Goal: Task Accomplishment & Management: Manage account settings

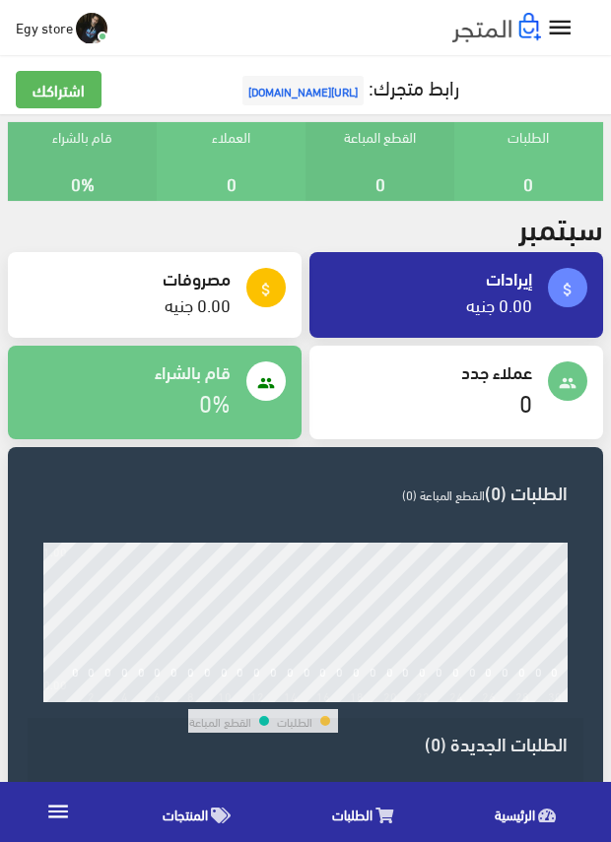
click at [183, 805] on span "المنتجات" at bounding box center [185, 814] width 45 height 25
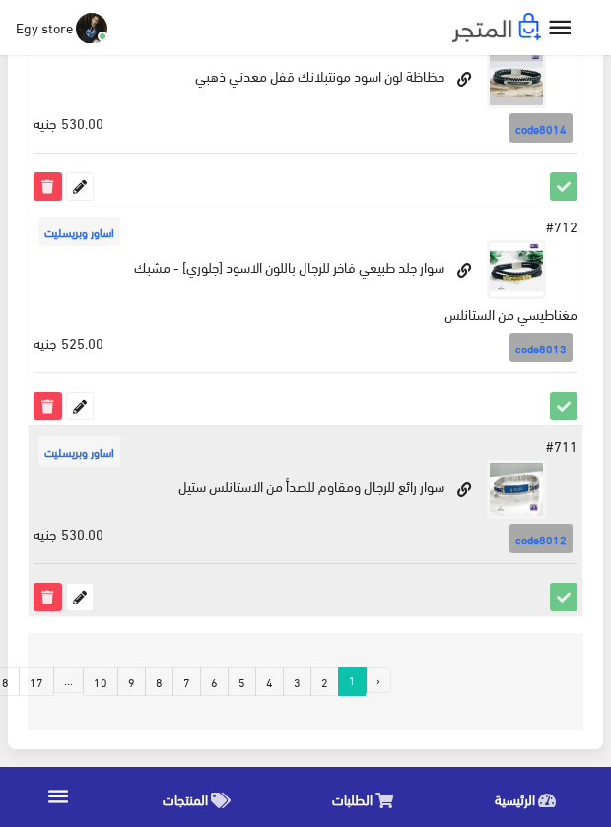
scroll to position [3779, 0]
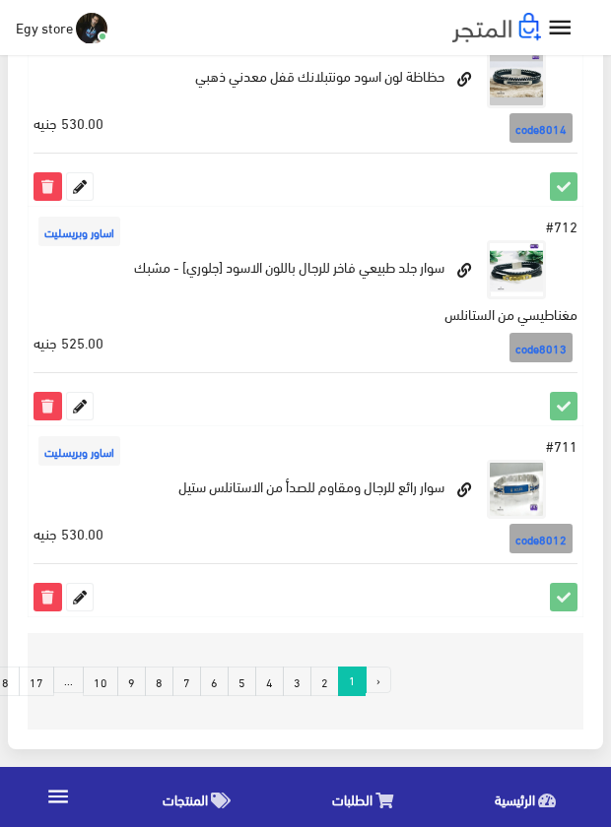
click at [133, 682] on link "9" at bounding box center [131, 682] width 29 height 30
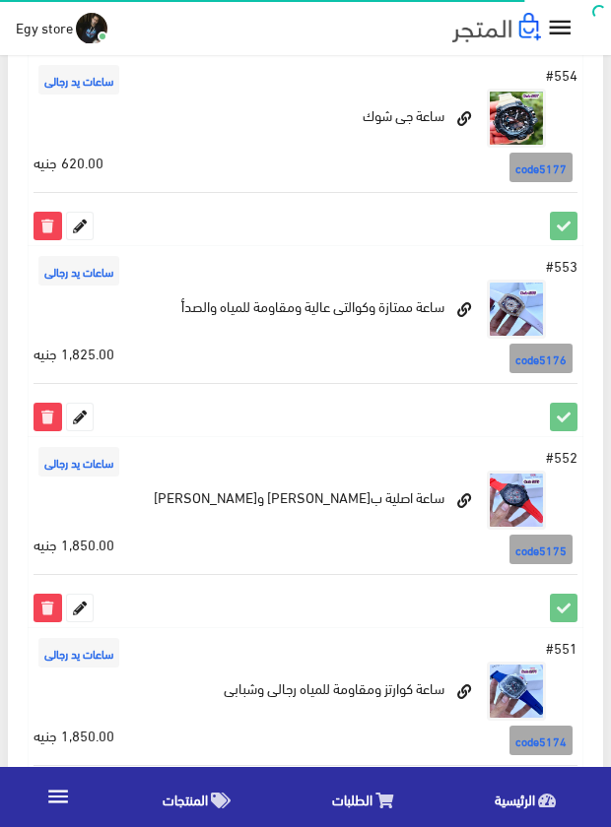
scroll to position [3551, 0]
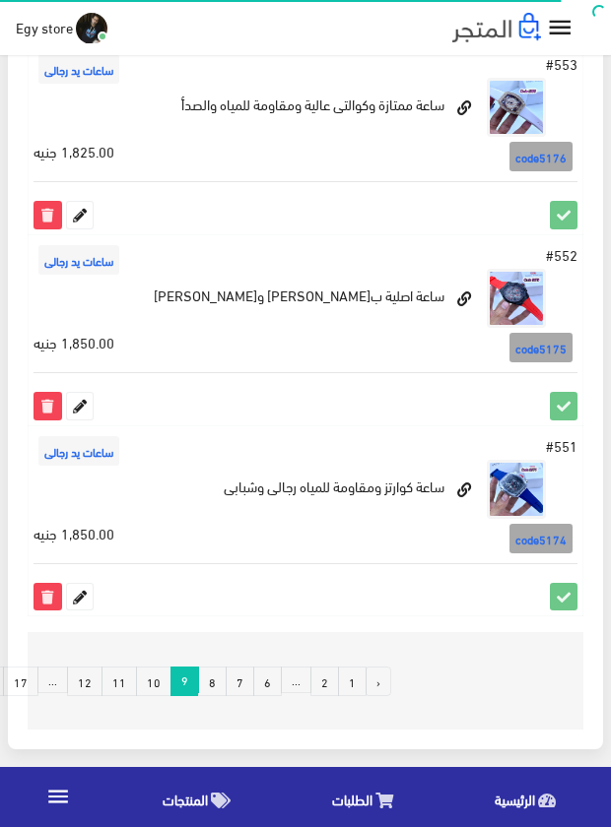
click at [90, 681] on link "12" at bounding box center [84, 682] width 35 height 30
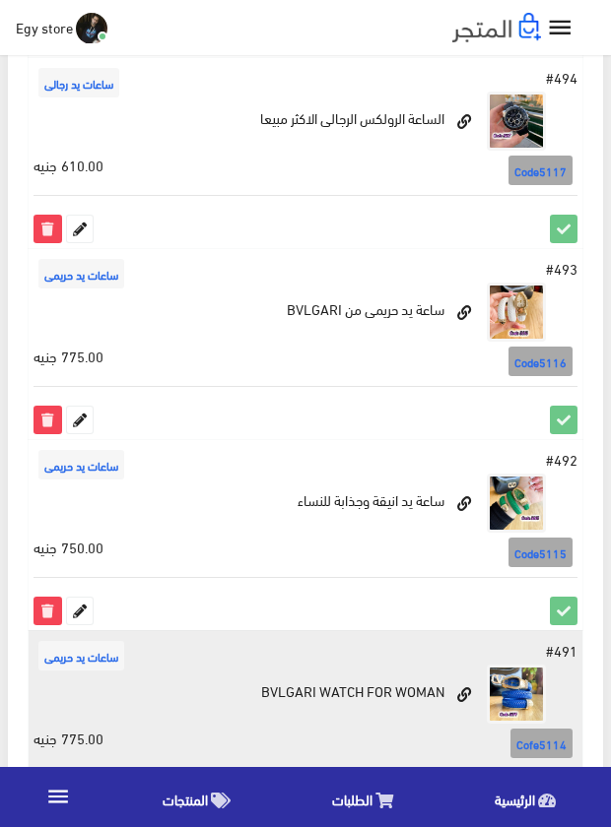
scroll to position [3579, 0]
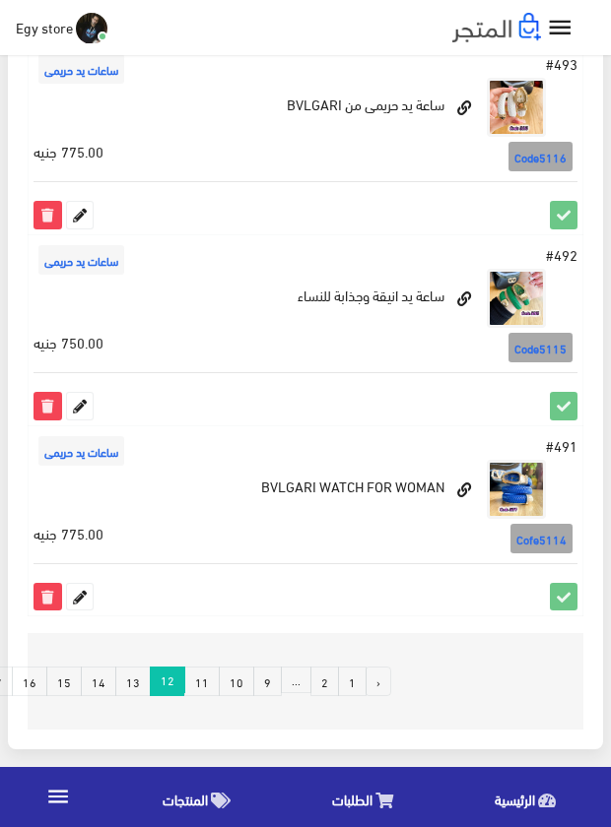
click at [39, 672] on link "16" at bounding box center [29, 682] width 35 height 30
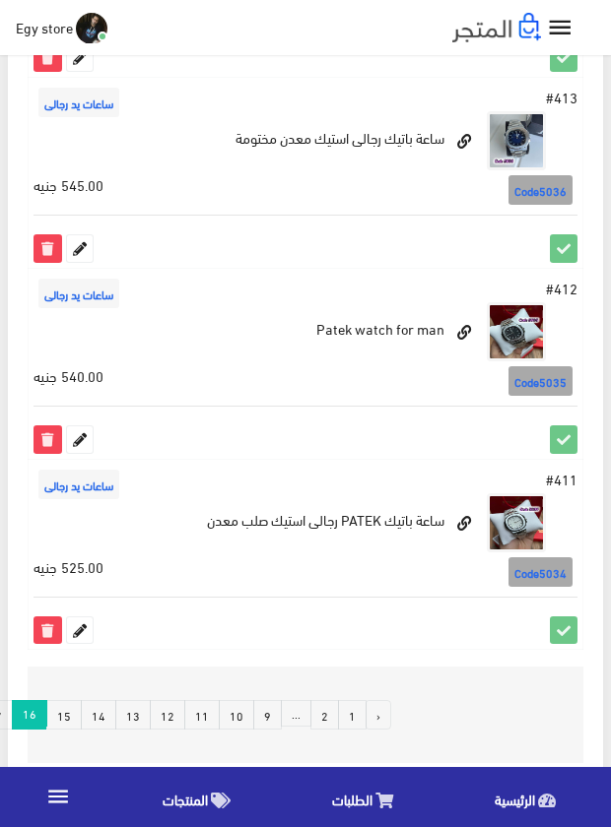
scroll to position [3551, 0]
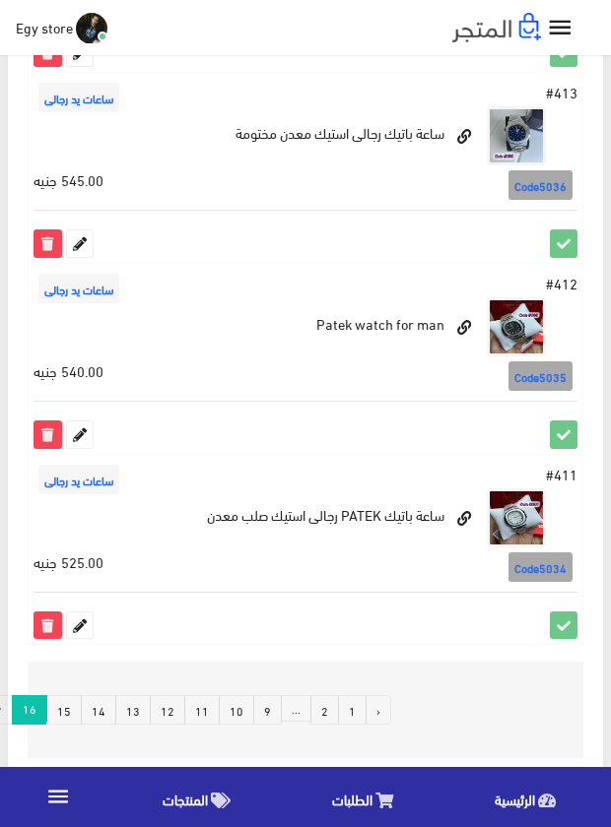
click at [72, 695] on link "15" at bounding box center [63, 710] width 35 height 30
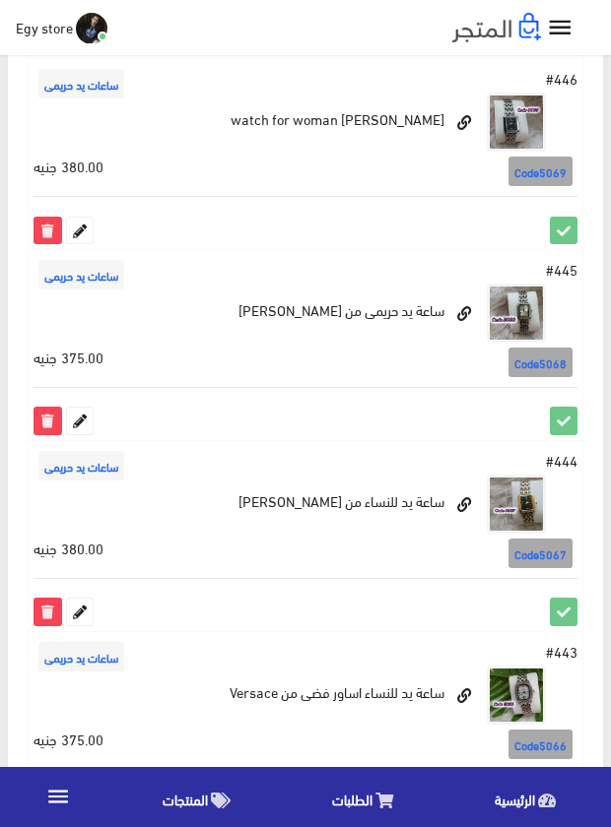
scroll to position [1280, 0]
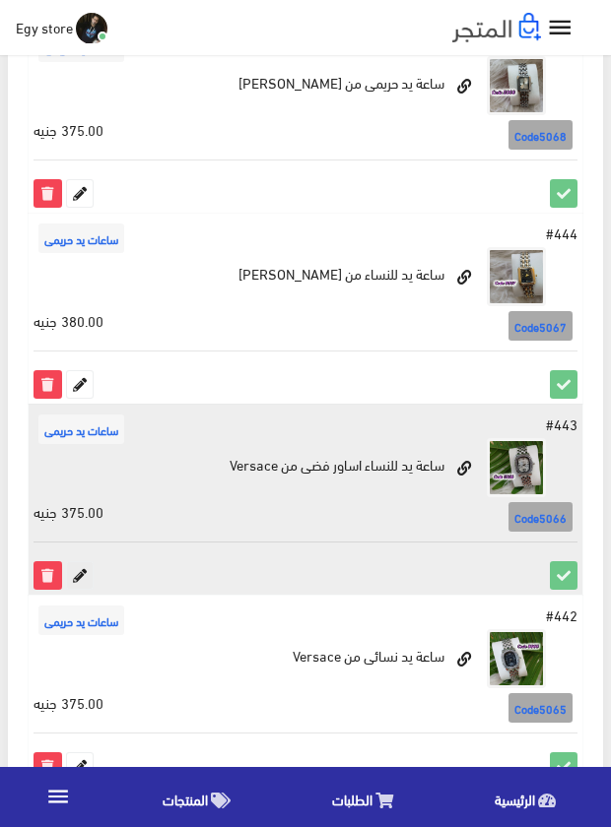
click at [88, 581] on icon at bounding box center [80, 575] width 26 height 26
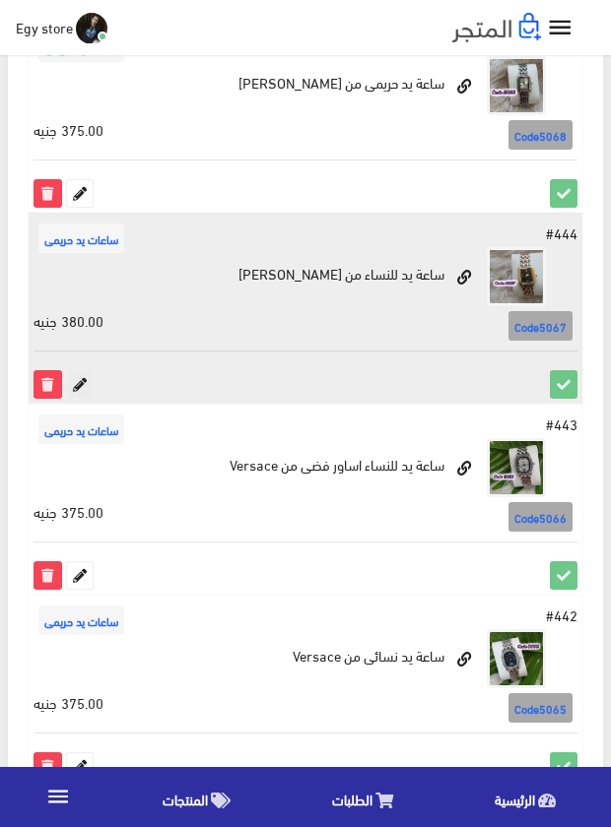
click at [72, 388] on icon at bounding box center [80, 384] width 26 height 26
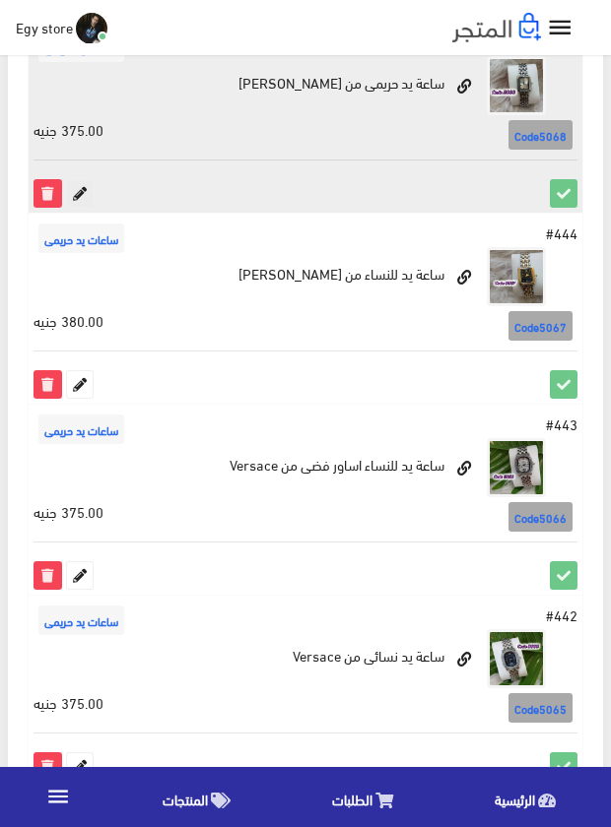
click at [82, 193] on icon at bounding box center [80, 193] width 26 height 26
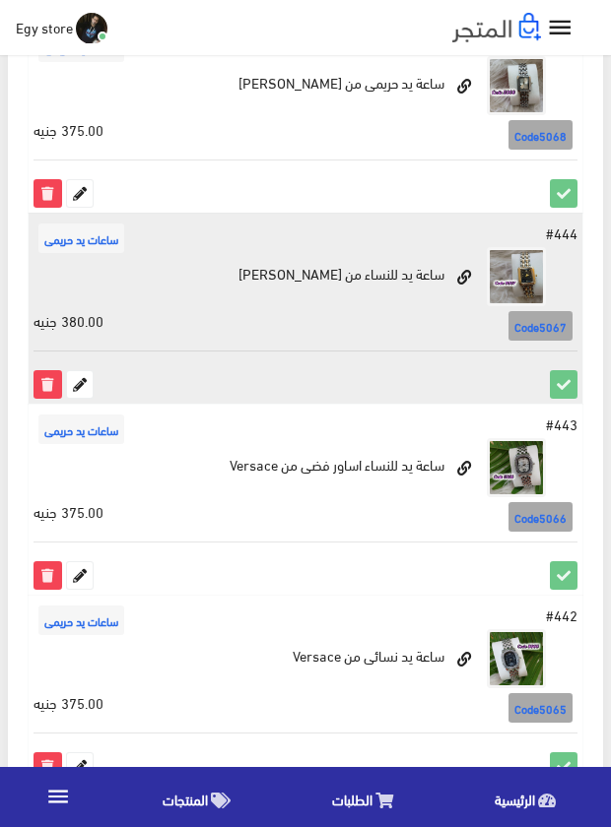
scroll to position [1083, 0]
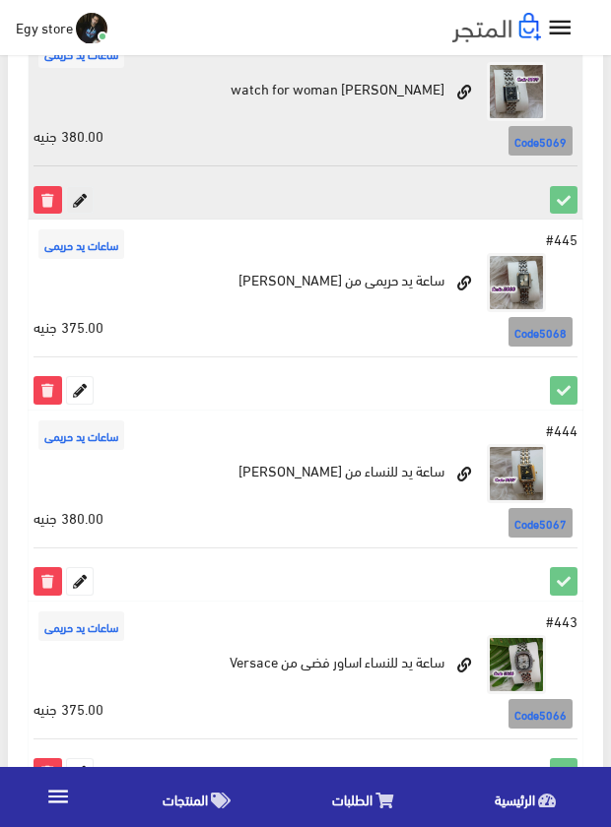
click at [80, 204] on icon at bounding box center [80, 200] width 26 height 26
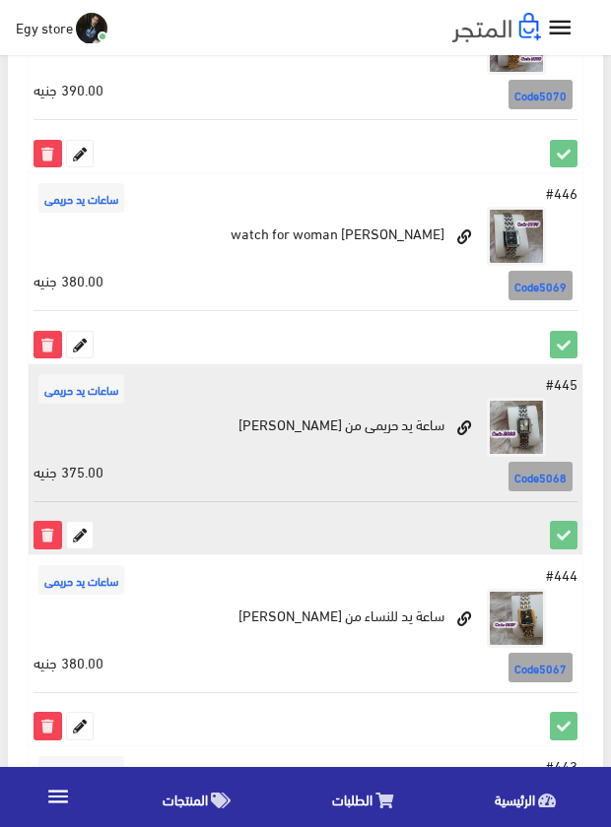
scroll to position [886, 0]
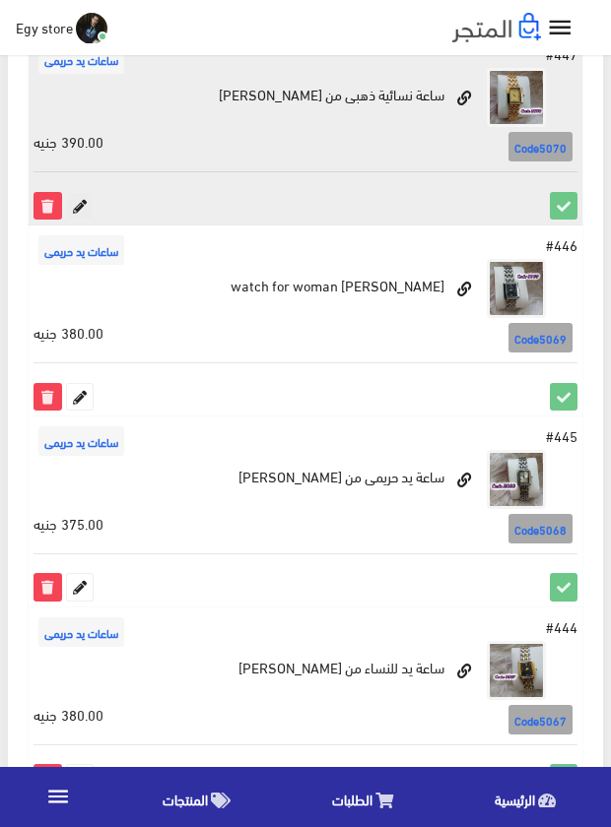
click at [83, 200] on icon at bounding box center [80, 206] width 26 height 26
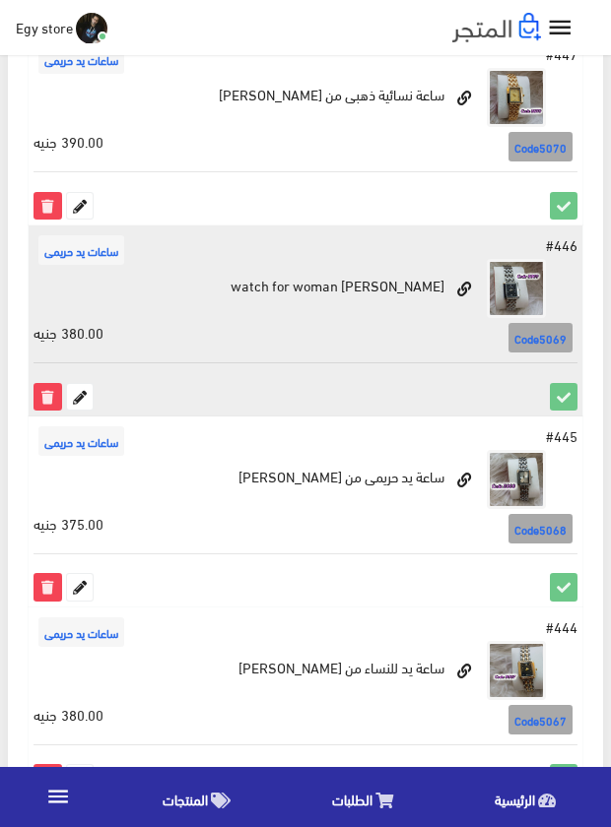
scroll to position [689, 0]
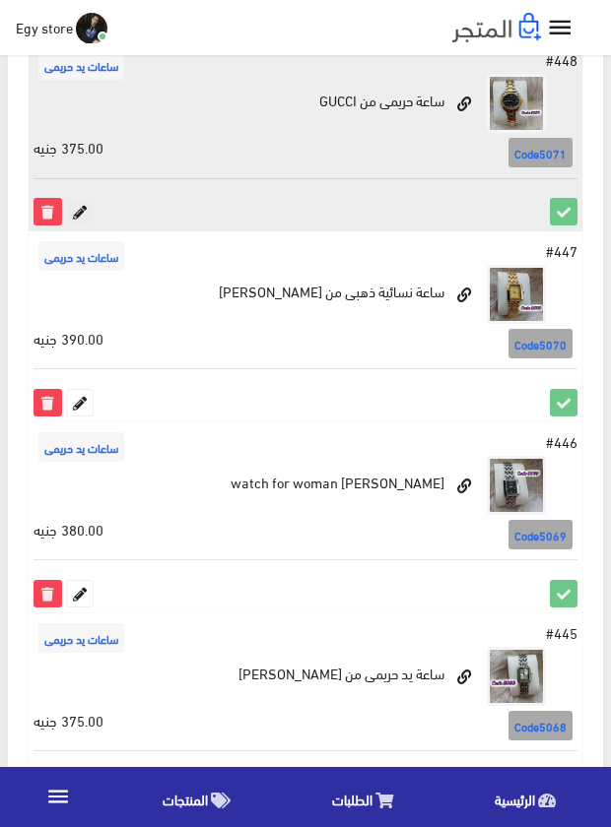
click at [77, 208] on icon at bounding box center [80, 212] width 26 height 26
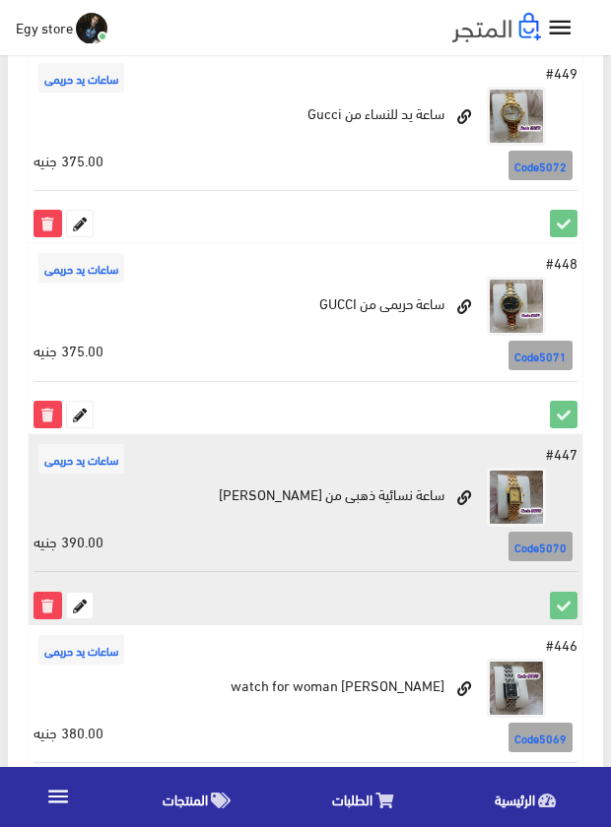
scroll to position [394, 0]
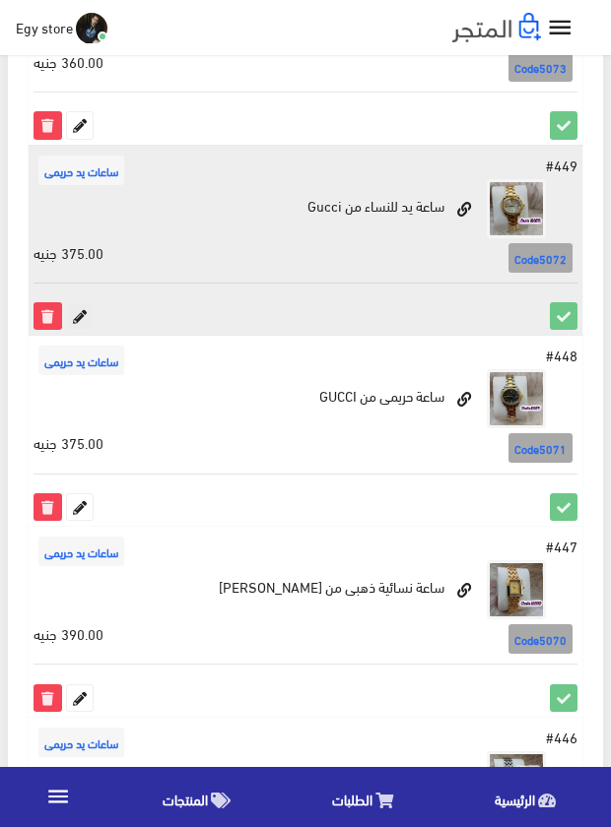
click at [78, 313] on icon at bounding box center [80, 316] width 26 height 26
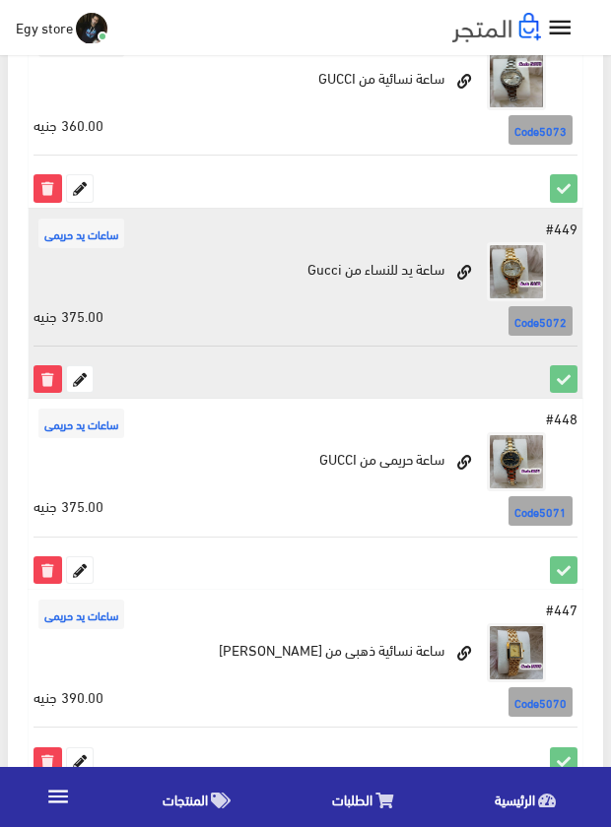
scroll to position [295, 0]
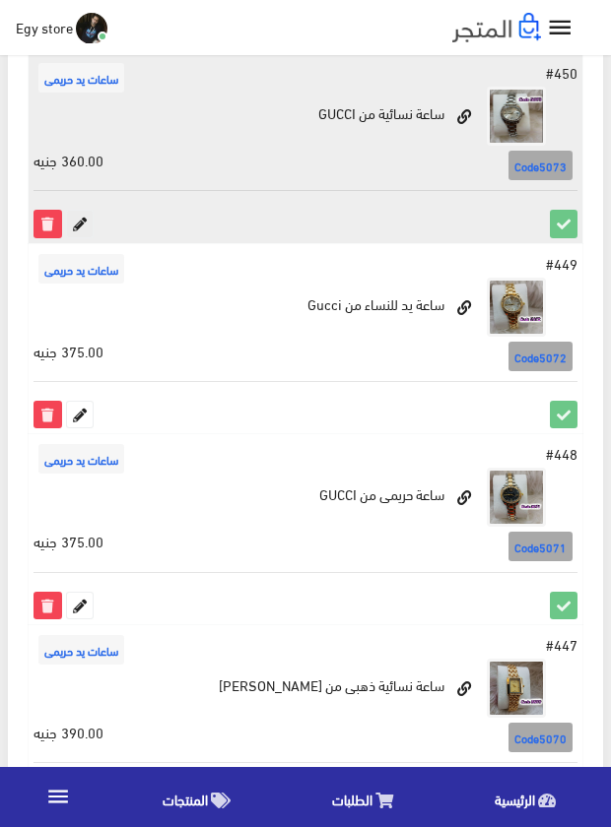
click at [82, 223] on icon at bounding box center [80, 224] width 26 height 26
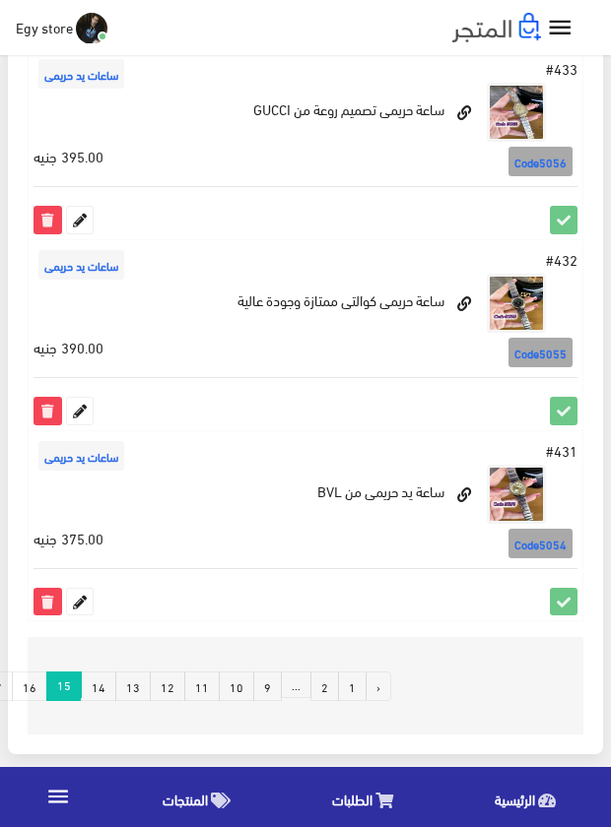
scroll to position [3551, 0]
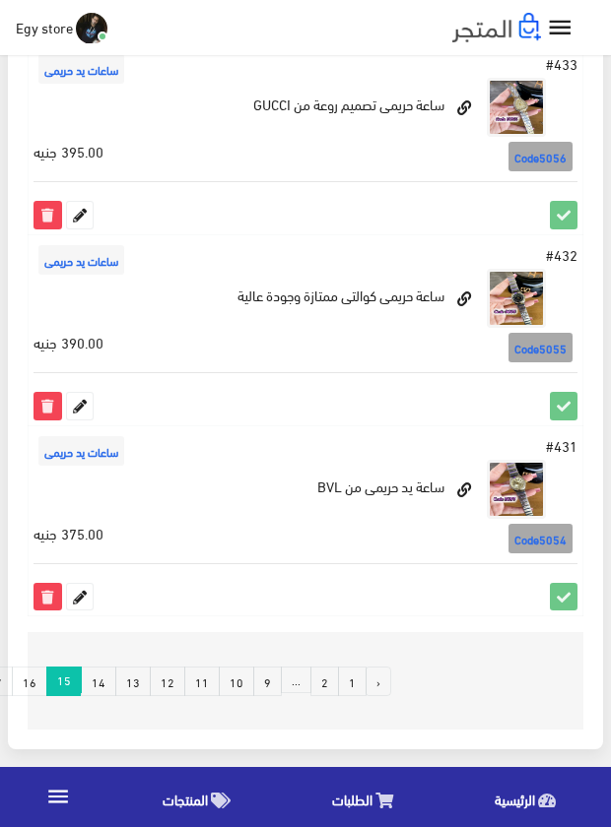
click at [106, 676] on link "14" at bounding box center [98, 682] width 35 height 30
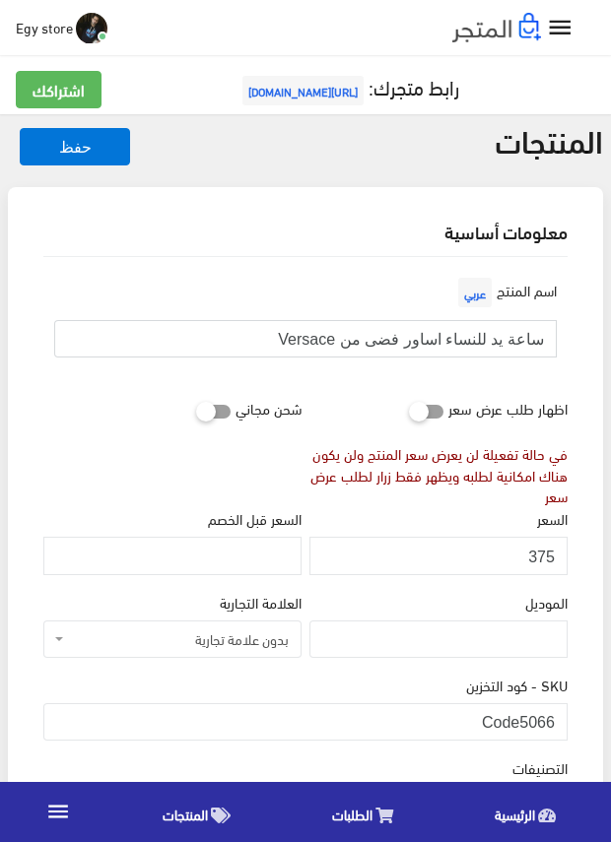
click at [390, 342] on input "ساعة يد للنساء اساور فضى من Versace" at bounding box center [305, 338] width 502 height 37
drag, startPoint x: 520, startPoint y: 713, endPoint x: 570, endPoint y: 721, distance: 50.8
click at [570, 721] on div "SKU - كود التخزين Code5066" at bounding box center [305, 715] width 532 height 83
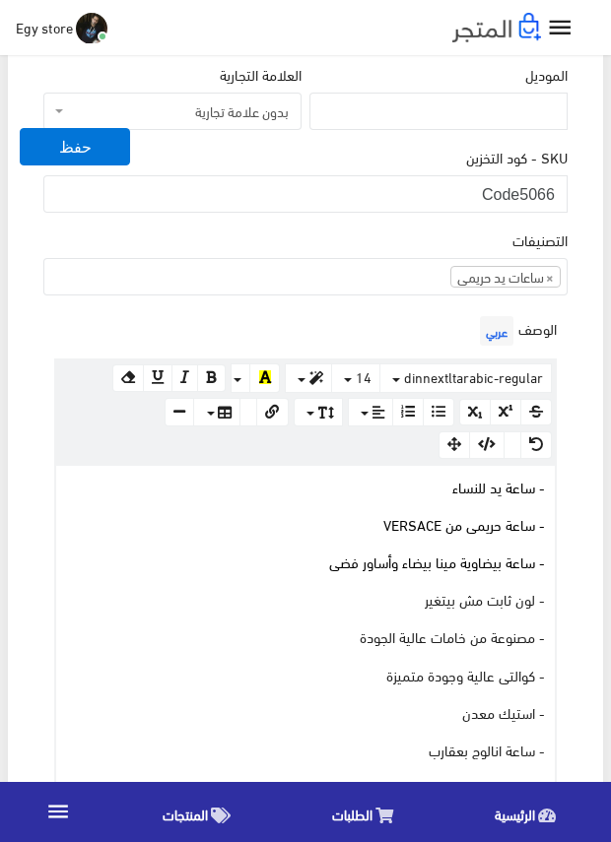
scroll to position [492, 0]
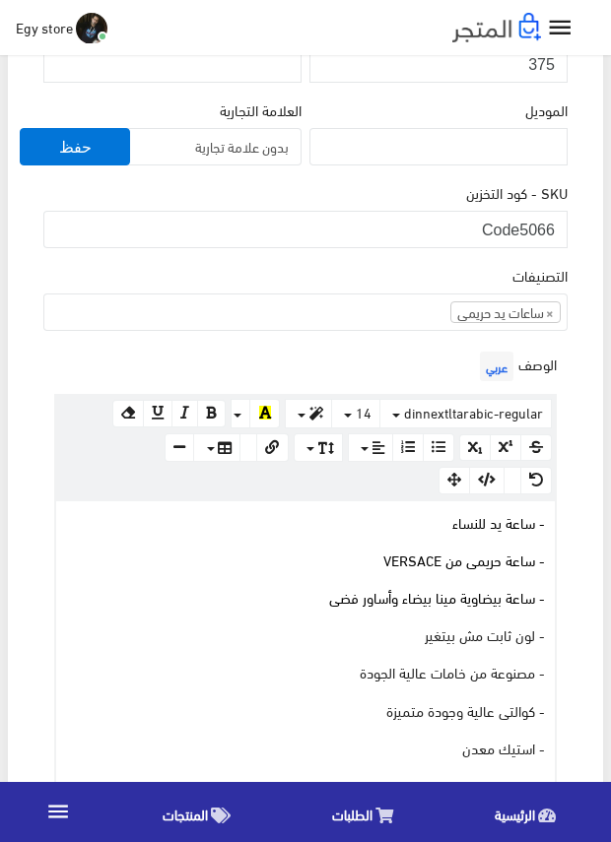
click at [577, 347] on div "اسم المنتج عربي ساعة يد للنساء اساور فضى من Versace اظهار طلب عرض سعر في حالة ت…" at bounding box center [305, 750] width 555 height 1971
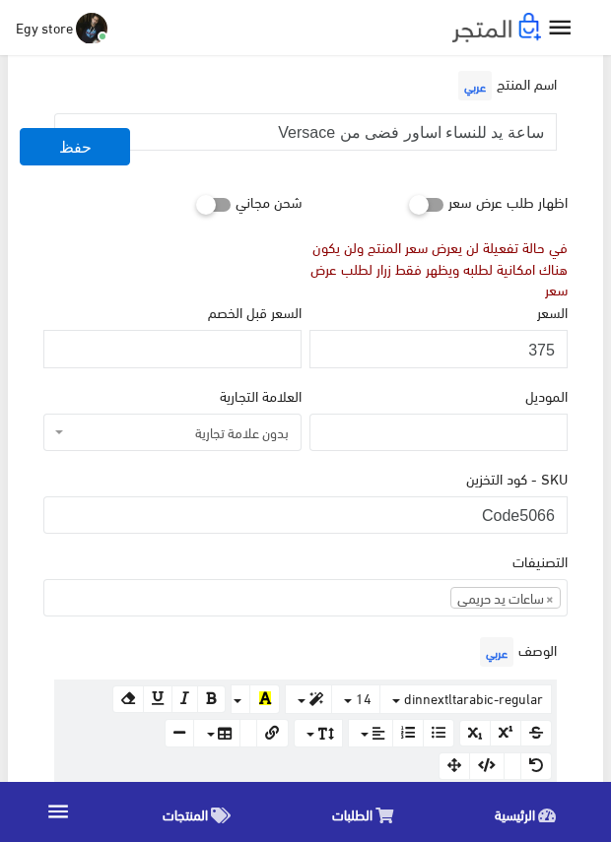
scroll to position [197, 0]
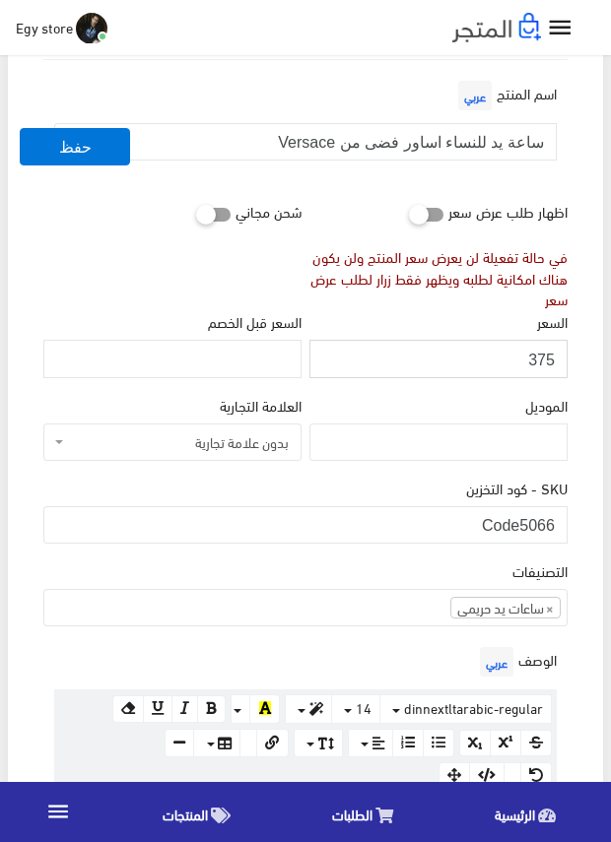
click at [547, 353] on input "375" at bounding box center [438, 358] width 258 height 37
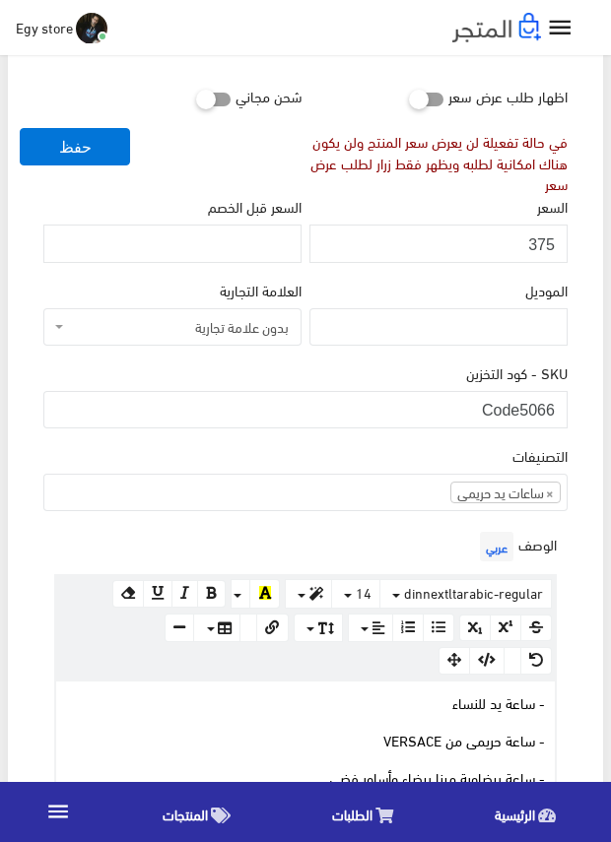
scroll to position [689, 0]
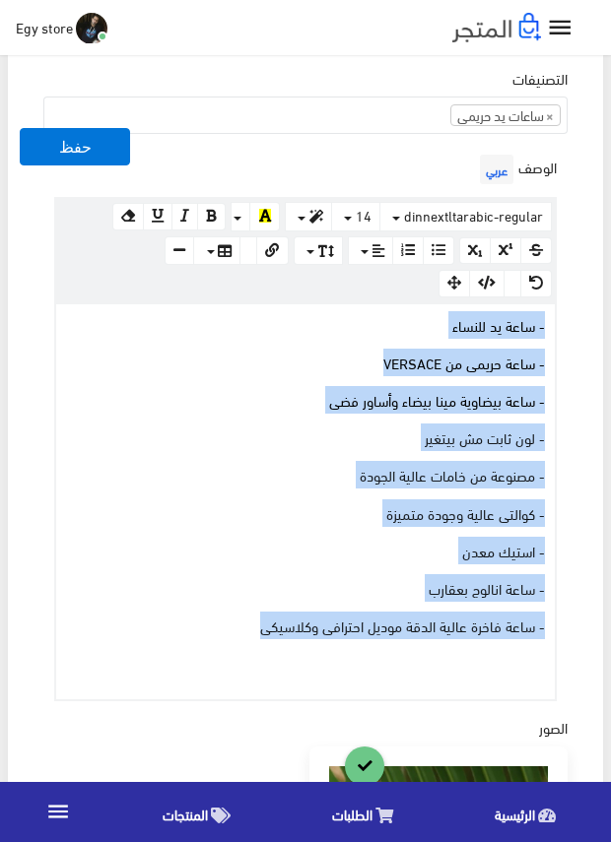
drag, startPoint x: 231, startPoint y: 632, endPoint x: 559, endPoint y: 328, distance: 447.4
click at [559, 328] on div "الوصف عربي × Insert Image Select from files Image URL Insert Image × Insert Lin…" at bounding box center [305, 426] width 532 height 552
copy div "- ساعة يد للنساء - ساعة حريمى من VERSACE - ساعة بيضاوية مينا بيضاء وأساور فضى -…"
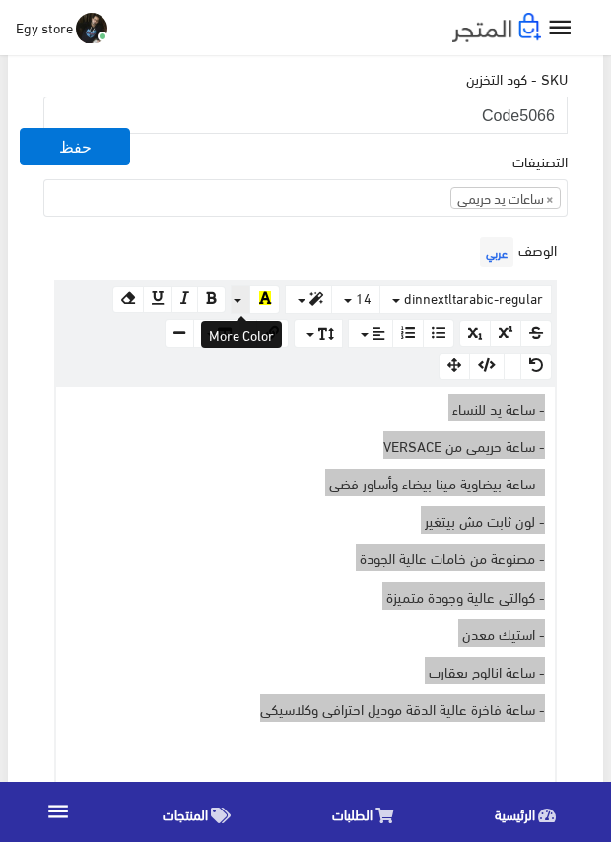
scroll to position [492, 0]
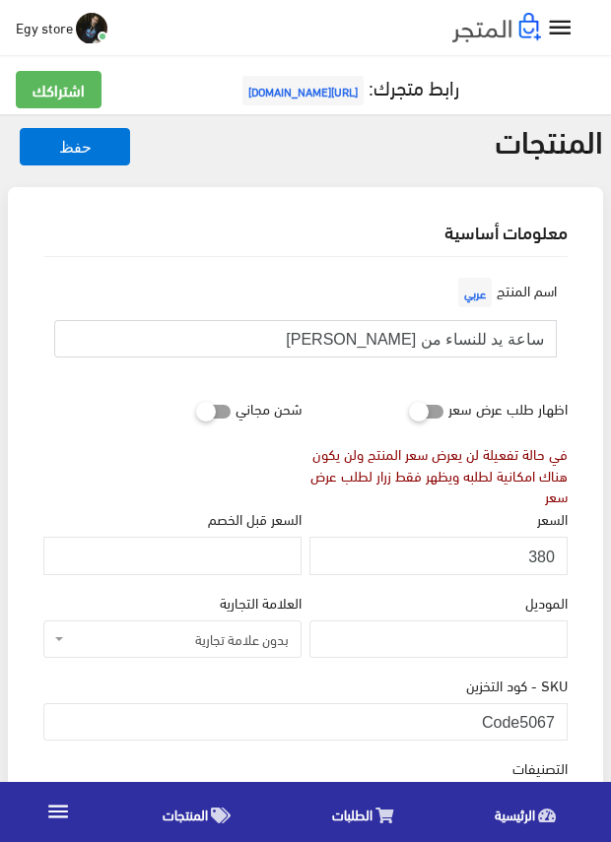
click at [473, 338] on input "ساعة يد للنساء من Calvin kiein" at bounding box center [305, 338] width 502 height 37
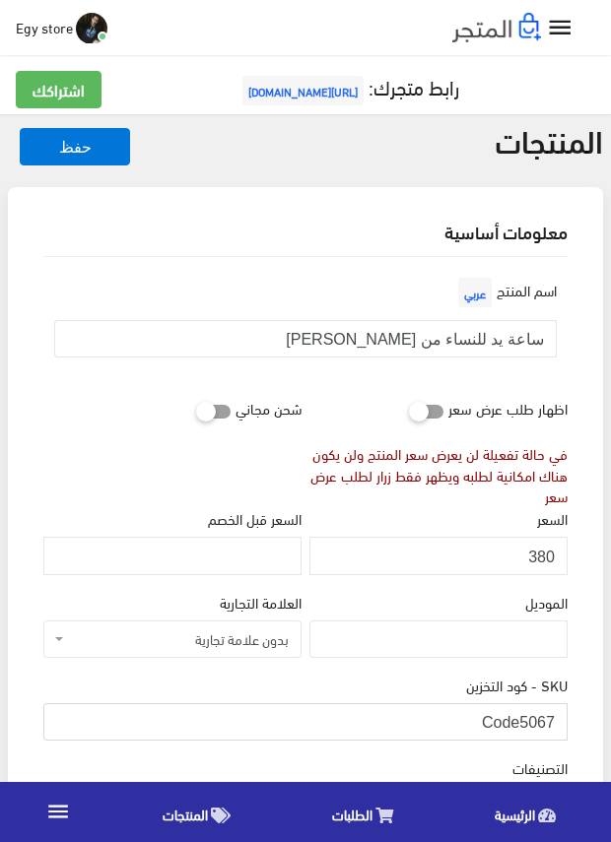
drag, startPoint x: 517, startPoint y: 724, endPoint x: 565, endPoint y: 725, distance: 48.3
click at [565, 725] on input "Code5067" at bounding box center [305, 721] width 524 height 37
click at [540, 550] on input "380" at bounding box center [438, 555] width 258 height 37
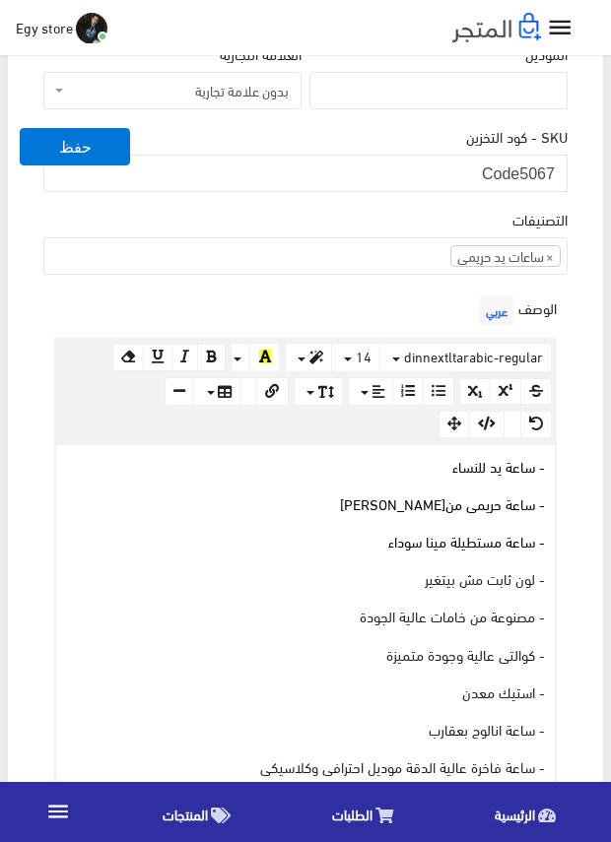
scroll to position [591, 0]
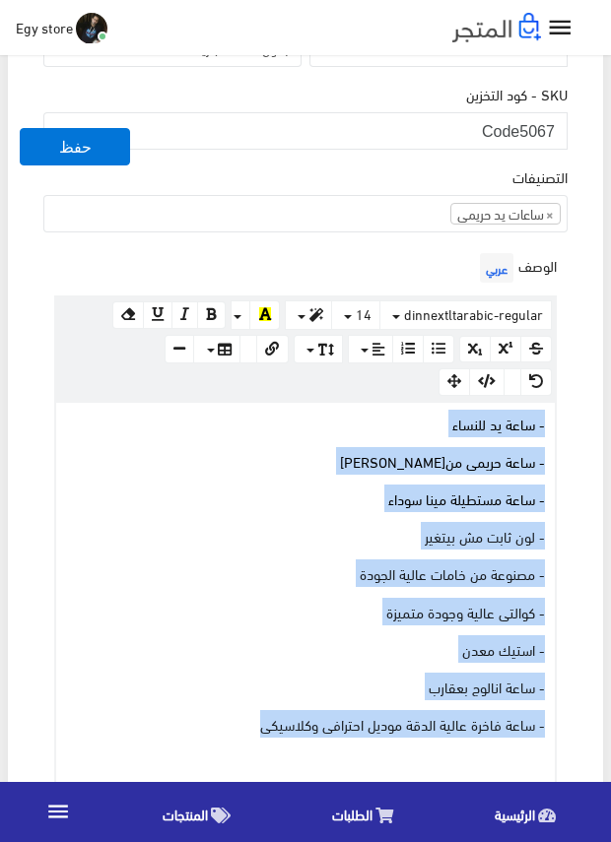
drag, startPoint x: 189, startPoint y: 721, endPoint x: 555, endPoint y: 423, distance: 472.5
click at [555, 423] on div "www.google.com 100% 50% 25% - ساعة يد للنساء - ساعة حريمى من Calvin kiein - ساع…" at bounding box center [305, 600] width 502 height 399
copy div "- ساعة يد للنساء - ساعة حريمى من Calvin kiein - ساعة مستطيلة مينا سوداء - لون ث…"
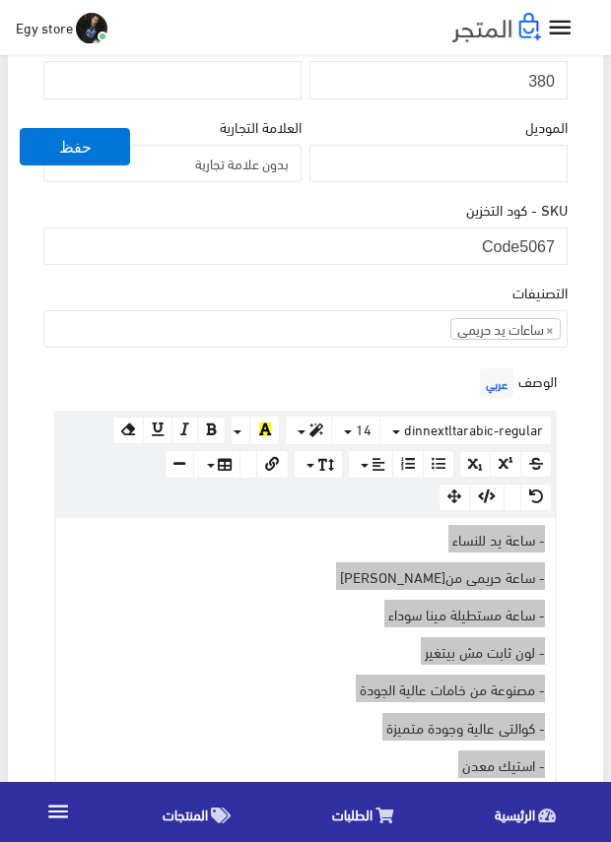
scroll to position [295, 0]
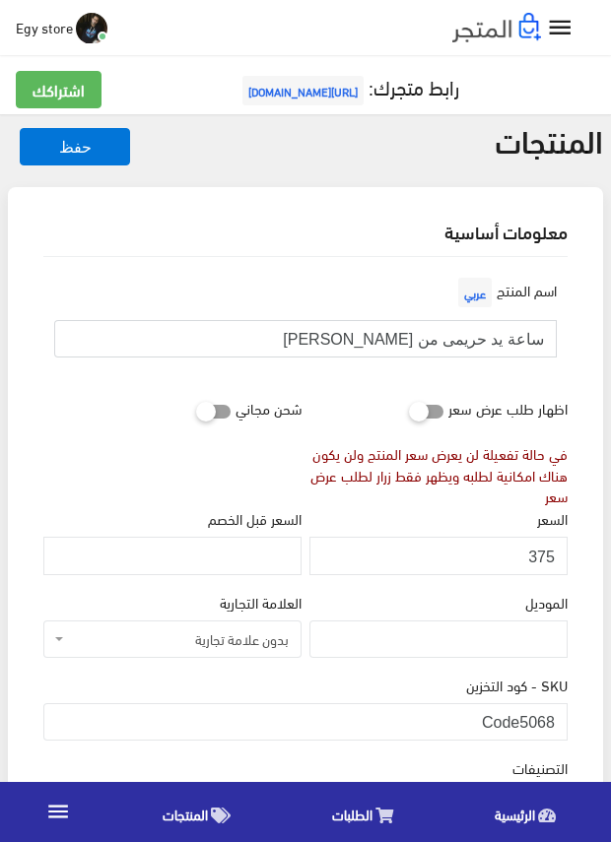
click at [488, 341] on input "ساعة يد حريمى من [PERSON_NAME]" at bounding box center [305, 338] width 502 height 37
drag, startPoint x: 523, startPoint y: 712, endPoint x: 568, endPoint y: 715, distance: 45.4
click at [568, 715] on div "SKU - كود التخزين Code5068" at bounding box center [305, 715] width 532 height 83
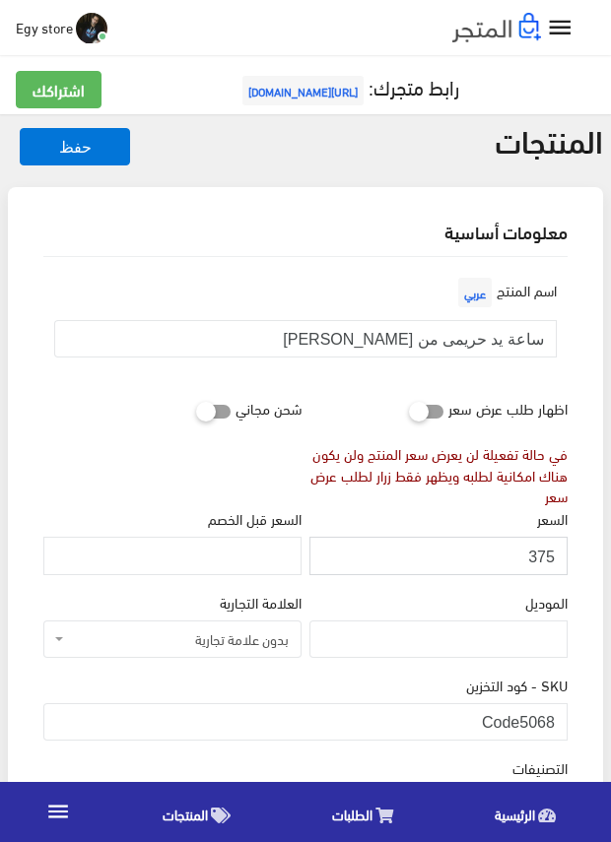
click at [532, 555] on input "375" at bounding box center [438, 555] width 258 height 37
click at [537, 555] on input "375" at bounding box center [438, 555] width 258 height 37
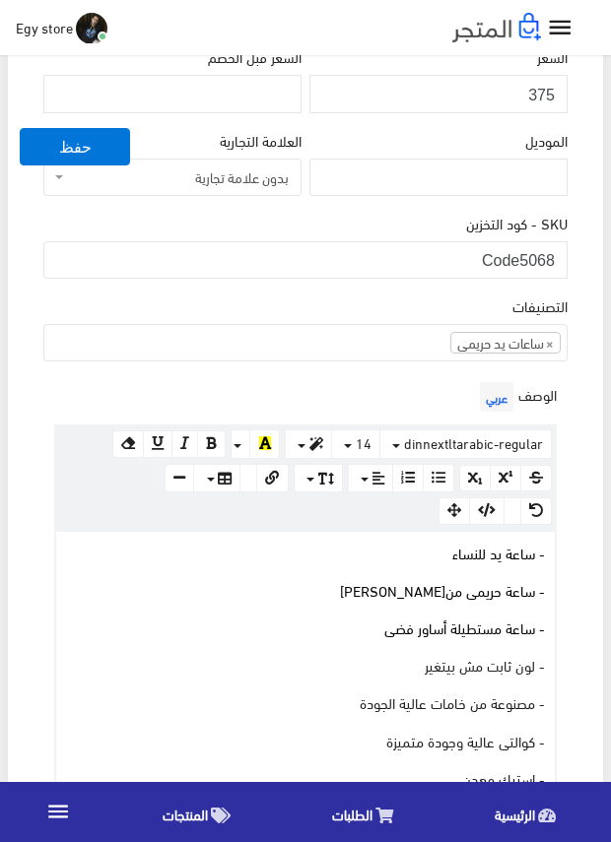
scroll to position [591, 0]
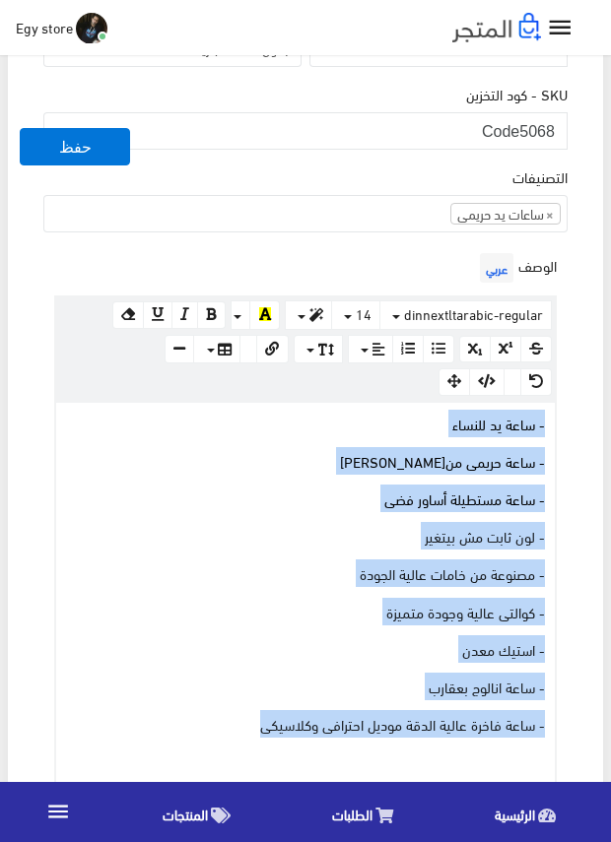
drag, startPoint x: 236, startPoint y: 723, endPoint x: 568, endPoint y: 424, distance: 447.0
click at [568, 424] on div "الوصف عربي × Insert Image Select from files Image URL Insert Image × Insert Lin…" at bounding box center [305, 524] width 532 height 552
copy div "- ساعة يد للنساء - ساعة حريمى من Calvin kiein - ساعة مستطيلة أساور فضى - لون ثا…"
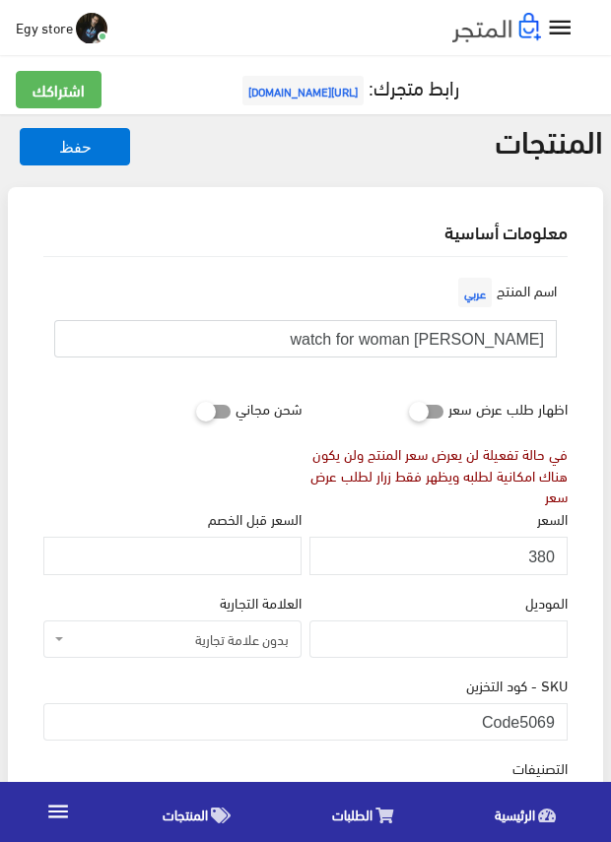
click at [461, 343] on input "Calvin kiein watch for woman" at bounding box center [305, 338] width 502 height 37
drag, startPoint x: 526, startPoint y: 705, endPoint x: 542, endPoint y: 705, distance: 15.8
click at [542, 705] on input "Code5069" at bounding box center [305, 721] width 524 height 37
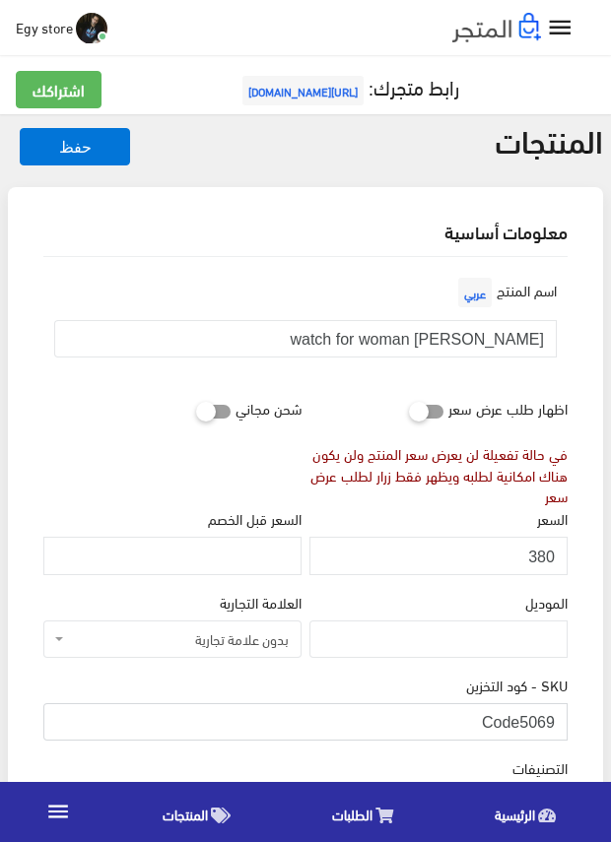
drag, startPoint x: 524, startPoint y: 715, endPoint x: 555, endPoint y: 717, distance: 30.6
click at [555, 717] on input "Code5069" at bounding box center [305, 721] width 524 height 37
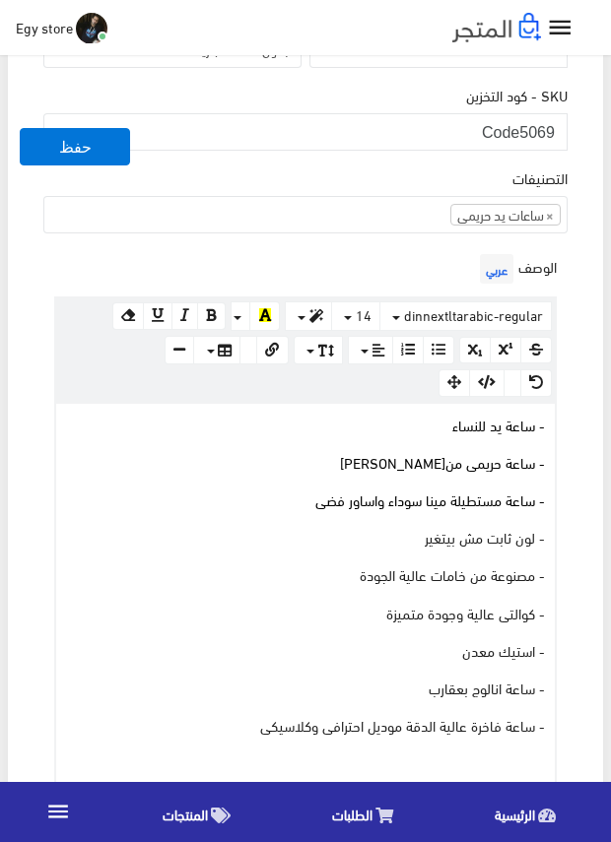
scroll to position [295, 0]
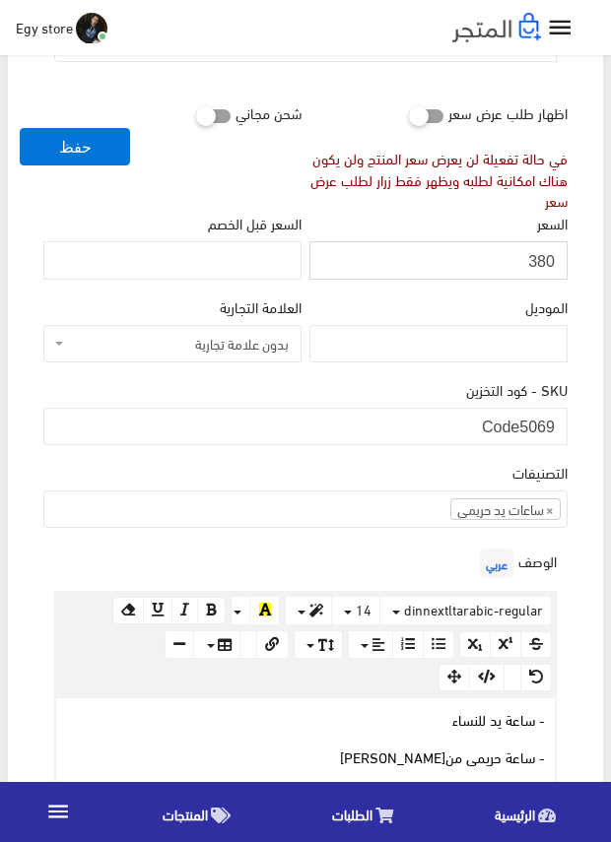
click at [545, 260] on input "380" at bounding box center [438, 259] width 258 height 37
click at [462, 309] on div "الموديل" at bounding box center [438, 328] width 258 height 67
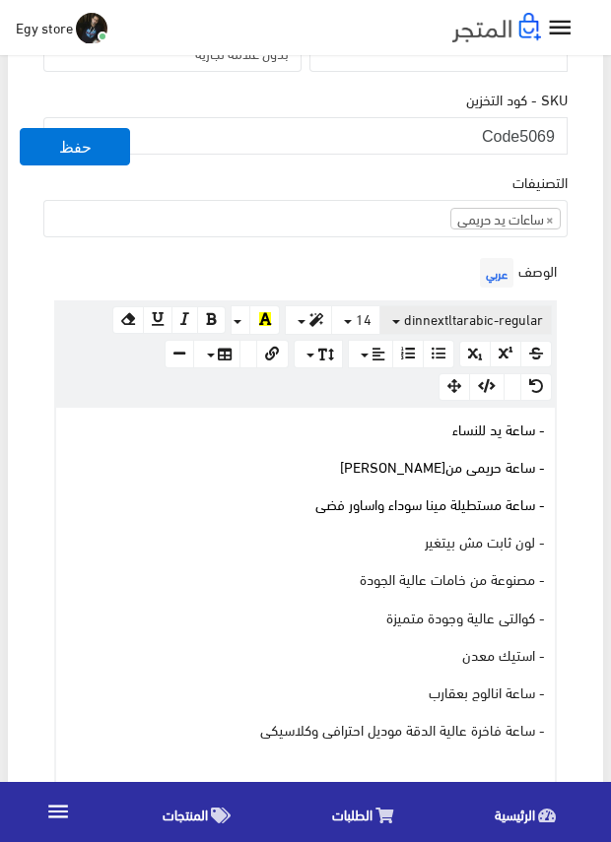
scroll to position [591, 0]
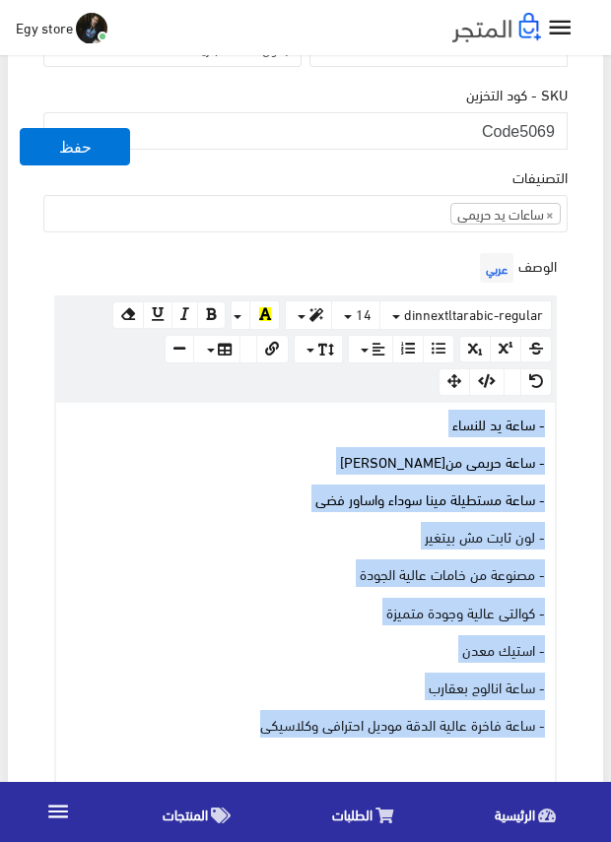
drag, startPoint x: 240, startPoint y: 730, endPoint x: 576, endPoint y: 426, distance: 452.6
click at [576, 426] on div "اسم المنتج عربي Calvin kiein watch for woman اظهار طلب عرض سعر في حالة تفعيلة ل…" at bounding box center [305, 659] width 555 height 1987
copy div "- ساعة يد للنساء - ساعة حريمى من Calvin kiein - ساعة مستطيلة مينا سوداء واساور …"
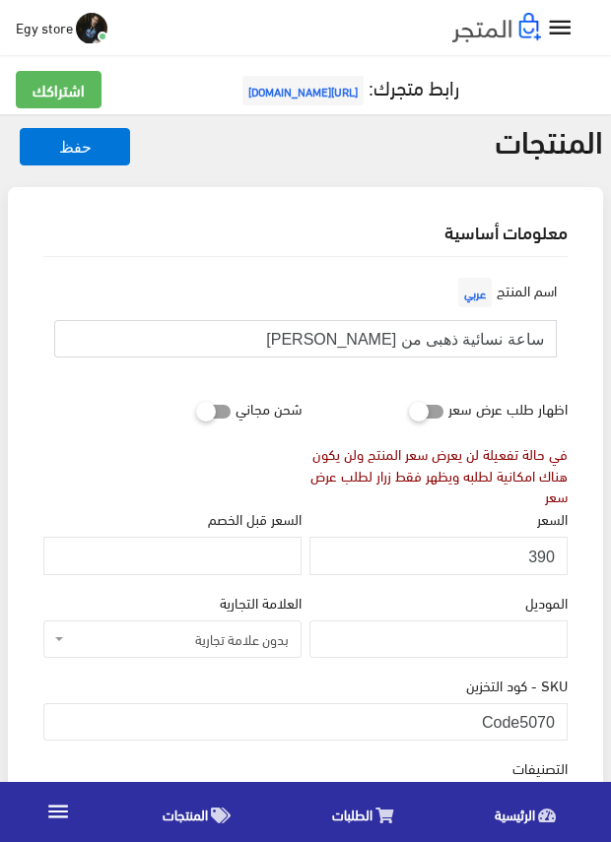
click at [446, 345] on input "ساعة نسائية ذهبى من [PERSON_NAME]" at bounding box center [305, 338] width 502 height 37
click at [446, 345] on input "ساعة نسائية ذهبى من calvin kiein" at bounding box center [305, 338] width 502 height 37
drag, startPoint x: 520, startPoint y: 723, endPoint x: 619, endPoint y: 722, distance: 98.5
click at [610, 722] on html "مجاني +5% عمولة مبيعات EGY-STORE الرئيسية 0 " at bounding box center [305, 421] width 611 height 842
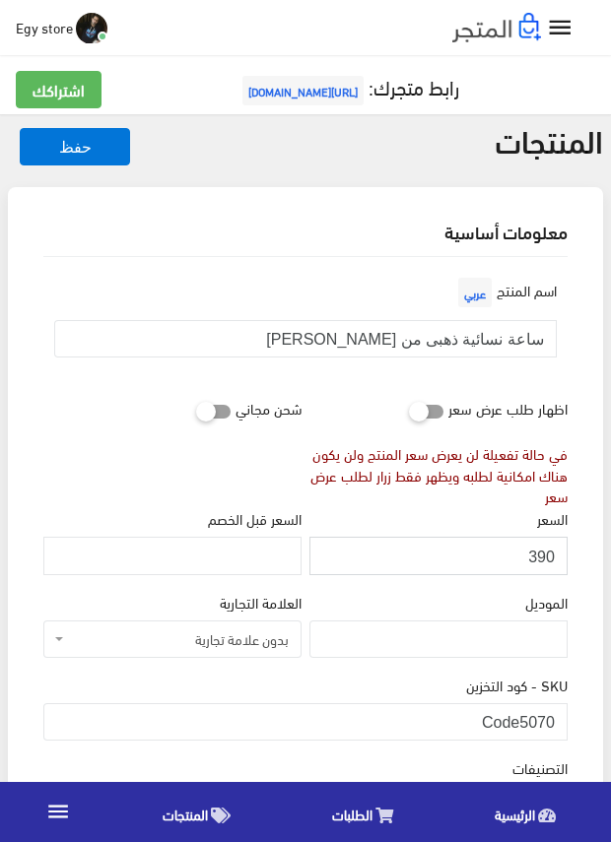
click at [543, 554] on input "390" at bounding box center [438, 555] width 258 height 37
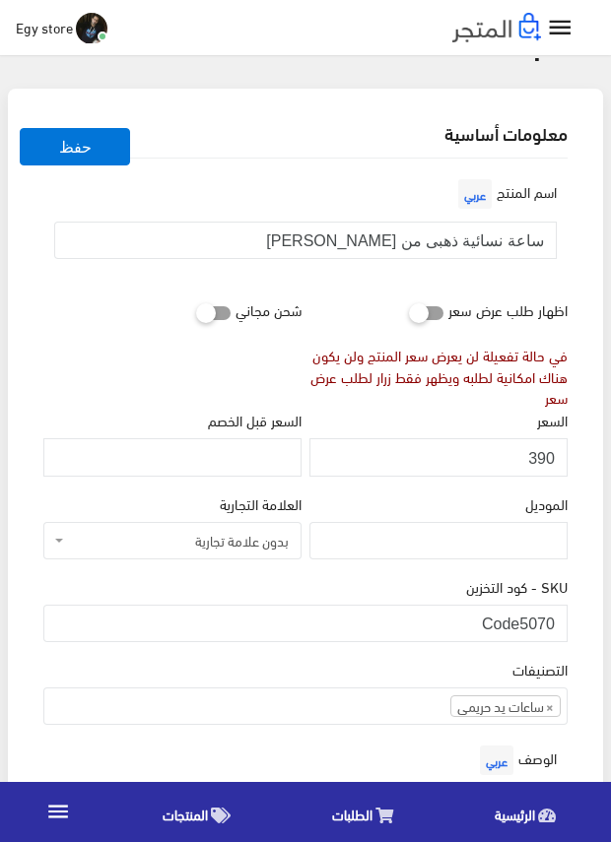
click at [460, 426] on div "السعر 390" at bounding box center [438, 442] width 258 height 67
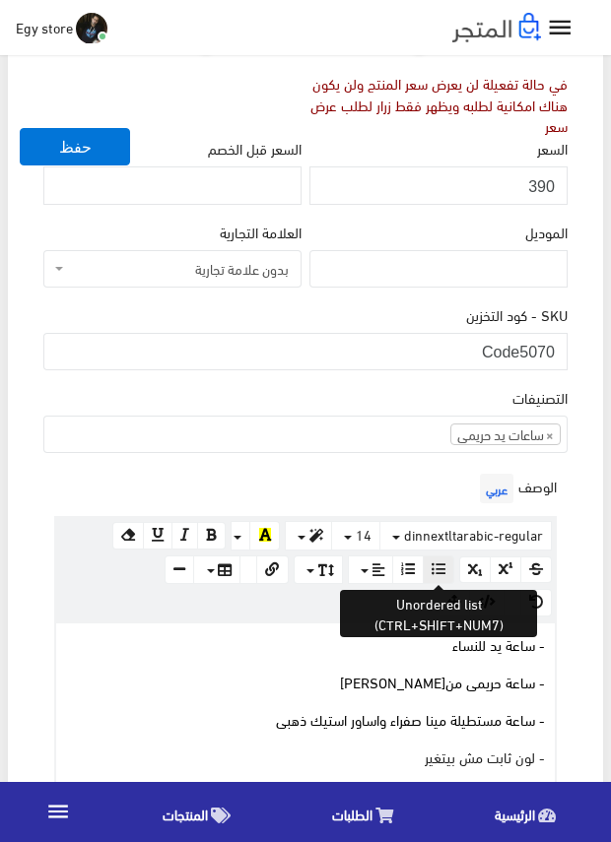
scroll to position [788, 0]
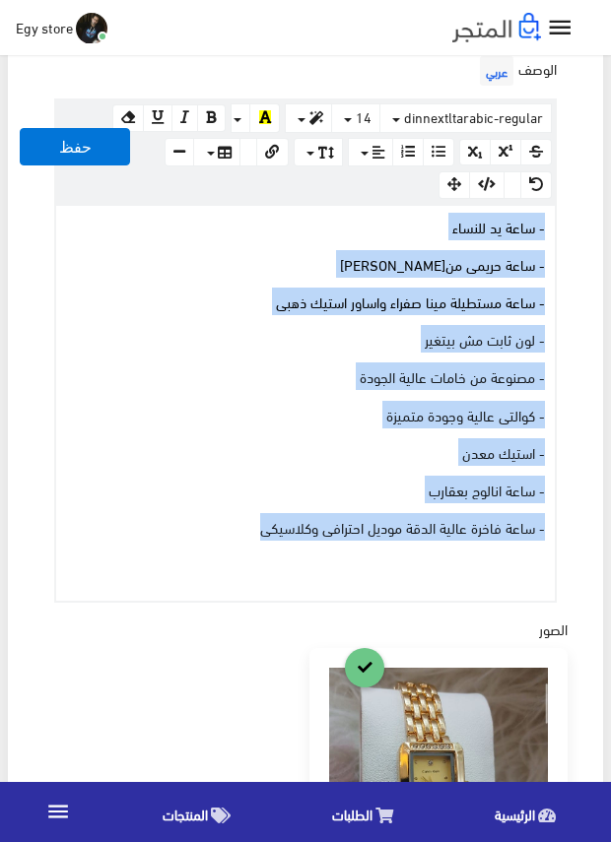
drag, startPoint x: 245, startPoint y: 533, endPoint x: 565, endPoint y: 229, distance: 441.0
click at [565, 229] on div "الوصف عربي × Insert Image Select from files Image URL Insert Image × Insert Lin…" at bounding box center [305, 327] width 532 height 552
copy div "- ساعة يد للنساء - ساعة حريمى من Calvin kiein - ساعة مستطيلة مينا صفراء واساور …"
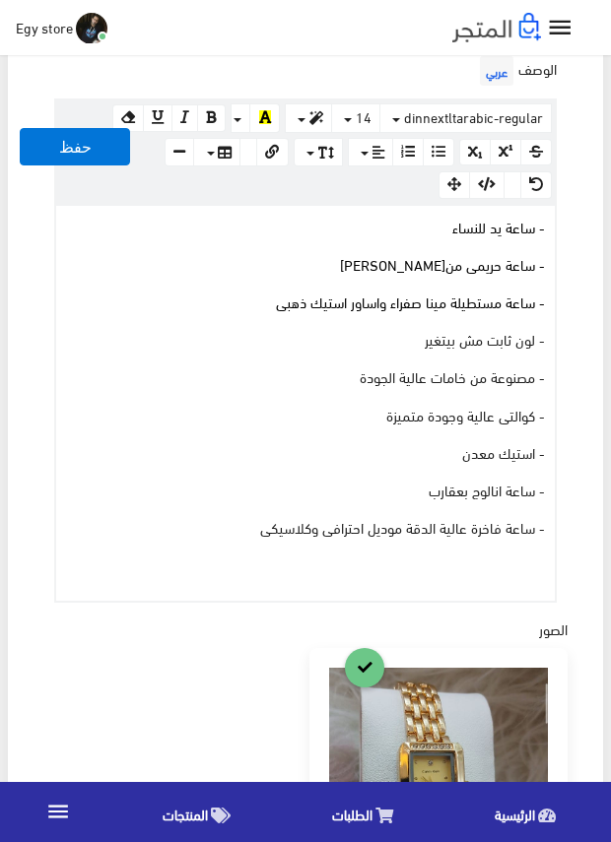
click at [566, 437] on div "الوصف عربي × Insert Image Select from files Image URL Insert Image × Insert Lin…" at bounding box center [305, 327] width 532 height 552
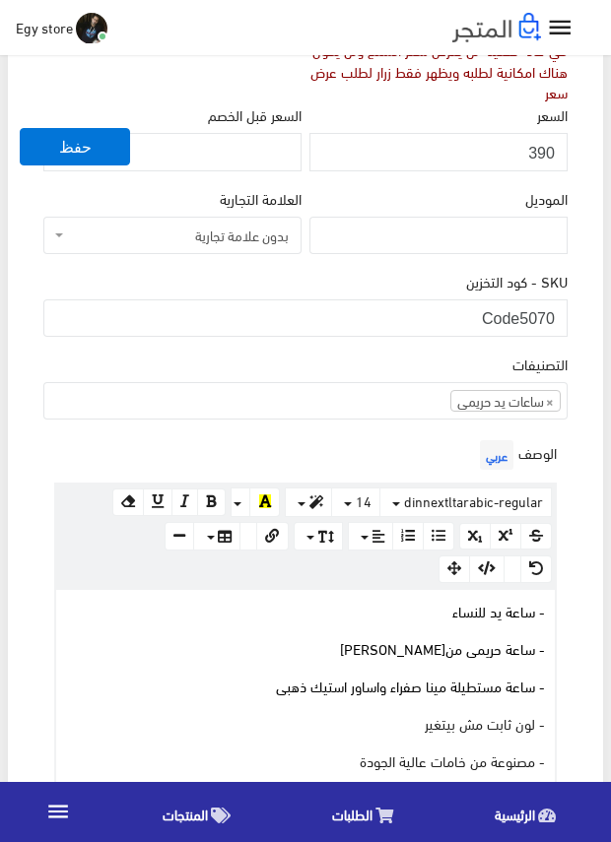
scroll to position [394, 0]
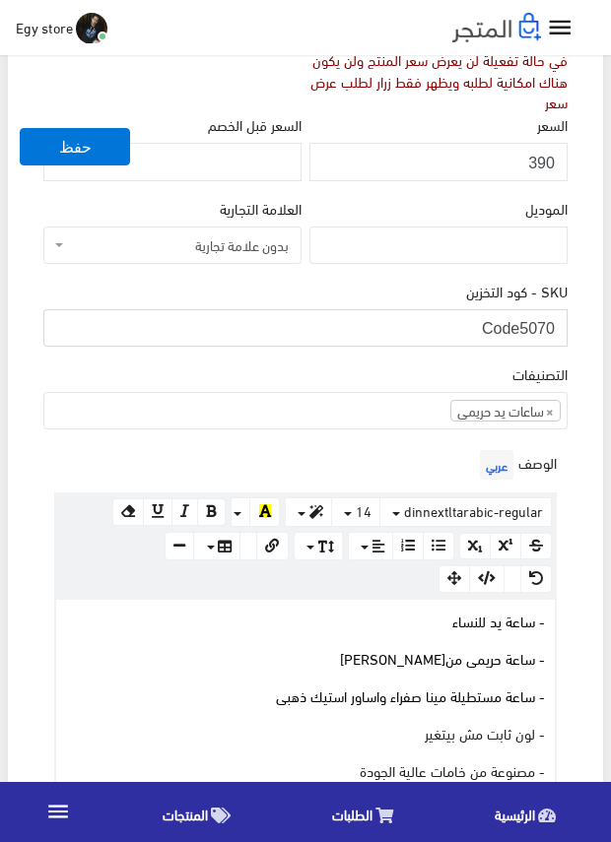
drag, startPoint x: 524, startPoint y: 330, endPoint x: 559, endPoint y: 330, distance: 35.5
click at [559, 330] on input "Code5070" at bounding box center [305, 327] width 524 height 37
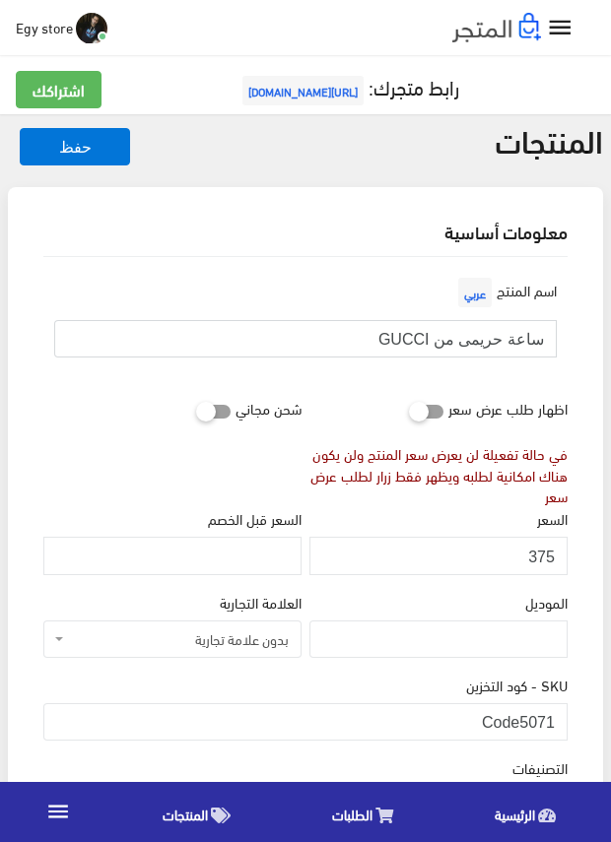
click at [463, 338] on input "ساعة حريمى من GUCCI" at bounding box center [305, 338] width 502 height 37
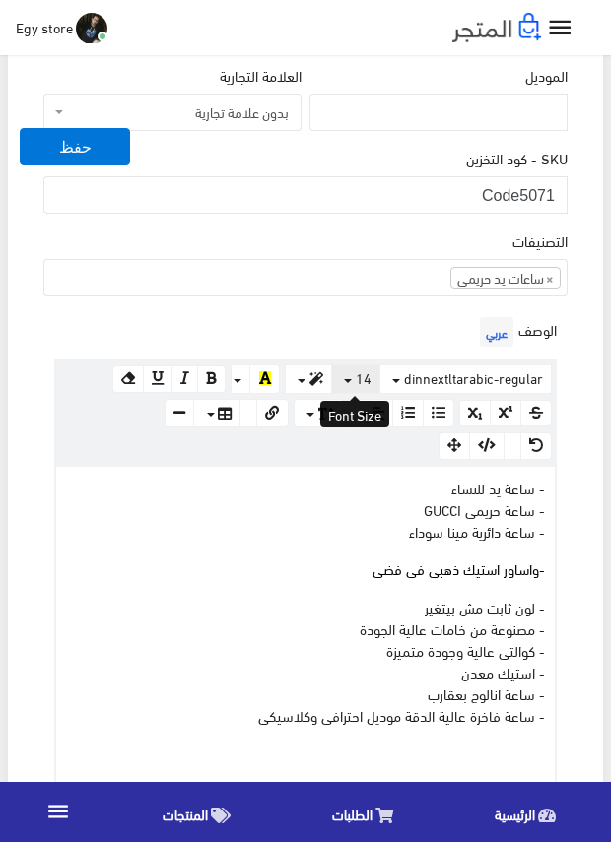
scroll to position [492, 0]
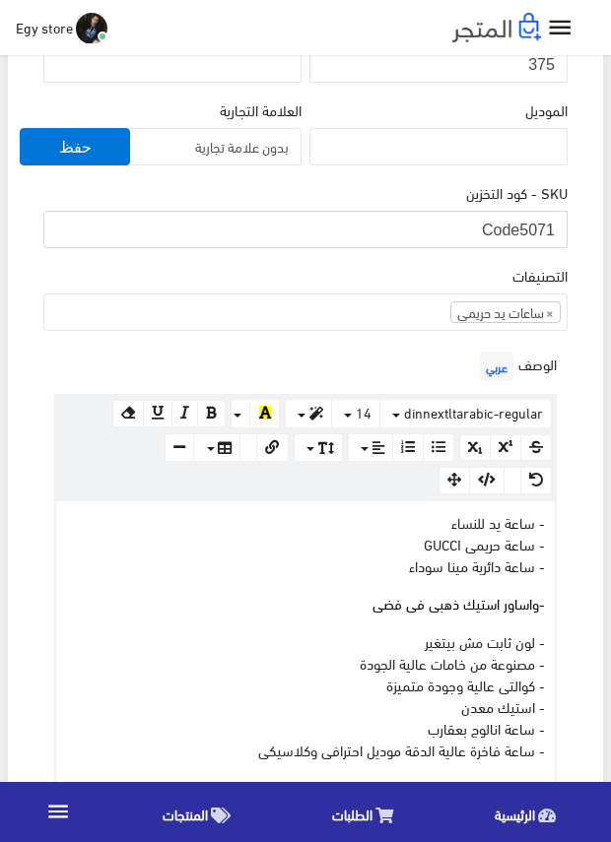
click at [528, 226] on input "Code5071" at bounding box center [305, 229] width 524 height 37
drag, startPoint x: 522, startPoint y: 226, endPoint x: 557, endPoint y: 227, distance: 35.5
click at [557, 227] on input "Code5071" at bounding box center [305, 229] width 524 height 37
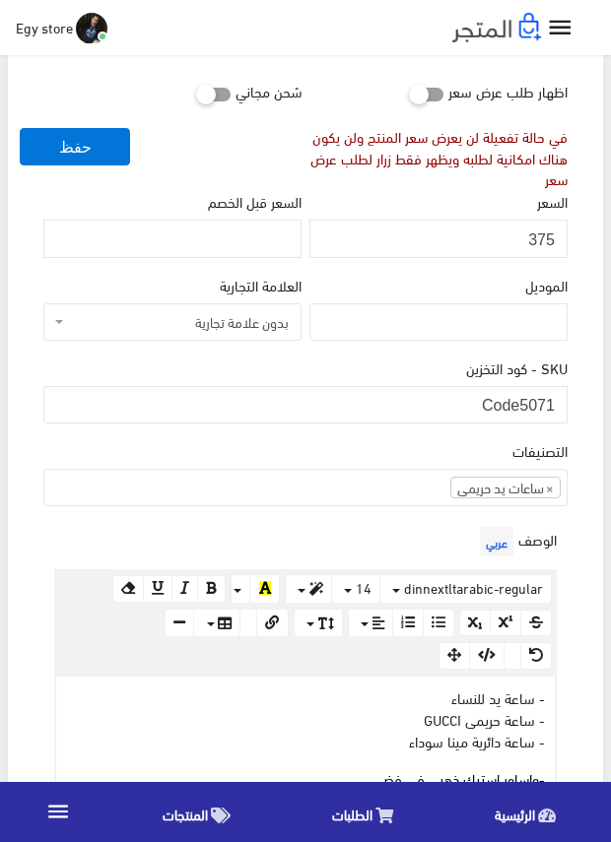
scroll to position [295, 0]
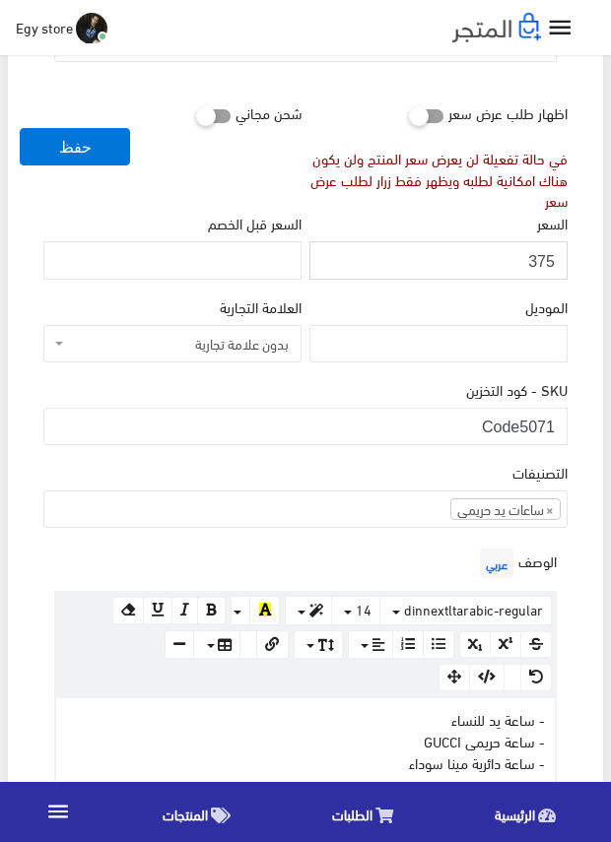
click at [546, 257] on input "375" at bounding box center [438, 259] width 258 height 37
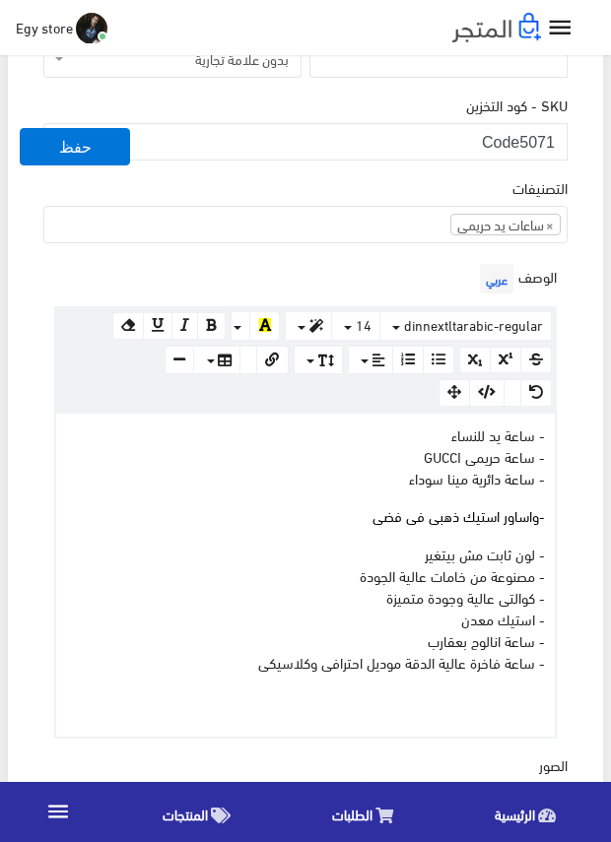
scroll to position [591, 0]
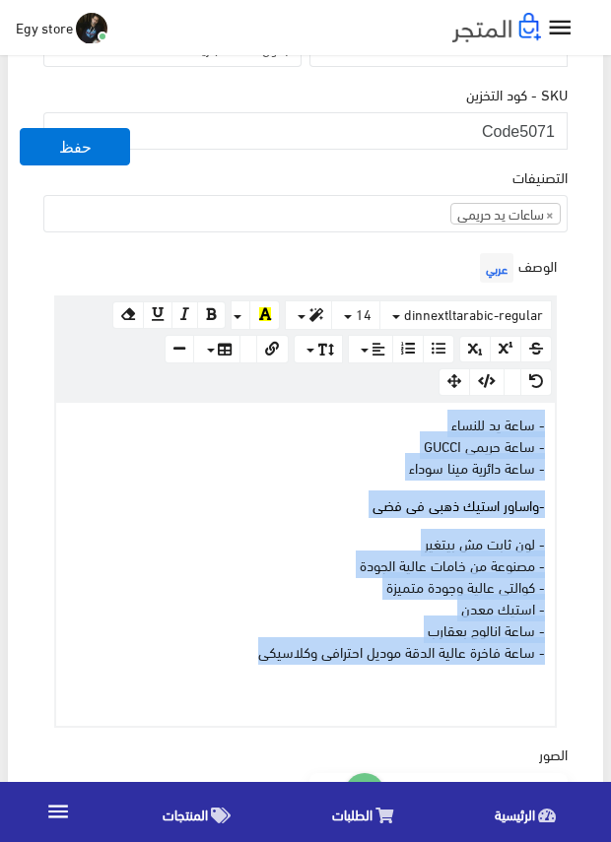
drag, startPoint x: 235, startPoint y: 650, endPoint x: 547, endPoint y: 422, distance: 386.1
click at [547, 422] on div "- ساعة يد للنساء - ساعة حريمى GUCCI - ساعة دائرية مينا سوداء - واساور استيك ذهب…" at bounding box center [305, 564] width 498 height 323
copy div "- ساعة يد للنساء - ساعة حريمى GUCCI - ساعة دائرية مينا سوداء - واساور استيك ذهب…"
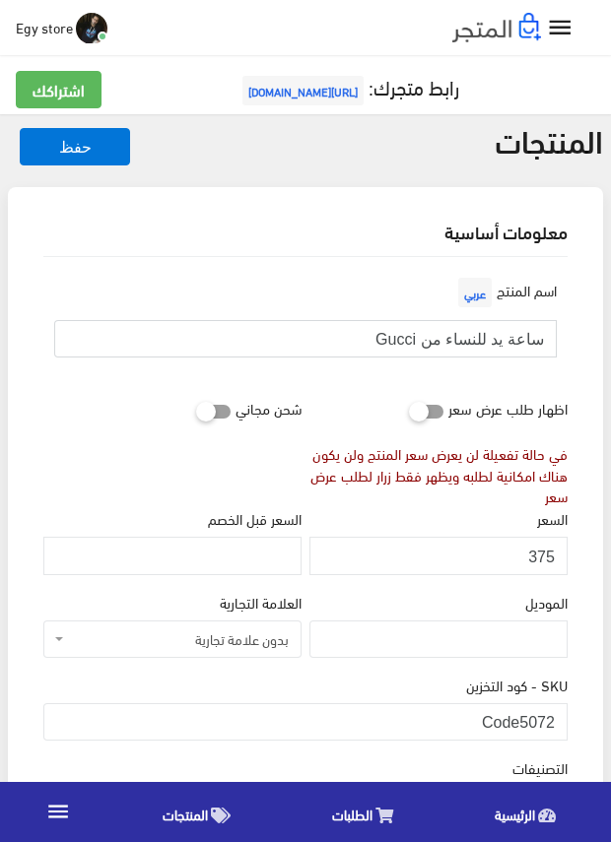
click at [481, 337] on input "ساعة يد للنساء من Gucci" at bounding box center [305, 338] width 502 height 37
click at [344, 369] on div "اسم المنتج عربي ساعة يد للنساء من Gucci" at bounding box center [305, 323] width 532 height 100
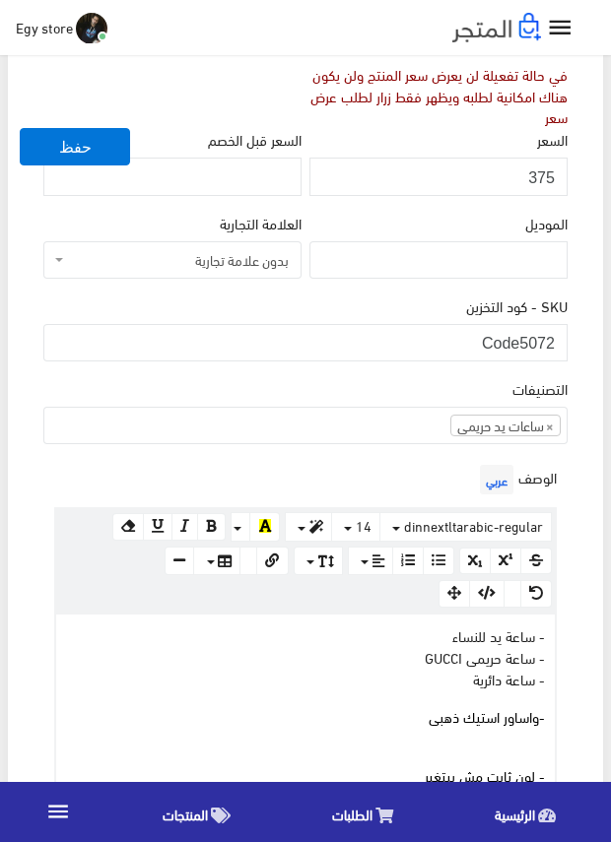
scroll to position [394, 0]
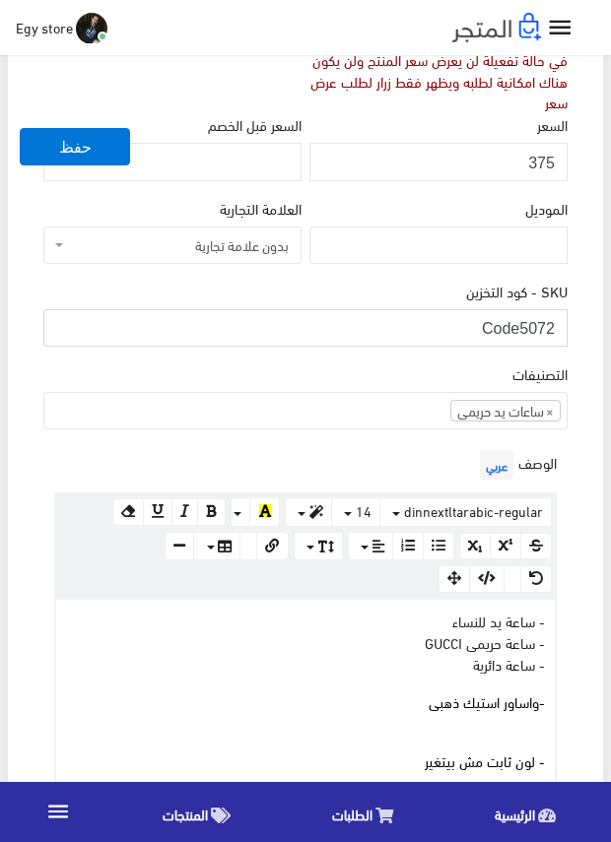
drag, startPoint x: 521, startPoint y: 329, endPoint x: 562, endPoint y: 333, distance: 41.6
click at [562, 333] on input "Code5072" at bounding box center [305, 327] width 524 height 37
click at [541, 161] on input "375" at bounding box center [438, 161] width 258 height 37
click at [585, 562] on div "معلومات أساسية اسم المنتج عربي ساعة يد للنساء من Gucci اظهار طلب عرض سعر في حال…" at bounding box center [305, 817] width 595 height 2049
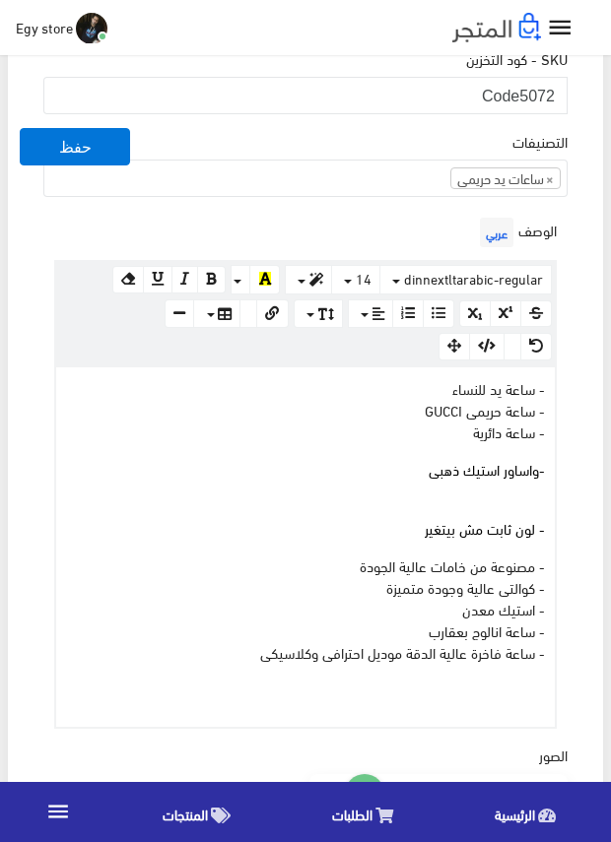
scroll to position [689, 0]
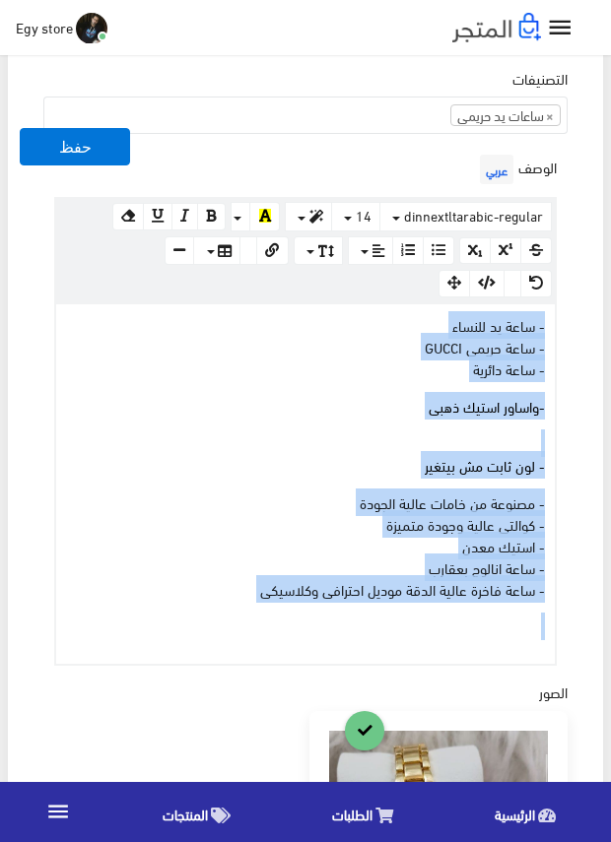
drag, startPoint x: 245, startPoint y: 599, endPoint x: 553, endPoint y: 327, distance: 410.3
click at [553, 327] on div "- ساعة يد للنساء - ساعة حريمى GUCCI - ساعة دائرية - واساور استيك ذهبى - لون ثاب…" at bounding box center [305, 483] width 498 height 359
copy div "- ساعة يد للنساء - ساعة حريمى GUCCI - ساعة دائرية - واساور استيك ذهبى - لون ثاب…"
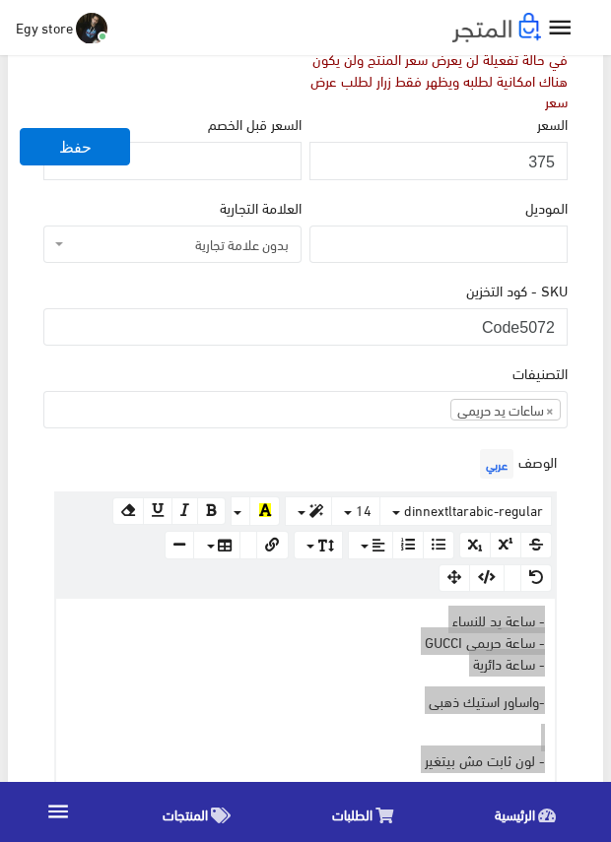
scroll to position [394, 0]
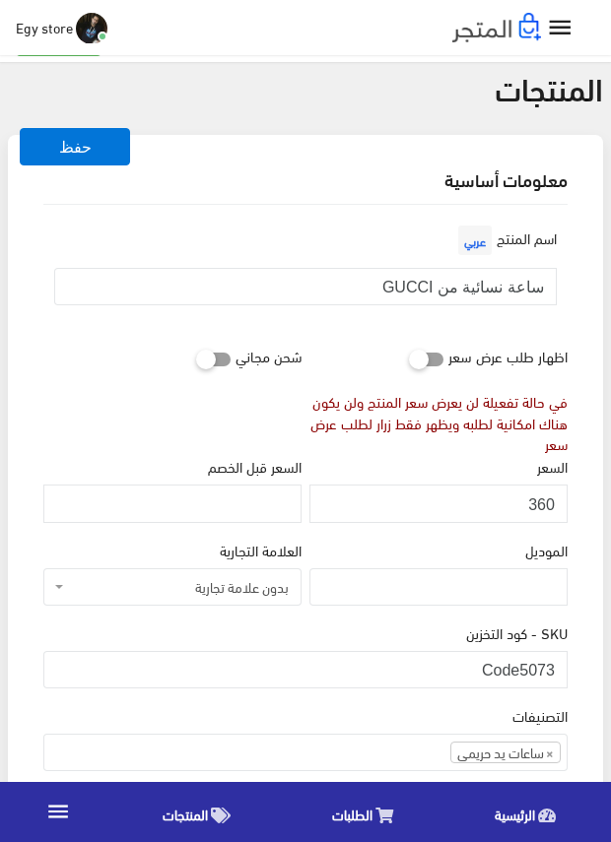
scroll to position [98, 0]
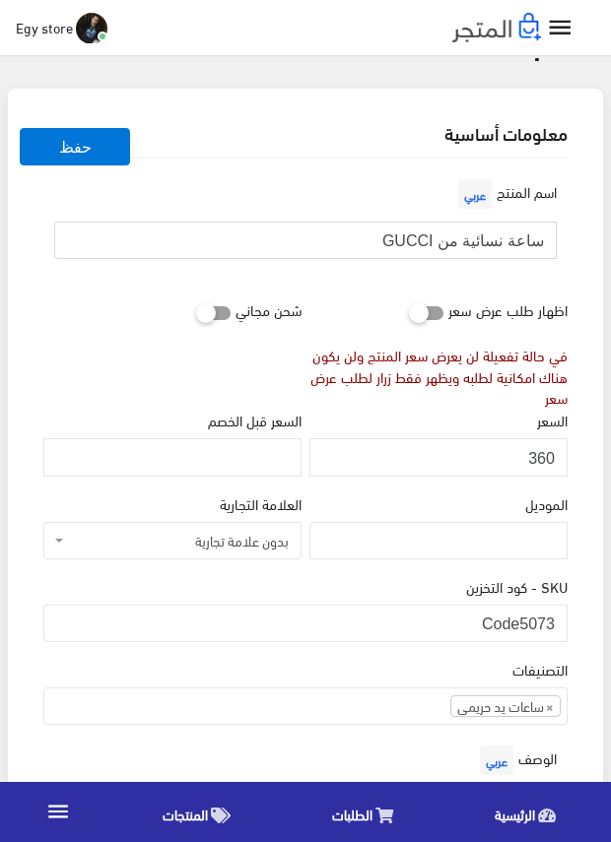
click at [484, 239] on input "ساعة نسائية من GUCCI" at bounding box center [305, 240] width 502 height 37
click at [531, 614] on input "Code5073" at bounding box center [305, 623] width 524 height 37
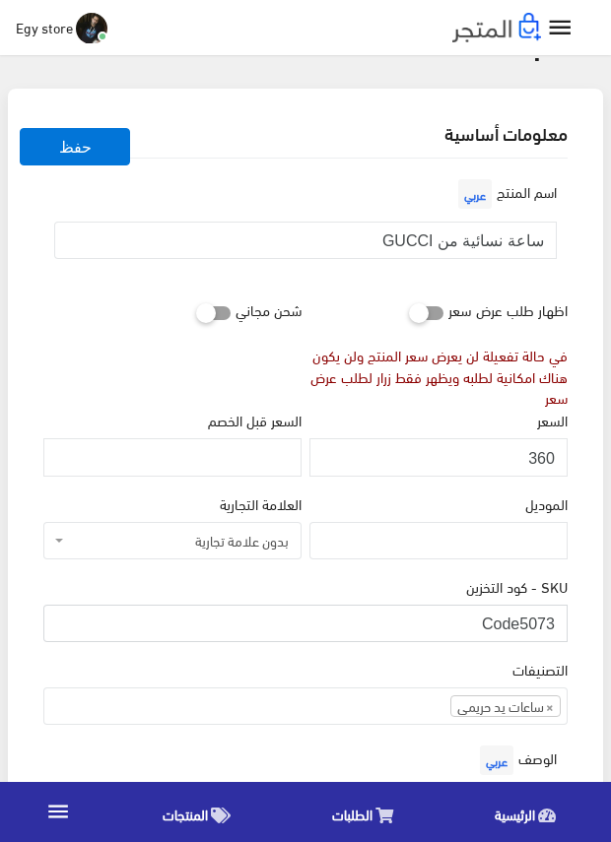
drag, startPoint x: 521, startPoint y: 618, endPoint x: 556, endPoint y: 618, distance: 35.5
click at [556, 618] on input "Code5073" at bounding box center [305, 623] width 524 height 37
click at [542, 457] on input "360" at bounding box center [438, 456] width 258 height 37
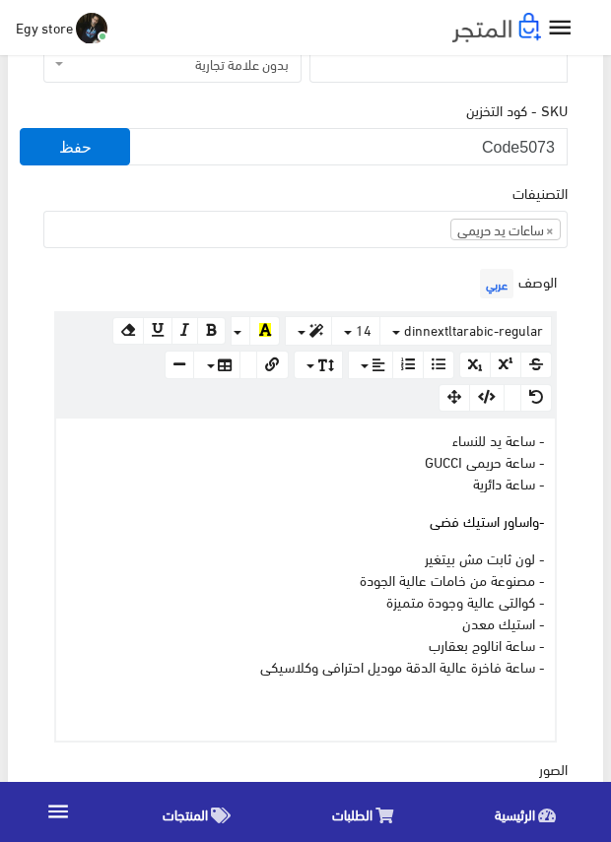
scroll to position [591, 0]
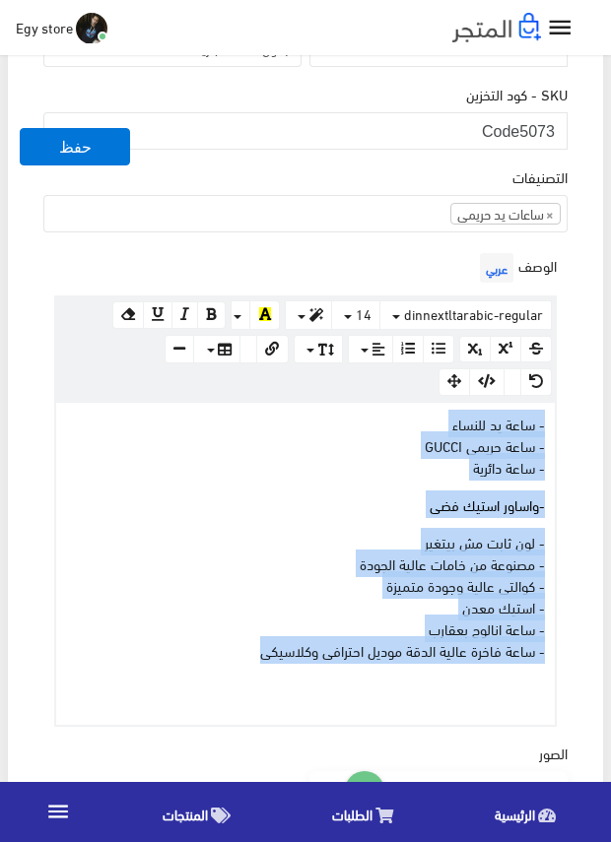
drag, startPoint x: 241, startPoint y: 647, endPoint x: 562, endPoint y: 420, distance: 393.5
click at [562, 420] on div "الوصف عربي × Insert Image Select from files Image URL Insert Image × Insert Lin…" at bounding box center [305, 487] width 532 height 478
copy div "- ساعة يد للنساء - ساعة حريمى GUCCI - ساعة دائرية - واساور استيك فضى - لون ثابت…"
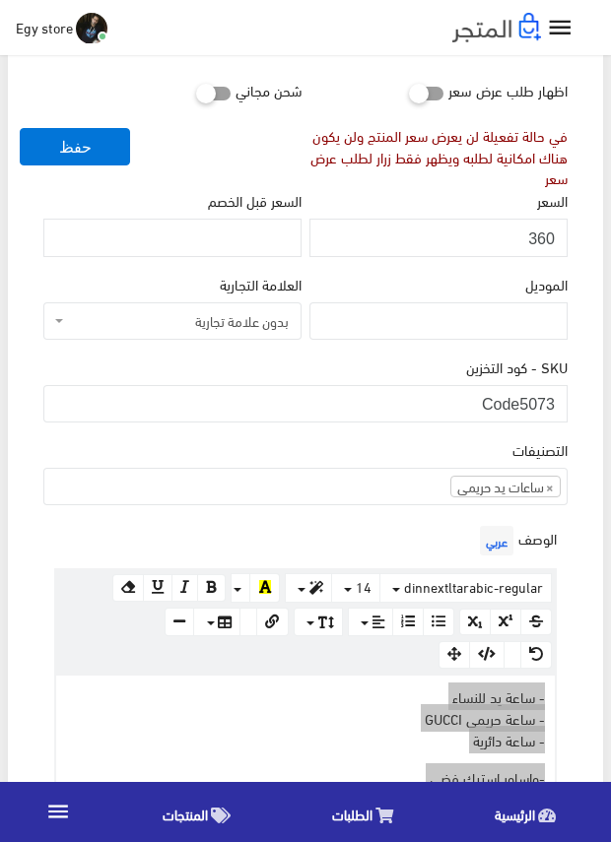
scroll to position [0, 0]
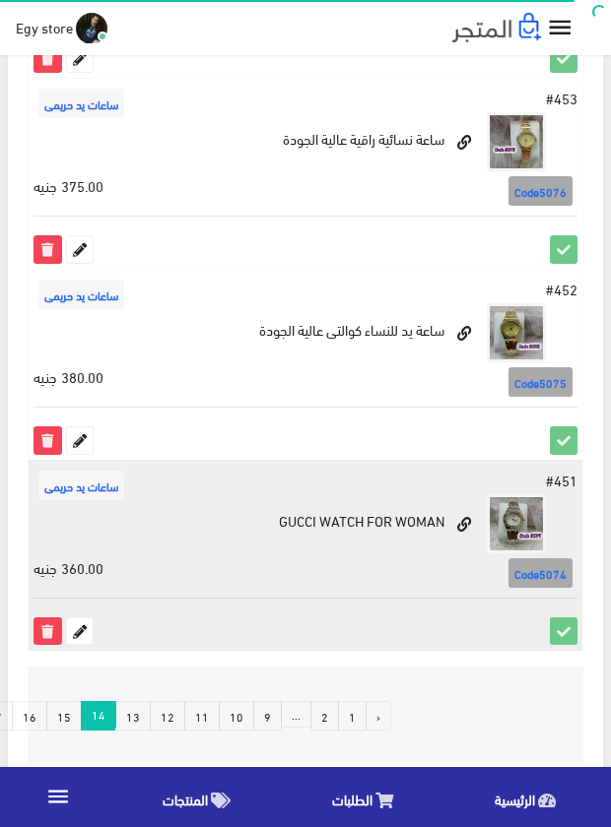
scroll to position [3544, 0]
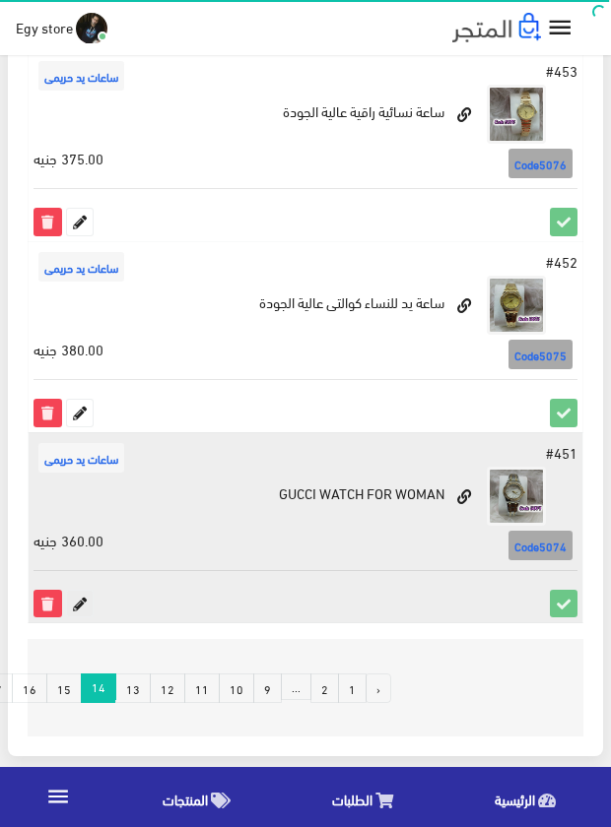
click at [83, 607] on icon at bounding box center [80, 604] width 26 height 26
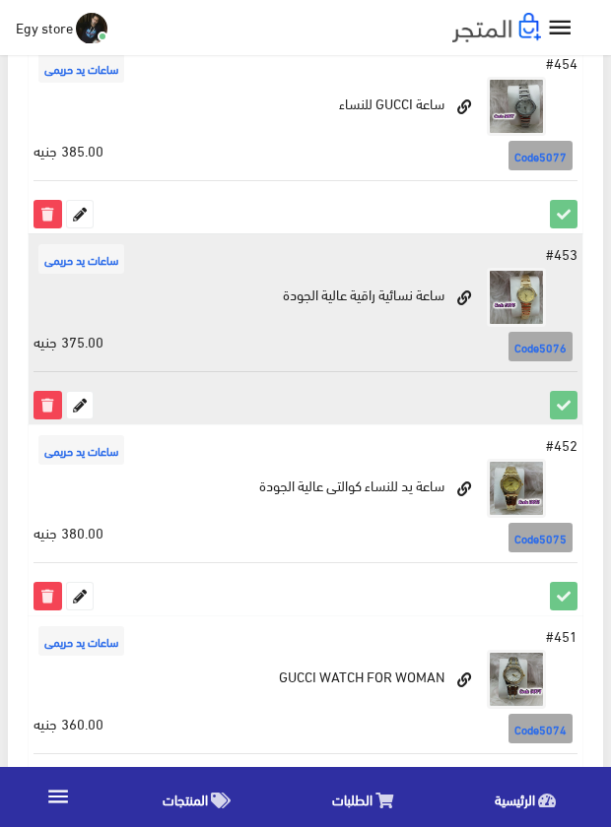
scroll to position [3347, 0]
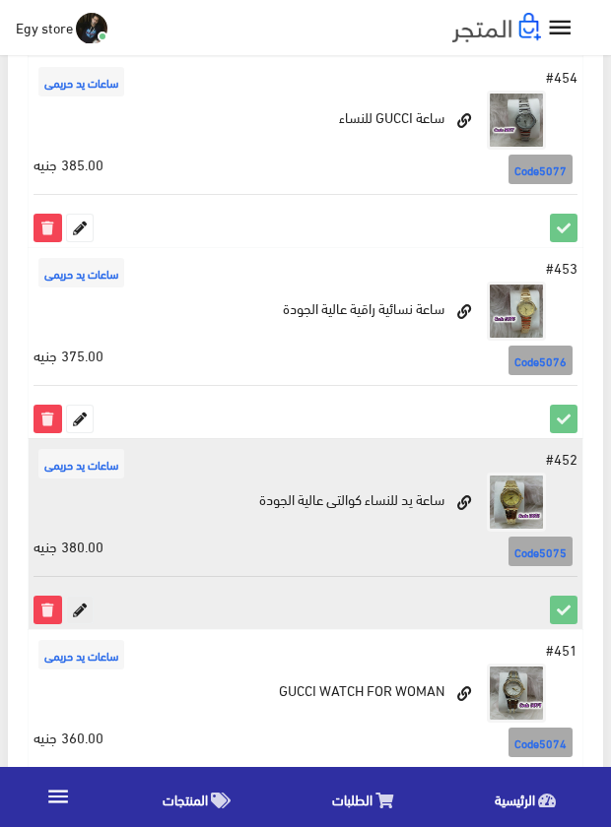
click at [81, 610] on icon at bounding box center [80, 610] width 26 height 26
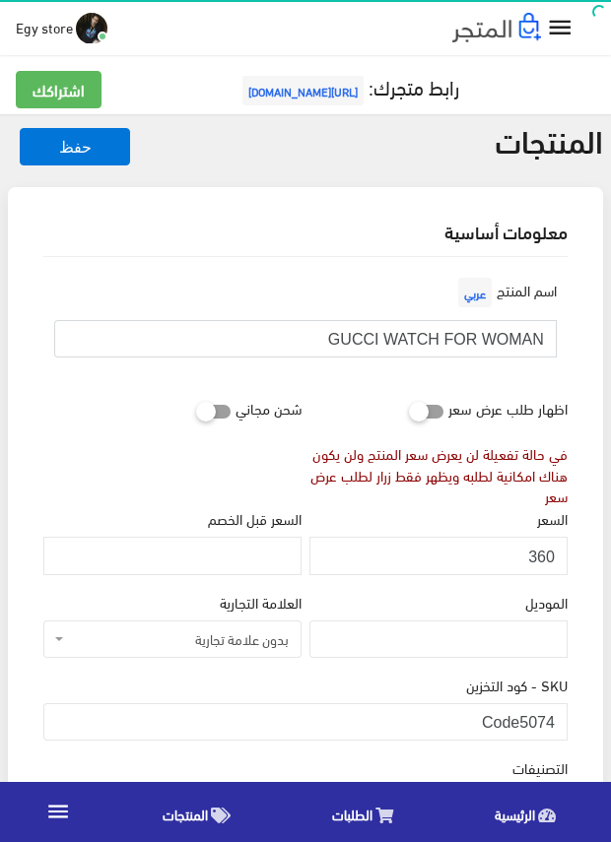
click at [480, 338] on input "GUCCI WATCH FOR WOMAN" at bounding box center [305, 338] width 502 height 37
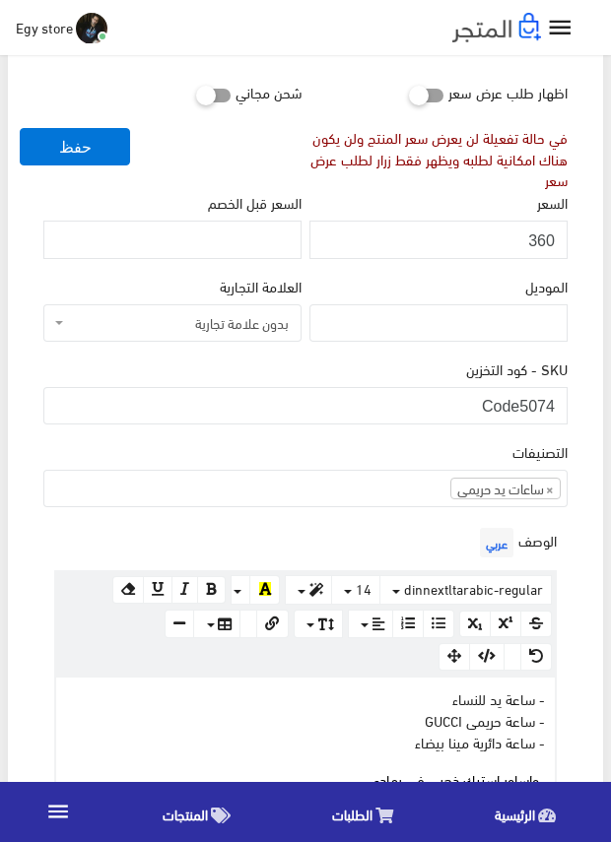
scroll to position [591, 0]
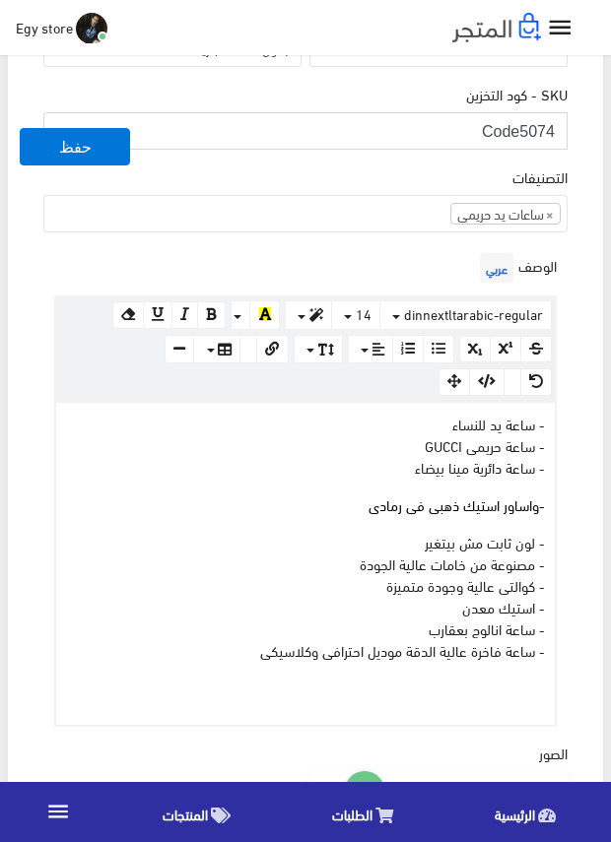
drag, startPoint x: 520, startPoint y: 130, endPoint x: 562, endPoint y: 133, distance: 42.5
click at [562, 133] on input "Code5074" at bounding box center [305, 130] width 524 height 37
click at [573, 184] on div "اسم المنتج عربي GUCCI WATCH FOR WOMAN اظهار طلب عرض سعر في حالة تفعيلة لن يعرض …" at bounding box center [305, 614] width 555 height 1896
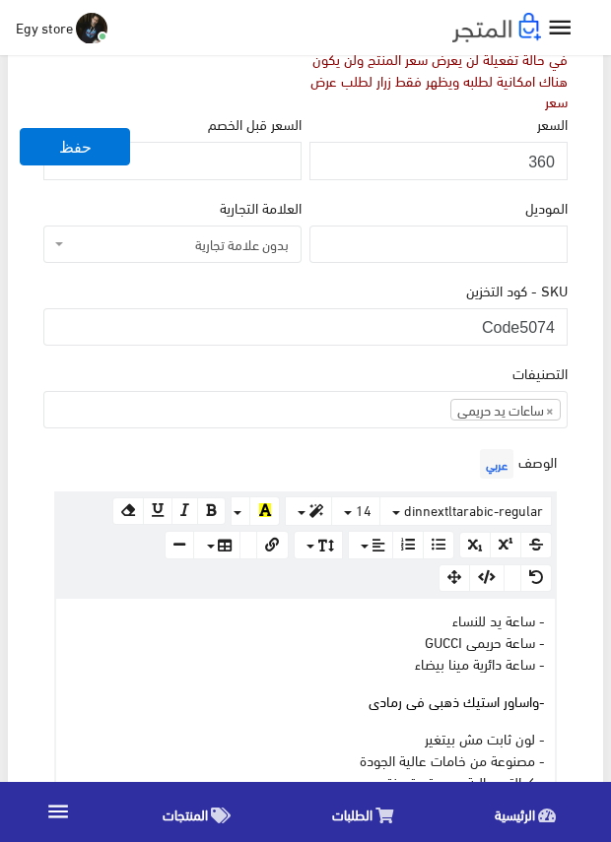
scroll to position [394, 0]
click at [538, 161] on input "360" at bounding box center [438, 161] width 258 height 37
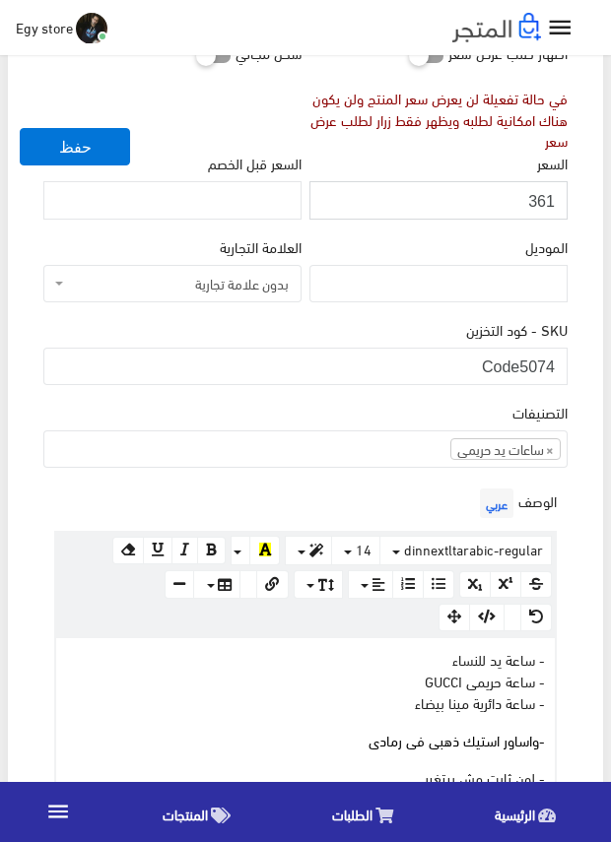
scroll to position [295, 0]
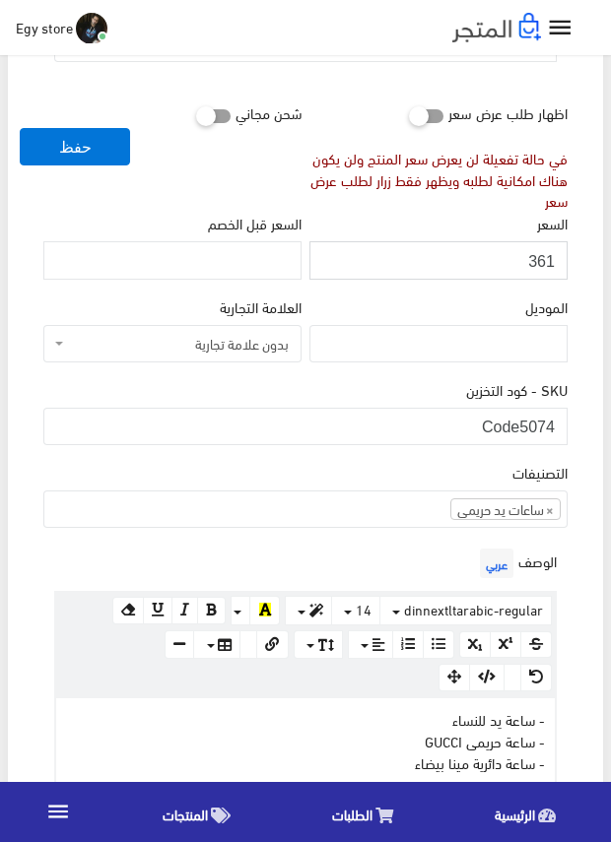
drag, startPoint x: 538, startPoint y: 161, endPoint x: 475, endPoint y: 270, distance: 126.2
click at [468, 277] on input "361" at bounding box center [438, 259] width 258 height 37
click at [541, 264] on input "361" at bounding box center [438, 259] width 258 height 37
type input "360"
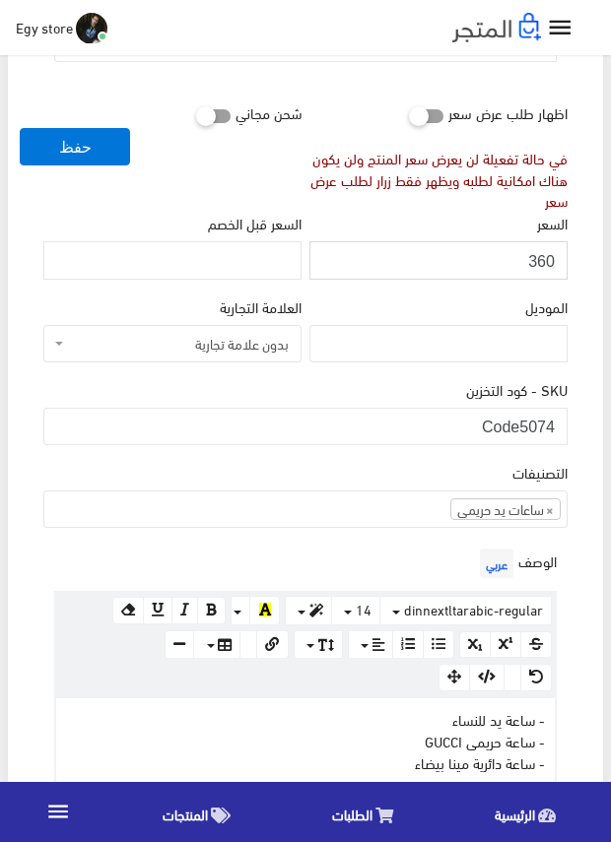
click at [560, 257] on input "360" at bounding box center [438, 259] width 258 height 37
click at [541, 264] on input "360" at bounding box center [438, 259] width 258 height 37
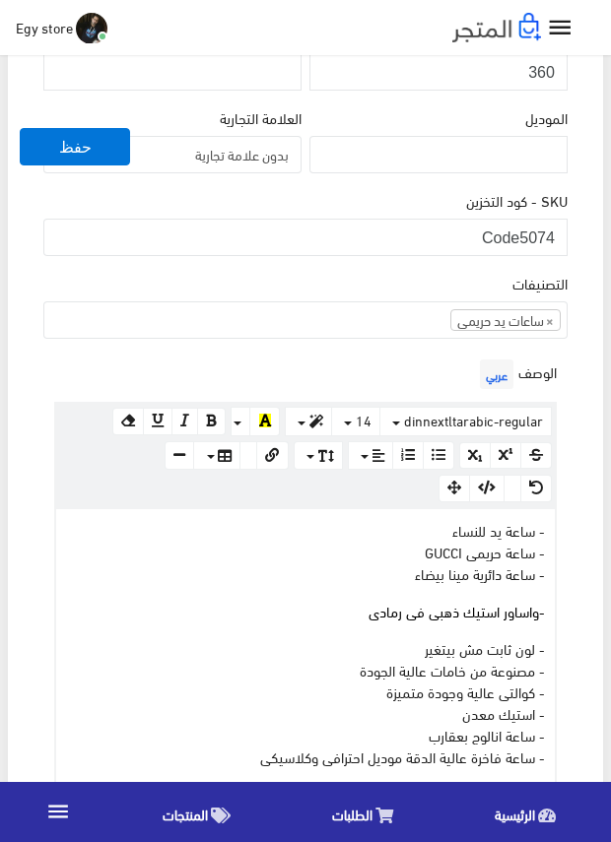
scroll to position [492, 0]
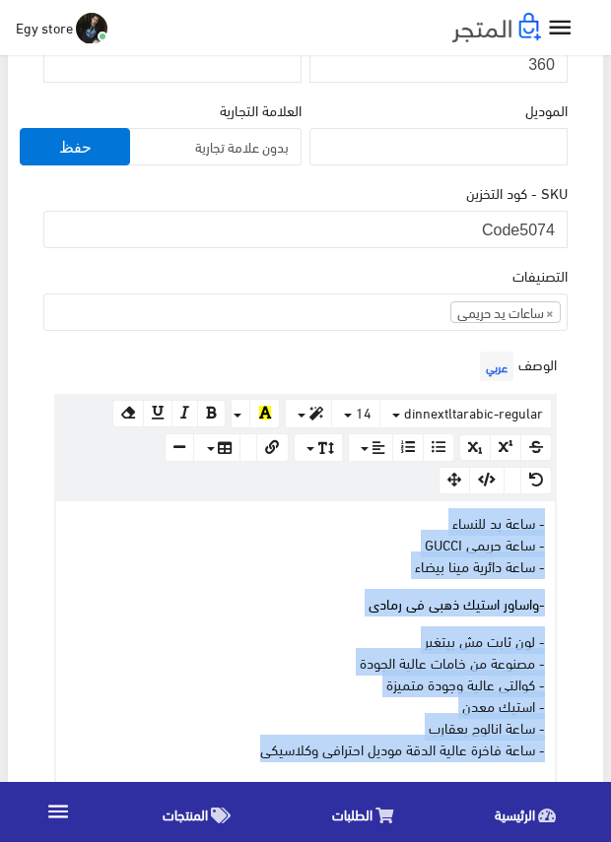
drag, startPoint x: 233, startPoint y: 746, endPoint x: 550, endPoint y: 526, distance: 385.0
click at [550, 526] on div "- ساعة يد للنساء - ساعة حريمى GUCCI - ساعة دائرية مينا بيضاء - واساور استيك ذهب…" at bounding box center [305, 662] width 498 height 322
copy div "- ساعة يد للنساء - ساعة حريمى GUCCI - ساعة دائرية مينا بيضاء - واساور استيك ذهب…"
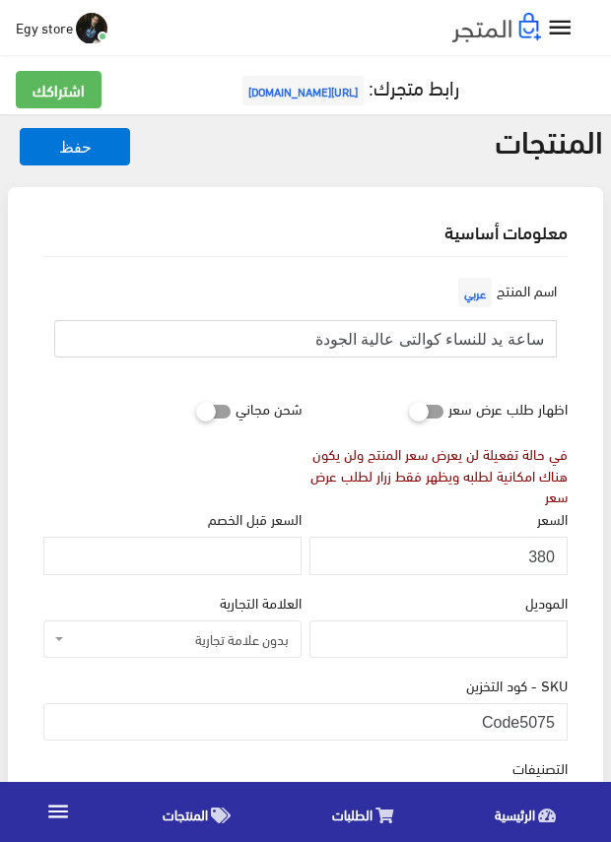
click at [430, 339] on input "ساعة يد للنساء كوالتى عالية الجودة" at bounding box center [305, 338] width 502 height 37
click at [199, 476] on div "شحن مجاني" at bounding box center [172, 448] width 266 height 118
drag, startPoint x: 518, startPoint y: 710, endPoint x: 567, endPoint y: 724, distance: 51.1
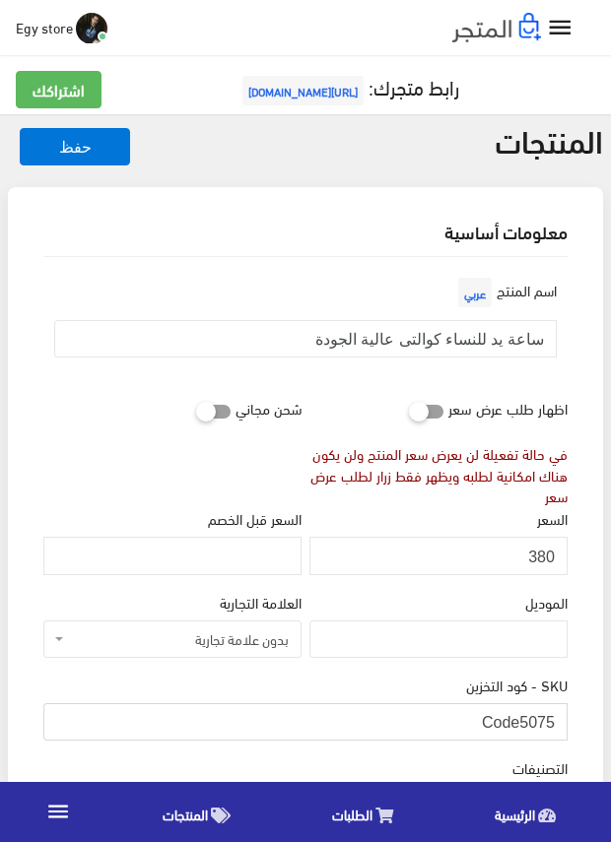
click at [567, 724] on div "SKU - كود التخزين Code5075" at bounding box center [305, 715] width 532 height 83
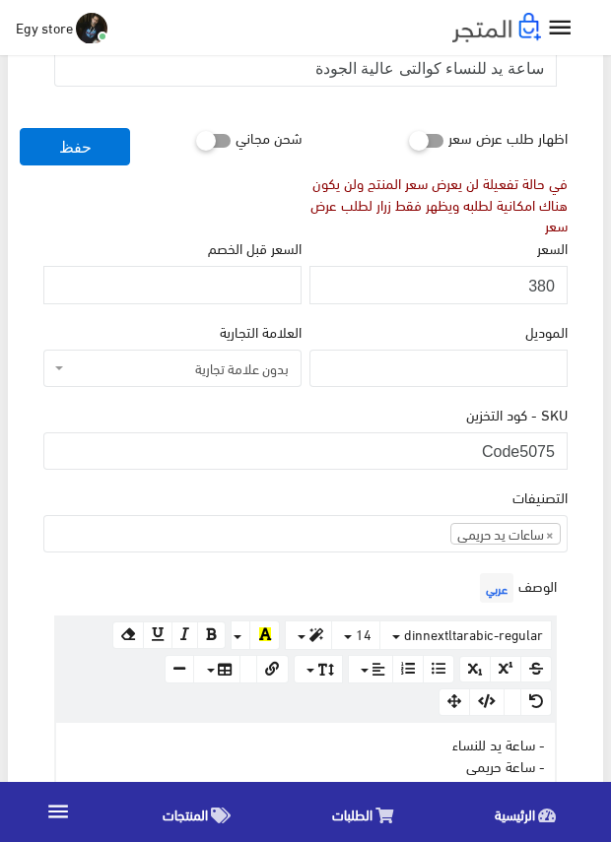
scroll to position [295, 0]
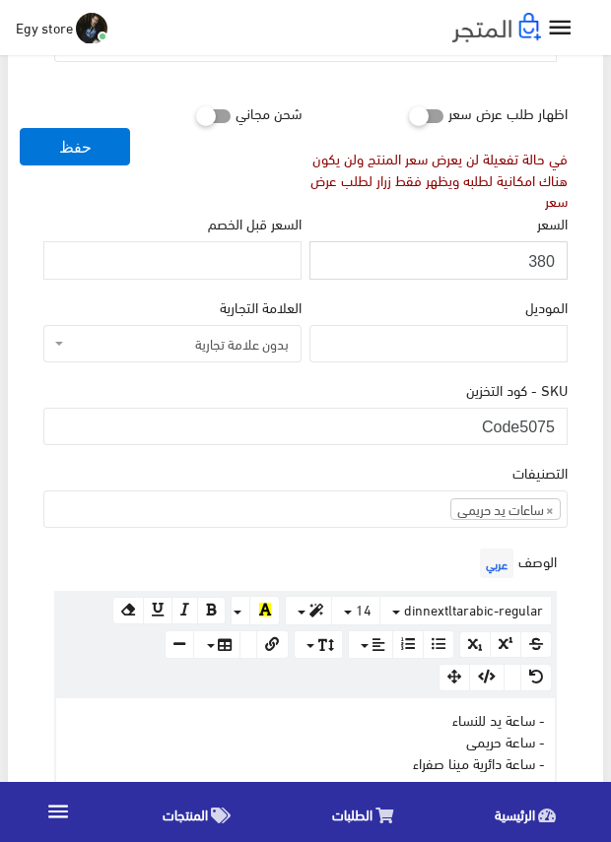
click at [546, 256] on input "380" at bounding box center [438, 259] width 258 height 37
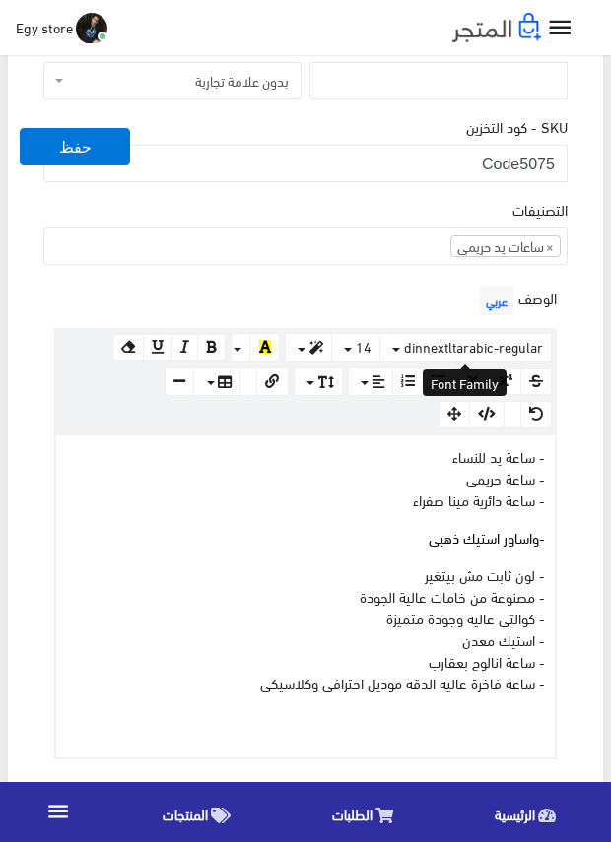
scroll to position [591, 0]
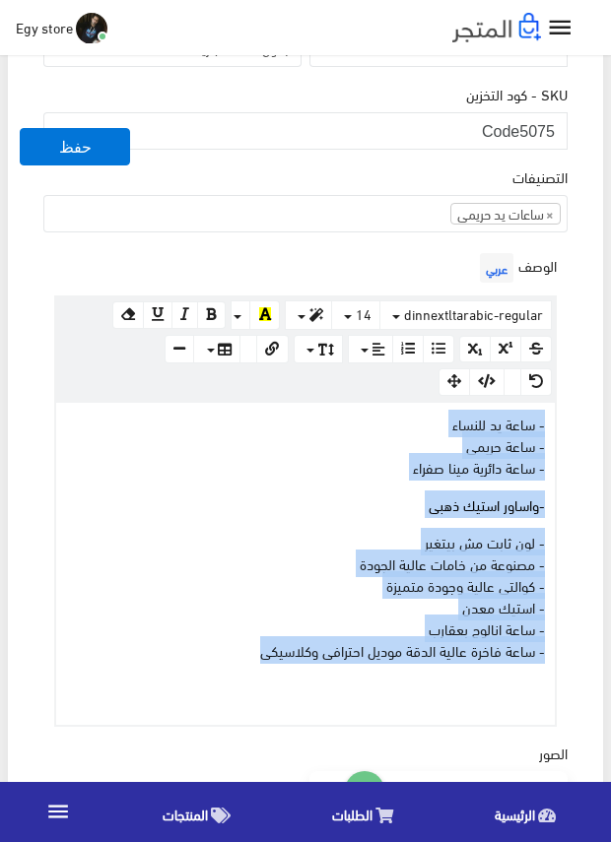
drag, startPoint x: 221, startPoint y: 649, endPoint x: 558, endPoint y: 420, distance: 408.4
click at [558, 420] on div "الوصف عربي × Insert Image Select from files Image URL Insert Image × Insert Lin…" at bounding box center [305, 487] width 532 height 478
copy div "- ساعة يد للنساء - ساعة حريمى - ساعة دائرية مينا صفراء - واساور استيك ذهبى - لو…"
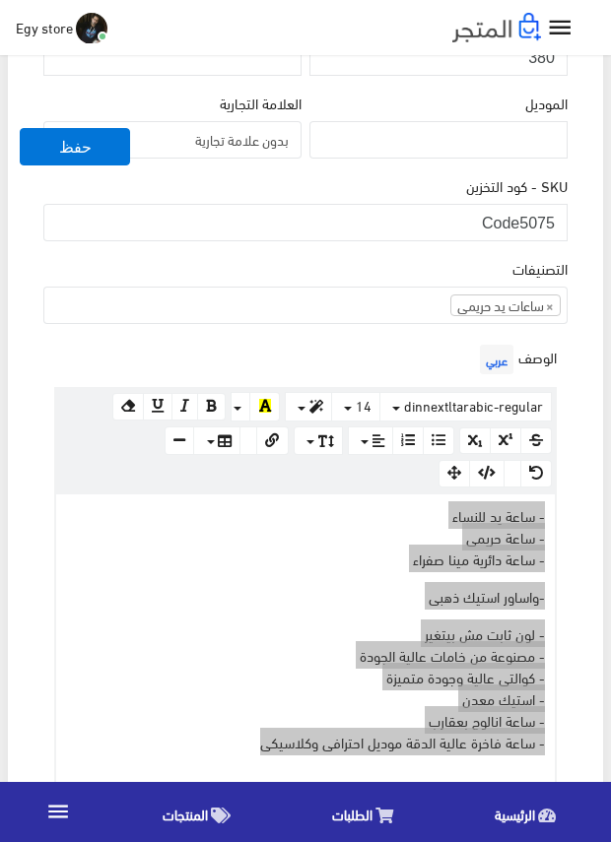
scroll to position [492, 0]
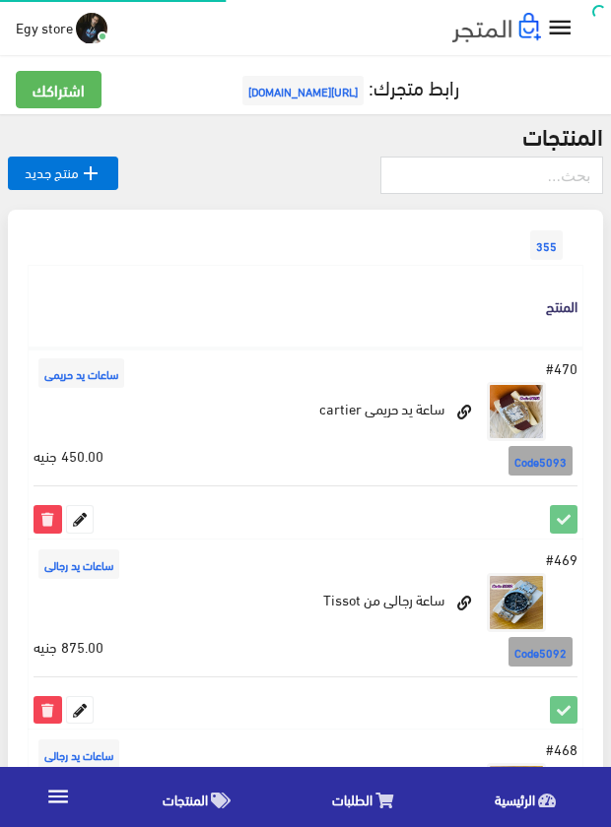
scroll to position [3347, 0]
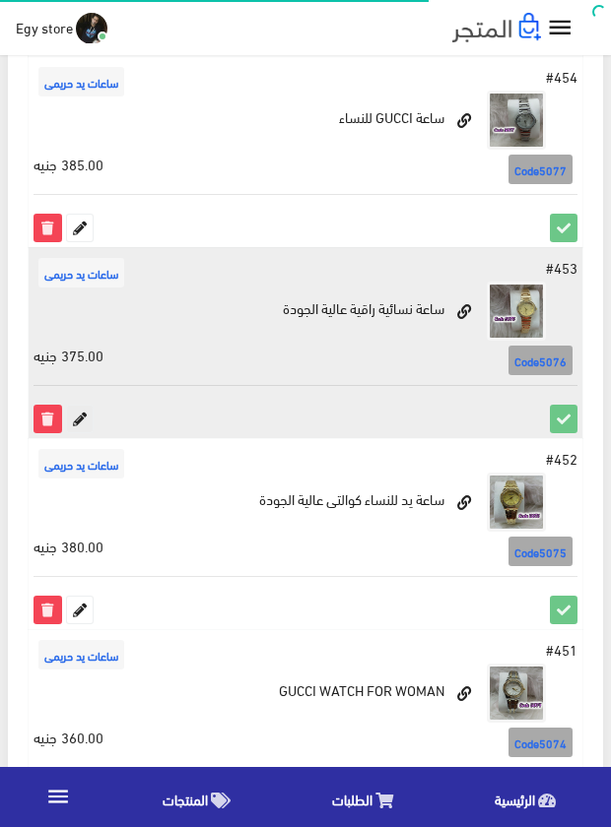
click at [79, 414] on icon at bounding box center [80, 419] width 26 height 26
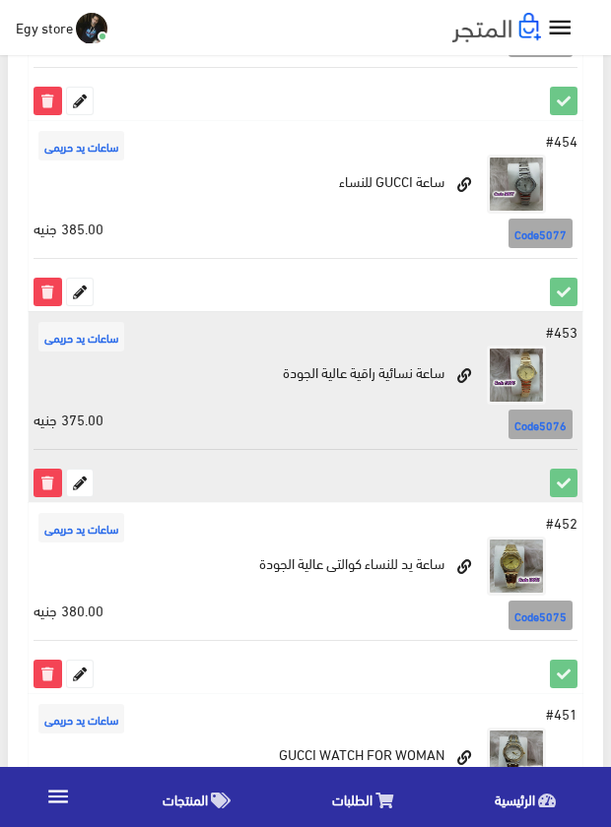
scroll to position [3248, 0]
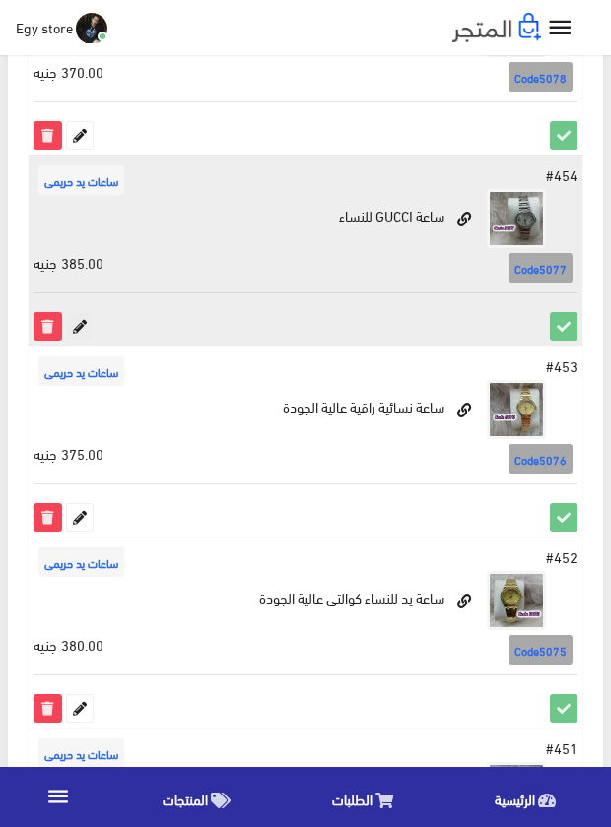
click at [79, 325] on icon at bounding box center [80, 326] width 26 height 26
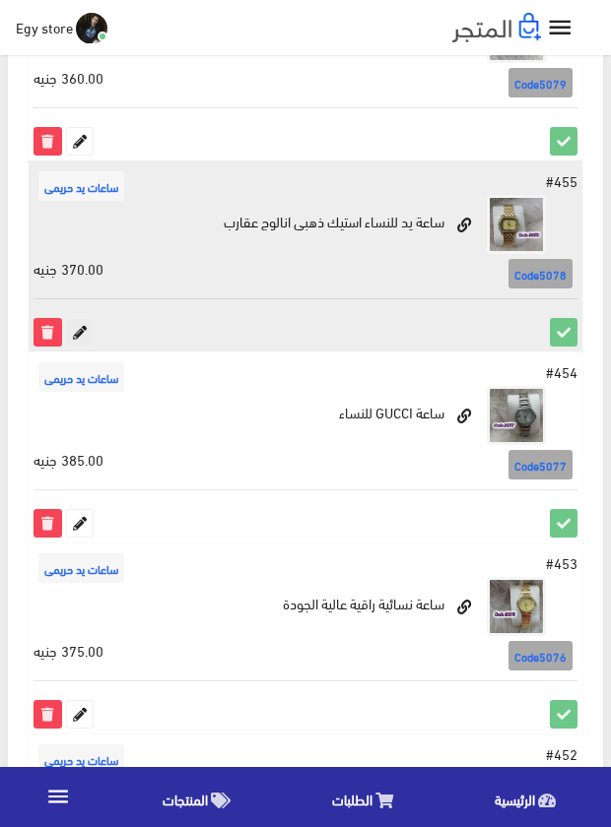
click at [80, 334] on icon at bounding box center [80, 332] width 26 height 26
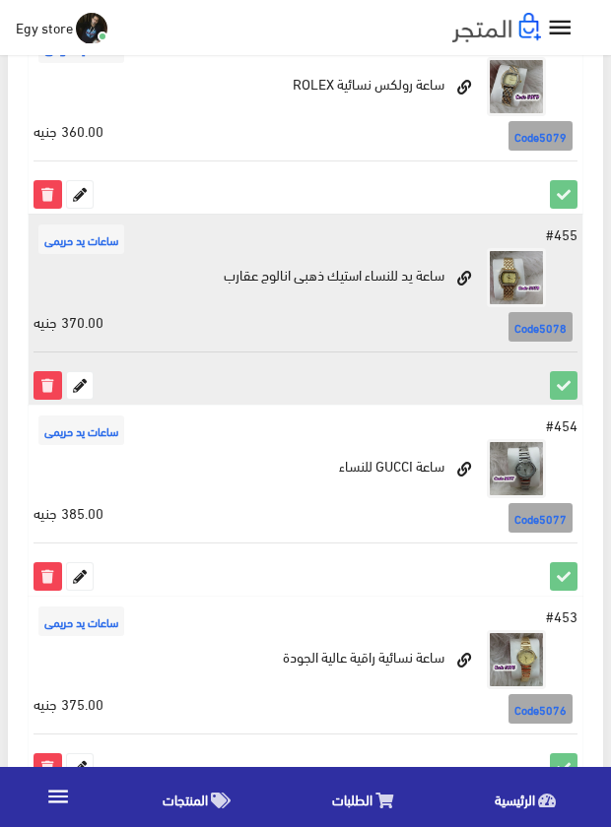
scroll to position [2953, 0]
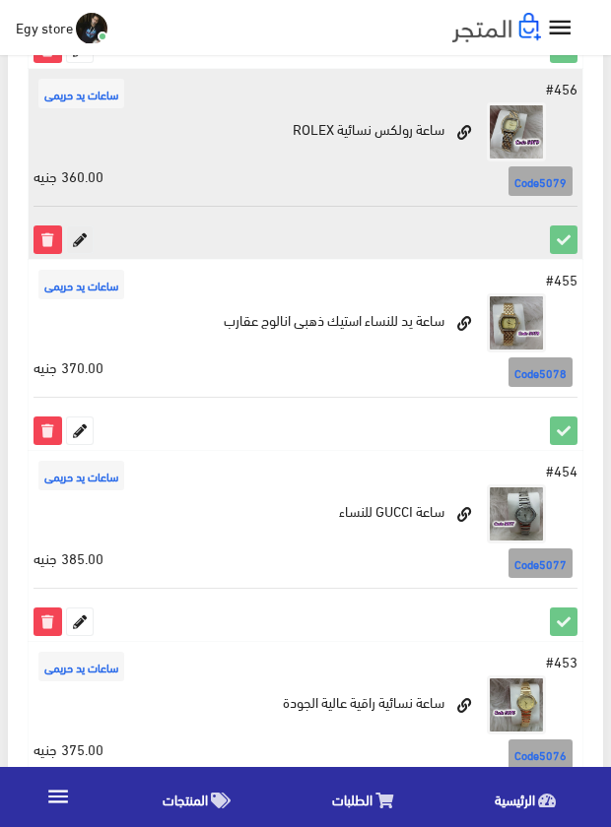
click at [82, 236] on icon at bounding box center [80, 240] width 26 height 26
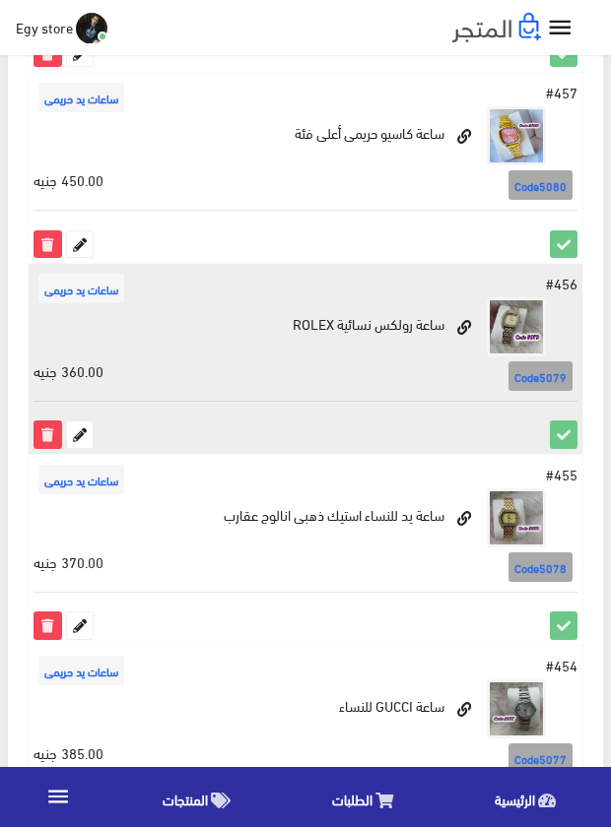
scroll to position [2756, 0]
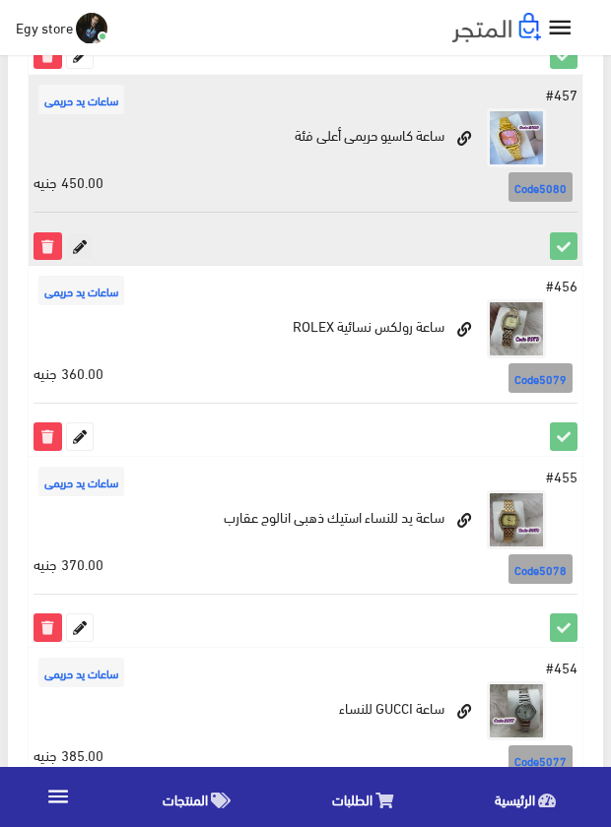
click at [86, 244] on icon at bounding box center [80, 246] width 26 height 26
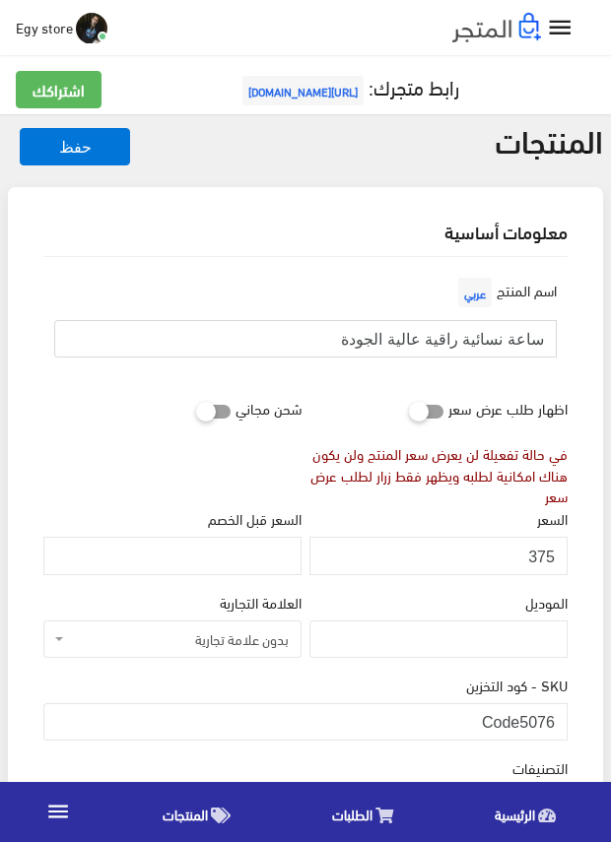
click at [493, 338] on input "ساعة نسائية راقية عالية الجودة" at bounding box center [305, 338] width 502 height 37
drag, startPoint x: 519, startPoint y: 722, endPoint x: 557, endPoint y: 725, distance: 38.5
click at [557, 725] on input "Code5076" at bounding box center [305, 721] width 524 height 37
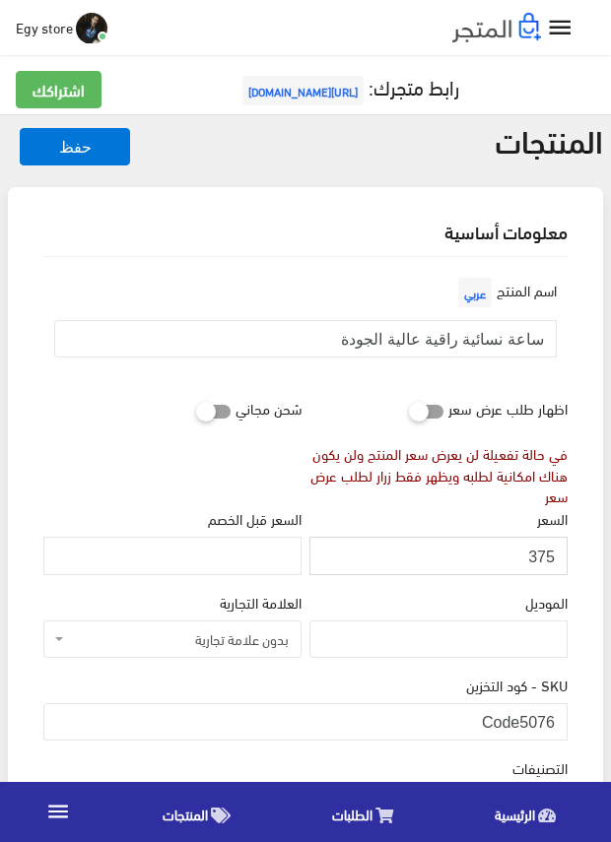
click at [543, 557] on input "375" at bounding box center [438, 555] width 258 height 37
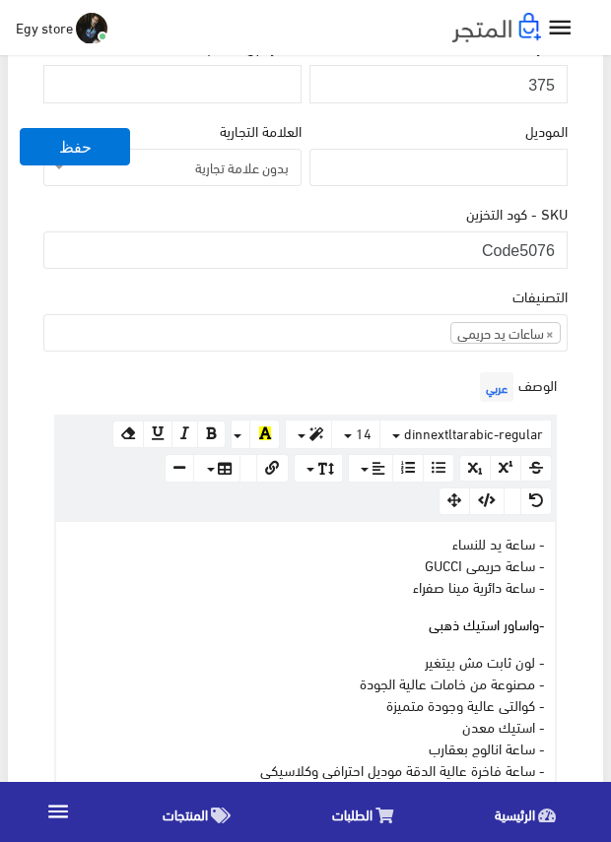
scroll to position [492, 0]
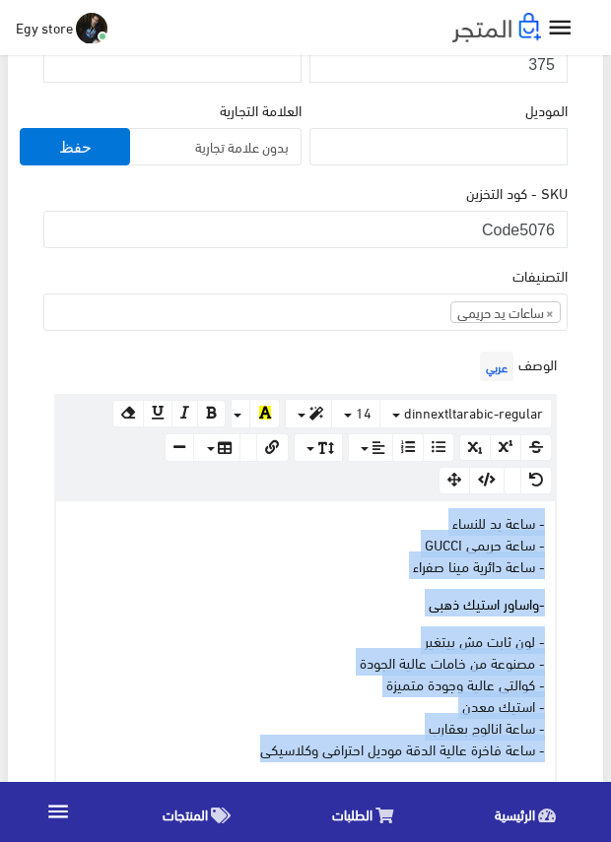
drag, startPoint x: 232, startPoint y: 752, endPoint x: 557, endPoint y: 507, distance: 407.2
click at [557, 507] on div "الوصف عربي × Insert Image Select from files Image URL Insert Image × Insert Lin…" at bounding box center [305, 586] width 532 height 478
copy div "- ساعة يد للنساء - ساعة حريمى GUCCI - ساعة دائرية مينا صفراء - واساور استيك ذهب…"
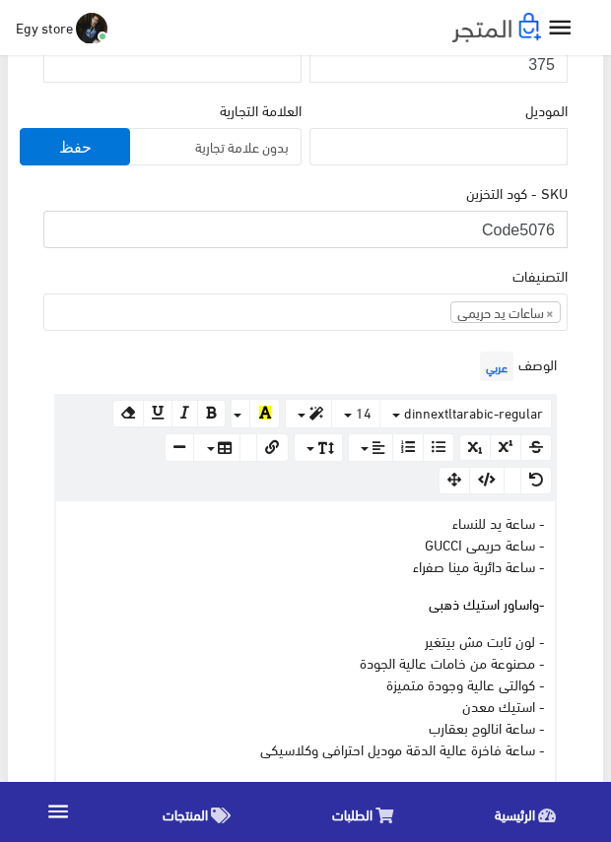
drag, startPoint x: 520, startPoint y: 230, endPoint x: 572, endPoint y: 230, distance: 52.2
click at [572, 230] on div "اسم المنتج عربي ساعة نسائية راقية عالية الجودة اظهار طلب عرض سعر في حالة تفعيلة…" at bounding box center [305, 714] width 555 height 1899
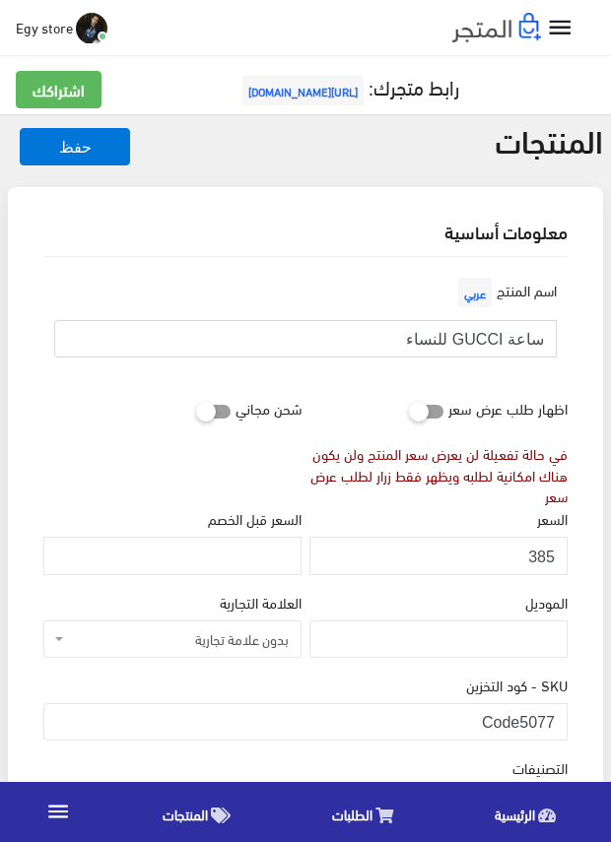
click at [501, 336] on input "ساعة GUCCI للنساء" at bounding box center [305, 338] width 502 height 37
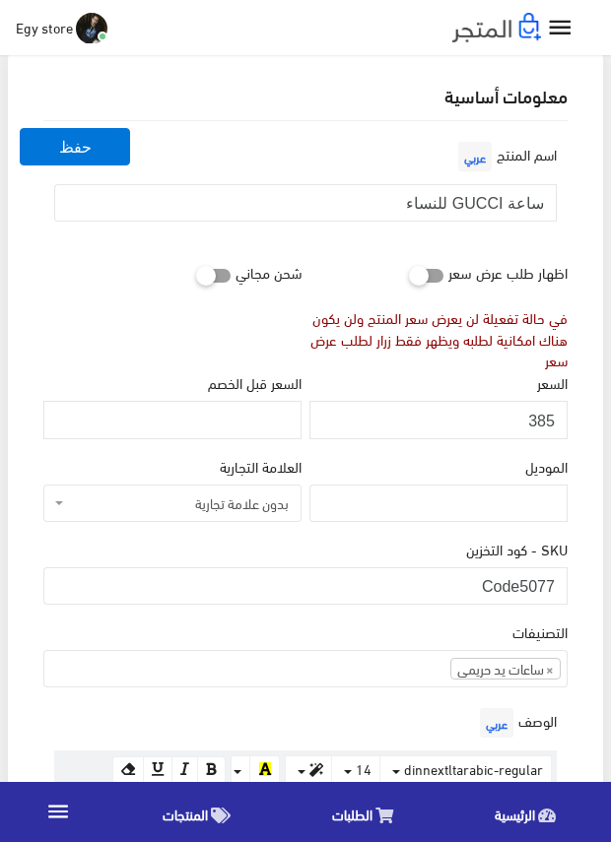
scroll to position [394, 0]
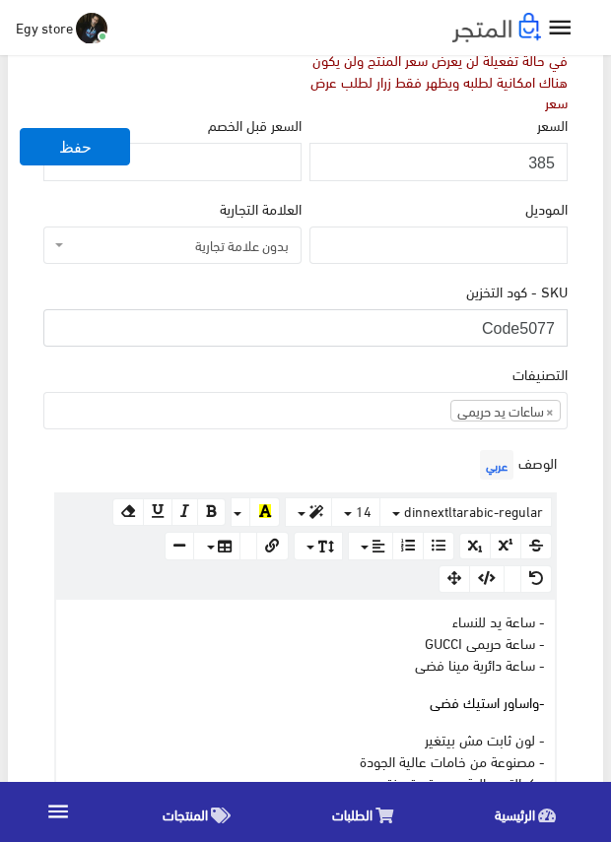
drag, startPoint x: 522, startPoint y: 326, endPoint x: 577, endPoint y: 330, distance: 55.3
click at [577, 330] on div "اسم المنتج عربي ساعة GUCCI للنساء اظهار طلب عرض سعر في حالة تفعيلة لن يعرض سعر …" at bounding box center [305, 821] width 555 height 1917
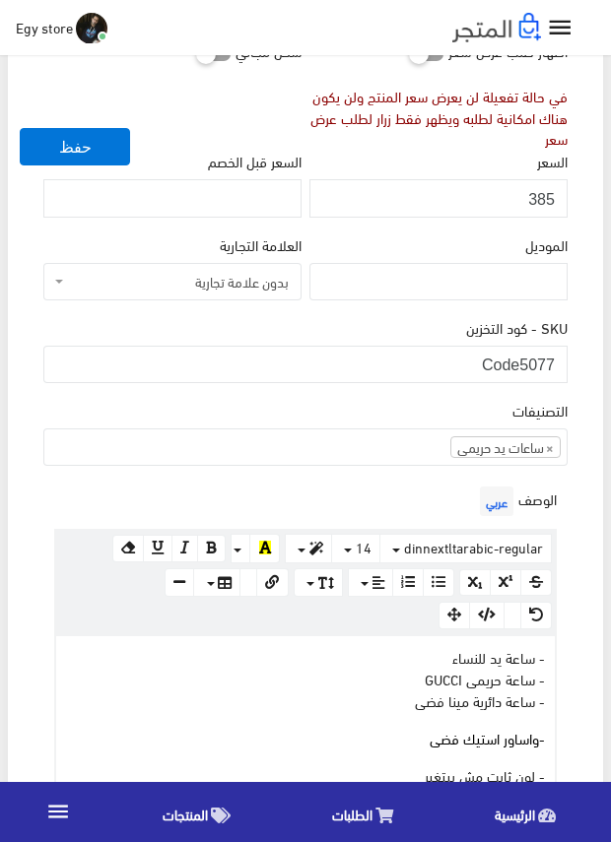
scroll to position [295, 0]
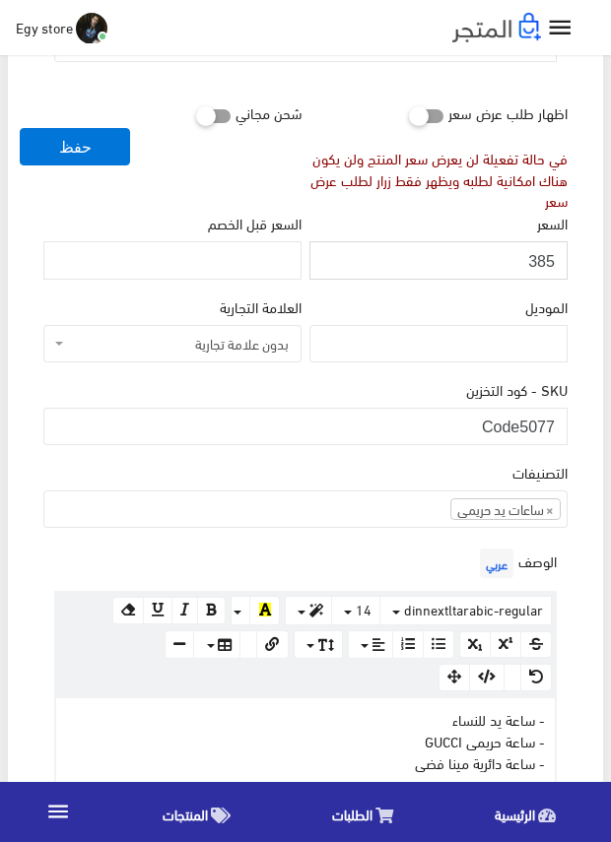
click at [541, 256] on input "385" at bounding box center [438, 259] width 258 height 37
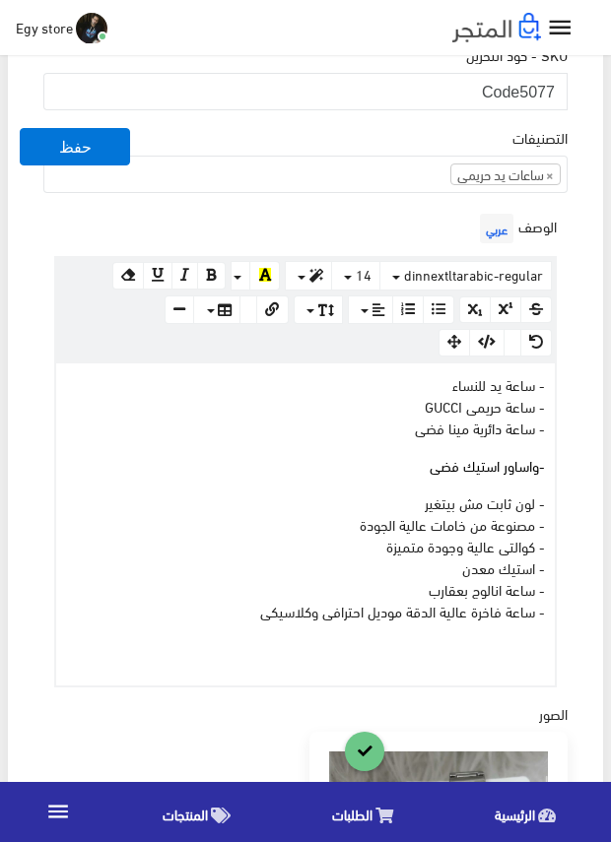
scroll to position [689, 0]
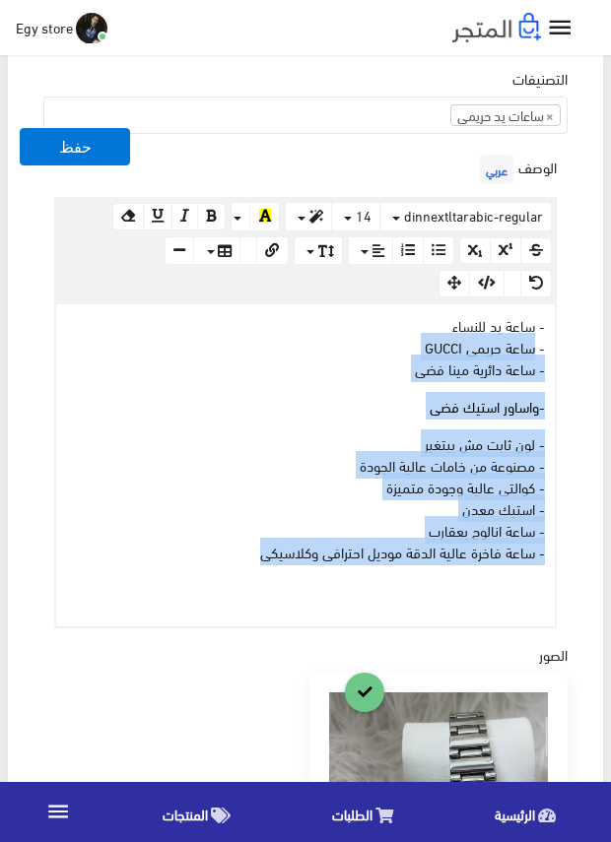
drag, startPoint x: 250, startPoint y: 549, endPoint x: 535, endPoint y: 339, distance: 353.6
click at [533, 344] on div "- ساعة يد للنساء - ساعة حريمى GUCCI - ساعة دائرية مينا فضى - واساور استيك فضى -…" at bounding box center [305, 465] width 498 height 322
copy div "ساعة حريمى GUCCI - ساعة دائرية مينا فضى - واساور استيك فضى - لون ثابت مش بيتغير…"
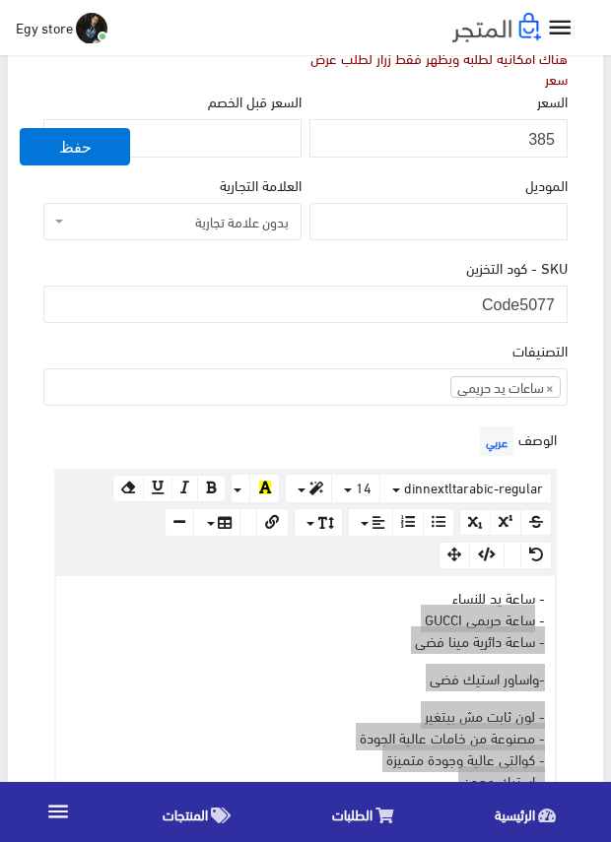
scroll to position [394, 0]
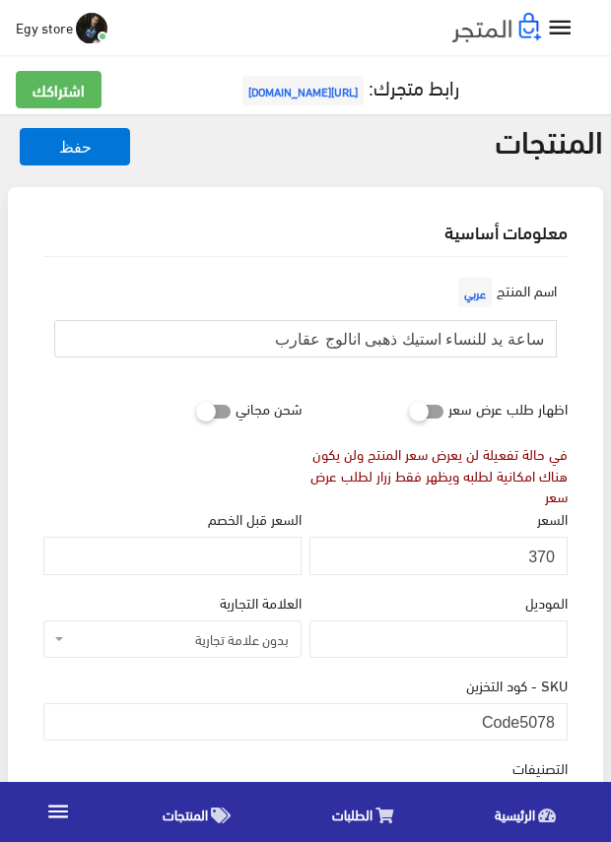
click at [378, 340] on input "ساعة يد للنساء استيك ذهبى انالوج عقارب" at bounding box center [305, 338] width 502 height 37
drag, startPoint x: 519, startPoint y: 723, endPoint x: 558, endPoint y: 723, distance: 39.4
click at [558, 723] on input "Code5078" at bounding box center [305, 721] width 524 height 37
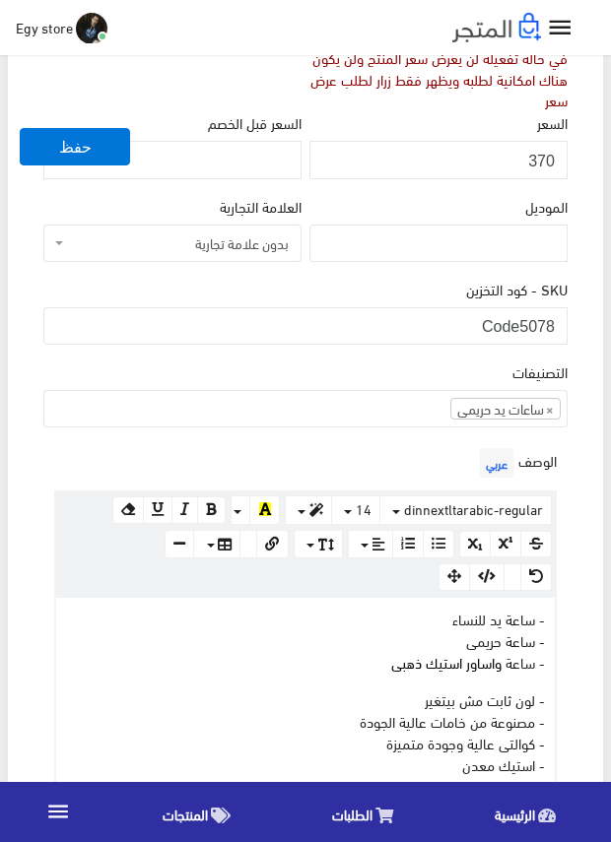
scroll to position [295, 0]
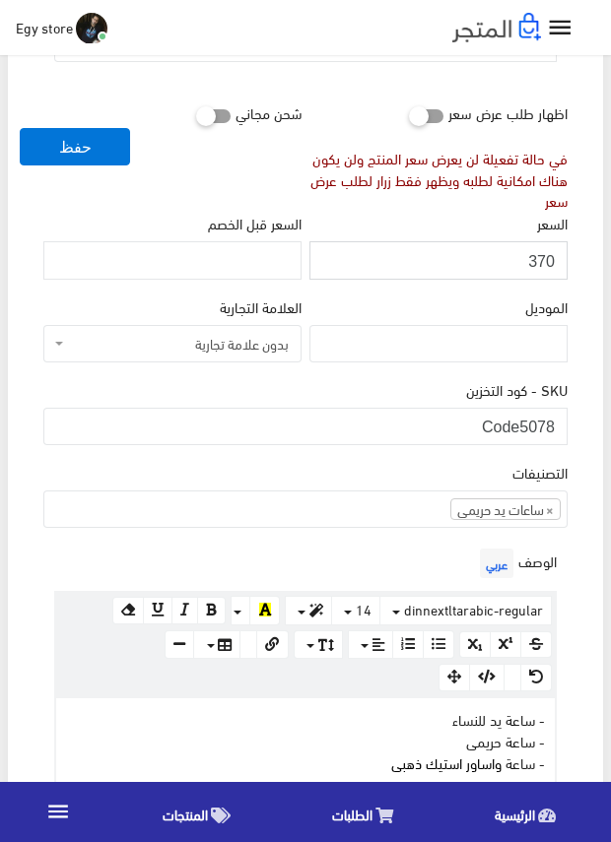
click at [536, 262] on input "370" at bounding box center [438, 259] width 258 height 37
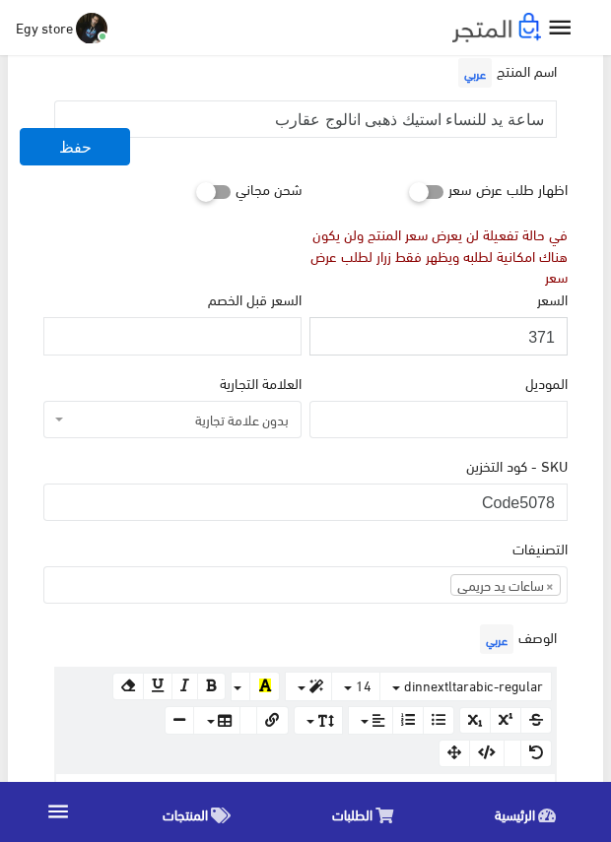
scroll to position [197, 0]
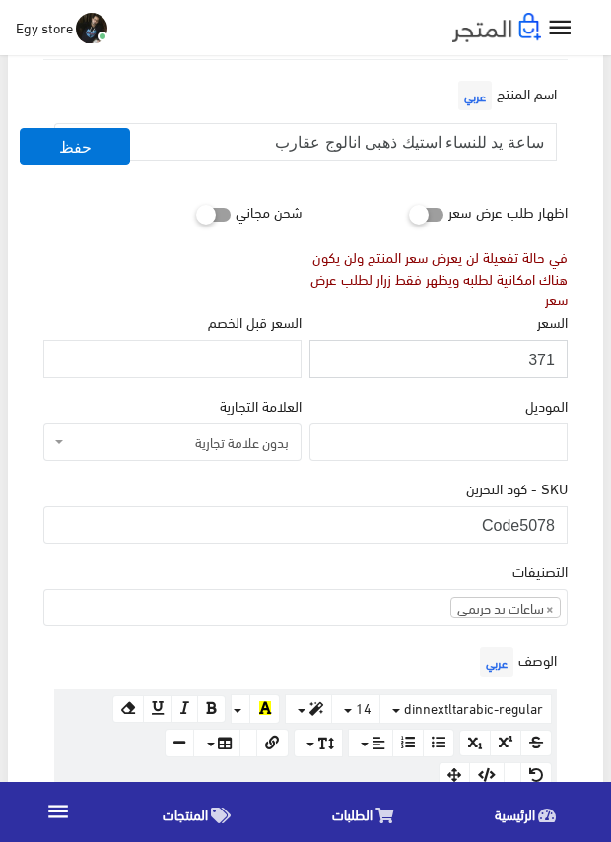
drag, startPoint x: 536, startPoint y: 262, endPoint x: 522, endPoint y: 352, distance: 90.7
click at [522, 352] on input "371" at bounding box center [438, 358] width 258 height 37
click at [544, 356] on input "371" at bounding box center [438, 358] width 258 height 37
type input "370"
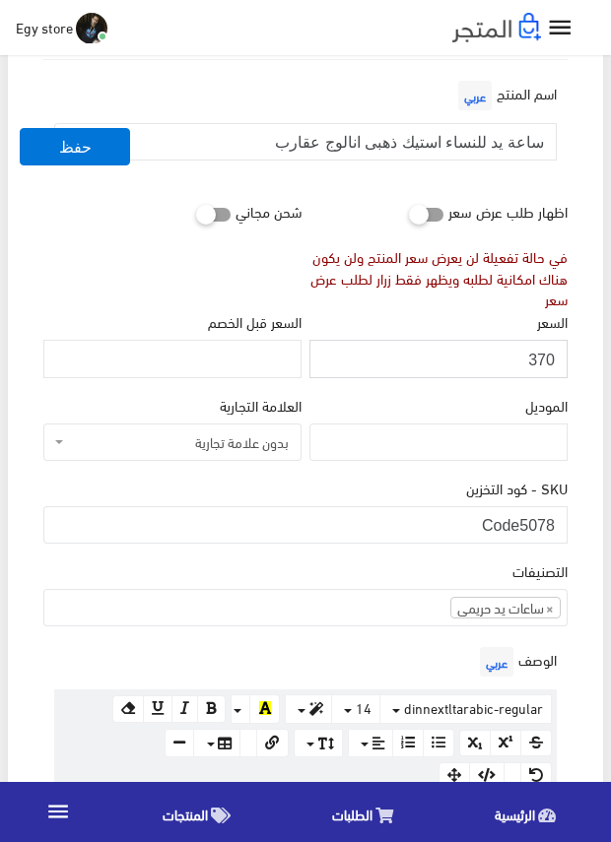
click at [544, 356] on input "370" at bounding box center [438, 358] width 258 height 37
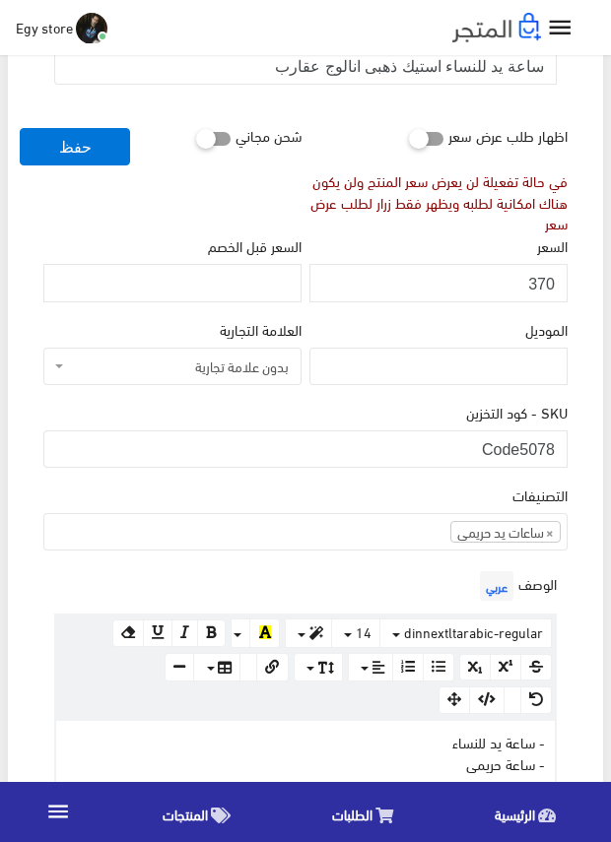
scroll to position [492, 0]
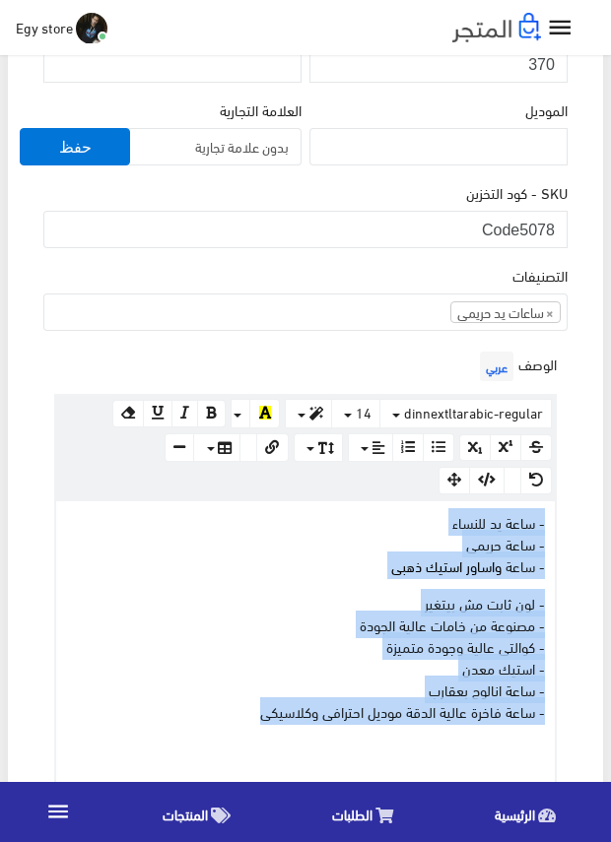
drag, startPoint x: 253, startPoint y: 713, endPoint x: 565, endPoint y: 520, distance: 367.1
click at [565, 520] on div "الوصف عربي × Insert Image Select from files Image URL Insert Image × Insert Lin…" at bounding box center [305, 567] width 532 height 440
copy div "- ساعة يد للنساء - ساعة حريمى - ساعة واساور استيك ذهبى - لون ثابت مش بيتغير - م…"
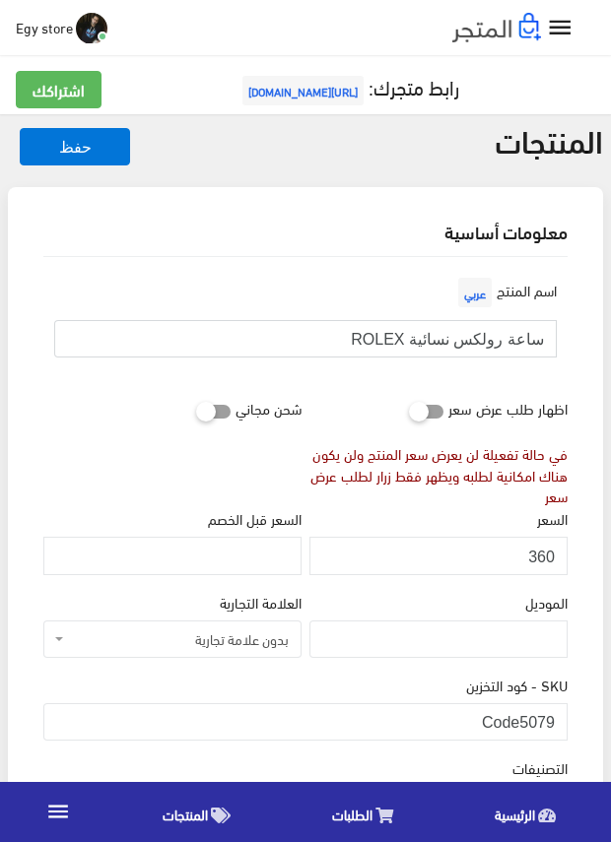
click at [497, 338] on input "ساعة رولكس نسائية ROLEX" at bounding box center [305, 338] width 502 height 37
drag, startPoint x: 523, startPoint y: 719, endPoint x: 561, endPoint y: 721, distance: 38.5
click at [561, 721] on input "Code5079" at bounding box center [305, 721] width 524 height 37
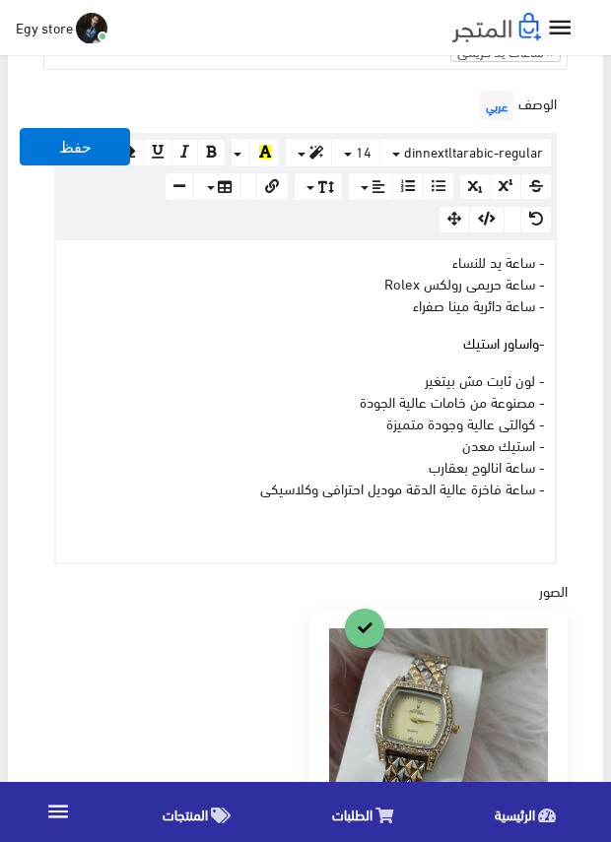
scroll to position [788, 0]
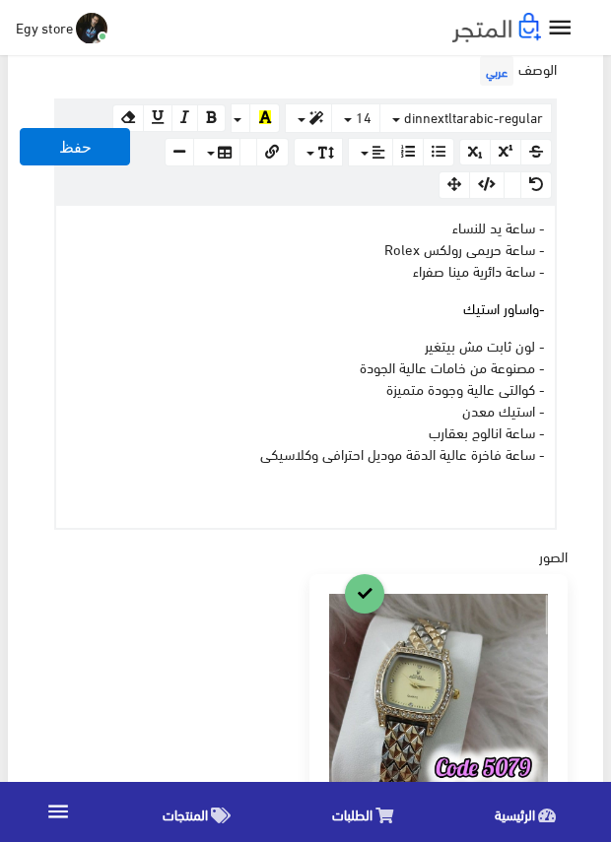
click at [571, 500] on div "اسم المنتج عربي ساعة رولكس نسائية ROLEX اظهار طلب عرض سعر في حالة تفعيلة لن يعر…" at bounding box center [305, 421] width 555 height 1904
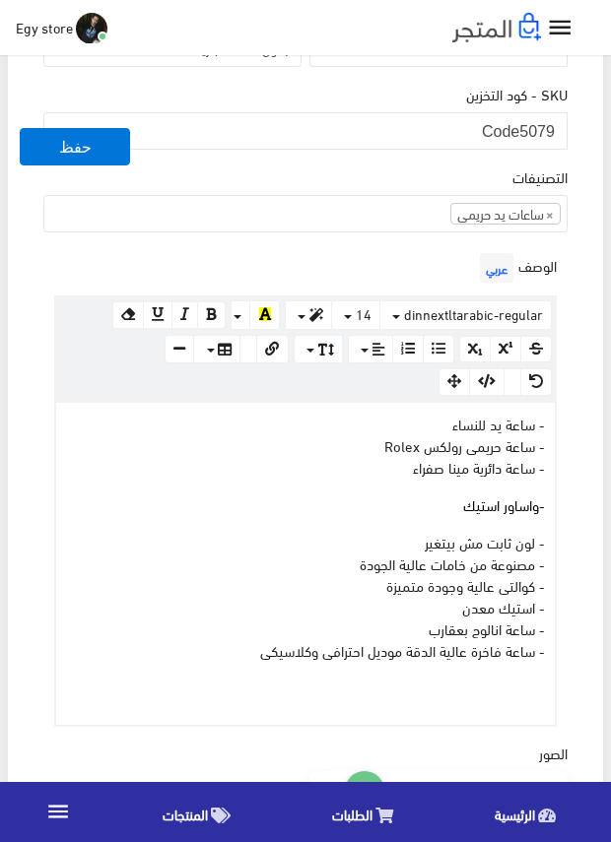
scroll to position [492, 0]
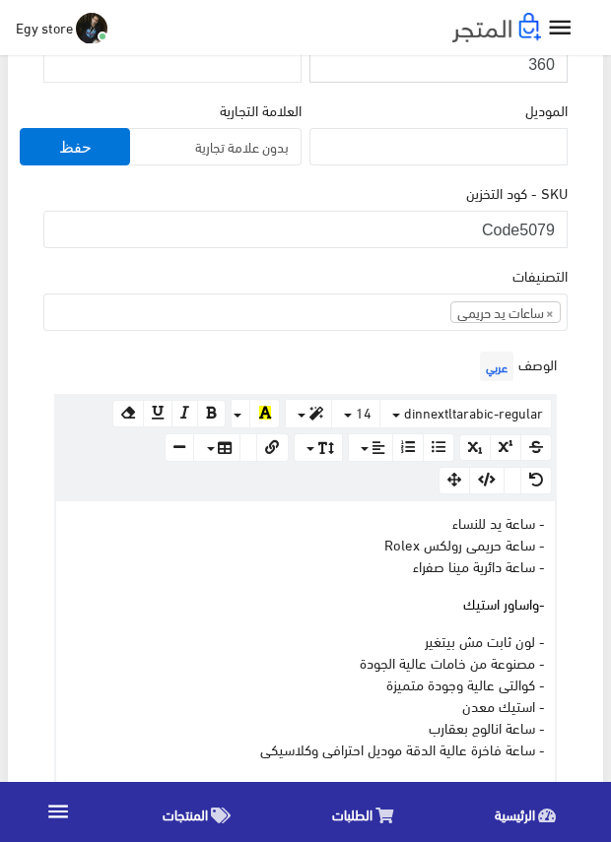
click at [543, 65] on input "360" at bounding box center [438, 62] width 258 height 37
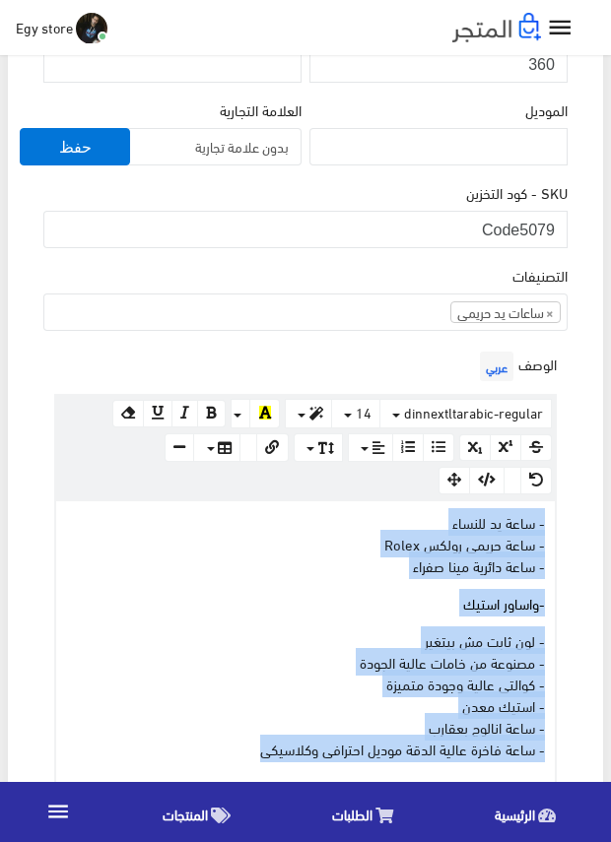
drag, startPoint x: 219, startPoint y: 753, endPoint x: 547, endPoint y: 518, distance: 403.7
click at [547, 518] on div "- ساعة يد للنساء - ساعة حريمى رولكس Rolex - ساعة دائرية مينا صفراء - واساور است…" at bounding box center [305, 662] width 498 height 322
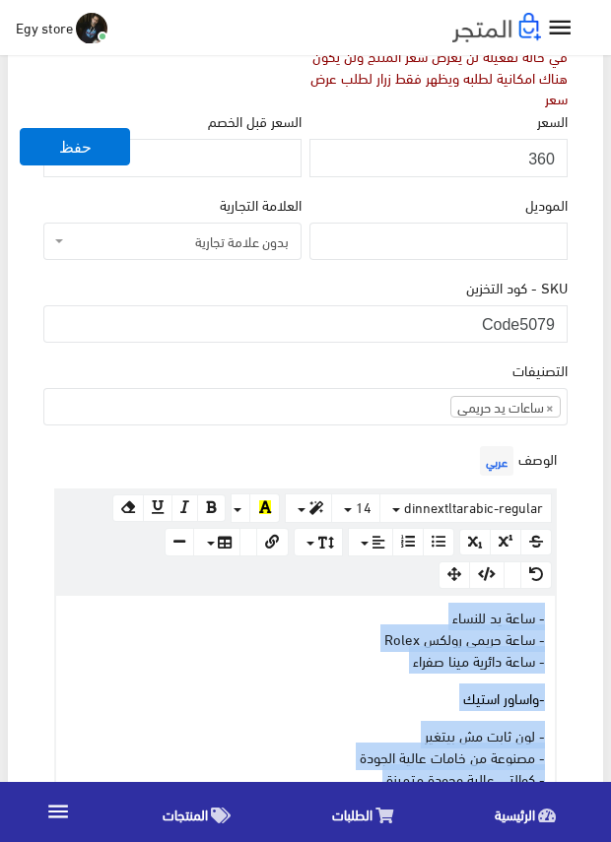
scroll to position [394, 0]
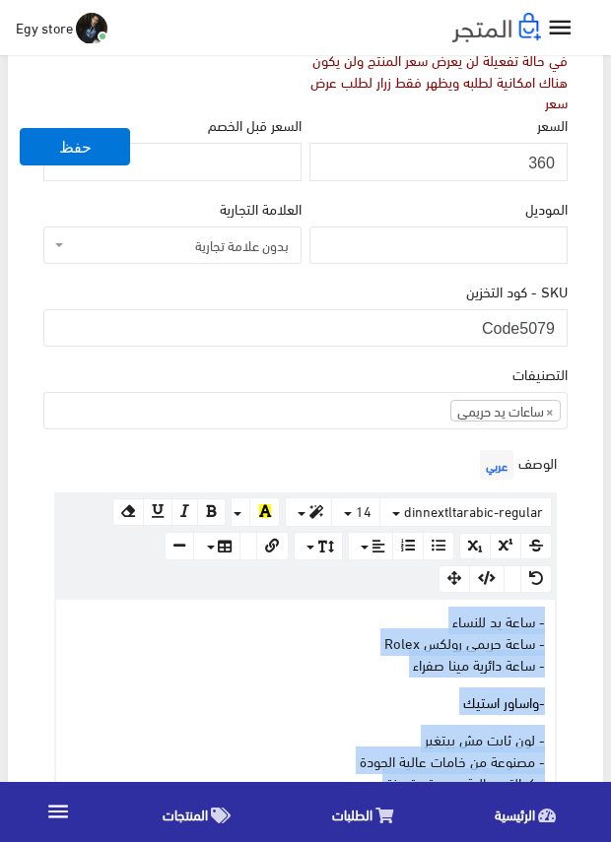
drag, startPoint x: 513, startPoint y: 523, endPoint x: 492, endPoint y: 620, distance: 99.7
copy div "- ساعة يد للنساء - ساعة حريمى رولكس Rolex - ساعة دائرية مينا صفراء - واساور است…"
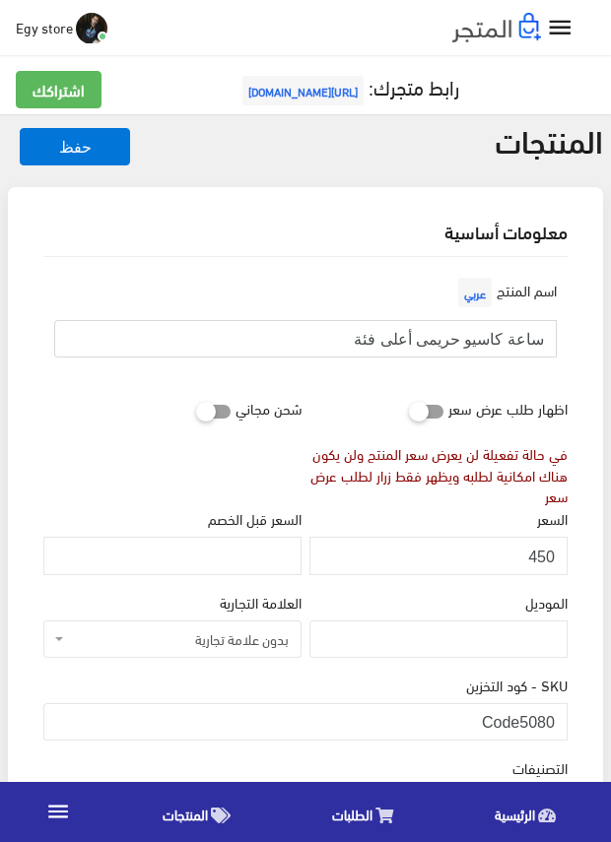
click at [487, 335] on input "ساعة كاسيو حريمى أعلى فئة" at bounding box center [305, 338] width 502 height 37
drag, startPoint x: 520, startPoint y: 713, endPoint x: 569, endPoint y: 719, distance: 49.6
click at [569, 719] on div "SKU - كود التخزين Code5080" at bounding box center [305, 715] width 532 height 83
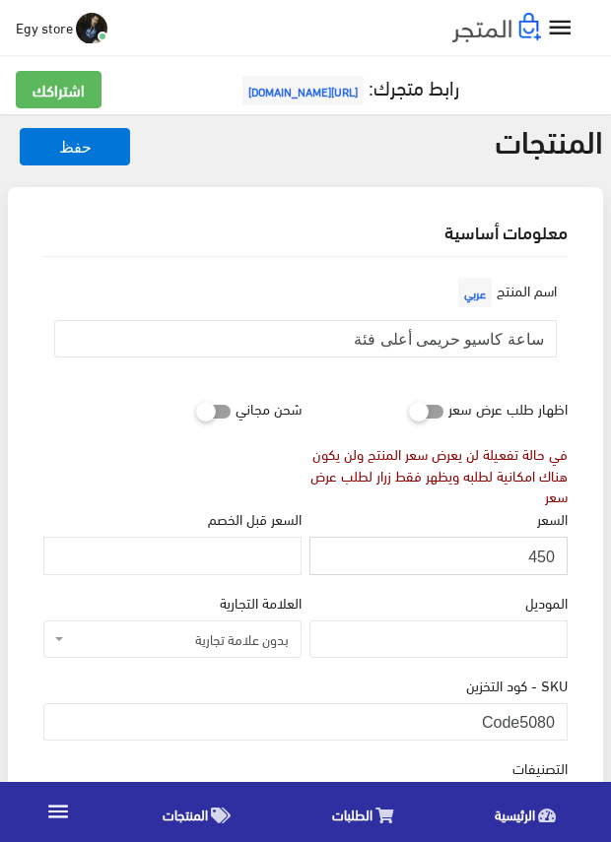
click at [538, 559] on input "450" at bounding box center [438, 555] width 258 height 37
click at [538, 559] on input "451" at bounding box center [438, 555] width 258 height 37
type input "450"
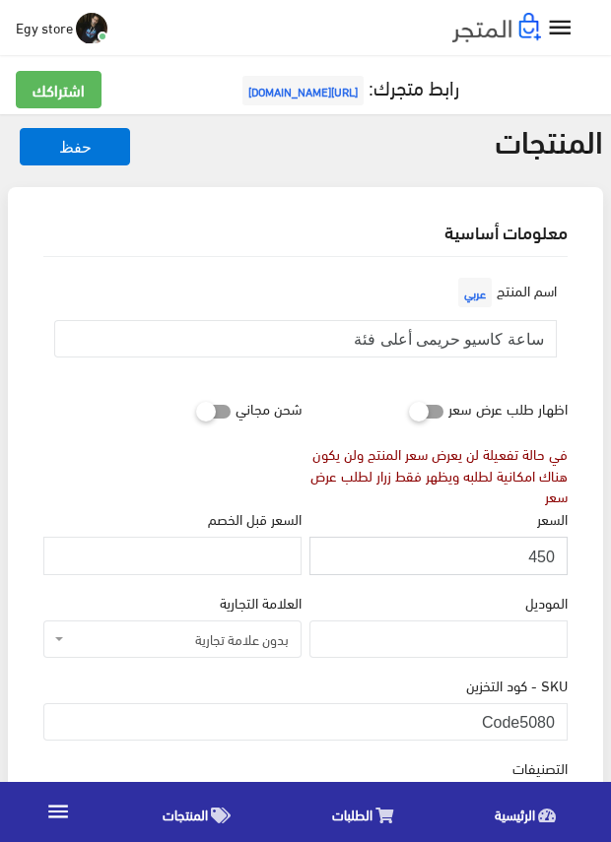
click at [541, 554] on input "450" at bounding box center [438, 555] width 258 height 37
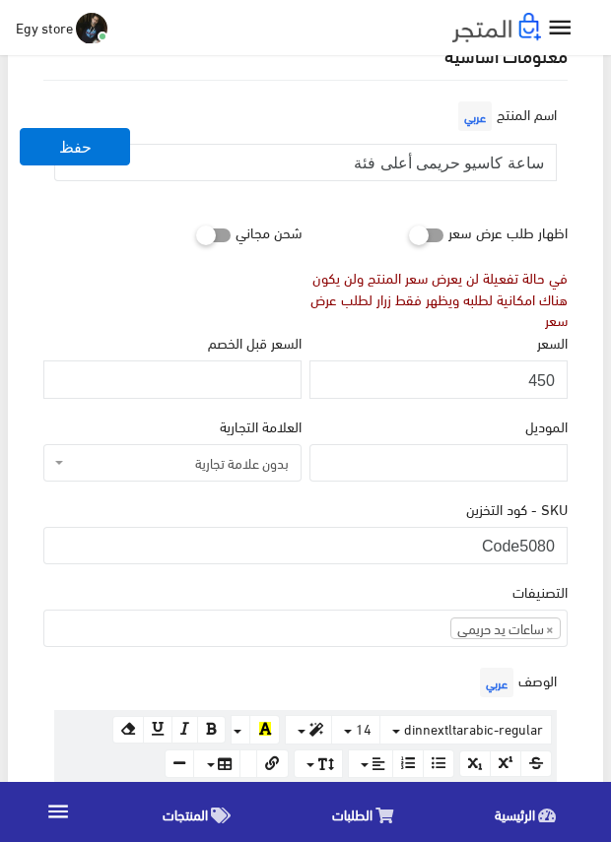
scroll to position [197, 0]
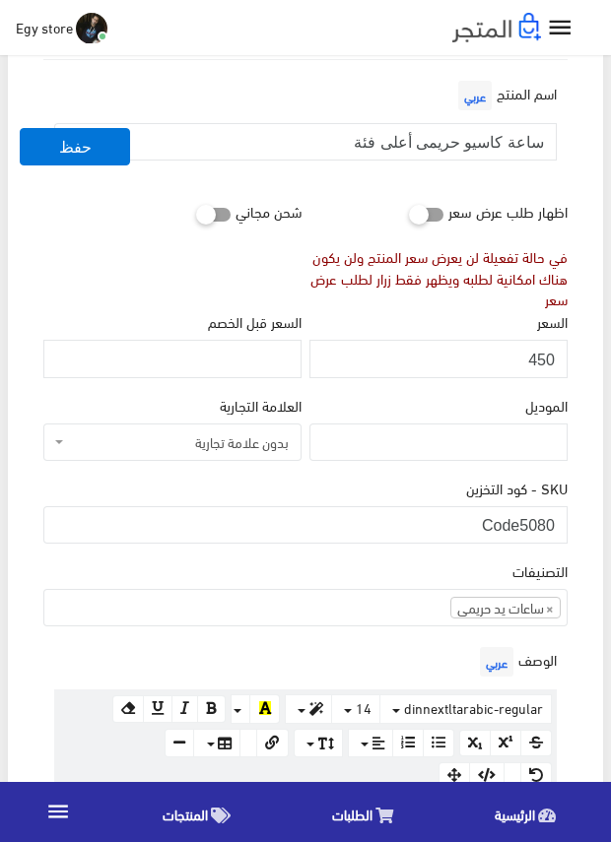
click at [392, 573] on div "التصنيفات ساعات يد رجالى ساعات يد حريمى اساور وبريسليت × ساعات يد حريمى" at bounding box center [305, 592] width 524 height 67
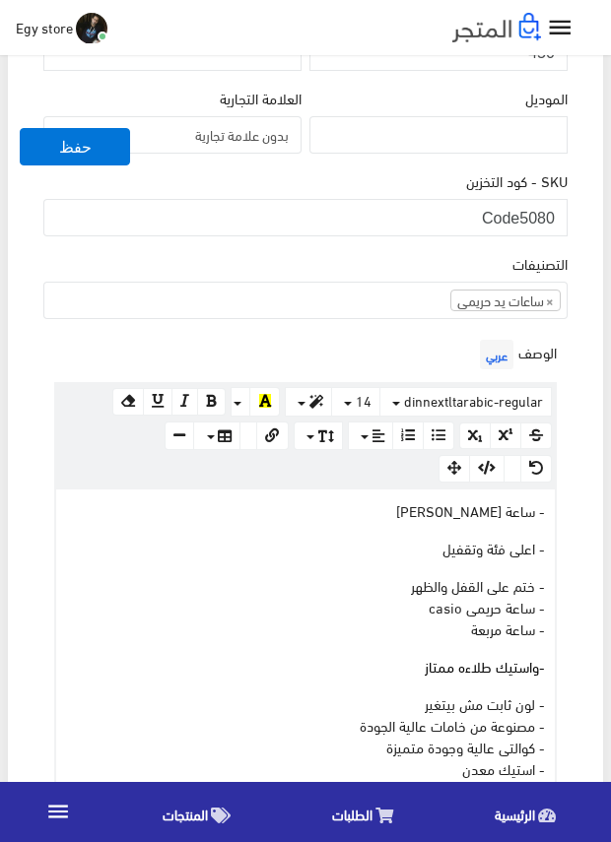
scroll to position [591, 0]
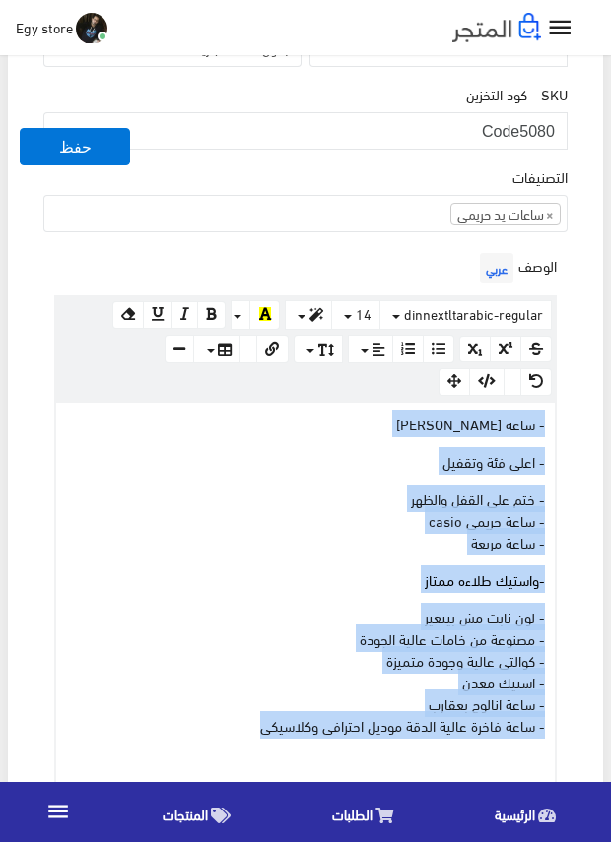
drag, startPoint x: 242, startPoint y: 722, endPoint x: 561, endPoint y: 424, distance: 436.9
click at [561, 424] on div "الوصف عربي × Insert Image Select from files Image URL Insert Image × Insert Lin…" at bounding box center [305, 524] width 532 height 553
copy div "- ساعة كاسيو حريمى - اعلى فئة وتقفيل - ختم على القفل والظهر - ساعة حريمى casio …"
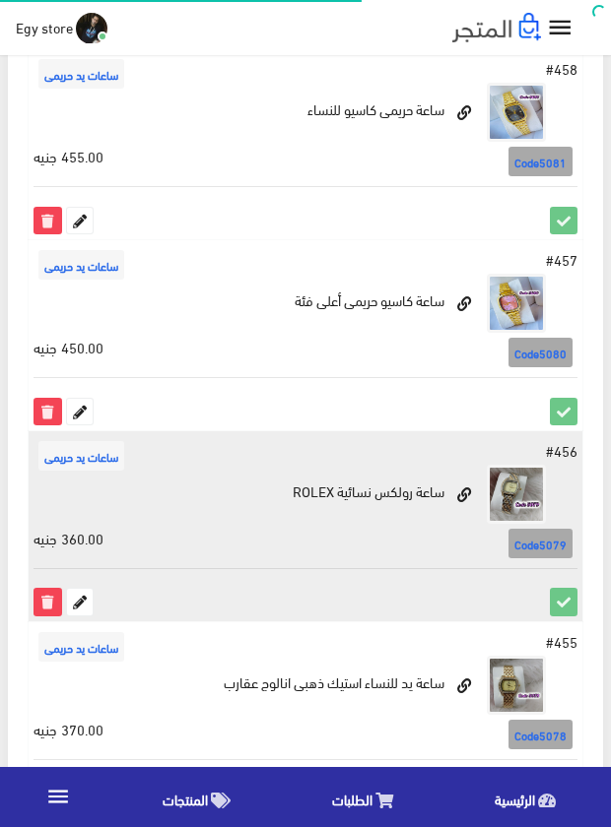
scroll to position [2559, 0]
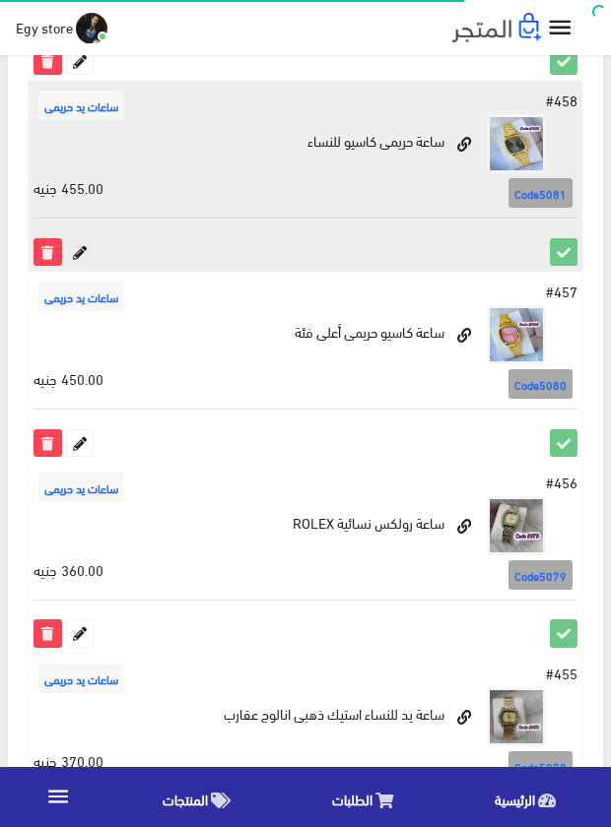
click at [83, 246] on icon at bounding box center [80, 252] width 26 height 26
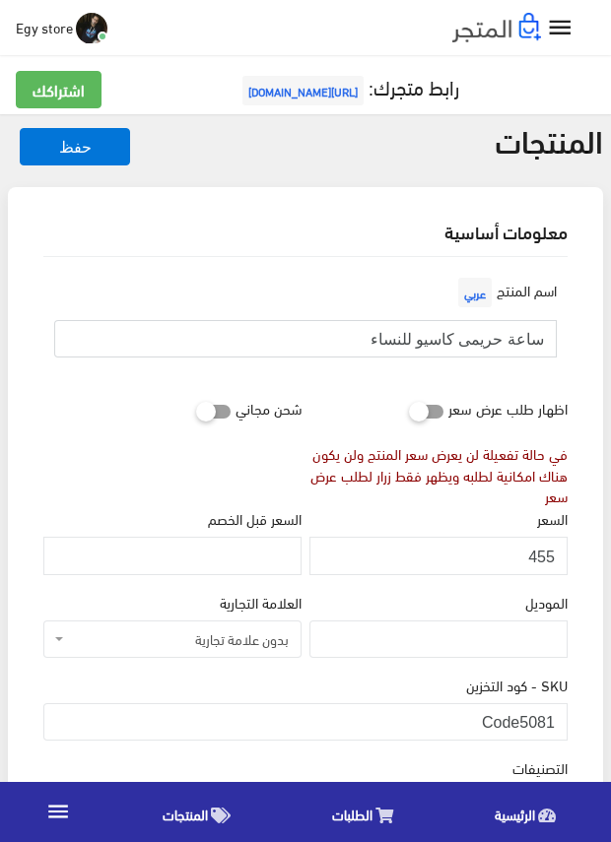
click at [455, 339] on input "ساعة حريمى كاسيو للنساء" at bounding box center [305, 338] width 502 height 37
click at [526, 722] on input "Code5081" at bounding box center [305, 721] width 524 height 37
drag, startPoint x: 523, startPoint y: 723, endPoint x: 593, endPoint y: 727, distance: 70.0
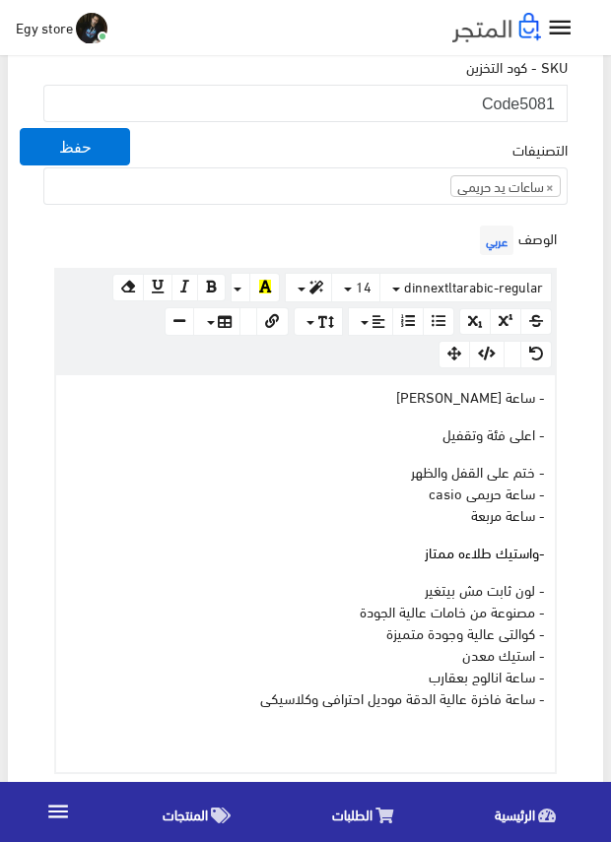
scroll to position [591, 0]
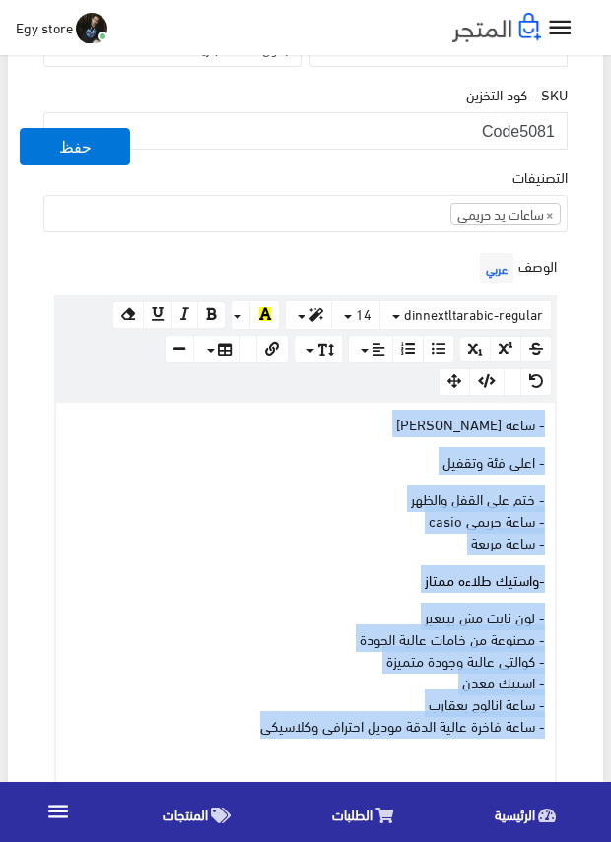
drag, startPoint x: 237, startPoint y: 726, endPoint x: 551, endPoint y: 415, distance: 441.5
click at [551, 415] on div "- ساعة كاسيو حريمى - اعلى فئة وتقفيل - ختم على القفل والظهر - ساعة حريمى casio …" at bounding box center [305, 601] width 498 height 397
copy div "- ساعة كاسيو حريمى - اعلى فئة وتقفيل - ختم على القفل والظهر - ساعة حريمى casio …"
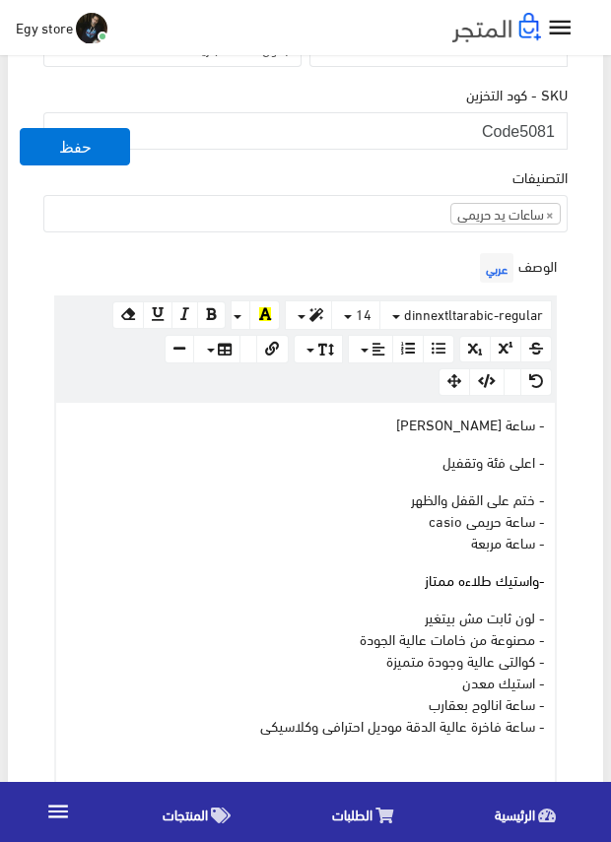
click at [591, 362] on div "معلومات أساسية اسم المنتج عربي ساعة حريمى كاسيو للنساء اظهار طلب عرض سعر في حال…" at bounding box center [305, 643] width 595 height 2094
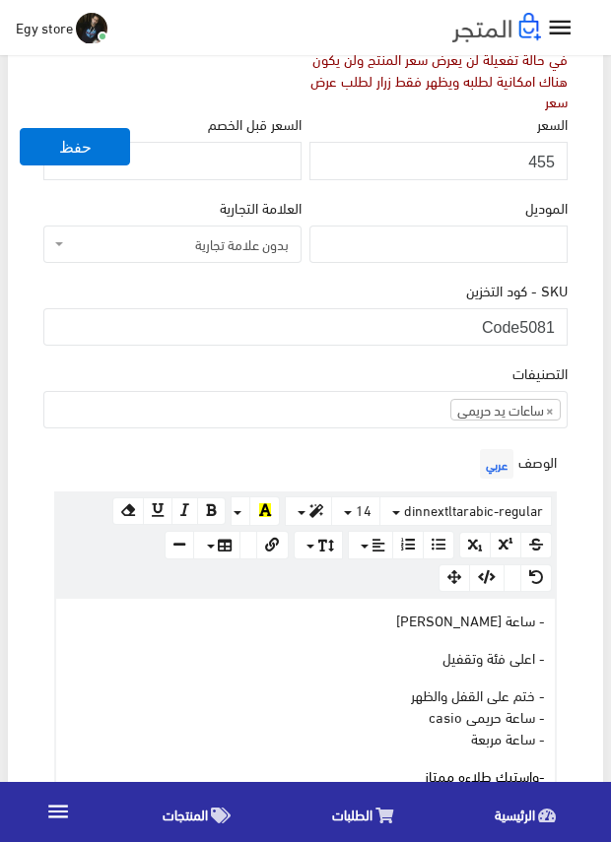
scroll to position [394, 0]
click at [540, 159] on input "455" at bounding box center [438, 161] width 258 height 37
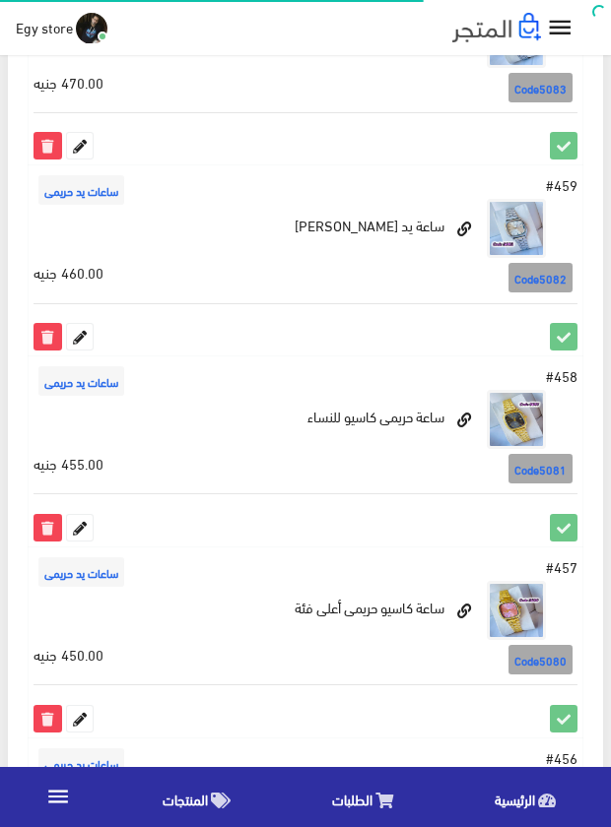
scroll to position [2263, 0]
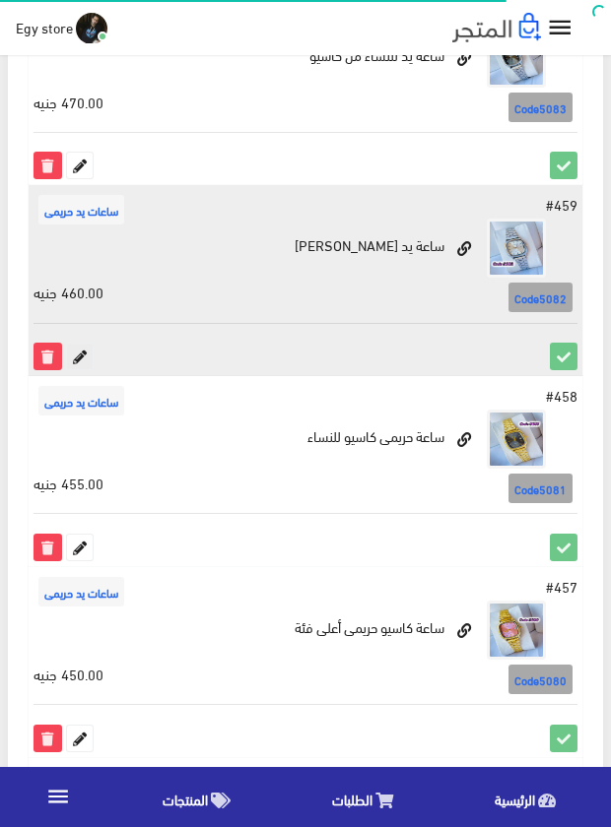
click at [84, 351] on icon at bounding box center [80, 357] width 26 height 26
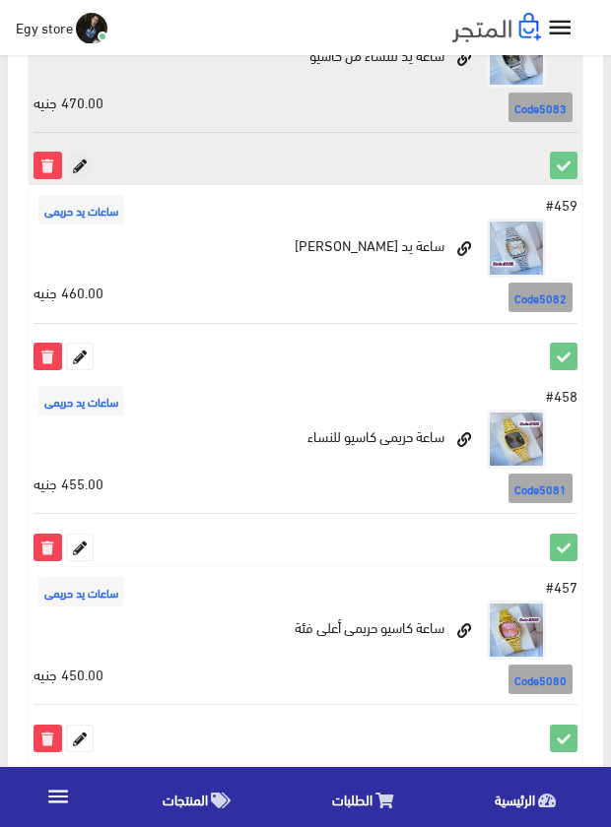
click at [75, 164] on icon at bounding box center [80, 166] width 26 height 26
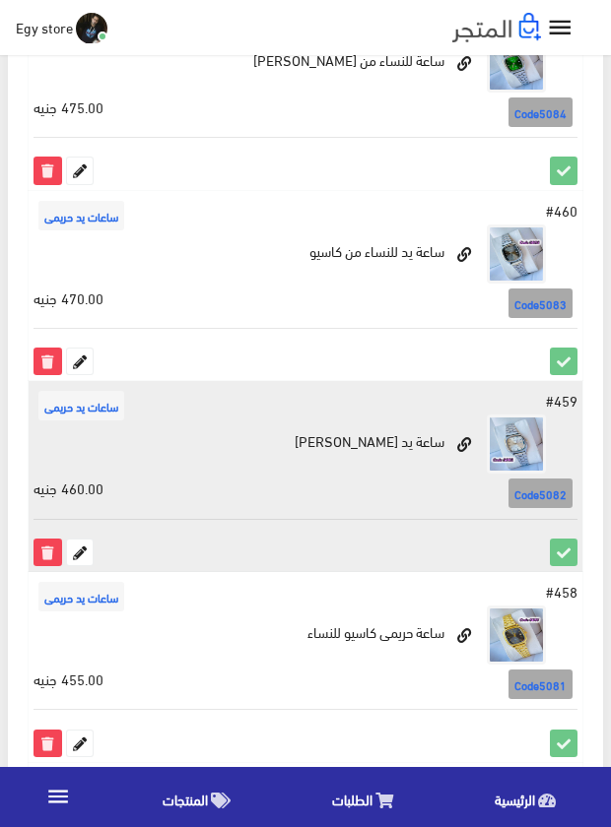
scroll to position [2066, 0]
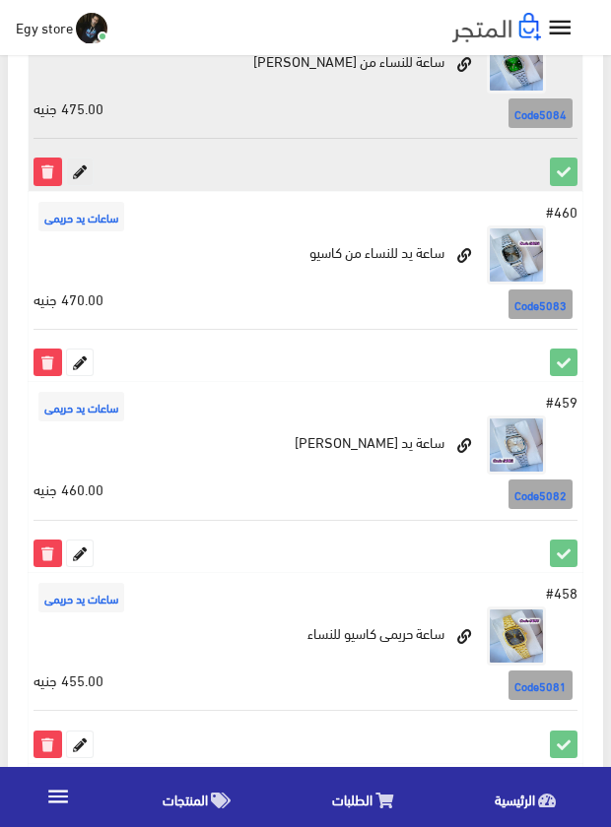
click at [92, 182] on icon at bounding box center [80, 172] width 26 height 26
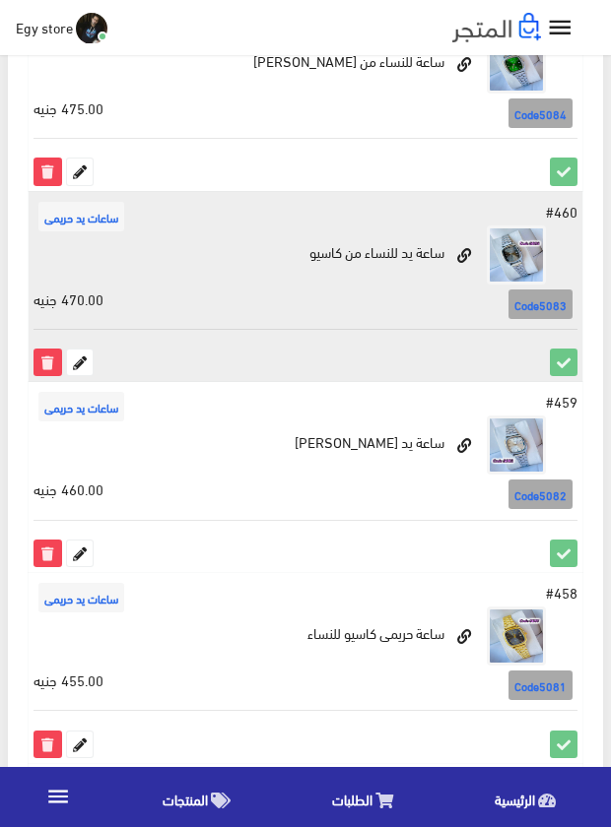
scroll to position [1771, 0]
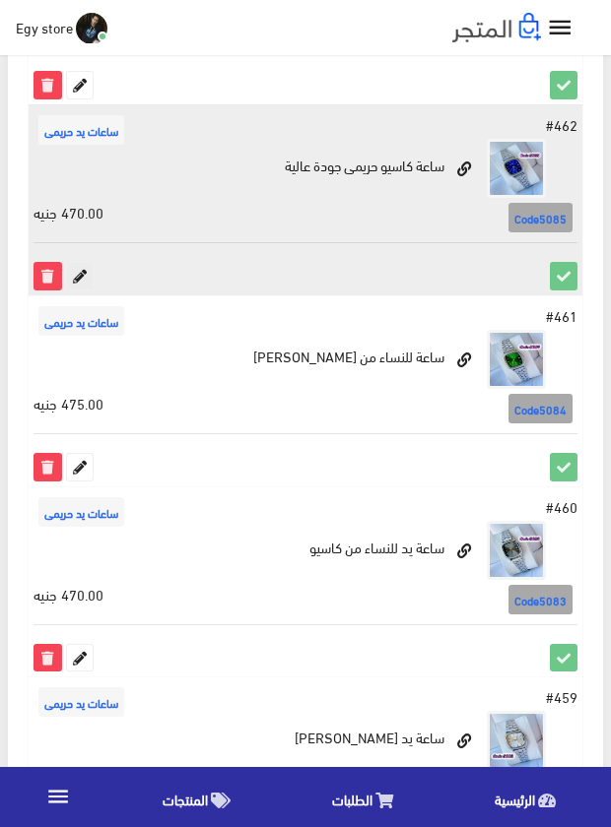
click at [84, 269] on icon at bounding box center [80, 276] width 26 height 26
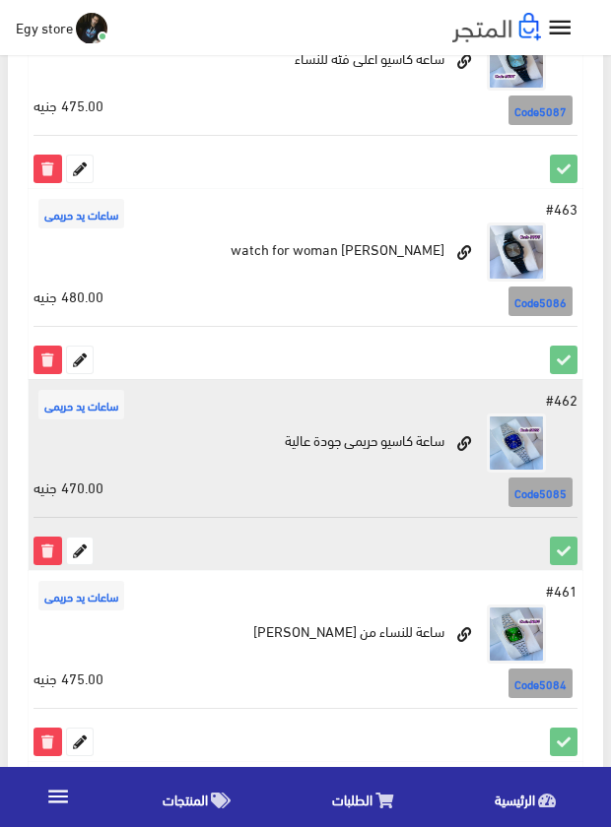
scroll to position [1475, 0]
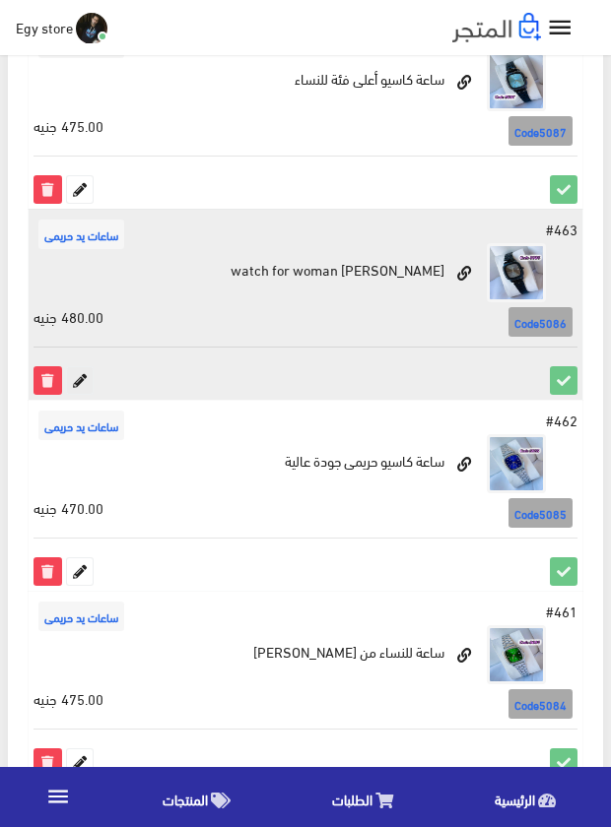
click at [84, 374] on icon at bounding box center [80, 380] width 26 height 26
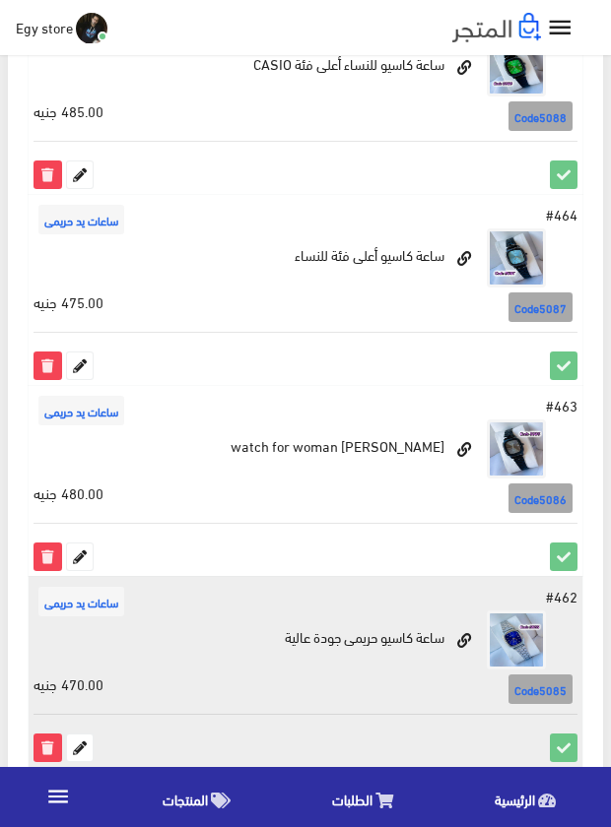
scroll to position [1278, 0]
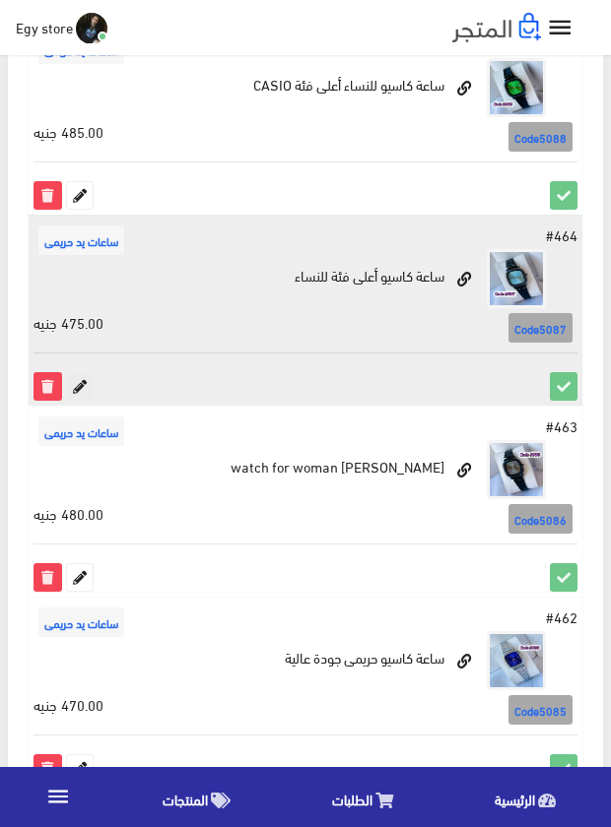
click at [76, 379] on icon at bounding box center [80, 386] width 26 height 26
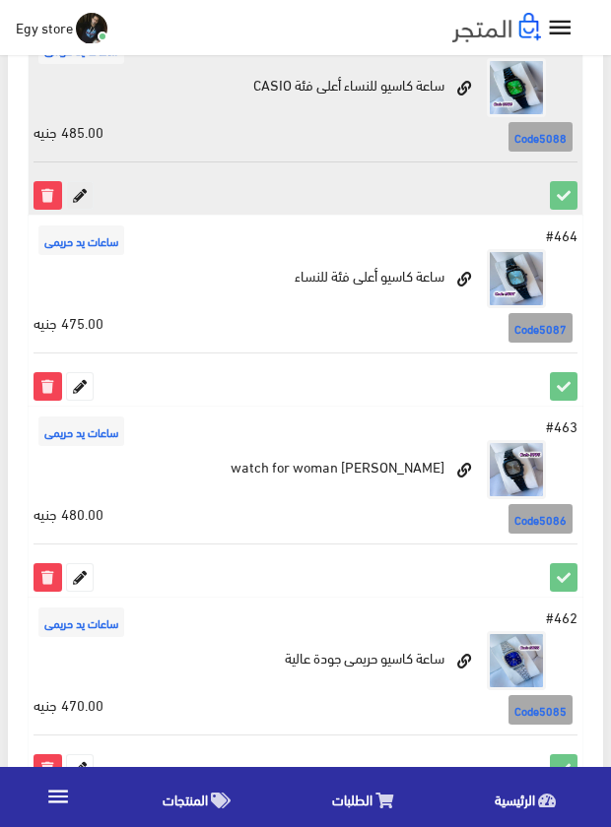
click at [75, 185] on icon at bounding box center [80, 195] width 26 height 26
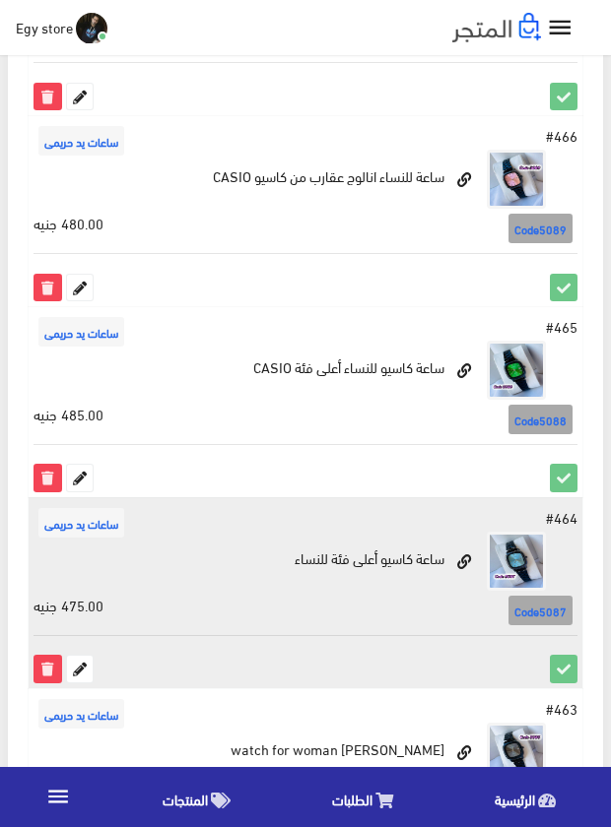
scroll to position [983, 0]
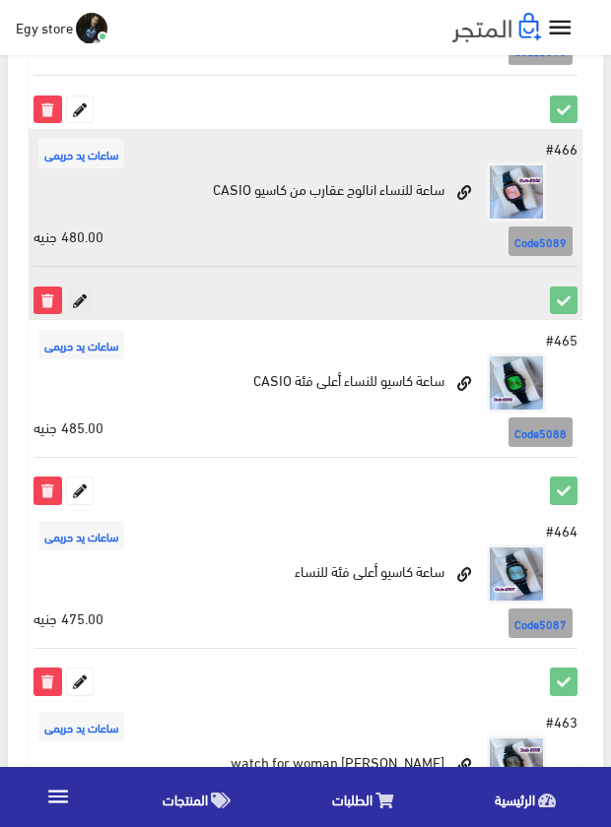
click at [75, 304] on icon at bounding box center [80, 301] width 26 height 26
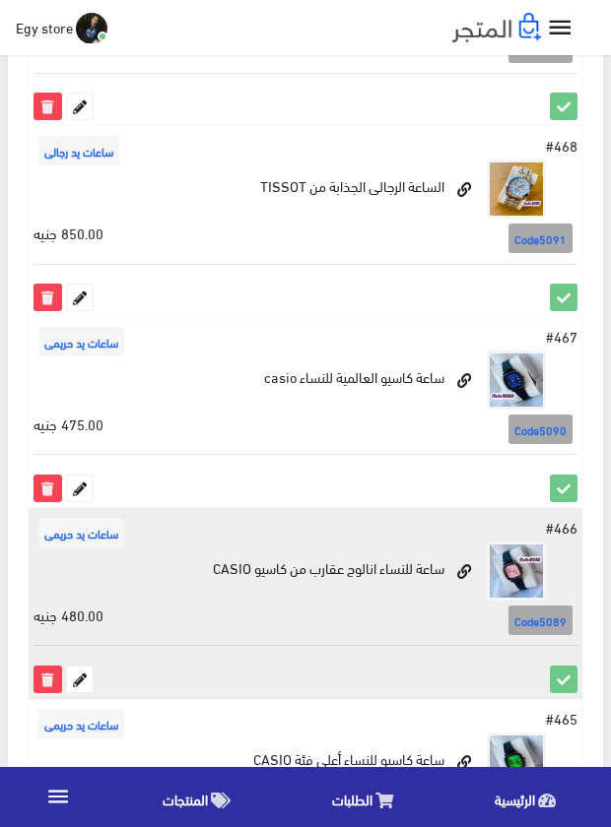
scroll to position [589, 0]
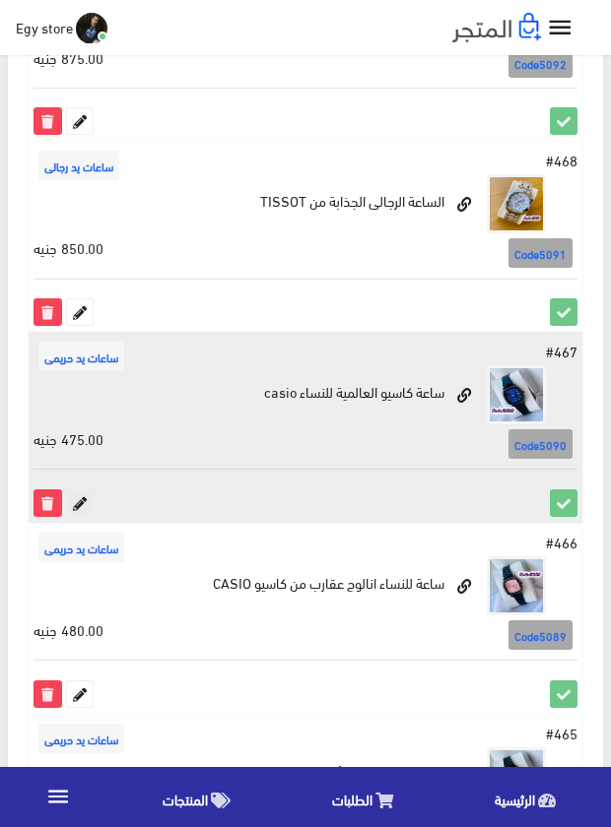
click at [76, 493] on icon at bounding box center [80, 503] width 26 height 26
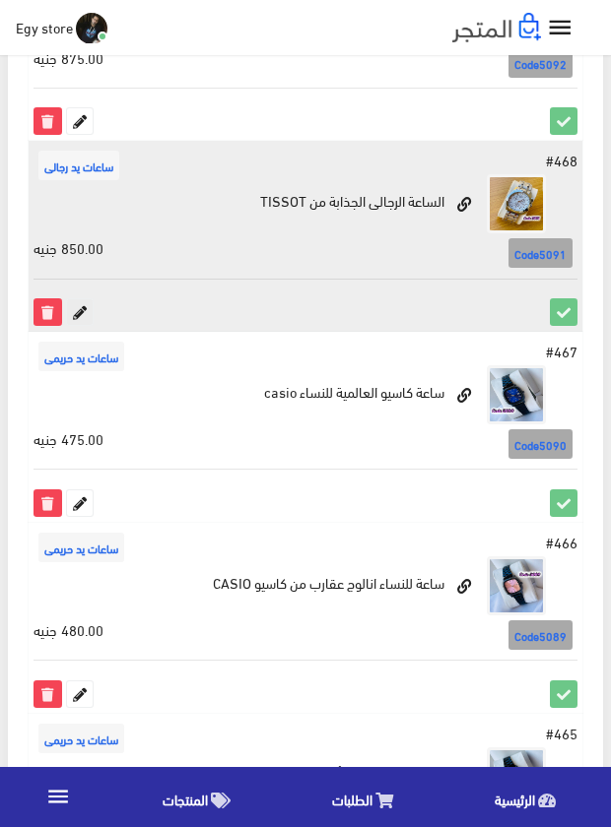
click at [77, 306] on icon at bounding box center [80, 312] width 26 height 26
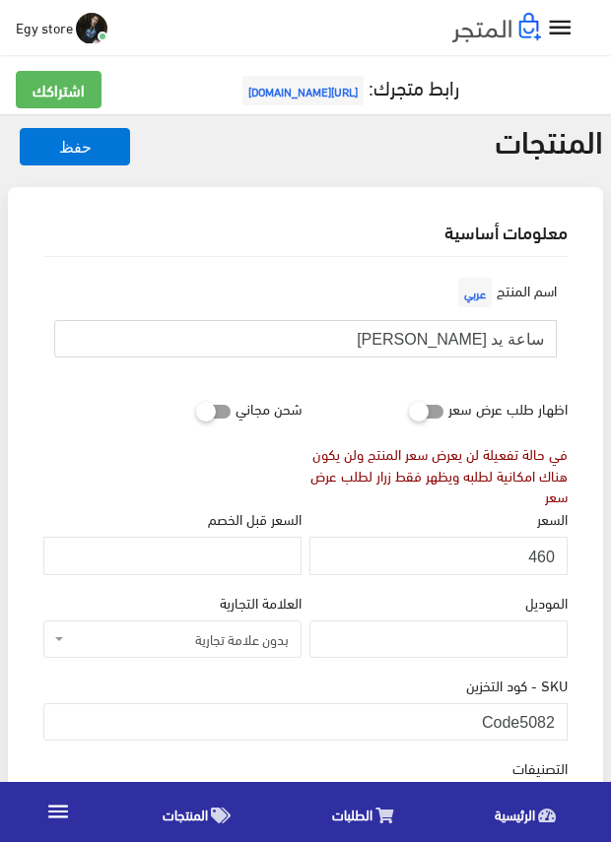
click at [491, 336] on input "ساعة يد [PERSON_NAME]" at bounding box center [305, 338] width 502 height 37
drag, startPoint x: 523, startPoint y: 703, endPoint x: 555, endPoint y: 709, distance: 33.0
click at [555, 709] on input "Code5082" at bounding box center [305, 721] width 524 height 37
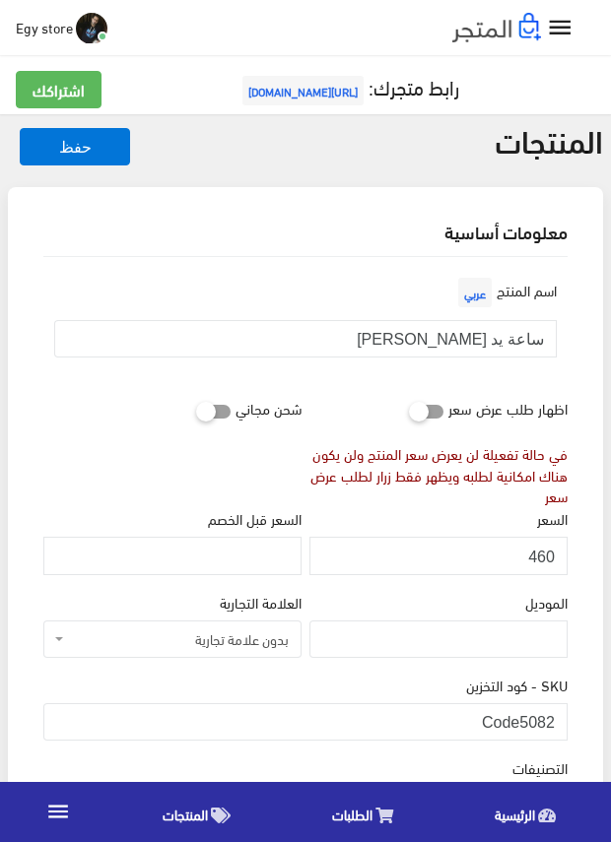
click at [354, 515] on div "السعر 460" at bounding box center [438, 540] width 258 height 67
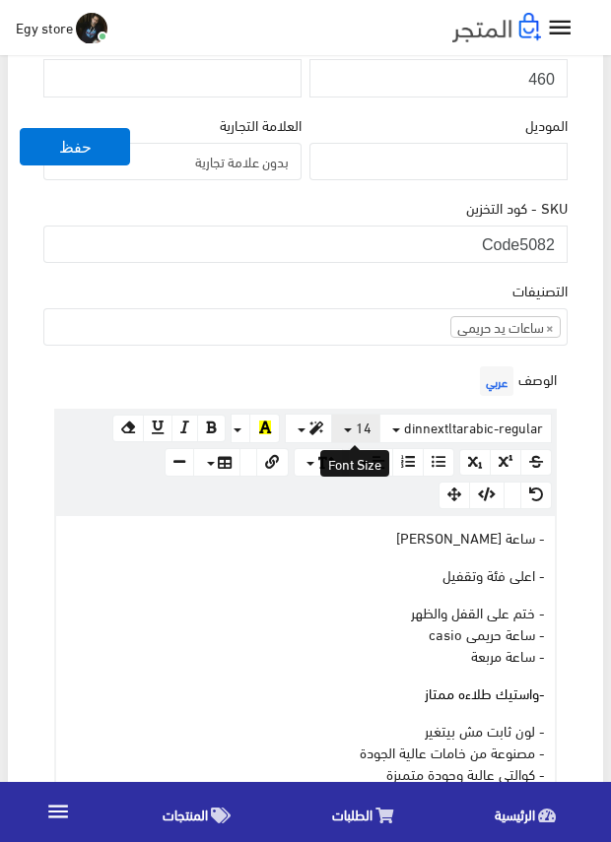
scroll to position [591, 0]
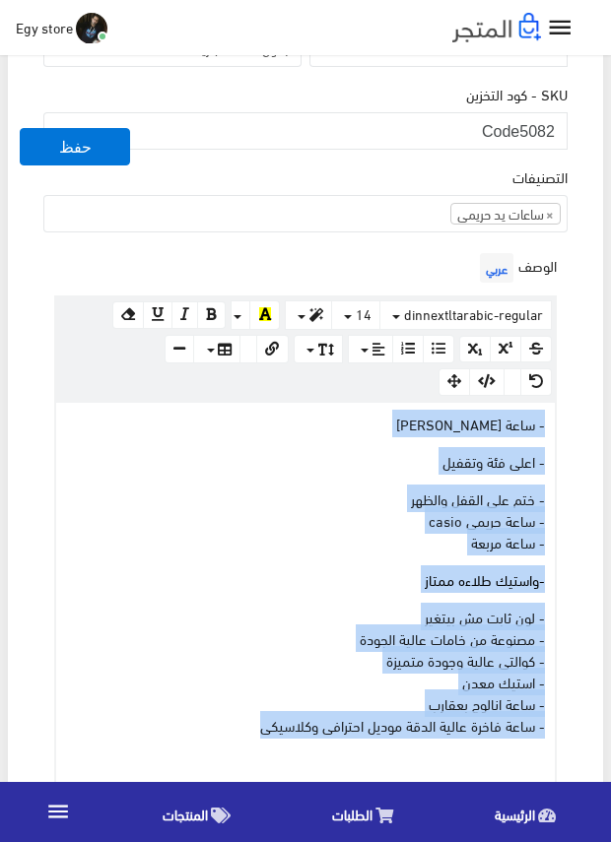
drag, startPoint x: 231, startPoint y: 729, endPoint x: 552, endPoint y: 423, distance: 443.0
click at [552, 423] on div "- ساعة كاسيو حريمى - اعلى فئة وتقفيل - ختم على القفل والظهر - ساعة حريمى casio …" at bounding box center [305, 601] width 498 height 397
copy div "- ساعة كاسيو حريمى - اعلى فئة وتقفيل - ختم على القفل والظهر - ساعة حريمى casio …"
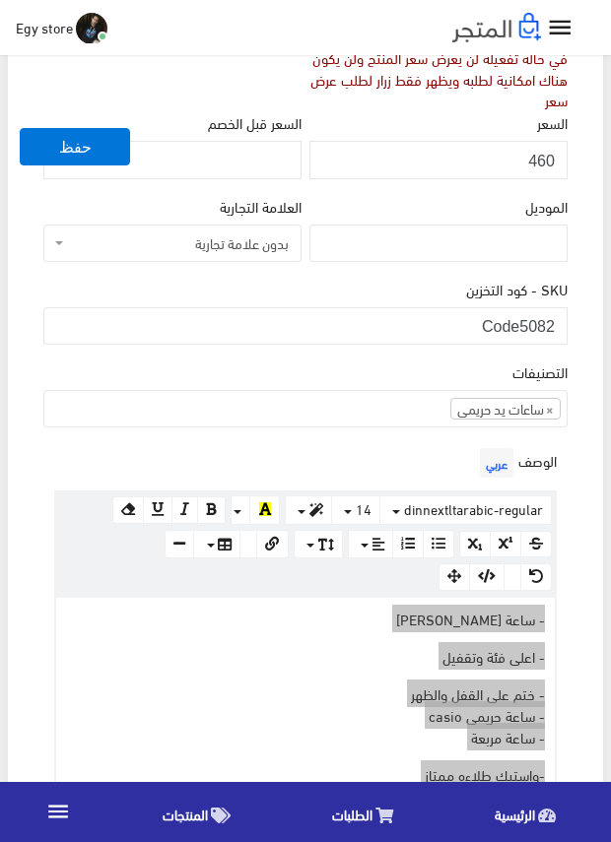
scroll to position [394, 0]
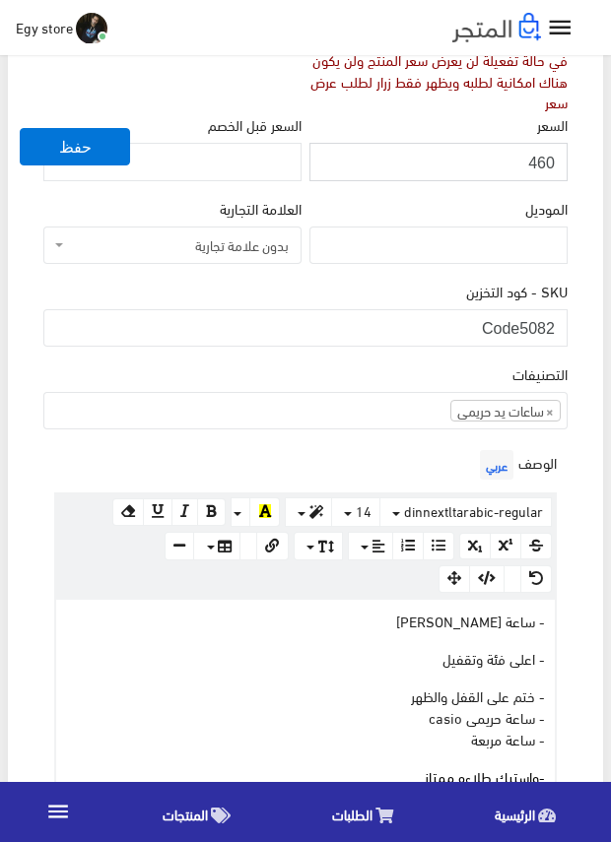
click at [538, 158] on input "460" at bounding box center [438, 161] width 258 height 37
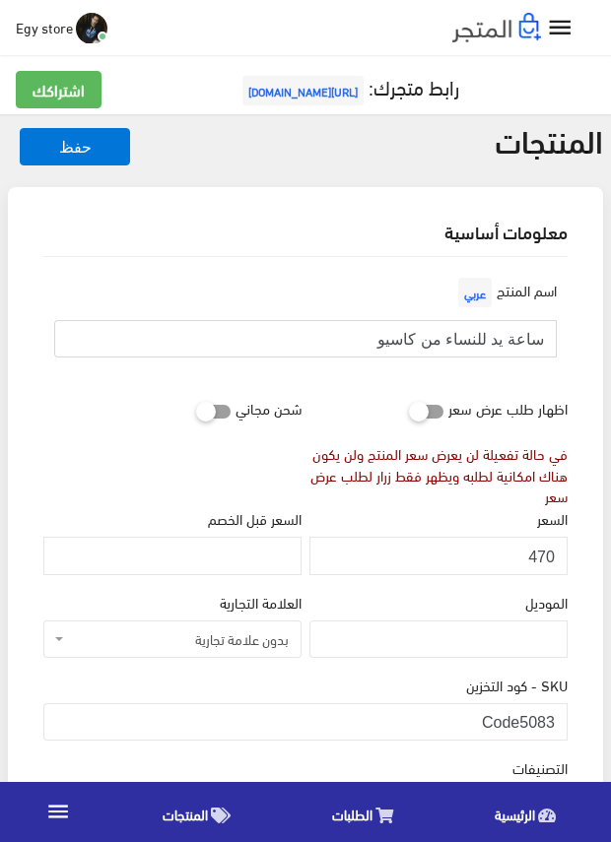
click at [478, 337] on input "ساعة يد للنساء من كاسيو" at bounding box center [305, 338] width 502 height 37
drag, startPoint x: 522, startPoint y: 725, endPoint x: 554, endPoint y: 725, distance: 31.5
click at [554, 725] on input "Code5083" at bounding box center [305, 721] width 524 height 37
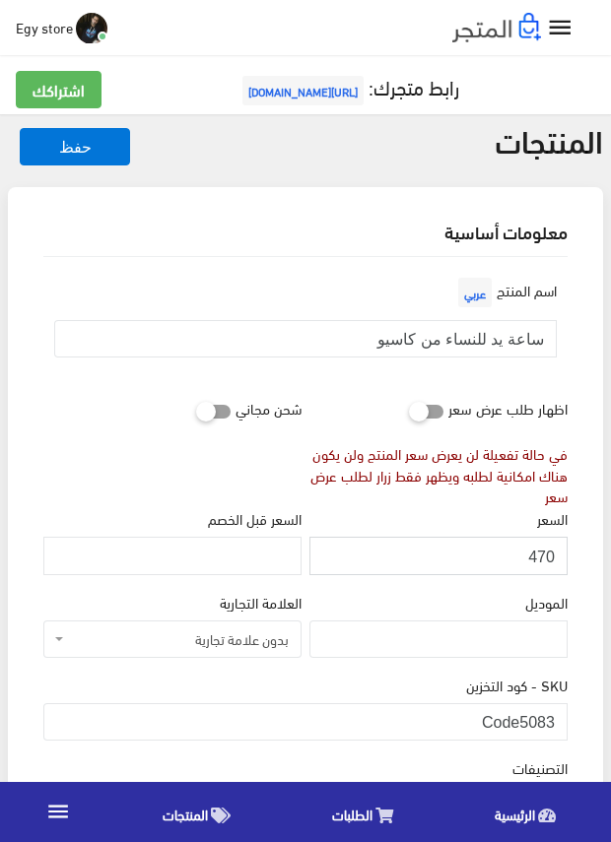
click at [533, 556] on input "470" at bounding box center [438, 555] width 258 height 37
click at [535, 557] on input "470" at bounding box center [438, 555] width 258 height 37
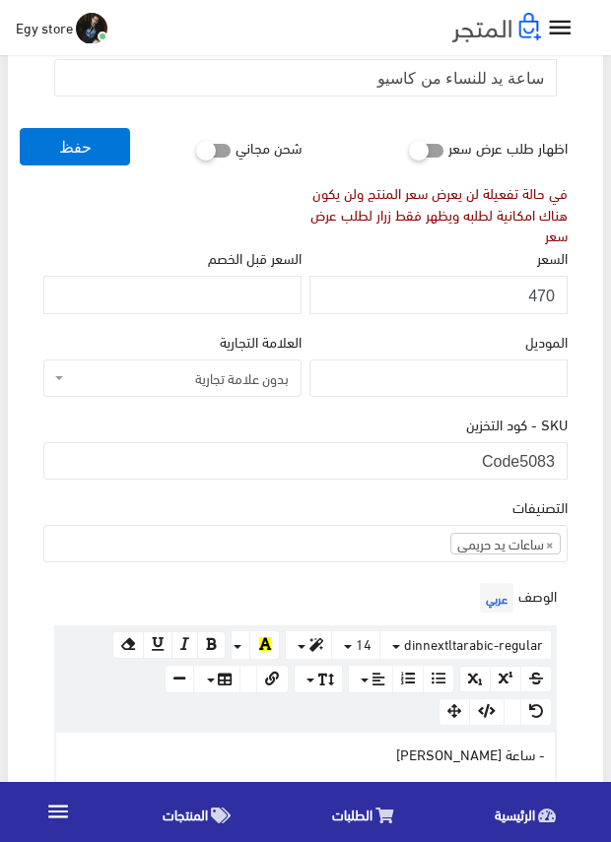
scroll to position [295, 0]
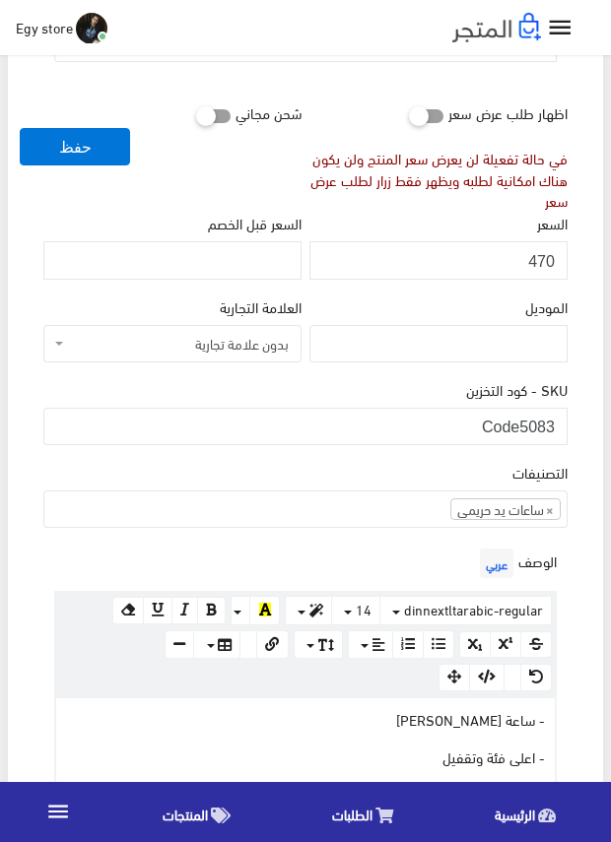
click at [387, 398] on div "SKU - كود التخزين Code5083" at bounding box center [305, 411] width 524 height 67
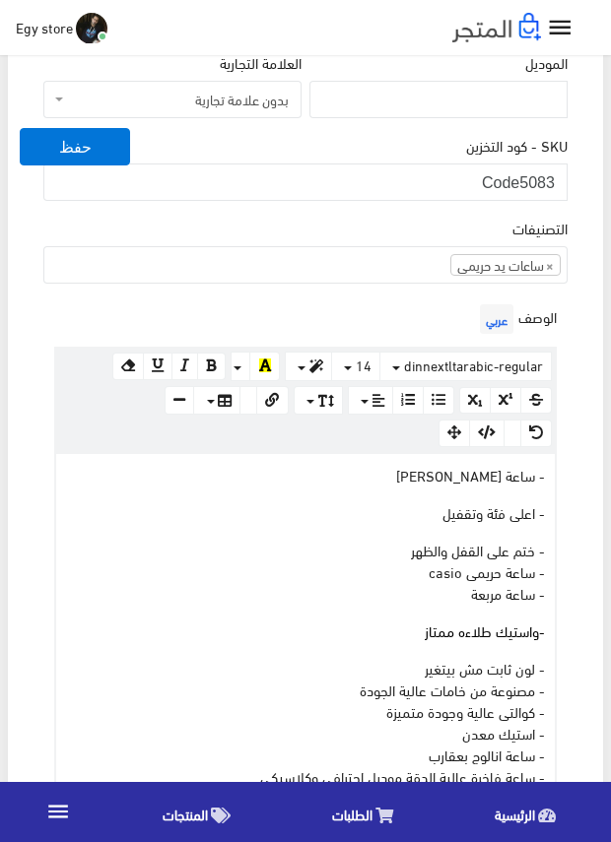
scroll to position [689, 0]
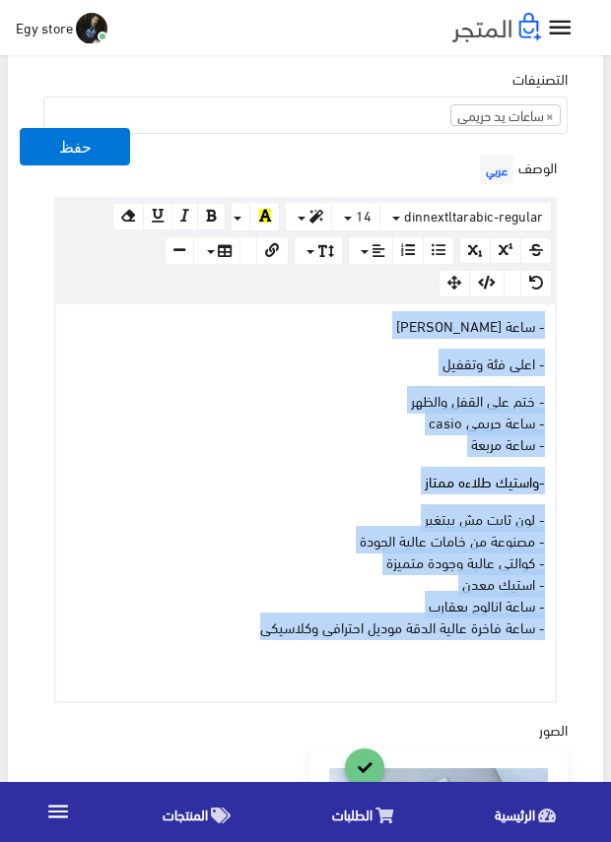
drag, startPoint x: 234, startPoint y: 629, endPoint x: 557, endPoint y: 322, distance: 445.9
click at [557, 322] on div "الوصف عربي × Insert Image Select from files Image URL Insert Image × Insert Lin…" at bounding box center [305, 426] width 532 height 553
copy div "- ساعة كاسيو حريمى - اعلى فئة وتقفيل - ختم على القفل والظهر - ساعة حريمى casio …"
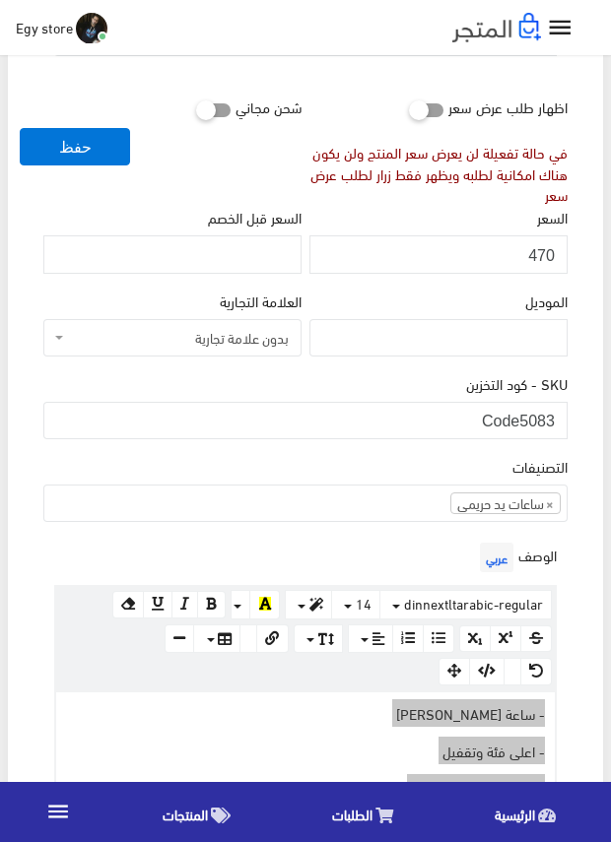
scroll to position [295, 0]
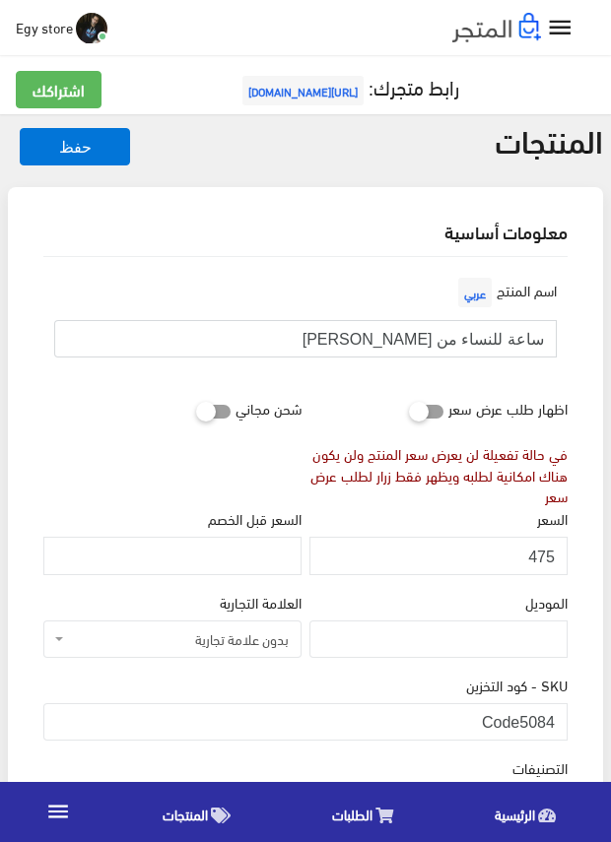
click at [480, 330] on input "ساعة للنساء من كاسيو CASIO" at bounding box center [305, 338] width 502 height 37
drag, startPoint x: 518, startPoint y: 721, endPoint x: 594, endPoint y: 727, distance: 76.1
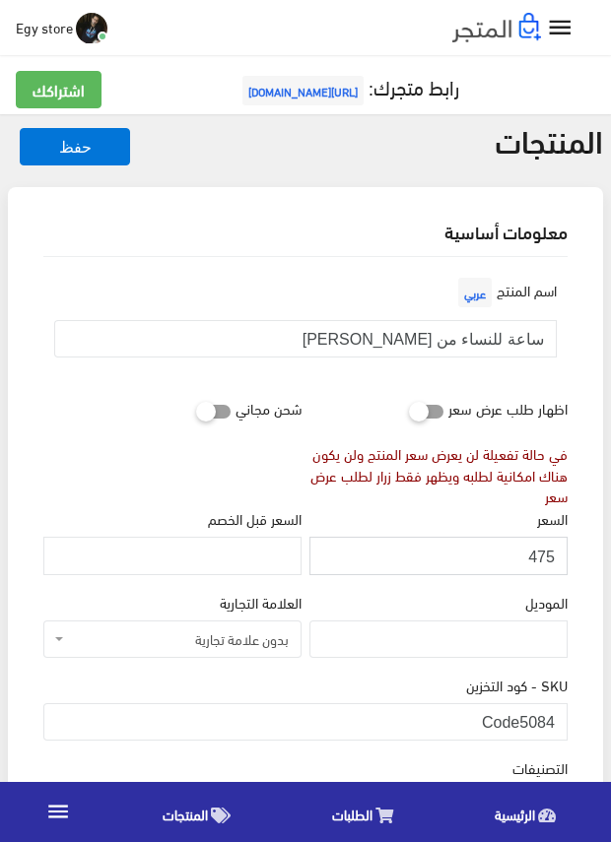
click at [541, 552] on input "475" at bounding box center [438, 555] width 258 height 37
click at [436, 598] on div "الموديل" at bounding box center [438, 624] width 258 height 67
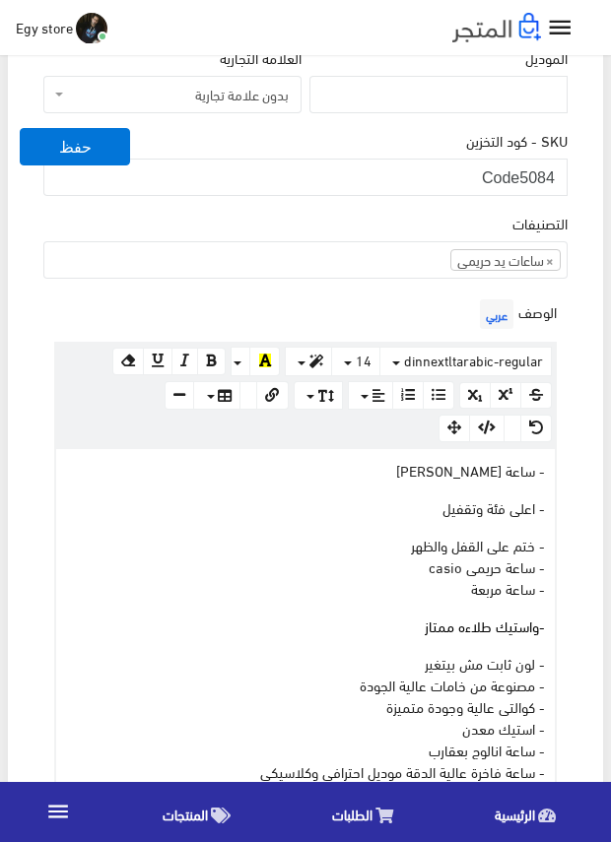
scroll to position [591, 0]
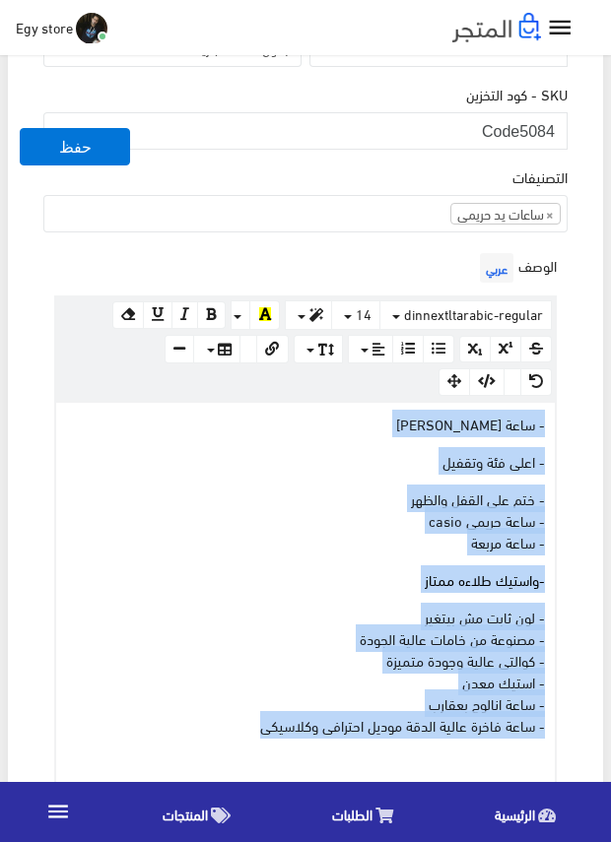
drag, startPoint x: 239, startPoint y: 726, endPoint x: 549, endPoint y: 427, distance: 429.8
click at [549, 427] on div "- ساعة كاسيو حريمى - اعلى فئة وتقفيل - ختم على القفل والظهر - ساعة حريمى casio …" at bounding box center [305, 601] width 498 height 397
copy div "- ساعة كاسيو حريمى - اعلى فئة وتقفيل - ختم على القفل والظهر - ساعة حريمى casio …"
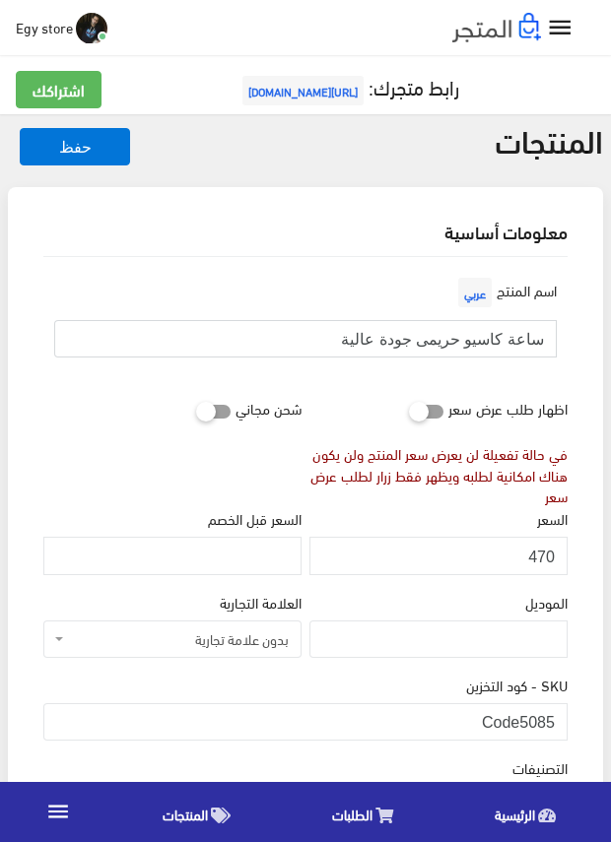
click at [396, 339] on input "ساعة كاسيو حريمى جودة عالية" at bounding box center [305, 338] width 502 height 37
drag, startPoint x: 525, startPoint y: 721, endPoint x: 551, endPoint y: 721, distance: 25.6
click at [551, 721] on input "Code5085" at bounding box center [305, 721] width 524 height 37
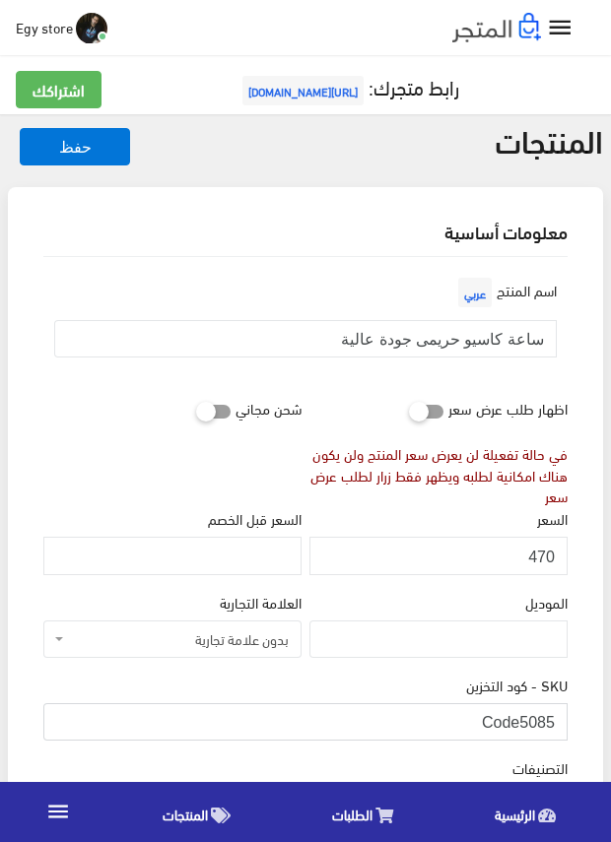
drag, startPoint x: 522, startPoint y: 719, endPoint x: 567, endPoint y: 719, distance: 45.3
click at [567, 719] on div "SKU - كود التخزين Code5085" at bounding box center [305, 715] width 532 height 83
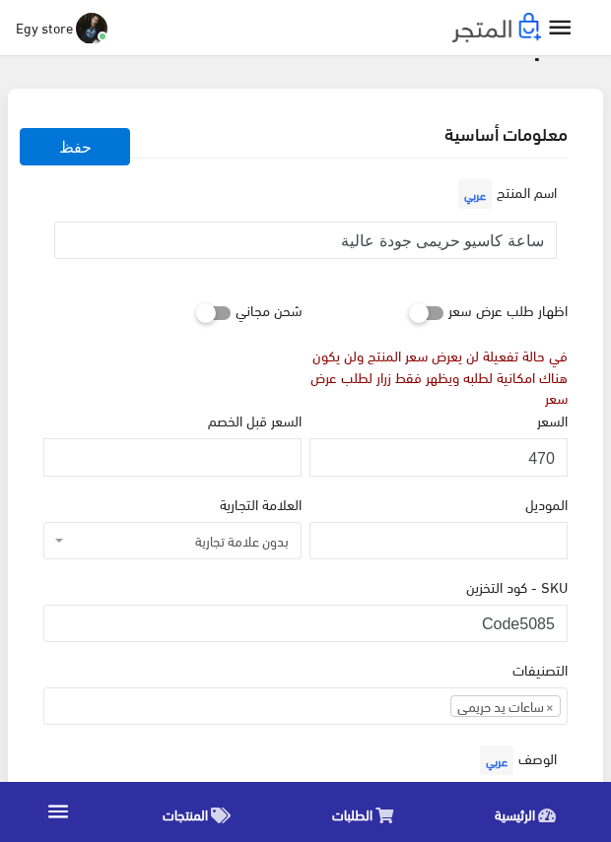
click at [400, 398] on div "في حالة تفعيلة لن يعرض سعر المنتج ولن يكون هناك امكانية لطلبه ويظهر فقط زرار لط…" at bounding box center [438, 377] width 258 height 65
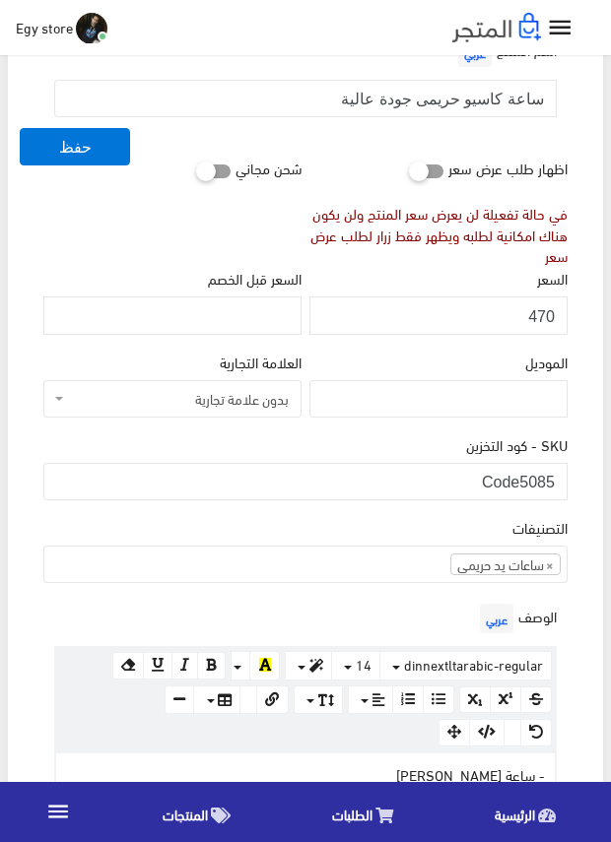
scroll to position [0, 0]
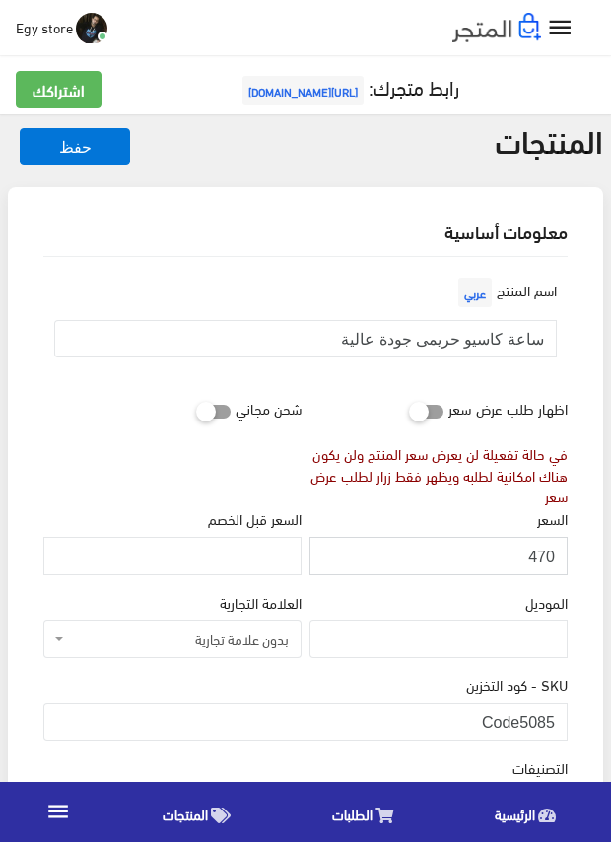
click at [536, 557] on input "470" at bounding box center [438, 555] width 258 height 37
click at [372, 582] on div "السعر 470" at bounding box center [438, 548] width 266 height 83
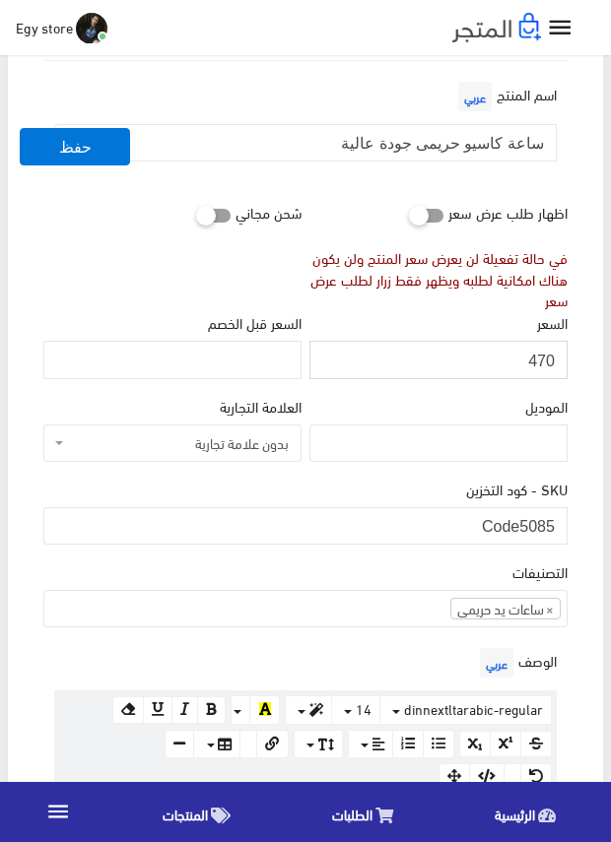
scroll to position [197, 0]
click at [330, 561] on div "التصنيفات ساعات يد رجالى ساعات يد حريمى اساور وبريسليت × ساعات يد حريمى" at bounding box center [305, 592] width 524 height 67
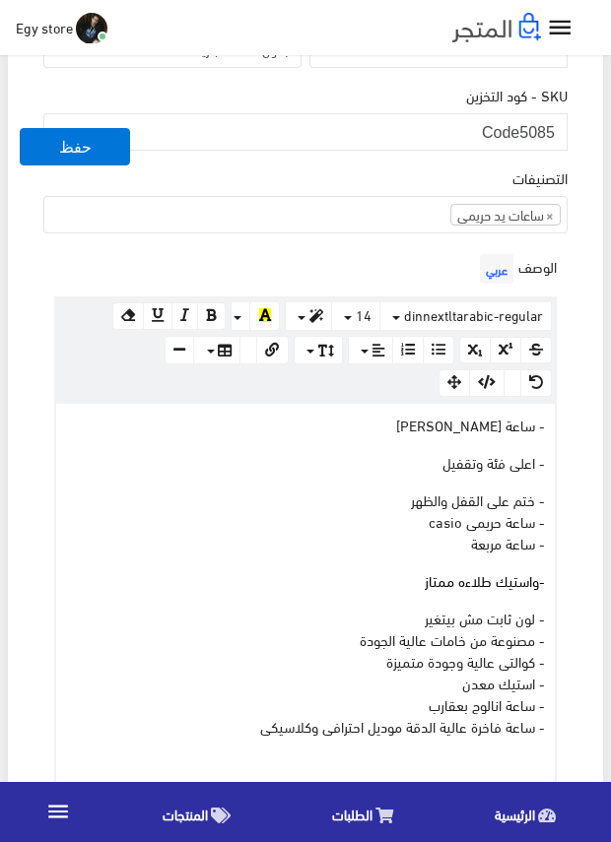
scroll to position [591, 0]
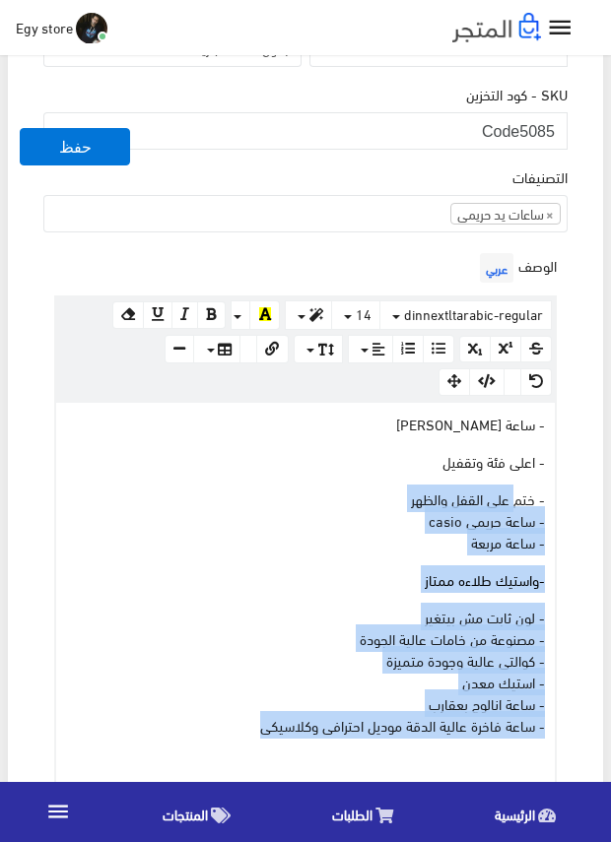
drag, startPoint x: 248, startPoint y: 723, endPoint x: 537, endPoint y: 452, distance: 395.8
click at [531, 459] on div "- ساعة كاسيو حريمى - اعلى فئة وتقفيل - ختم على القفل والظهر - ساعة حريمى casio …" at bounding box center [305, 601] width 498 height 397
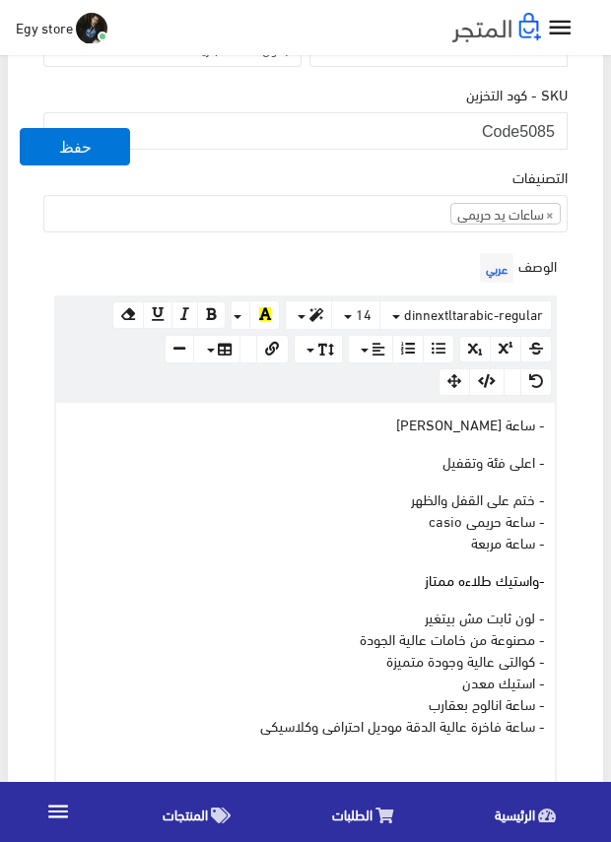
click at [229, 717] on p "- لون ثابت مش بيتغير - مصنوعة من خامات عالية الجودة - كوالتى عالية وجودة متميزة…" at bounding box center [305, 671] width 479 height 130
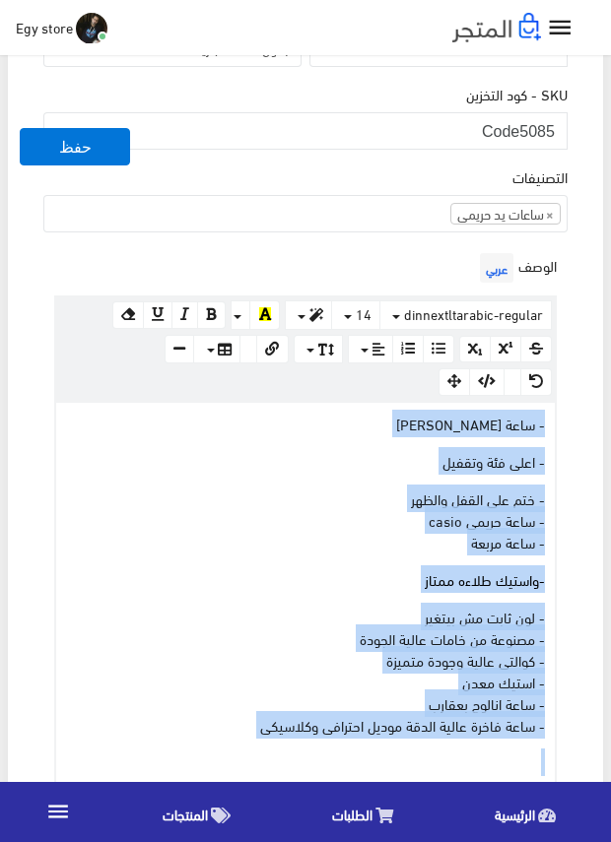
drag, startPoint x: 229, startPoint y: 717, endPoint x: 558, endPoint y: 417, distance: 445.5
click at [558, 417] on div "الوصف عربي × Insert Image Select from files Image URL Insert Image × Insert Lin…" at bounding box center [305, 524] width 532 height 553
copy div "- ساعة كاسيو حريمى - اعلى فئة وتقفيل - ختم على القفل والظهر - ساعة حريمى casio …"
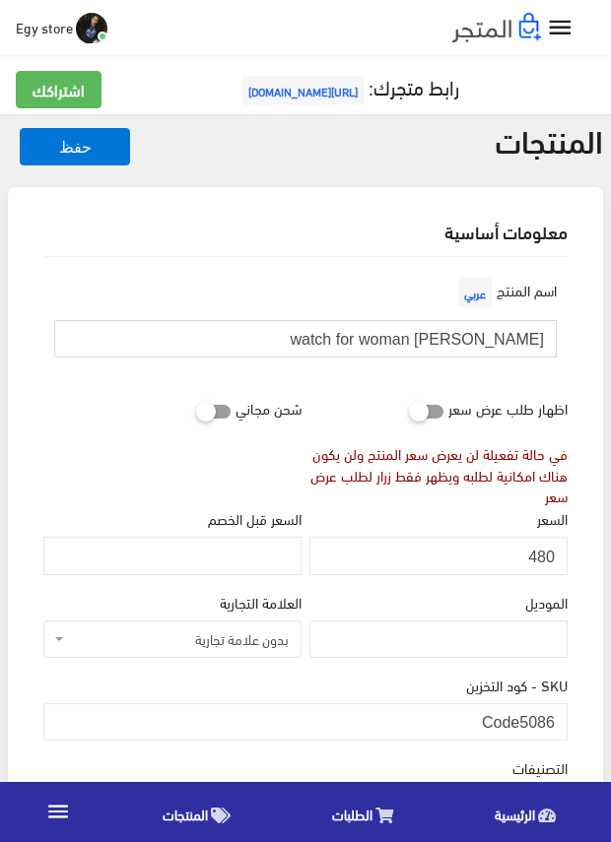
click at [510, 341] on input "[PERSON_NAME] watch for woman" at bounding box center [305, 338] width 502 height 37
drag, startPoint x: 510, startPoint y: 341, endPoint x: 424, endPoint y: 339, distance: 86.7
click at [424, 339] on input "[PERSON_NAME] watch for woman" at bounding box center [305, 338] width 502 height 37
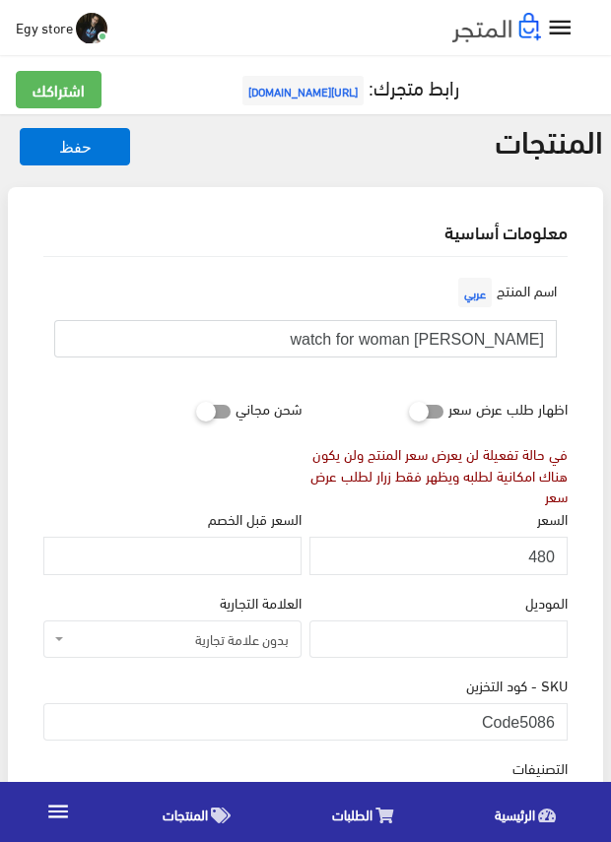
click at [424, 339] on input "[PERSON_NAME] watch for woman" at bounding box center [305, 338] width 502 height 37
drag, startPoint x: 521, startPoint y: 710, endPoint x: 551, endPoint y: 716, distance: 30.1
click at [551, 716] on input "Code5086" at bounding box center [305, 721] width 524 height 37
click at [539, 559] on input "480" at bounding box center [438, 555] width 258 height 37
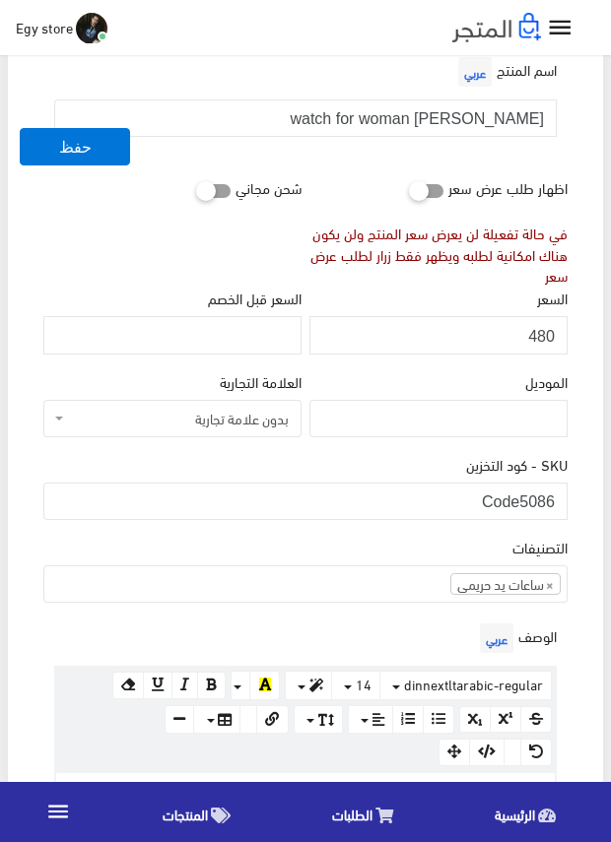
scroll to position [295, 0]
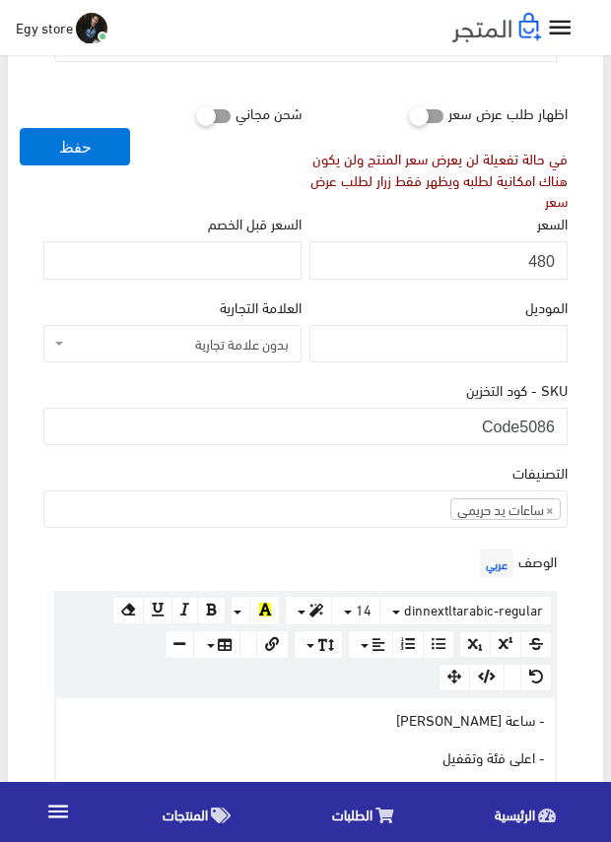
click at [433, 560] on div "الوصف عربي × Insert Image Select from files Image URL Insert Image × Insert Lin…" at bounding box center [305, 820] width 532 height 553
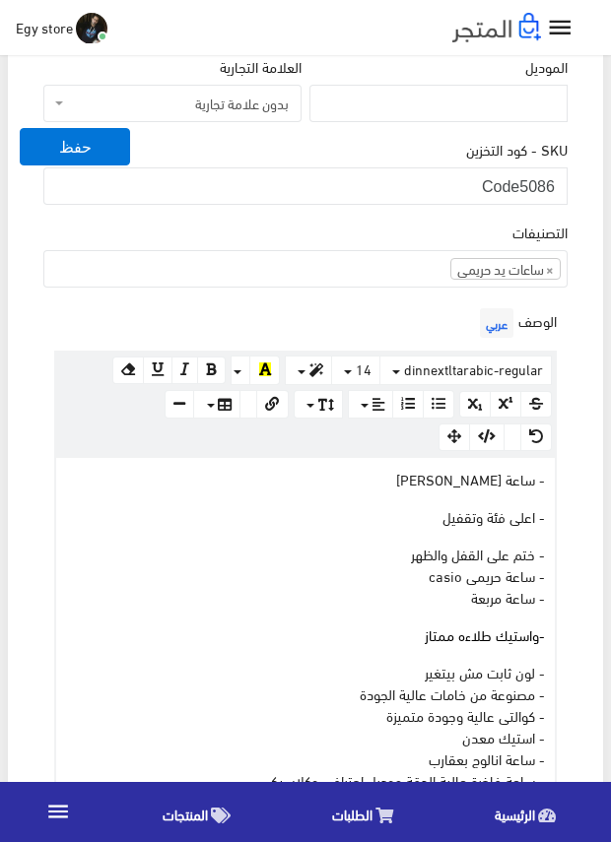
scroll to position [591, 0]
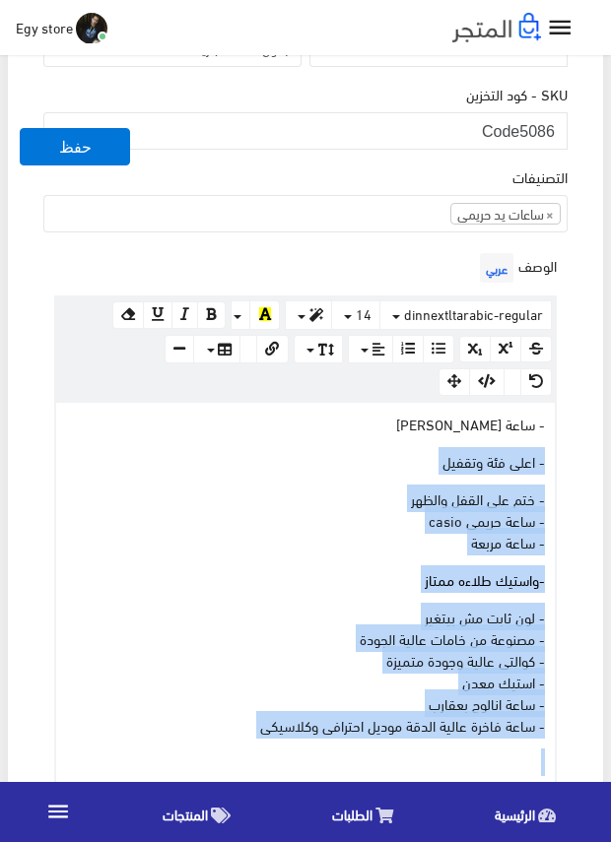
drag, startPoint x: 241, startPoint y: 735, endPoint x: 556, endPoint y: 425, distance: 441.6
click at [555, 426] on div "www.google.com 100% 50% 25% - ساعة كاسيو حريمى - اعلى فئة وتقفيل - ختم على القف…" at bounding box center [305, 601] width 502 height 401
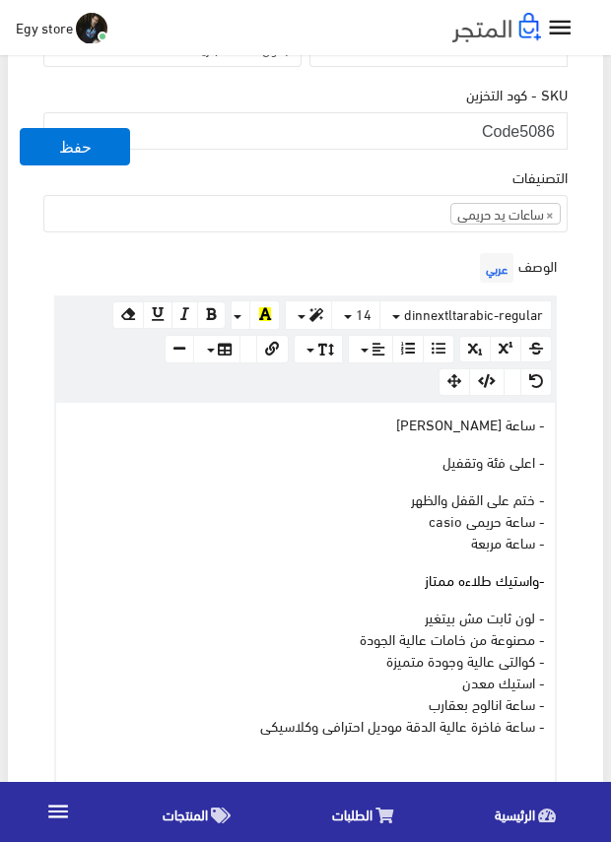
drag, startPoint x: 556, startPoint y: 425, endPoint x: 564, endPoint y: 418, distance: 11.1
click at [564, 418] on div "الوصف عربي × Insert Image Select from files Image URL Insert Image × Insert Lin…" at bounding box center [305, 524] width 532 height 553
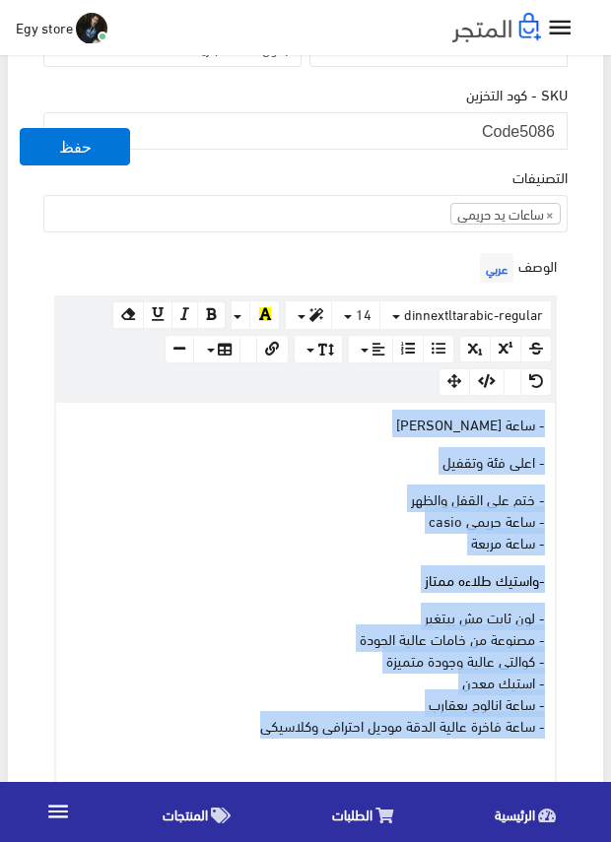
drag, startPoint x: 251, startPoint y: 725, endPoint x: 569, endPoint y: 419, distance: 441.6
click at [569, 419] on div "الوصف عربي × Insert Image Select from files Image URL Insert Image × Insert Lin…" at bounding box center [305, 524] width 532 height 553
copy div "- ساعة كاسيو حريمى - اعلى فئة وتقفيل - ختم على القفل والظهر - ساعة حريمى casio …"
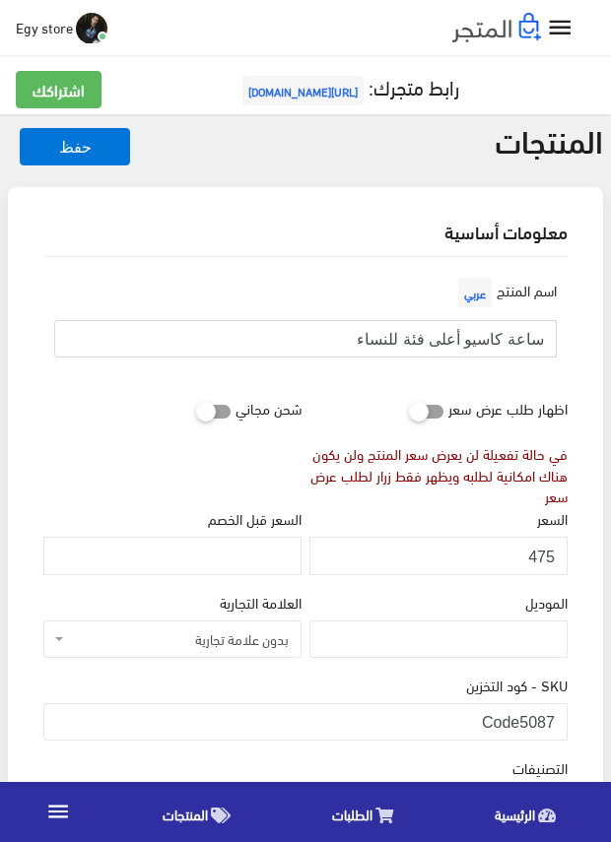
click at [493, 347] on input "ساعة كاسيو أعلى فئة للنساء" at bounding box center [305, 338] width 502 height 37
drag, startPoint x: 518, startPoint y: 713, endPoint x: 560, endPoint y: 720, distance: 42.9
click at [560, 720] on input "Code5087" at bounding box center [305, 721] width 524 height 37
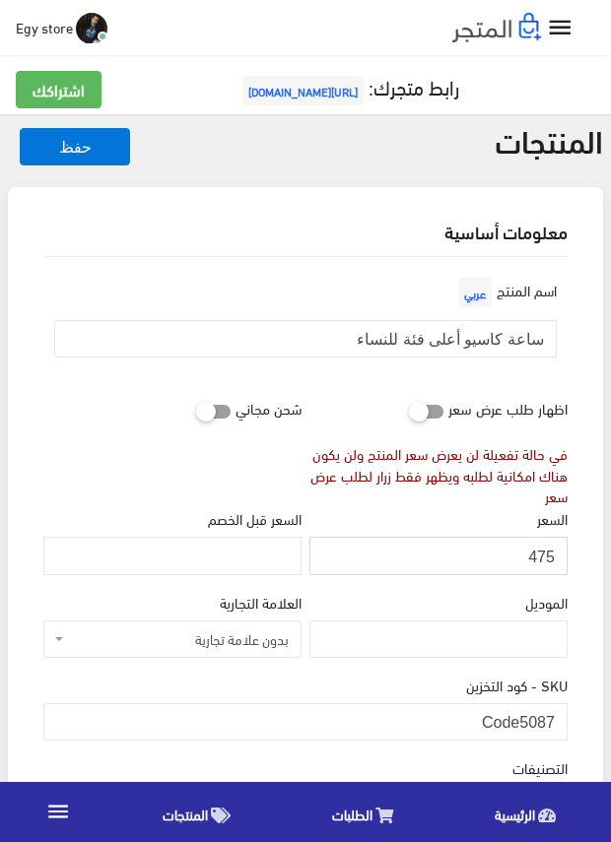
click at [550, 554] on input "475" at bounding box center [438, 555] width 258 height 37
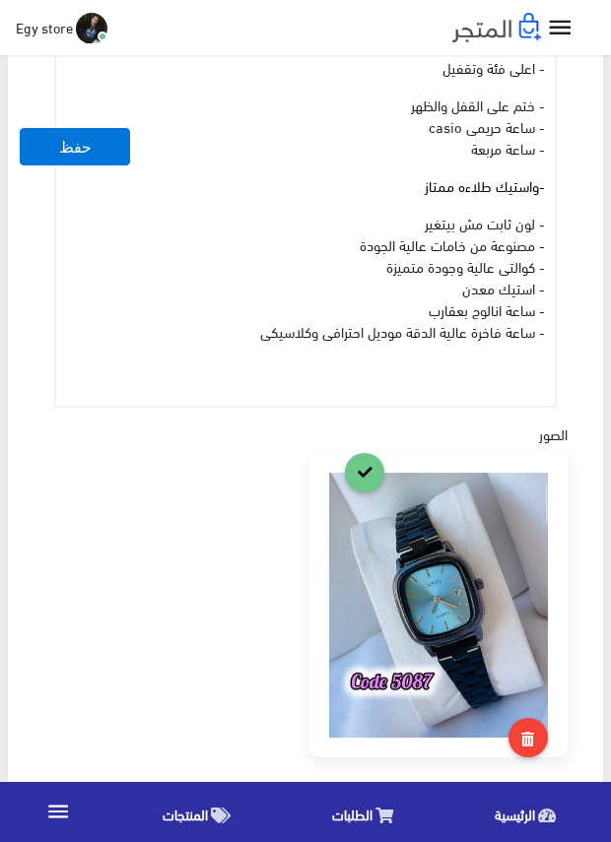
scroll to position [886, 0]
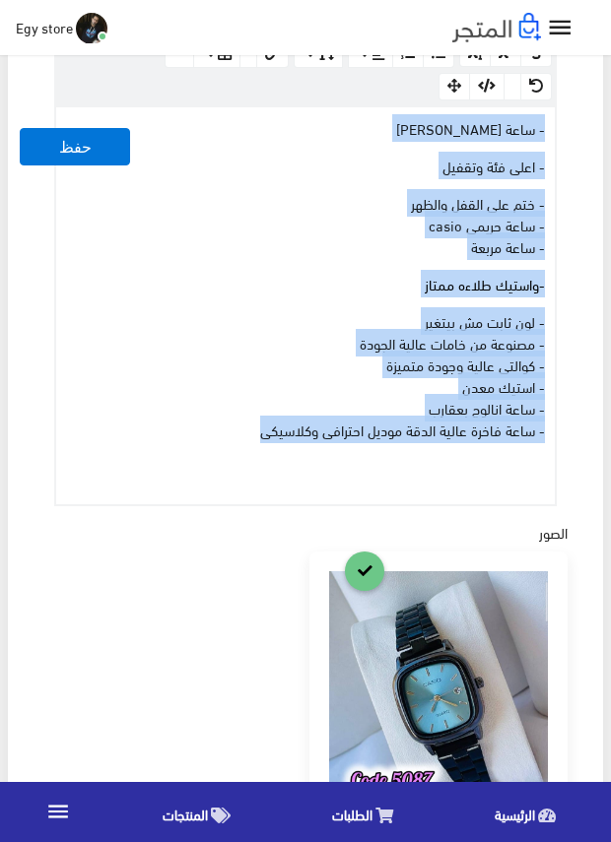
drag, startPoint x: 233, startPoint y: 427, endPoint x: 552, endPoint y: 118, distance: 443.7
click at [552, 118] on div "- ساعة كاسيو حريمى - اعلى فئة وتقفيل - ختم على القفل والظهر - ساعة حريمى casio …" at bounding box center [305, 305] width 498 height 397
copy div "- ساعة كاسيو حريمى - اعلى فئة وتقفيل - ختم على القفل والظهر - ساعة حريمى casio …"
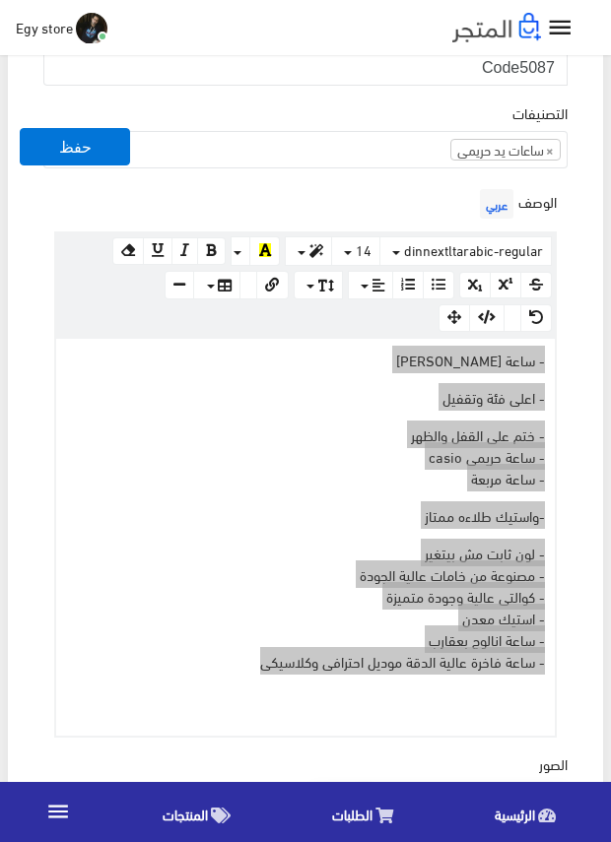
scroll to position [591, 0]
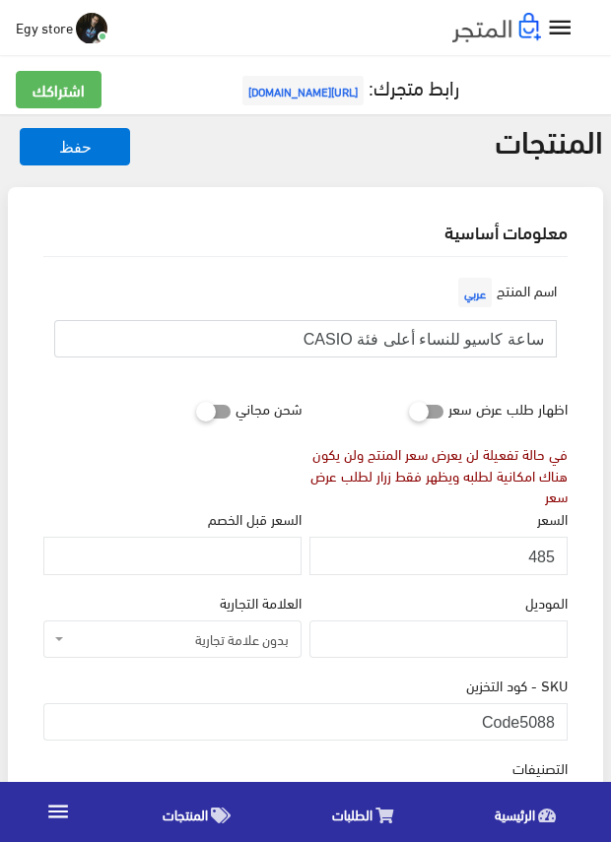
click at [456, 352] on input "ساعة كاسيو للنساء أعلى فئة CASIO" at bounding box center [305, 338] width 502 height 37
drag, startPoint x: 523, startPoint y: 712, endPoint x: 573, endPoint y: 716, distance: 50.4
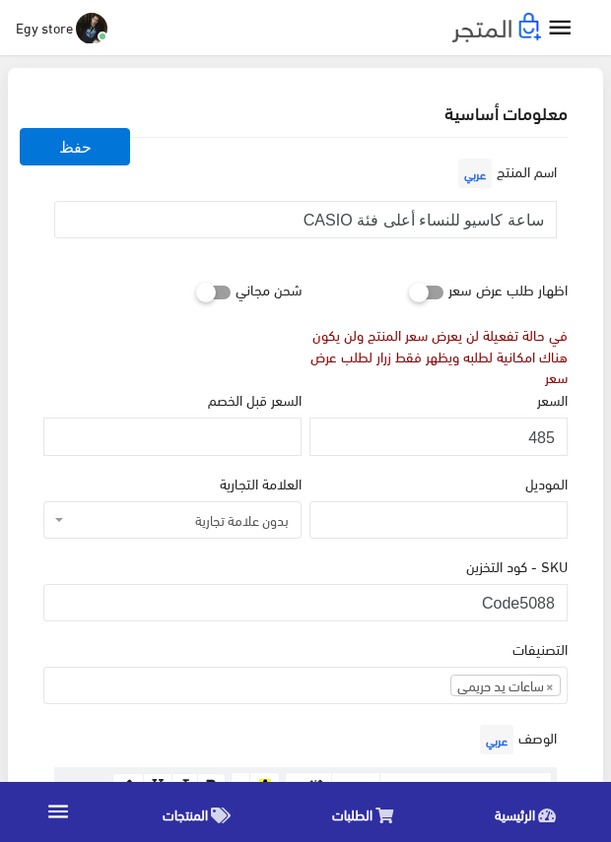
scroll to position [98, 0]
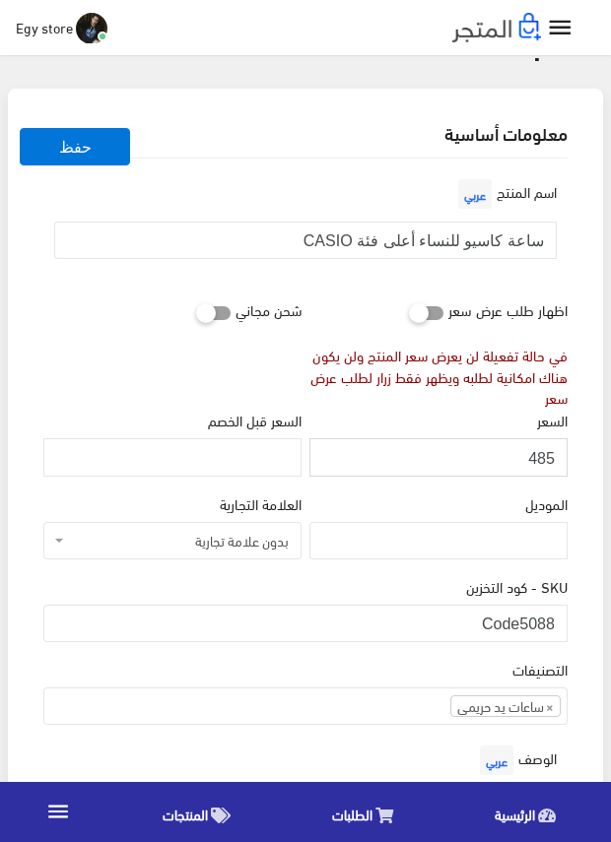
click at [537, 459] on input "485" at bounding box center [438, 456] width 258 height 37
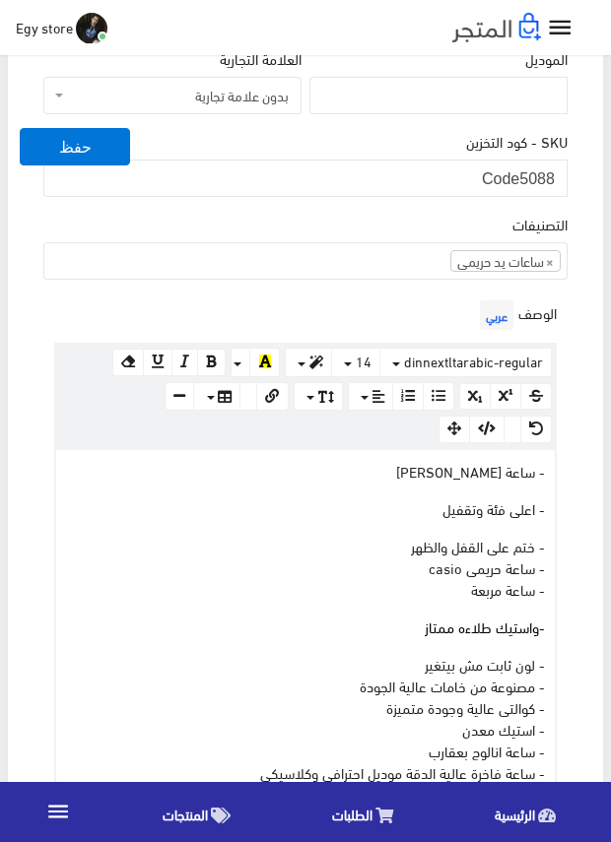
scroll to position [591, 0]
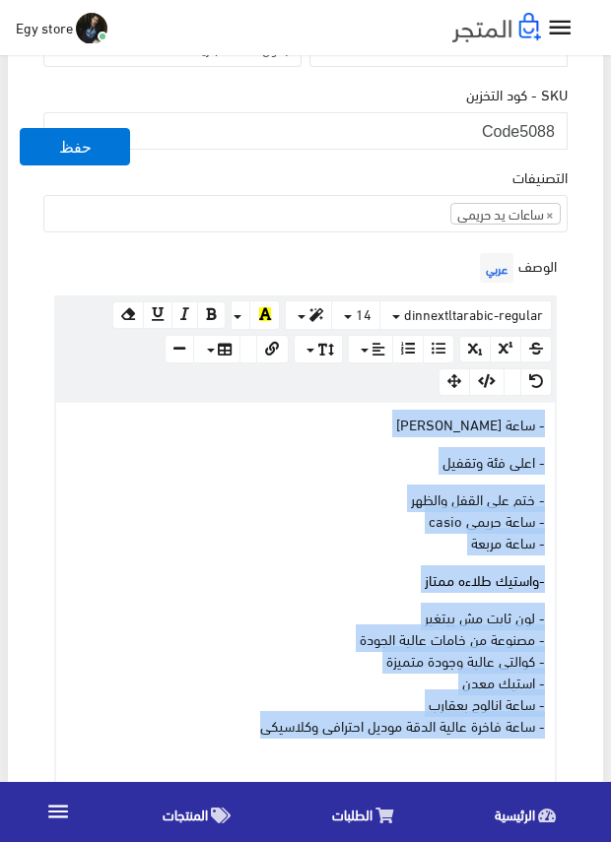
drag, startPoint x: 245, startPoint y: 727, endPoint x: 552, endPoint y: 417, distance: 436.0
click at [552, 417] on div "- ساعة كاسيو حريمى - اعلى فئة وتقفيل - ختم على القفل والظهر - ساعة حريمى casio …" at bounding box center [305, 601] width 498 height 397
drag, startPoint x: 229, startPoint y: 725, endPoint x: 550, endPoint y: 429, distance: 435.6
click at [550, 429] on div "- ساعة كاسيو حريمى - اعلى فئة وتقفيل - ختم على القفل والظهر - ساعة حريمى casio …" at bounding box center [305, 601] width 498 height 397
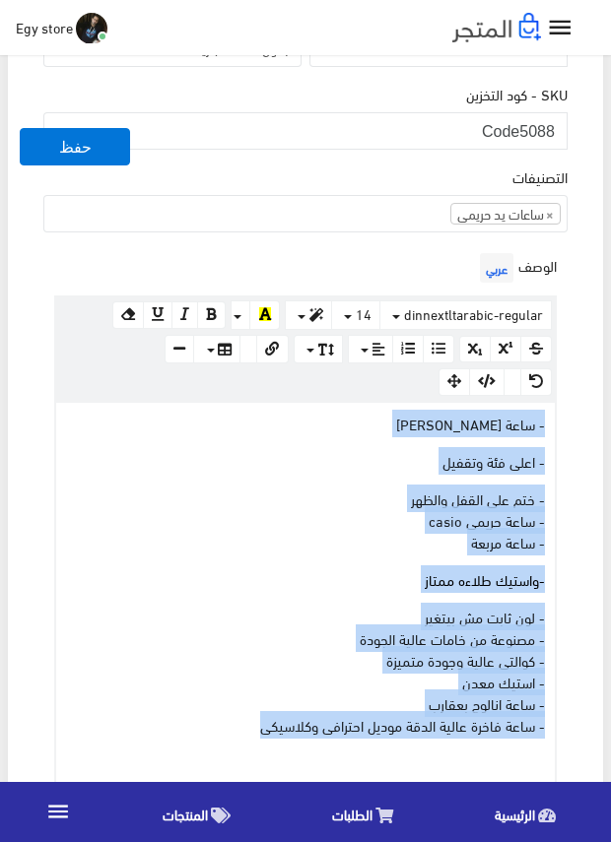
copy div "- ساعة كاسيو حريمى - اعلى فئة وتقفيل - ختم على القفل والظهر - ساعة حريمى casio …"
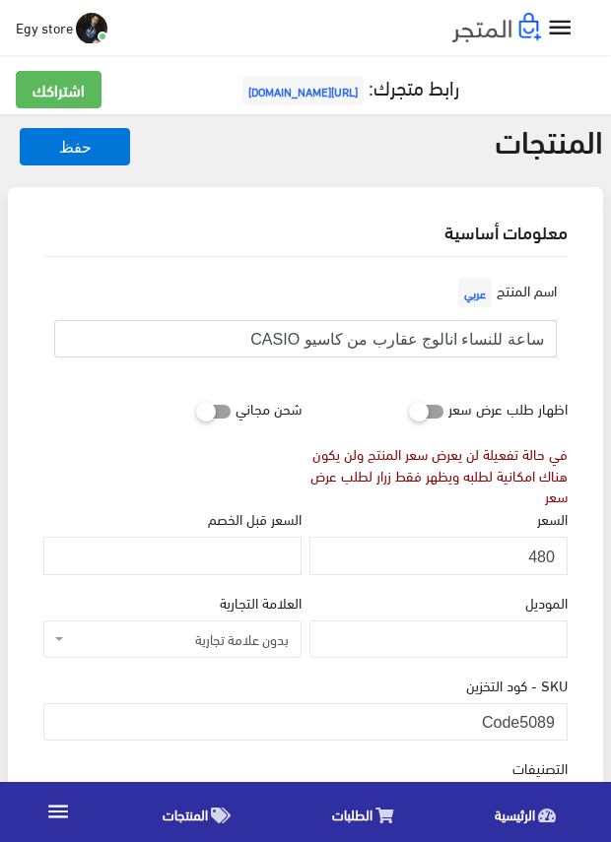
click at [489, 337] on input "ساعة للنساء انالوج عقارب من كاسيو CASIO" at bounding box center [305, 338] width 502 height 37
drag, startPoint x: 524, startPoint y: 715, endPoint x: 592, endPoint y: 721, distance: 68.2
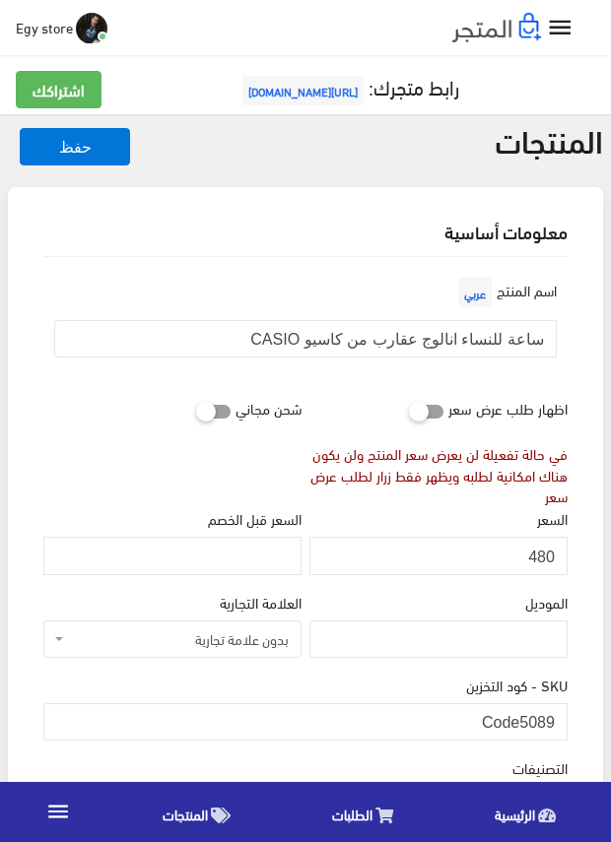
click at [363, 397] on div "اظهار طلب عرض سعر في حالة تفعيلة لن يعرض سعر المنتج ولن يكون هناك امكانية لطلبه…" at bounding box center [438, 448] width 266 height 118
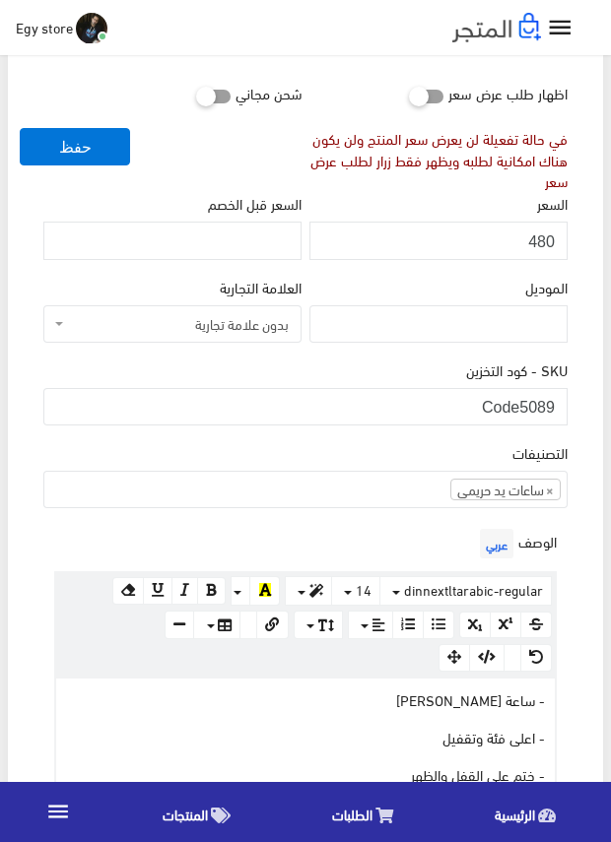
scroll to position [295, 0]
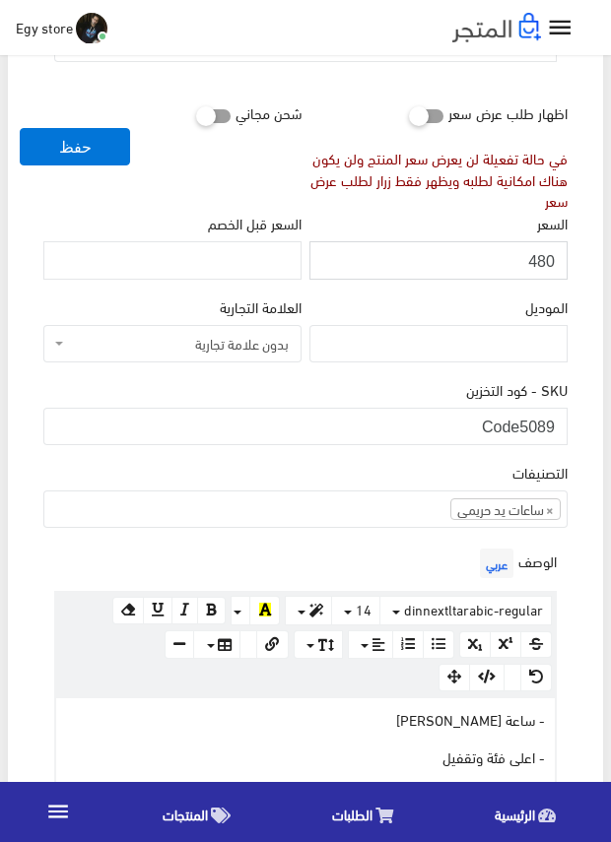
click at [548, 256] on input "480" at bounding box center [438, 259] width 258 height 37
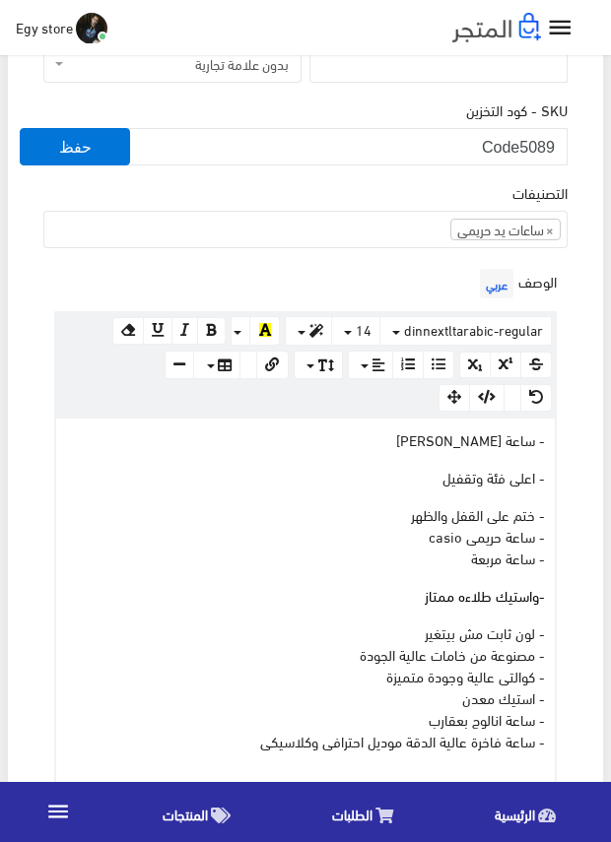
scroll to position [591, 0]
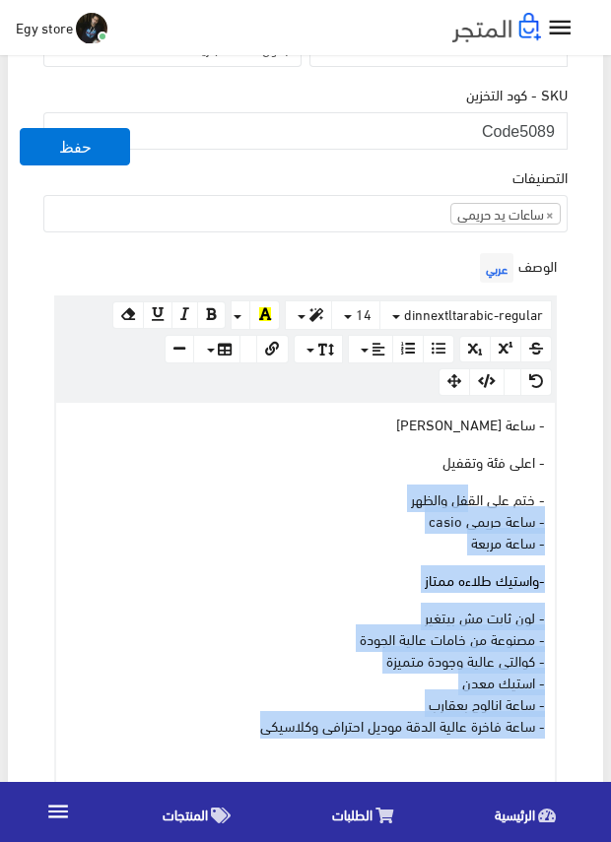
drag, startPoint x: 240, startPoint y: 730, endPoint x: 517, endPoint y: 451, distance: 392.8
click at [488, 476] on div "- ساعة كاسيو حريمى - اعلى فئة وتقفيل - ختم على القفل والظهر - ساعة حريمى casio …" at bounding box center [305, 601] width 498 height 397
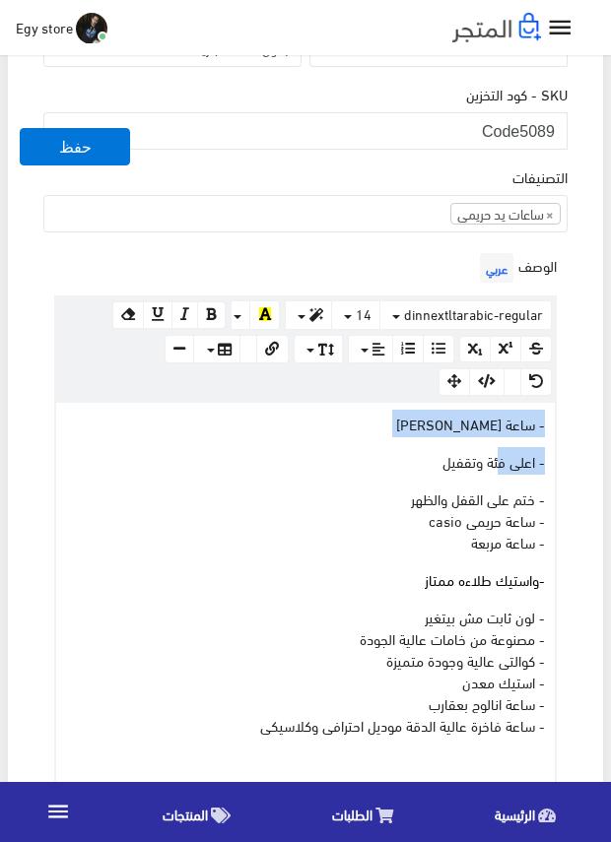
drag, startPoint x: 517, startPoint y: 451, endPoint x: 563, endPoint y: 422, distance: 54.9
click at [563, 422] on div "الوصف عربي × Insert Image Select from files Image URL Insert Image × Insert Lin…" at bounding box center [305, 524] width 532 height 553
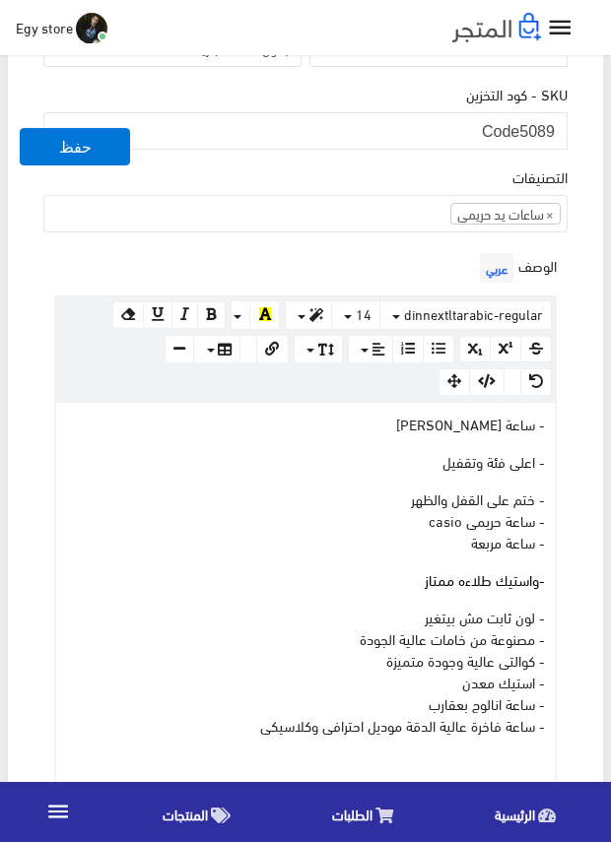
click at [563, 422] on div "الوصف عربي × Insert Image Select from files Image URL Insert Image × Insert Lin…" at bounding box center [305, 524] width 532 height 553
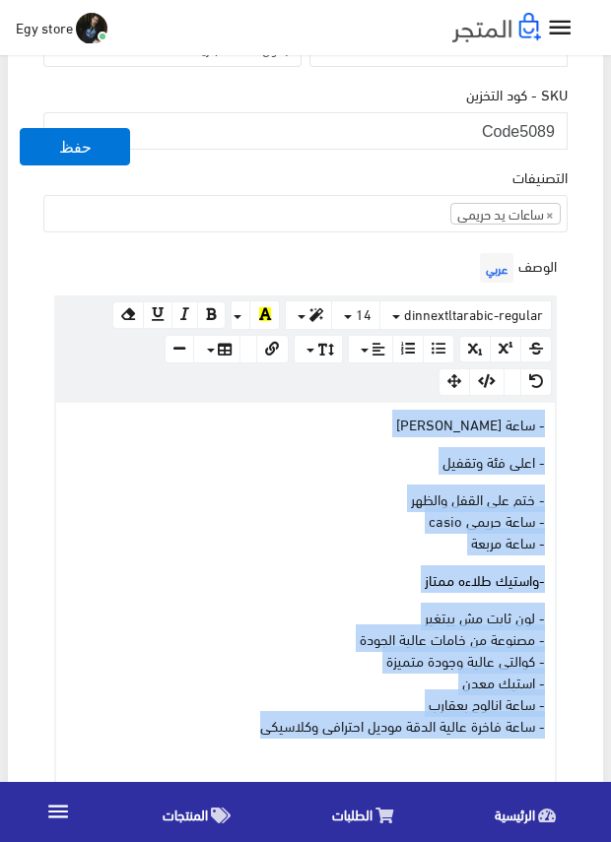
drag, startPoint x: 238, startPoint y: 724, endPoint x: 548, endPoint y: 424, distance: 430.5
click at [548, 424] on div "- ساعة كاسيو حريمى - اعلى فئة وتقفيل - ختم على القفل والظهر - ساعة حريمى casio …" at bounding box center [305, 601] width 498 height 397
copy div "- ساعة كاسيو حريمى - اعلى فئة وتقفيل - ختم على القفل والظهر - ساعة حريمى casio …"
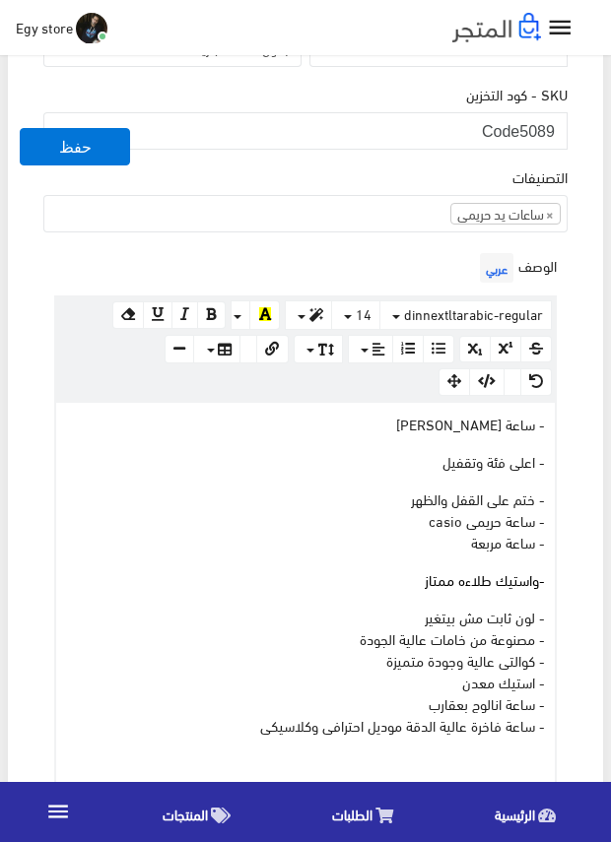
click at [416, 267] on div "الوصف عربي × Insert Image Select from files Image URL Insert Image × Insert Lin…" at bounding box center [305, 524] width 532 height 553
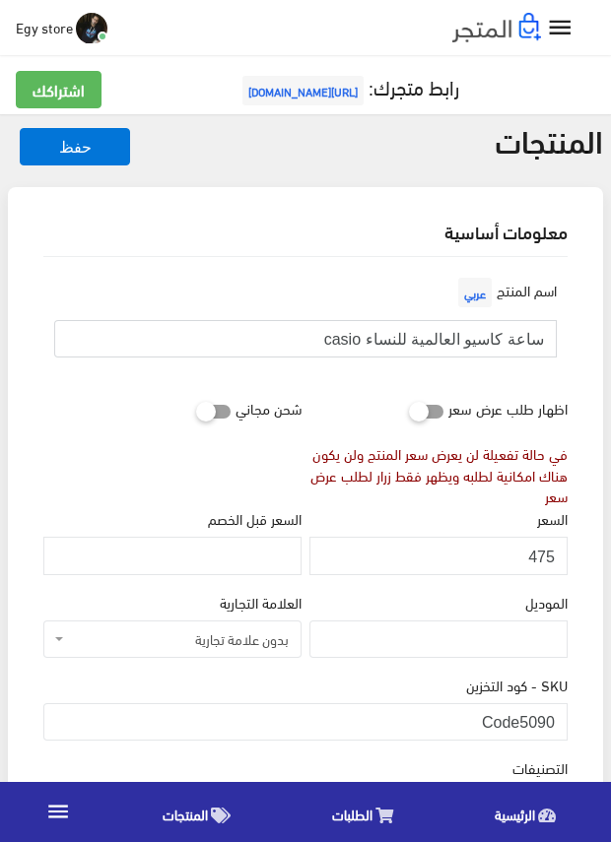
click at [426, 333] on input "ساعة كاسيو العالمية للنساء casio" at bounding box center [305, 338] width 502 height 37
click at [425, 333] on input "ساعة كاسيو العالمية للنساء casio" at bounding box center [305, 338] width 502 height 37
drag, startPoint x: 520, startPoint y: 719, endPoint x: 582, endPoint y: 719, distance: 62.0
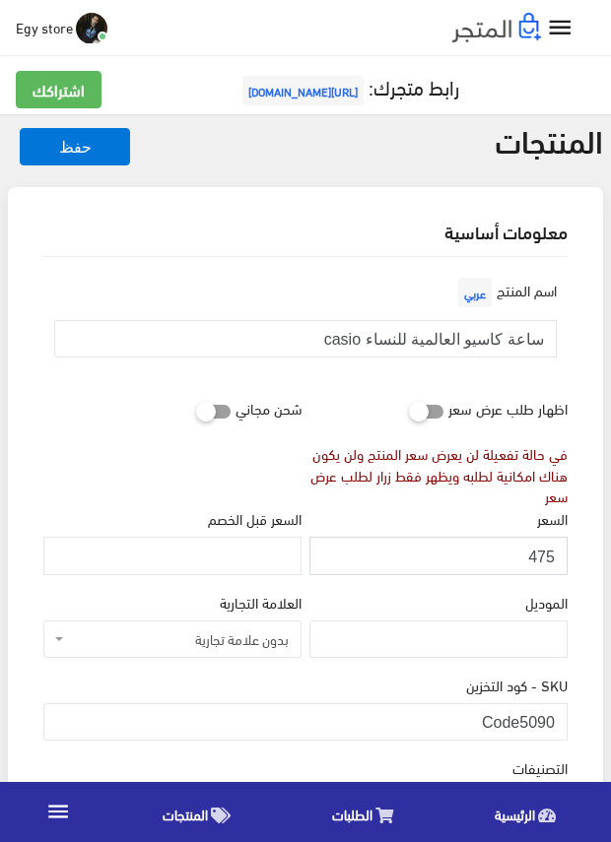
click at [540, 552] on input "475" at bounding box center [438, 555] width 258 height 37
click at [546, 556] on input "476" at bounding box center [438, 555] width 258 height 37
type input "475"
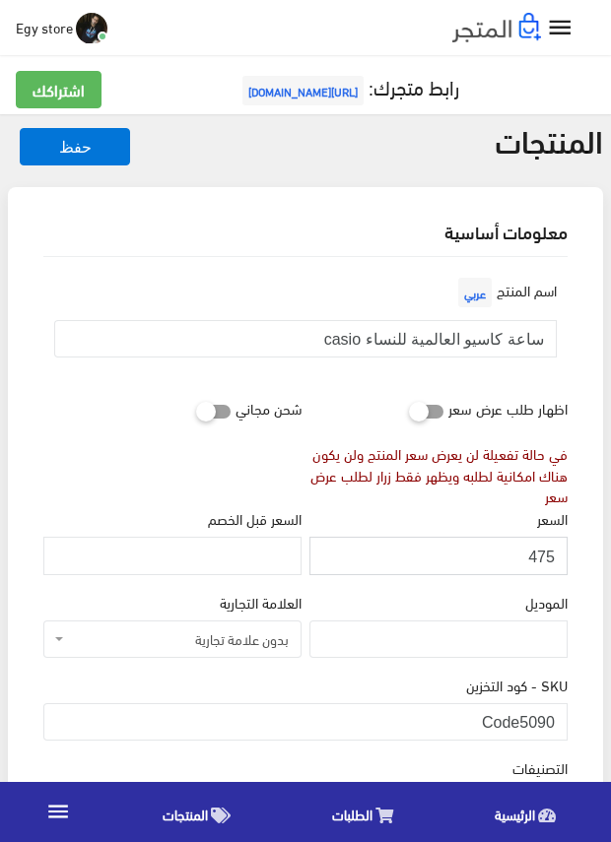
click at [546, 556] on input "475" at bounding box center [438, 555] width 258 height 37
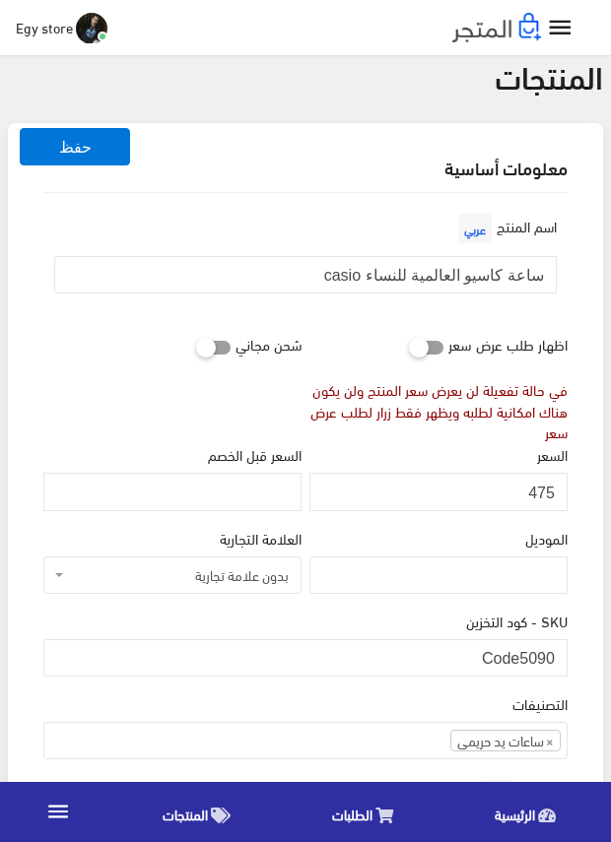
scroll to position [98, 0]
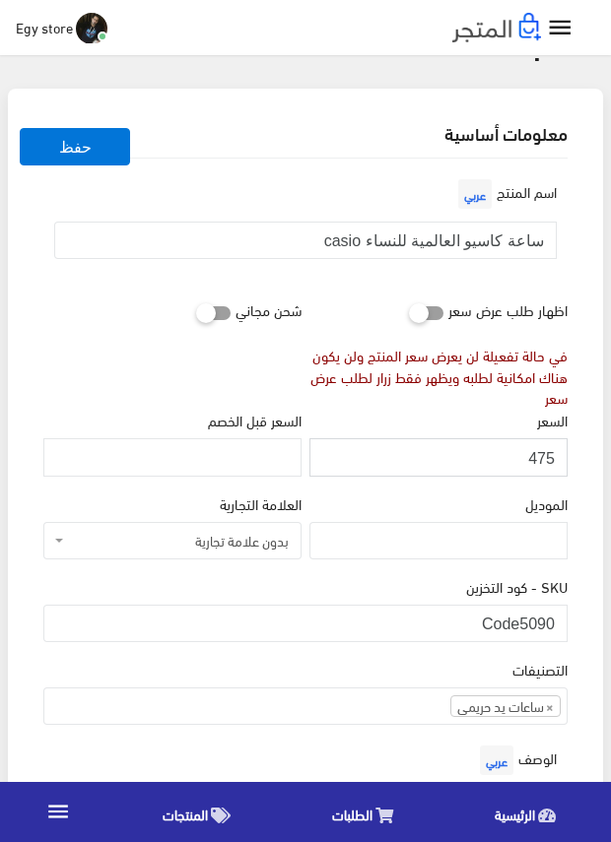
click at [417, 486] on div "السعر 475" at bounding box center [438, 450] width 266 height 83
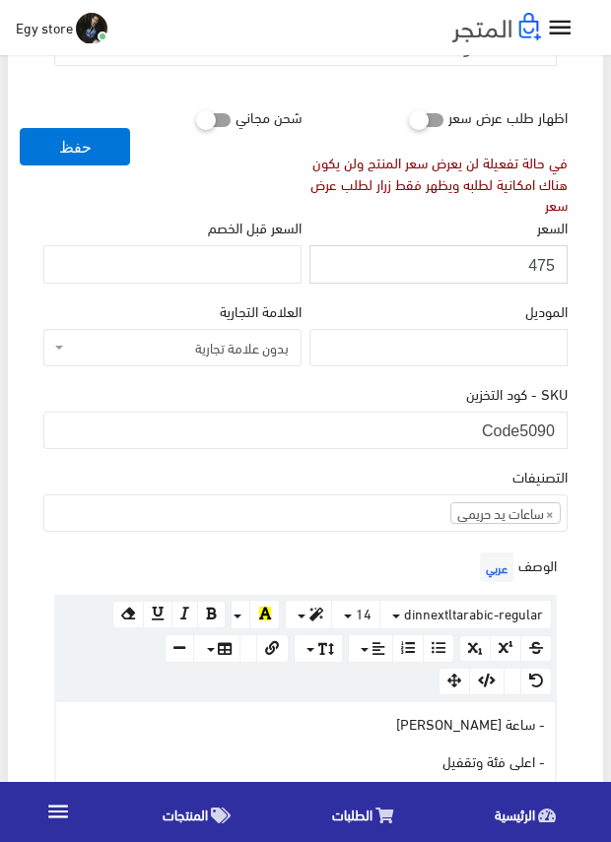
scroll to position [295, 0]
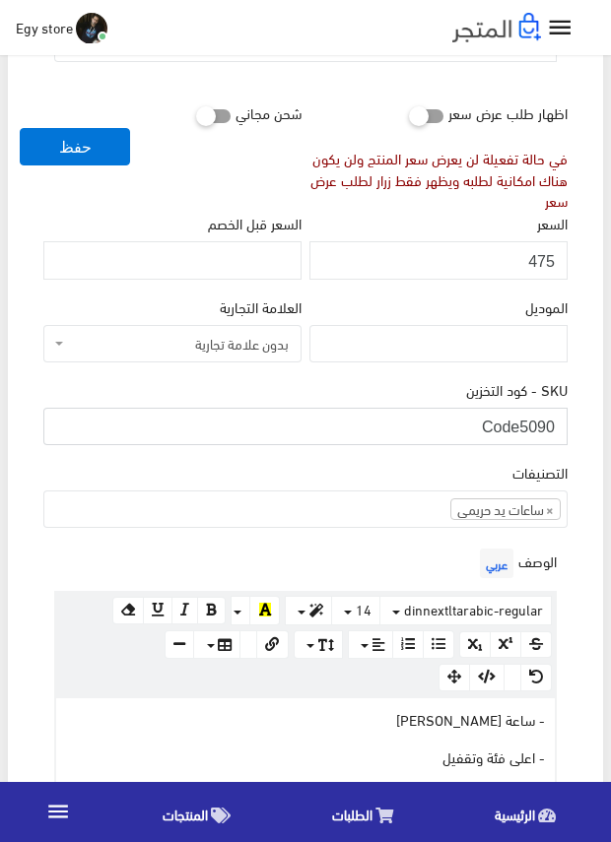
drag, startPoint x: 520, startPoint y: 417, endPoint x: 589, endPoint y: 421, distance: 69.1
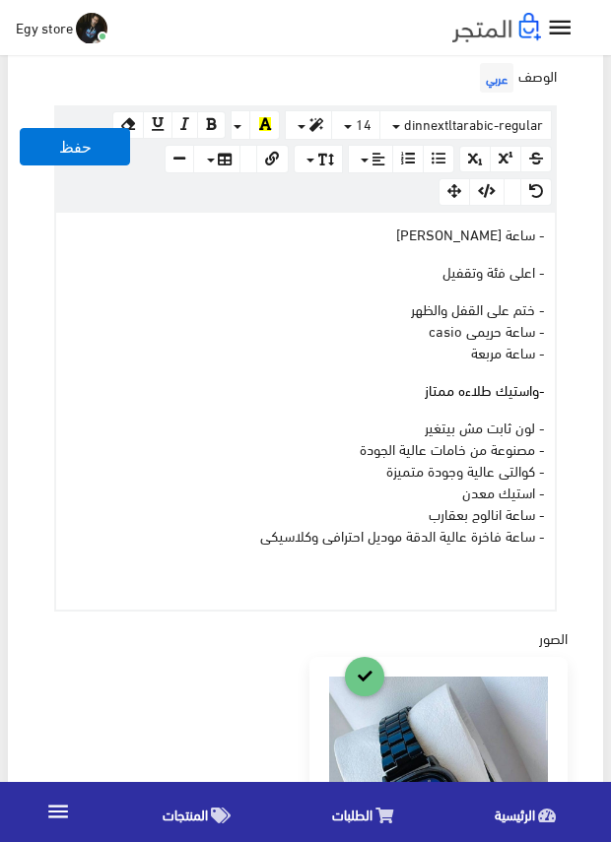
scroll to position [788, 0]
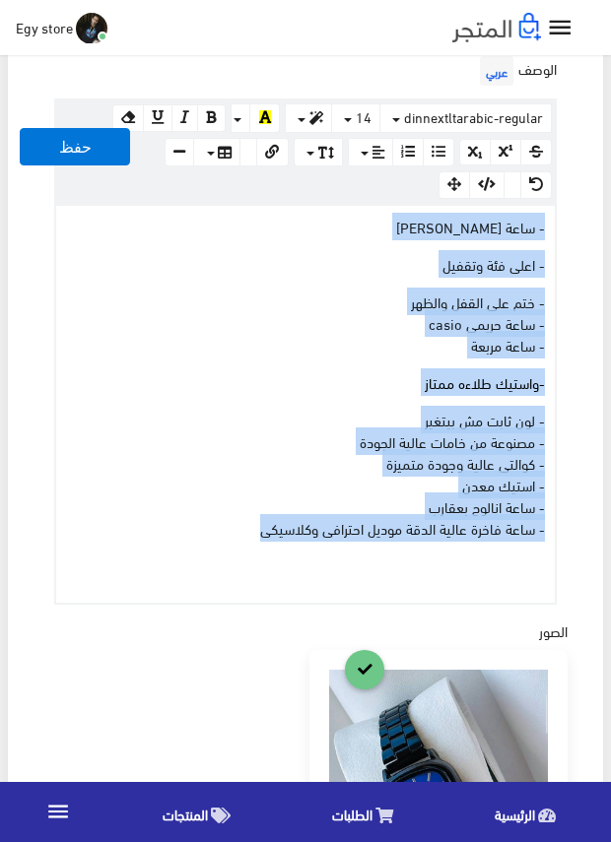
drag, startPoint x: 207, startPoint y: 536, endPoint x: 563, endPoint y: 223, distance: 474.6
click at [563, 223] on div "الوصف عربي × Insert Image Select from files Image URL Insert Image × Insert Lin…" at bounding box center [305, 327] width 532 height 553
copy div "- ساعة كاسيو حريمى - اعلى فئة وتقفيل - ختم على القفل والظهر - ساعة حريمى casio …"
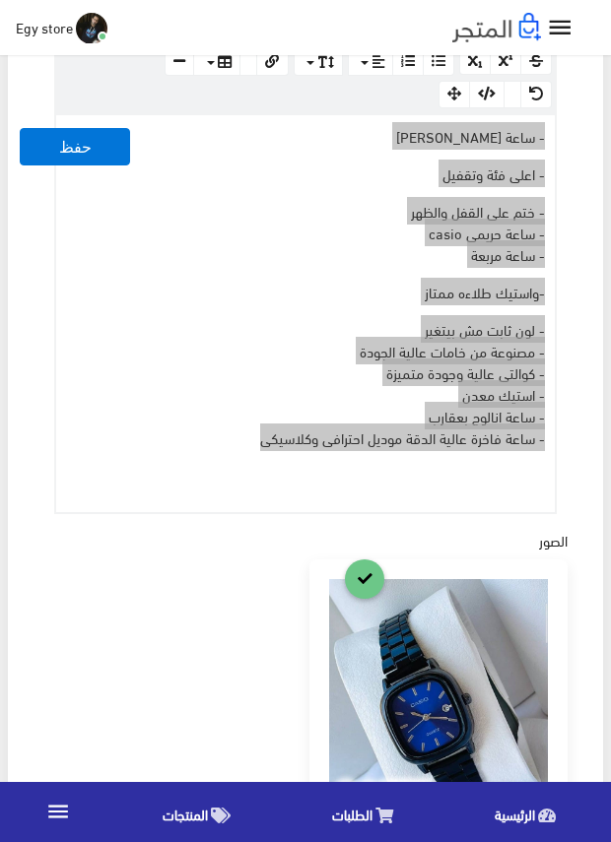
scroll to position [492, 0]
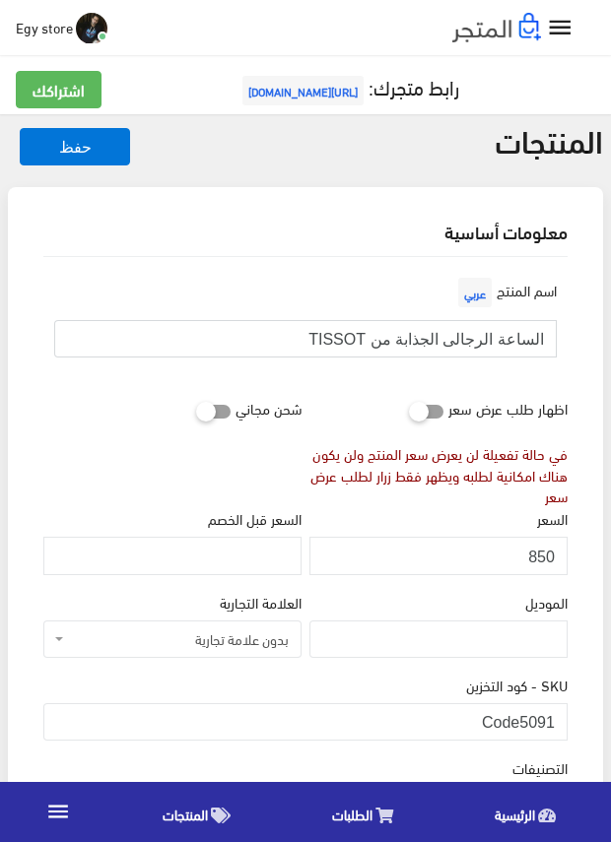
click at [453, 336] on input "الساعة الرجالى الجذابة من TISSOT" at bounding box center [305, 338] width 502 height 37
drag, startPoint x: 520, startPoint y: 711, endPoint x: 565, endPoint y: 715, distance: 45.5
click at [565, 715] on input "Code5091" at bounding box center [305, 721] width 524 height 37
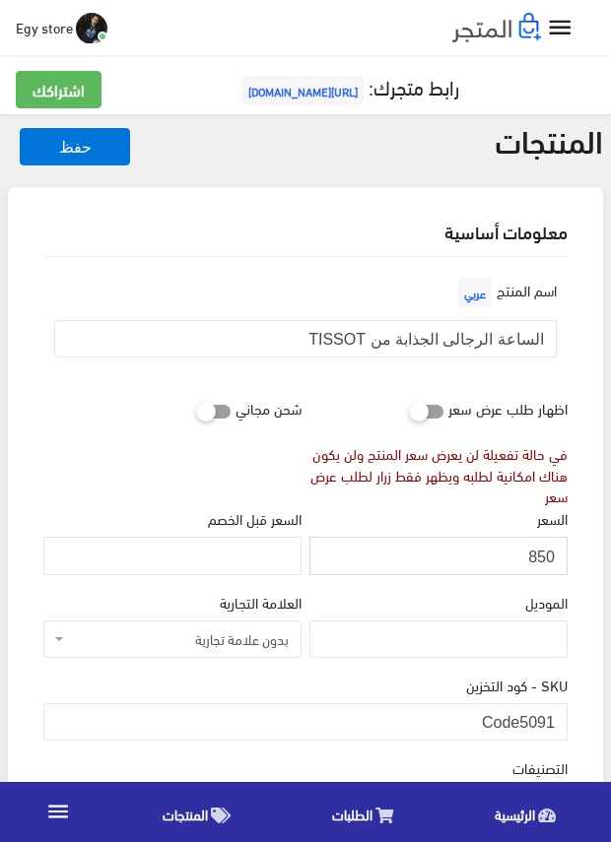
click at [547, 558] on input "850" at bounding box center [438, 555] width 258 height 37
click at [547, 558] on input "851" at bounding box center [438, 555] width 258 height 37
type input "850"
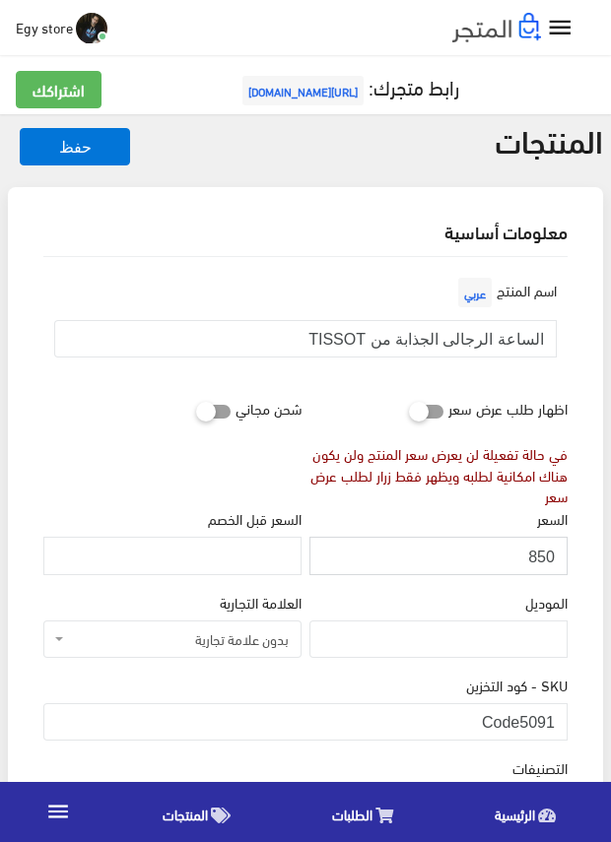
click at [547, 558] on input "850" at bounding box center [438, 555] width 258 height 37
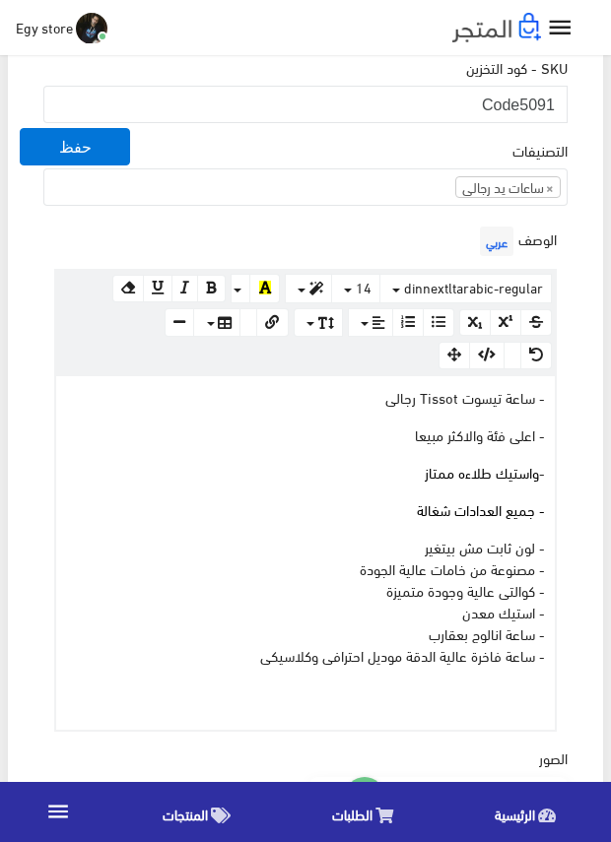
scroll to position [689, 0]
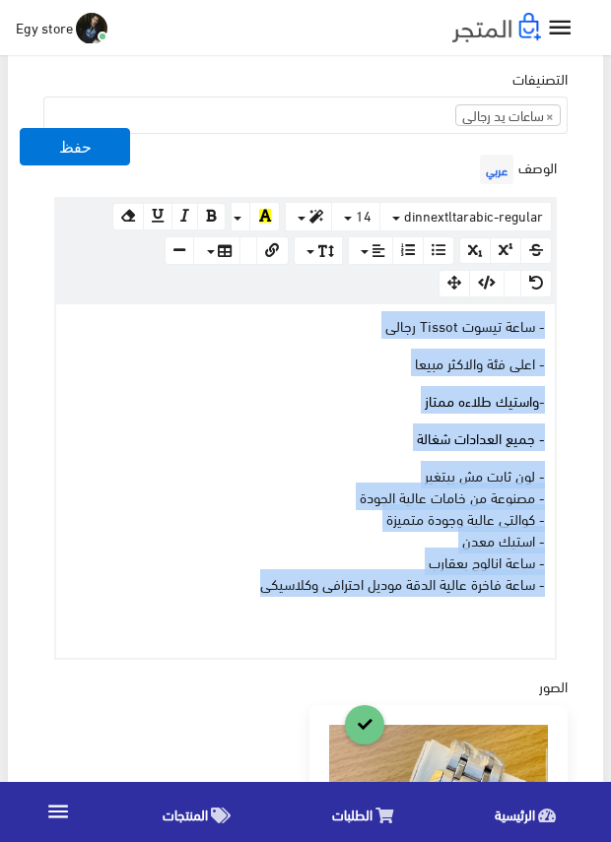
drag, startPoint x: 253, startPoint y: 583, endPoint x: 557, endPoint y: 323, distance: 400.3
click at [557, 323] on div "الوصف عربي × Insert Image Select from files Image URL Insert Image × Insert Lin…" at bounding box center [305, 404] width 532 height 509
copy div "- ساعة تيسوت Tissot رجالى - اعلى فئة والاكثر مبيعا - واستيك طلاءه ممتاز - جميع …"
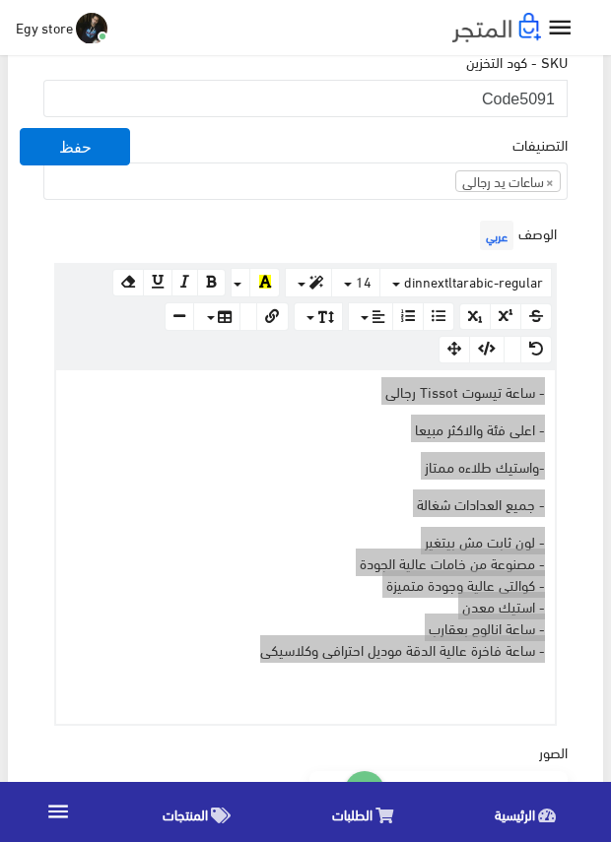
scroll to position [394, 0]
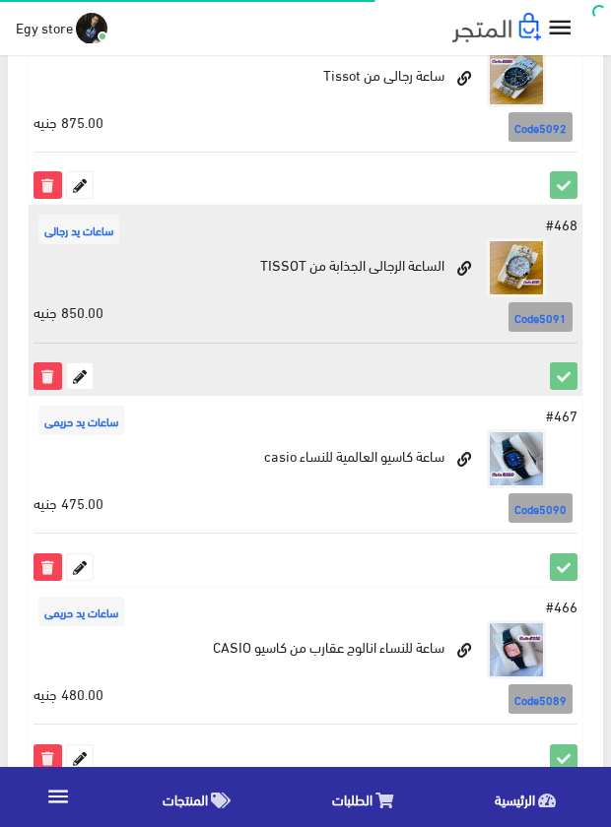
scroll to position [490, 0]
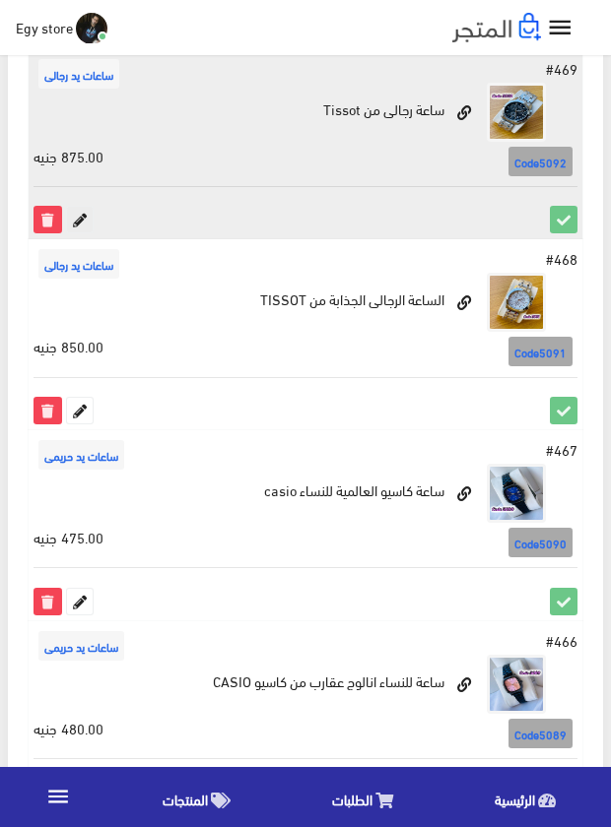
click at [79, 224] on icon at bounding box center [80, 220] width 26 height 26
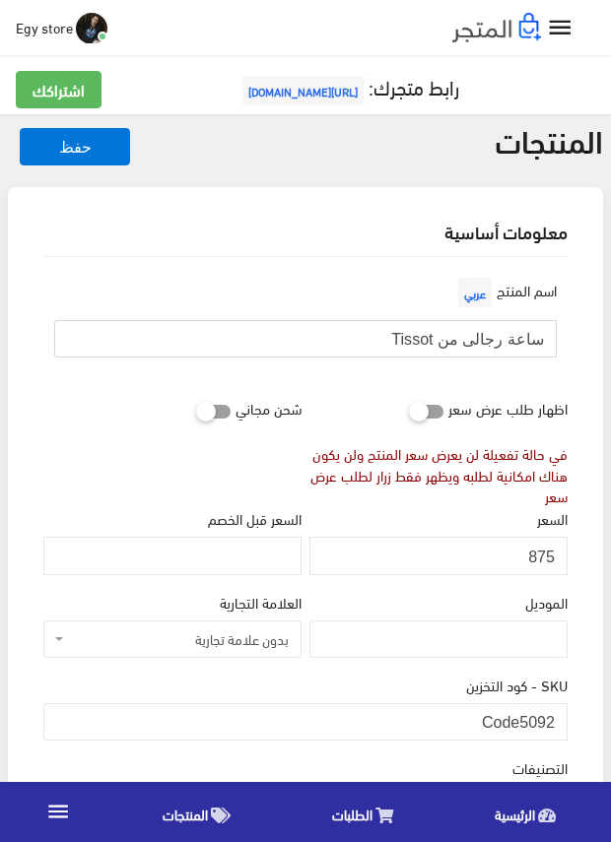
click at [521, 338] on input "ساعة رجالى من Tissot" at bounding box center [305, 338] width 502 height 37
drag, startPoint x: 521, startPoint y: 721, endPoint x: 564, endPoint y: 721, distance: 43.3
click at [564, 721] on input "Code5092" at bounding box center [305, 721] width 524 height 37
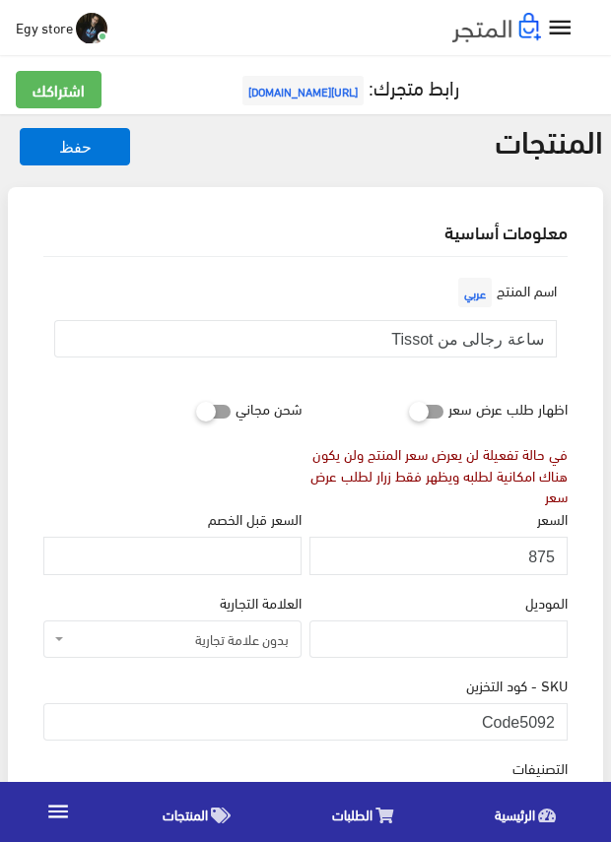
click at [360, 382] on div "اسم المنتج عربي ساعة رجالى من Tissot" at bounding box center [305, 331] width 532 height 116
click at [538, 555] on input "875" at bounding box center [438, 555] width 258 height 37
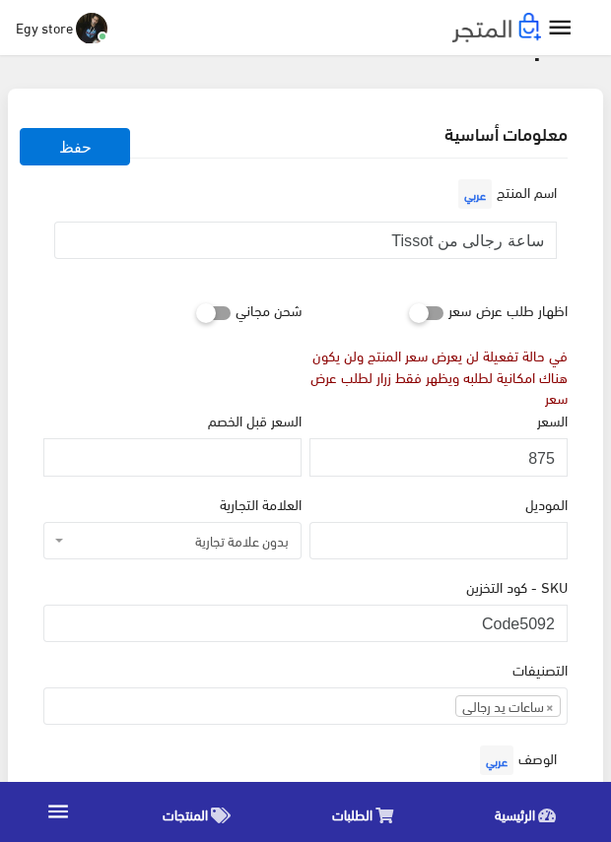
click at [454, 503] on div "الموديل" at bounding box center [438, 525] width 258 height 67
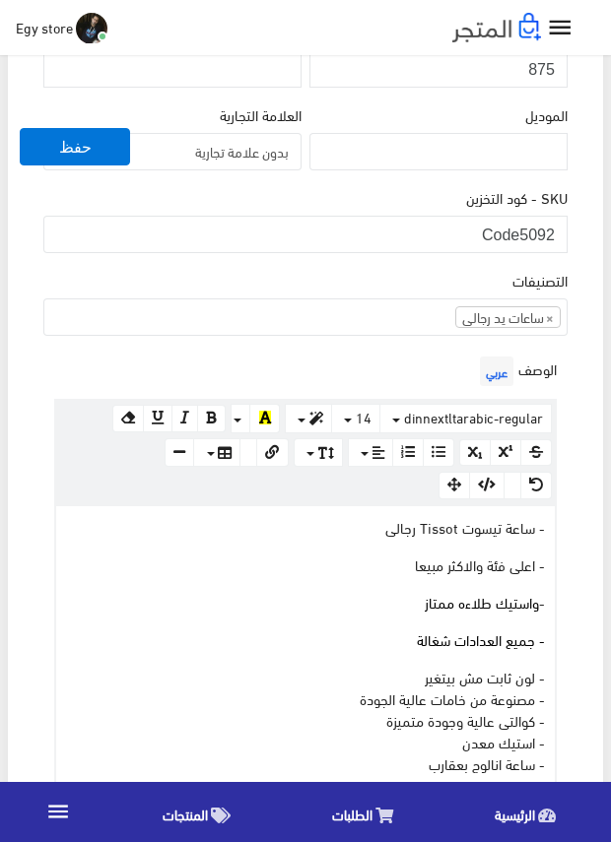
scroll to position [591, 0]
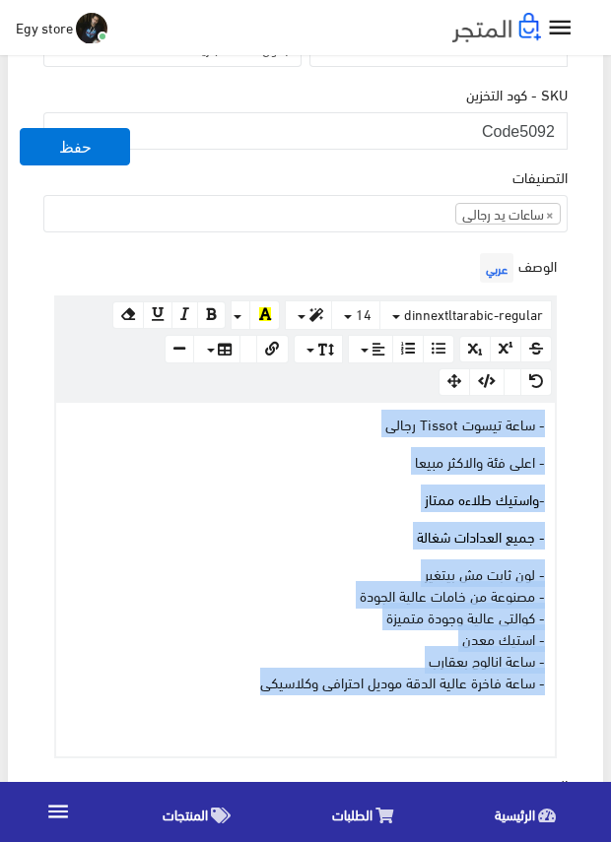
drag, startPoint x: 247, startPoint y: 681, endPoint x: 543, endPoint y: 425, distance: 390.4
click at [543, 425] on div "- ساعة تيسوت Tissot رجالى - اعلى فئة والاكثر مبيعا - واستيك طلاءه ممتاز - جميع …" at bounding box center [305, 580] width 498 height 354
copy div "- ساعة تيسوت Tissot رجالى - اعلى فئة والاكثر مبيعا - واستيك طلاءه ممتاز - جميع …"
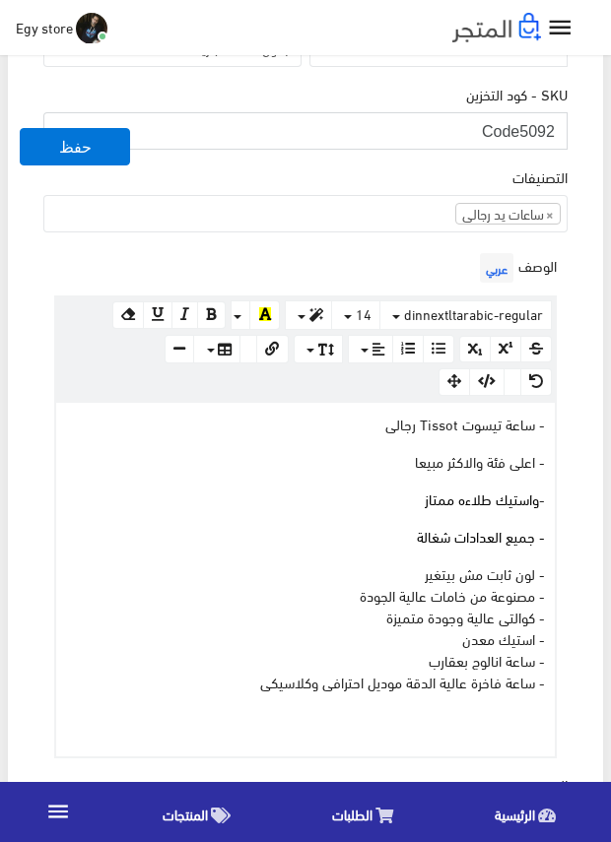
drag, startPoint x: 520, startPoint y: 126, endPoint x: 556, endPoint y: 132, distance: 36.9
click at [556, 132] on input "Code5092" at bounding box center [305, 130] width 524 height 37
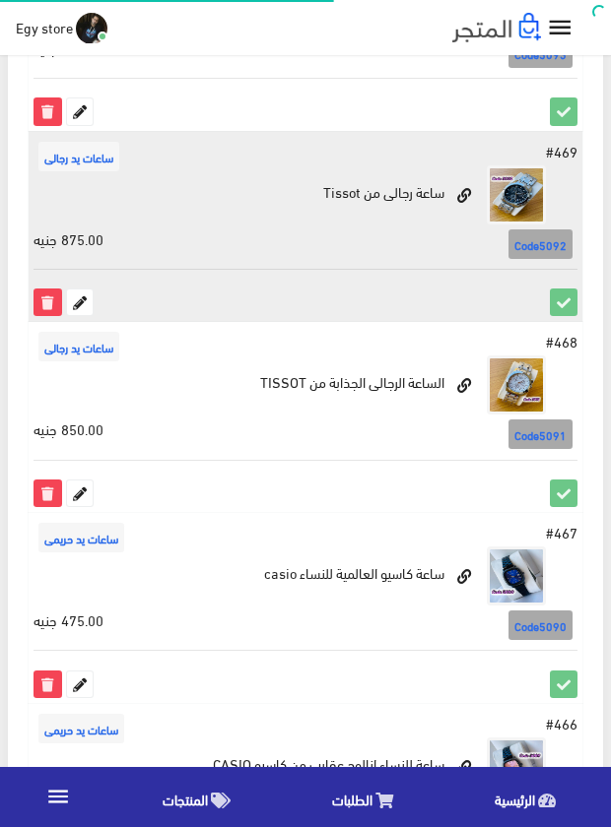
scroll to position [294, 0]
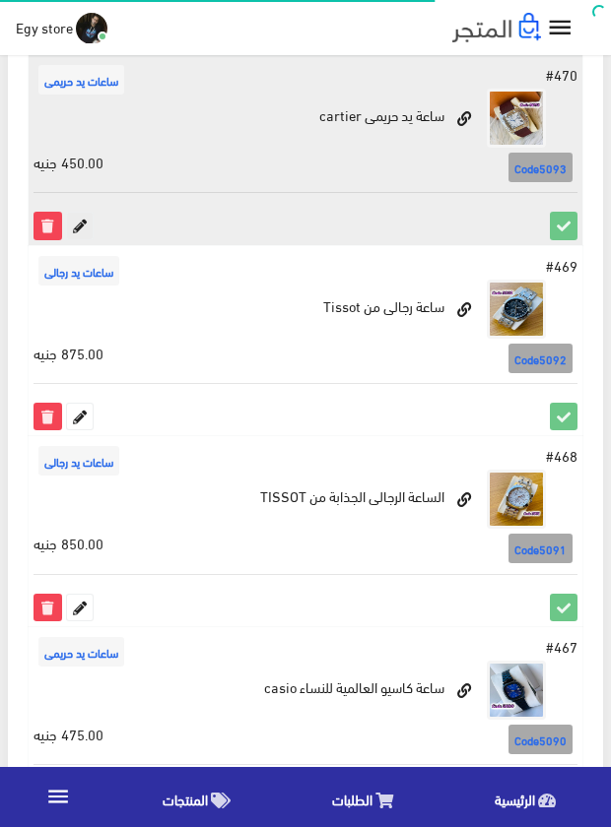
click at [86, 228] on icon at bounding box center [80, 226] width 26 height 26
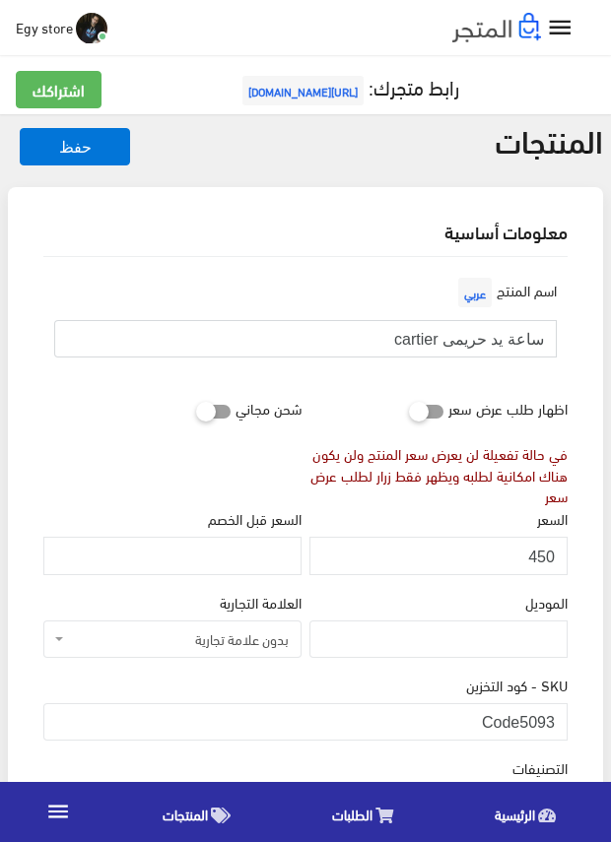
click at [500, 344] on input "ساعة يد حريمى cartier" at bounding box center [305, 338] width 502 height 37
click at [506, 509] on div "السعر 450" at bounding box center [438, 540] width 258 height 67
drag, startPoint x: 520, startPoint y: 724, endPoint x: 574, endPoint y: 721, distance: 54.3
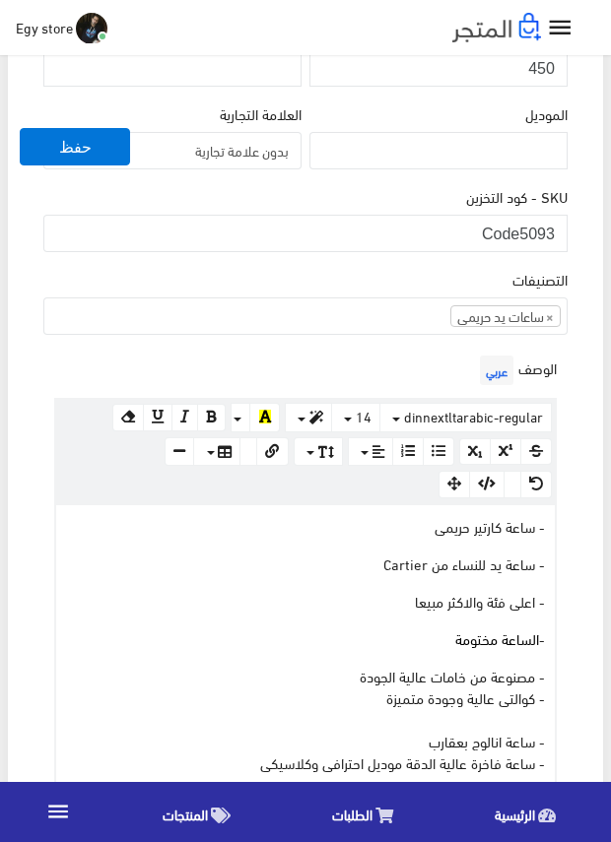
scroll to position [197, 0]
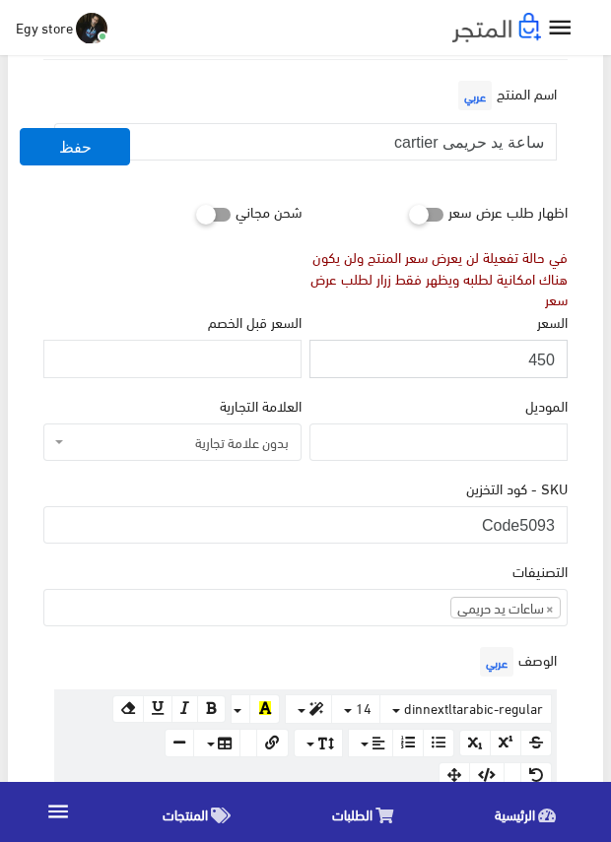
click at [545, 361] on input "450" at bounding box center [438, 358] width 258 height 37
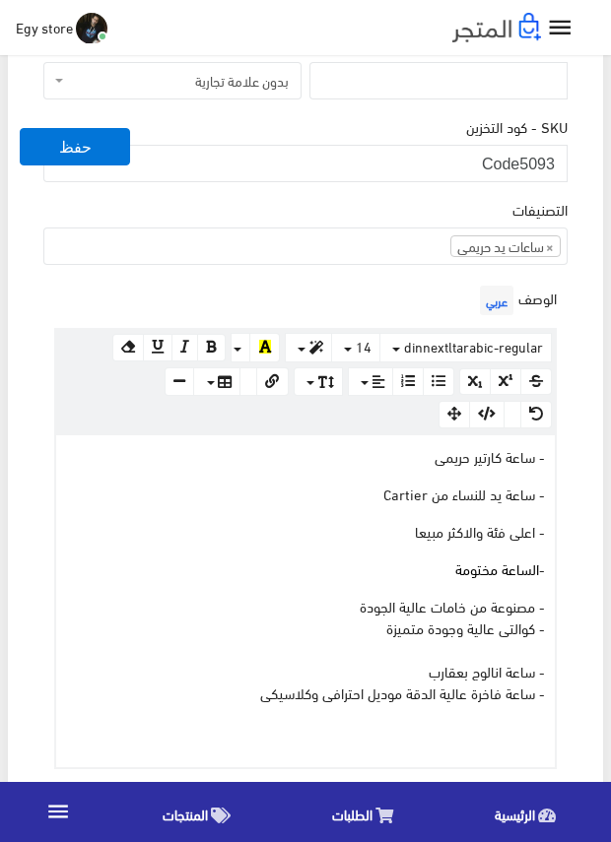
scroll to position [591, 0]
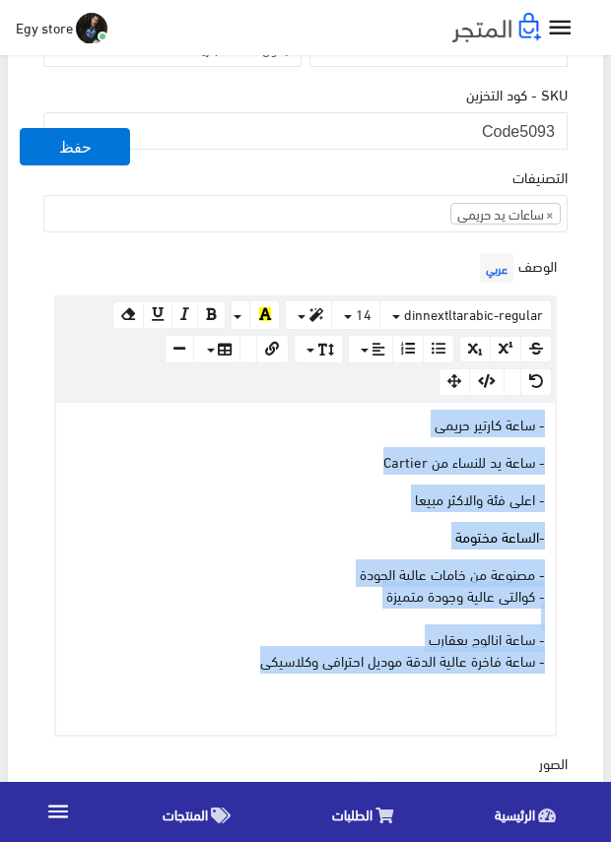
drag, startPoint x: 248, startPoint y: 659, endPoint x: 556, endPoint y: 420, distance: 390.3
click at [556, 420] on div "الوصف عربي × Insert Image Select from files Image URL Insert Image × Insert Lin…" at bounding box center [305, 492] width 532 height 488
copy div "- ساعة كارتير حريمى - ساعة يد للنساء من Cartier - اعلى فئة والاكثر مبيعا - السا…"
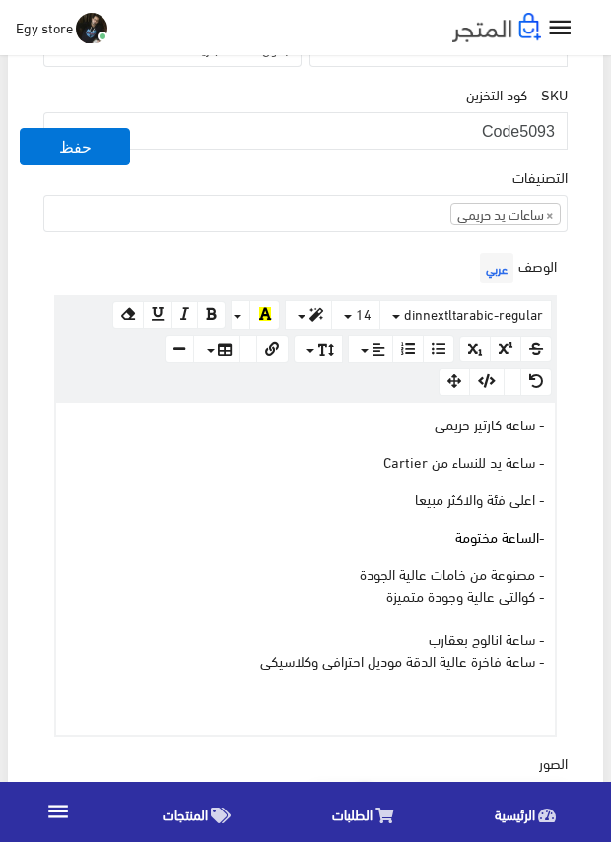
click at [594, 441] on div "معلومات أساسية اسم المنتج عربي ساعة يد حريمى cartier اظهار طلب عرض سعر في حالة …" at bounding box center [305, 601] width 595 height 2010
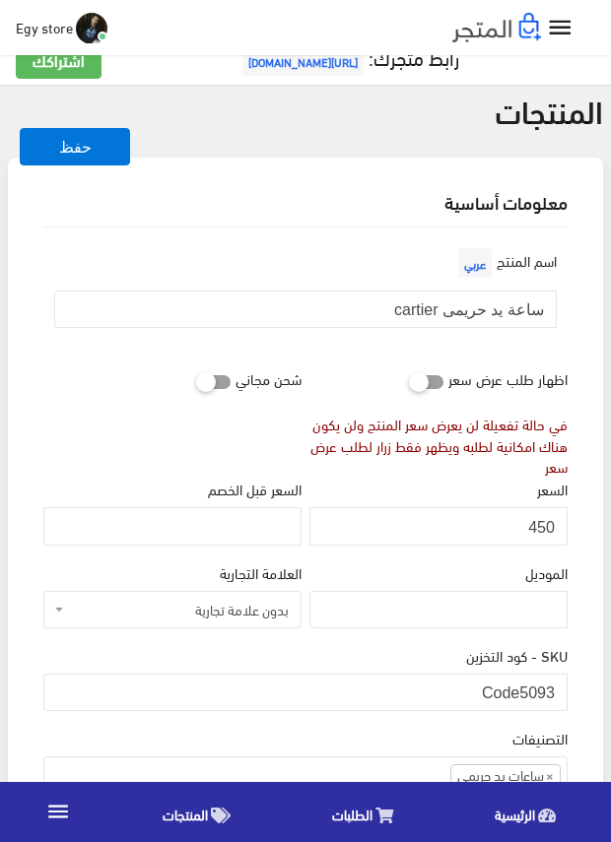
scroll to position [0, 0]
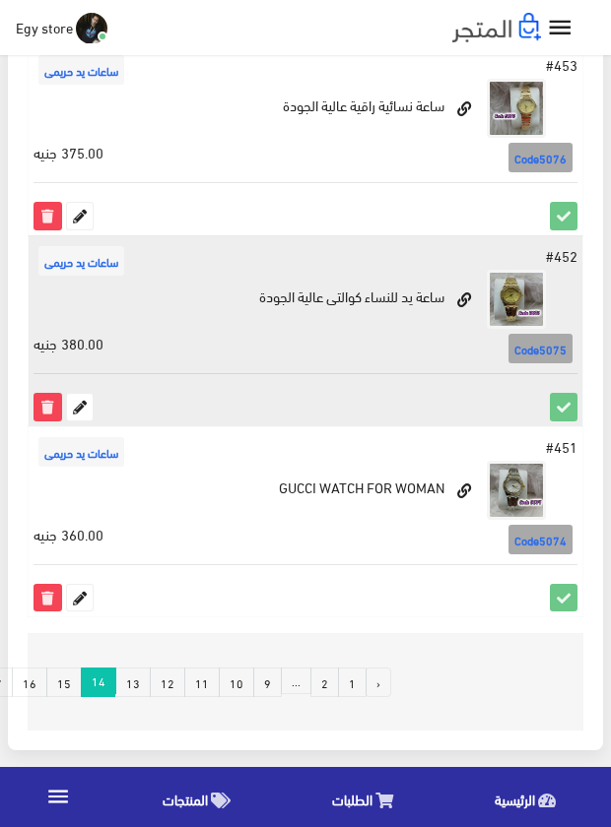
scroll to position [3551, 0]
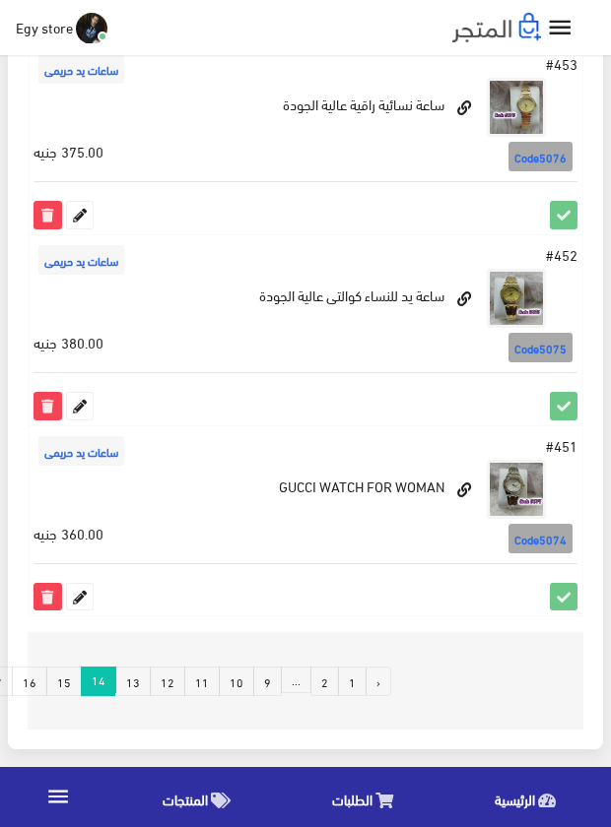
click at [141, 674] on link "13" at bounding box center [132, 682] width 35 height 30
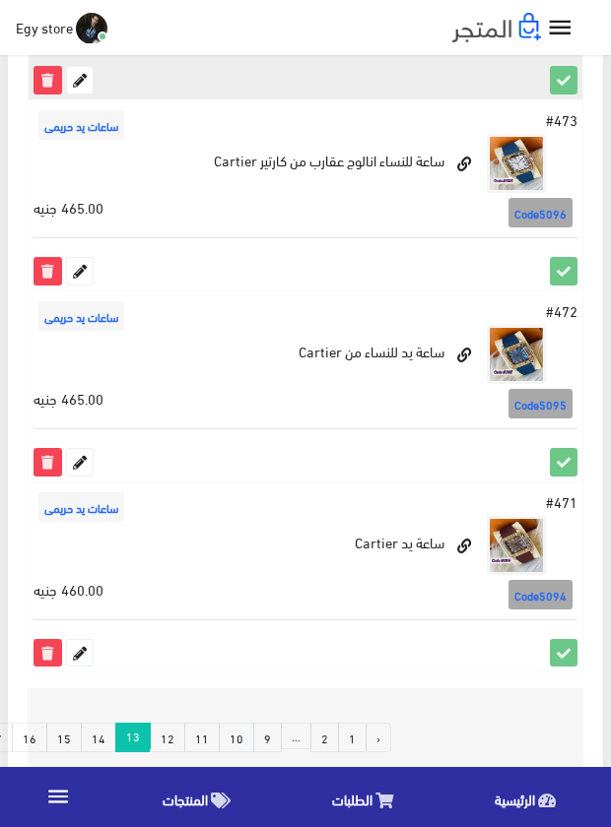
scroll to position [3551, 0]
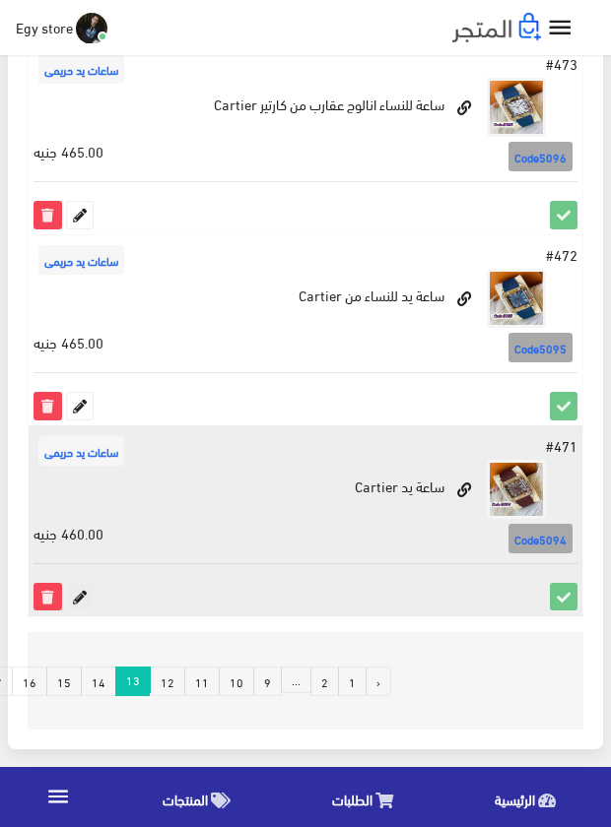
click at [76, 595] on icon at bounding box center [80, 597] width 26 height 26
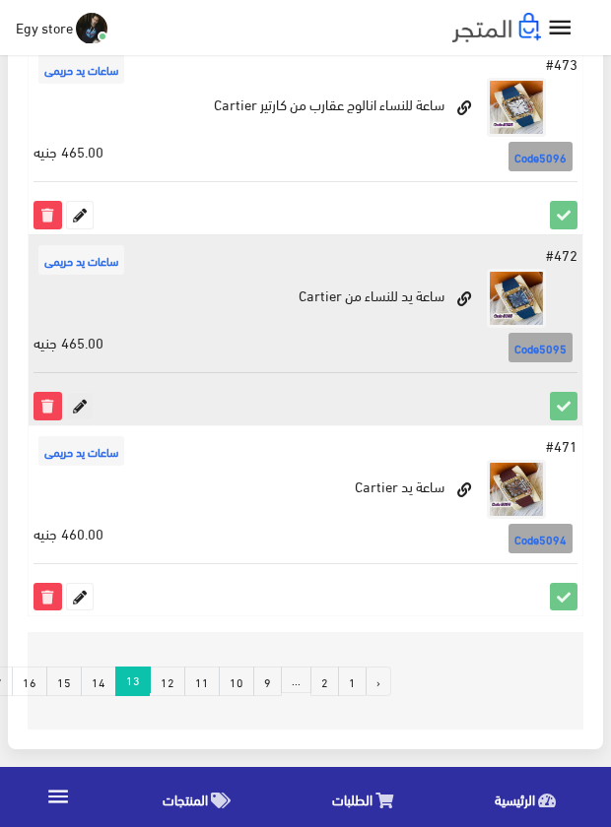
click at [69, 402] on icon at bounding box center [80, 406] width 26 height 26
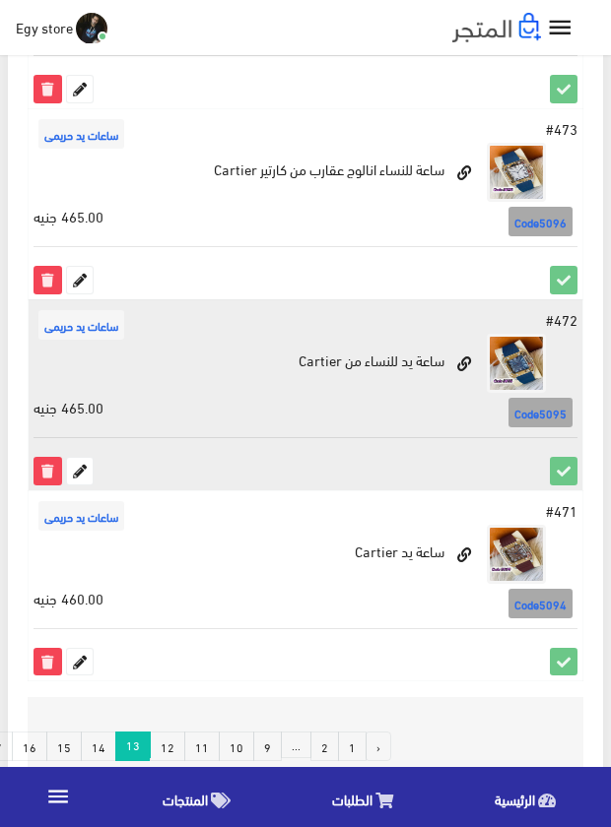
scroll to position [3452, 0]
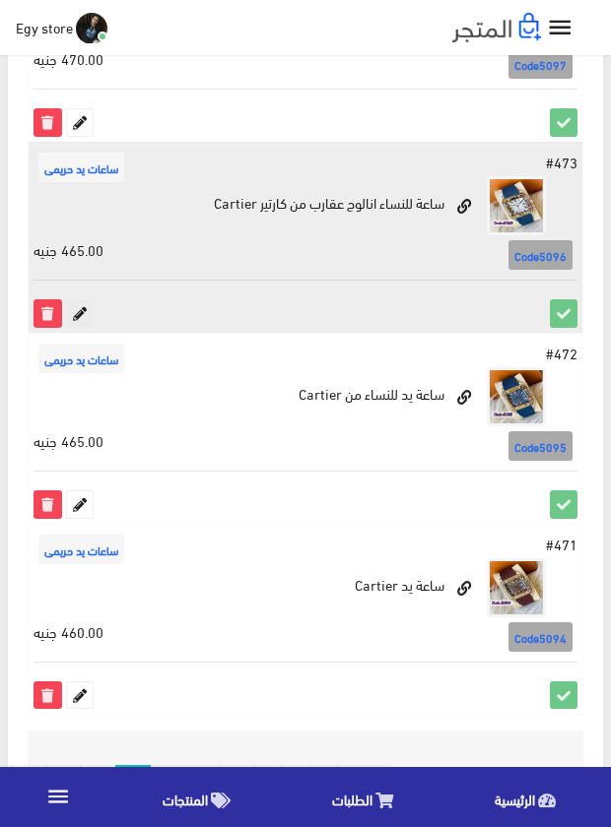
click at [81, 308] on icon at bounding box center [80, 313] width 26 height 26
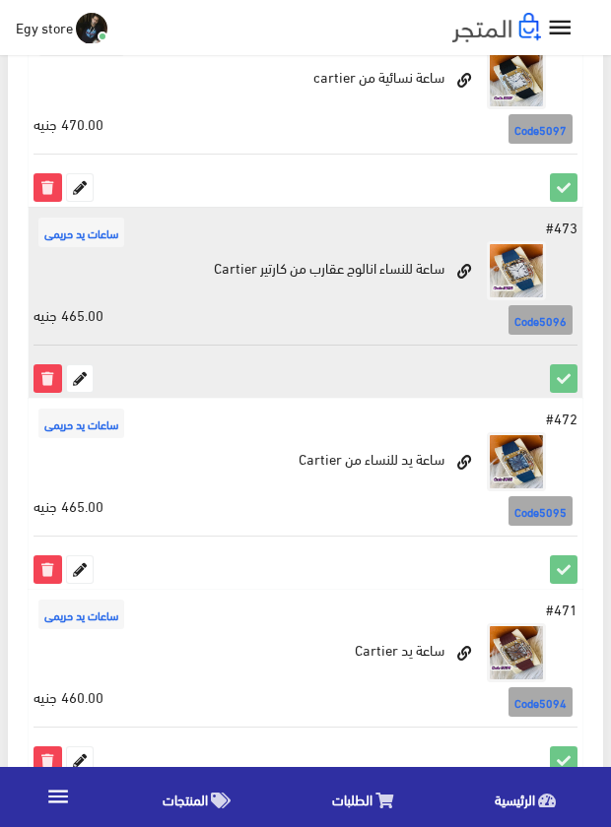
scroll to position [3354, 0]
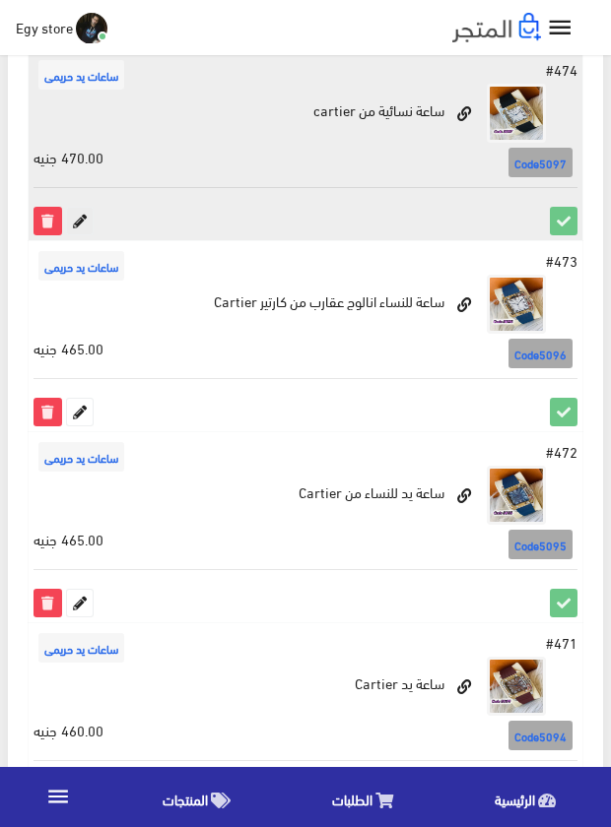
click at [75, 220] on icon at bounding box center [80, 221] width 26 height 26
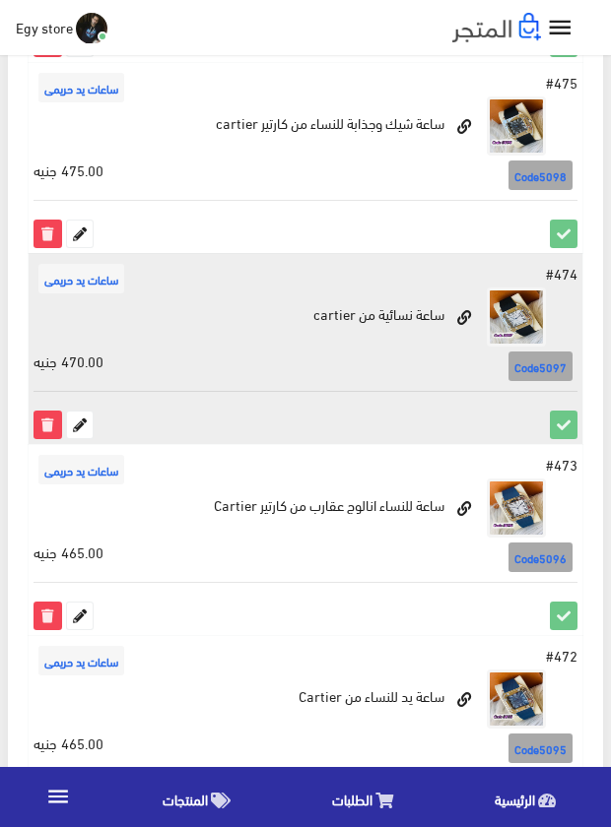
scroll to position [2960, 0]
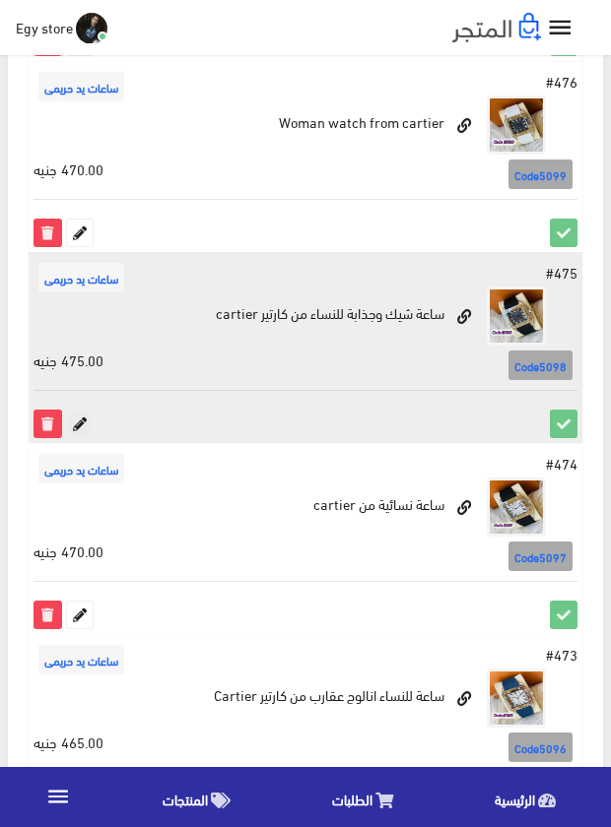
click at [86, 416] on icon at bounding box center [80, 424] width 26 height 26
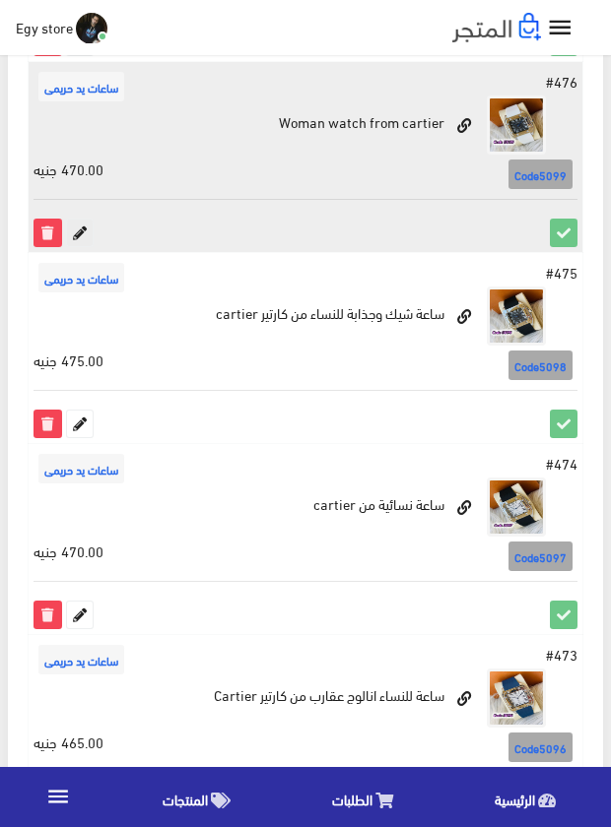
click at [87, 229] on icon at bounding box center [80, 233] width 26 height 26
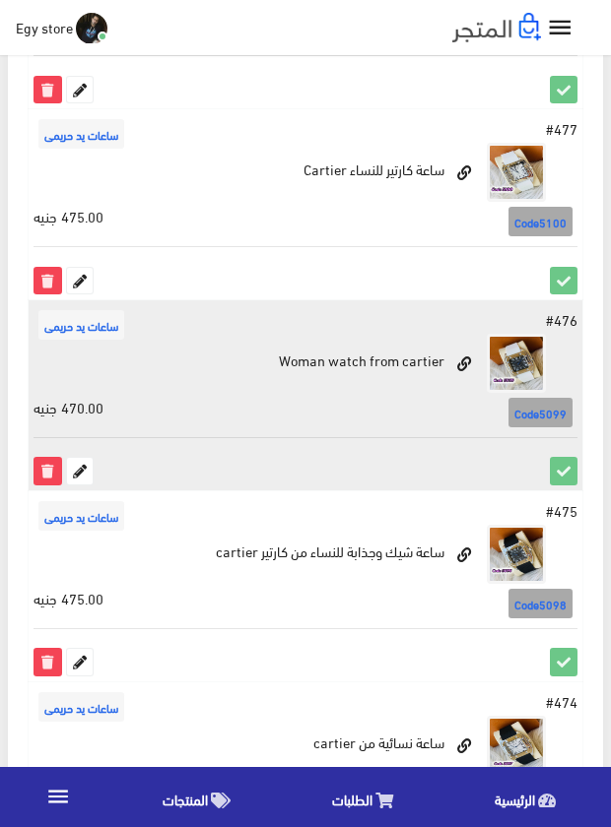
scroll to position [2664, 0]
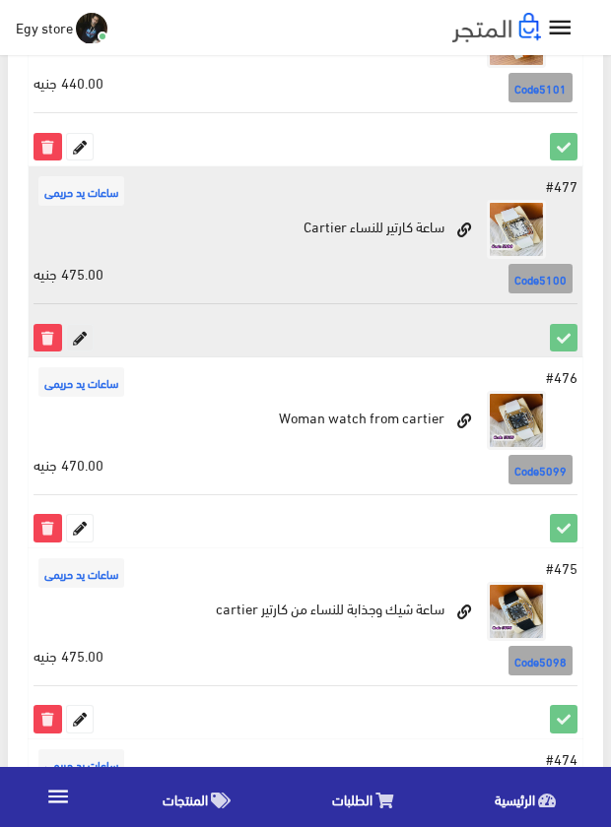
click at [74, 335] on icon at bounding box center [80, 338] width 26 height 26
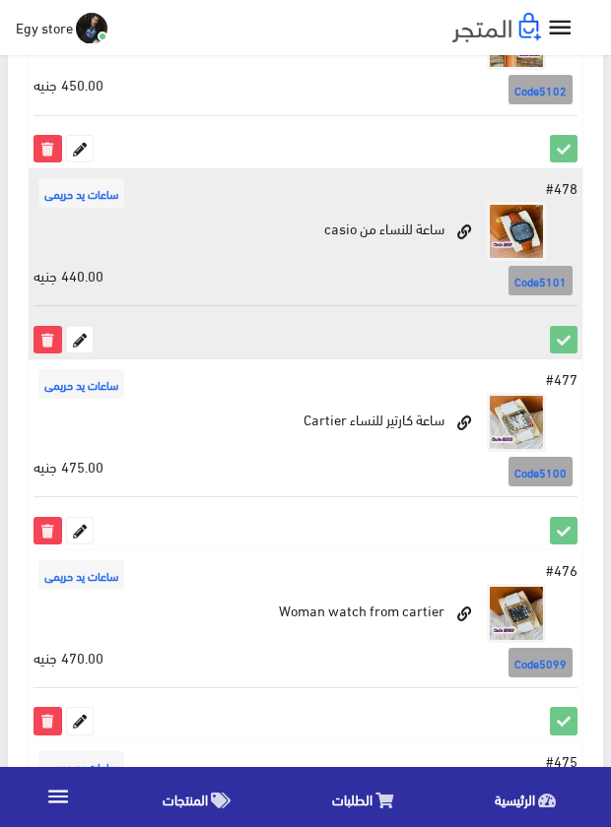
scroll to position [2467, 0]
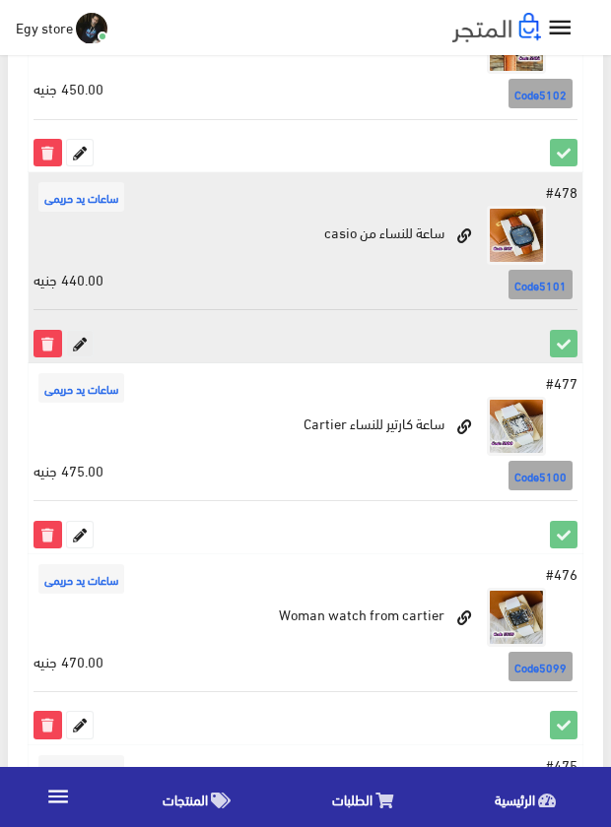
click at [77, 339] on icon at bounding box center [80, 344] width 26 height 26
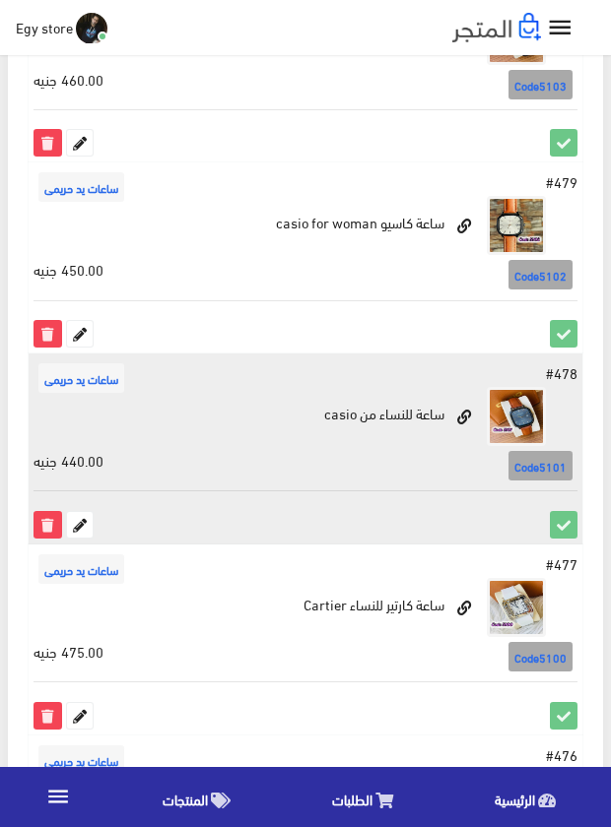
scroll to position [2270, 0]
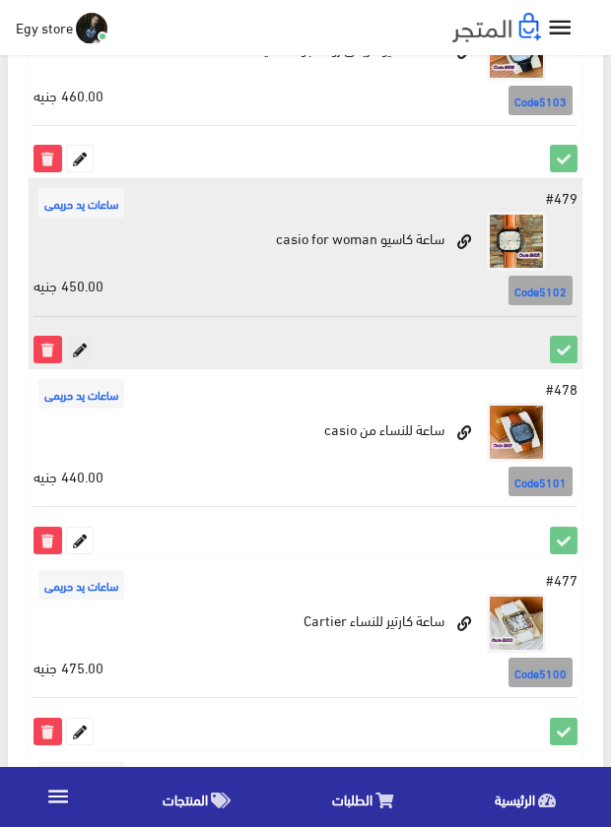
click at [86, 349] on icon at bounding box center [80, 350] width 26 height 26
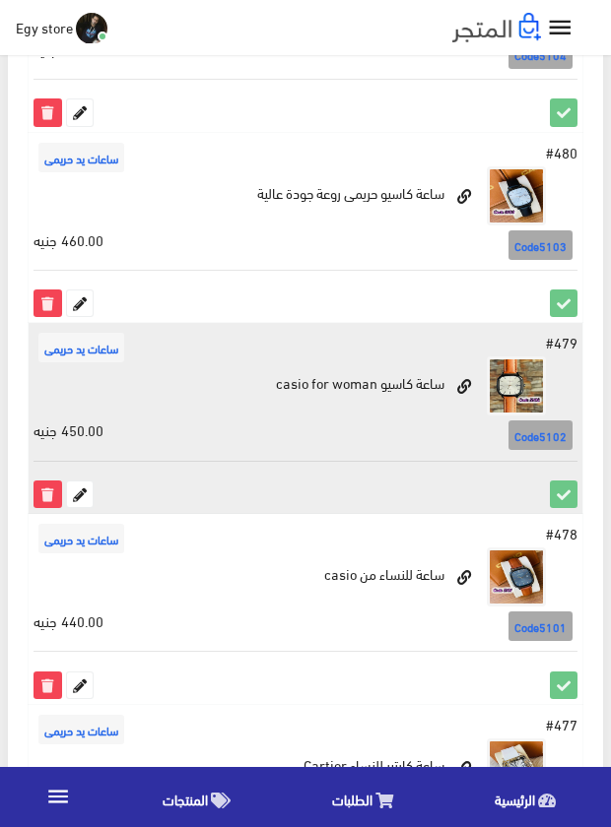
scroll to position [2073, 0]
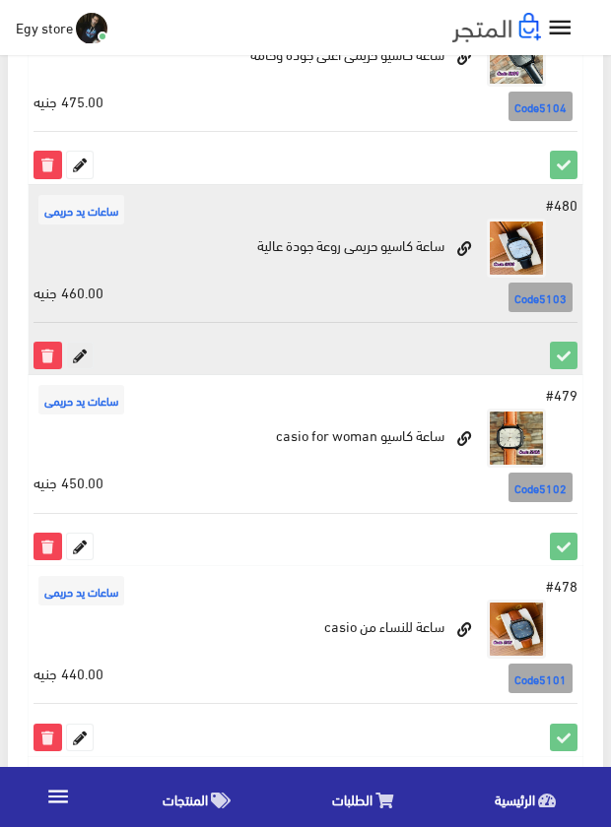
click at [84, 362] on icon at bounding box center [80, 356] width 26 height 26
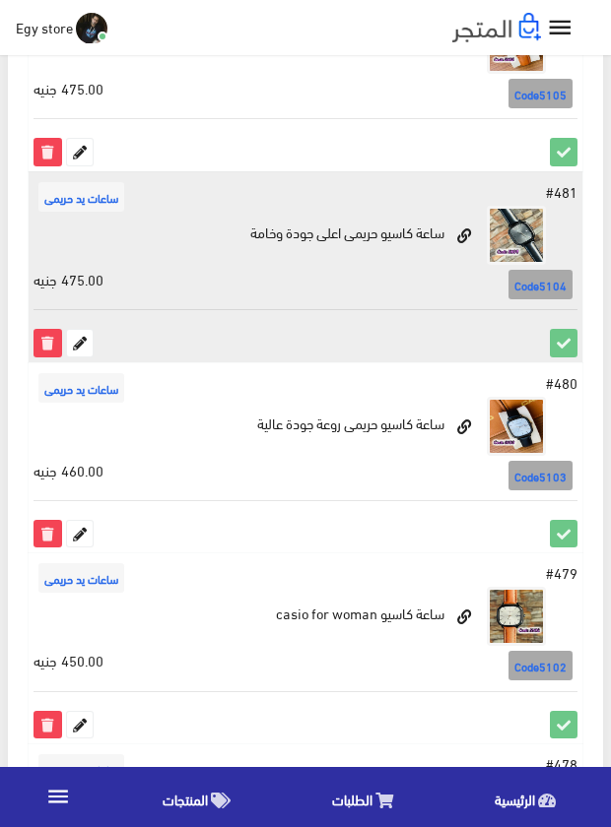
scroll to position [1876, 0]
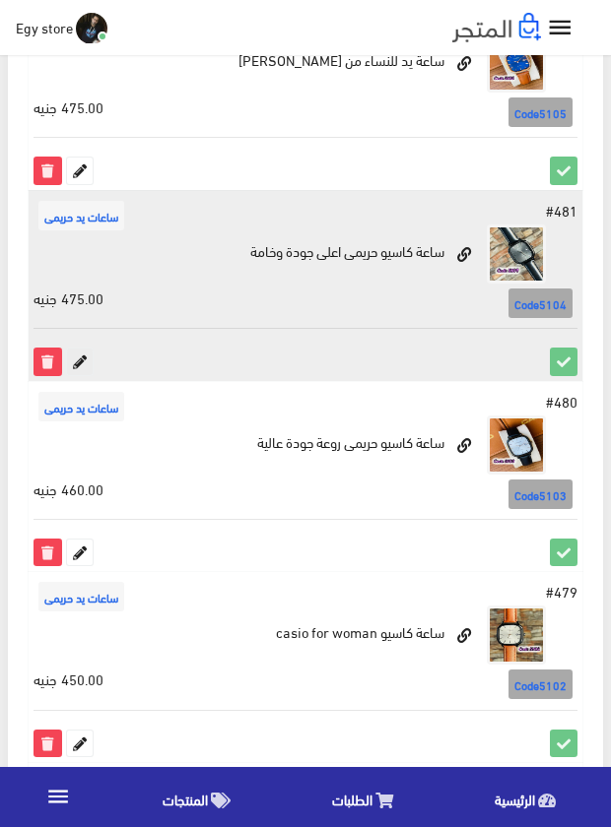
click at [86, 354] on icon at bounding box center [80, 362] width 26 height 26
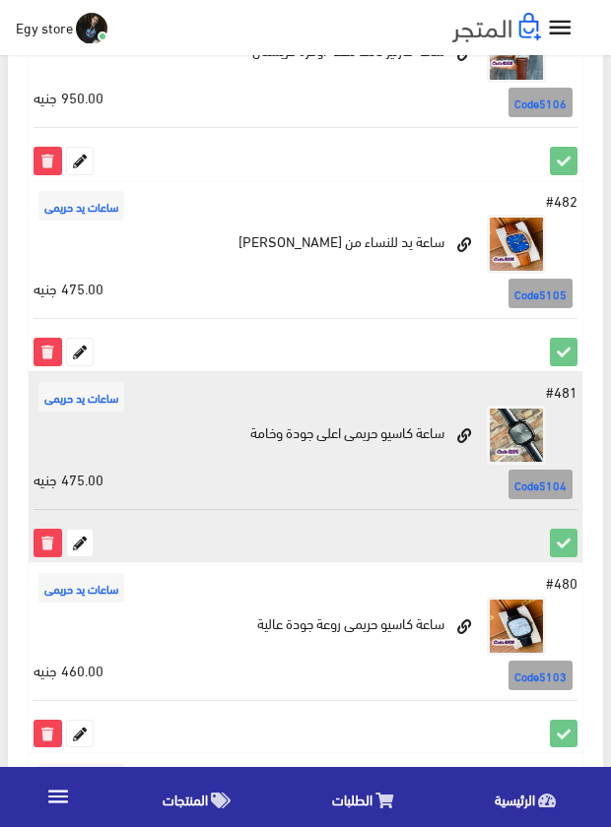
scroll to position [1679, 0]
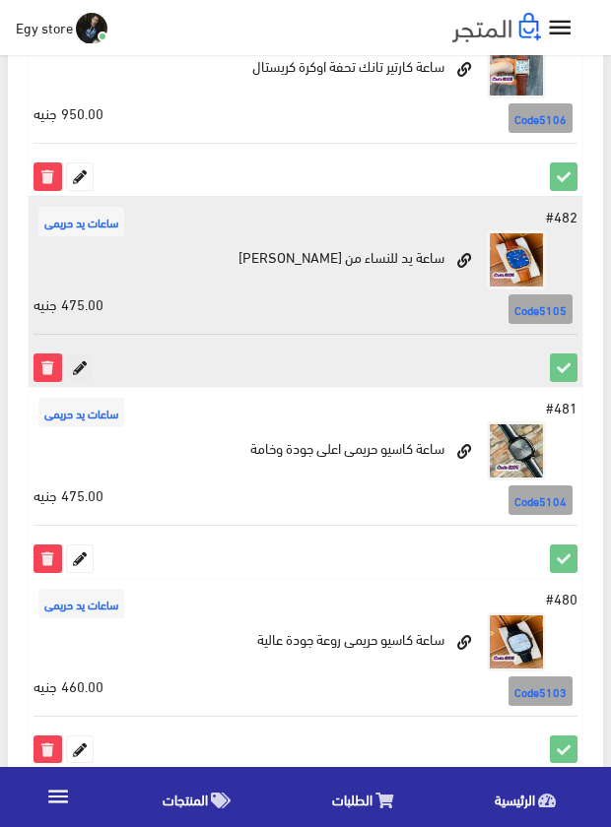
click at [78, 362] on icon at bounding box center [80, 368] width 26 height 26
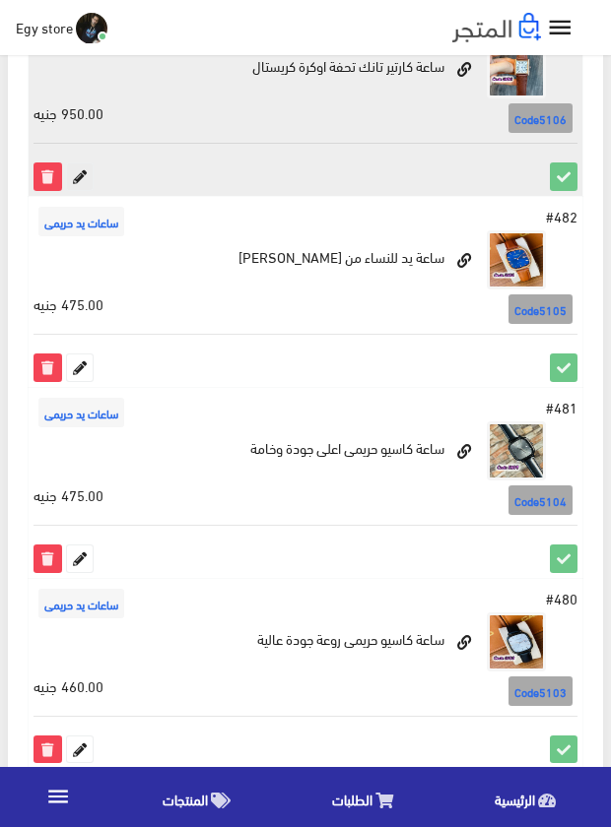
click at [78, 175] on icon at bounding box center [80, 176] width 26 height 26
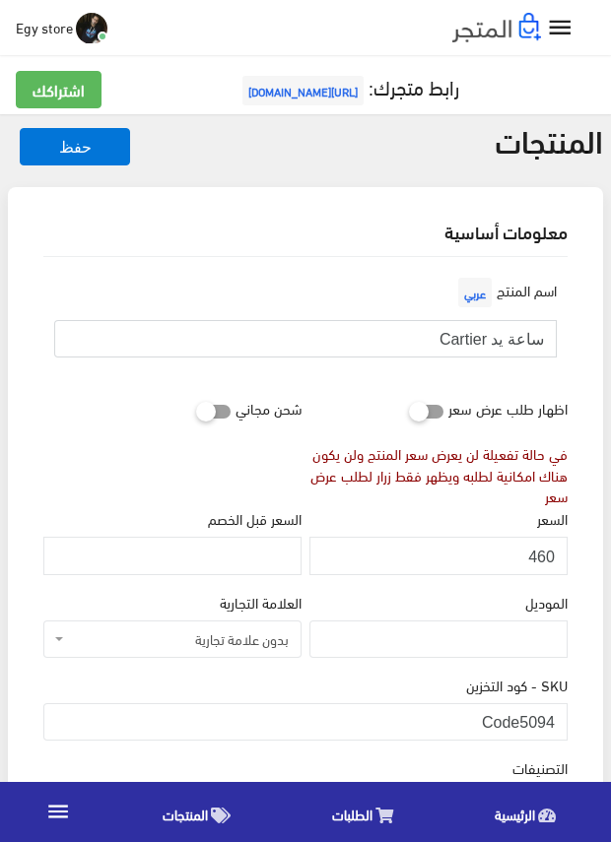
click at [500, 343] on input "ساعة يد Cartier" at bounding box center [305, 338] width 502 height 37
click at [407, 383] on div "اسم المنتج عربي ساعة يد Cartier" at bounding box center [305, 331] width 532 height 116
drag, startPoint x: 520, startPoint y: 715, endPoint x: 563, endPoint y: 715, distance: 43.3
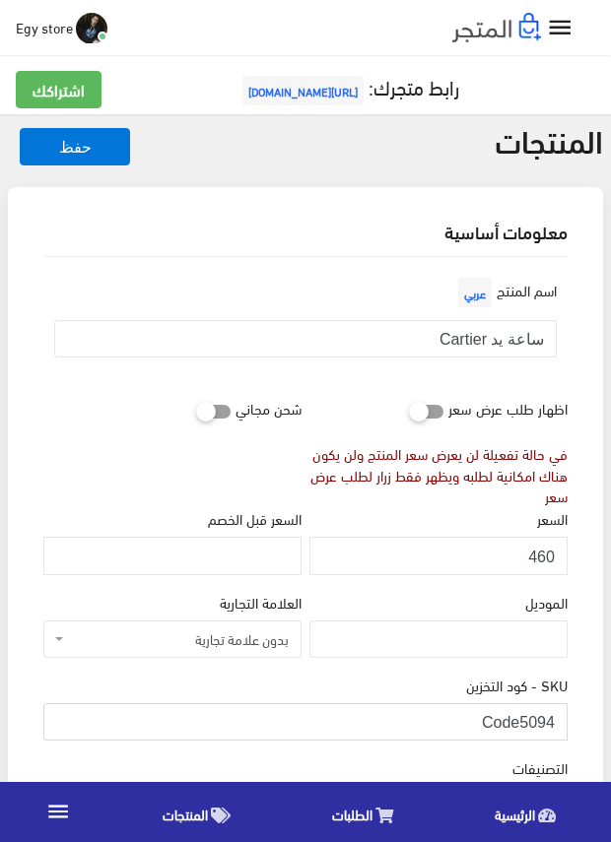
click at [563, 715] on input "Code5094" at bounding box center [305, 721] width 524 height 37
click at [543, 554] on input "460" at bounding box center [438, 555] width 258 height 37
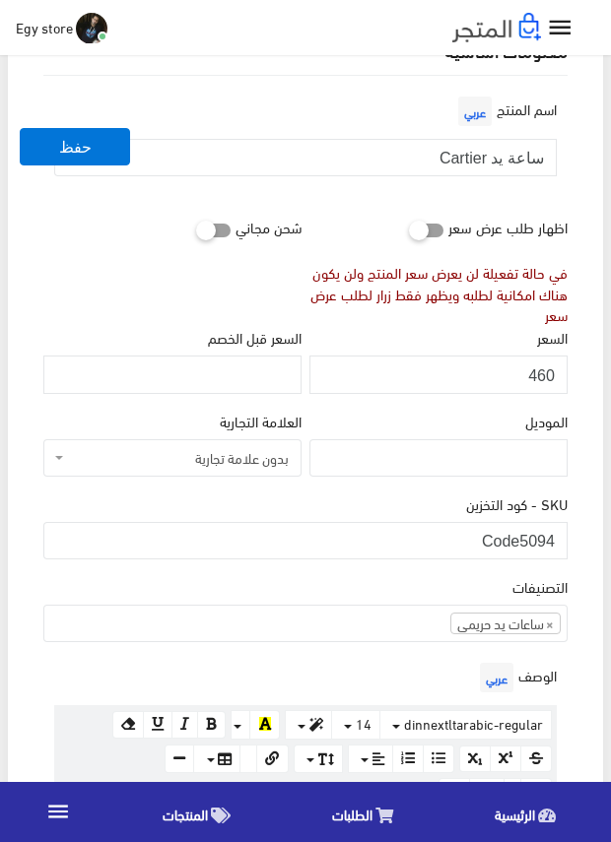
scroll to position [197, 0]
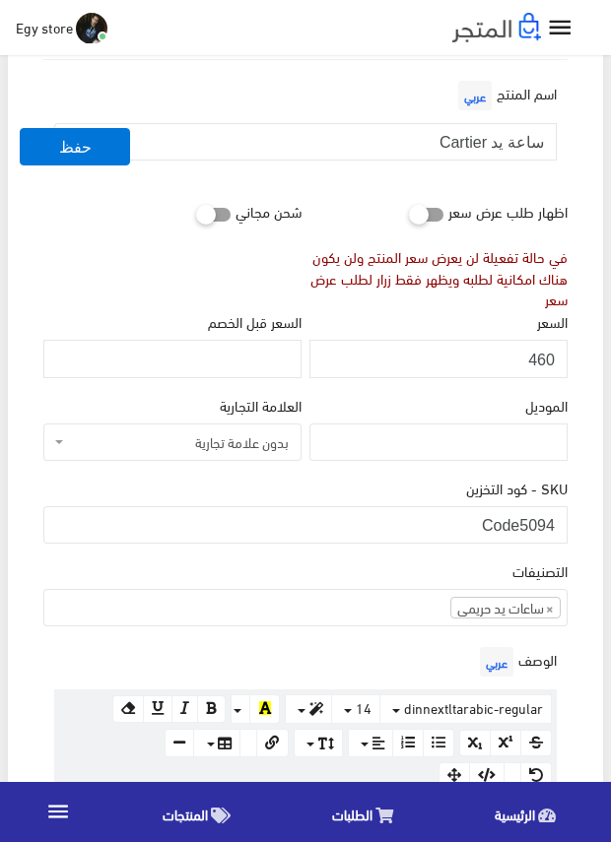
click at [424, 559] on div "التصنيفات ساعات يد رجالى ساعات يد حريمى اساور وبريسليت × ساعات يد حريمى" at bounding box center [305, 592] width 524 height 67
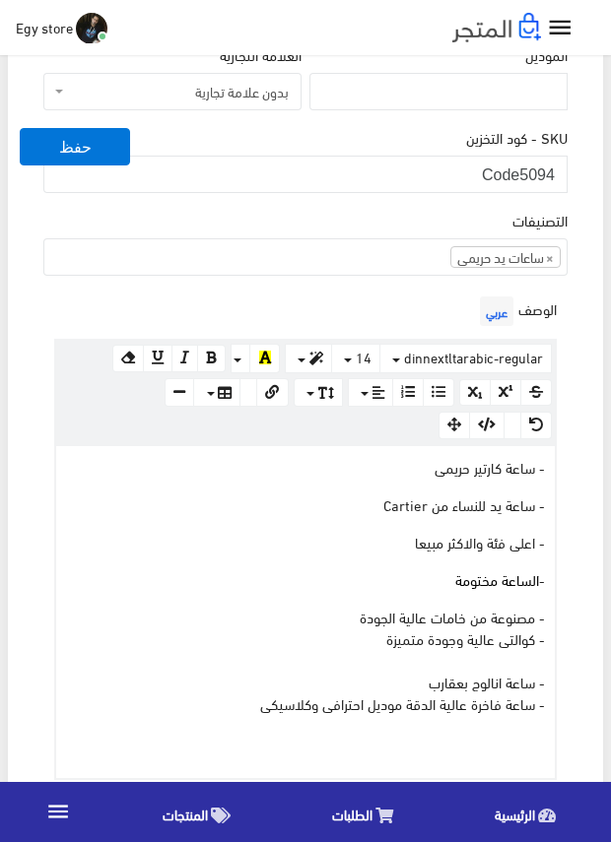
scroll to position [788, 0]
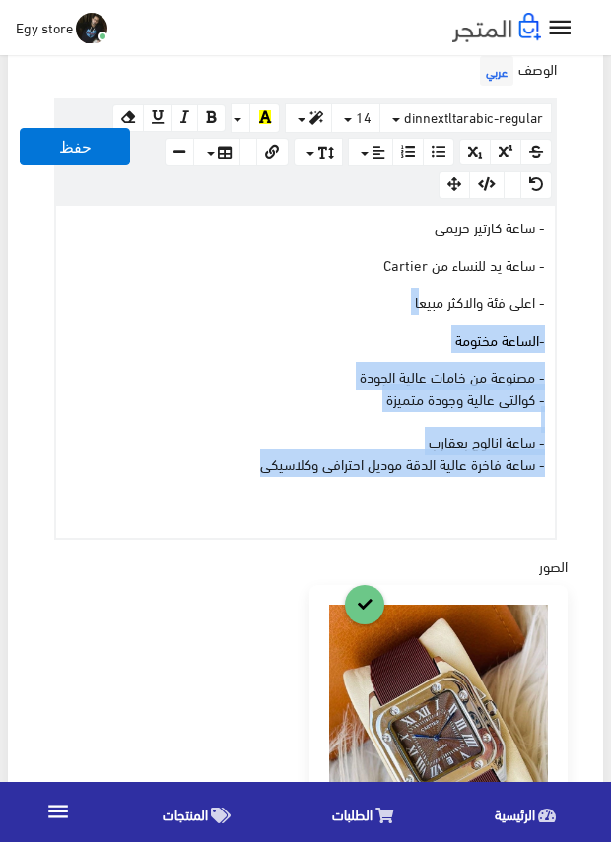
drag, startPoint x: 253, startPoint y: 462, endPoint x: 463, endPoint y: 269, distance: 285.1
click at [425, 304] on div "- ساعة كارتير حريمى - ساعة يد للنساء من Cartier - اعلى فئة والاكثر مبيعا - السا…" at bounding box center [305, 372] width 498 height 332
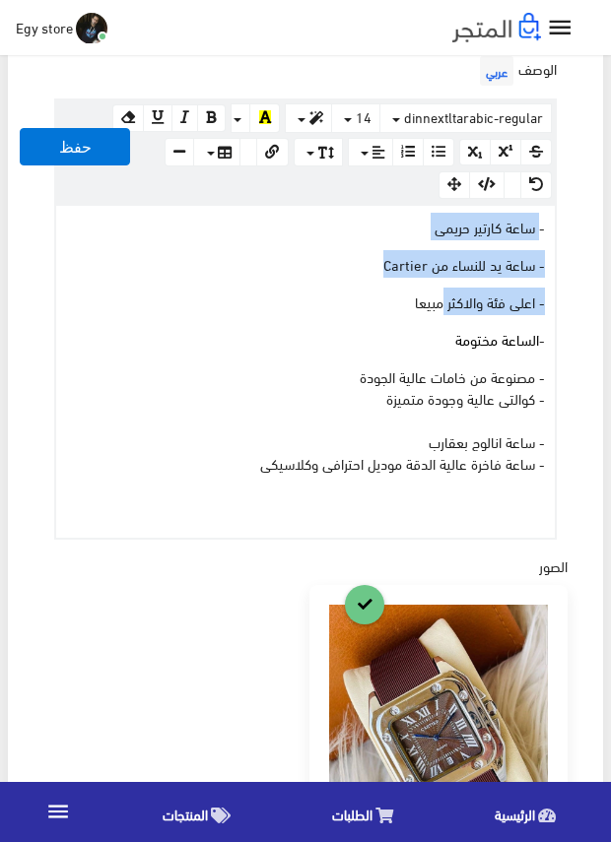
drag, startPoint x: 463, startPoint y: 269, endPoint x: 539, endPoint y: 224, distance: 88.3
click at [539, 224] on div "- ساعة كارتير حريمى - ساعة يد للنساء من Cartier - اعلى فئة والاكثر مبيعا - السا…" at bounding box center [305, 372] width 498 height 332
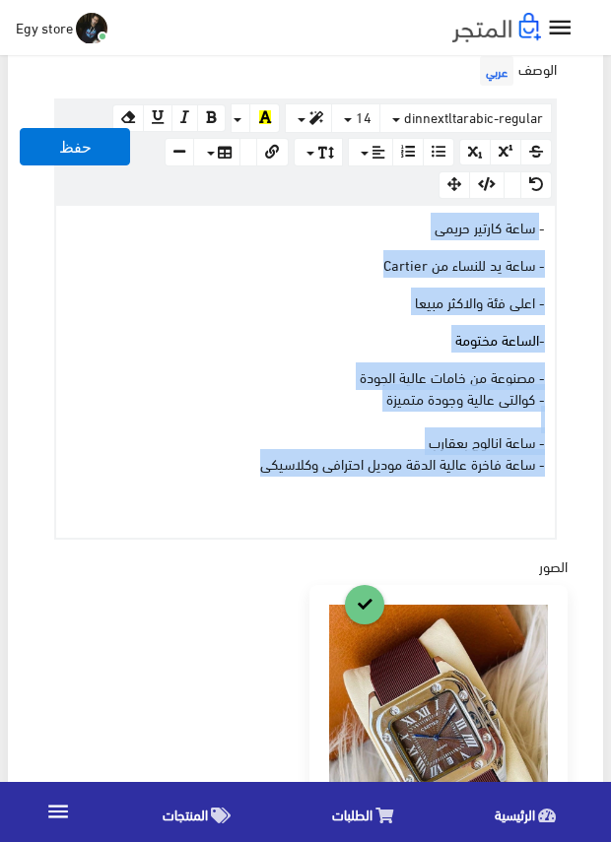
drag, startPoint x: 252, startPoint y: 459, endPoint x: 542, endPoint y: 231, distance: 368.3
click at [542, 231] on div "- ساعة كارتير حريمى - ساعة يد للنساء من Cartier - اعلى فئة والاكثر مبيعا - السا…" at bounding box center [305, 372] width 498 height 332
copy div "ساعة كارتير حريمى - ساعة يد للنساء من Cartier - اعلى فئة والاكثر مبيعا - الساعة…"
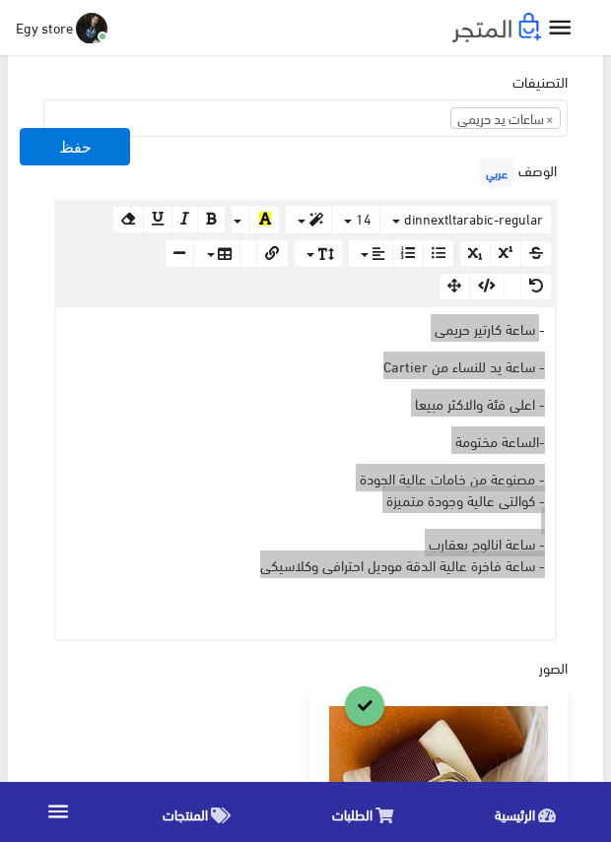
scroll to position [591, 0]
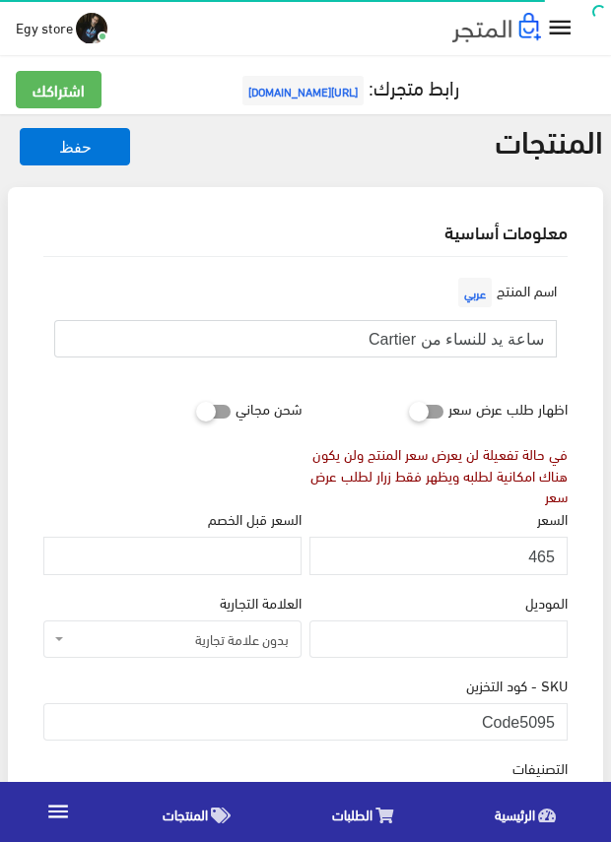
click at [532, 344] on input "ساعة يد للنساء من Cartier" at bounding box center [305, 338] width 502 height 37
drag, startPoint x: 522, startPoint y: 721, endPoint x: 559, endPoint y: 721, distance: 37.4
click at [559, 721] on input "Code5095" at bounding box center [305, 721] width 524 height 37
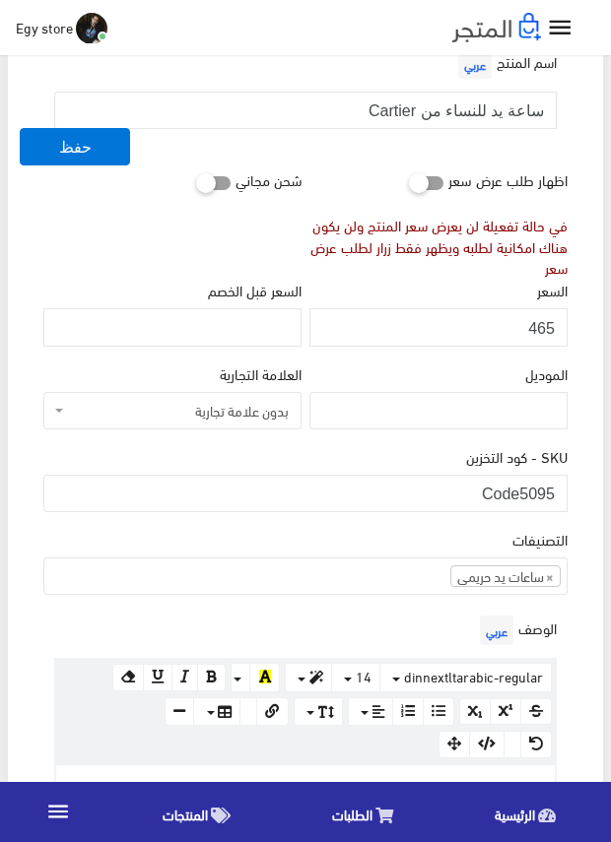
scroll to position [197, 0]
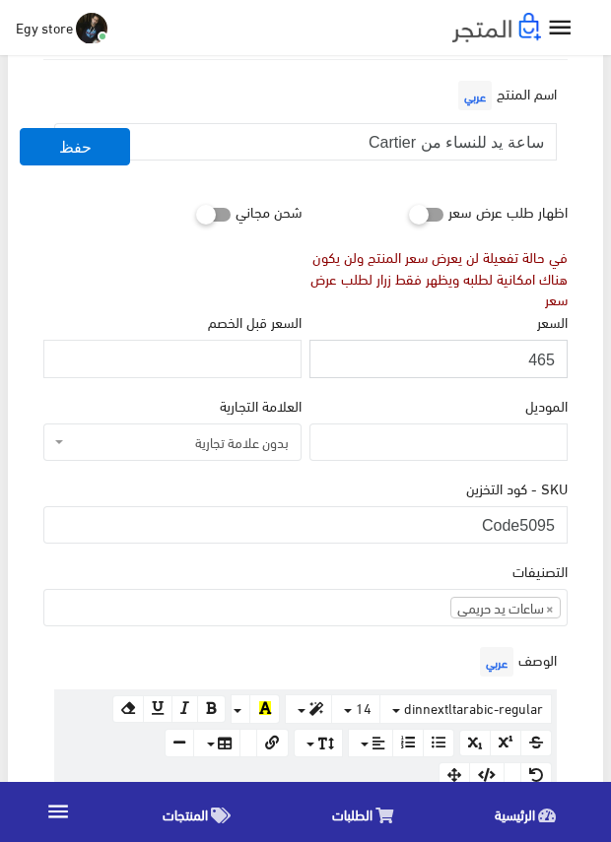
click at [545, 359] on input "465" at bounding box center [438, 358] width 258 height 37
click at [429, 564] on div "التصنيفات ساعات يد رجالى ساعات يد حريمى اساور وبريسليت × ساعات يد حريمى" at bounding box center [305, 592] width 524 height 67
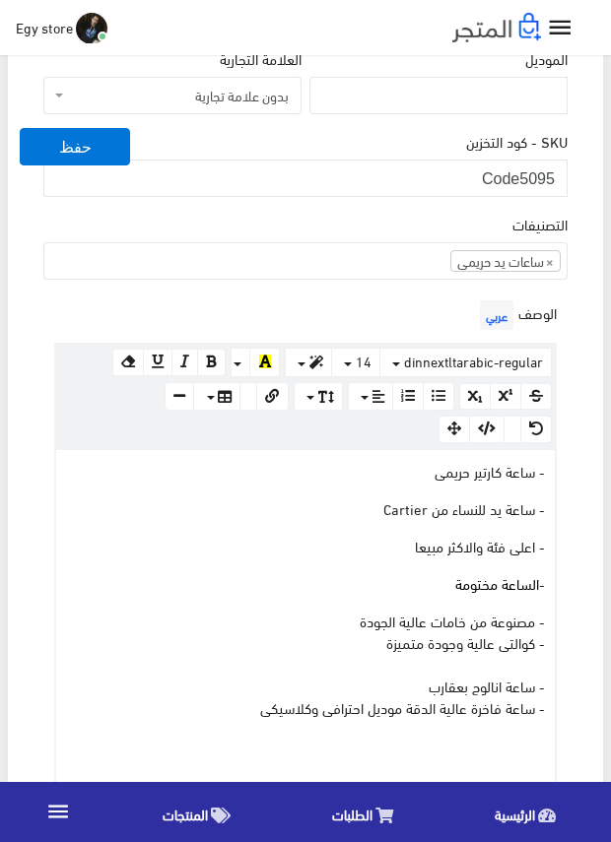
scroll to position [591, 0]
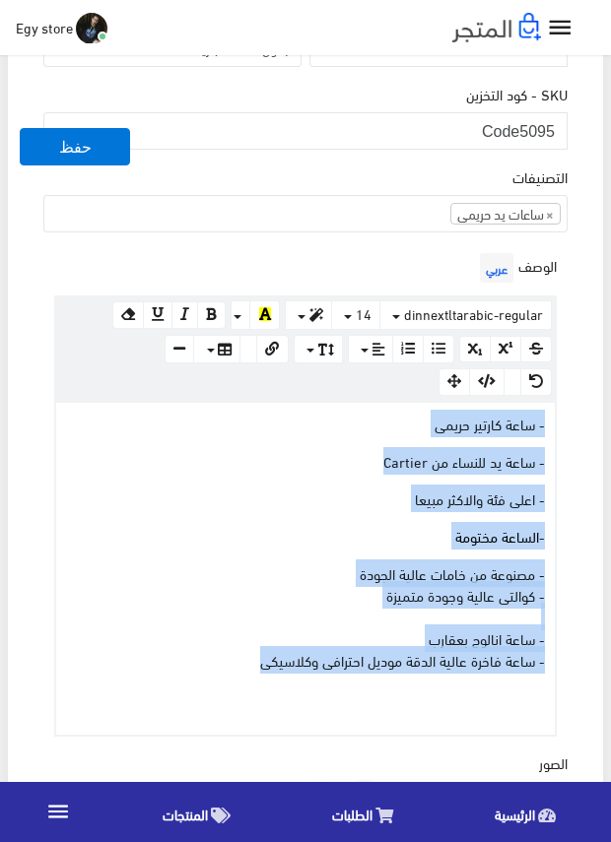
drag, startPoint x: 230, startPoint y: 666, endPoint x: 555, endPoint y: 424, distance: 404.6
click at [555, 424] on div "www.google.com 100% 50% 25% - ساعة كارتير حريمى - ساعة يد للنساء من Cartier - ا…" at bounding box center [305, 569] width 502 height 336
copy div "- ساعة كارتير حريمى - ساعة يد للنساء من Cartier - اعلى فئة والاكثر مبيعا - السا…"
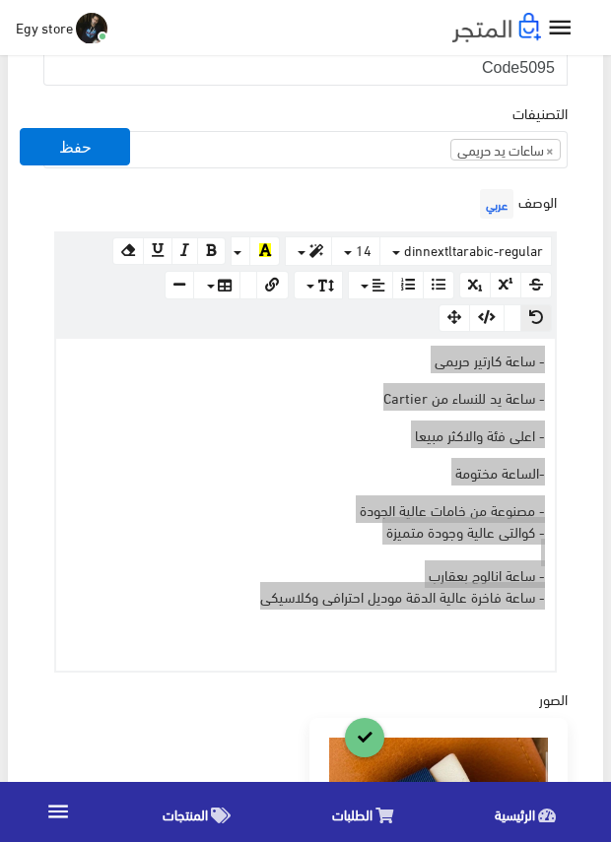
scroll to position [689, 0]
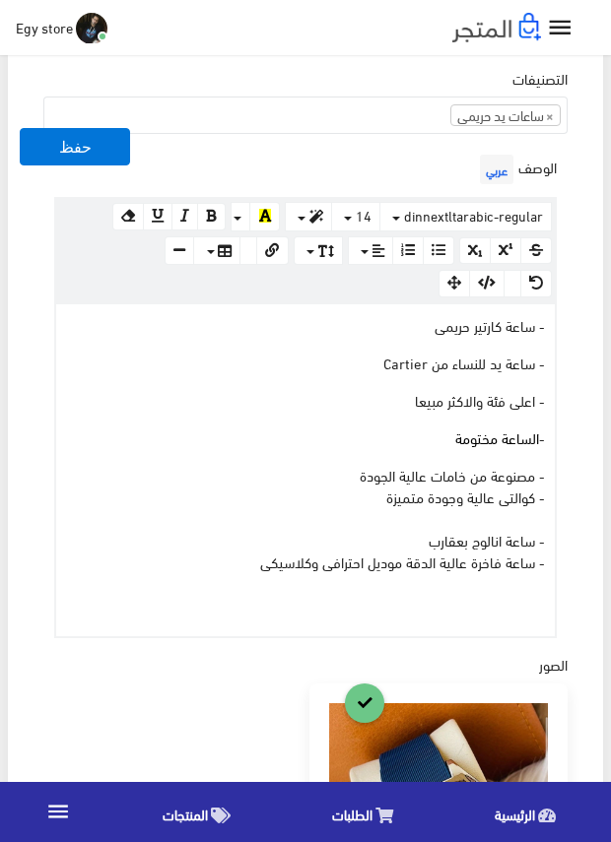
click at [566, 183] on div "الوصف عربي × Insert Image Select from files Image URL Insert Image × Insert Lin…" at bounding box center [305, 394] width 532 height 488
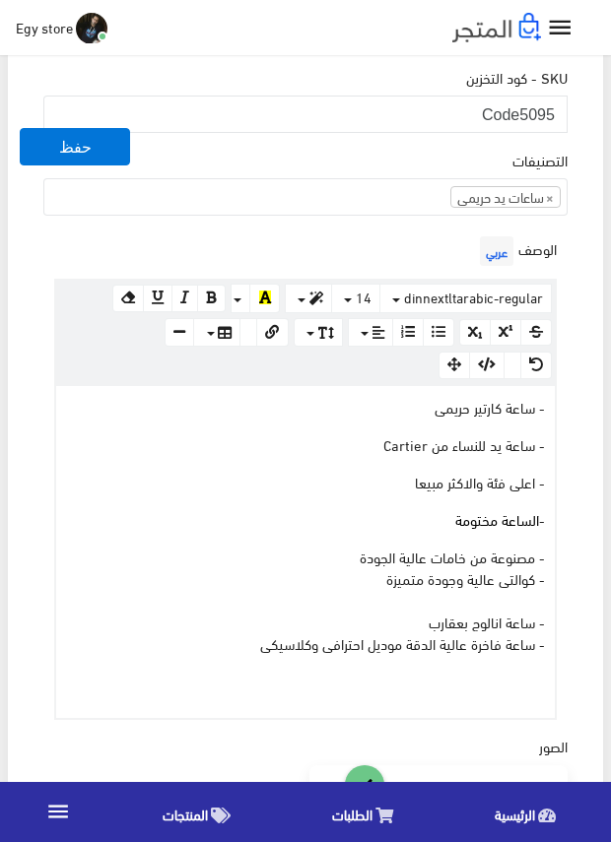
scroll to position [492, 0]
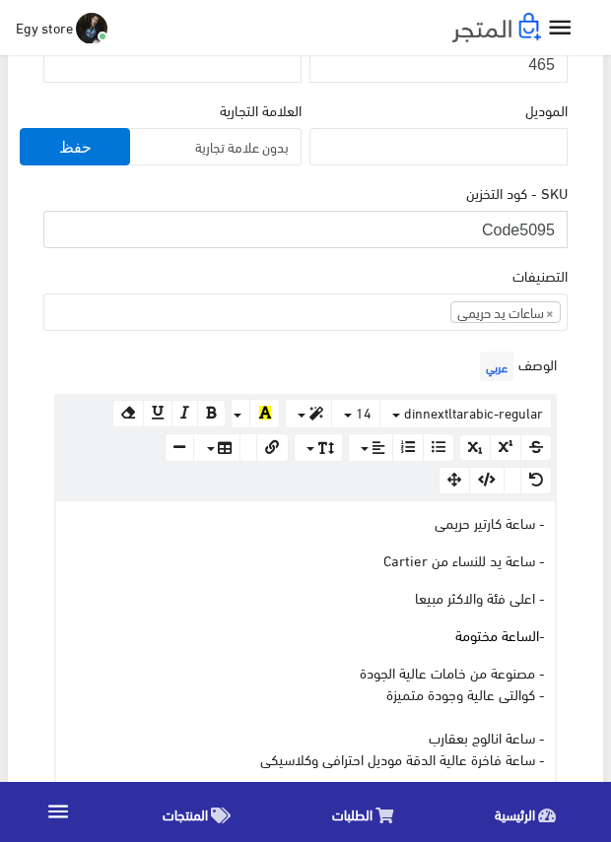
drag, startPoint x: 523, startPoint y: 218, endPoint x: 569, endPoint y: 221, distance: 46.4
click at [569, 221] on div "SKU - كود التخزين Code5095" at bounding box center [305, 222] width 532 height 83
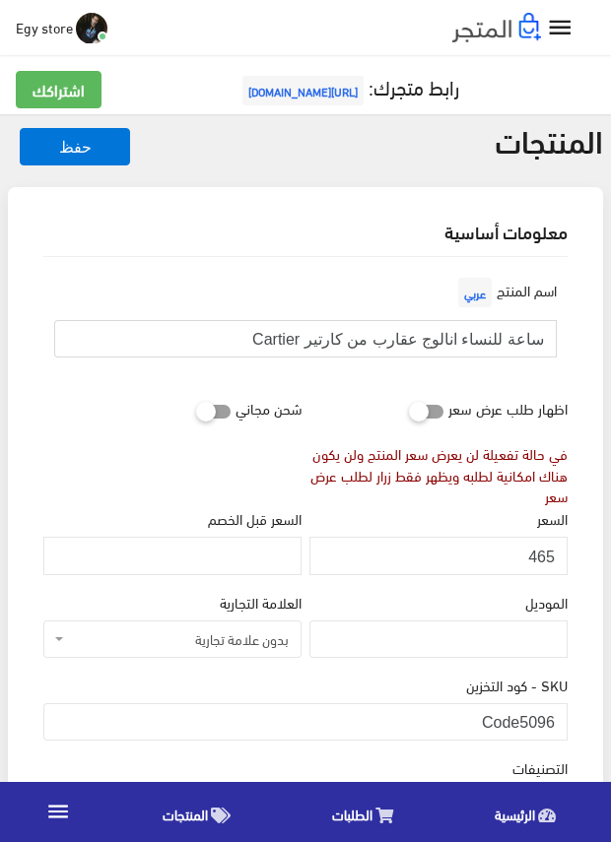
click at [454, 341] on input "ساعة للنساء انالوج عقارب من كارتير Cartier" at bounding box center [305, 338] width 502 height 37
drag, startPoint x: 522, startPoint y: 714, endPoint x: 555, endPoint y: 716, distance: 33.5
click at [555, 716] on input "Code5096" at bounding box center [305, 721] width 524 height 37
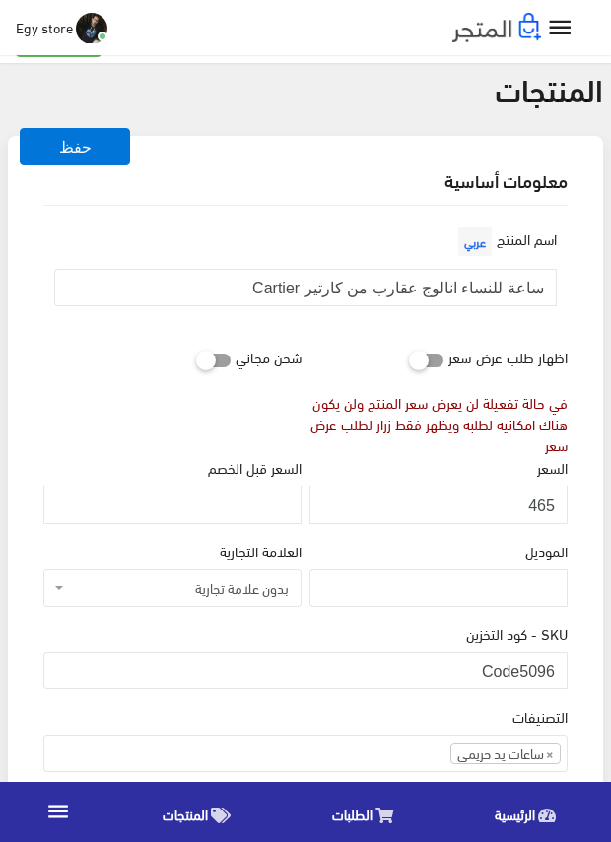
scroll to position [98, 0]
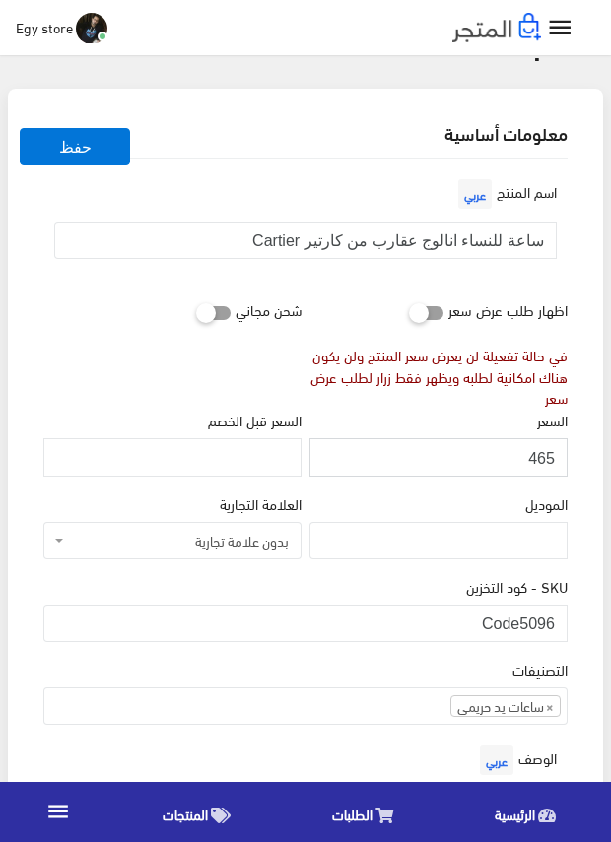
click at [548, 455] on input "465" at bounding box center [438, 456] width 258 height 37
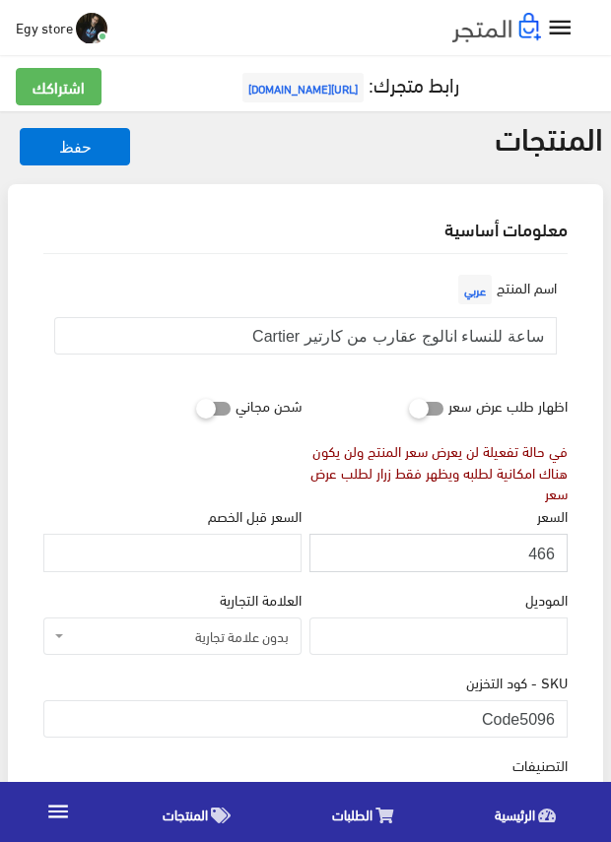
scroll to position [0, 0]
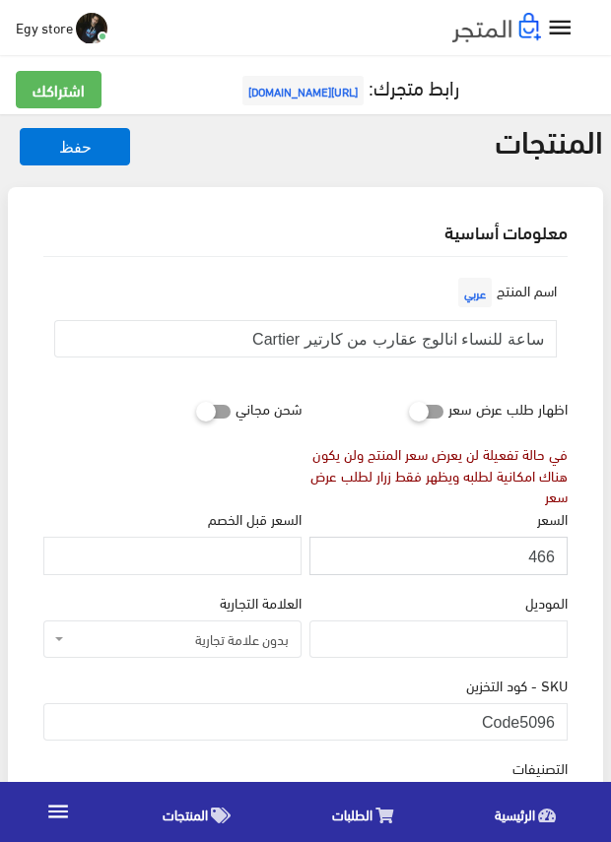
drag, startPoint x: 548, startPoint y: 455, endPoint x: 540, endPoint y: 552, distance: 96.8
click at [540, 552] on input "466" at bounding box center [438, 555] width 258 height 37
type input "465"
click at [540, 552] on input "465" at bounding box center [438, 555] width 258 height 37
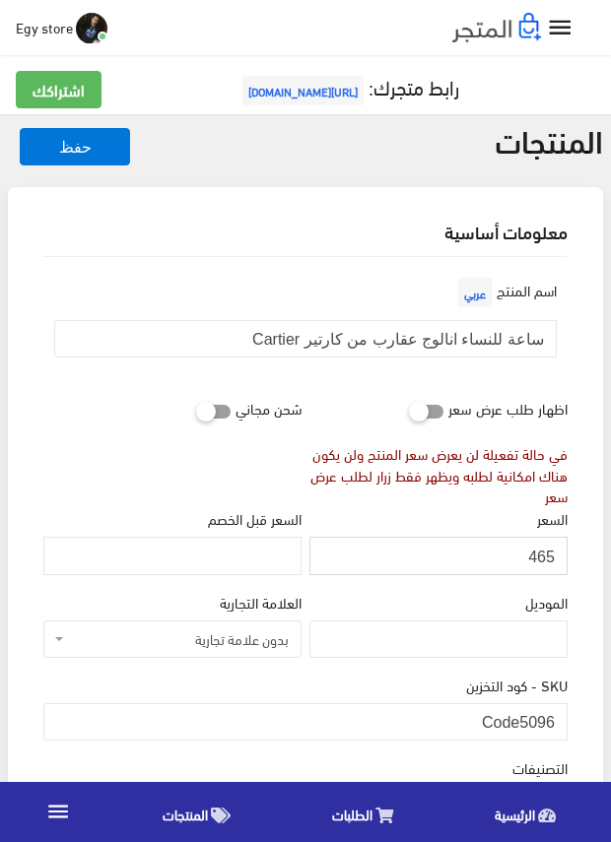
click at [540, 552] on input "465" at bounding box center [438, 555] width 258 height 37
click at [407, 509] on div "السعر 465" at bounding box center [438, 540] width 258 height 67
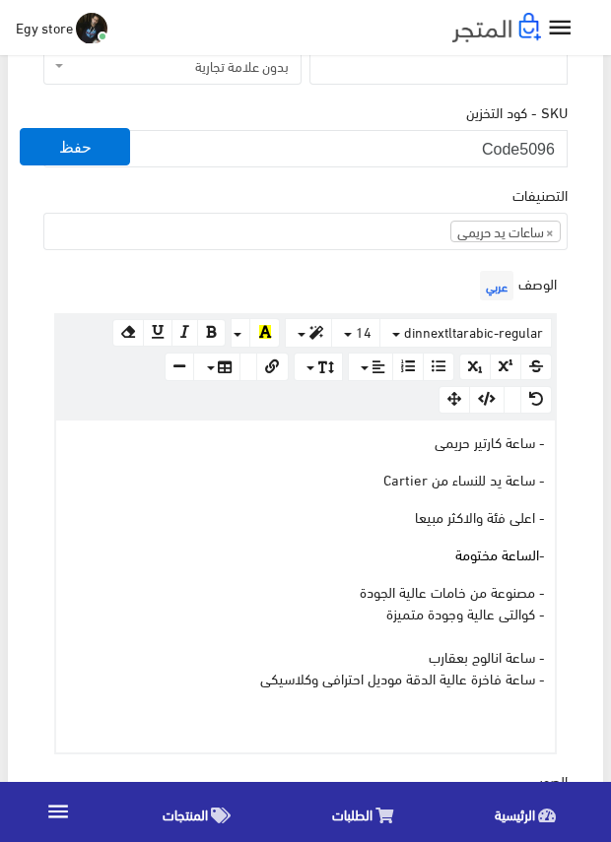
scroll to position [591, 0]
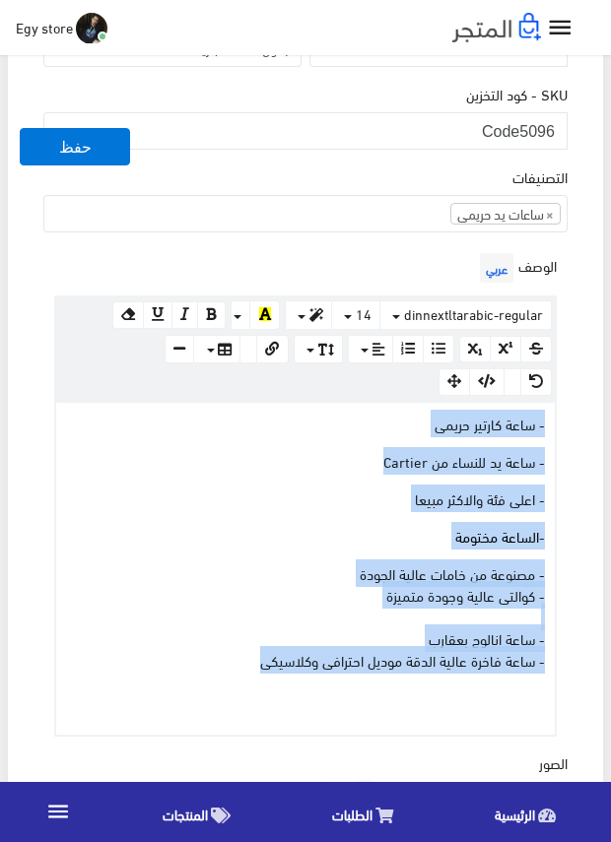
drag, startPoint x: 216, startPoint y: 651, endPoint x: 585, endPoint y: 423, distance: 434.3
click at [585, 423] on div "معلومات أساسية اسم المنتج عربي ساعة للنساء انالوج عقارب من كارتير Cartier اظهار…" at bounding box center [305, 608] width 595 height 2024
copy div "- ساعة كارتير حريمى - ساعة يد للنساء من Cartier - اعلى فئة والاكثر مبيعا - السا…"
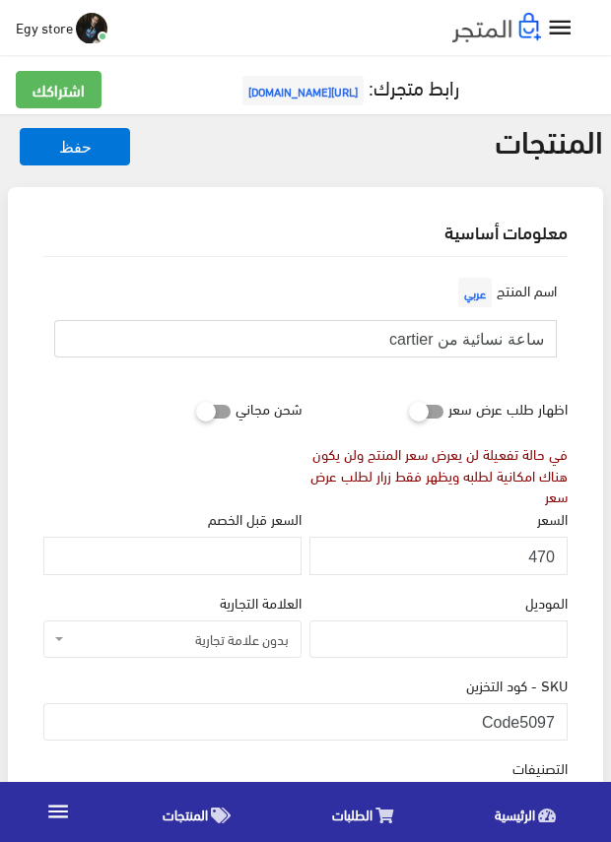
click at [482, 338] on input "ساعة نسائية من cartier" at bounding box center [305, 338] width 502 height 37
drag, startPoint x: 518, startPoint y: 721, endPoint x: 559, endPoint y: 720, distance: 41.4
click at [559, 720] on input "Code5097" at bounding box center [305, 721] width 524 height 37
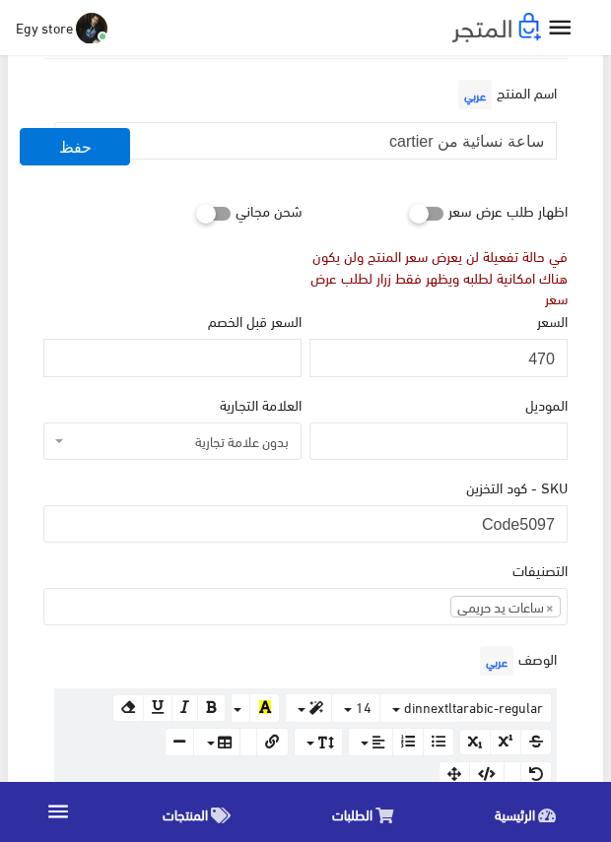
scroll to position [197, 0]
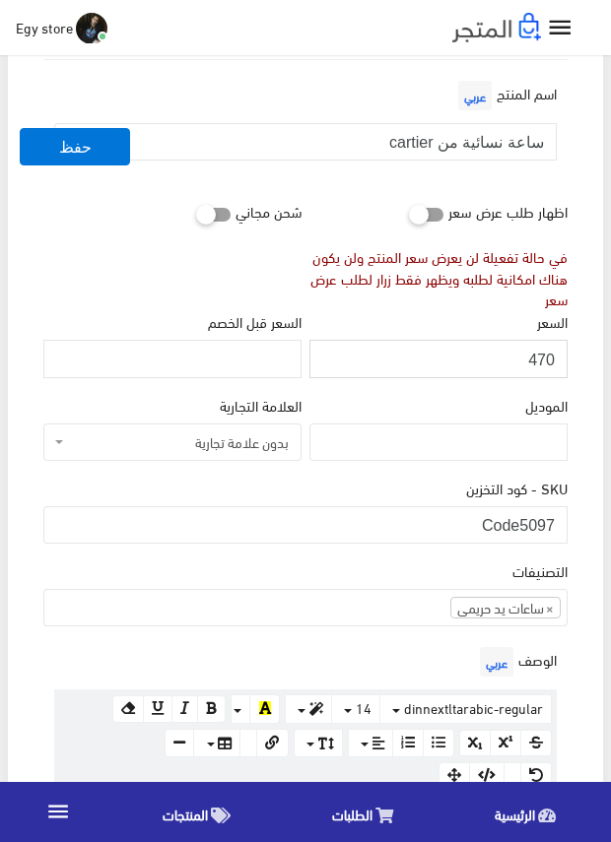
click at [545, 362] on input "470" at bounding box center [438, 358] width 258 height 37
click at [396, 640] on div "التصنيفات ساعات يد رجالى ساعات يد حريمى اساور وبريسليت × ساعات يد حريمى" at bounding box center [305, 600] width 532 height 83
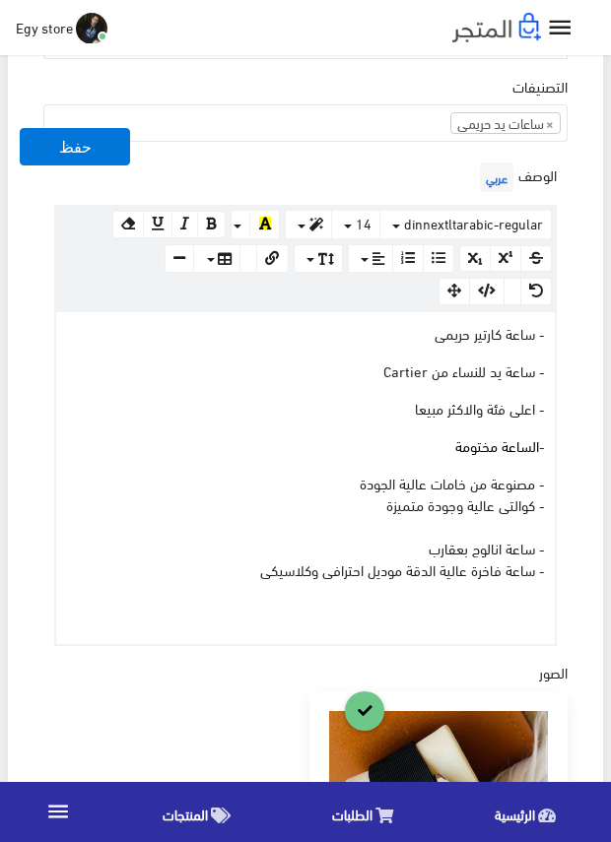
scroll to position [689, 0]
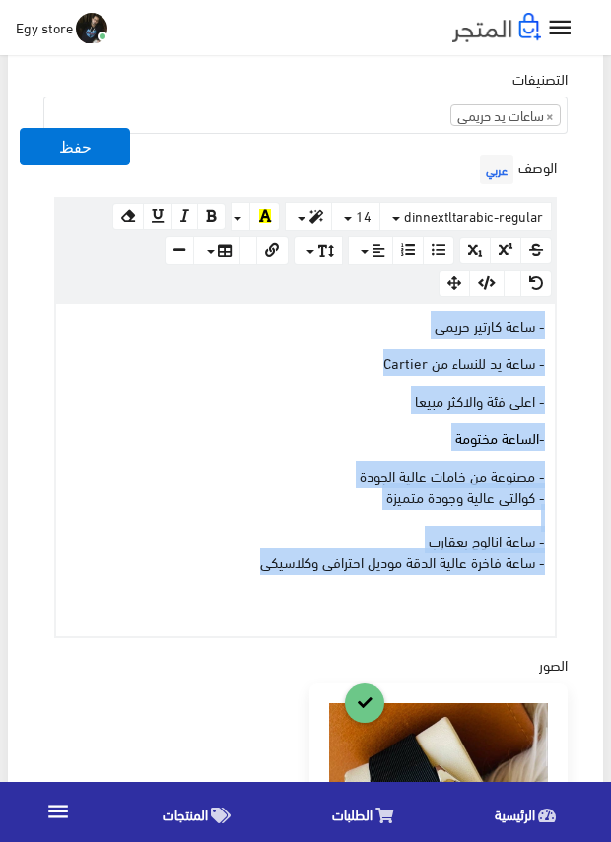
drag, startPoint x: 247, startPoint y: 562, endPoint x: 600, endPoint y: 321, distance: 427.3
click at [600, 321] on div "معلومات أساسية اسم المنتج عربي ساعة نسائية من cartier اظهار طلب عرض سعر في حالة…" at bounding box center [305, 513] width 595 height 2030
copy div "- ساعة كارتير حريمى - ساعة يد للنساء من Cartier - اعلى فئة والاكثر مبيعا - السا…"
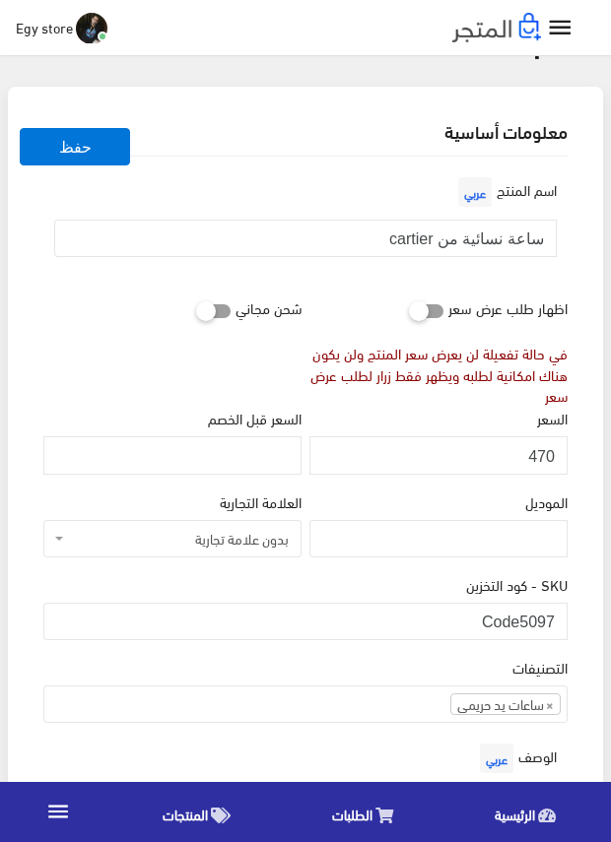
scroll to position [98, 0]
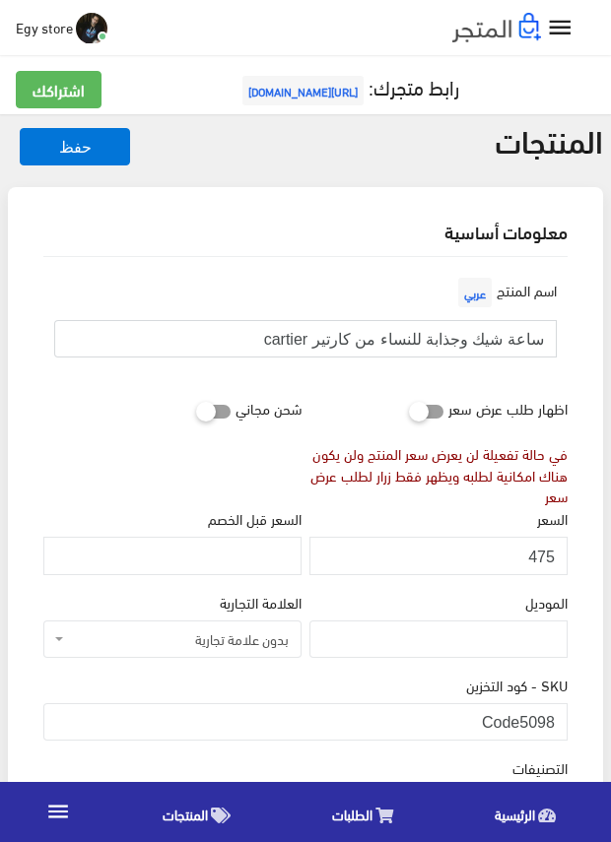
click at [485, 338] on input "ساعة شيك وجذابة للنساء من كارتير cartier" at bounding box center [305, 338] width 502 height 37
drag, startPoint x: 522, startPoint y: 718, endPoint x: 562, endPoint y: 720, distance: 40.4
click at [562, 720] on input "Code5098" at bounding box center [305, 721] width 524 height 37
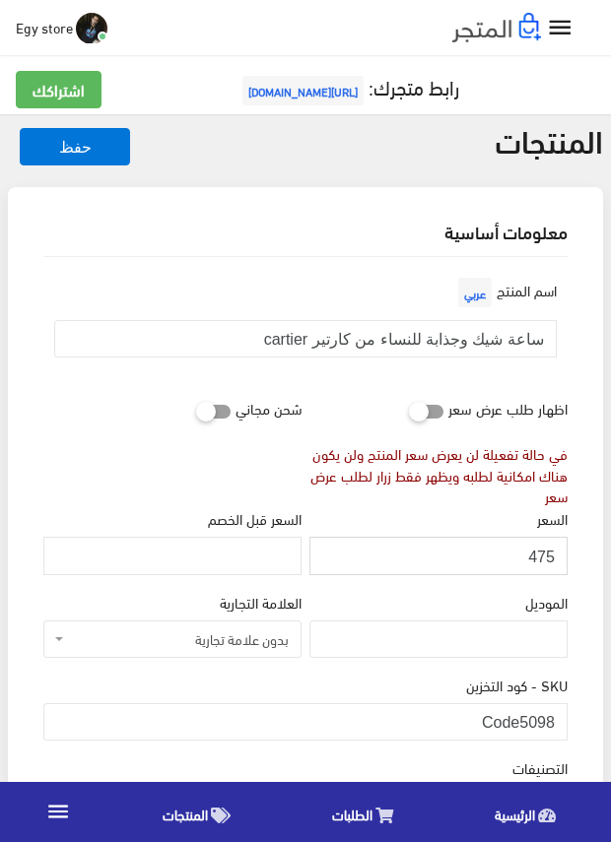
click at [547, 552] on input "475" at bounding box center [438, 555] width 258 height 37
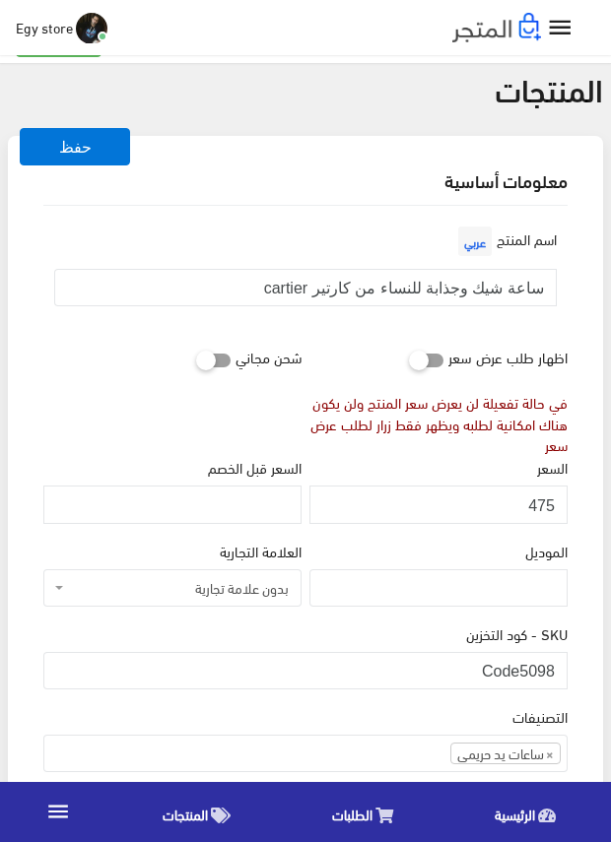
scroll to position [98, 0]
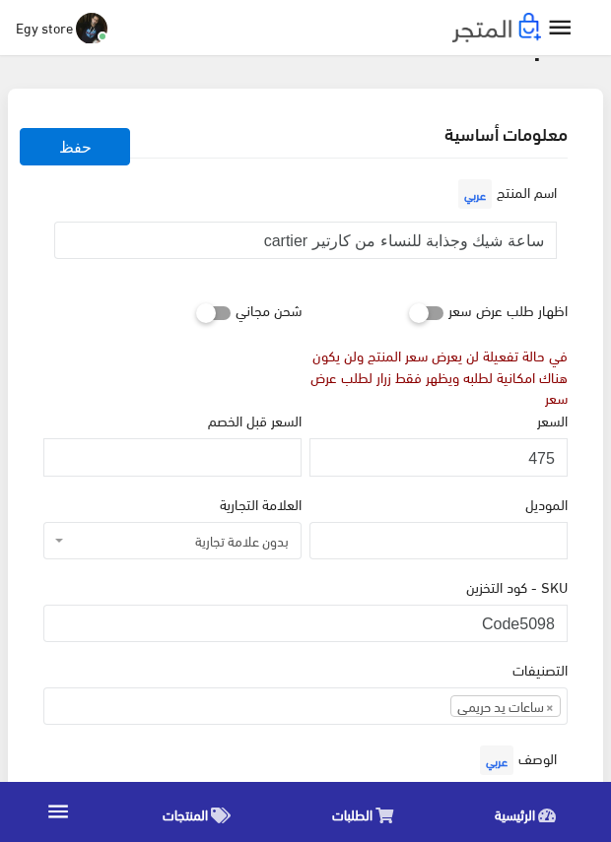
click at [556, 568] on div "الموديل" at bounding box center [438, 533] width 266 height 83
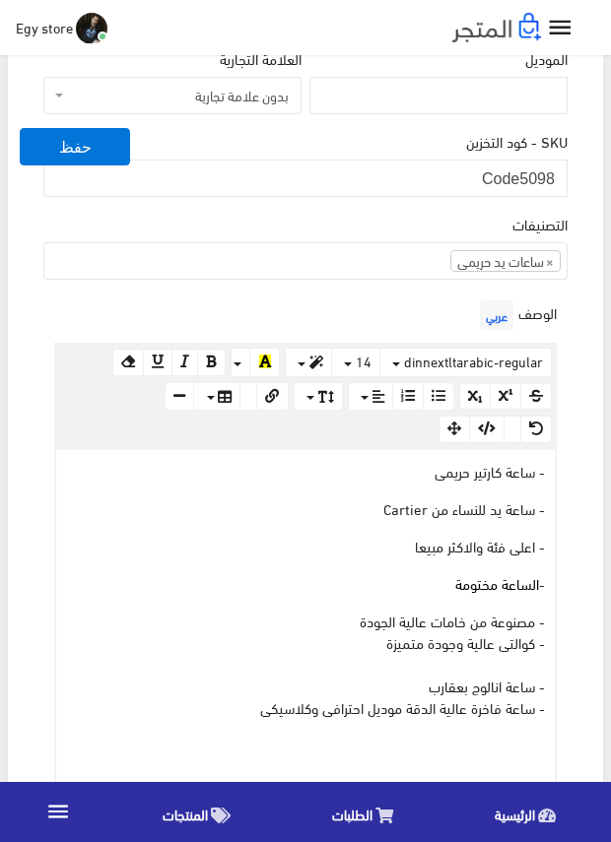
scroll to position [591, 0]
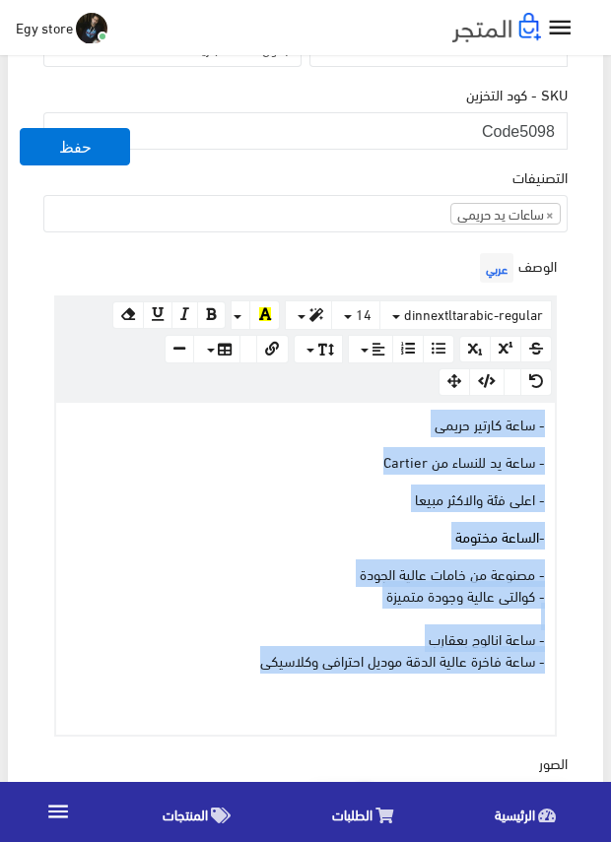
drag, startPoint x: 225, startPoint y: 658, endPoint x: 564, endPoint y: 419, distance: 415.6
click at [564, 419] on div "الوصف عربي × Insert Image Select from files Image URL Insert Image × Insert Lin…" at bounding box center [305, 492] width 532 height 488
copy div "- ساعة كارتير حريمى - ساعة يد للنساء من Cartier - اعلى فئة والاكثر مبيعا - السا…"
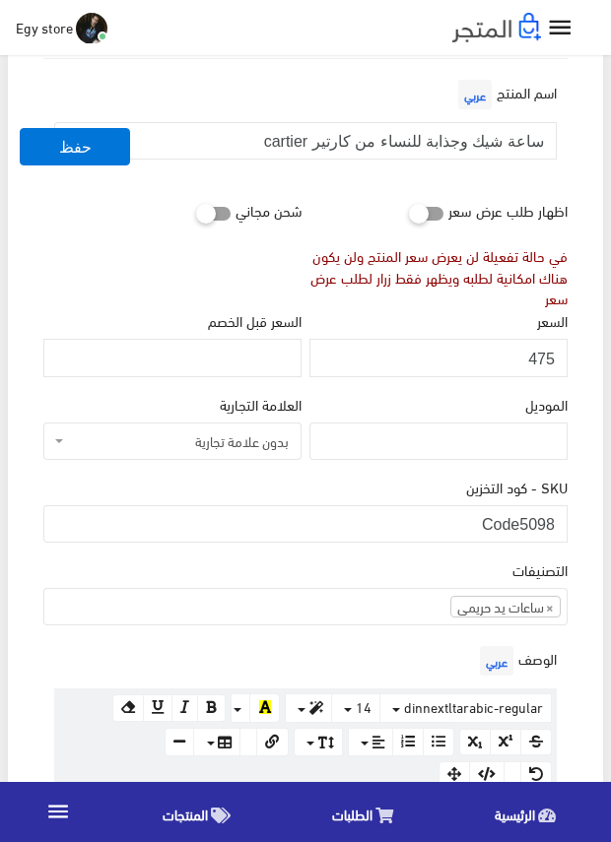
scroll to position [197, 0]
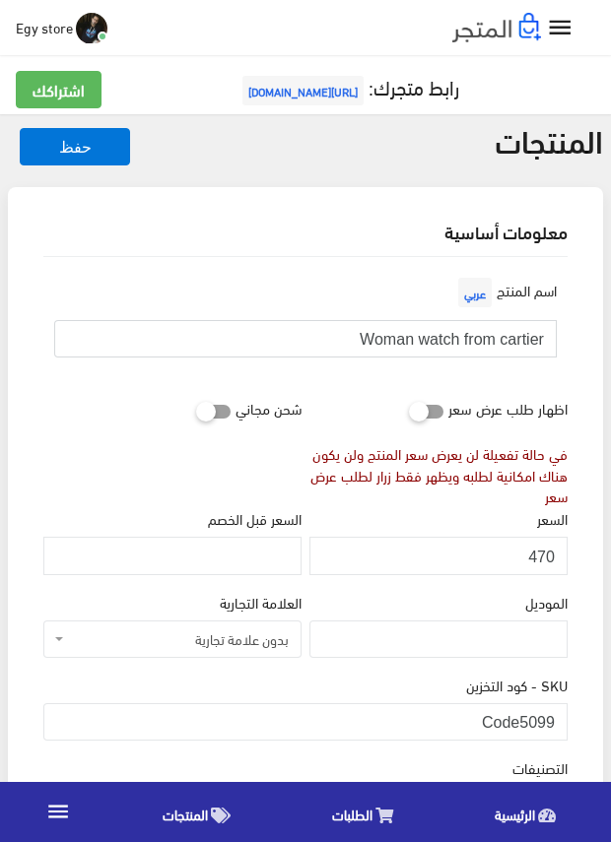
click at [442, 342] on input "Woman watch from cartier" at bounding box center [305, 338] width 502 height 37
drag, startPoint x: 522, startPoint y: 711, endPoint x: 556, endPoint y: 711, distance: 34.5
click at [556, 711] on input "Code5099" at bounding box center [305, 721] width 524 height 37
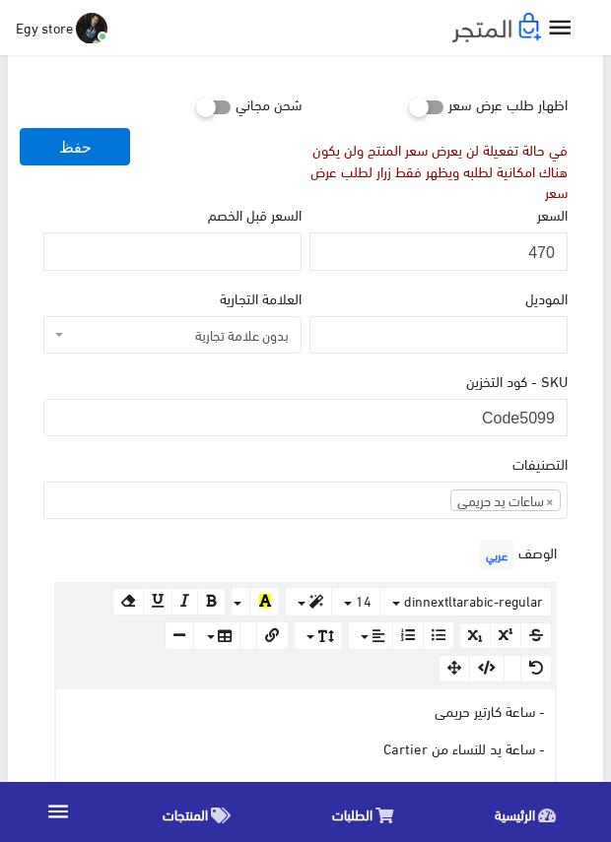
scroll to position [295, 0]
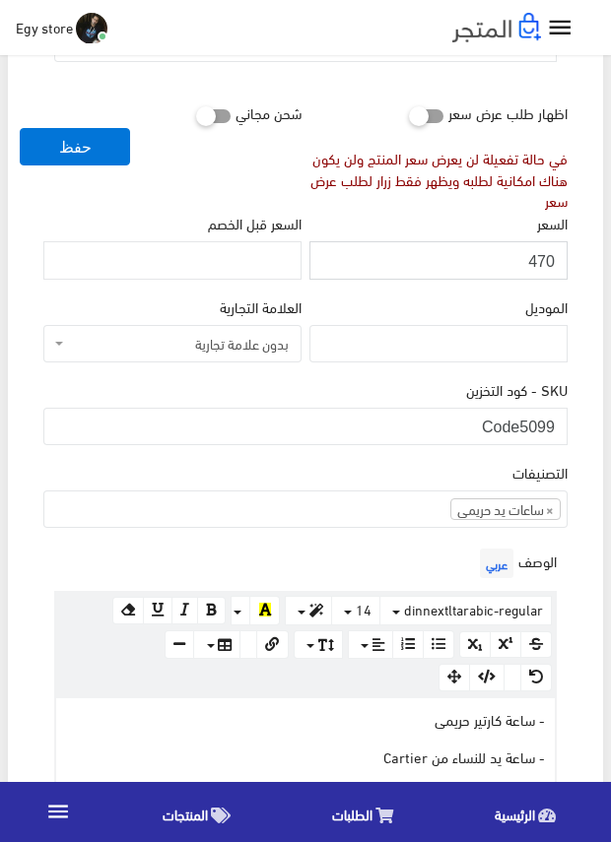
click at [539, 256] on input "470" at bounding box center [438, 259] width 258 height 37
click at [420, 383] on div "SKU - كود التخزين Code5099" at bounding box center [305, 411] width 524 height 67
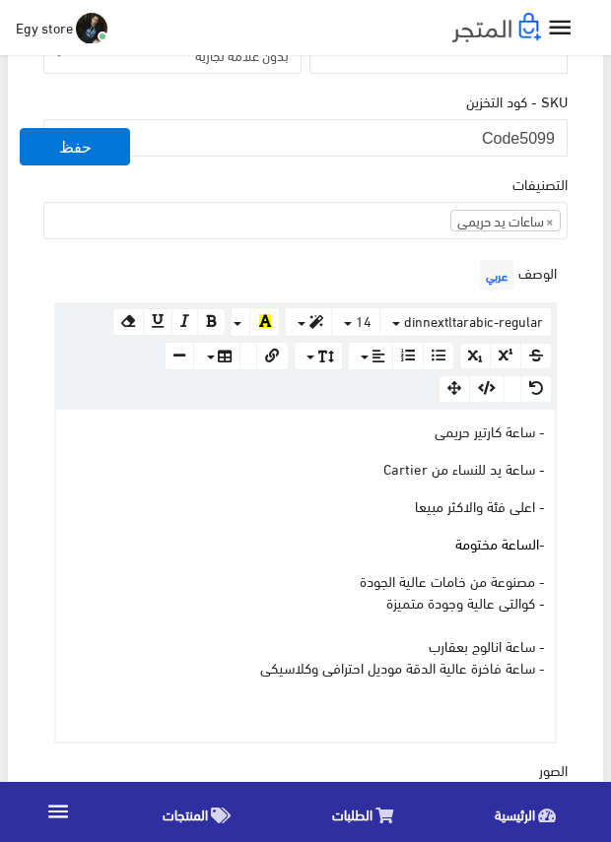
scroll to position [591, 0]
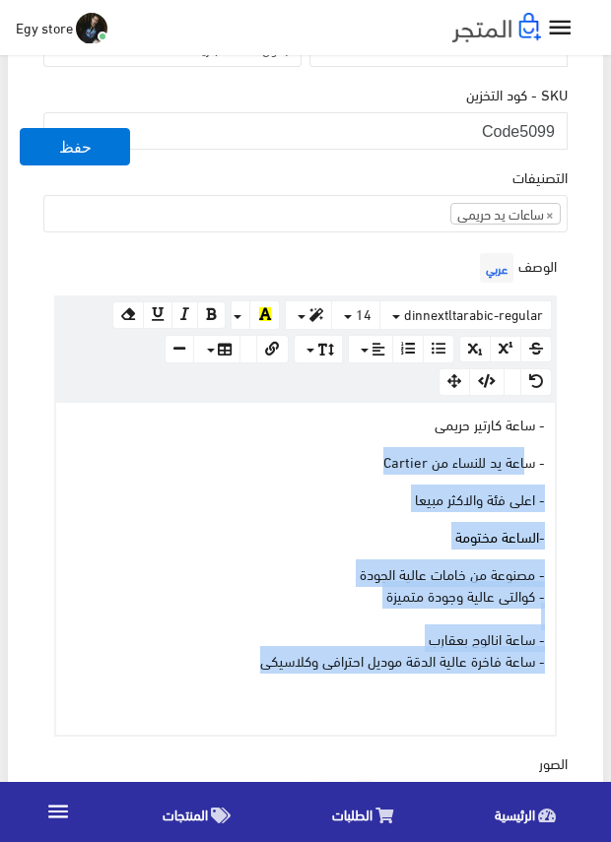
drag, startPoint x: 247, startPoint y: 655, endPoint x: 562, endPoint y: 425, distance: 389.9
click at [534, 449] on div "- ساعة كارتير حريمى - ساعة يد للنساء من Cartier - اعلى فئة والاكثر مبيعا - السا…" at bounding box center [305, 569] width 498 height 332
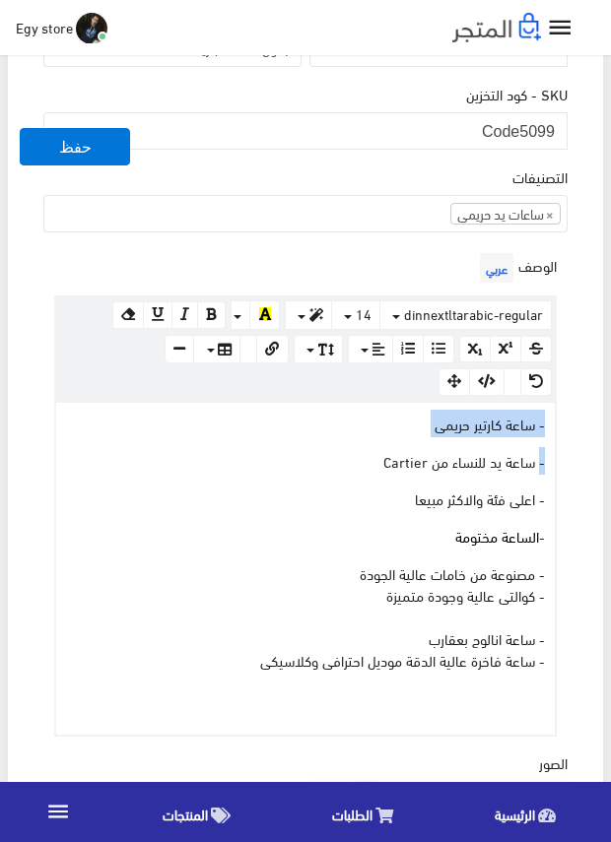
click at [568, 419] on div "الوصف عربي × Insert Image Select from files Image URL Insert Image × Insert Lin…" at bounding box center [305, 492] width 532 height 488
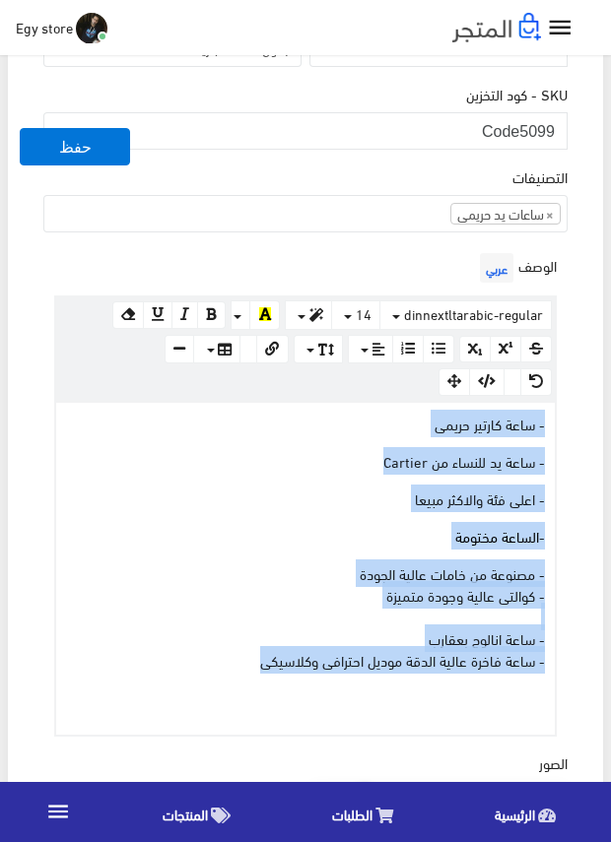
drag, startPoint x: 257, startPoint y: 664, endPoint x: 578, endPoint y: 408, distance: 410.7
click at [578, 408] on div "اسم المنتج عربي Woman watch from cartier اظهار طلب عرض سعر في حالة تفعيلة لن يع…" at bounding box center [305, 628] width 555 height 1925
copy div "- ساعة كارتير حريمى - ساعة يد للنساء من Cartier - اعلى فئة والاكثر مبيعا - السا…"
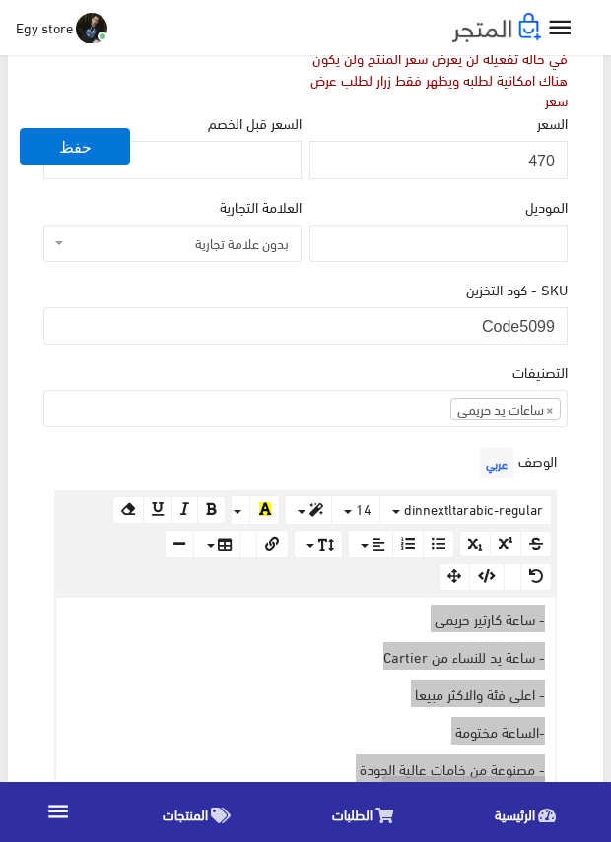
scroll to position [394, 0]
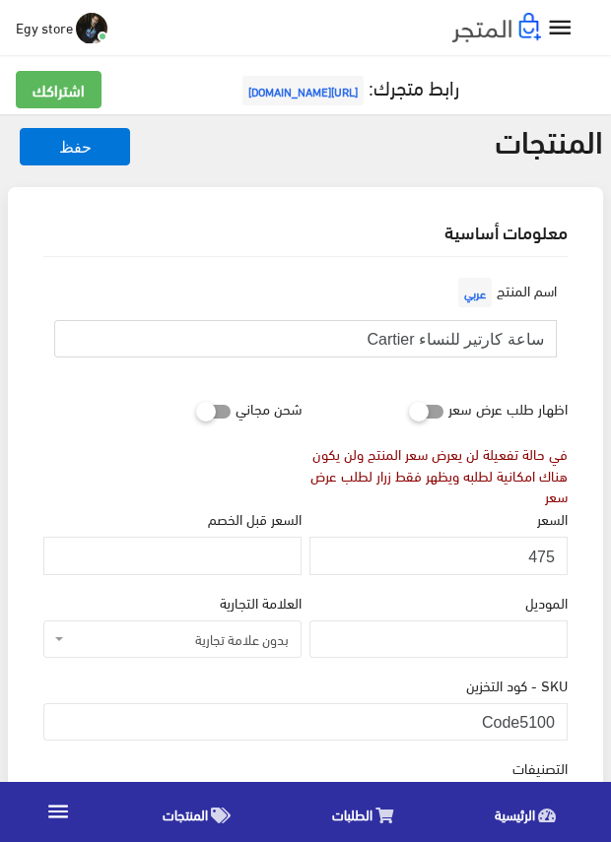
click at [482, 344] on input "ساعة كارتير للنساء Cartier" at bounding box center [305, 338] width 502 height 37
drag, startPoint x: 523, startPoint y: 708, endPoint x: 562, endPoint y: 708, distance: 39.4
click at [562, 708] on input "Code5100" at bounding box center [305, 721] width 524 height 37
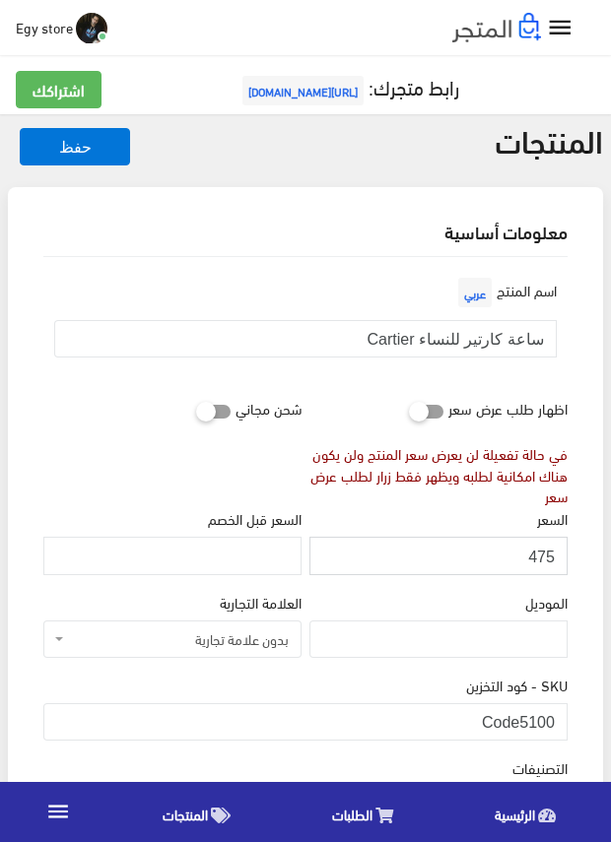
click at [536, 555] on input "475" at bounding box center [438, 555] width 258 height 37
drag, startPoint x: 523, startPoint y: 721, endPoint x: 559, endPoint y: 721, distance: 36.4
click at [559, 721] on input "Code5100" at bounding box center [305, 721] width 524 height 37
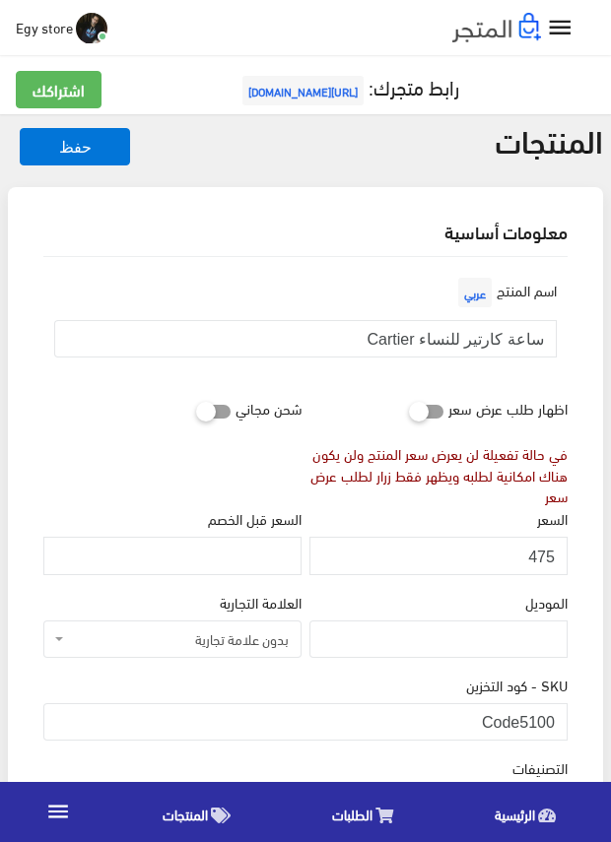
click at [263, 466] on div "شحن مجاني" at bounding box center [172, 448] width 266 height 118
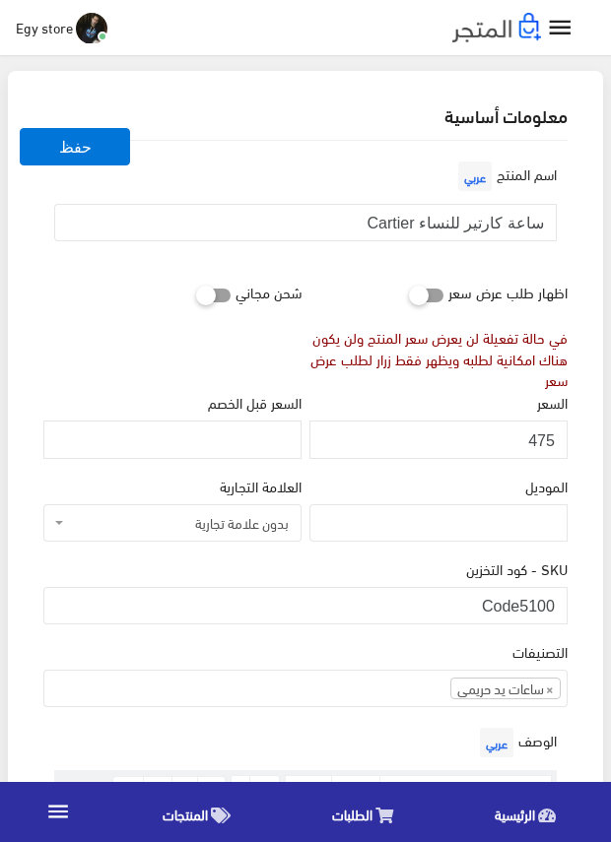
scroll to position [492, 0]
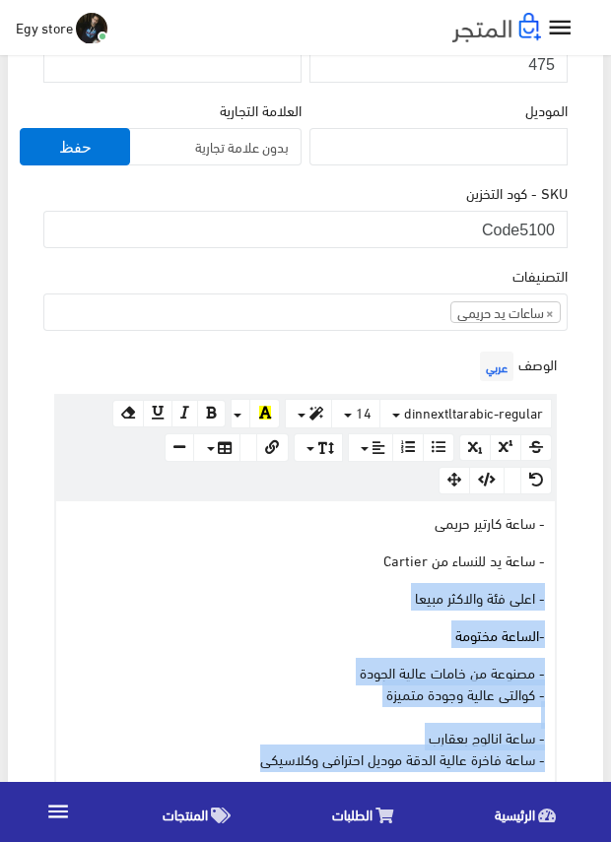
drag, startPoint x: 228, startPoint y: 752, endPoint x: 564, endPoint y: 569, distance: 382.6
click at [560, 574] on div "الوصف عربي × Insert Image Select from files Image URL Insert Image × Insert Lin…" at bounding box center [305, 591] width 532 height 488
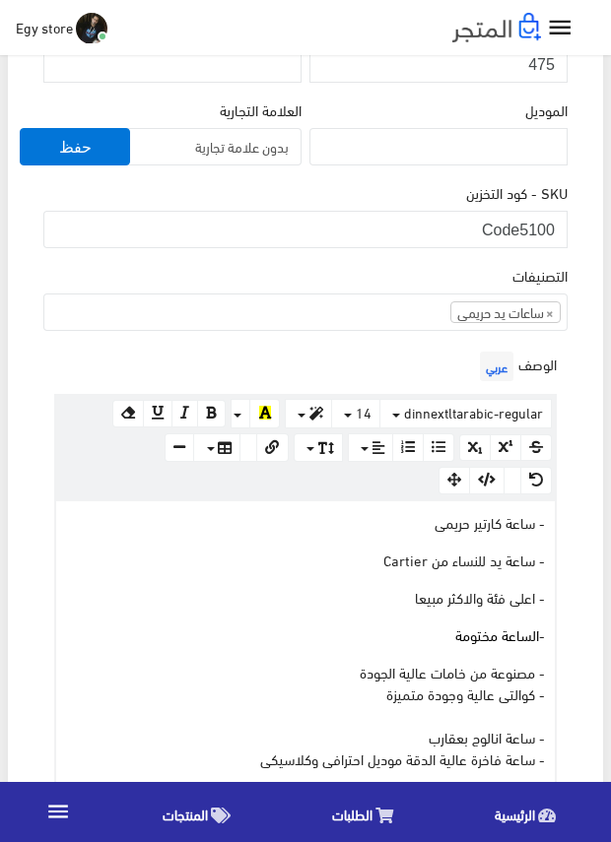
drag, startPoint x: 575, startPoint y: 537, endPoint x: 575, endPoint y: 516, distance: 20.7
click at [575, 516] on div "اسم المنتج عربي ساعة كارتير للنساء Cartier اظهار طلب عرض سعر في حالة تفعيلة لن …" at bounding box center [305, 732] width 555 height 1935
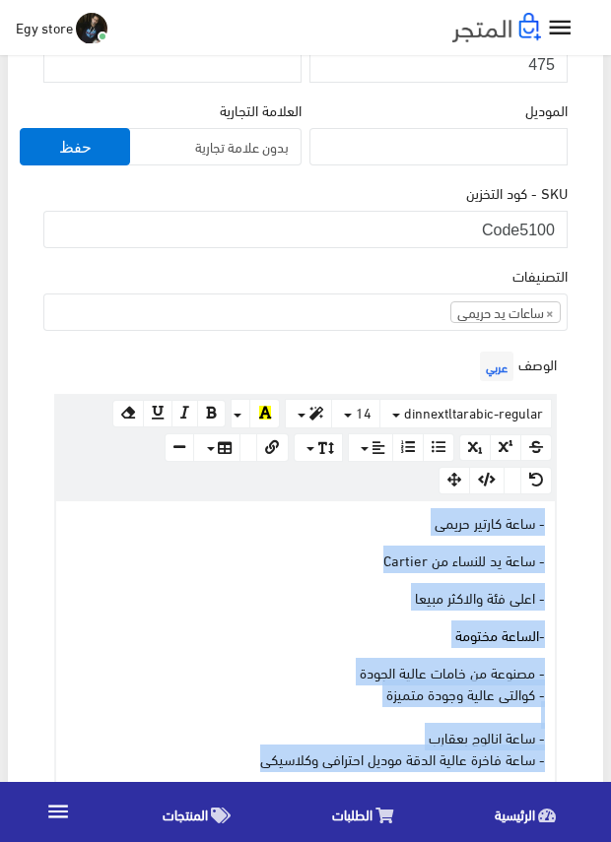
drag, startPoint x: 246, startPoint y: 759, endPoint x: 553, endPoint y: 524, distance: 386.3
click at [553, 524] on div "- ساعة كارتير حريمى - ساعة يد للنساء من Cartier - اعلى فئة والاكثر مبيعا - السا…" at bounding box center [305, 667] width 498 height 332
copy div "- ساعة كارتير حريمى - ساعة يد للنساء من Cartier - اعلى فئة والاكثر مبيعا - السا…"
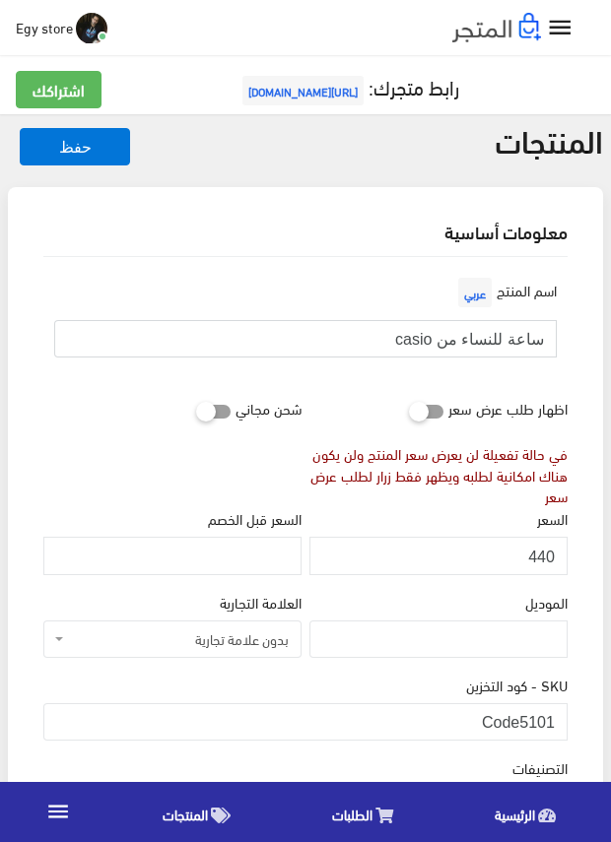
click at [458, 342] on input "ساعة للنساء من casio" at bounding box center [305, 338] width 502 height 37
drag, startPoint x: 519, startPoint y: 723, endPoint x: 555, endPoint y: 723, distance: 35.5
click at [555, 723] on input "Code5101" at bounding box center [305, 721] width 524 height 37
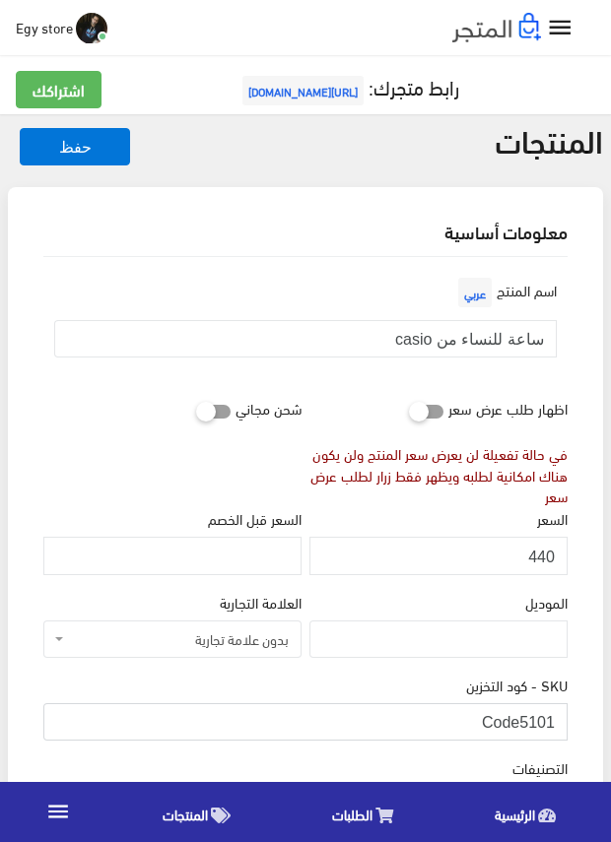
click at [555, 723] on input "Code5101" at bounding box center [305, 721] width 524 height 37
drag, startPoint x: 520, startPoint y: 719, endPoint x: 551, endPoint y: 719, distance: 30.5
click at [551, 719] on input "Code5101" at bounding box center [305, 721] width 524 height 37
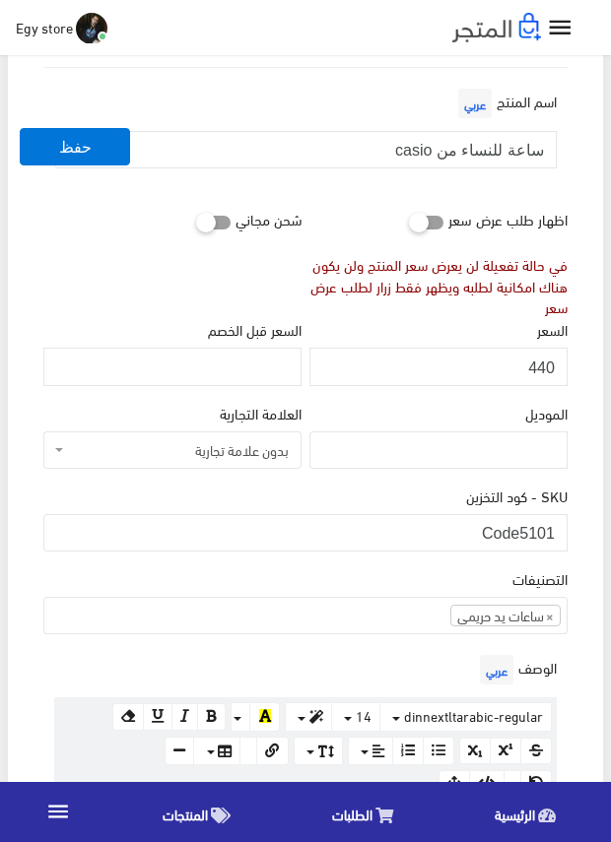
scroll to position [197, 0]
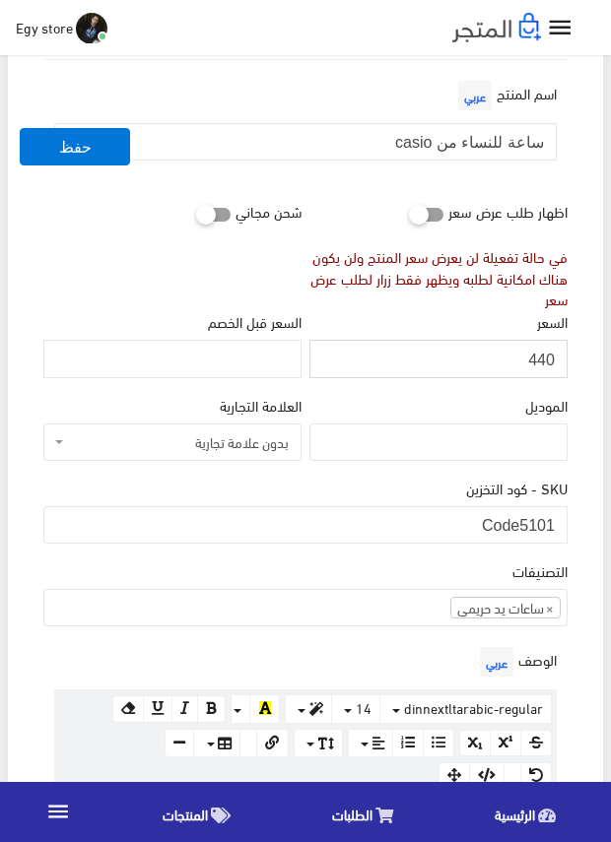
click at [545, 360] on input "440" at bounding box center [438, 358] width 258 height 37
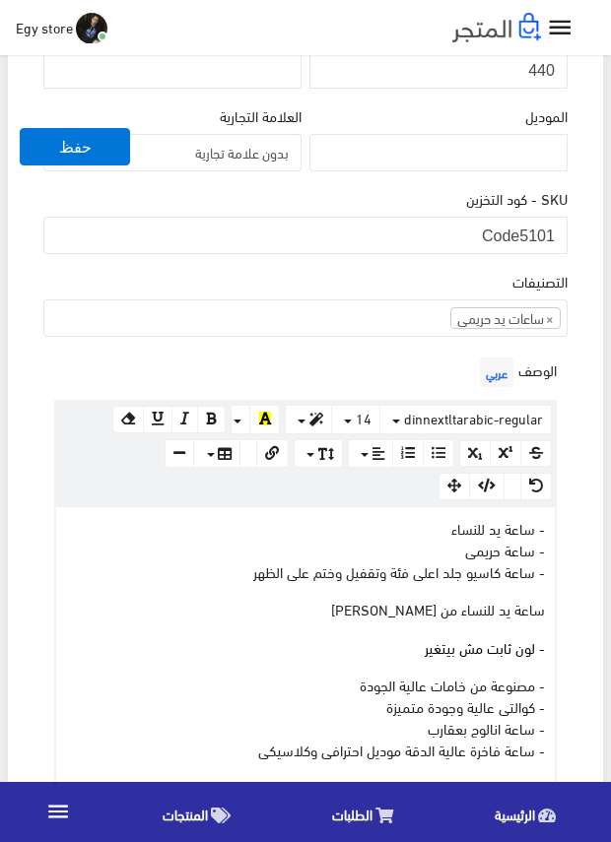
scroll to position [492, 0]
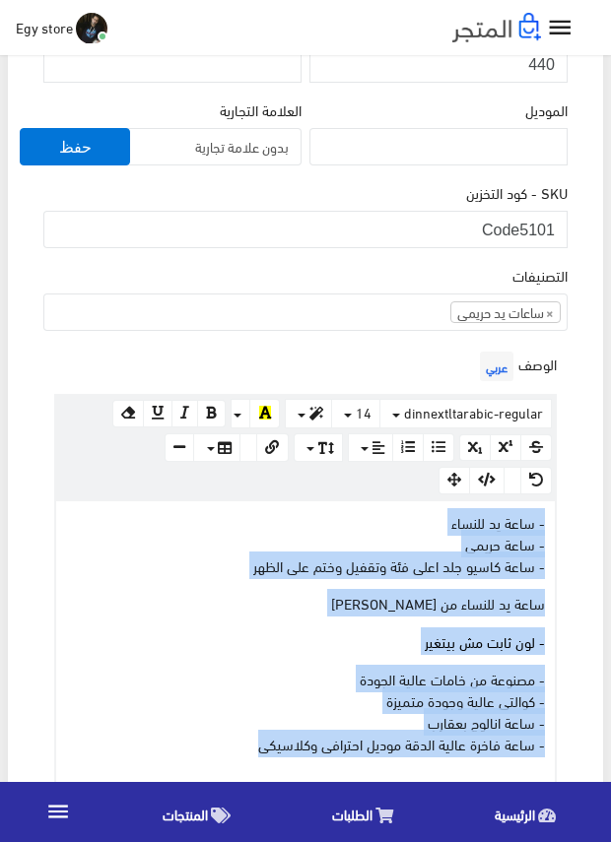
drag, startPoint x: 246, startPoint y: 745, endPoint x: 549, endPoint y: 525, distance: 373.7
click at [549, 525] on div "- ساعة يد للنساء - ساعة حريمى - ساعة كاسيو جلد اعلى فئة وتقفيل وختم على الظهر س…" at bounding box center [305, 659] width 498 height 317
copy div "- ساعة يد للنساء - ساعة حريمى - ساعة كاسيو جلد اعلى فئة وتقفيل وختم على الظهر س…"
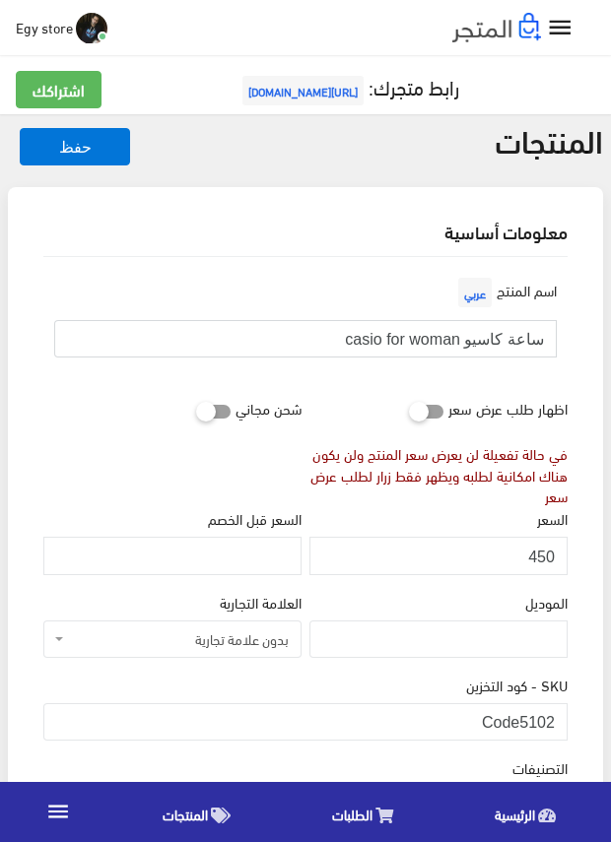
click at [502, 341] on input "ساعة كاسيو casio for woman" at bounding box center [305, 338] width 502 height 37
drag, startPoint x: 521, startPoint y: 715, endPoint x: 560, endPoint y: 718, distance: 39.5
click at [560, 718] on input "Code5102" at bounding box center [305, 721] width 524 height 37
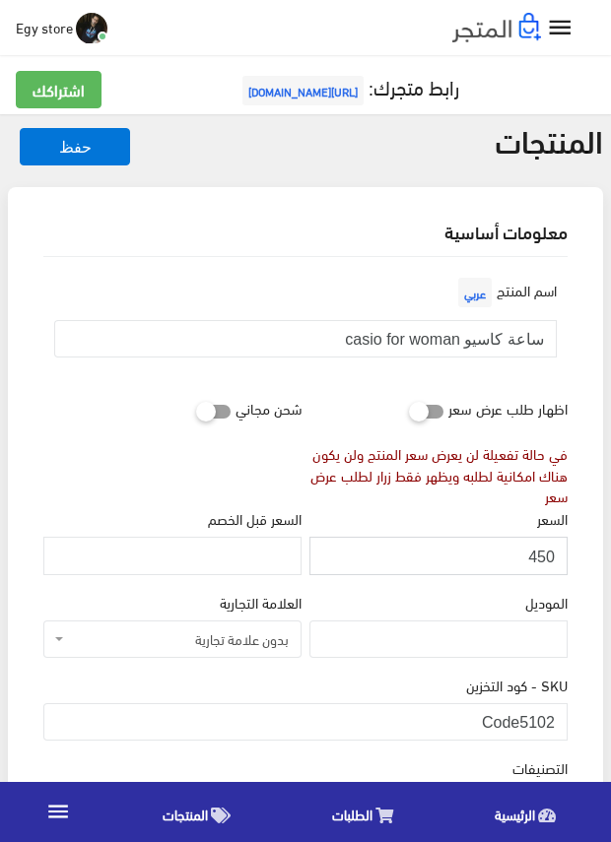
click at [543, 555] on input "450" at bounding box center [438, 555] width 258 height 37
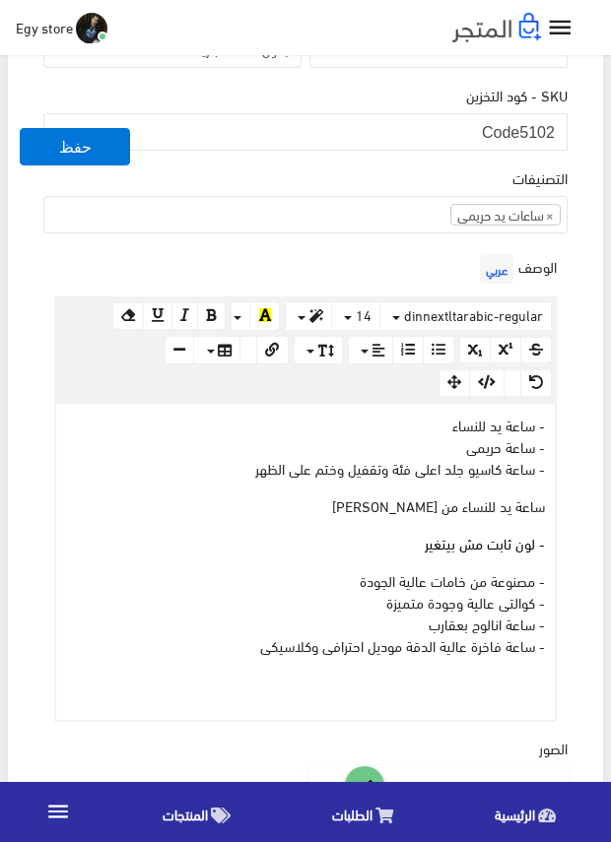
scroll to position [591, 0]
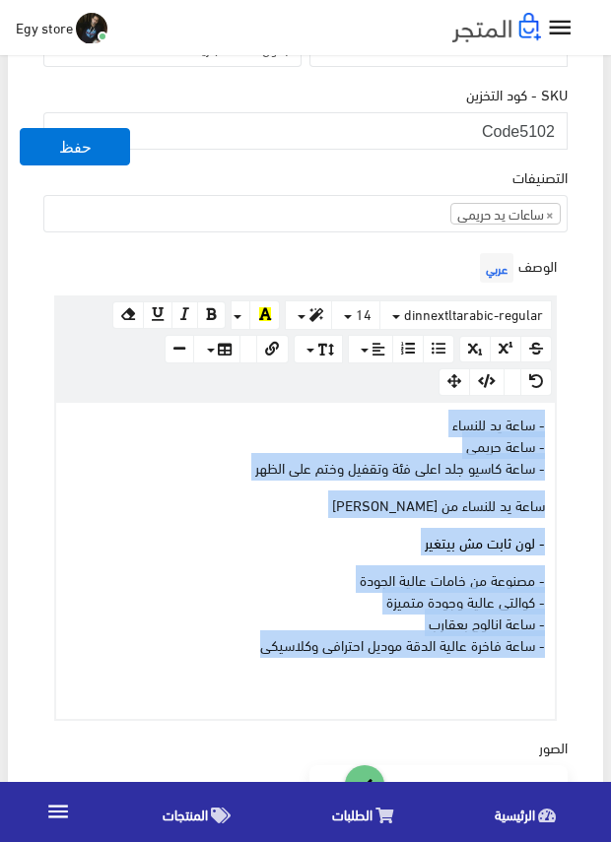
drag, startPoint x: 254, startPoint y: 640, endPoint x: 569, endPoint y: 427, distance: 380.2
click at [569, 427] on div "الوصف عربي × Insert Image Select from files Image URL Insert Image × Insert Lin…" at bounding box center [305, 484] width 532 height 472
copy div "- ساعة يد للنساء - ساعة حريمى - ساعة كاسيو جلد اعلى فئة وتقفيل وختم على الظهر س…"
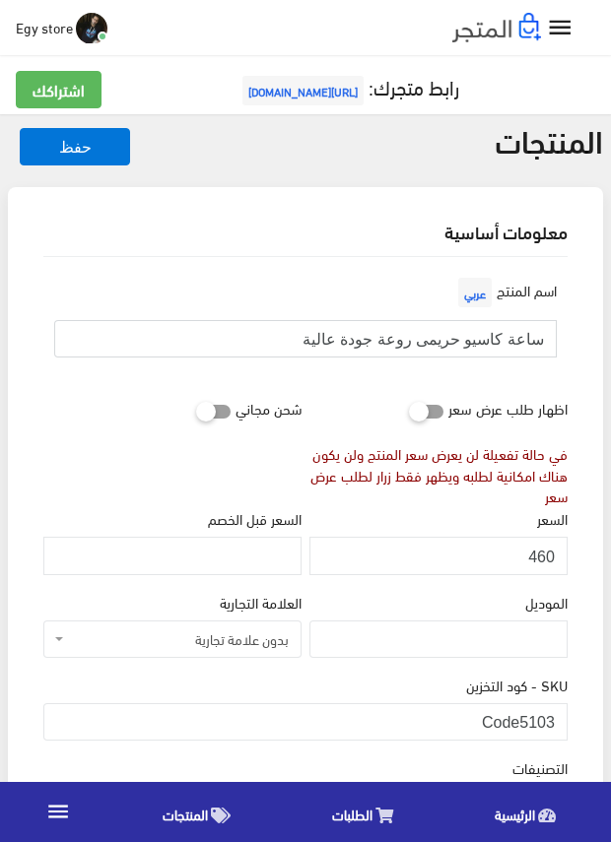
click at [422, 341] on input "ساعة كاسيو حريمى روعة جودة عالية" at bounding box center [305, 338] width 502 height 37
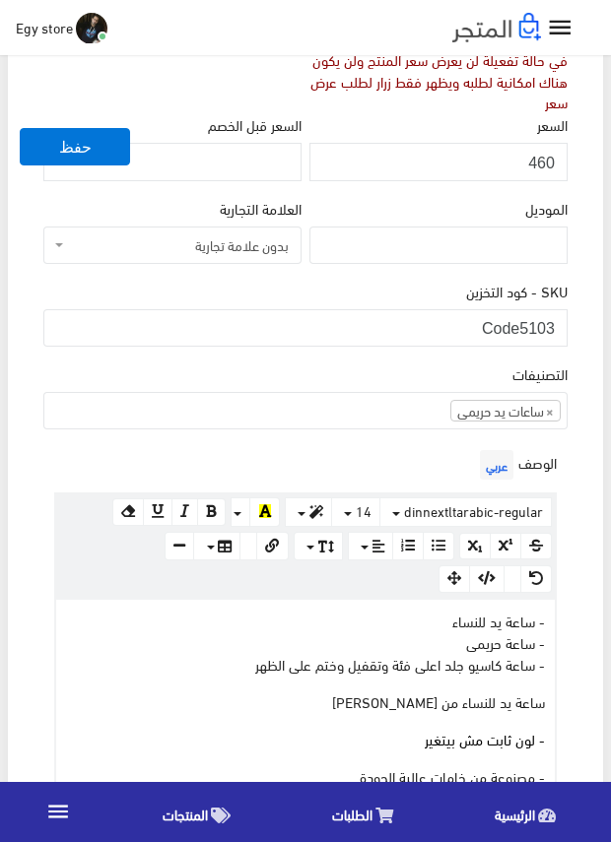
scroll to position [492, 0]
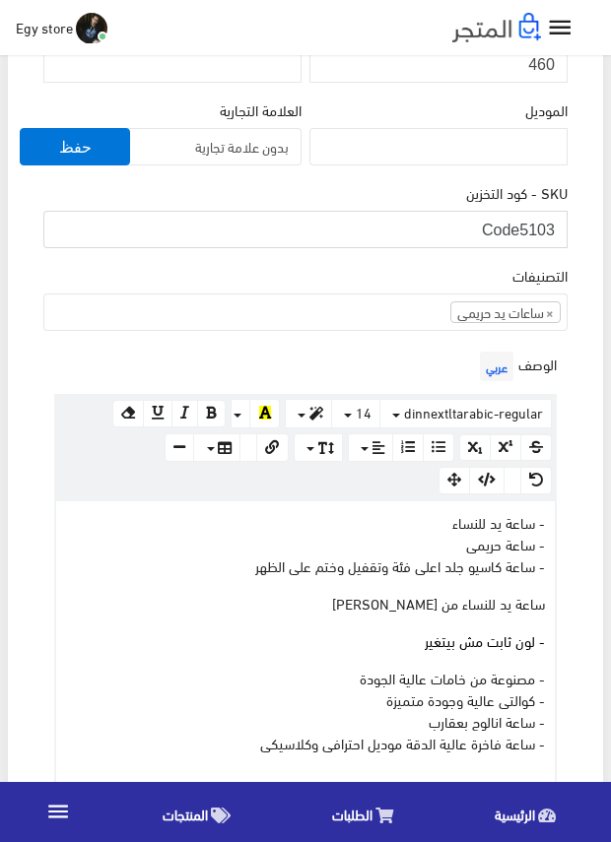
drag, startPoint x: 521, startPoint y: 224, endPoint x: 558, endPoint y: 225, distance: 37.4
click at [558, 225] on input "Code5103" at bounding box center [305, 229] width 524 height 37
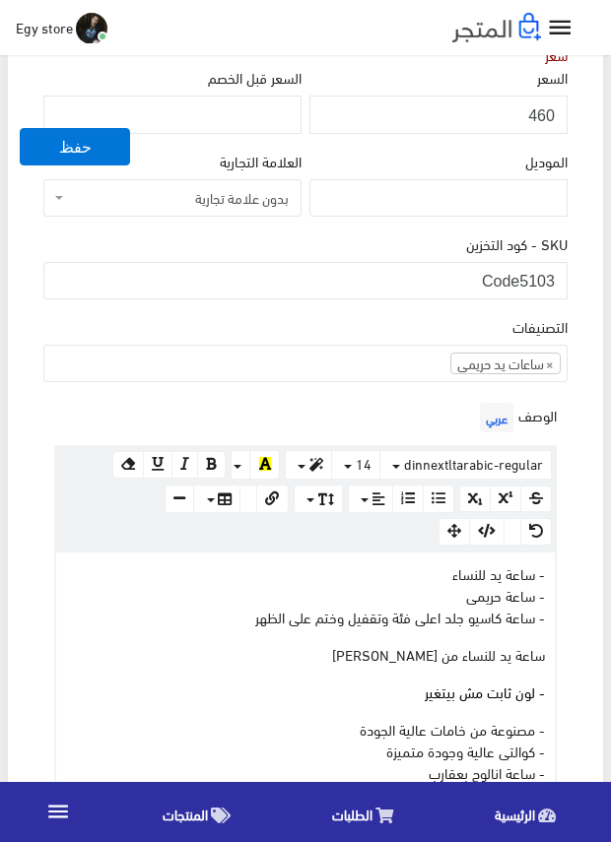
scroll to position [394, 0]
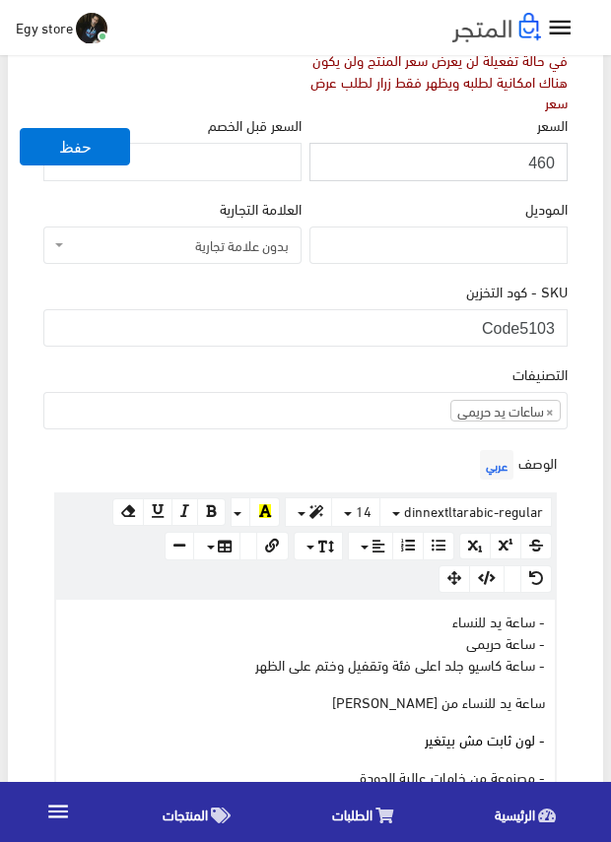
click at [544, 158] on input "460" at bounding box center [438, 161] width 258 height 37
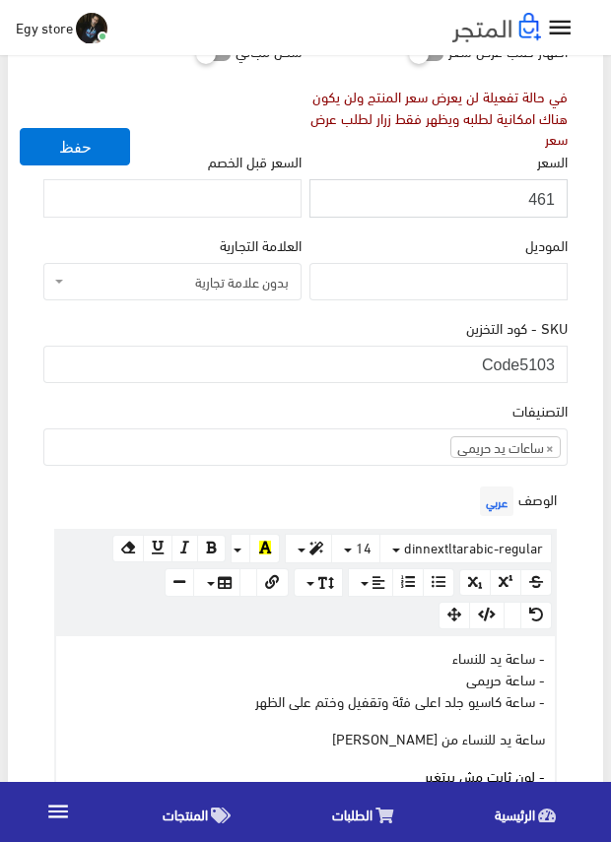
scroll to position [295, 0]
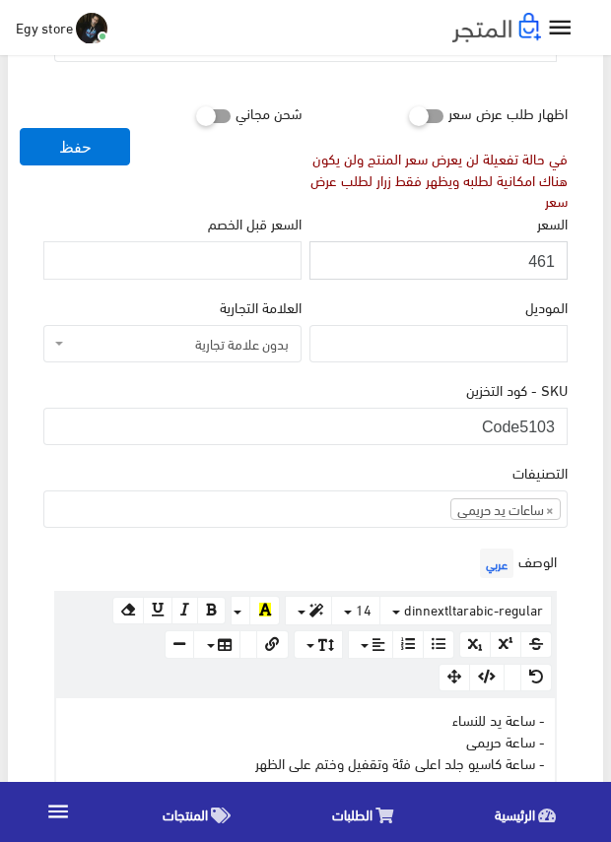
drag, startPoint x: 544, startPoint y: 158, endPoint x: 531, endPoint y: 260, distance: 103.2
click at [531, 260] on input "461" at bounding box center [438, 259] width 258 height 37
click at [546, 264] on input "461" at bounding box center [438, 259] width 258 height 37
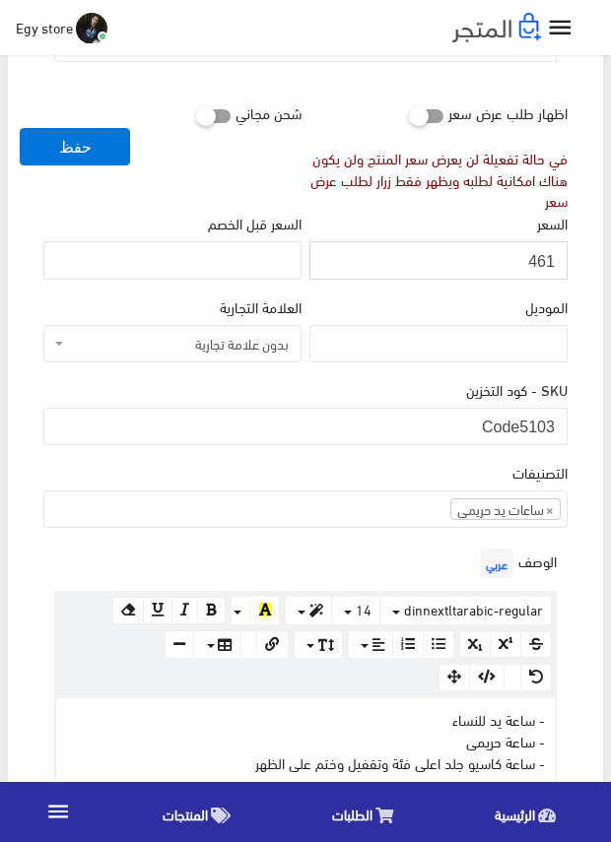
type input "460"
click at [546, 261] on input "460" at bounding box center [438, 259] width 258 height 37
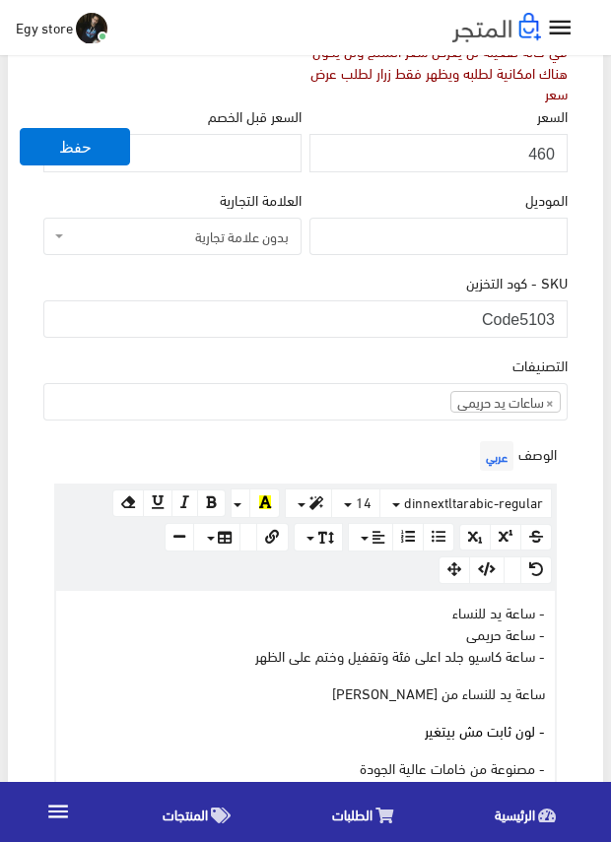
scroll to position [591, 0]
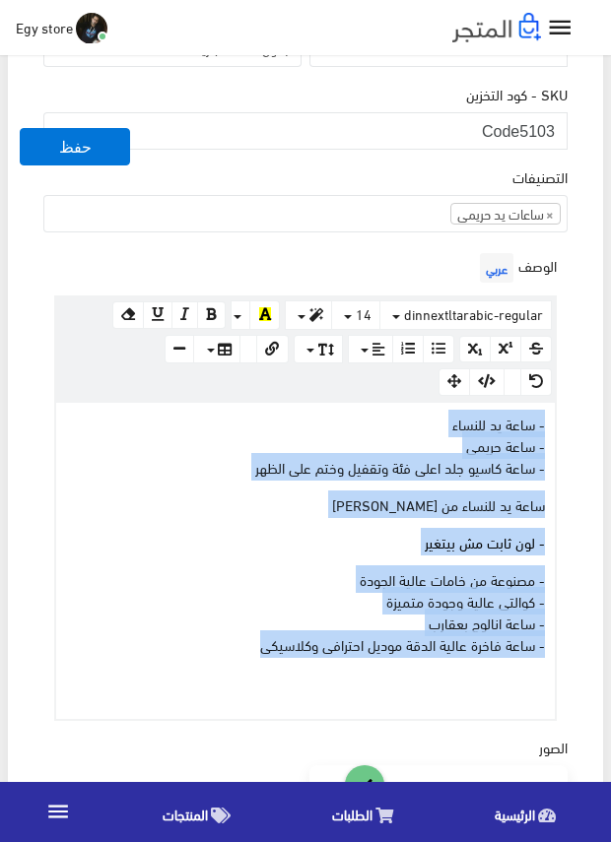
drag, startPoint x: 212, startPoint y: 652, endPoint x: 561, endPoint y: 419, distance: 420.4
click at [561, 419] on div "الوصف عربي × Insert Image Select from files Image URL Insert Image × Insert Lin…" at bounding box center [305, 484] width 532 height 472
copy div "- ساعة يد للنساء - ساعة حريمى - ساعة كاسيو جلد اعلى فئة وتقفيل وختم على الظهر س…"
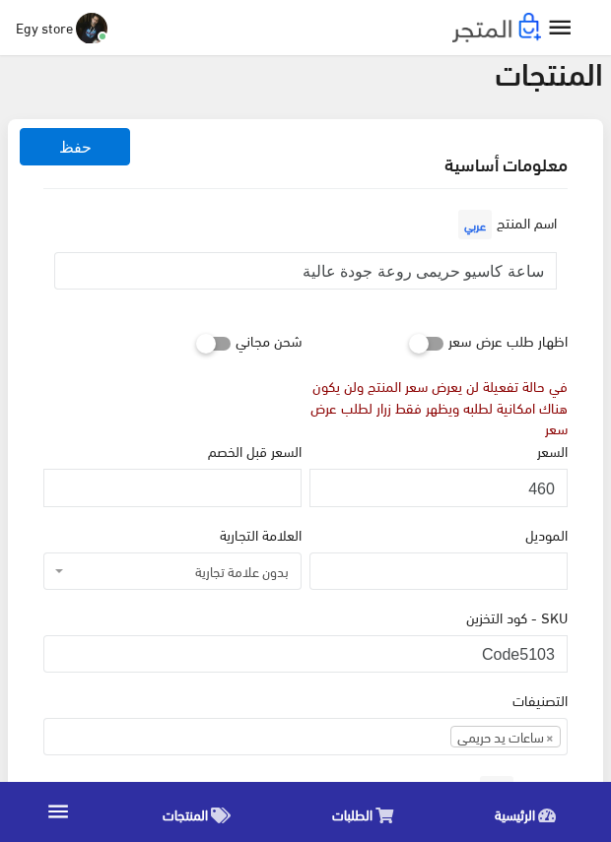
scroll to position [0, 0]
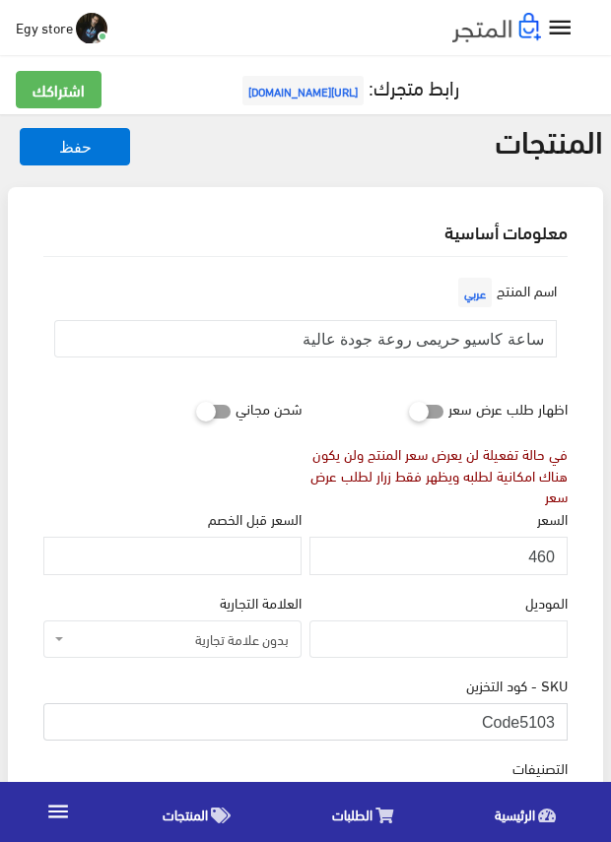
drag, startPoint x: 520, startPoint y: 710, endPoint x: 575, endPoint y: 710, distance: 55.2
click at [461, 337] on input "ساعة كاسيو حريمى اعلى جودة وخامة" at bounding box center [305, 338] width 502 height 37
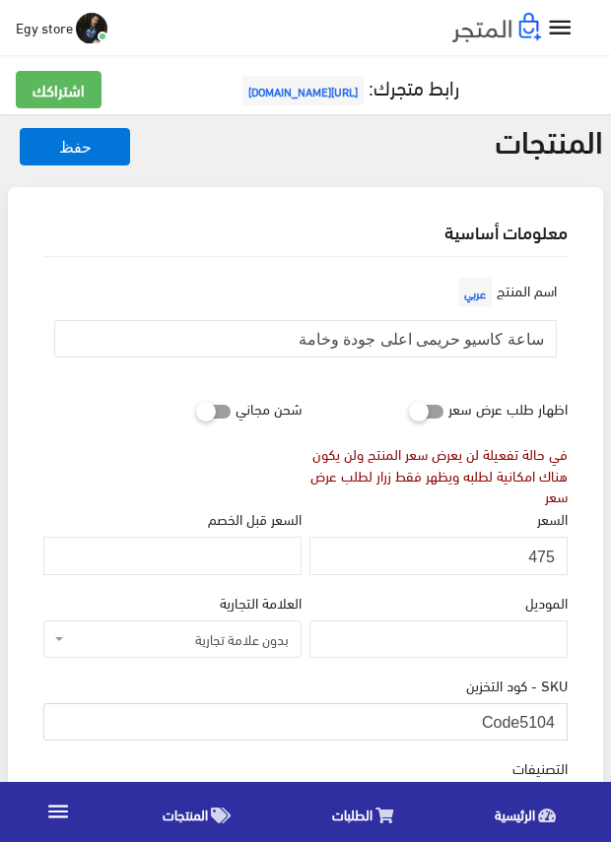
drag, startPoint x: 523, startPoint y: 720, endPoint x: 568, endPoint y: 720, distance: 45.3
click at [568, 720] on div "SKU - كود التخزين Code5104" at bounding box center [305, 715] width 532 height 83
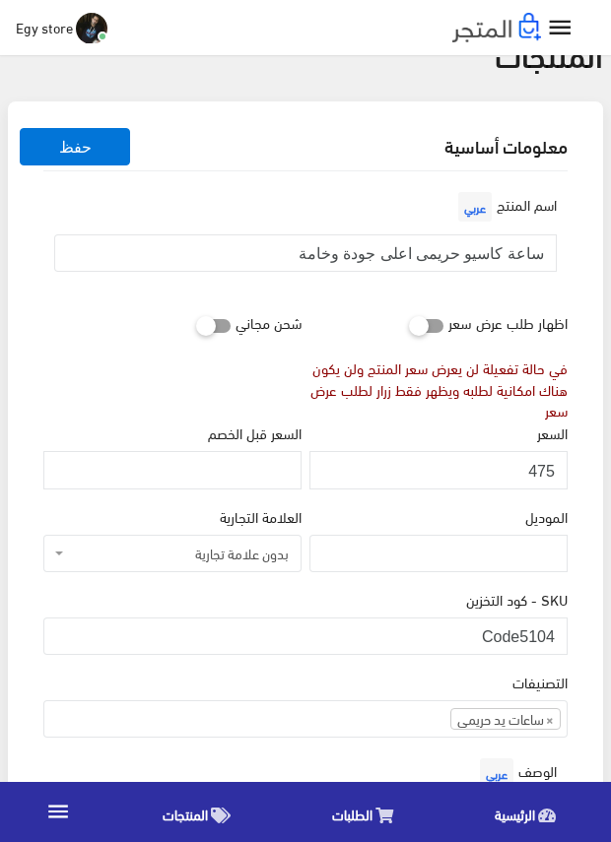
scroll to position [197, 0]
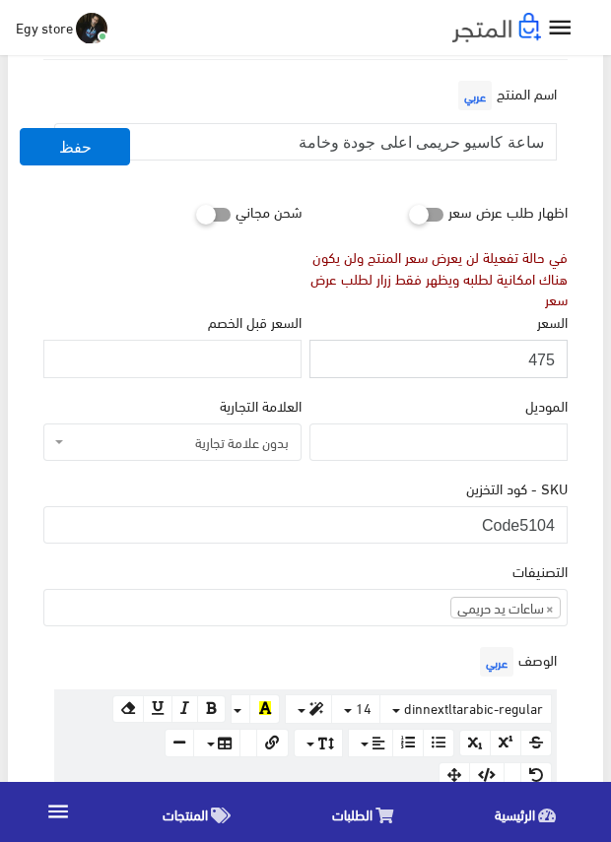
click at [545, 360] on input "475" at bounding box center [438, 358] width 258 height 37
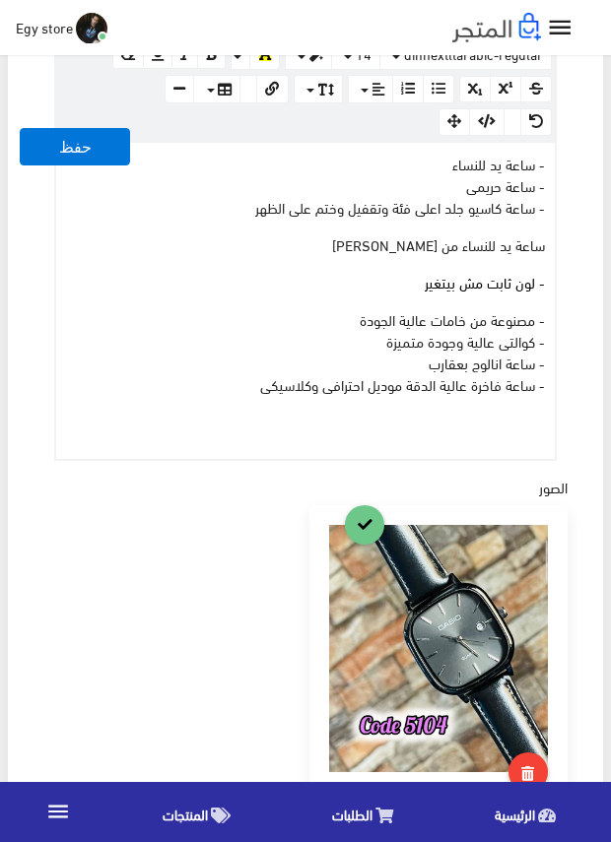
scroll to position [886, 0]
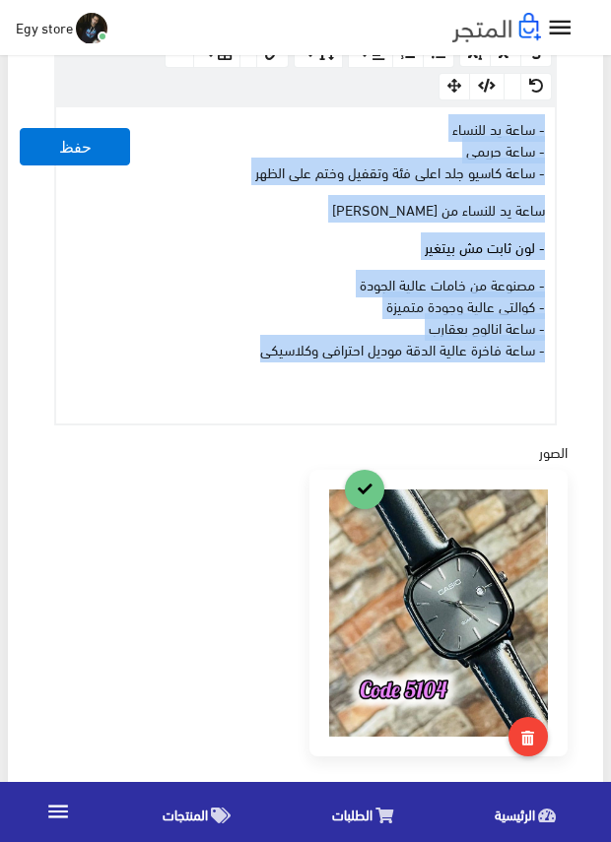
drag, startPoint x: 249, startPoint y: 356, endPoint x: 546, endPoint y: 108, distance: 386.0
click at [546, 108] on div "- ساعة يد للنساء - ساعة حريمى - ساعة كاسيو جلد اعلى فئة وتقفيل وختم على الظهر س…" at bounding box center [305, 265] width 498 height 316
copy div "- ساعة يد للنساء - ساعة حريمى - ساعة كاسيو جلد اعلى فئة وتقفيل وختم على الظهر س…"
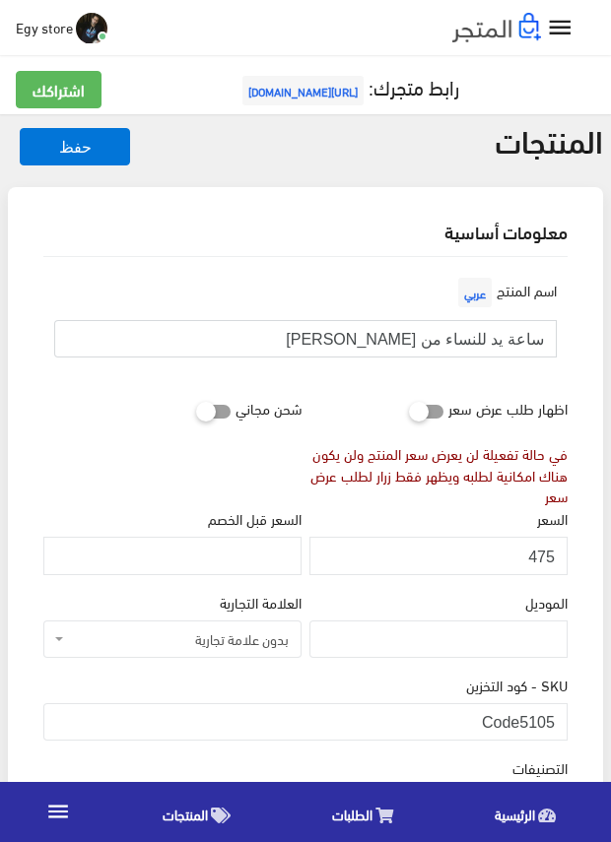
click at [461, 332] on input "ساعة يد للنساء من [PERSON_NAME]" at bounding box center [305, 338] width 502 height 37
drag, startPoint x: 521, startPoint y: 712, endPoint x: 572, endPoint y: 717, distance: 51.5
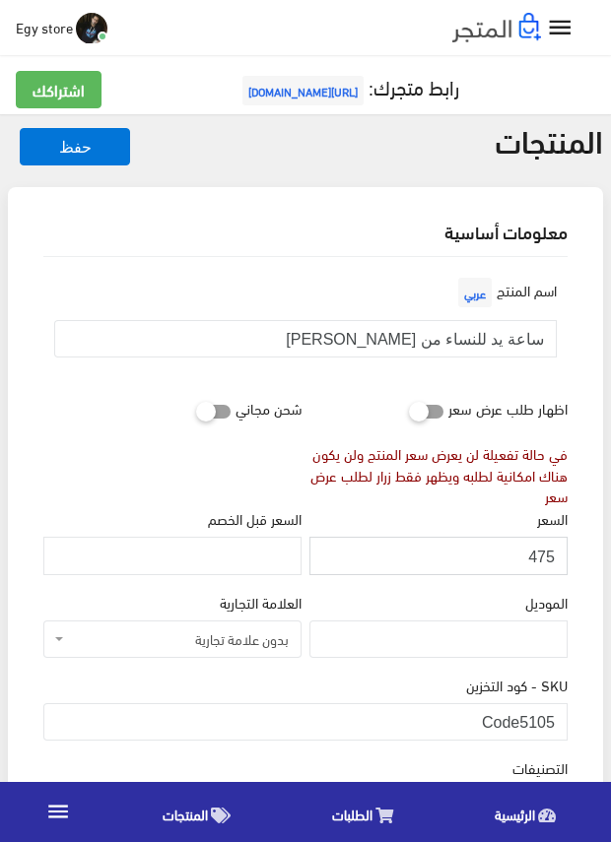
click at [539, 557] on input "475" at bounding box center [438, 555] width 258 height 37
click at [539, 557] on input "476" at bounding box center [438, 555] width 258 height 37
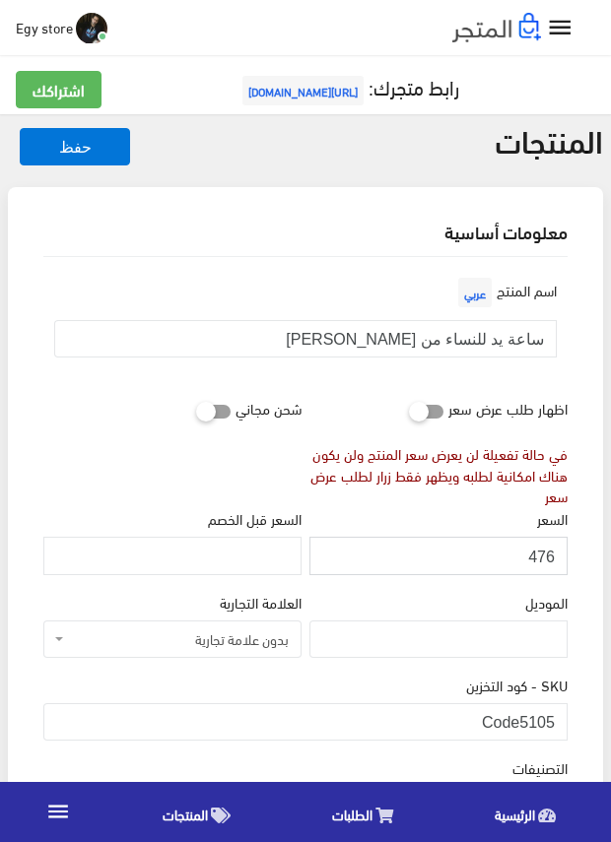
type input "475"
click at [539, 557] on input "475" at bounding box center [438, 555] width 258 height 37
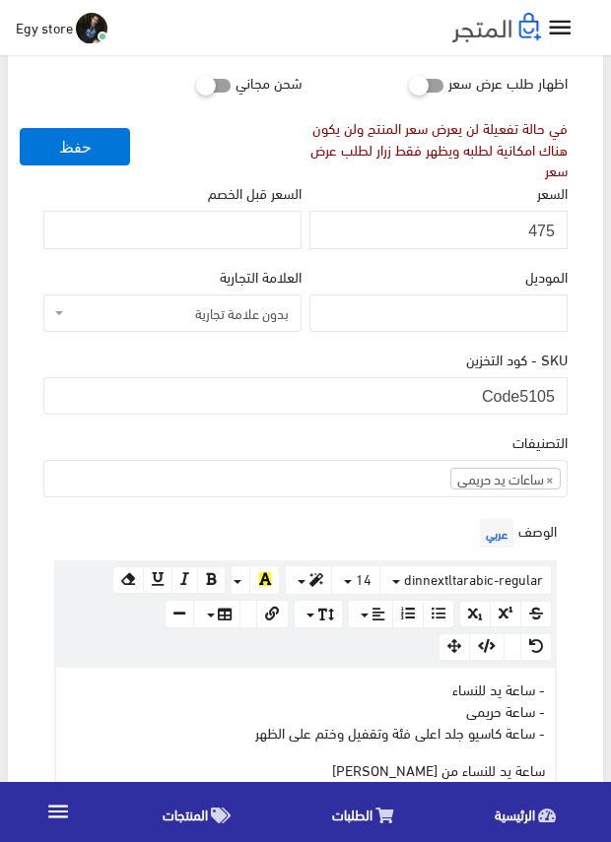
scroll to position [197, 0]
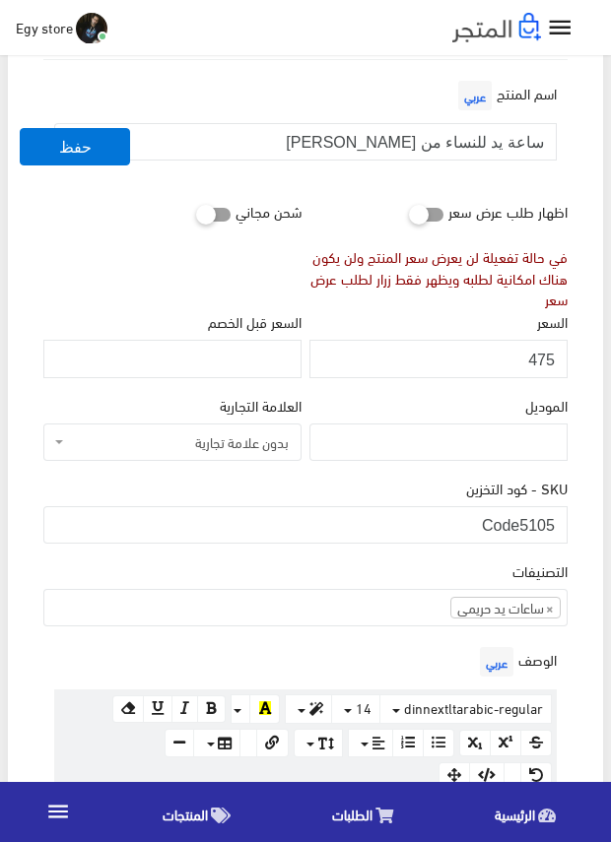
click at [335, 569] on div "التصنيفات ساعات يد رجالى ساعات يد حريمى اساور وبريسليت × ساعات يد حريمى" at bounding box center [305, 592] width 524 height 67
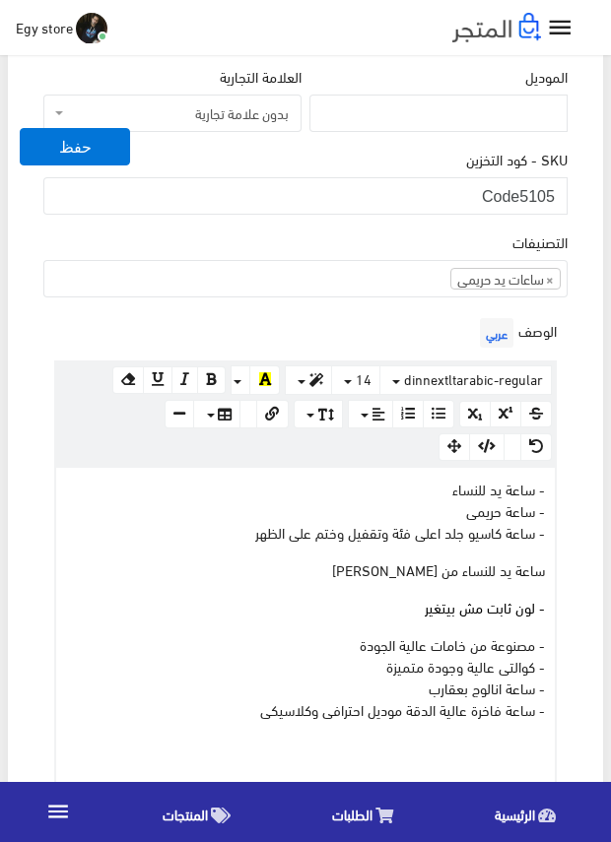
scroll to position [591, 0]
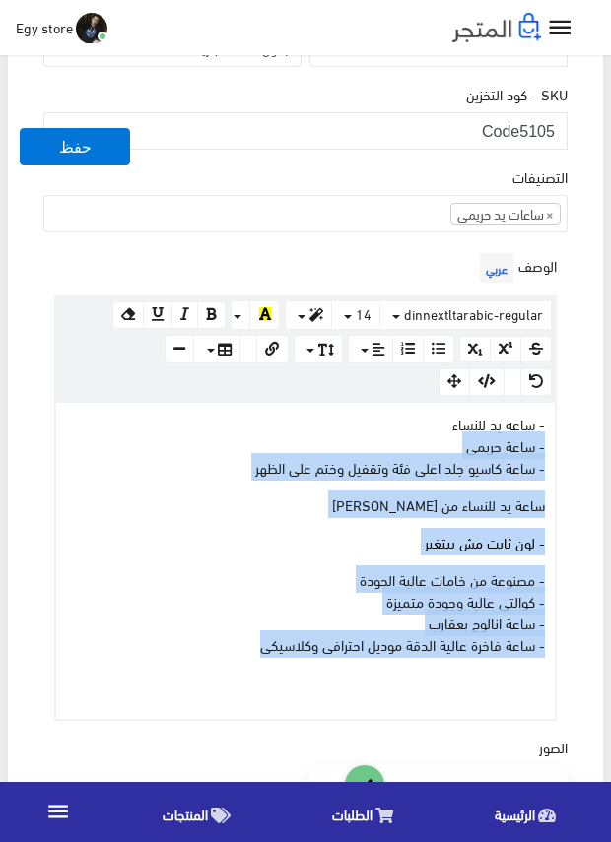
drag, startPoint x: 246, startPoint y: 644, endPoint x: 568, endPoint y: 425, distance: 389.3
click at [567, 428] on div "الوصف عربي × Insert Image Select from files Image URL Insert Image × Insert Lin…" at bounding box center [305, 484] width 532 height 472
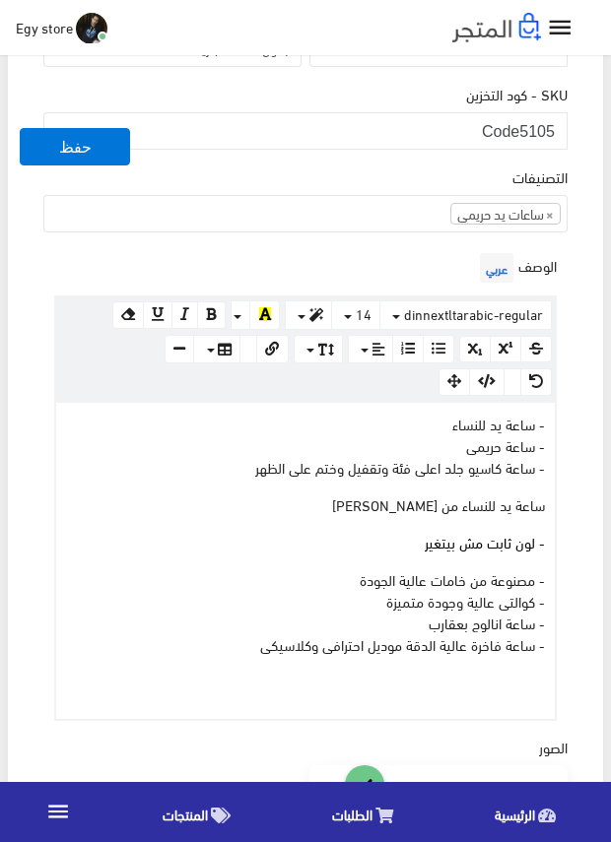
click at [568, 424] on div "الوصف عربي × Insert Image Select from files Image URL Insert Image × Insert Lin…" at bounding box center [305, 484] width 532 height 472
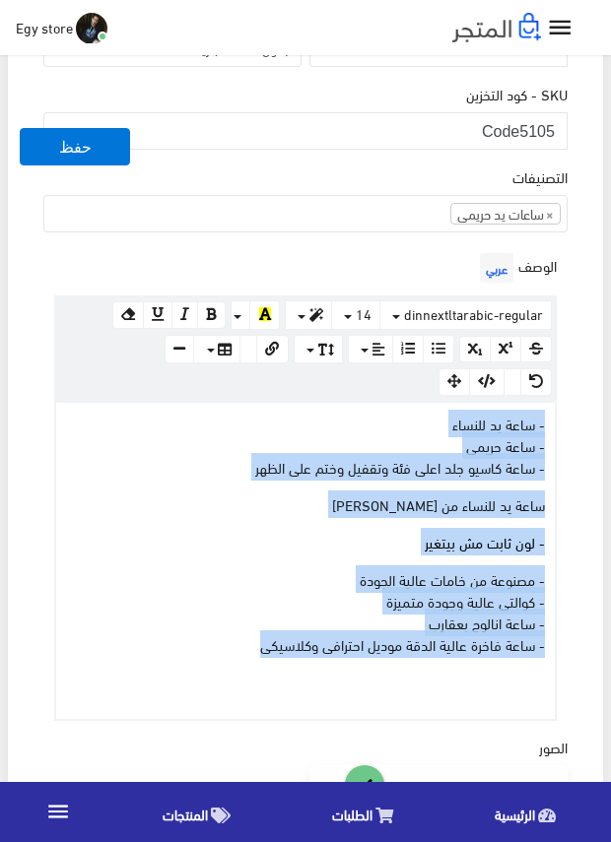
drag, startPoint x: 250, startPoint y: 641, endPoint x: 557, endPoint y: 430, distance: 372.6
click at [557, 430] on div "الوصف عربي × Insert Image Select from files Image URL Insert Image × Insert Lin…" at bounding box center [305, 484] width 532 height 472
copy div "- ساعة يد للنساء - ساعة حريمى - ساعة كاسيو جلد اعلى فئة وتقفيل وختم على الظهر س…"
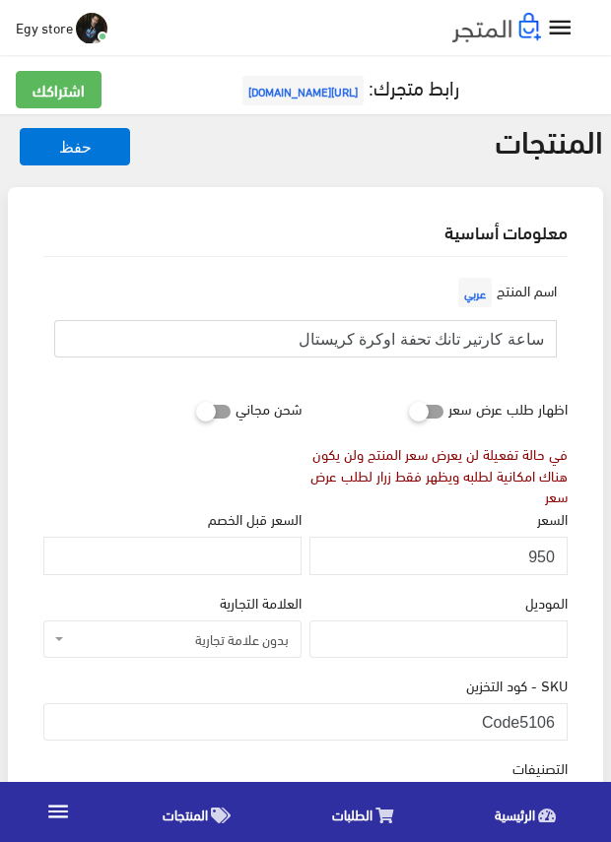
click at [508, 346] on input "ساعة كارتير تانك تحفة اوكرة كريستال" at bounding box center [305, 338] width 502 height 37
drag, startPoint x: 522, startPoint y: 717, endPoint x: 572, endPoint y: 718, distance: 50.2
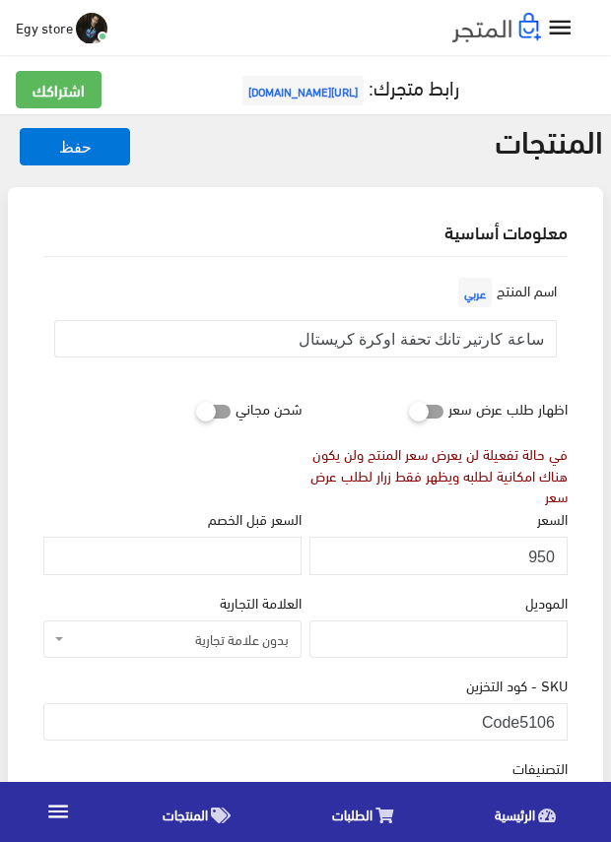
click at [543, 557] on input "950" at bounding box center [438, 555] width 258 height 37
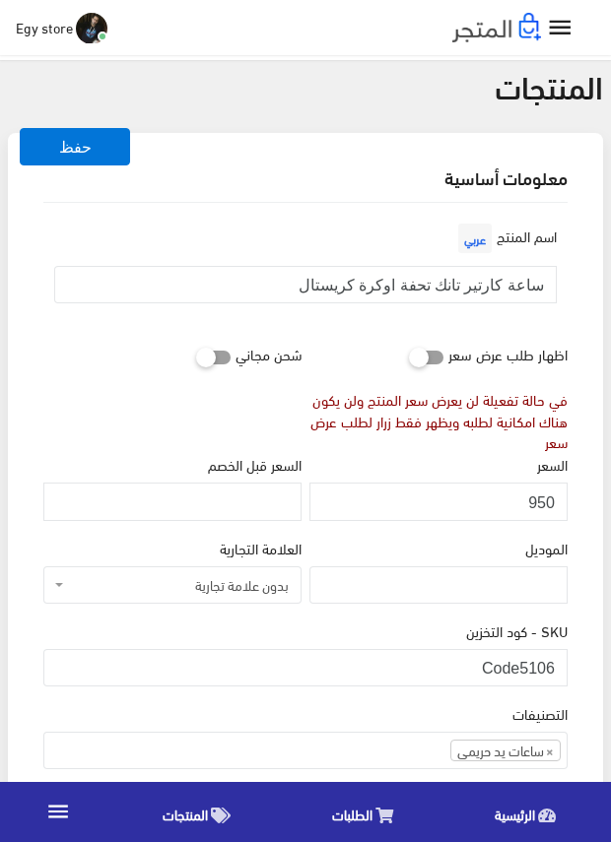
scroll to position [98, 0]
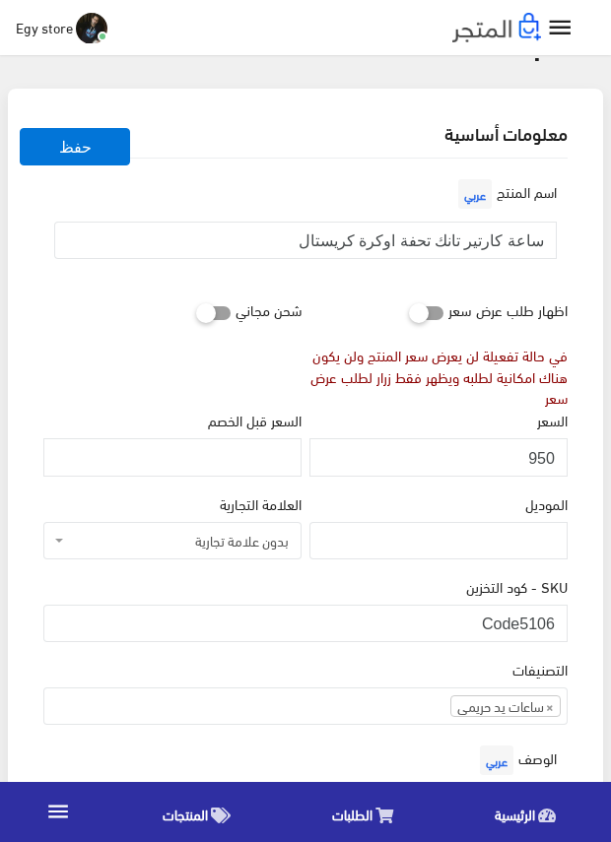
click at [377, 424] on div "السعر 950" at bounding box center [438, 442] width 258 height 67
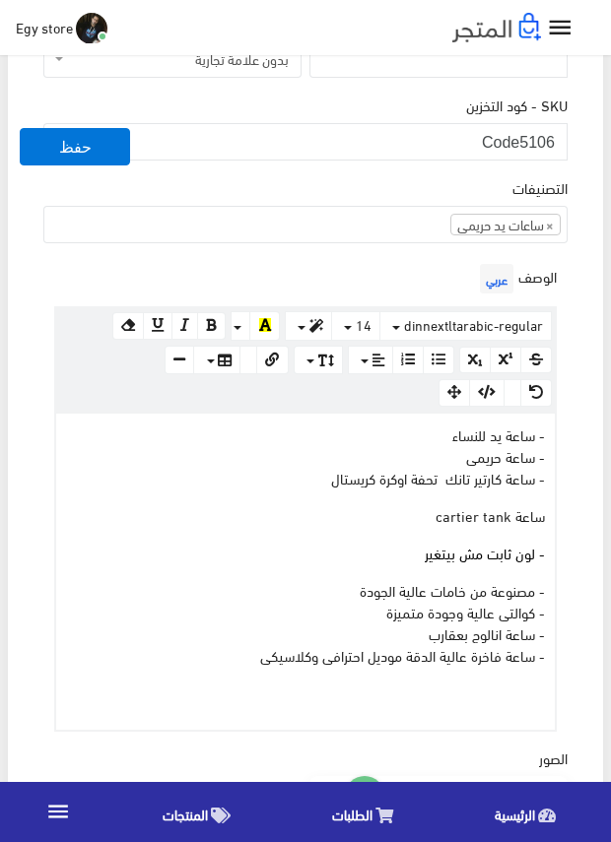
scroll to position [591, 0]
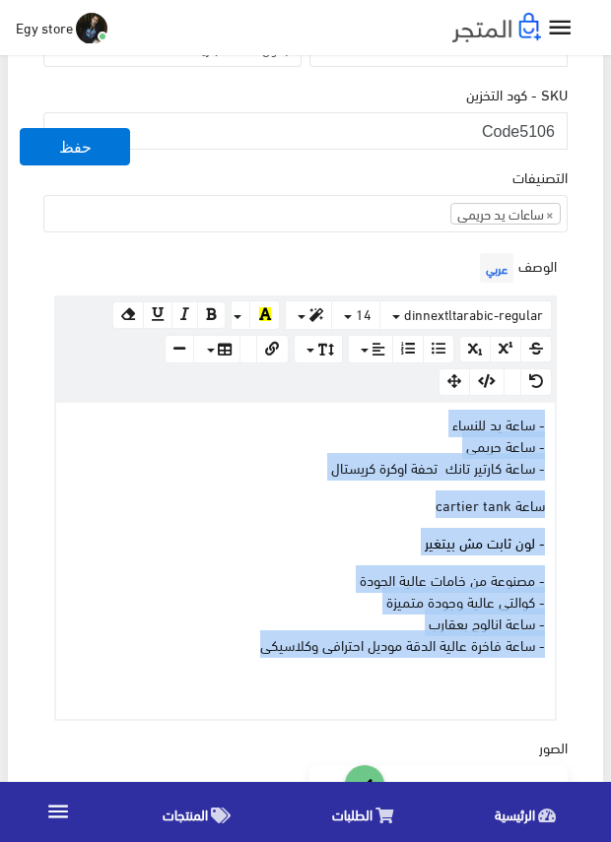
drag, startPoint x: 243, startPoint y: 639, endPoint x: 563, endPoint y: 421, distance: 387.6
click at [563, 421] on div "الوصف عربي × Insert Image Select from files Image URL Insert Image × Insert Lin…" at bounding box center [305, 484] width 532 height 472
copy div "- ساعة يد للنساء - ساعة حريمى - ساعة كارتير تانك تحفة اوكرة كريستال ساعة cartie…"
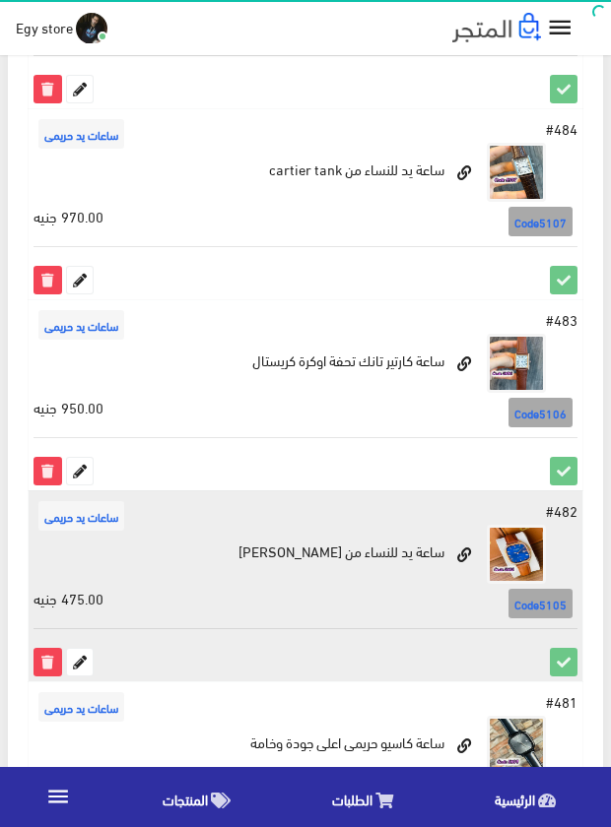
scroll to position [1384, 0]
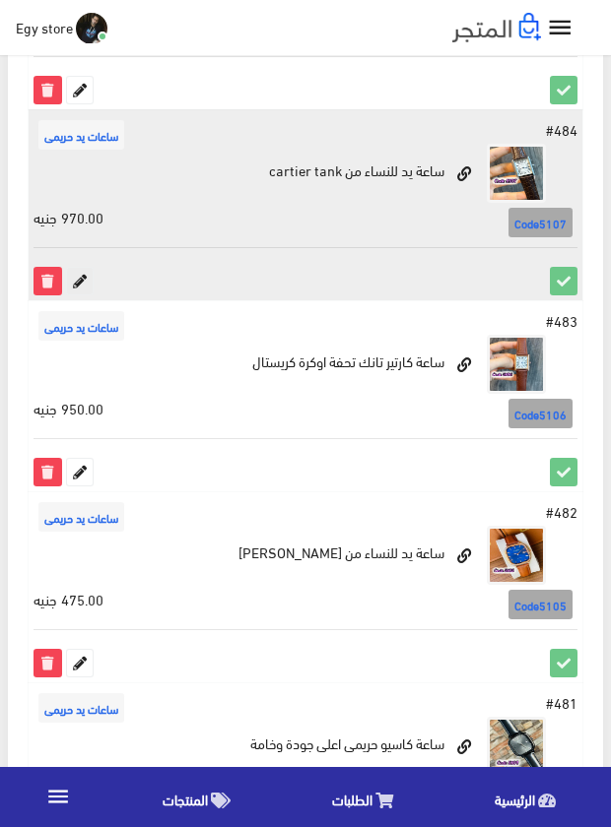
click at [88, 284] on icon at bounding box center [80, 281] width 26 height 26
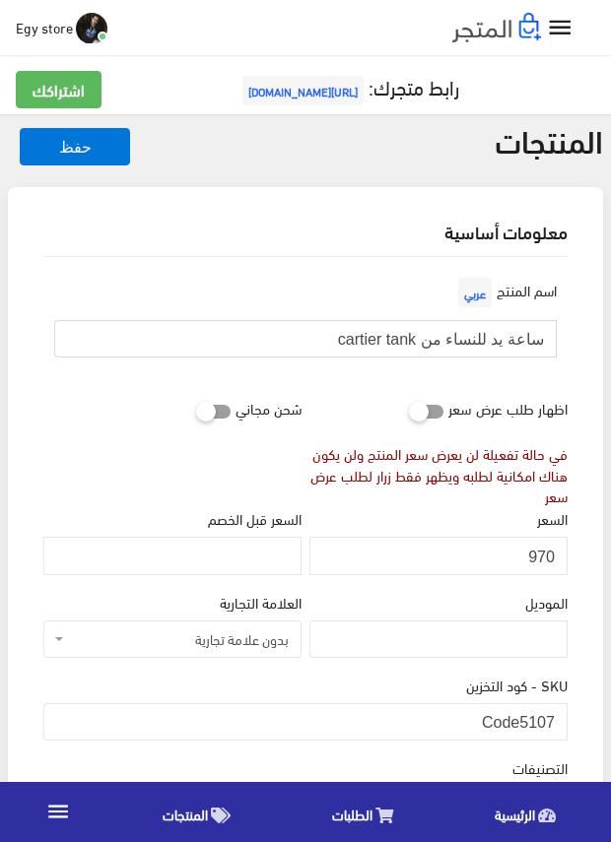
click at [465, 336] on input "ساعة يد للنساء من cartier tank" at bounding box center [305, 338] width 502 height 37
click at [457, 502] on div "في حالة تفعيلة لن يعرض سعر المنتج ولن يكون هناك امكانية لطلبه ويظهر فقط زرار لط…" at bounding box center [438, 475] width 258 height 65
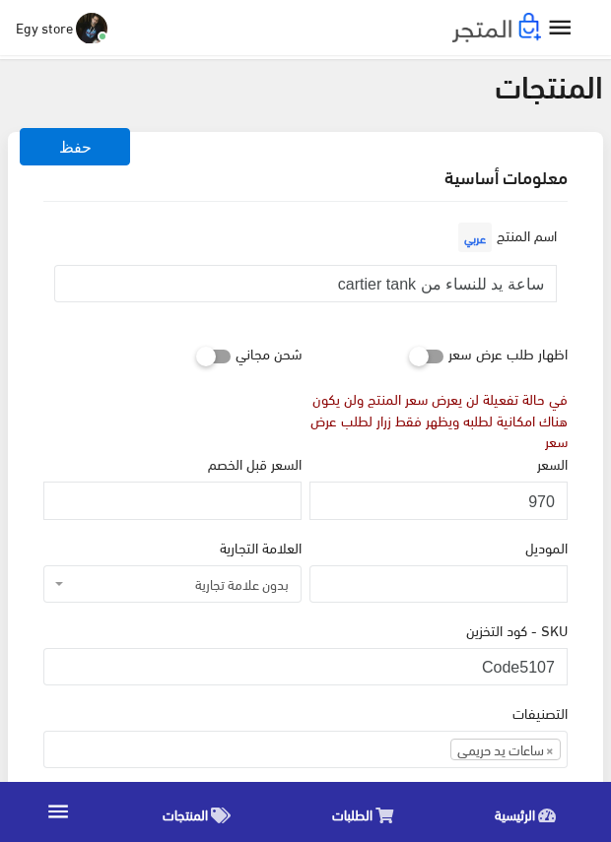
scroll to position [98, 0]
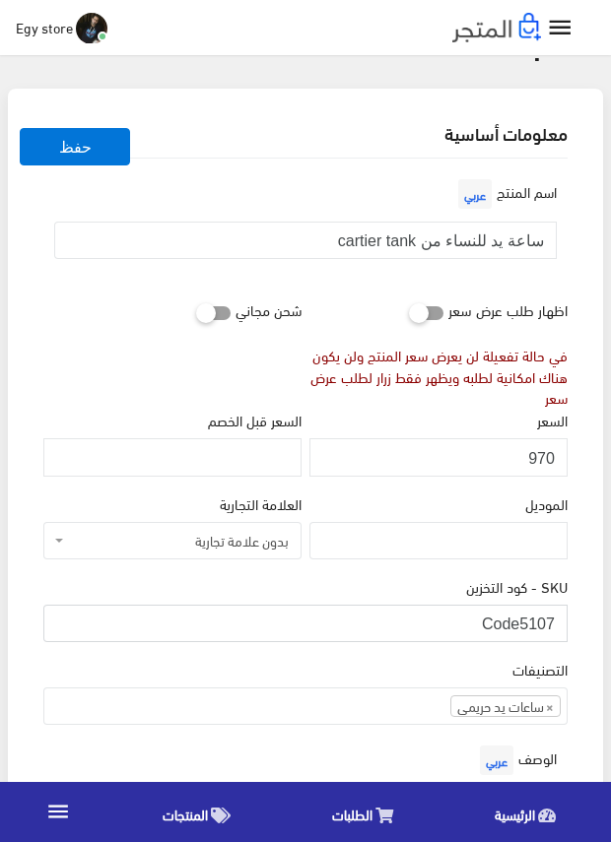
drag, startPoint x: 519, startPoint y: 625, endPoint x: 566, endPoint y: 625, distance: 47.3
click at [566, 625] on input "Code5107" at bounding box center [305, 623] width 524 height 37
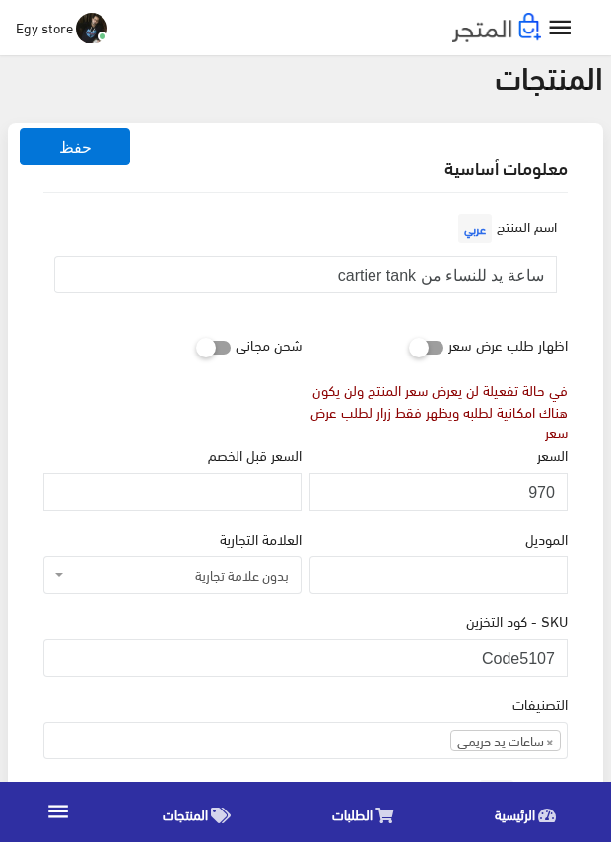
scroll to position [197, 0]
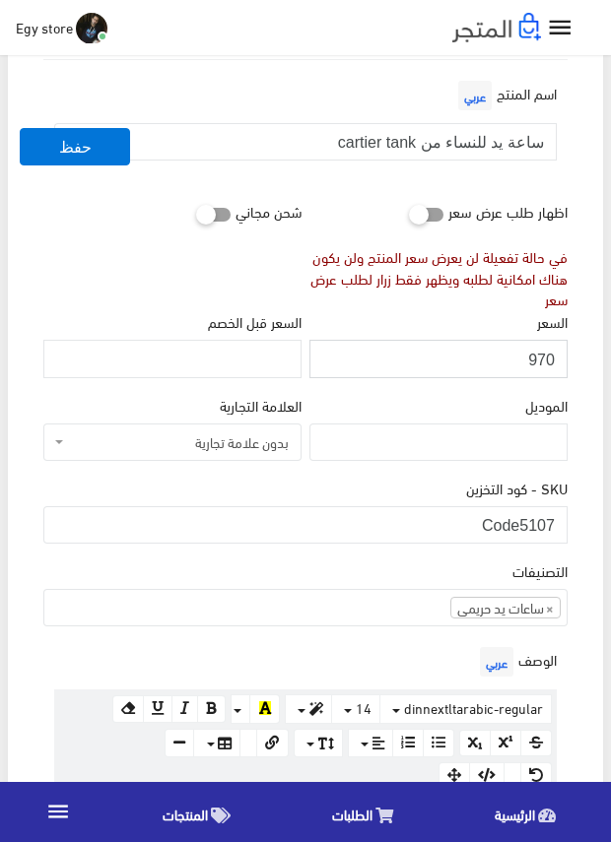
click at [545, 352] on input "970" at bounding box center [438, 358] width 258 height 37
click at [373, 554] on div "SKU - كود التخزين Code5107" at bounding box center [305, 518] width 532 height 83
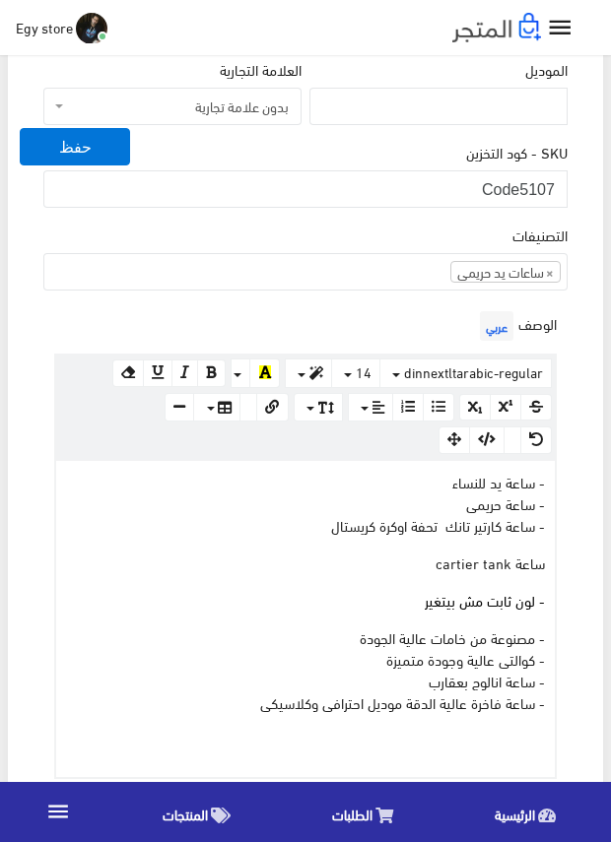
scroll to position [591, 0]
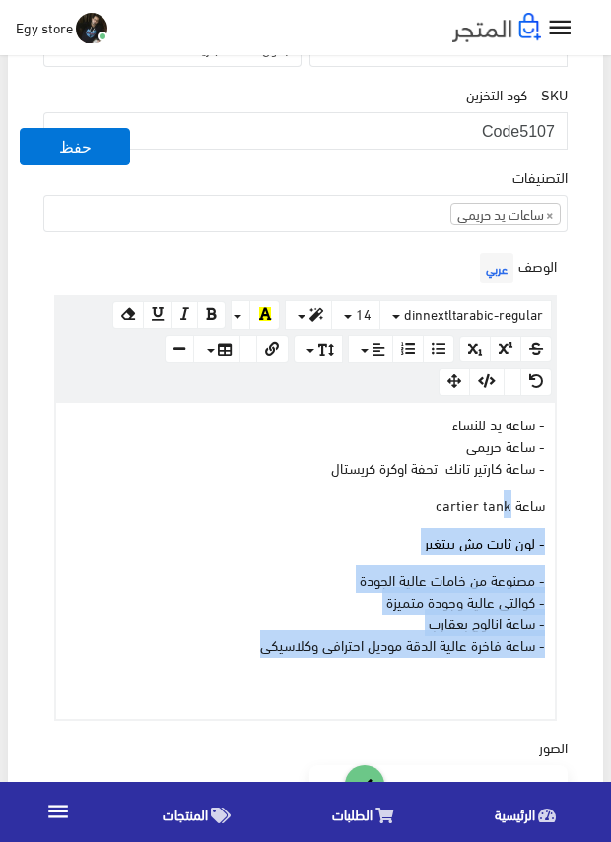
drag, startPoint x: 243, startPoint y: 641, endPoint x: 579, endPoint y: 448, distance: 387.4
click at [548, 466] on div "- ساعة يد للنساء - ساعة حريمى - ساعة كارتير تانك تحفة اوكرة كريستال ساعة cartie…" at bounding box center [305, 561] width 498 height 316
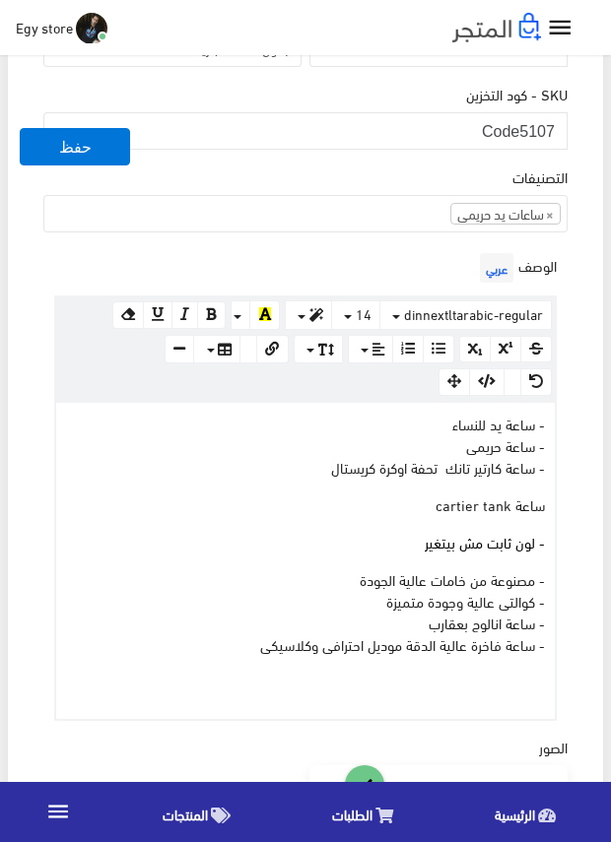
click at [579, 448] on div "اسم المنتج عربي ساعة يد للنساء من cartier tank اظهار طلب عرض سعر في حالة تفعيلة…" at bounding box center [305, 621] width 555 height 1911
drag, startPoint x: 579, startPoint y: 448, endPoint x: 576, endPoint y: 423, distance: 25.8
click at [576, 423] on div "اسم المنتج عربي ساعة يد للنساء من cartier tank اظهار طلب عرض سعر في حالة تفعيلة…" at bounding box center [305, 621] width 555 height 1911
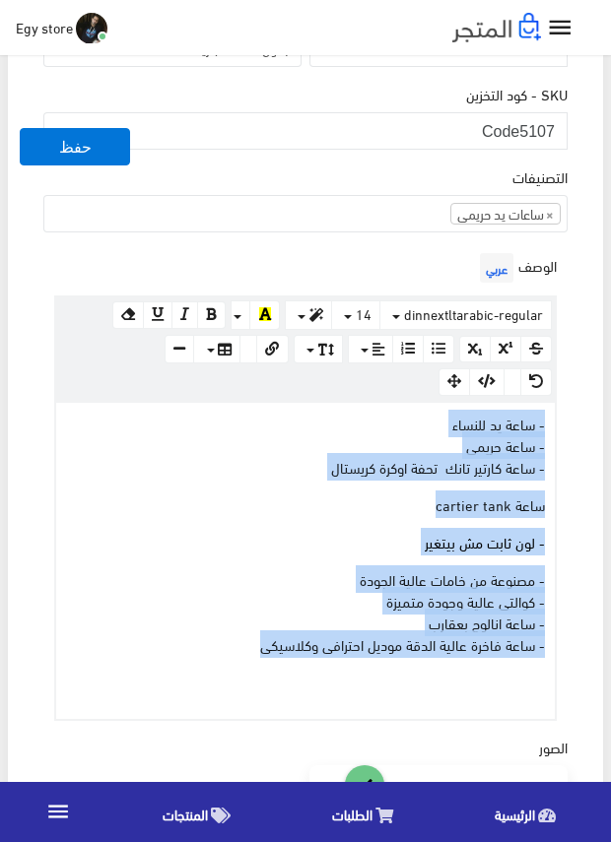
drag, startPoint x: 221, startPoint y: 652, endPoint x: 569, endPoint y: 424, distance: 416.9
click at [569, 424] on div "الوصف عربي × Insert Image Select from files Image URL Insert Image × Insert Lin…" at bounding box center [305, 484] width 532 height 472
copy div "- ساعة يد للنساء - ساعة حريمى - ساعة كارتير تانك تحفة اوكرة كريستال ساعة cartie…"
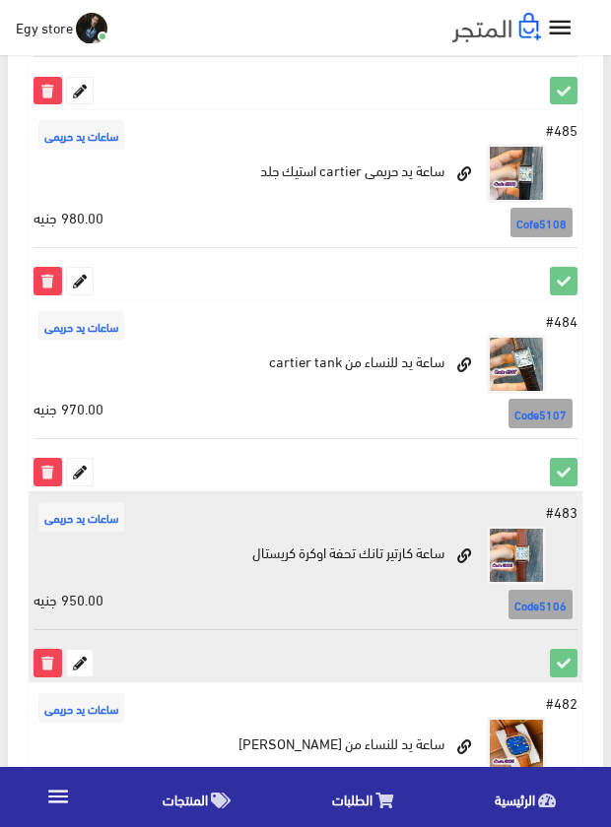
scroll to position [1187, 0]
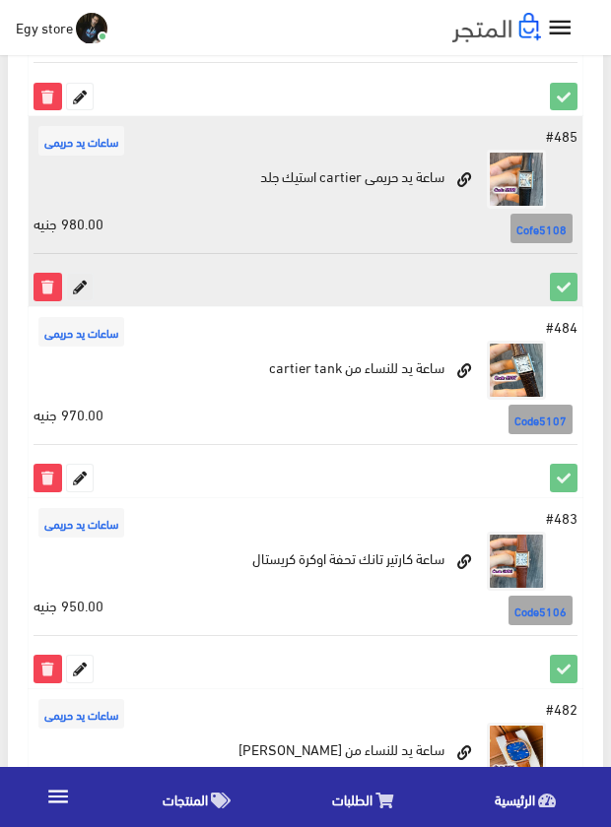
click at [84, 290] on icon at bounding box center [80, 287] width 26 height 26
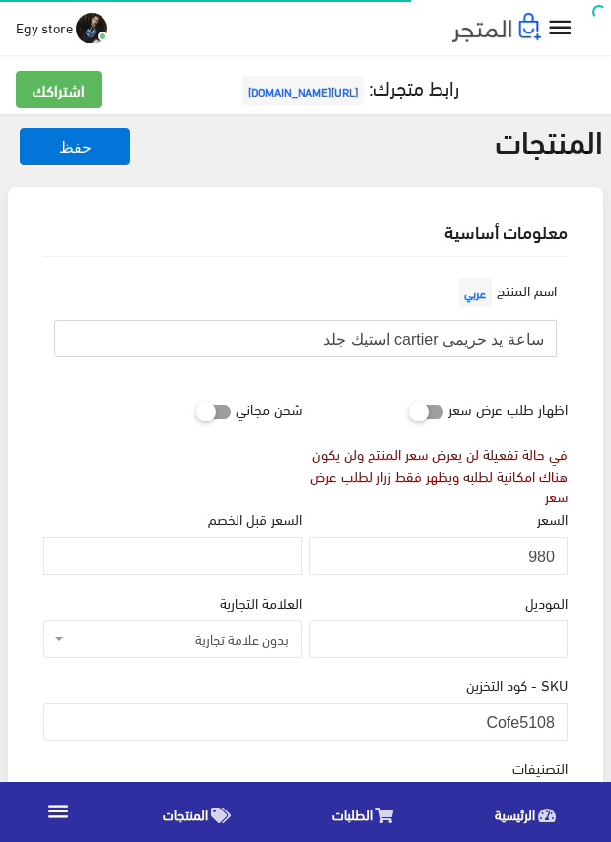
click at [373, 338] on input "ساعة يد حريمى cartier استيك جلد" at bounding box center [305, 338] width 502 height 37
drag, startPoint x: 521, startPoint y: 721, endPoint x: 559, endPoint y: 720, distance: 38.4
click at [559, 720] on input "Cofe5108" at bounding box center [305, 721] width 524 height 37
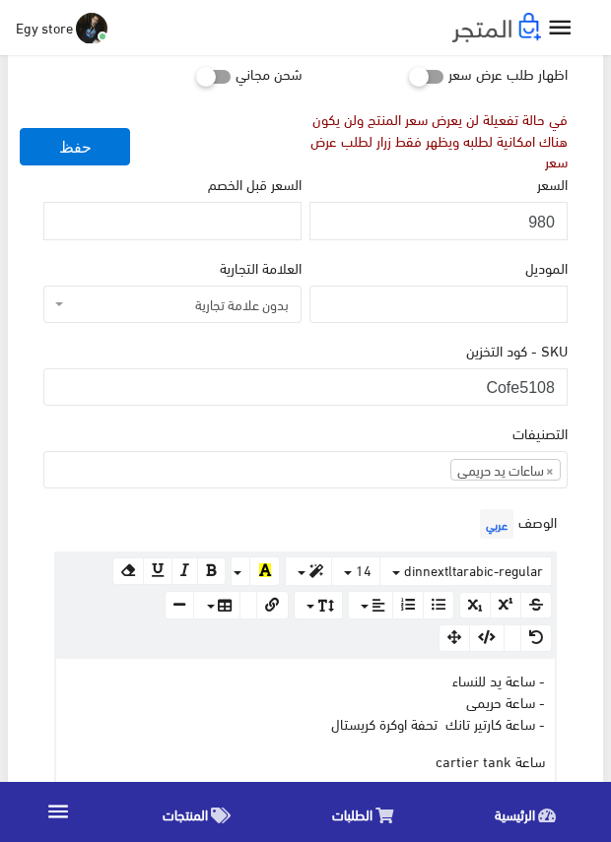
scroll to position [295, 0]
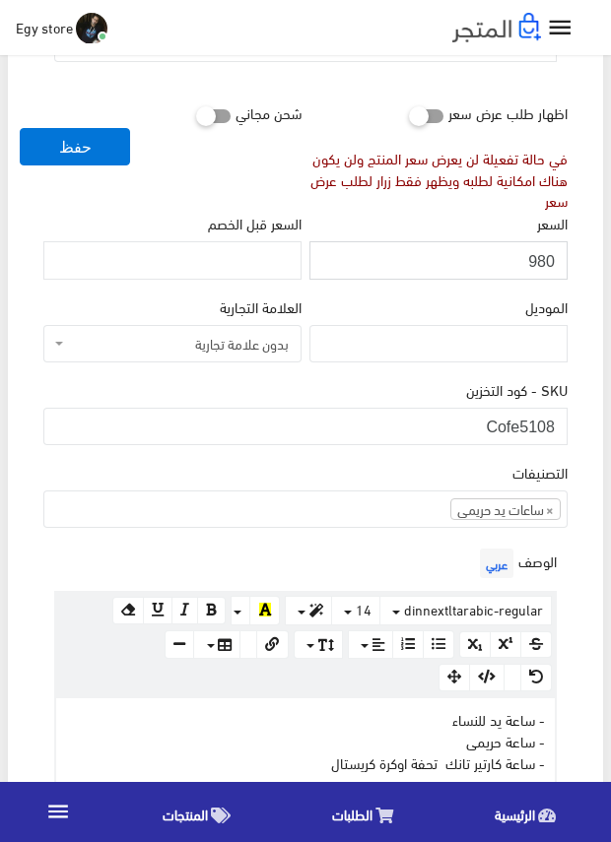
click at [539, 254] on input "980" at bounding box center [438, 259] width 258 height 37
click at [431, 220] on div "السعر 980" at bounding box center [438, 245] width 258 height 67
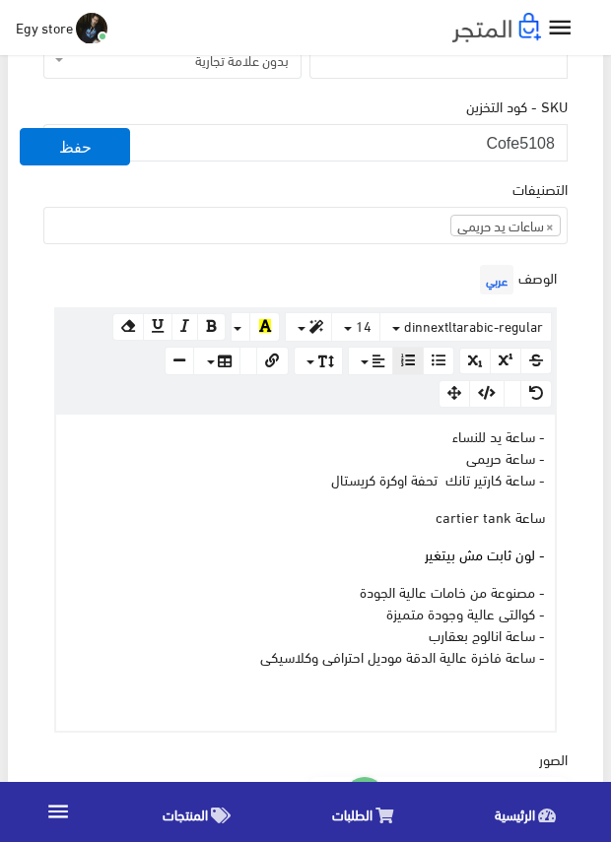
scroll to position [591, 0]
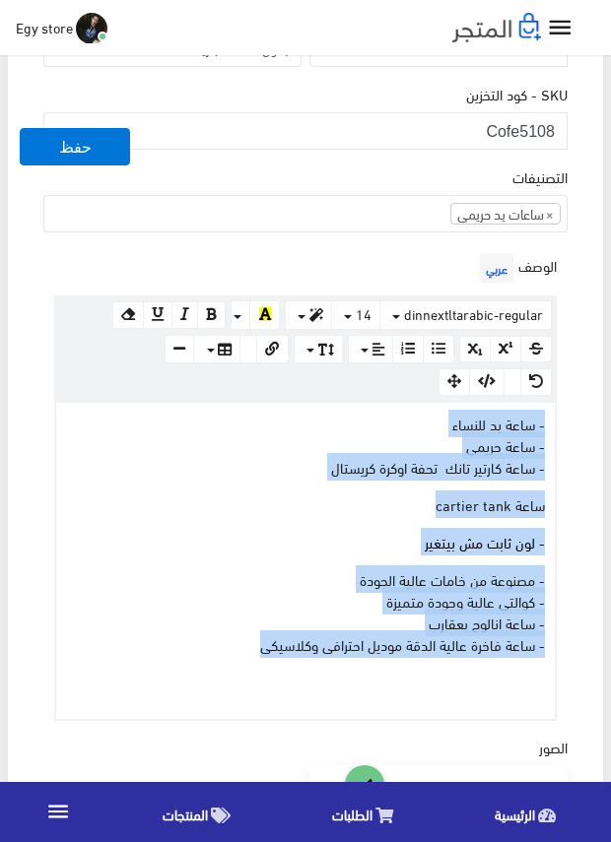
drag, startPoint x: 254, startPoint y: 649, endPoint x: 571, endPoint y: 424, distance: 388.6
click at [571, 424] on div "اسم المنتج عربي ساعة يد حريمى cartier استيك جلد اظهار طلب عرض سعر في حالة تفعيل…" at bounding box center [305, 613] width 555 height 1894
copy div "- ساعة يد للنساء - ساعة حريمى - ساعة كارتير تانك تحفة اوكرة كريستال ساعة cartie…"
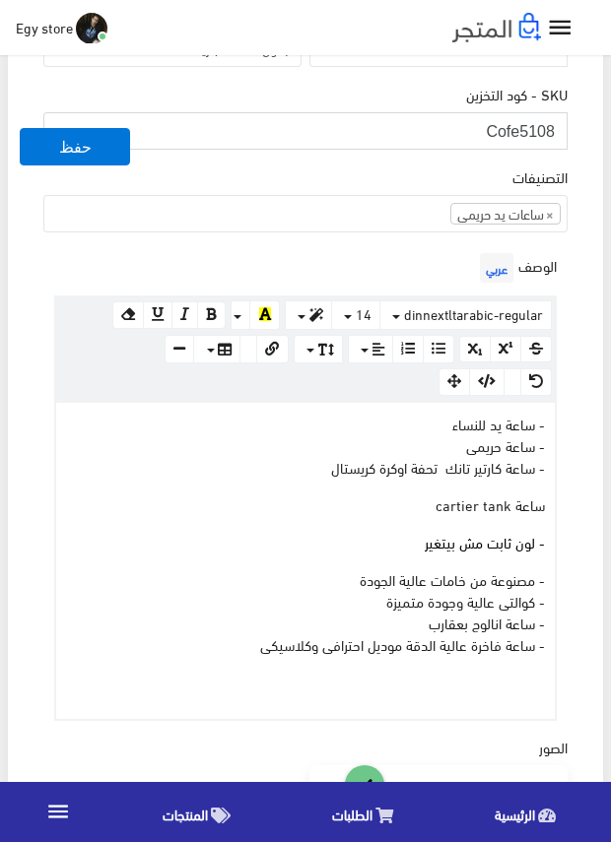
drag, startPoint x: 520, startPoint y: 132, endPoint x: 580, endPoint y: 136, distance: 60.2
click at [580, 136] on div "اسم المنتج عربي ساعة يد حريمى cartier استيك جلد اظهار طلب عرض سعر في حالة تفعيل…" at bounding box center [305, 613] width 555 height 1894
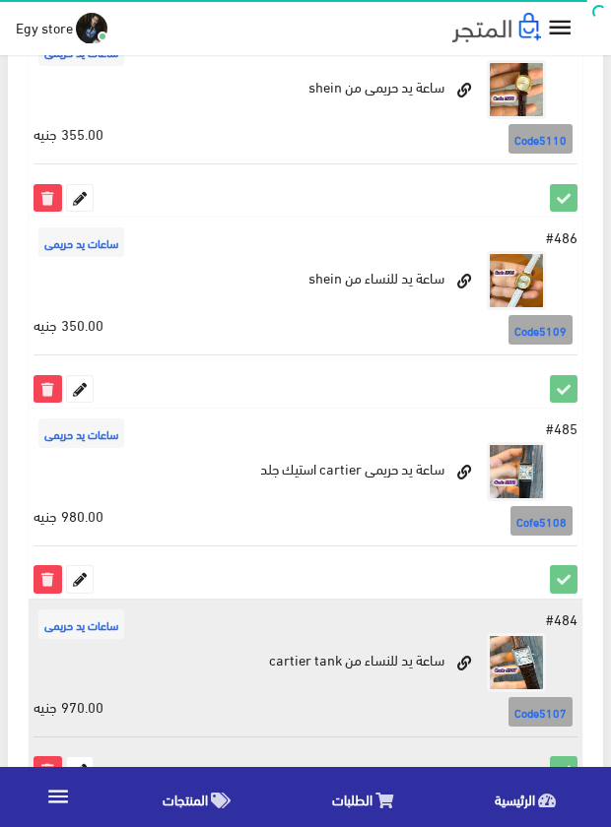
scroll to position [891, 0]
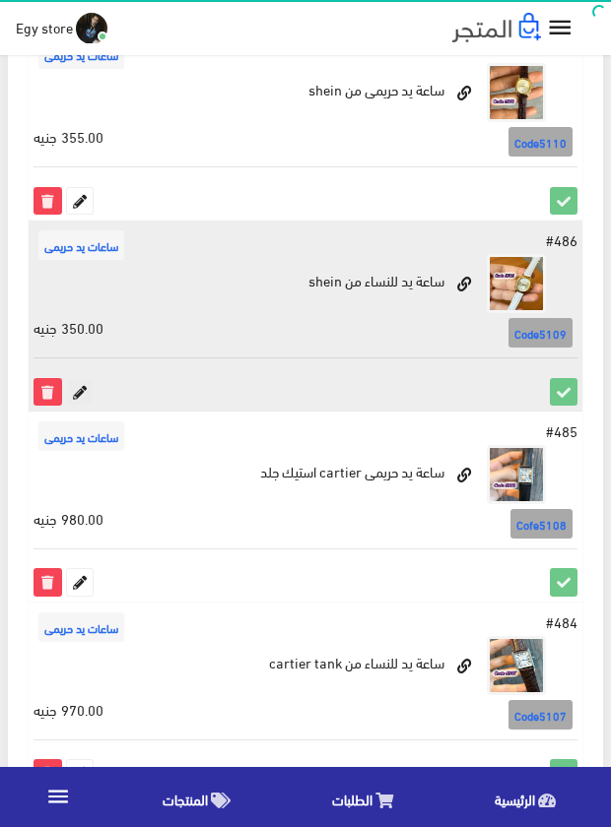
click at [80, 388] on icon at bounding box center [80, 392] width 26 height 26
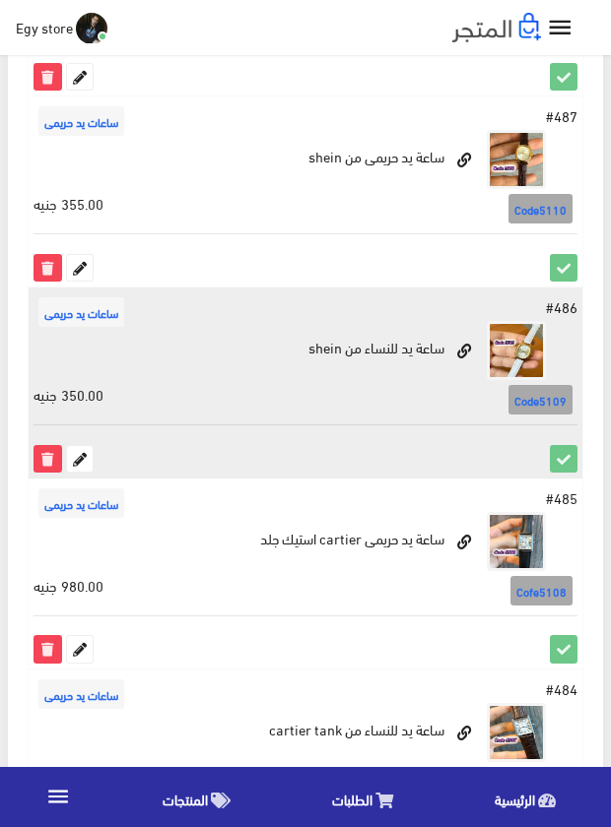
scroll to position [793, 0]
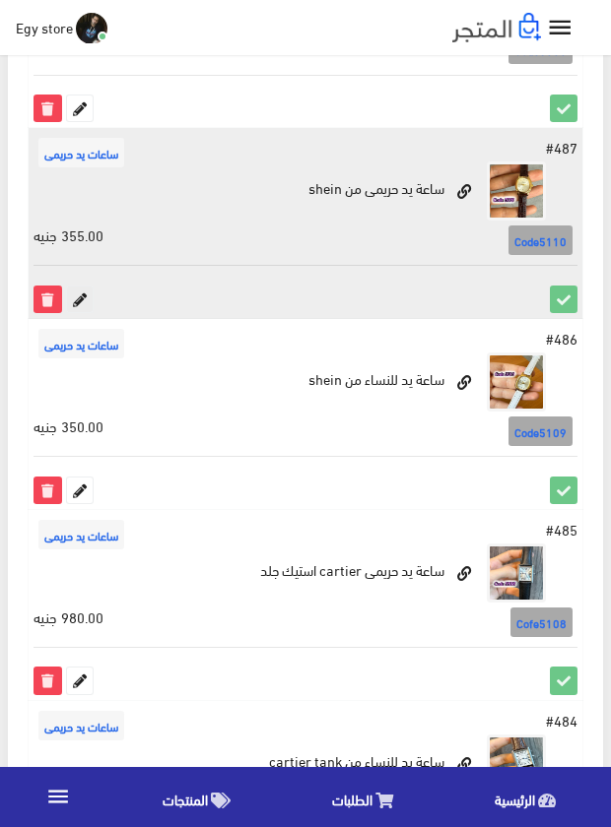
click at [81, 294] on icon at bounding box center [80, 300] width 26 height 26
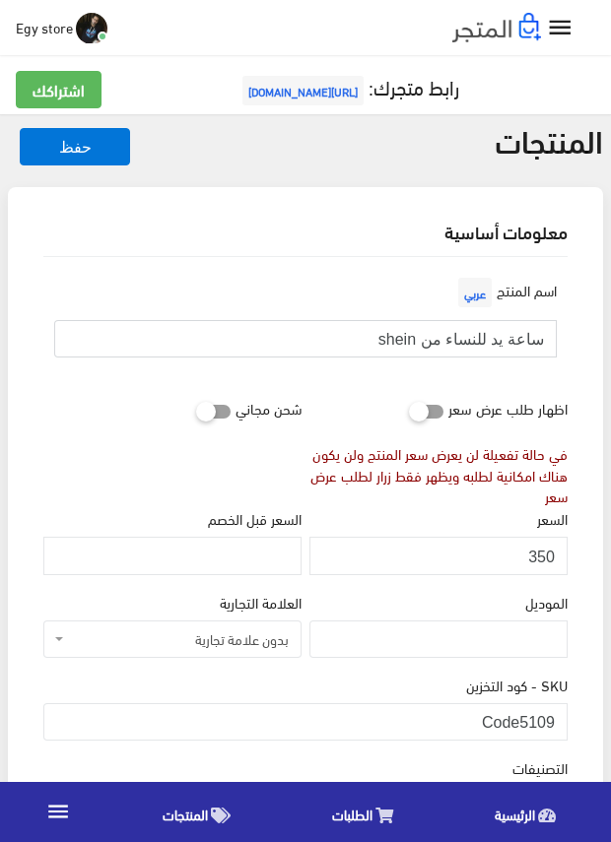
click at [520, 335] on input "ساعة يد للنساء من shein" at bounding box center [305, 338] width 502 height 37
drag, startPoint x: 518, startPoint y: 716, endPoint x: 561, endPoint y: 716, distance: 43.3
click at [561, 716] on input "Code5109" at bounding box center [305, 721] width 524 height 37
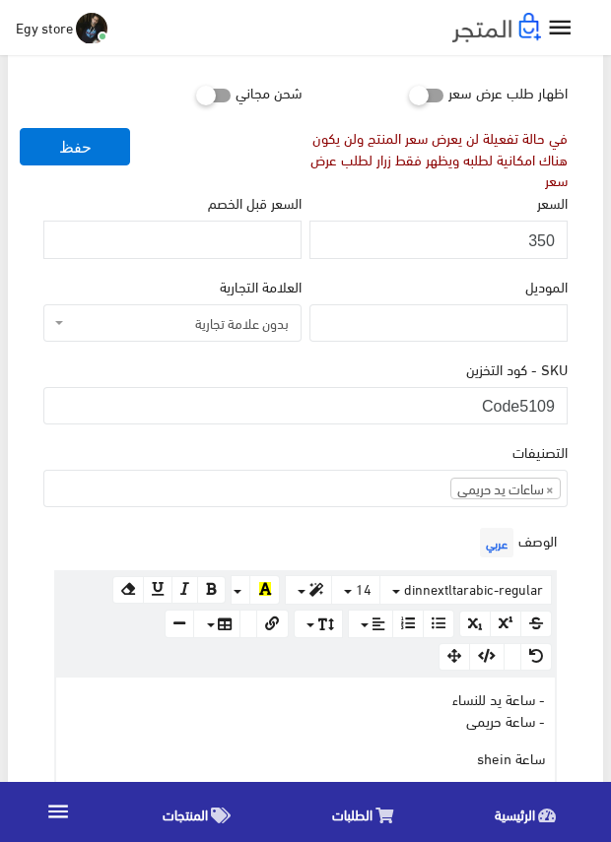
scroll to position [295, 0]
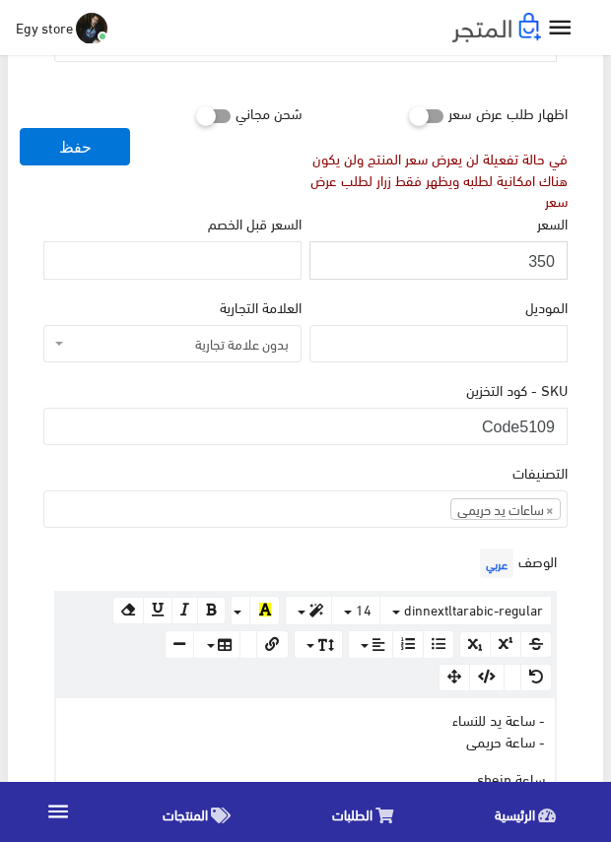
click at [543, 261] on input "350" at bounding box center [438, 259] width 258 height 37
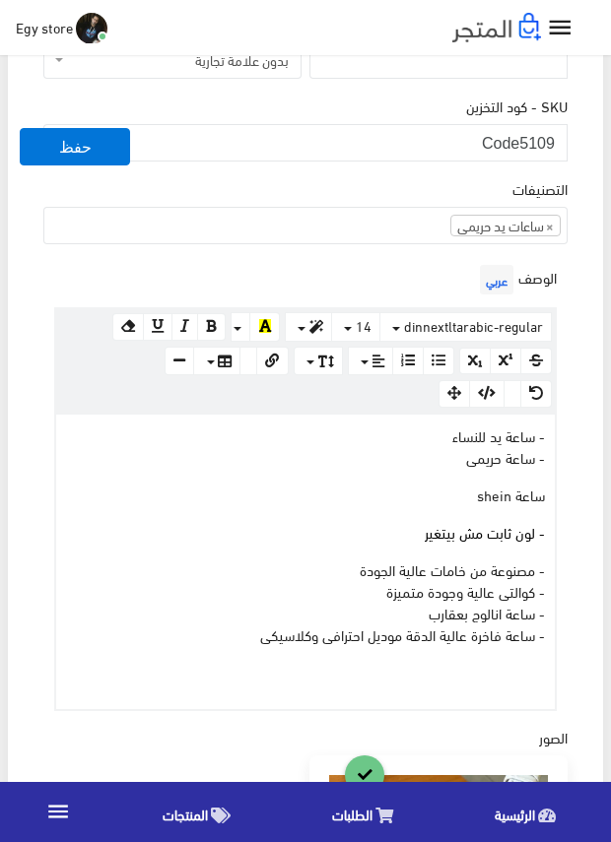
scroll to position [591, 0]
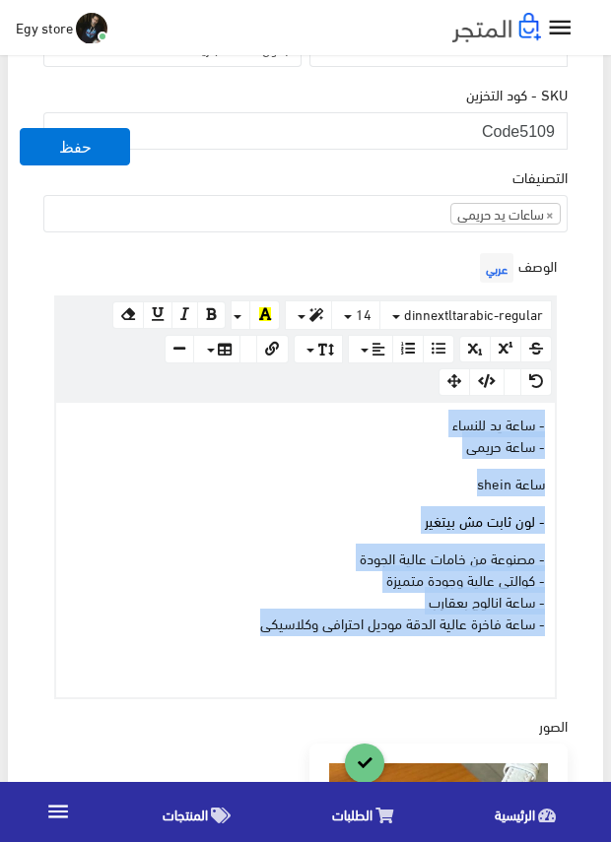
drag, startPoint x: 227, startPoint y: 621, endPoint x: 563, endPoint y: 420, distance: 392.7
click at [563, 420] on div "الوصف عربي × Insert Image Select from files Image URL Insert Image × Insert Lin…" at bounding box center [305, 473] width 532 height 450
copy div "- ساعة يد للنساء - ساعة حريمى ساعة shein - لون ثابت مش بيتغير - مصنوعة من خامات…"
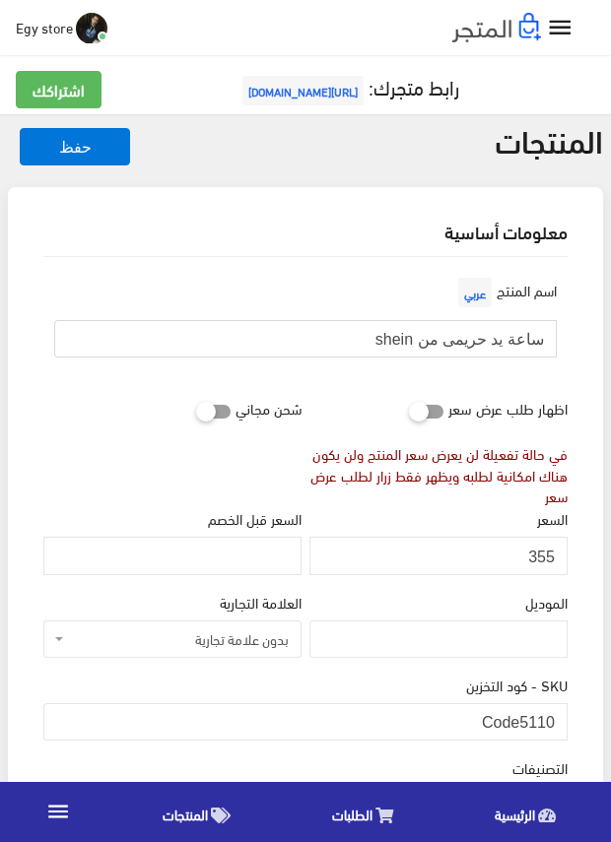
click at [470, 341] on input "ساعة يد حريمى من shein" at bounding box center [305, 338] width 502 height 37
drag, startPoint x: 519, startPoint y: 711, endPoint x: 564, endPoint y: 720, distance: 46.2
click at [564, 720] on input "Code5110" at bounding box center [305, 721] width 524 height 37
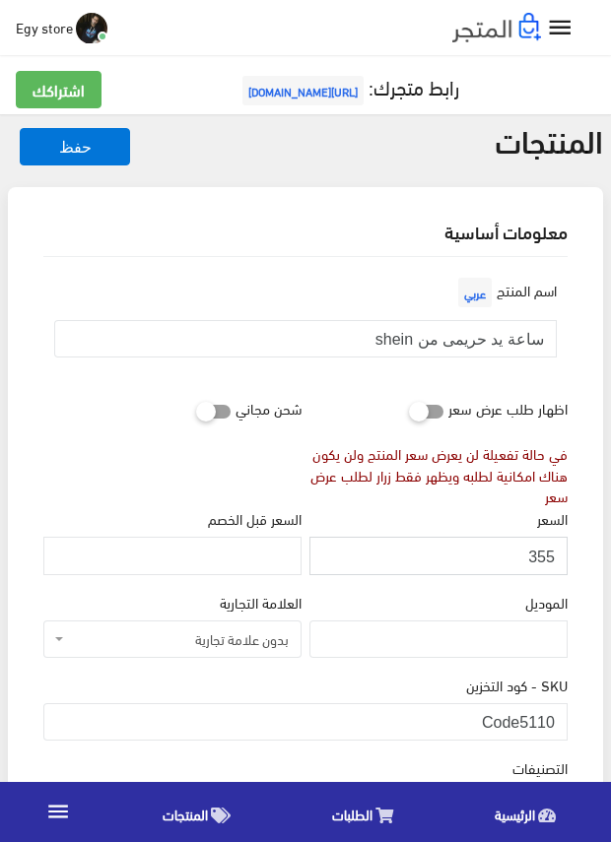
click at [537, 553] on input "355" at bounding box center [438, 555] width 258 height 37
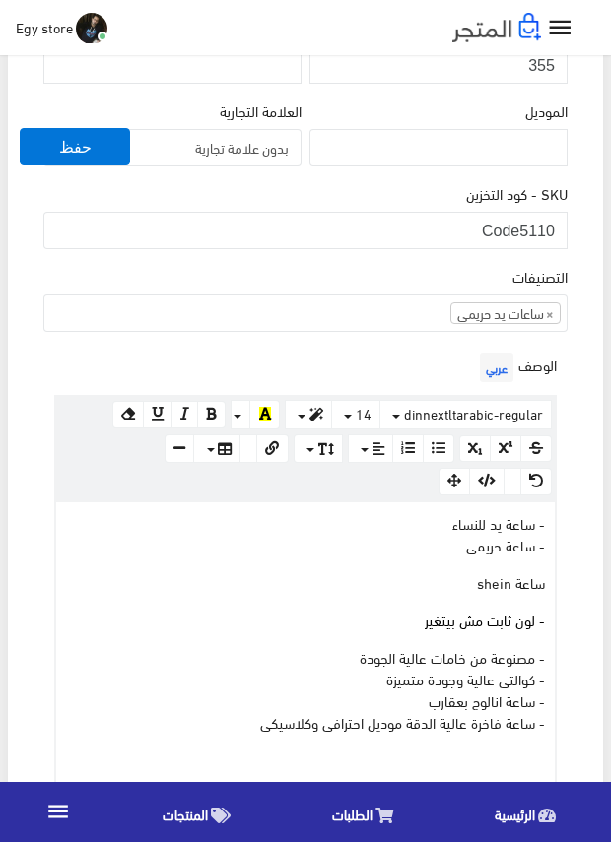
scroll to position [492, 0]
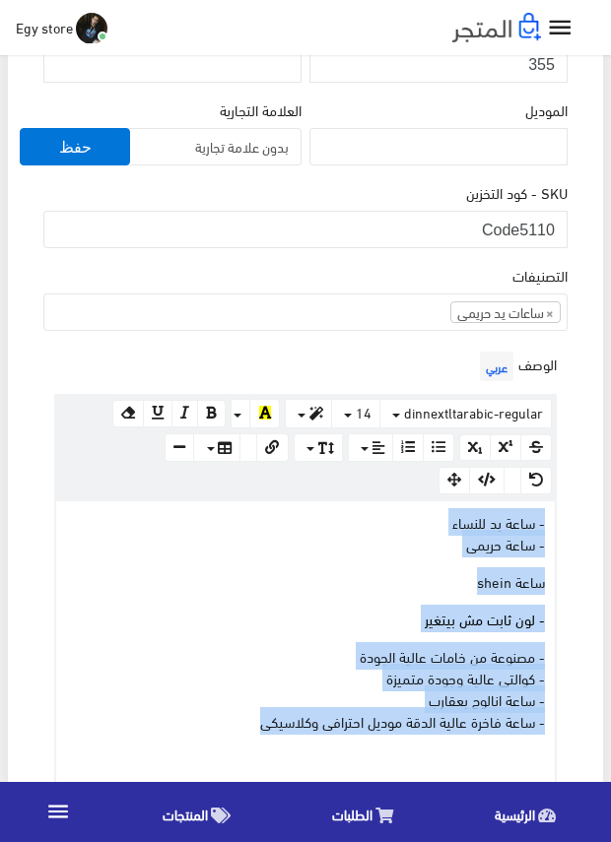
drag, startPoint x: 244, startPoint y: 723, endPoint x: 553, endPoint y: 530, distance: 363.7
click at [553, 530] on div "- ساعة يد للنساء - ساعة حريمى ساعة shein - لون ثابت مش بيتغير - مصنوعة من خامات…" at bounding box center [305, 648] width 498 height 294
copy div "- ساعة يد للنساء - ساعة حريمى ساعة shein - لون ثابت مش بيتغير - مصنوعة من خامات…"
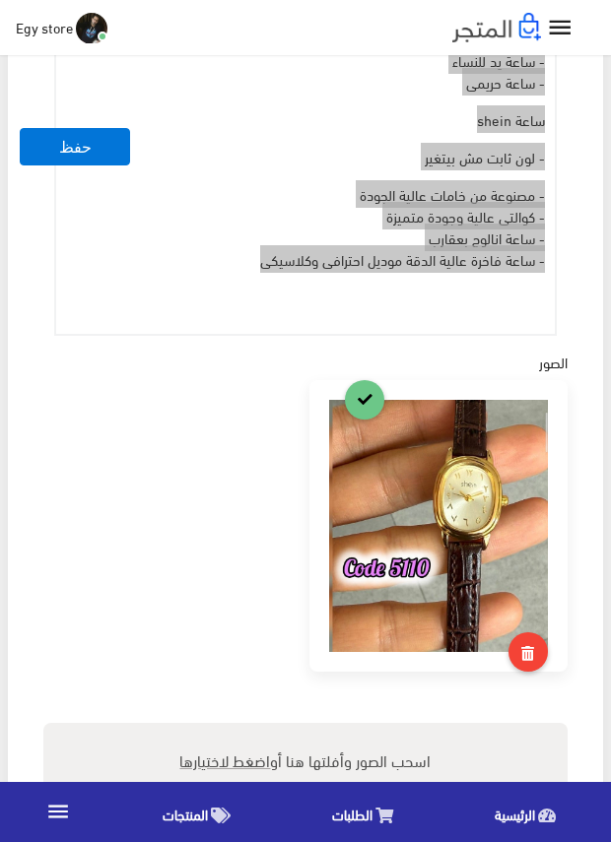
scroll to position [886, 0]
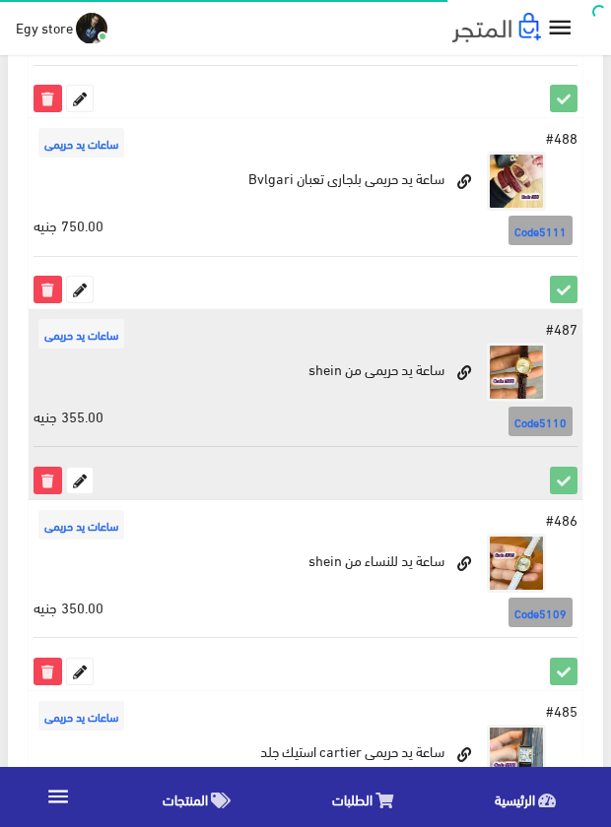
scroll to position [596, 0]
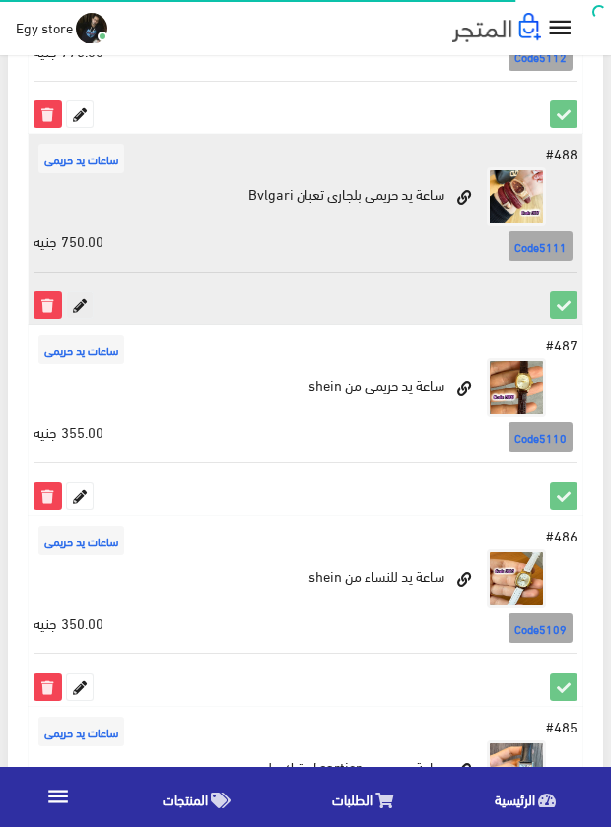
click at [77, 305] on icon at bounding box center [80, 306] width 26 height 26
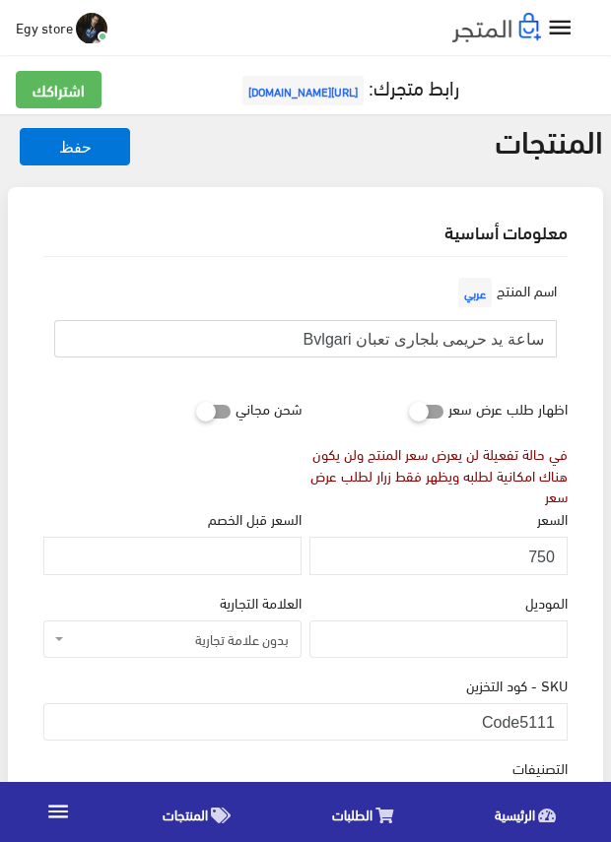
click at [392, 341] on input "ساعة يد حريمى بلجارى تعبان Bvlgari" at bounding box center [305, 338] width 502 height 37
drag, startPoint x: 520, startPoint y: 713, endPoint x: 572, endPoint y: 714, distance: 52.2
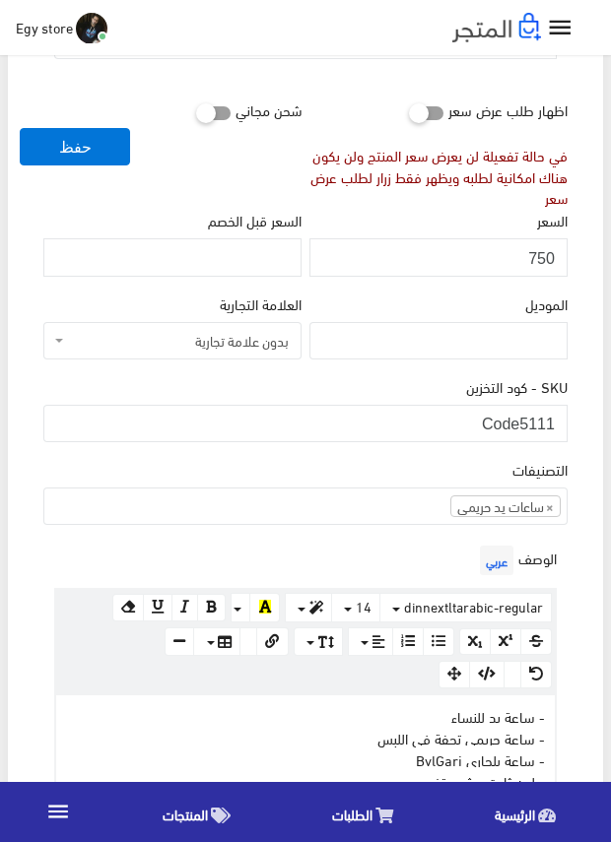
scroll to position [295, 0]
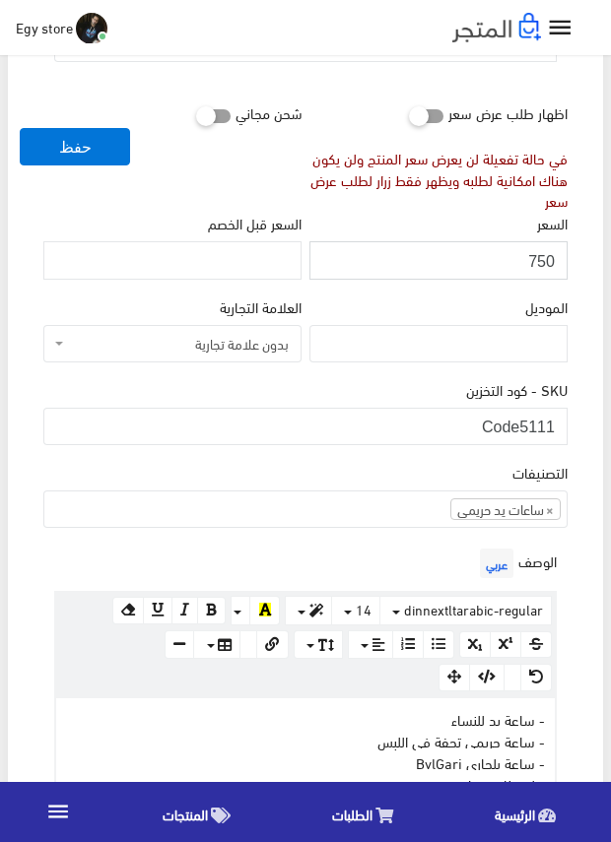
click at [542, 260] on input "750" at bounding box center [438, 259] width 258 height 37
click at [381, 468] on div "التصنيفات ساعات يد رجالى ساعات يد حريمى اساور وبريسليت × ساعات يد حريمى" at bounding box center [305, 494] width 524 height 67
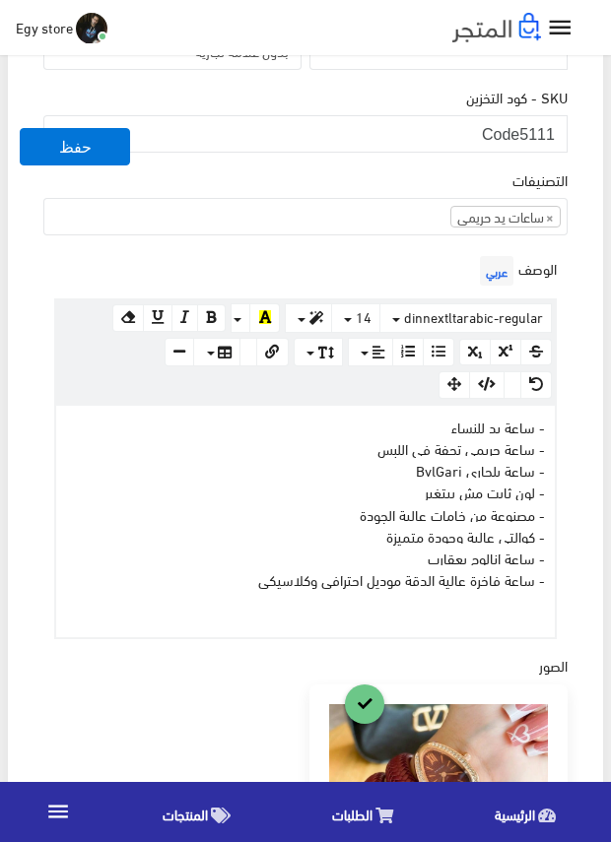
scroll to position [591, 0]
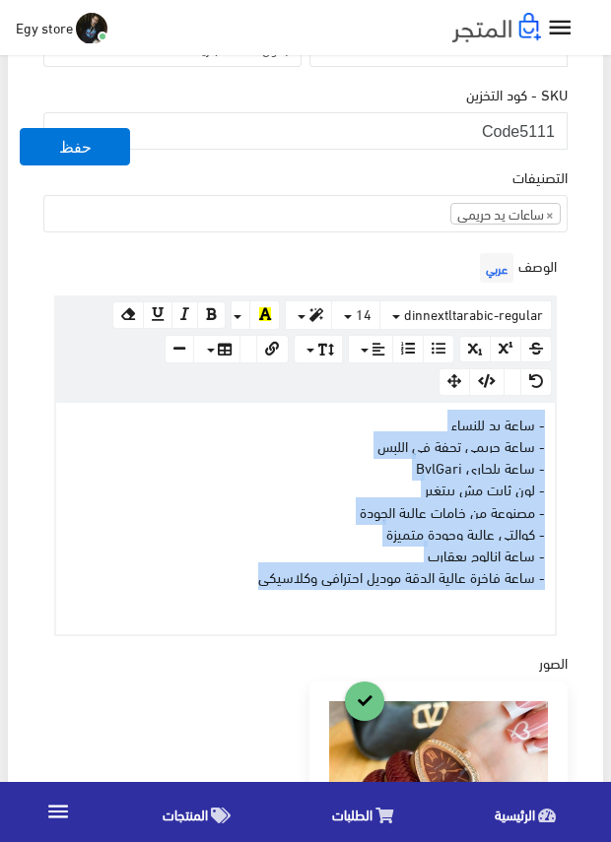
drag, startPoint x: 253, startPoint y: 576, endPoint x: 579, endPoint y: 427, distance: 358.3
click at [579, 427] on div "اسم المنتج عربي ساعة يد حريمى بلجارى تعبان Bvlgari اظهار طلب عرض سعر في حالة تف…" at bounding box center [305, 561] width 555 height 1791
copy div "- ساعة يد للنساء - ساعة حريمى تحفة فى اللبس - ساعة بلجارى BvlGari - لون ثابت مش…"
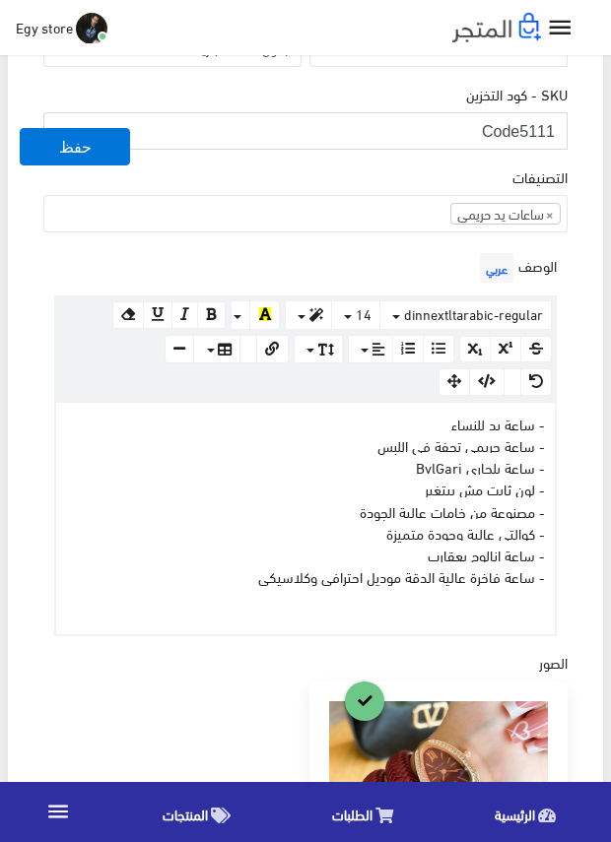
drag, startPoint x: 522, startPoint y: 125, endPoint x: 561, endPoint y: 127, distance: 39.4
click at [561, 127] on input "Code5111" at bounding box center [305, 130] width 524 height 37
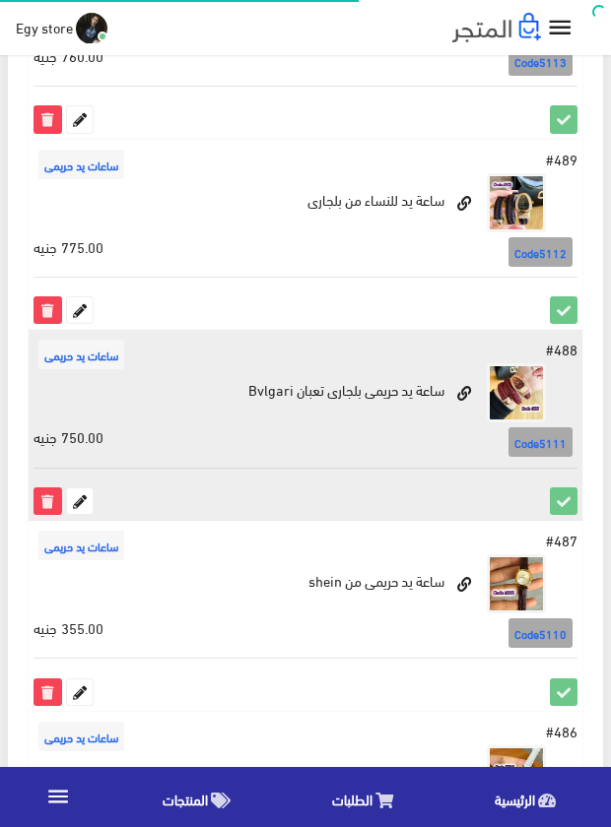
scroll to position [399, 0]
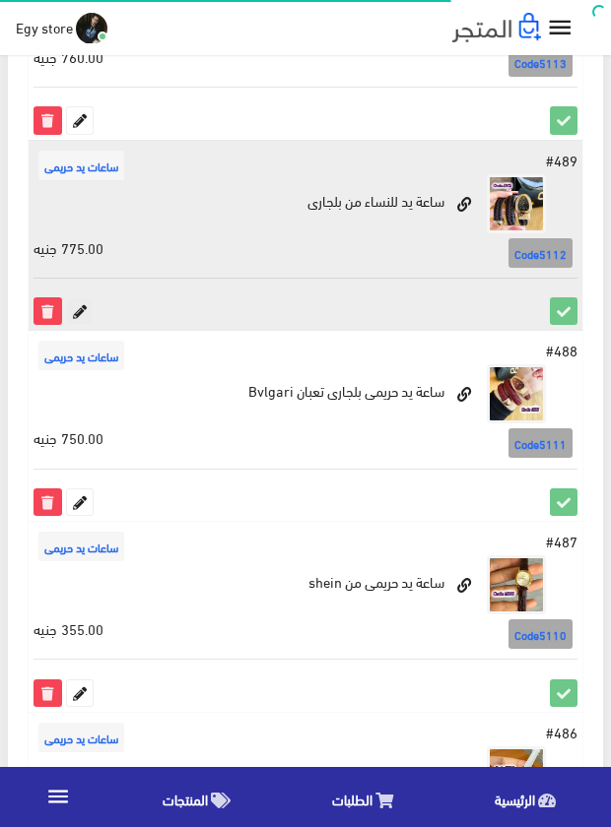
click at [76, 304] on icon at bounding box center [80, 311] width 26 height 26
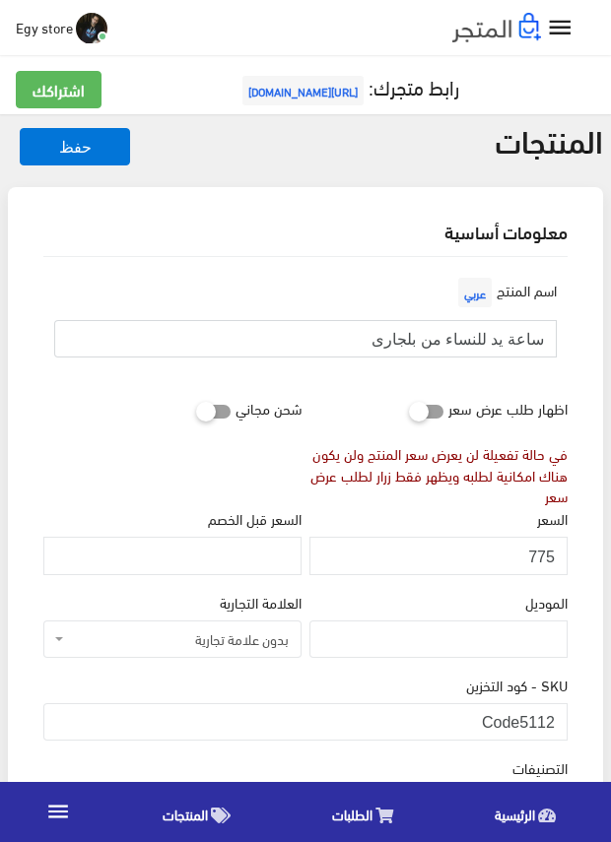
click at [485, 341] on input "ساعة يد للنساء من بلجارى" at bounding box center [305, 338] width 502 height 37
drag, startPoint x: 520, startPoint y: 716, endPoint x: 577, endPoint y: 719, distance: 57.2
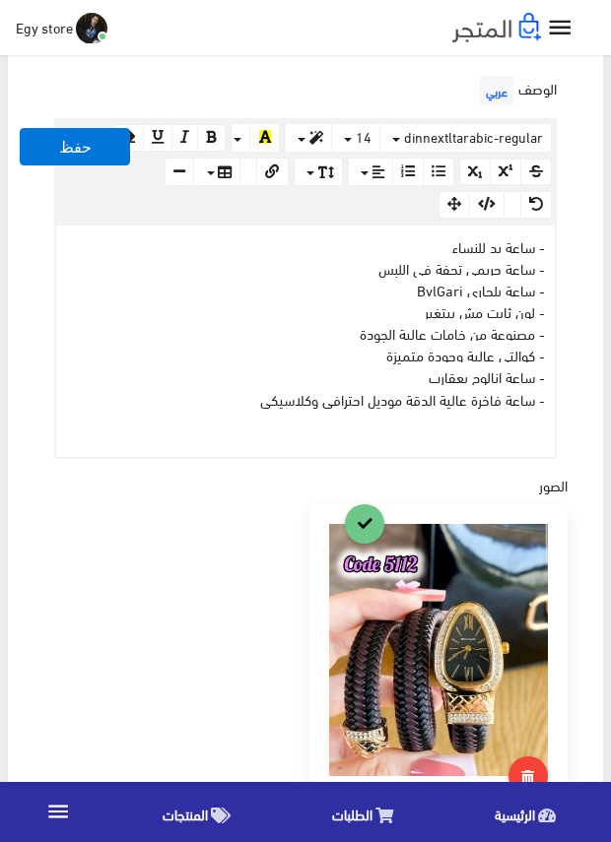
scroll to position [1083, 0]
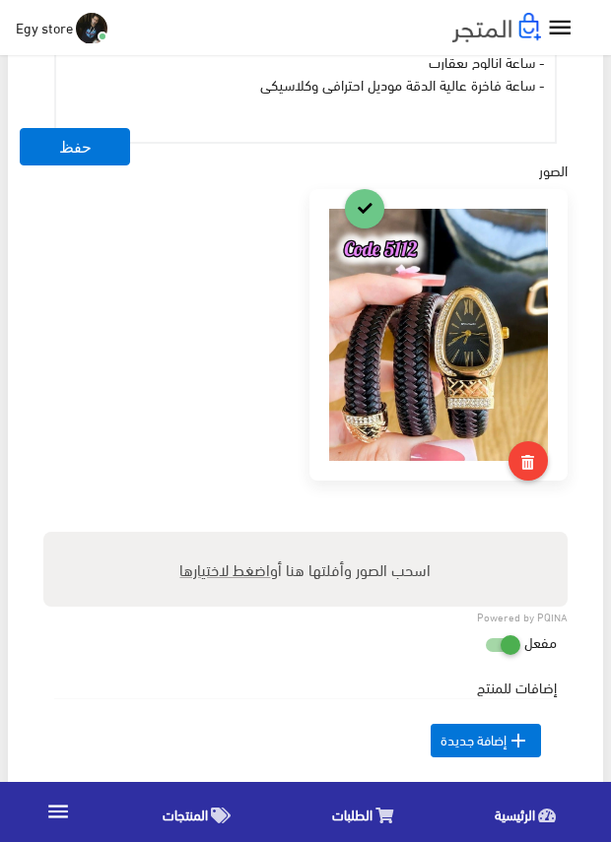
click at [582, 474] on div "اسم المنتج عربي ساعة يد للنساء من بلجارى اظهار طلب عرض سعر في حالة تفعيلة لن يع…" at bounding box center [305, 82] width 555 height 1817
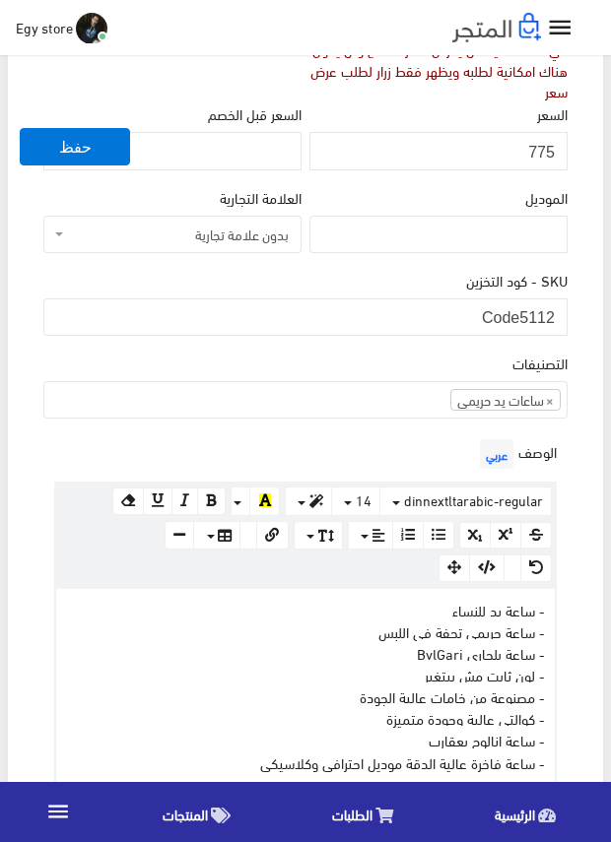
scroll to position [394, 0]
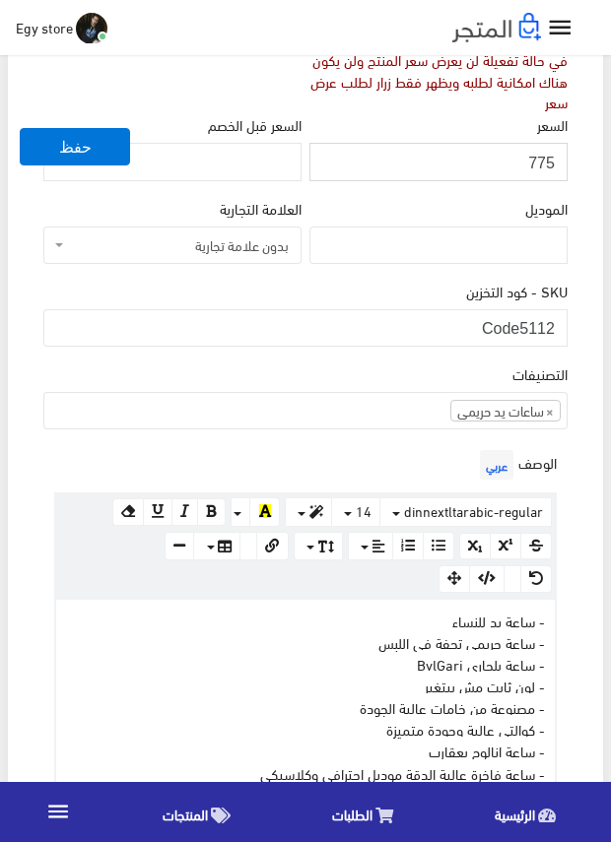
click at [534, 158] on input "775" at bounding box center [438, 161] width 258 height 37
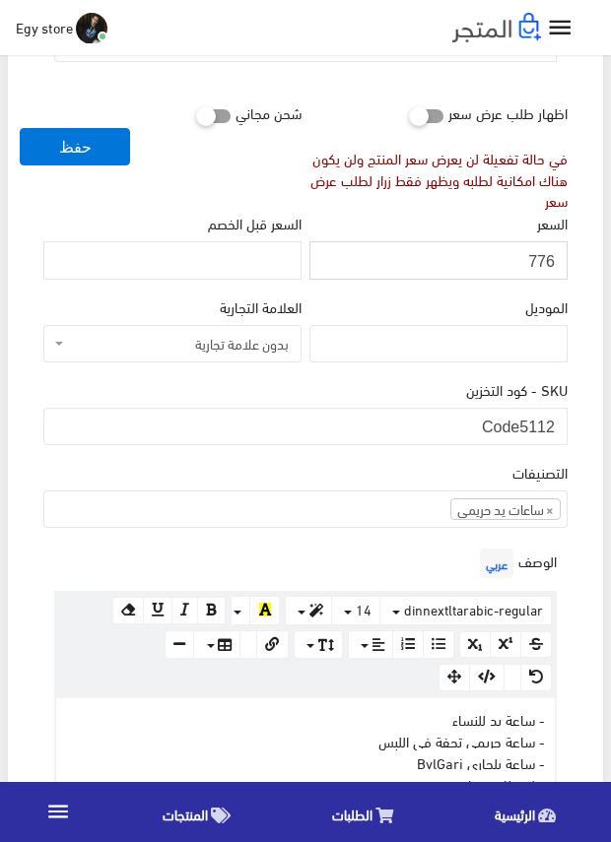
drag, startPoint x: 534, startPoint y: 158, endPoint x: 513, endPoint y: 260, distance: 104.5
click at [513, 260] on input "776" at bounding box center [438, 259] width 258 height 37
click at [555, 261] on input "776" at bounding box center [438, 259] width 258 height 37
click at [548, 258] on input "776" at bounding box center [438, 259] width 258 height 37
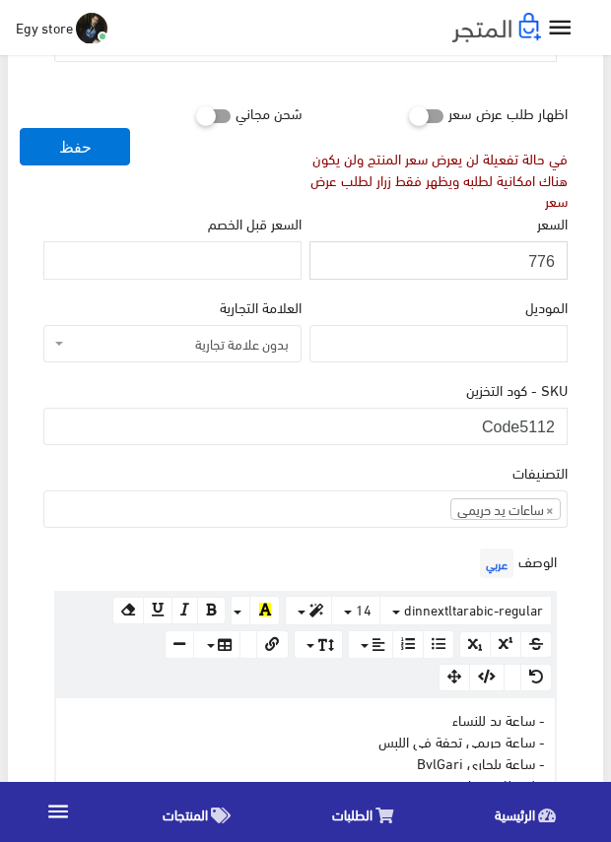
click at [548, 258] on input "776" at bounding box center [438, 259] width 258 height 37
type input "775"
click at [548, 258] on input "775" at bounding box center [438, 259] width 258 height 37
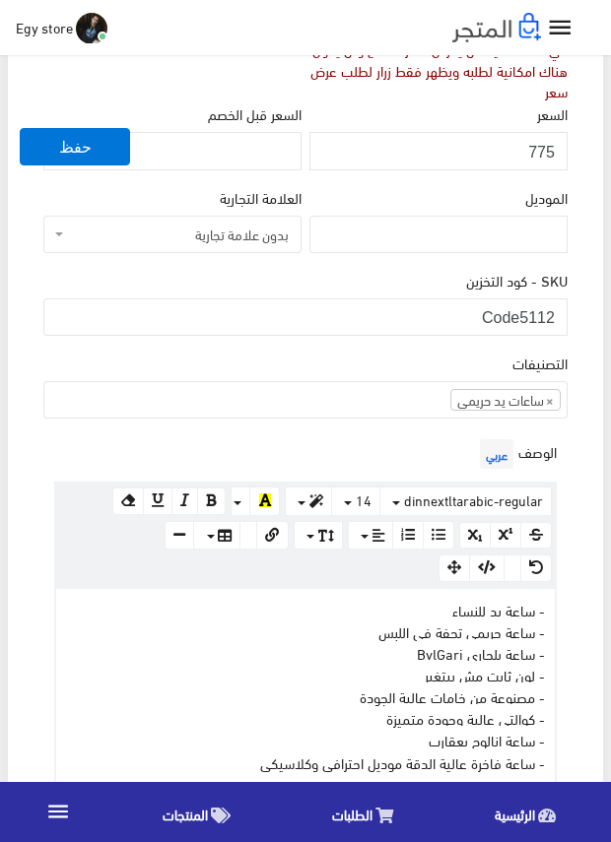
scroll to position [492, 0]
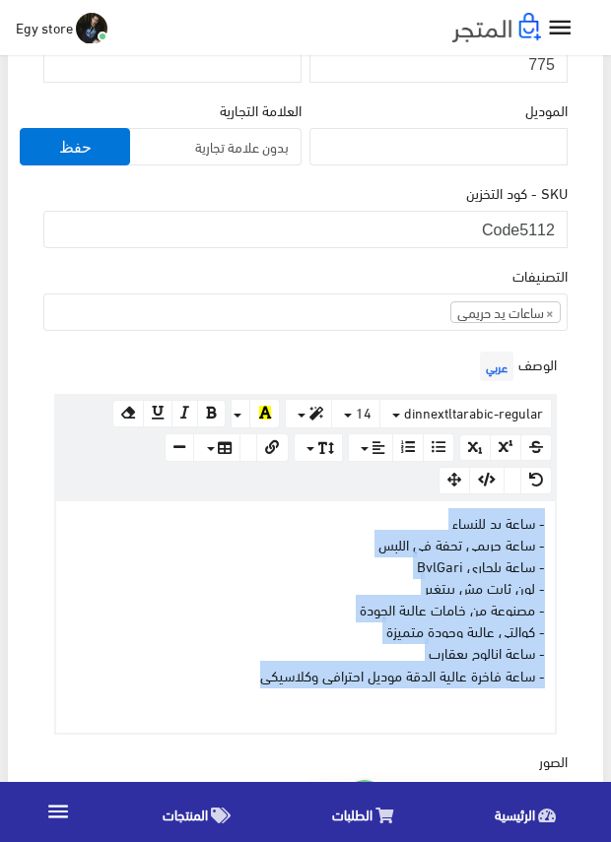
drag, startPoint x: 217, startPoint y: 676, endPoint x: 555, endPoint y: 522, distance: 372.0
click at [555, 522] on div "www.google.com 100% 50% 25% - ساعة يد للنساء - ساعة حريمى تحفة فى اللبس - ساعة …" at bounding box center [305, 616] width 502 height 235
copy div "- ساعة يد للنساء - ساعة حريمى تحفة فى اللبس - ساعة بلجارى BvlGari - لون ثابت مش…"
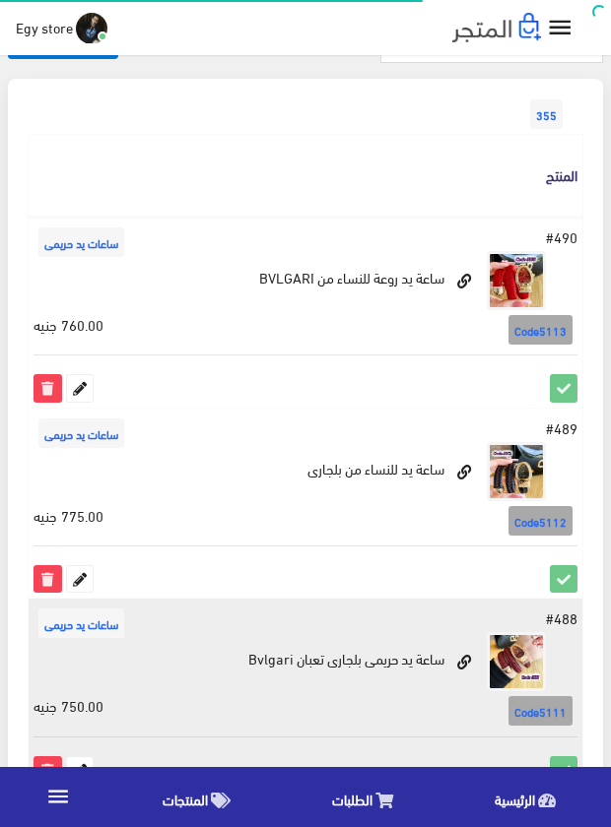
scroll to position [103, 0]
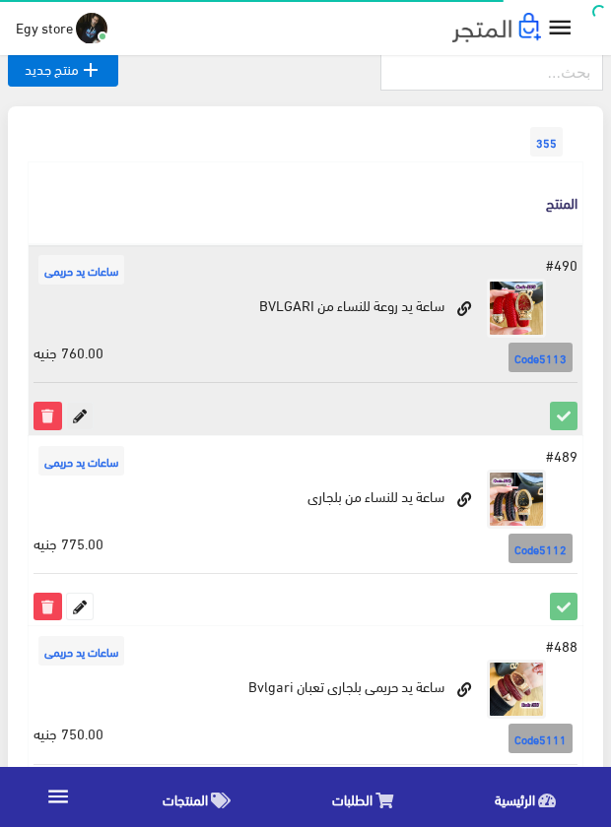
click at [76, 411] on icon at bounding box center [80, 416] width 26 height 26
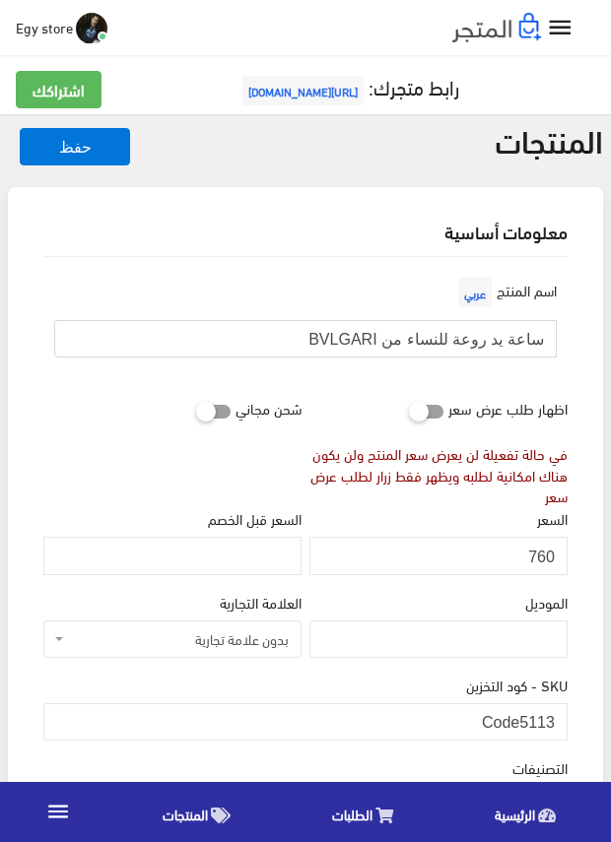
click at [496, 340] on input "ساعة يد روعة للنساء من BVLGARI" at bounding box center [305, 338] width 502 height 37
drag, startPoint x: 521, startPoint y: 723, endPoint x: 560, endPoint y: 723, distance: 39.4
click at [560, 723] on input "Code5113" at bounding box center [305, 721] width 524 height 37
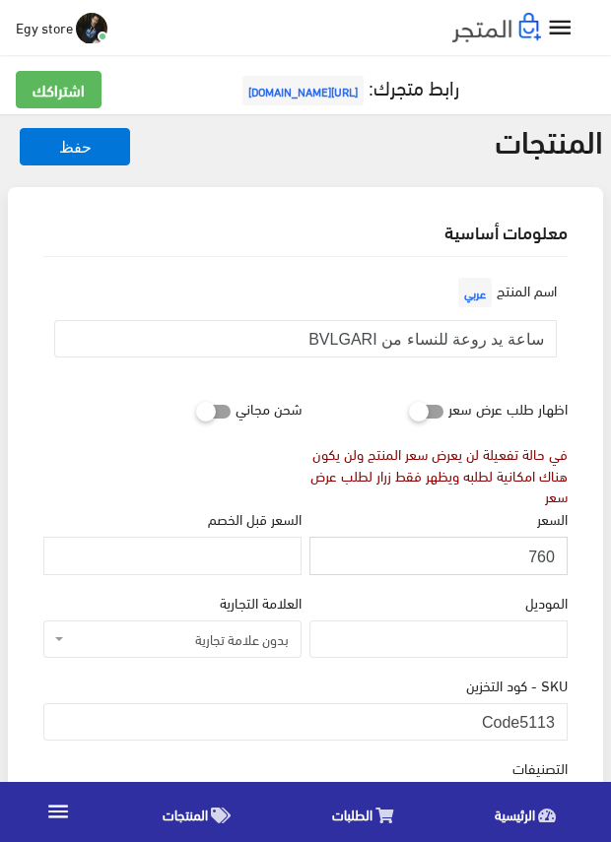
click at [537, 556] on input "760" at bounding box center [438, 555] width 258 height 37
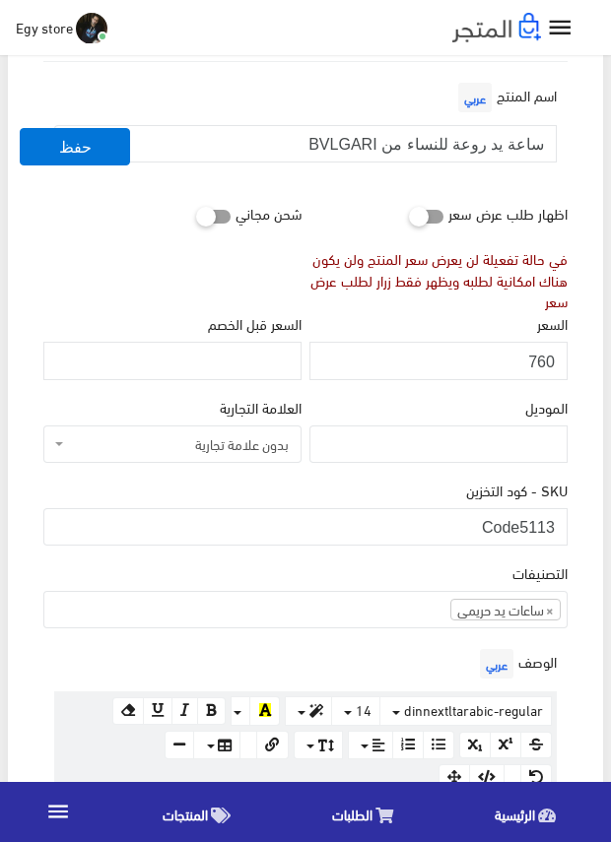
scroll to position [197, 0]
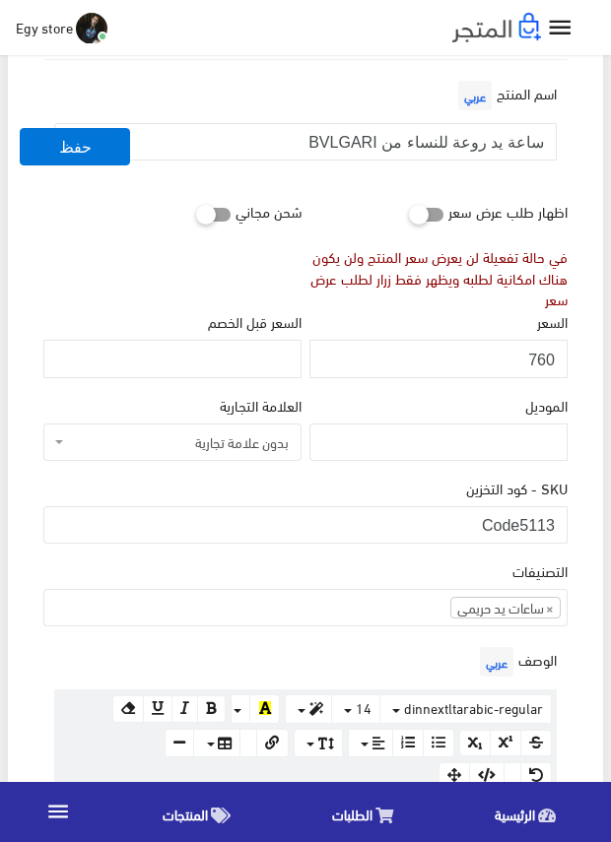
click at [470, 398] on div "الموديل" at bounding box center [438, 427] width 258 height 67
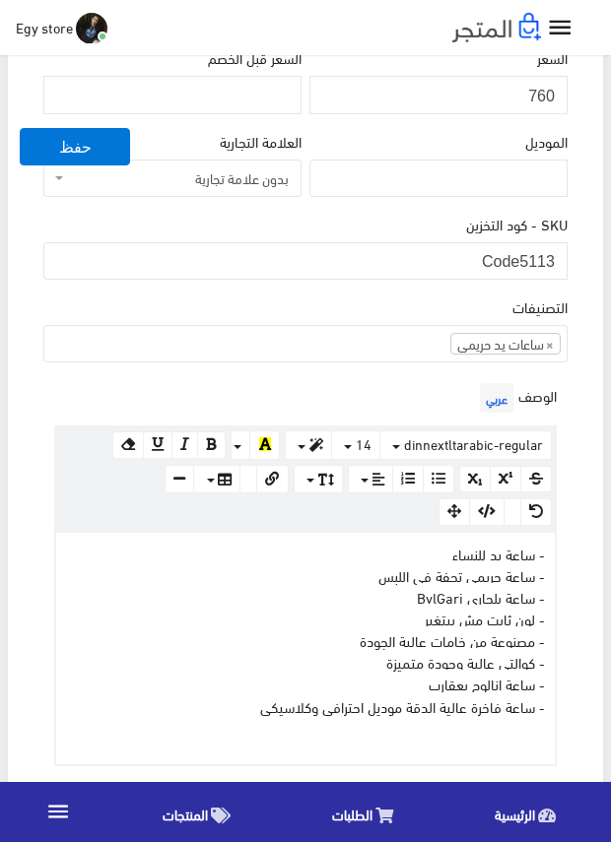
scroll to position [591, 0]
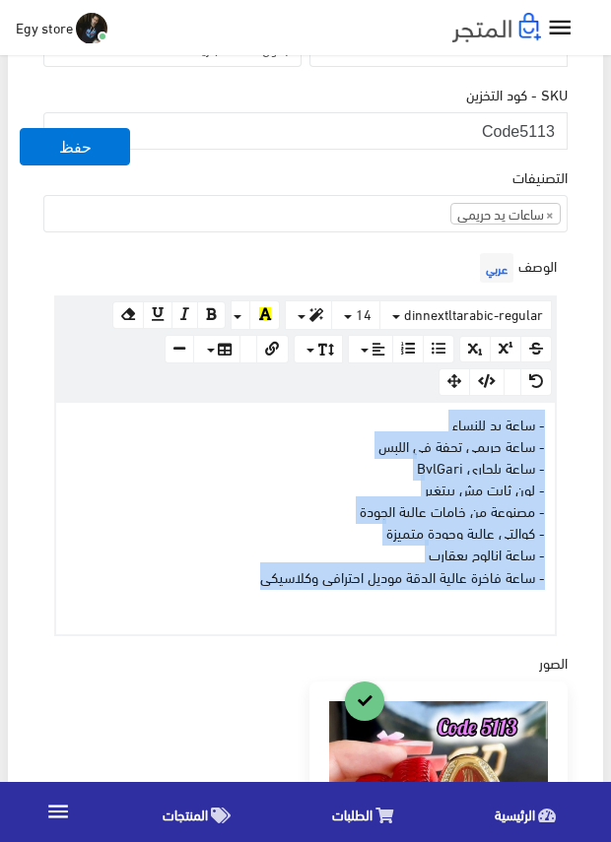
drag, startPoint x: 212, startPoint y: 580, endPoint x: 559, endPoint y: 419, distance: 383.4
click at [559, 419] on div "الوصف عربي × Insert Image Select from files Image URL Insert Image × Insert Lin…" at bounding box center [305, 442] width 532 height 388
drag, startPoint x: 242, startPoint y: 574, endPoint x: 574, endPoint y: 427, distance: 362.9
click at [574, 427] on div "اسم المنتج عربي ساعة يد روعة للنساء من BVLGARI اظهار طلب عرض سعر في حالة تفعيلة…" at bounding box center [305, 577] width 555 height 1823
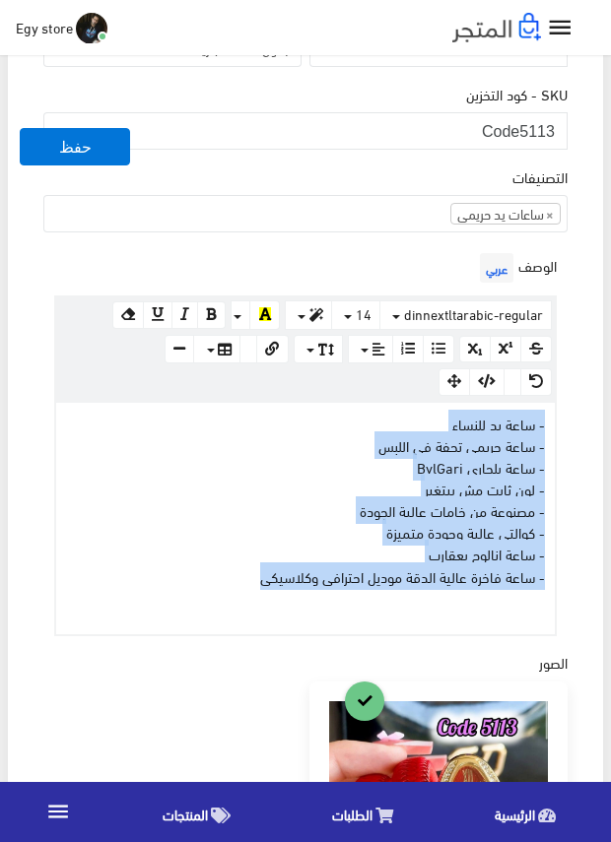
copy div "- ساعة يد للنساء - ساعة حريمى تحفة فى اللبس - ساعة بلجارى BvlGari - لون ثابت مش…"
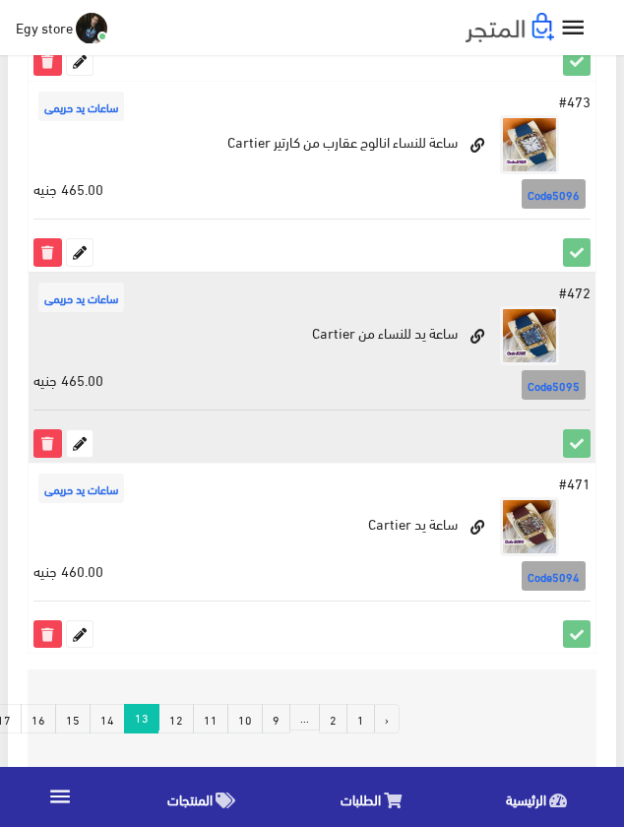
scroll to position [3551, 0]
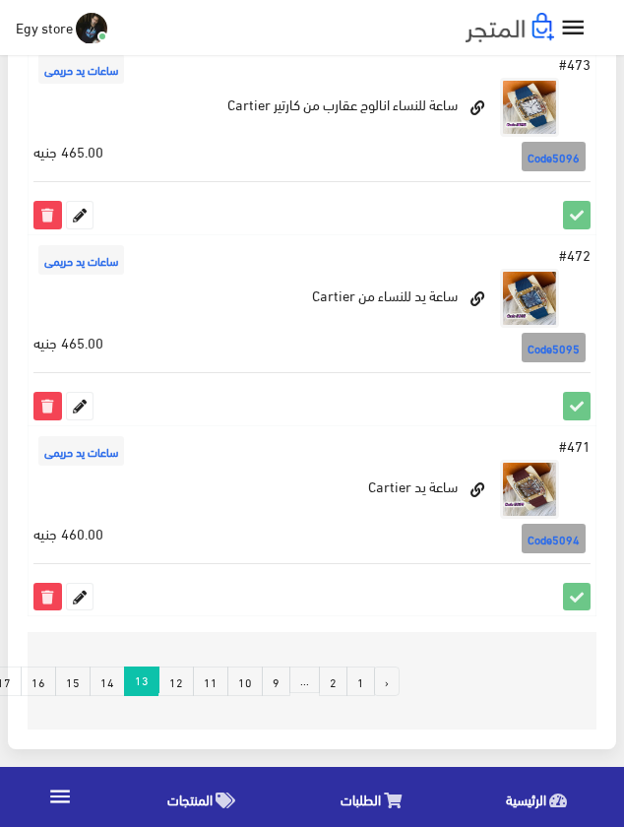
click at [177, 690] on link "12" at bounding box center [176, 682] width 35 height 30
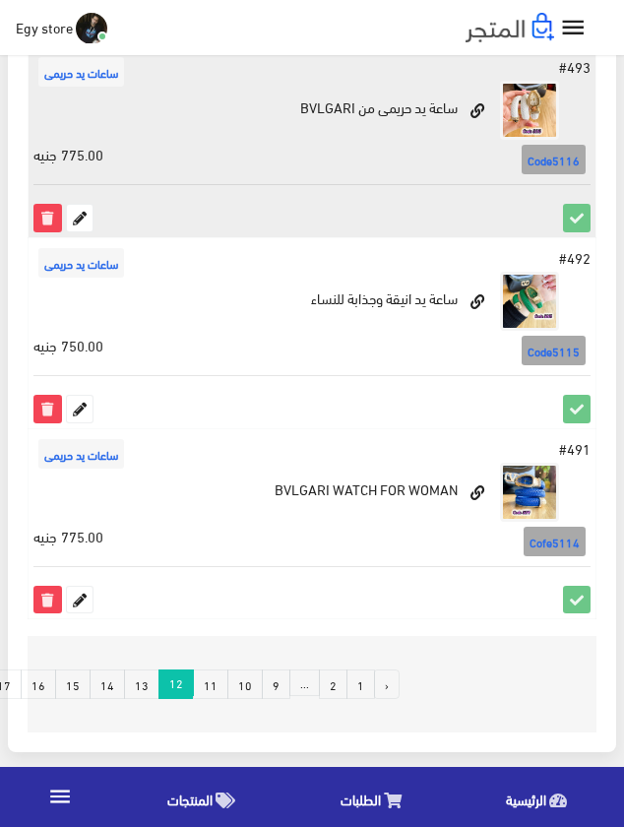
scroll to position [3579, 0]
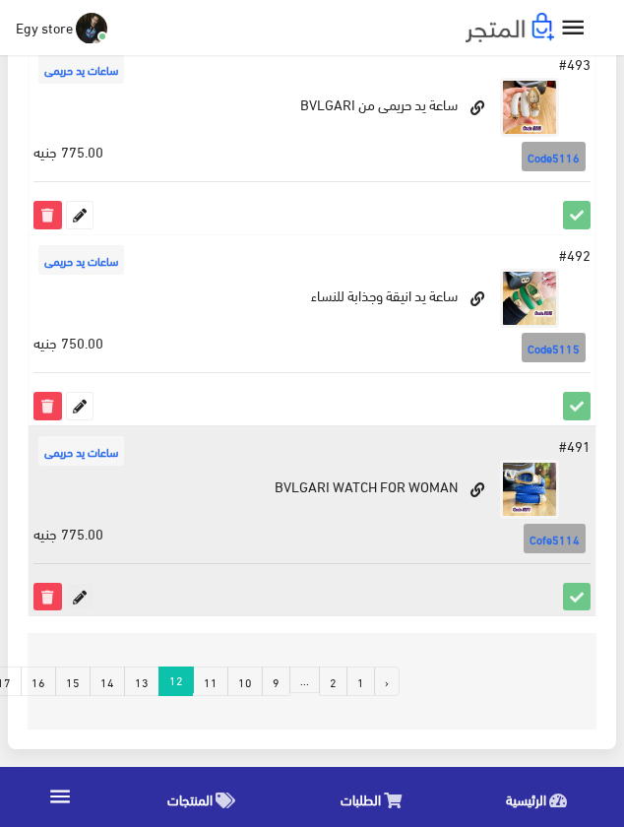
click at [76, 600] on icon at bounding box center [80, 597] width 26 height 26
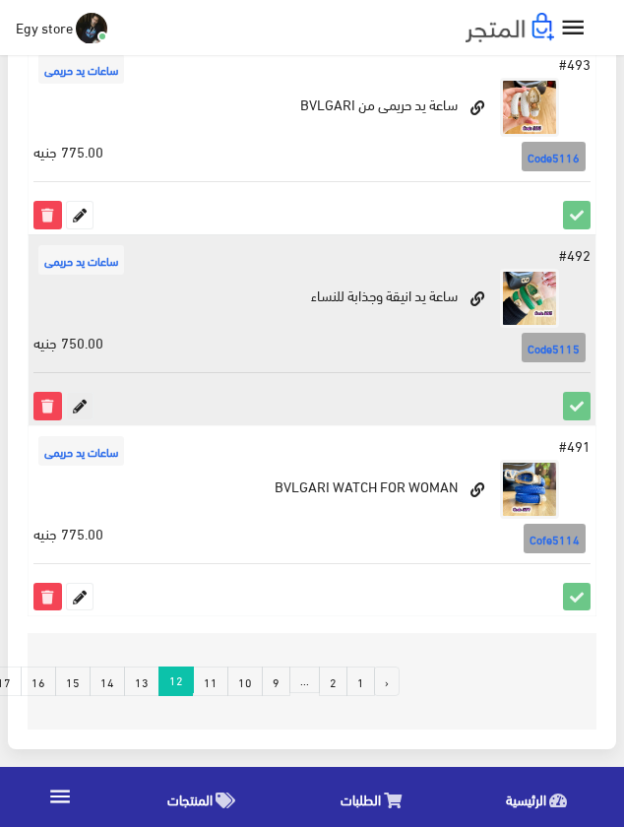
click at [85, 401] on icon at bounding box center [80, 406] width 26 height 26
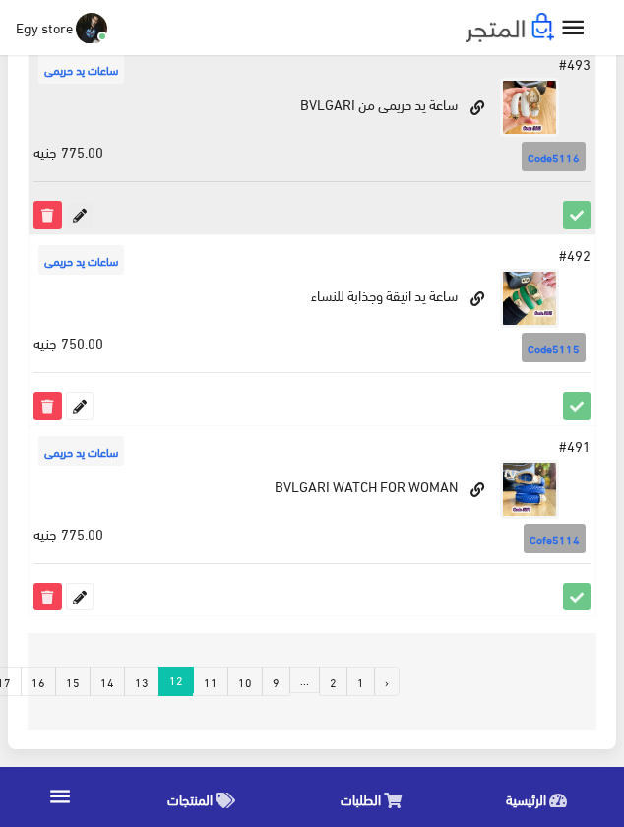
click at [84, 212] on icon at bounding box center [80, 215] width 26 height 26
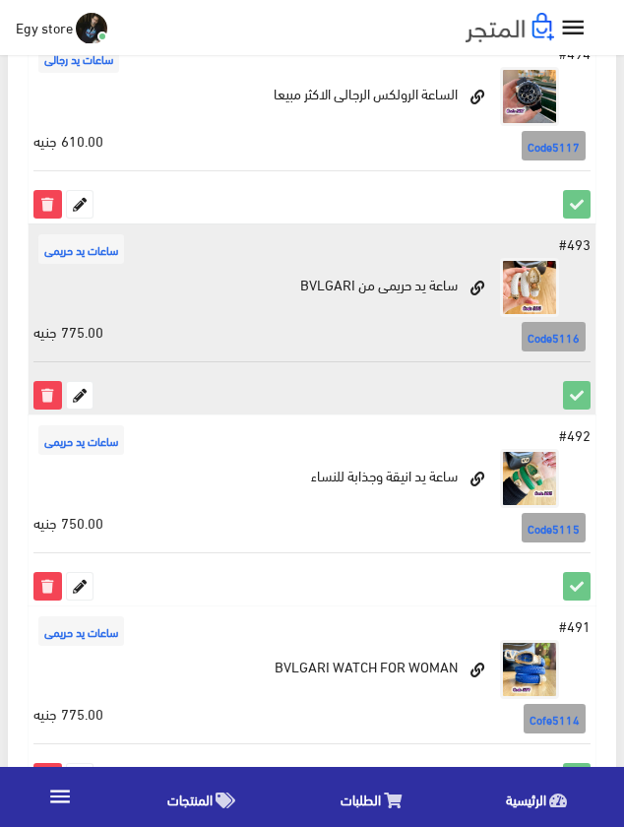
scroll to position [3382, 0]
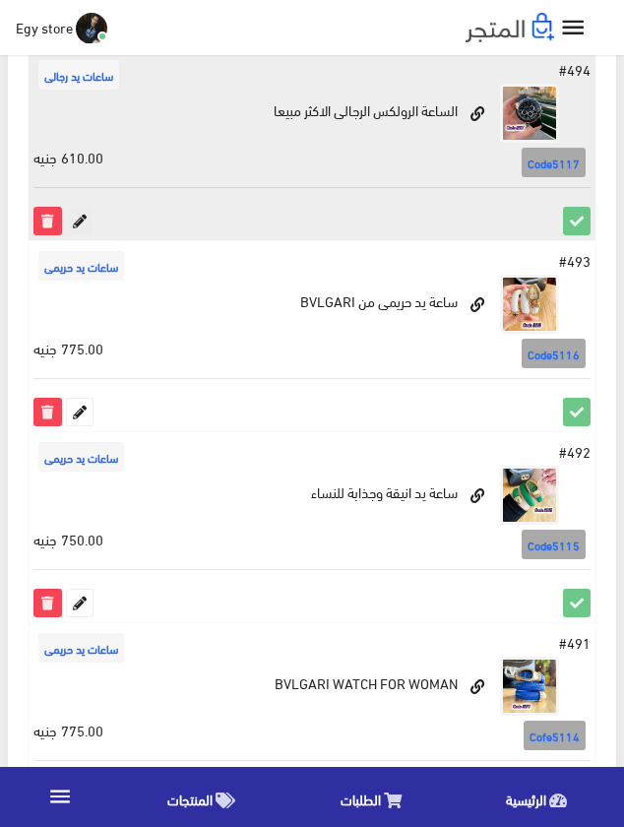
click at [81, 223] on icon at bounding box center [80, 221] width 26 height 26
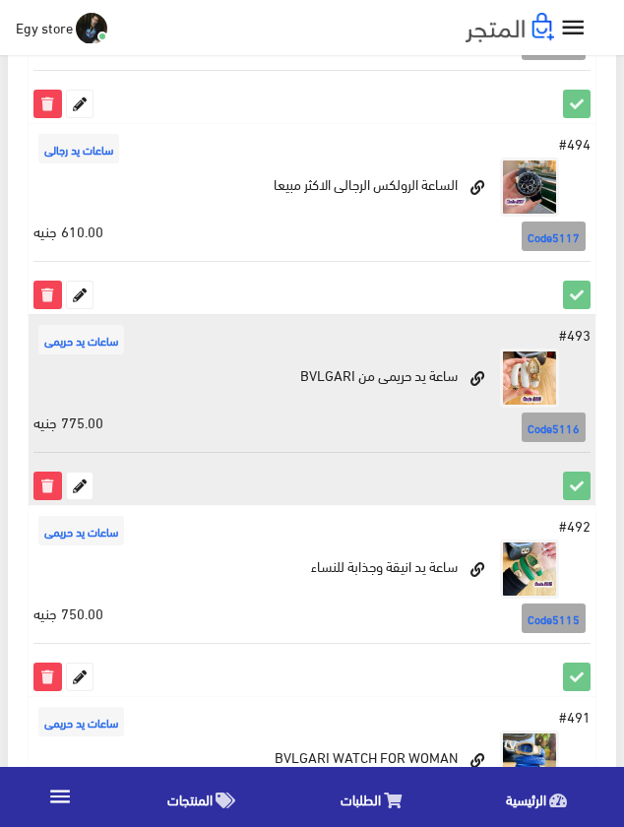
scroll to position [3185, 0]
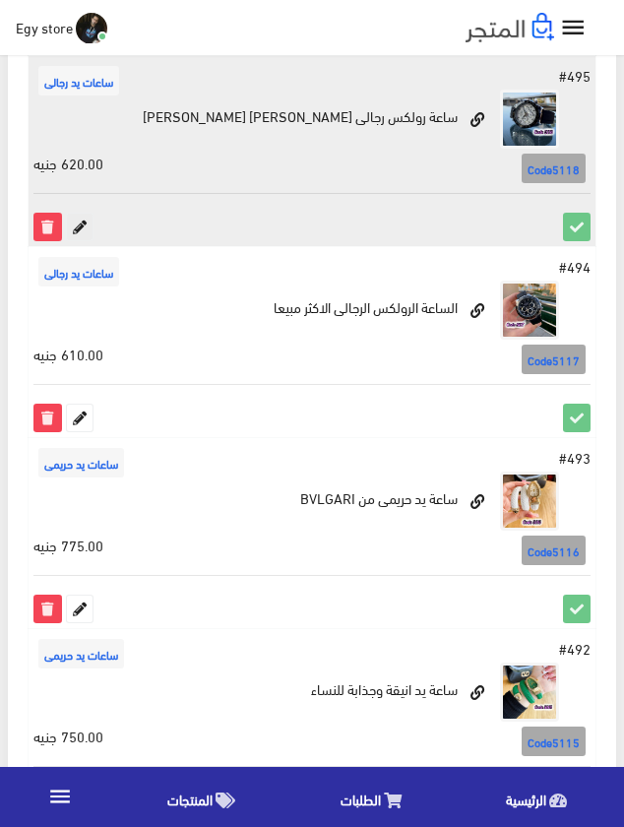
click at [81, 234] on icon at bounding box center [80, 227] width 26 height 26
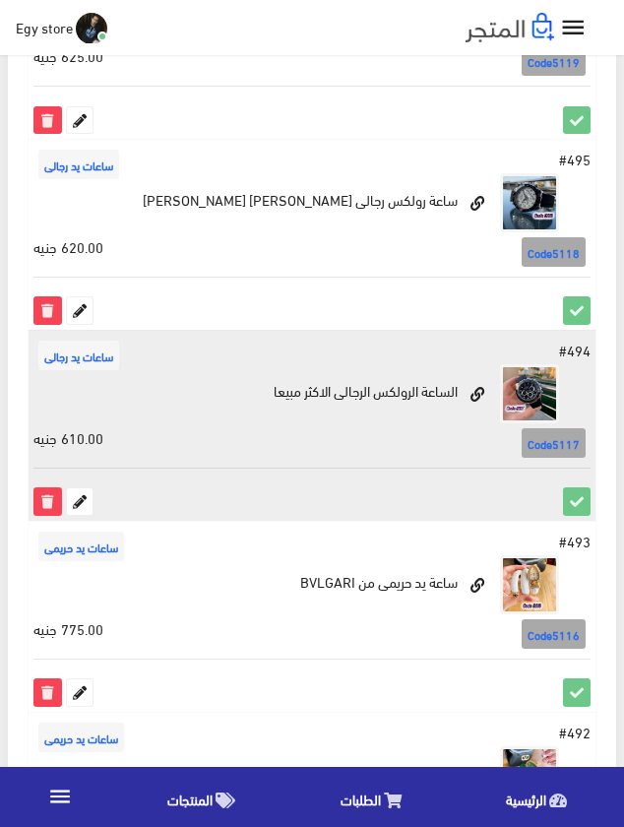
scroll to position [2988, 0]
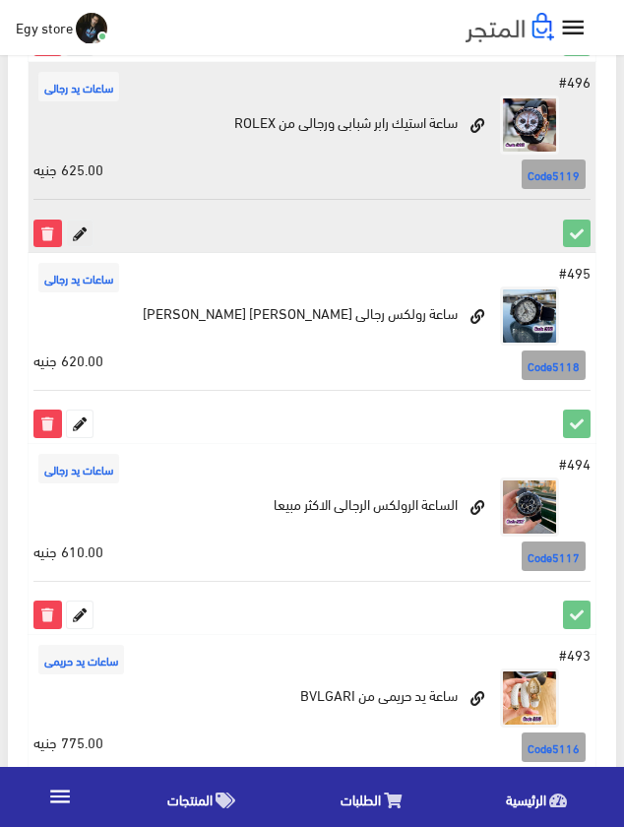
click at [70, 234] on icon at bounding box center [80, 234] width 26 height 26
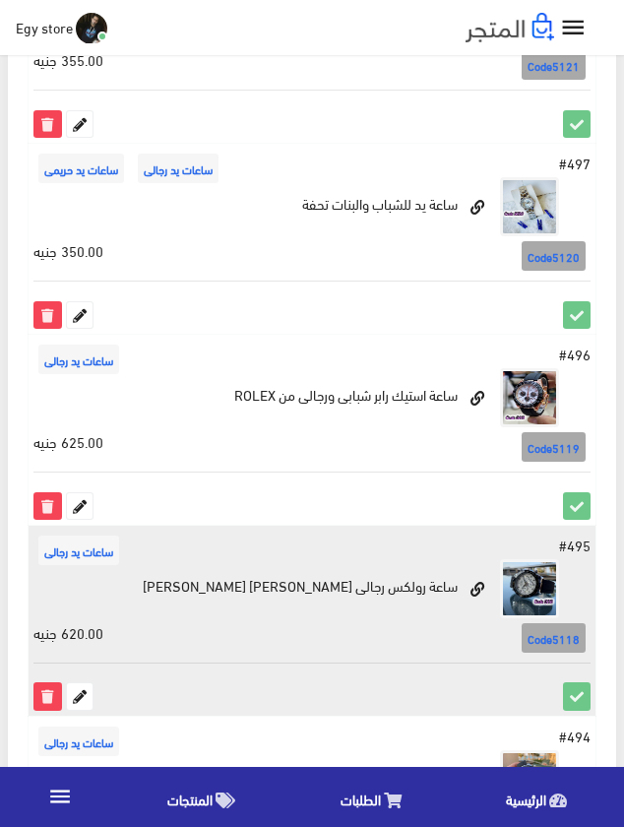
scroll to position [2693, 0]
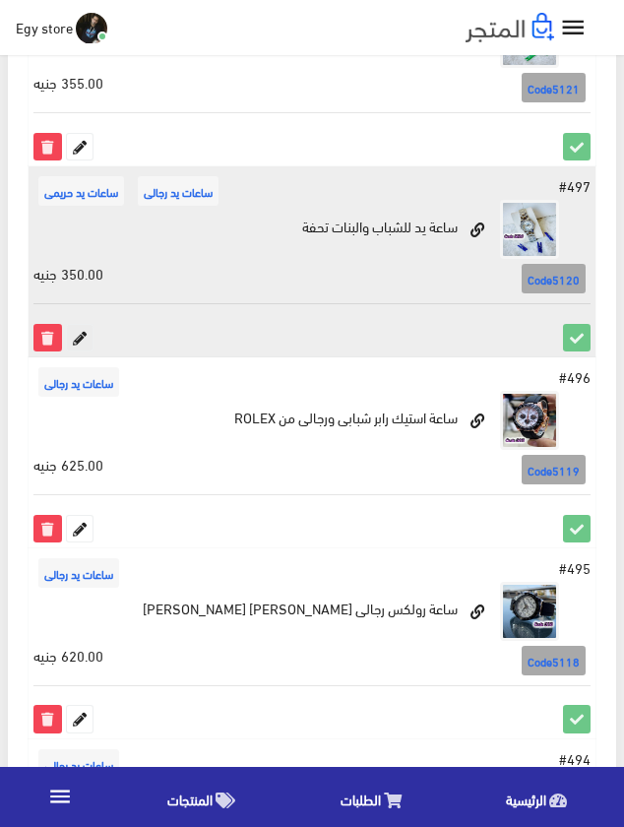
click at [80, 335] on icon at bounding box center [80, 338] width 26 height 26
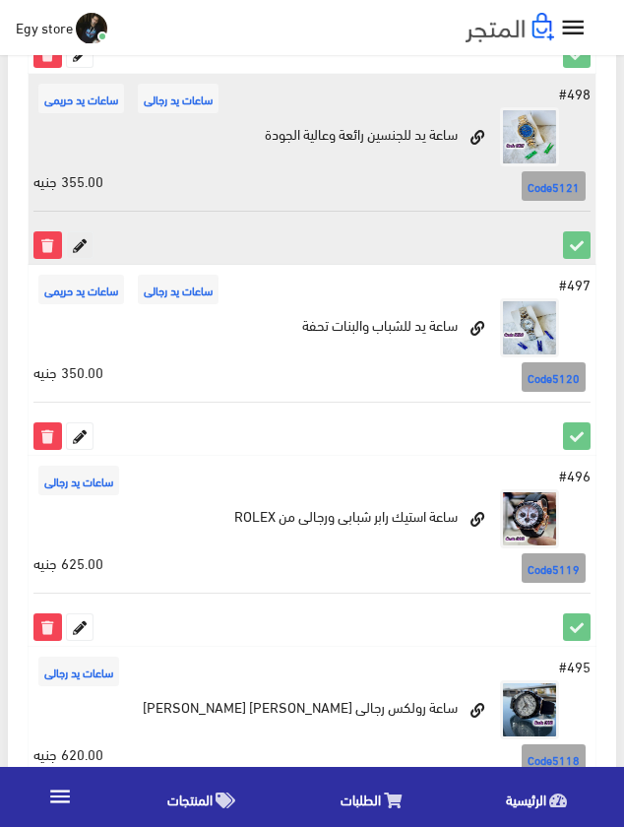
click at [78, 249] on icon at bounding box center [80, 245] width 26 height 26
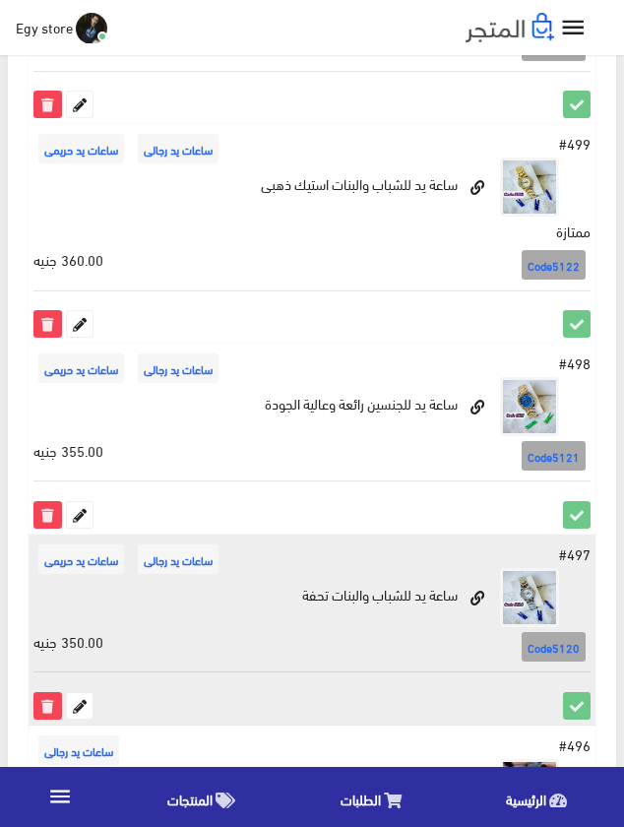
scroll to position [2299, 0]
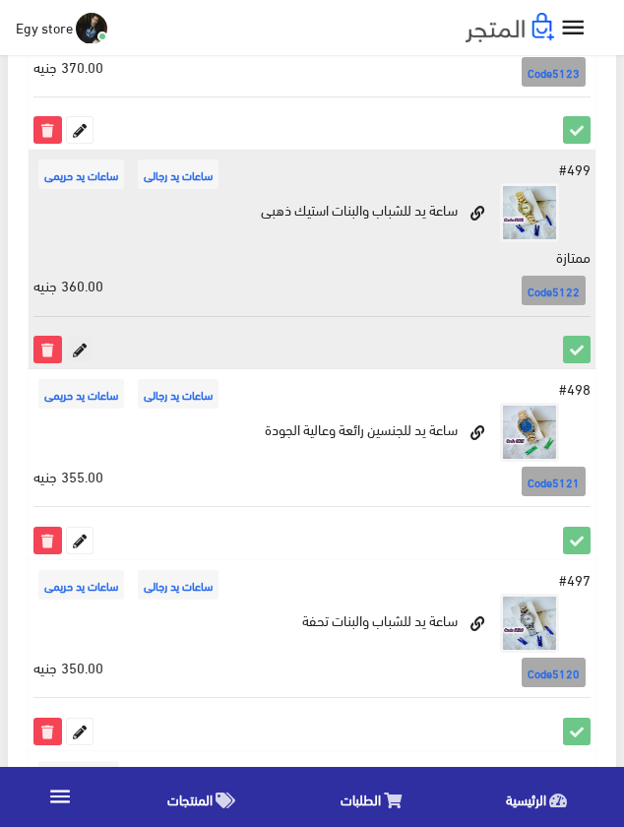
click at [85, 340] on icon at bounding box center [80, 350] width 26 height 26
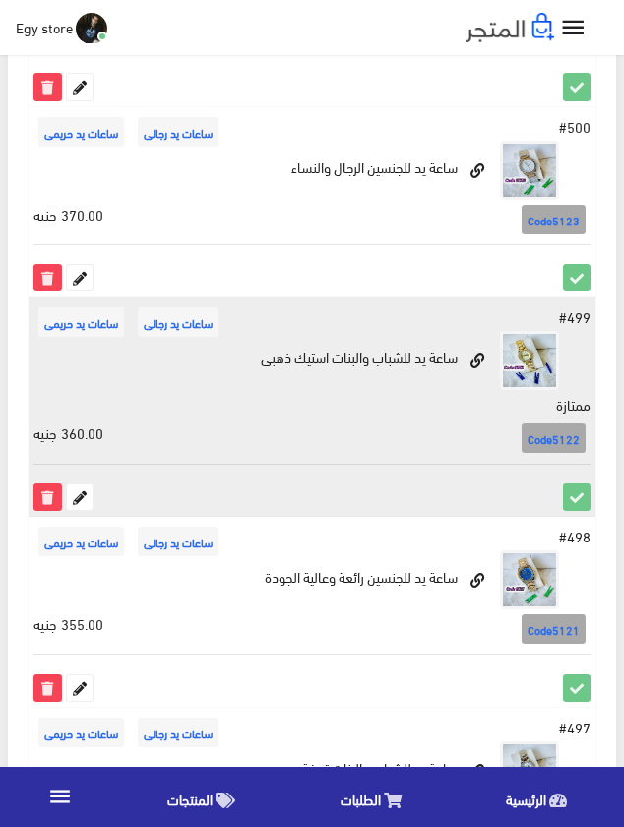
scroll to position [2102, 0]
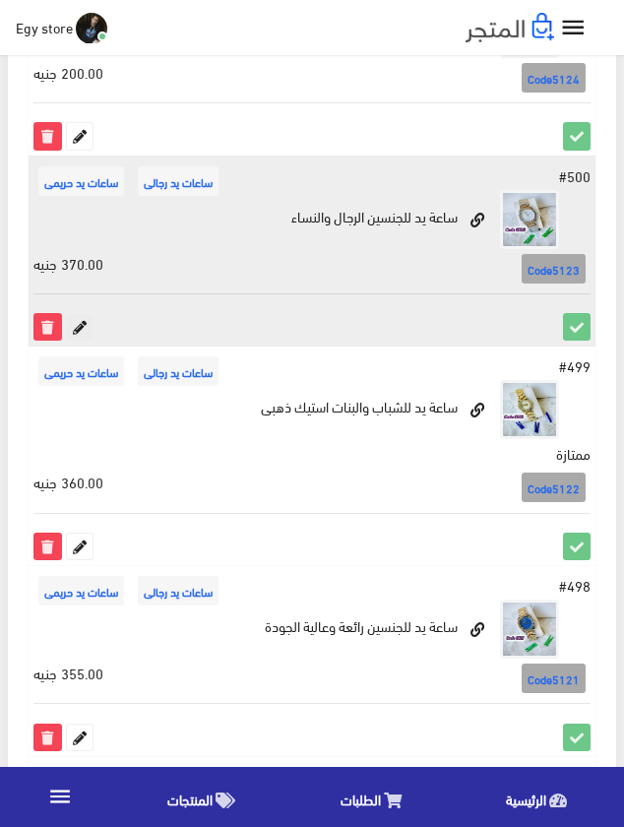
click at [71, 329] on icon at bounding box center [80, 327] width 26 height 26
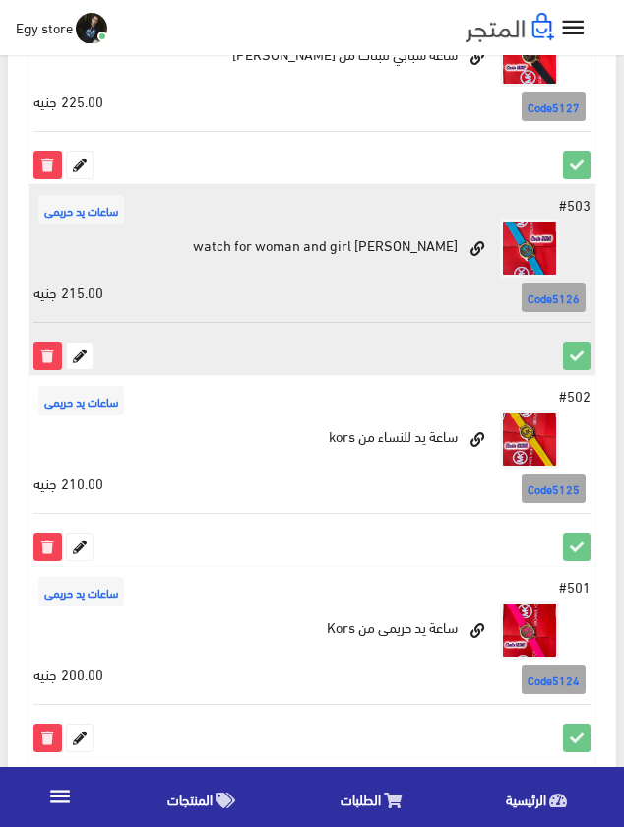
scroll to position [1609, 0]
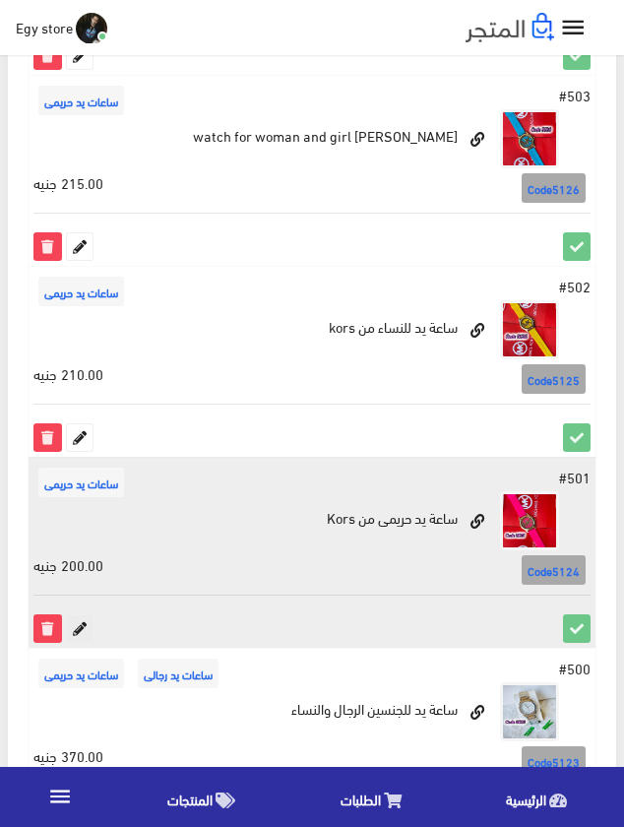
click at [77, 627] on icon at bounding box center [80, 629] width 26 height 26
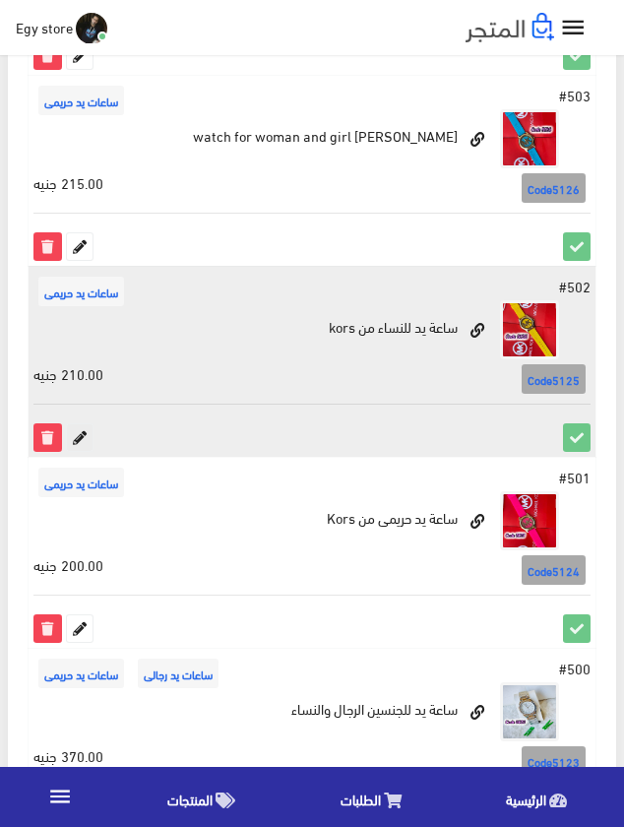
click at [85, 432] on icon at bounding box center [80, 437] width 26 height 26
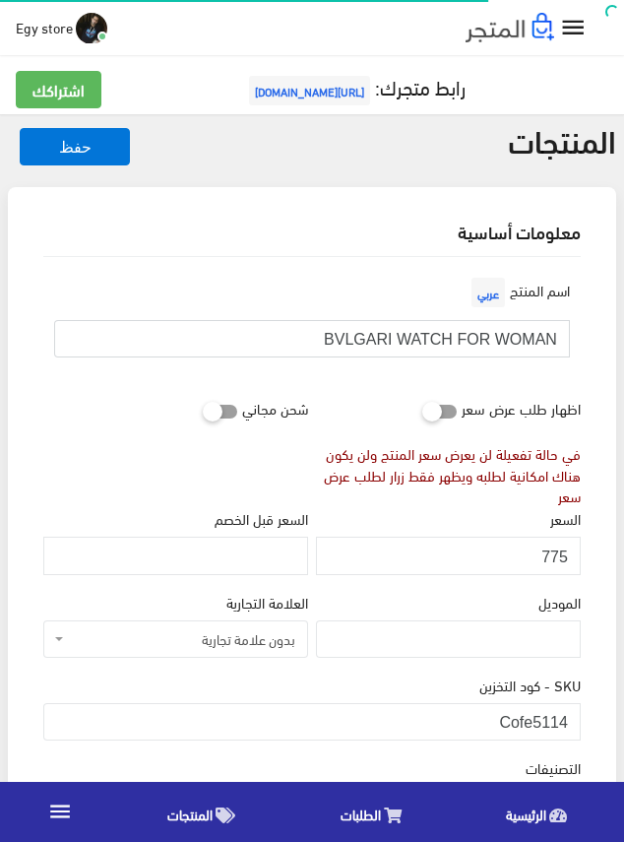
click at [440, 340] on input "BVLGARI WATCH FOR WOMAN" at bounding box center [312, 338] width 516 height 37
drag, startPoint x: 537, startPoint y: 723, endPoint x: 565, endPoint y: 724, distance: 28.6
click at [565, 724] on input "Cofe5114" at bounding box center [312, 721] width 538 height 37
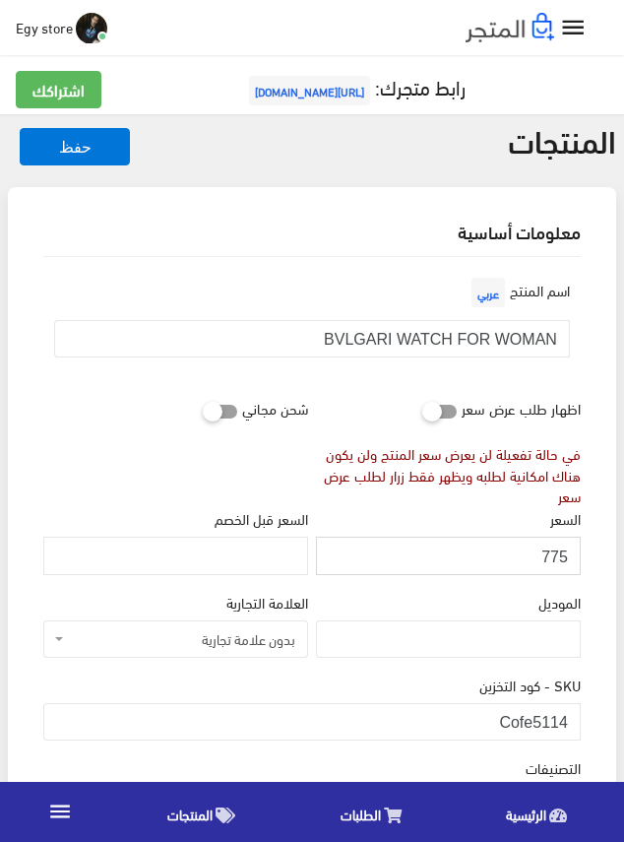
click at [554, 555] on input "775" at bounding box center [448, 555] width 265 height 37
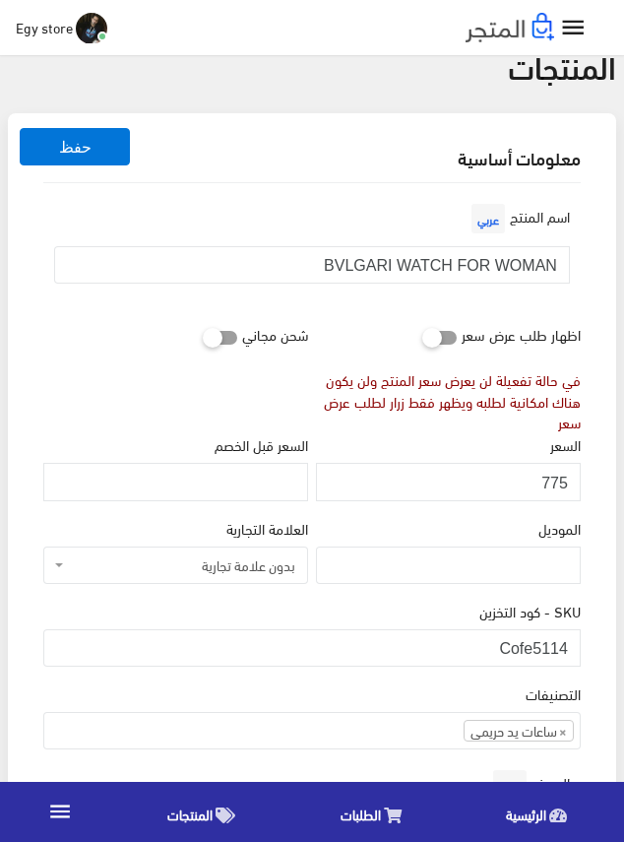
scroll to position [295, 0]
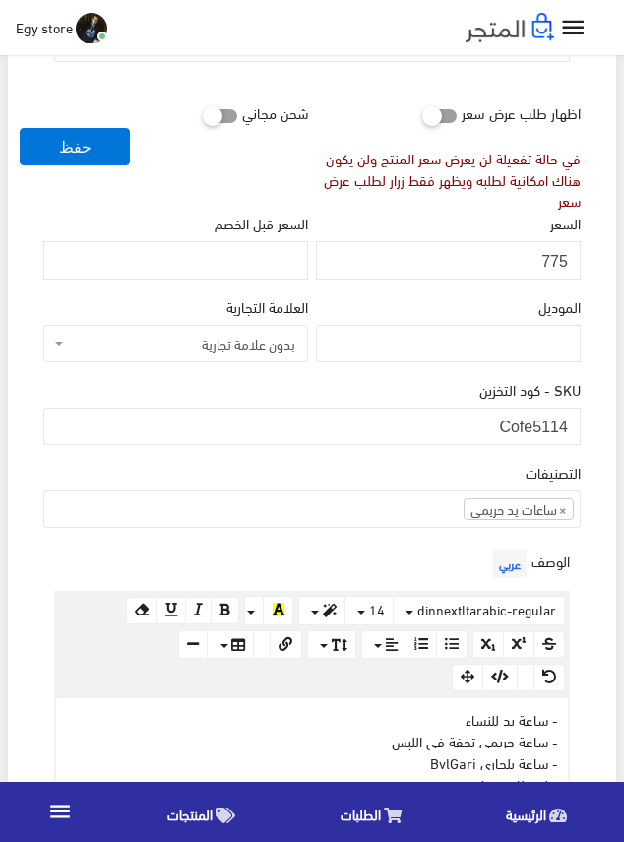
click at [402, 469] on div "التصنيفات ساعات يد رجالى ساعات يد حريمى اساور وبريسليت × ساعات يد حريمى" at bounding box center [312, 494] width 538 height 67
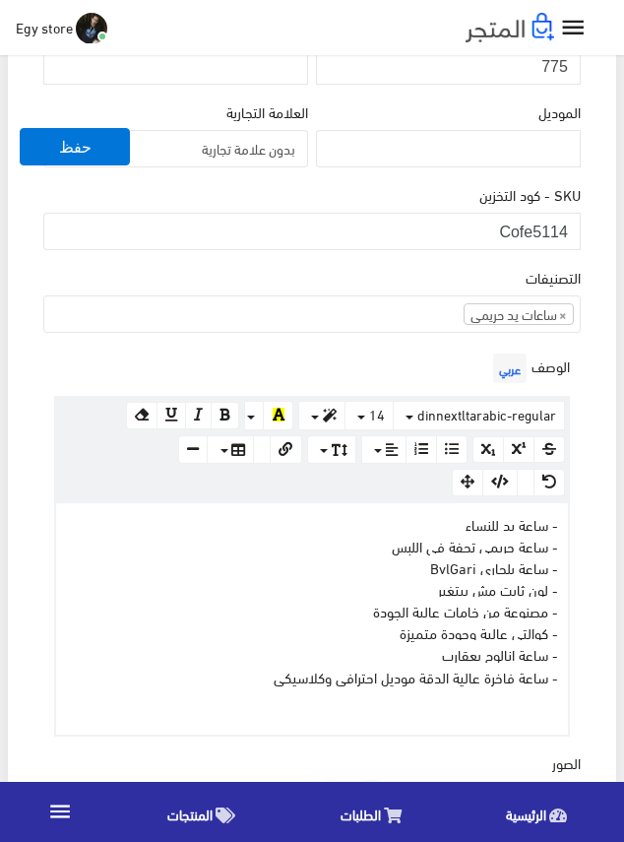
scroll to position [492, 0]
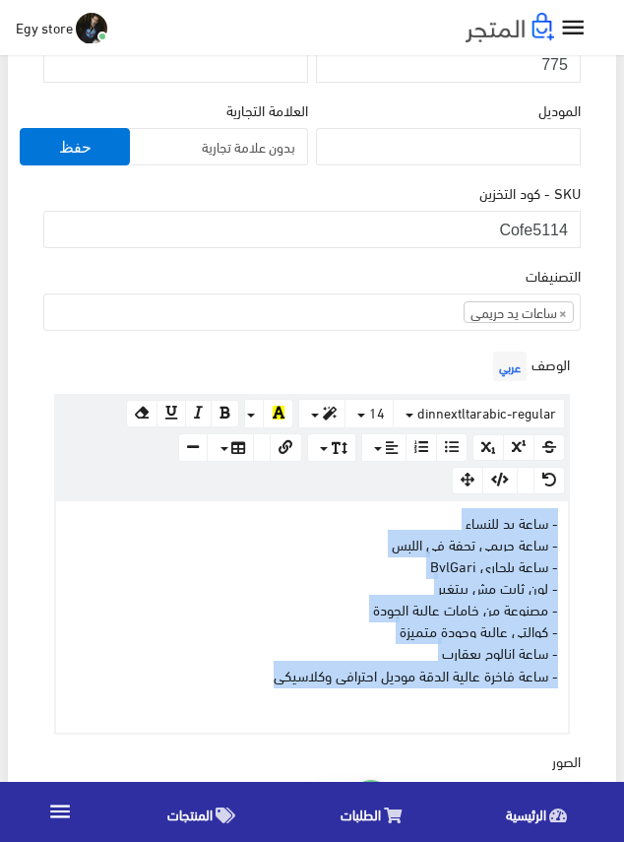
drag, startPoint x: 254, startPoint y: 676, endPoint x: 575, endPoint y: 525, distance: 354.7
click at [575, 525] on div "الوصف عربي × Insert Image Select from files Image URL Insert Image × Insert Lin…" at bounding box center [312, 541] width 546 height 388
copy div "- ساعة يد للنساء - ساعة حريمى تحفة فى اللبس - ساعة بلجارى BvlGari - لون ثابت مش…"
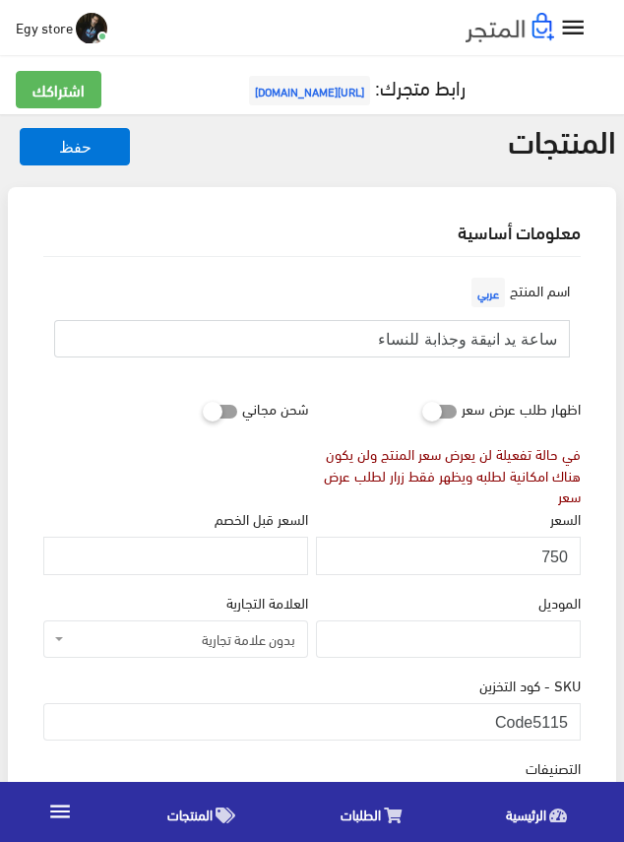
click at [516, 335] on input "ساعة يد انيقة وجذابة للنساء" at bounding box center [312, 338] width 516 height 37
drag, startPoint x: 536, startPoint y: 722, endPoint x: 577, endPoint y: 722, distance: 41.4
click at [577, 722] on input "Code5115" at bounding box center [312, 721] width 538 height 37
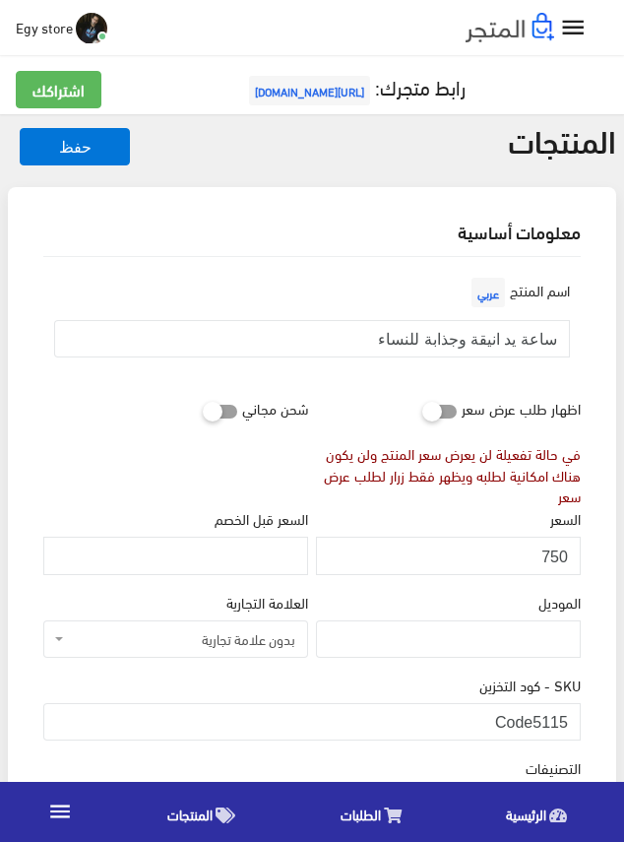
click at [551, 555] on input "750" at bounding box center [448, 555] width 265 height 37
click at [551, 555] on input "751" at bounding box center [448, 555] width 265 height 37
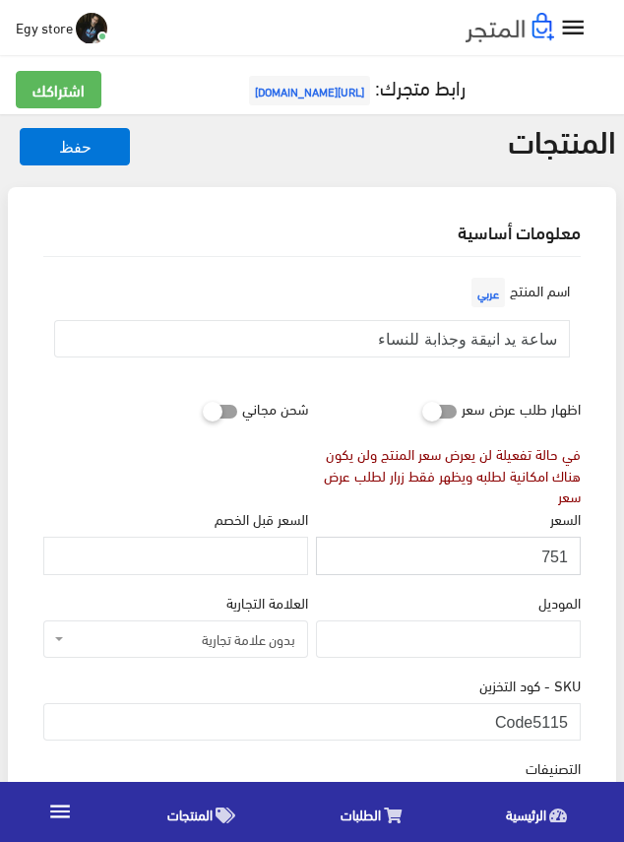
type input "750"
click at [551, 555] on input "750" at bounding box center [448, 555] width 265 height 37
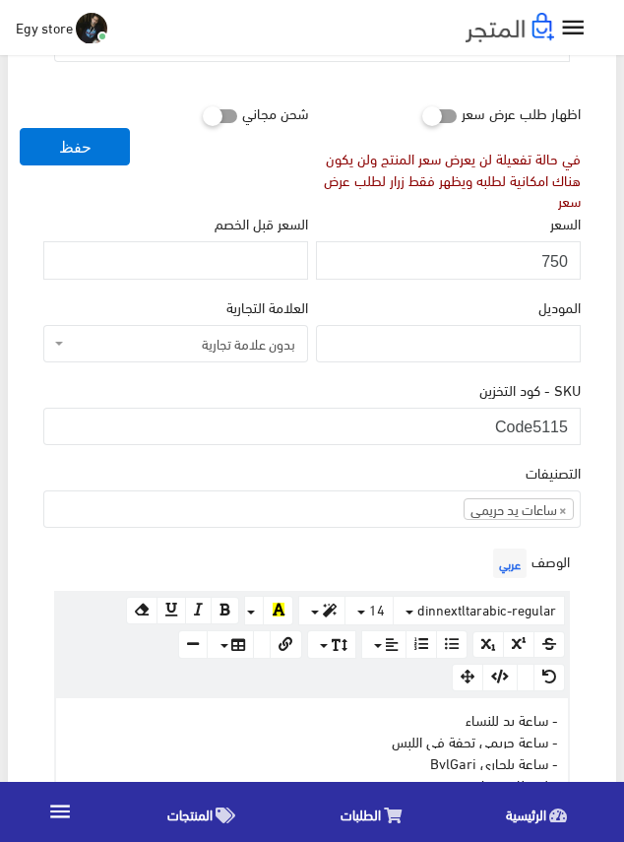
scroll to position [591, 0]
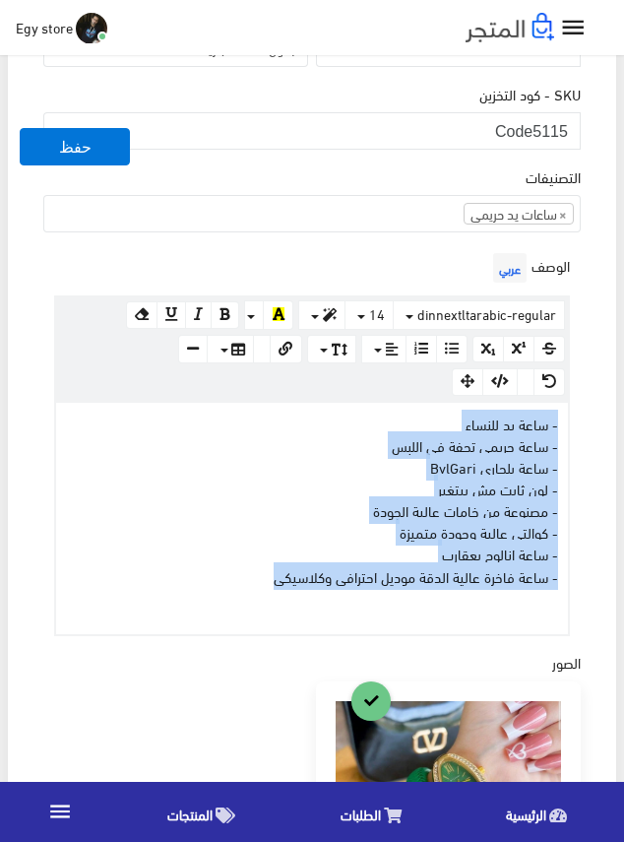
drag, startPoint x: 271, startPoint y: 581, endPoint x: 582, endPoint y: 430, distance: 345.8
click at [582, 430] on div "الوصف عربي × Insert Image Select from files Image URL Insert Image × Insert Lin…" at bounding box center [312, 442] width 546 height 388
copy div "- ساعة يد للنساء - ساعة حريمى تحفة فى اللبس - ساعة بلجارى BvlGari - لون ثابت مش…"
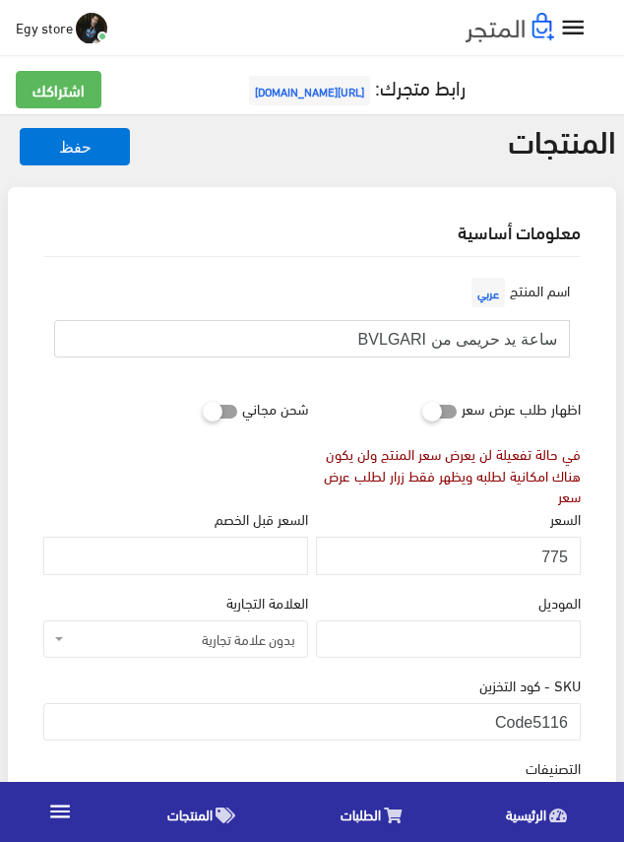
click at [438, 337] on input "ساعة يد حريمى من BVLGARI" at bounding box center [312, 338] width 516 height 37
drag, startPoint x: 438, startPoint y: 337, endPoint x: 378, endPoint y: 296, distance: 72.4
click at [378, 296] on div "اسم المنتج عربي ساعة يد حريمى من BVLGARI" at bounding box center [312, 323] width 546 height 100
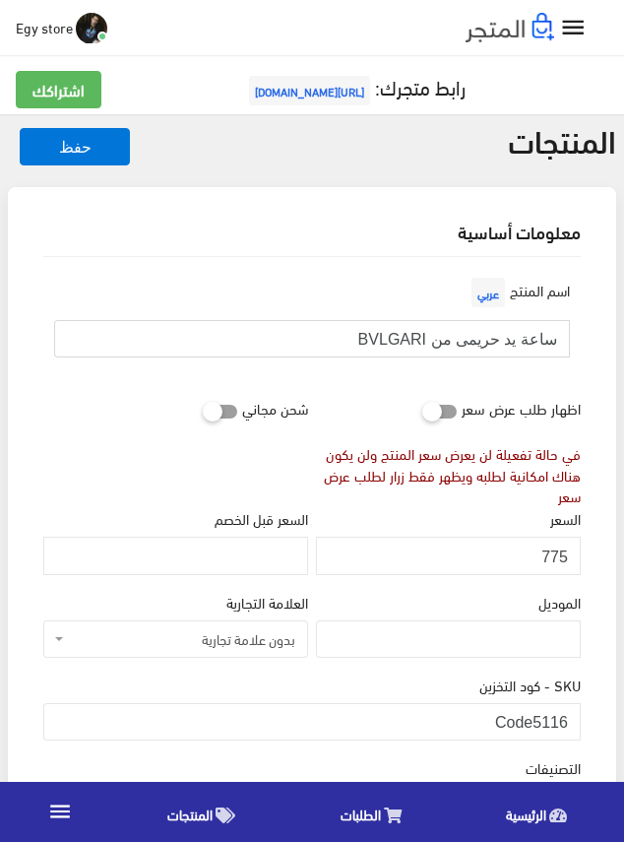
click at [478, 334] on input "ساعة يد حريمى من BVLGARI" at bounding box center [312, 338] width 516 height 37
click at [348, 402] on div "اظهار طلب عرض سعر في حالة تفعيلة لن يعرض سعر المنتج ولن يكون هناك امكانية لطلبه…" at bounding box center [448, 448] width 273 height 118
drag, startPoint x: 533, startPoint y: 711, endPoint x: 566, endPoint y: 713, distance: 33.5
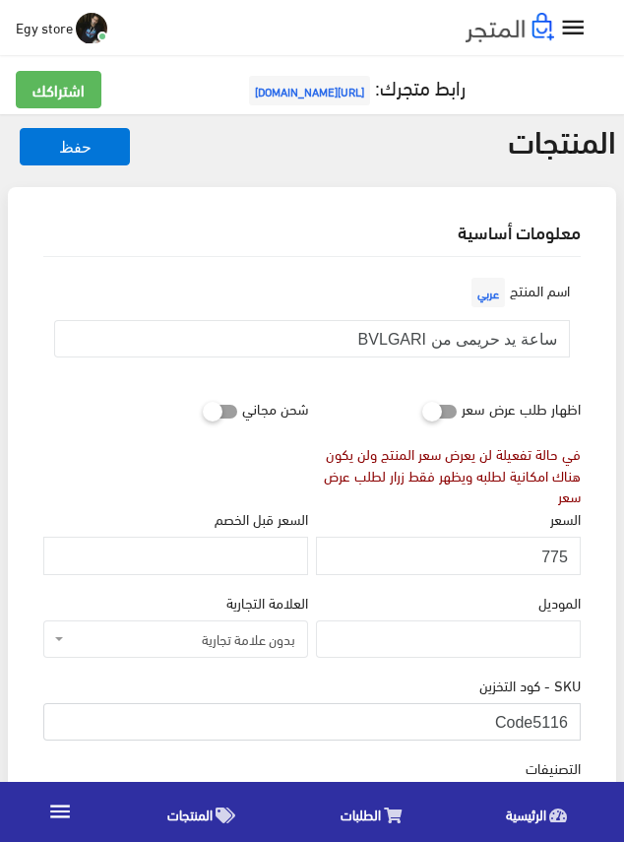
click at [566, 713] on input "Code5116" at bounding box center [312, 721] width 538 height 37
click at [560, 551] on input "775" at bounding box center [448, 555] width 265 height 37
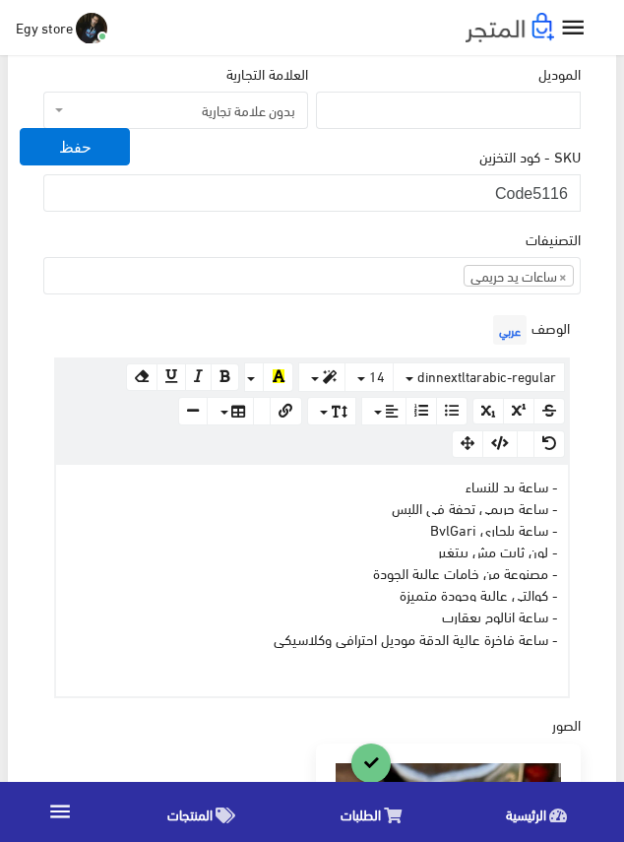
scroll to position [591, 0]
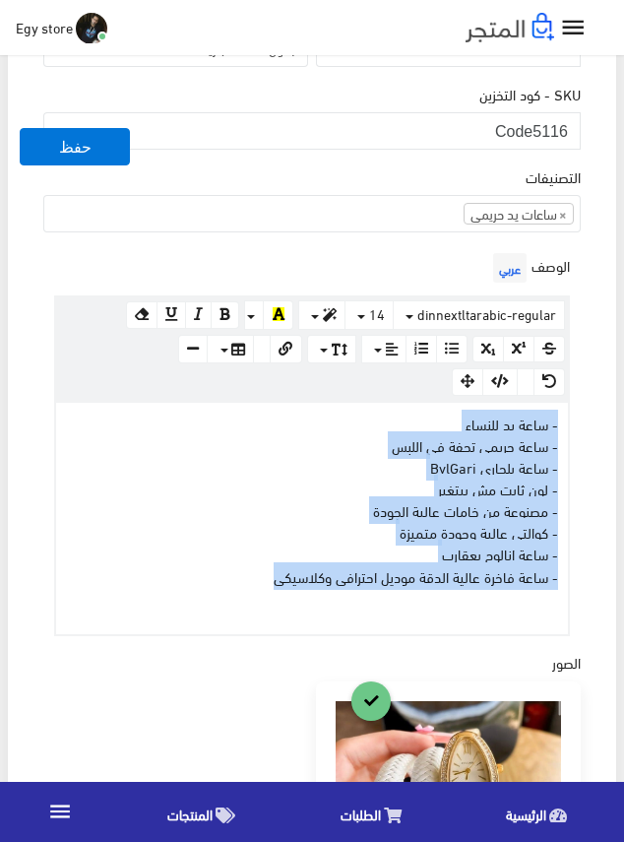
drag, startPoint x: 261, startPoint y: 581, endPoint x: 567, endPoint y: 430, distance: 341.4
click at [567, 430] on div "- ساعة يد للنساء - ساعة حريمى تحفة فى اللبس - ساعة بلجارى BvlGari - لون ثابت مش…" at bounding box center [312, 518] width 512 height 231
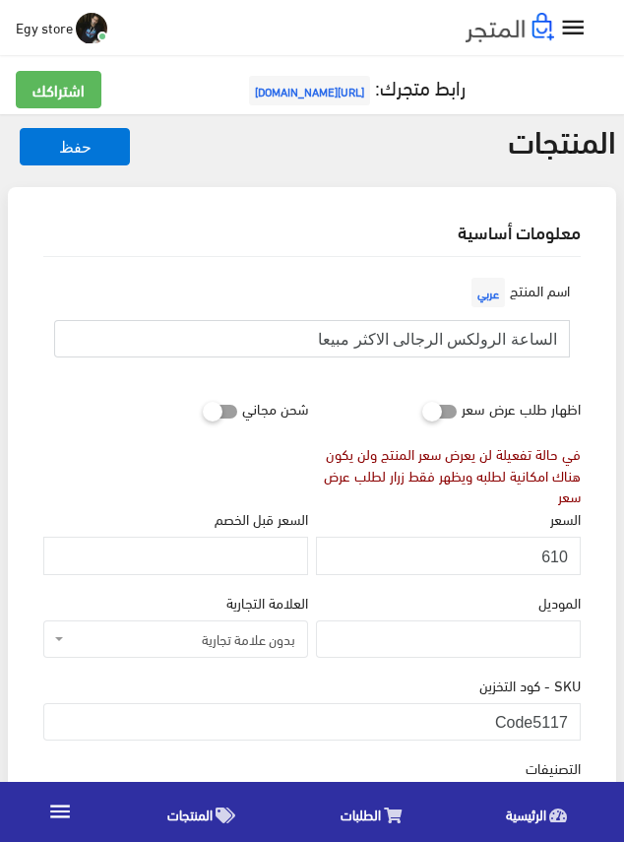
click at [510, 340] on input "الساعة الرولكس الرجالى الاكثر مبيعا" at bounding box center [312, 338] width 516 height 37
click at [562, 554] on input "610" at bounding box center [448, 555] width 265 height 37
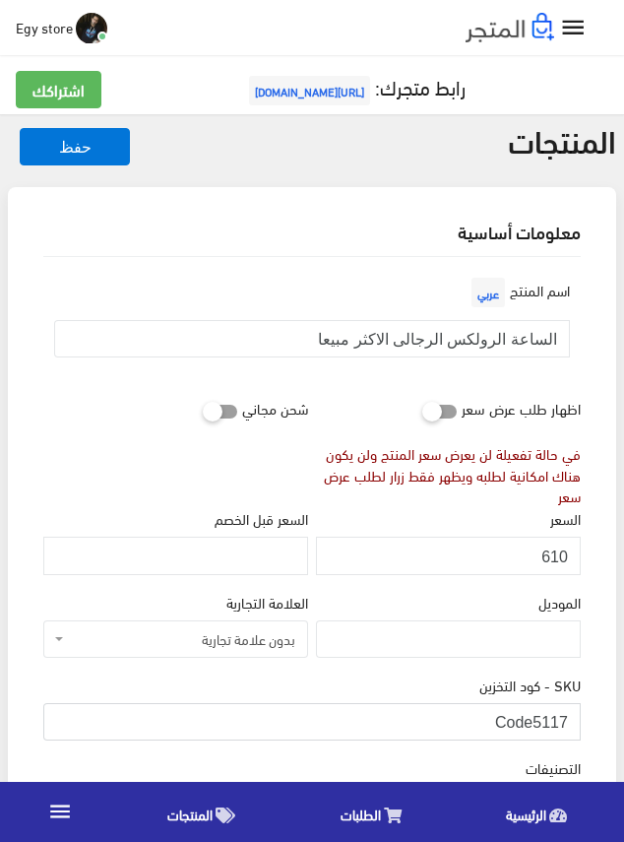
drag, startPoint x: 533, startPoint y: 712, endPoint x: 567, endPoint y: 717, distance: 34.8
click at [567, 717] on input "Code5117" at bounding box center [312, 721] width 538 height 37
click at [422, 374] on div "اسم المنتج عربي الساعة الرولكس الرجالى الاكثر مبيعا" at bounding box center [312, 331] width 546 height 116
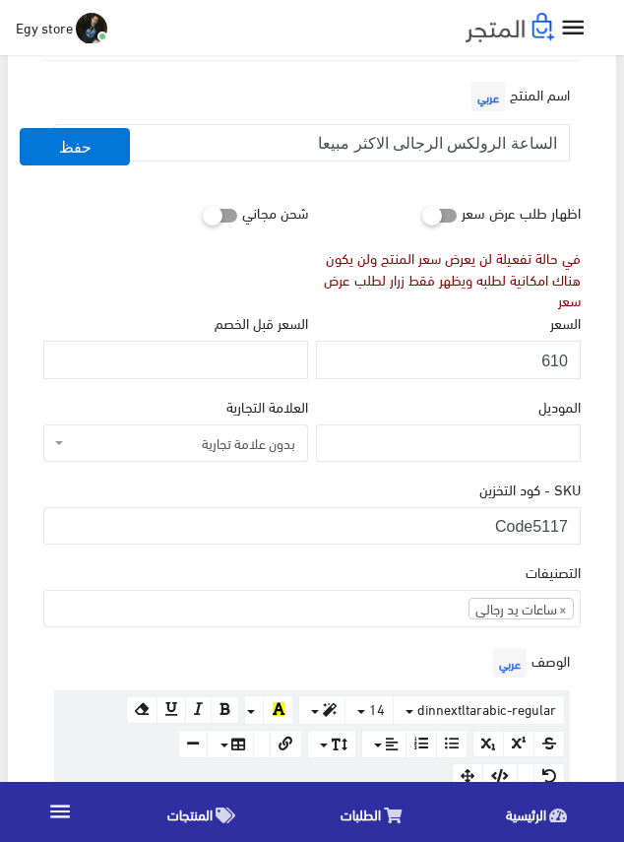
scroll to position [197, 0]
click at [423, 311] on div "السعر 610" at bounding box center [448, 343] width 265 height 67
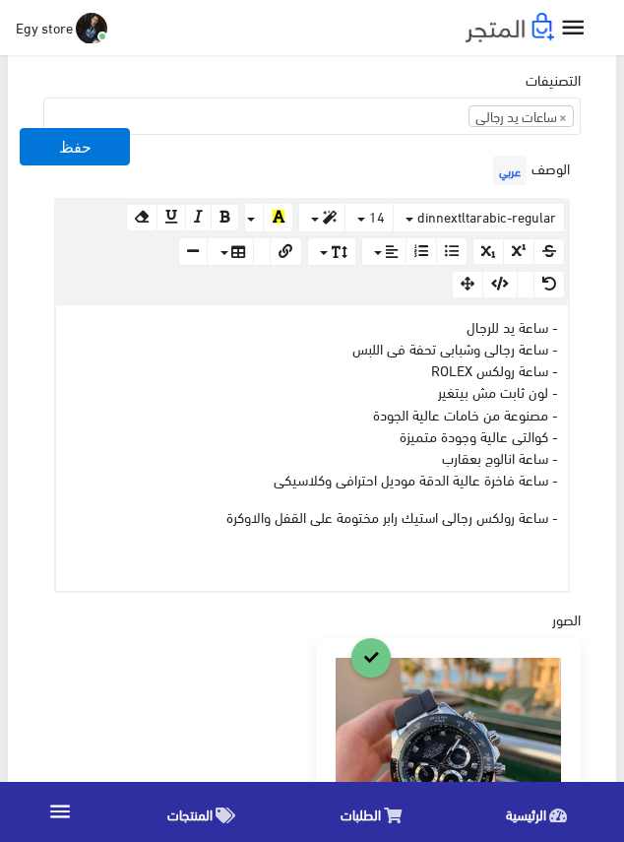
scroll to position [689, 0]
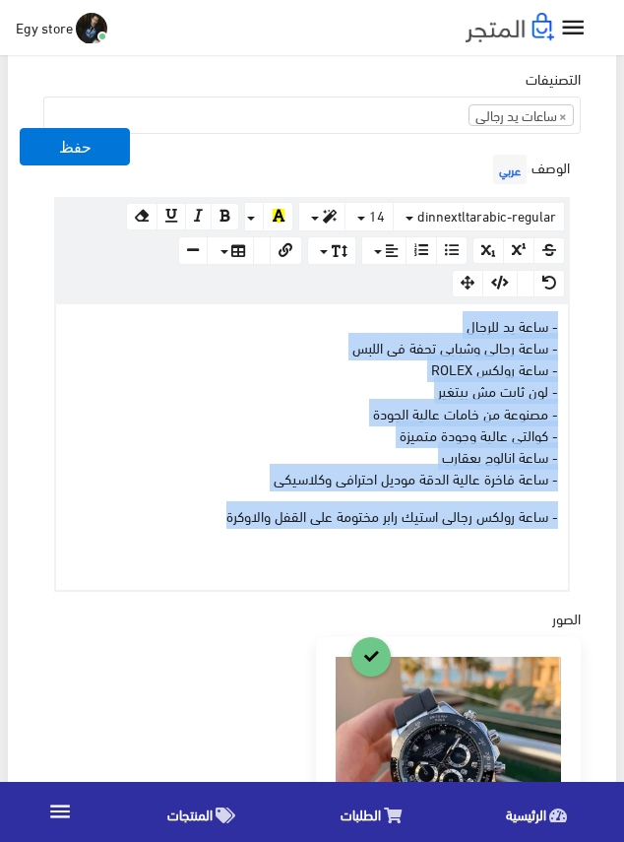
drag, startPoint x: 208, startPoint y: 517, endPoint x: 586, endPoint y: 327, distance: 423.3
click at [586, 327] on div "اسم المنتج عربي الساعة الرولكس الرجالى الاكثر مبيعا اظهار طلب عرض سعر في حالة ت…" at bounding box center [312, 498] width 569 height 1860
copy div "- ساعة يد للرجال - ساعة رجالى وشبابى تحفة فى اللبس - ساعة رولكس ROLEX - لون ثاب…"
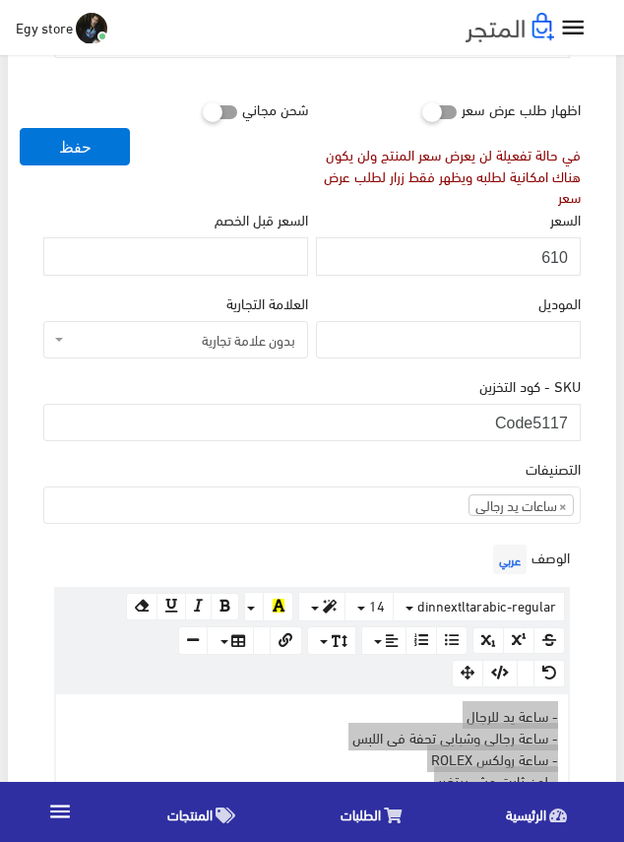
scroll to position [295, 0]
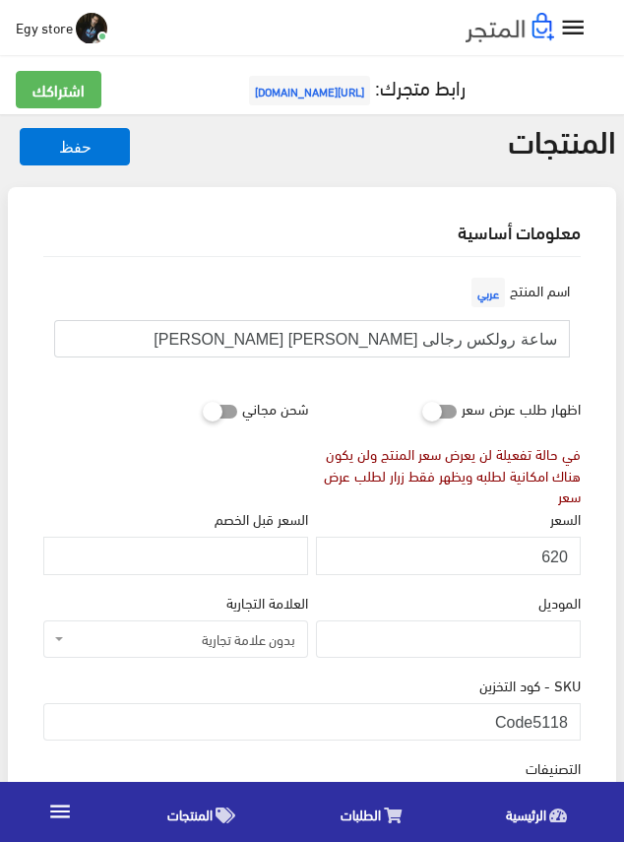
click at [414, 338] on input "ساعة رولكس رجالى [PERSON_NAME] [PERSON_NAME]" at bounding box center [312, 338] width 516 height 37
drag, startPoint x: 536, startPoint y: 711, endPoint x: 584, endPoint y: 716, distance: 48.5
click at [584, 716] on div "SKU - كود التخزين Code5118" at bounding box center [312, 715] width 546 height 83
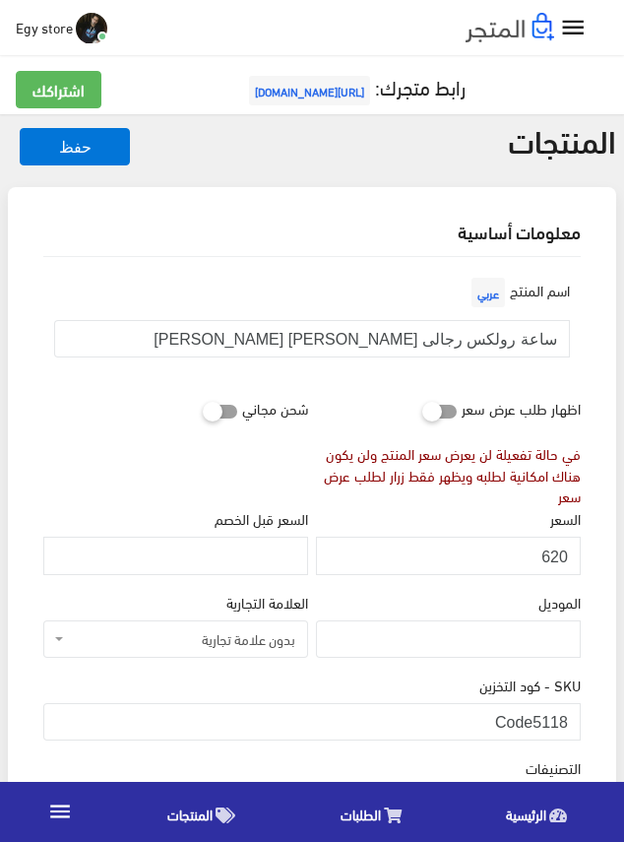
scroll to position [98, 0]
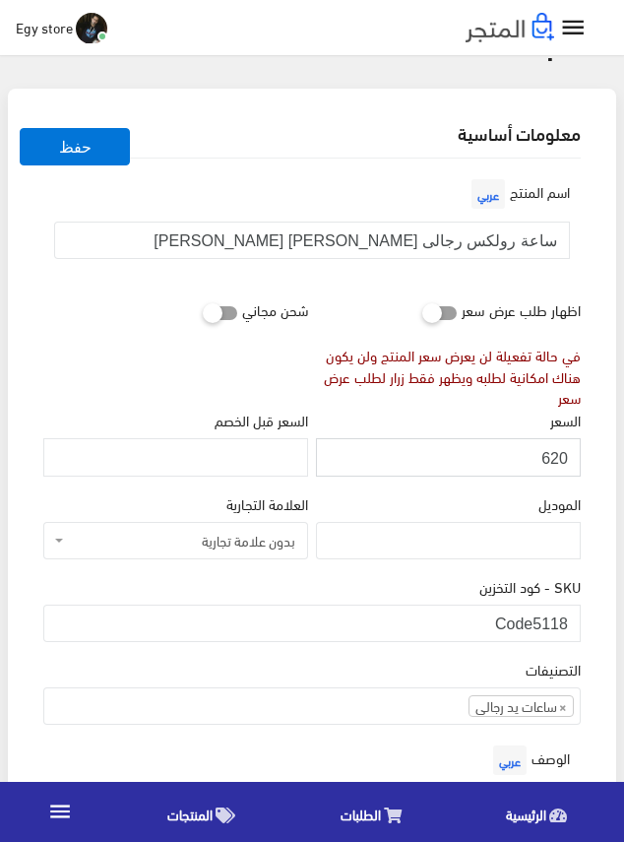
click at [551, 452] on input "620" at bounding box center [448, 456] width 265 height 37
click at [502, 506] on div "الموديل" at bounding box center [448, 525] width 265 height 67
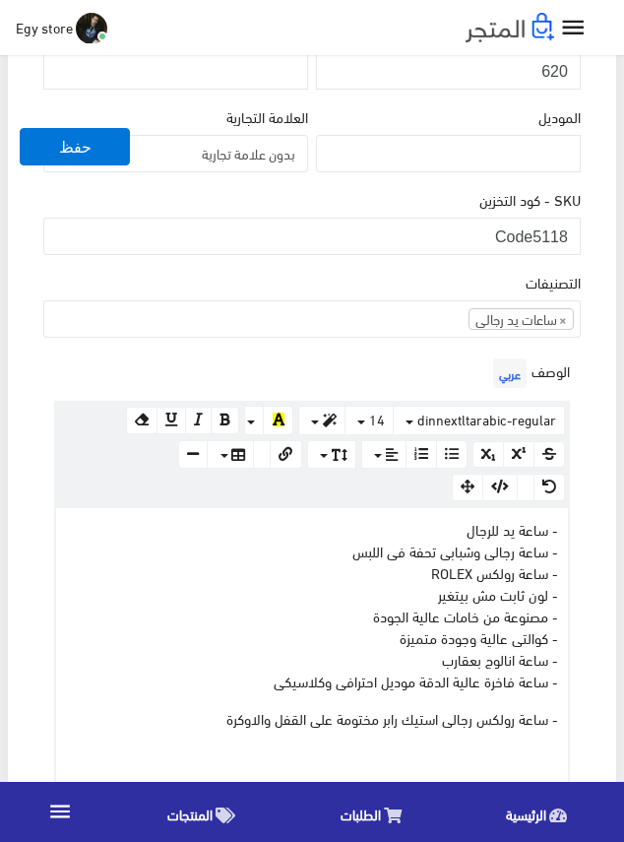
scroll to position [492, 0]
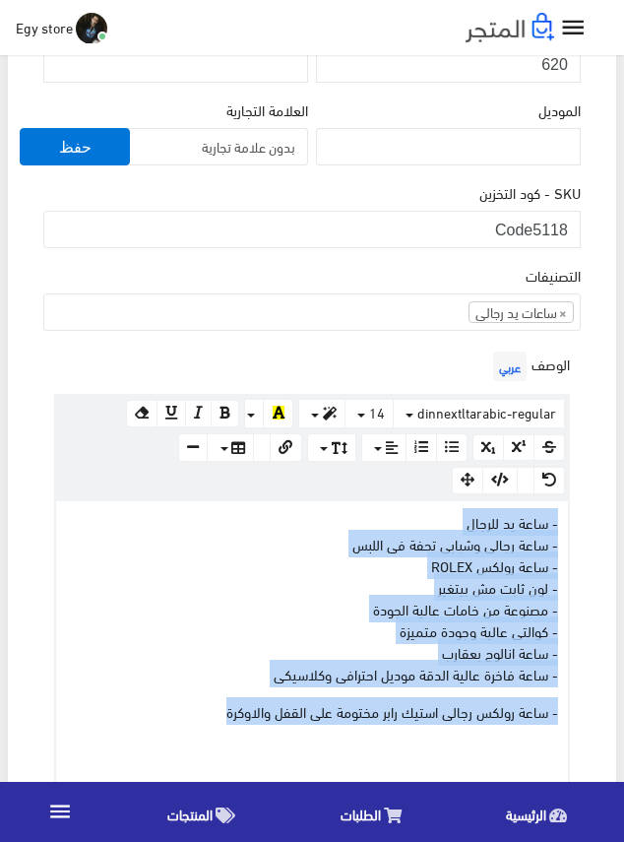
drag, startPoint x: 207, startPoint y: 708, endPoint x: 581, endPoint y: 522, distance: 418.0
click at [581, 522] on div "الوصف عربي × Insert Image Select from files Image URL Insert Image × Insert Lin…" at bounding box center [312, 567] width 546 height 440
copy div "- ساعة يد للرجال - ساعة رجالى وشبابى تحفة فى اللبس - ساعة رولكس ROLEX - لون ثاب…"
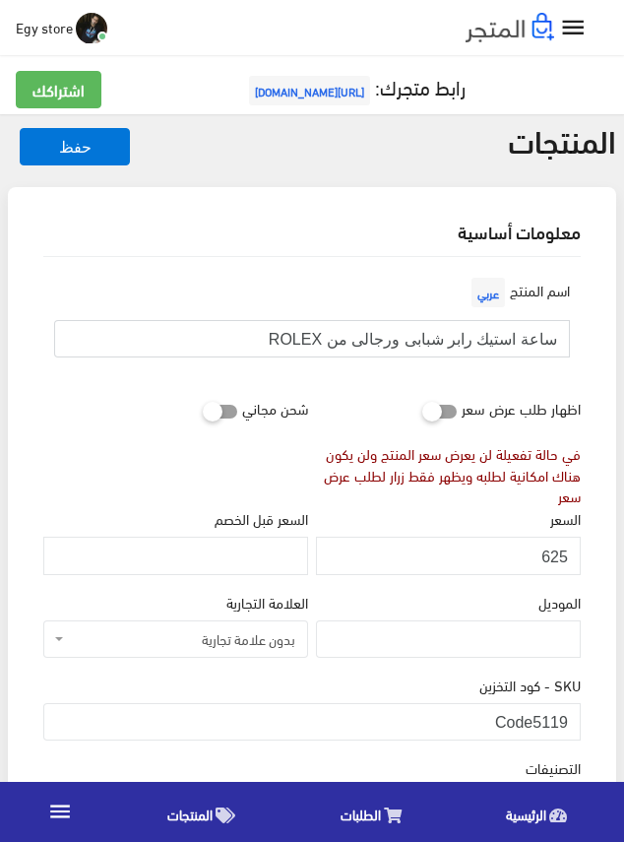
click at [525, 329] on input "ساعة استيك رابر شبابى ورجالى من ROLEX" at bounding box center [312, 338] width 516 height 37
drag, startPoint x: 535, startPoint y: 708, endPoint x: 579, endPoint y: 714, distance: 44.7
click at [579, 714] on input "Code5119" at bounding box center [312, 721] width 538 height 37
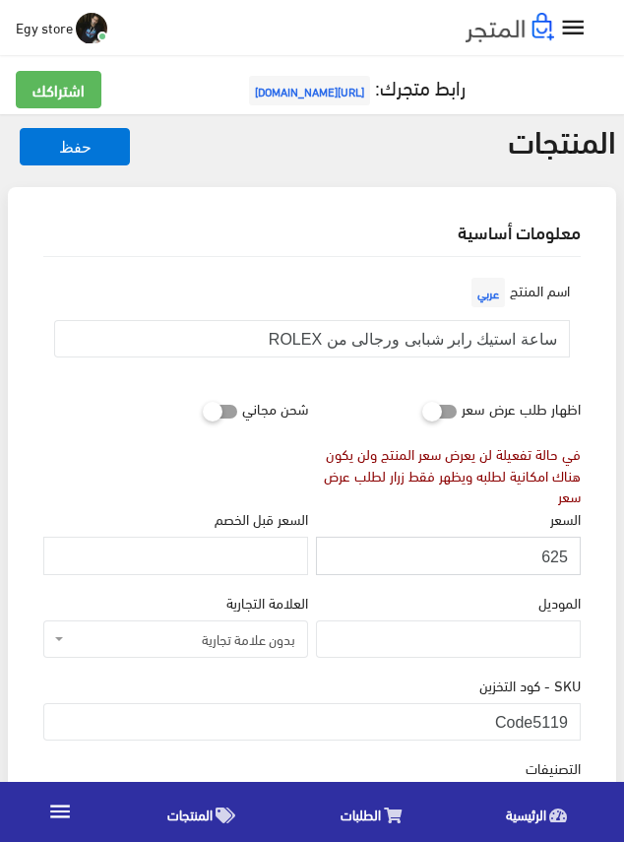
click at [555, 558] on input "625" at bounding box center [448, 555] width 265 height 37
click at [555, 558] on input "626" at bounding box center [448, 555] width 265 height 37
type input "625"
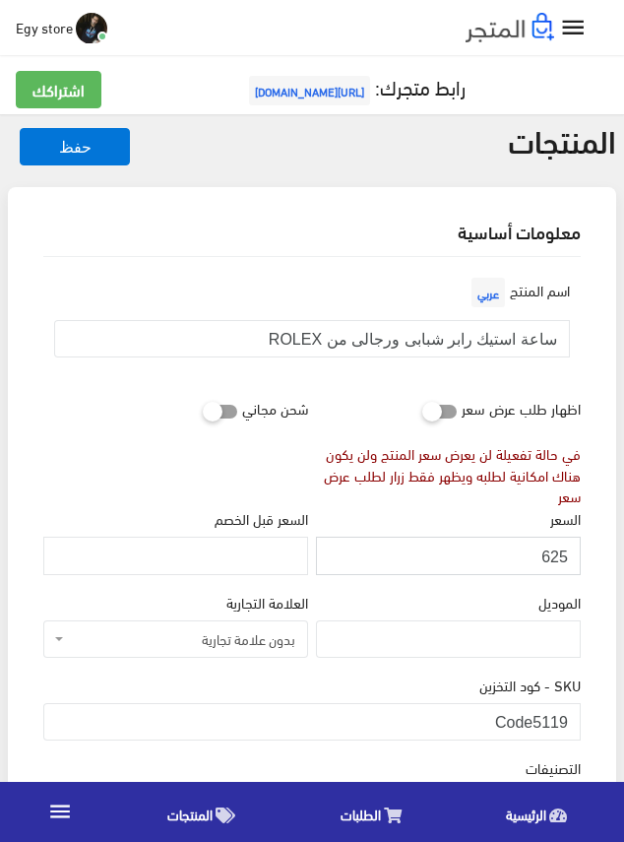
click at [555, 558] on input "625" at bounding box center [448, 555] width 265 height 37
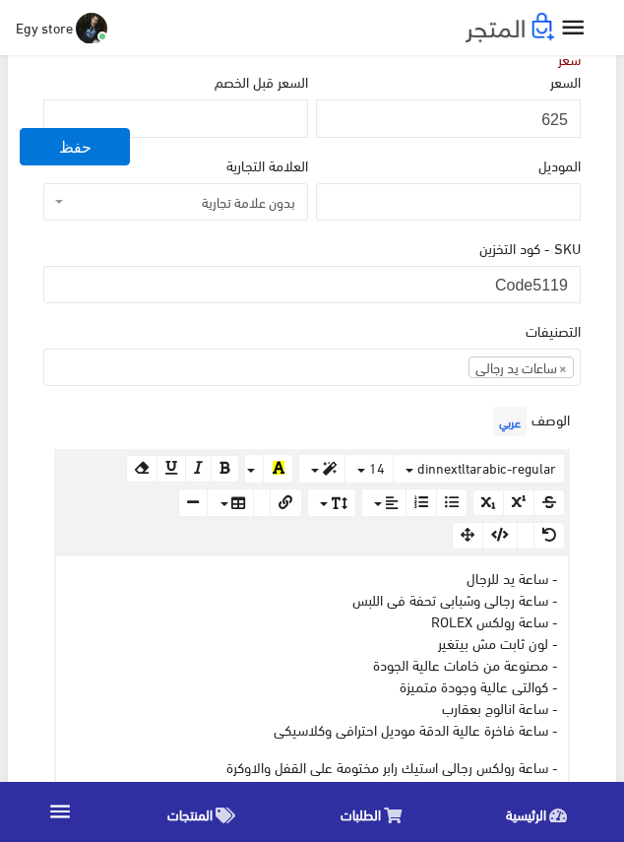
scroll to position [492, 0]
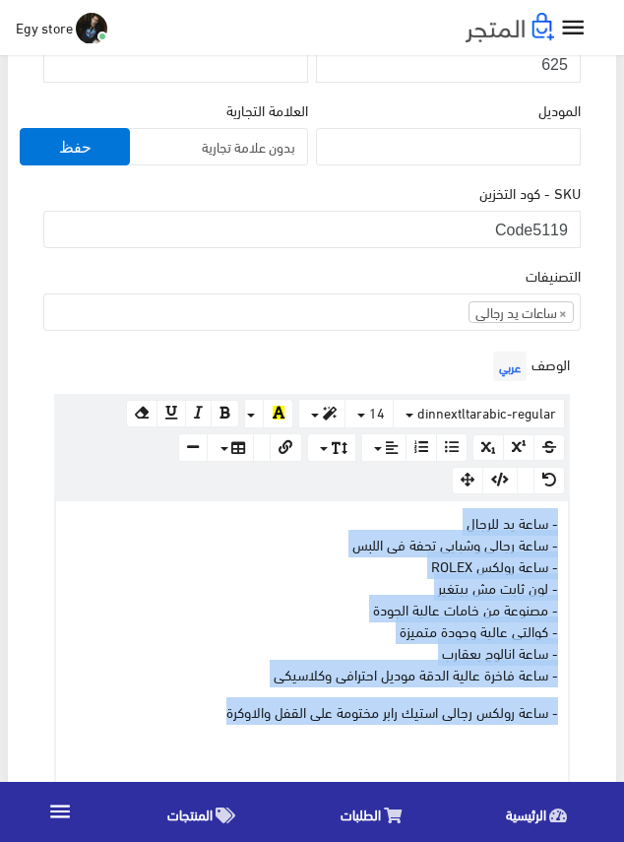
drag, startPoint x: 220, startPoint y: 712, endPoint x: 572, endPoint y: 529, distance: 397.3
click at [572, 529] on div "الوصف عربي × Insert Image Select from files Image URL Insert Image × Insert Lin…" at bounding box center [312, 567] width 546 height 440
copy div "- ساعة يد للرجال - ساعة رجالى وشبابى تحفة فى اللبس - ساعة رولكس ROLEX - لون ثاب…"
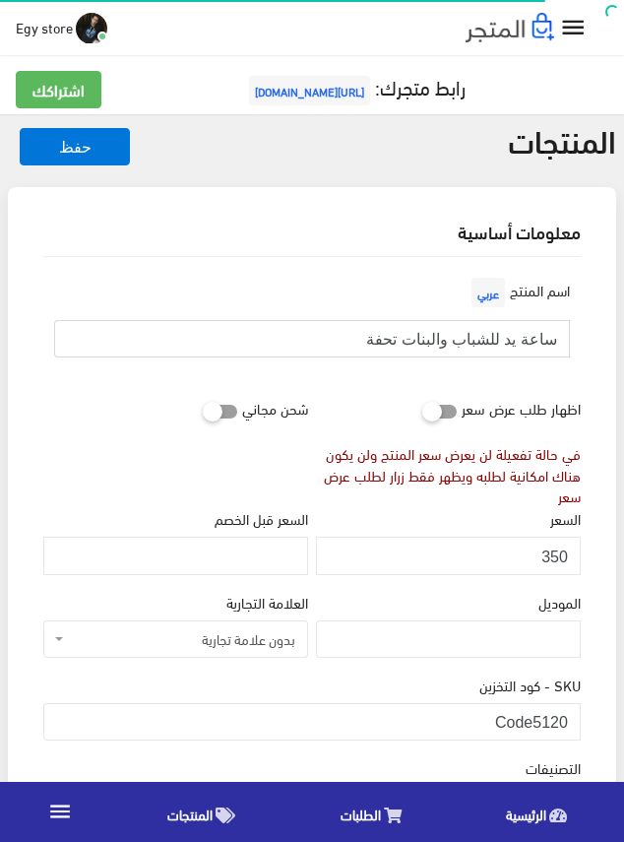
click at [494, 343] on input "ساعة يد للشباب والبنات تحفة" at bounding box center [312, 338] width 516 height 37
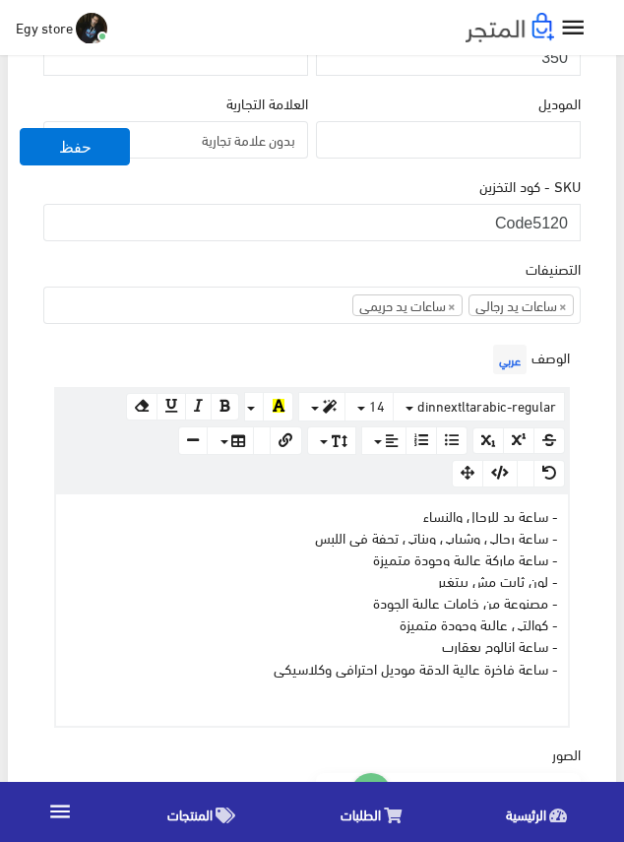
scroll to position [492, 0]
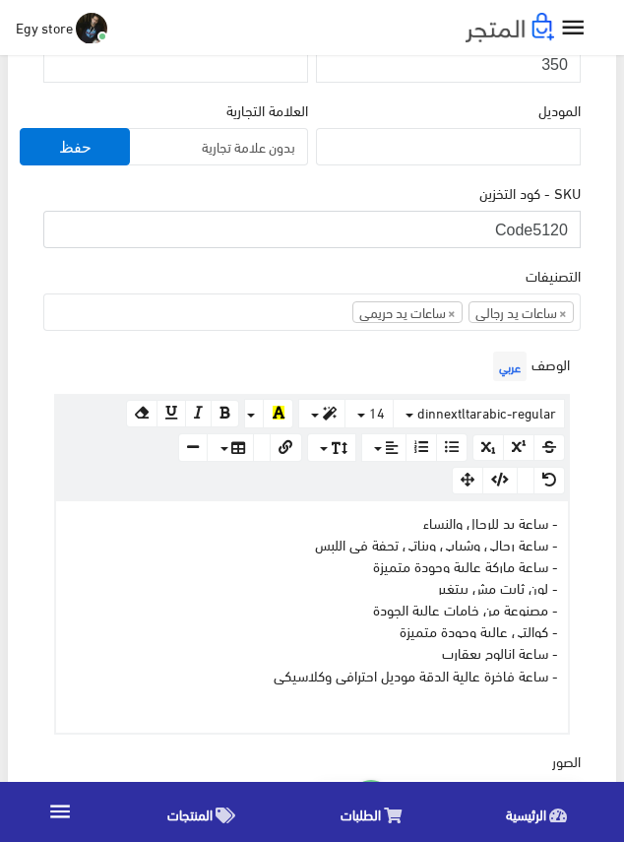
drag, startPoint x: 538, startPoint y: 230, endPoint x: 569, endPoint y: 232, distance: 31.6
click at [569, 232] on input "Code5120" at bounding box center [312, 229] width 538 height 37
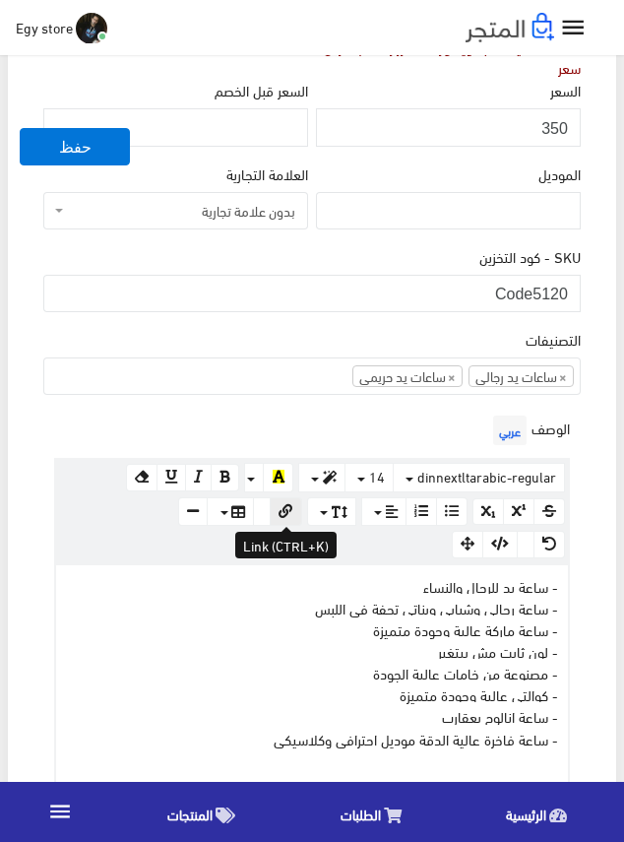
scroll to position [394, 0]
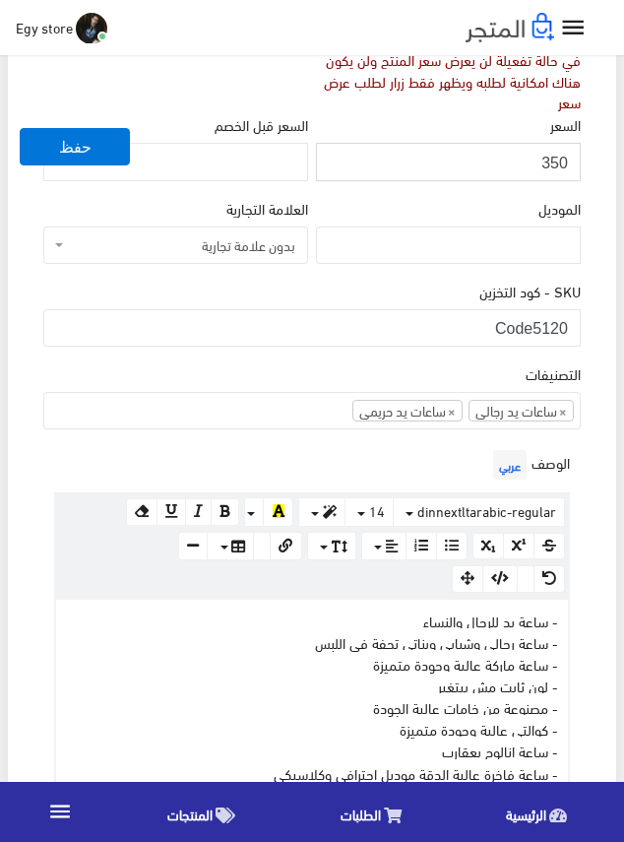
click at [557, 159] on input "350" at bounding box center [448, 161] width 265 height 37
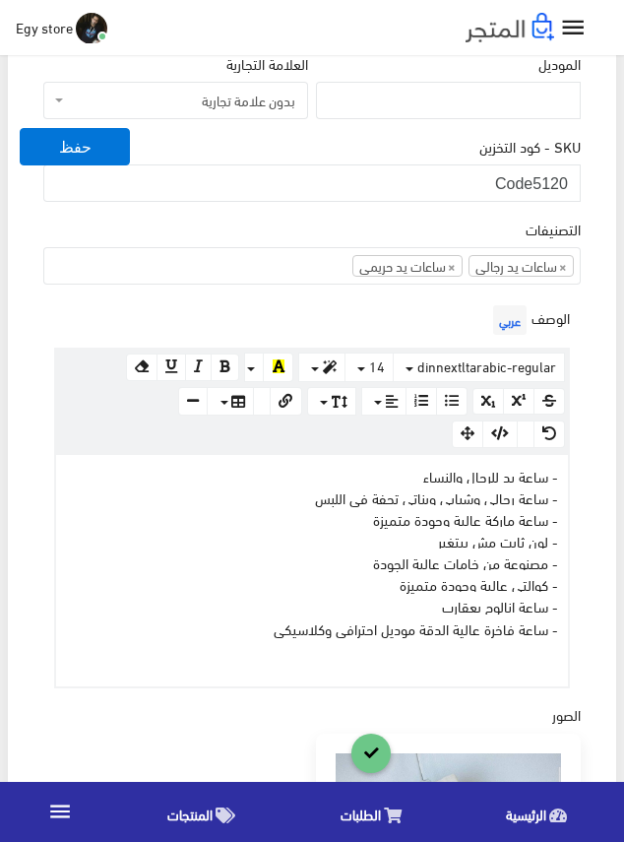
scroll to position [591, 0]
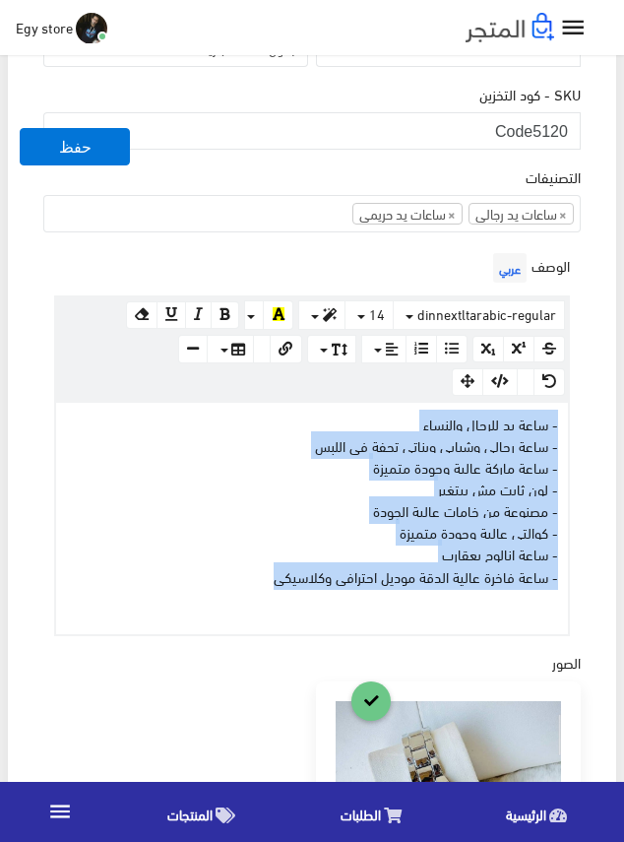
drag, startPoint x: 227, startPoint y: 571, endPoint x: 579, endPoint y: 416, distance: 385.4
click at [579, 416] on div "الوصف عربي × Insert Image Select from files Image URL Insert Image × Insert Lin…" at bounding box center [312, 442] width 546 height 388
copy div "- ساعة يد للرجال والنساء - ساعة رجالى وشبابى وبناتى تحفة فى اللبس - ساعة ماركة …"
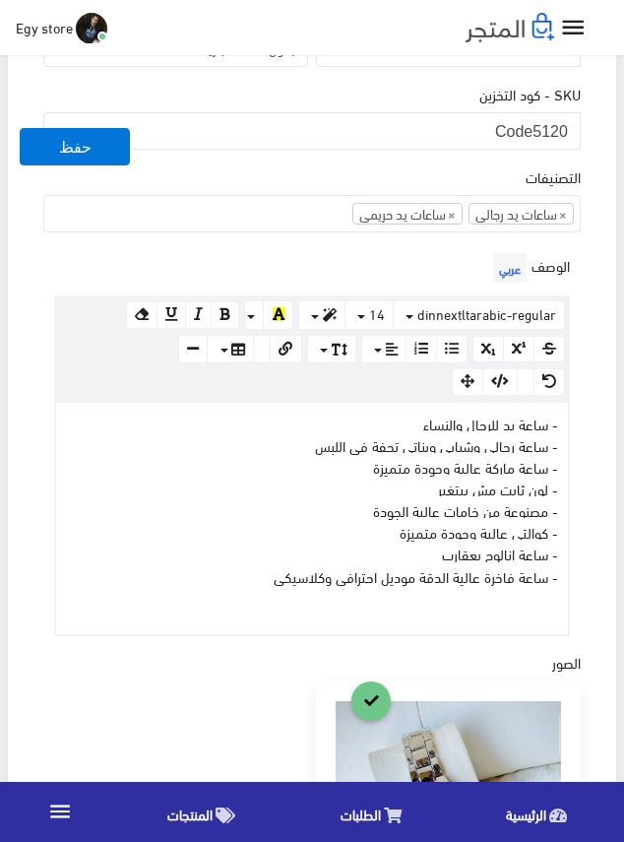
click at [217, 168] on div "التصنيفات ساعات يد رجالى ساعات يد حريمى اساور وبريسليت × ساعات يد رجالى × ساعات…" at bounding box center [312, 198] width 538 height 67
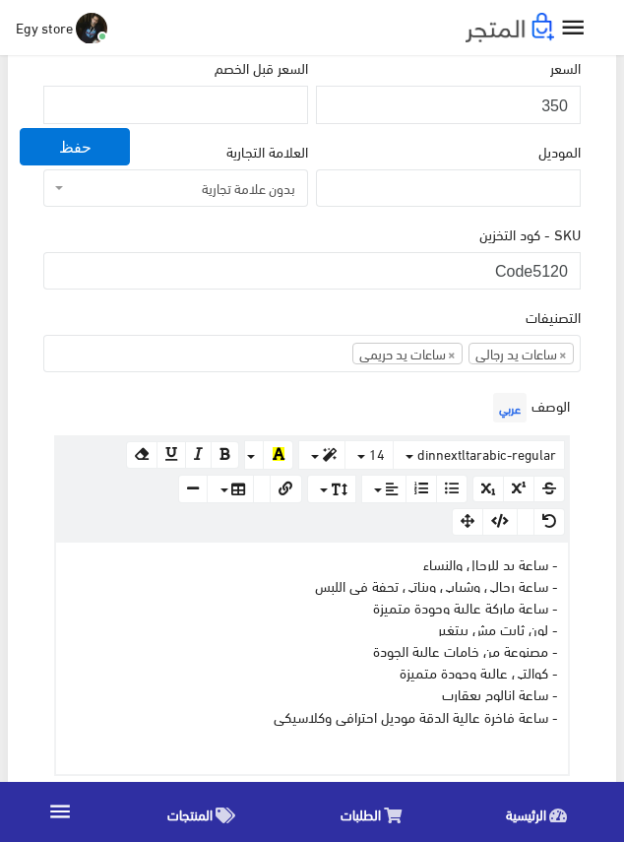
scroll to position [394, 0]
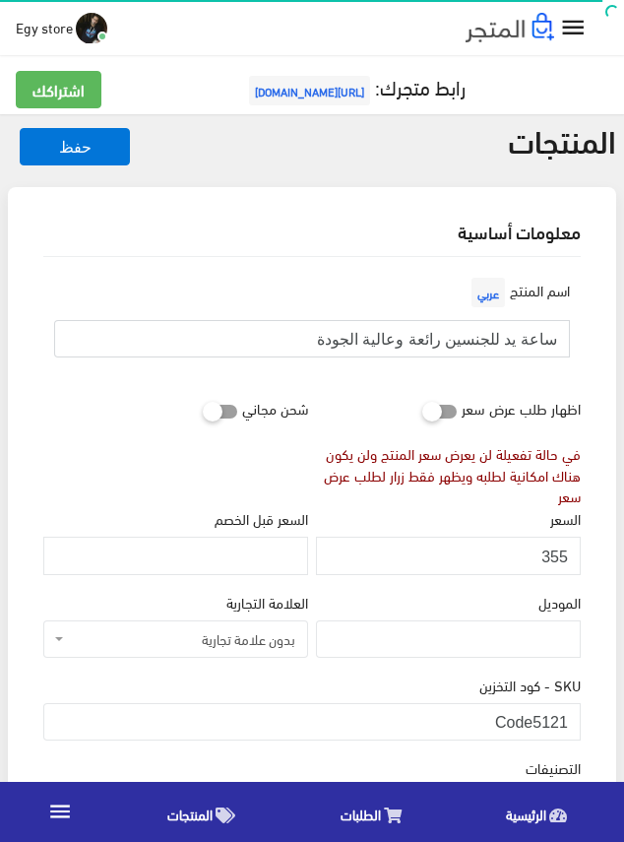
click at [450, 342] on input "ساعة يد للجنسين رائعة وعالية الجودة" at bounding box center [312, 338] width 516 height 37
drag, startPoint x: 538, startPoint y: 721, endPoint x: 572, endPoint y: 721, distance: 34.5
click at [572, 721] on input "Code5121" at bounding box center [312, 721] width 538 height 37
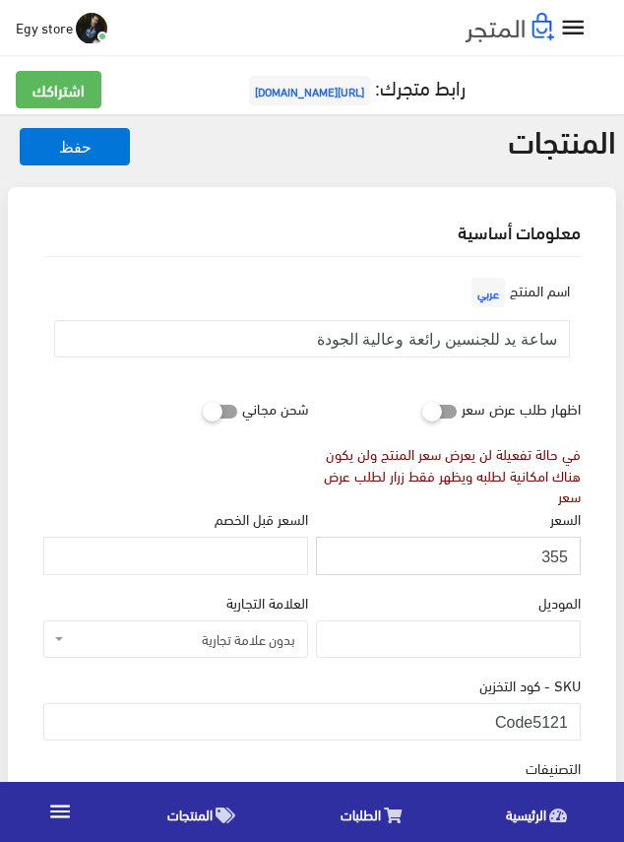
click at [551, 553] on input "355" at bounding box center [448, 555] width 265 height 37
click at [551, 553] on input "356" at bounding box center [448, 555] width 265 height 37
type input "355"
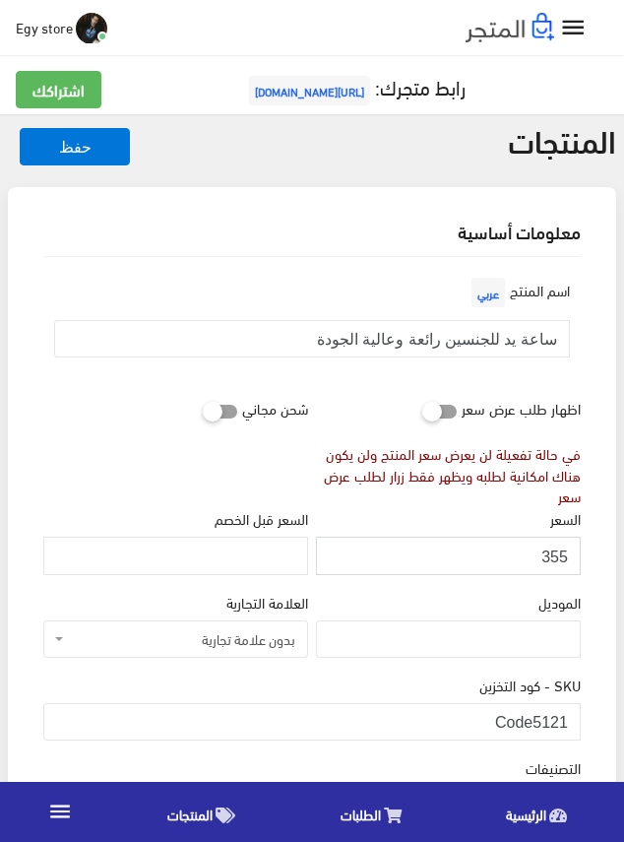
click at [551, 553] on input "355" at bounding box center [448, 555] width 265 height 37
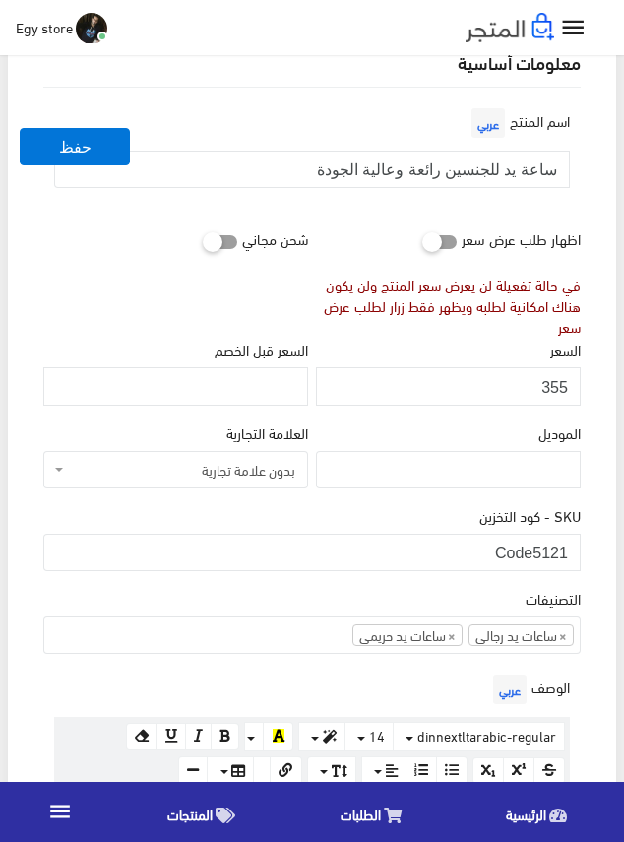
scroll to position [197, 0]
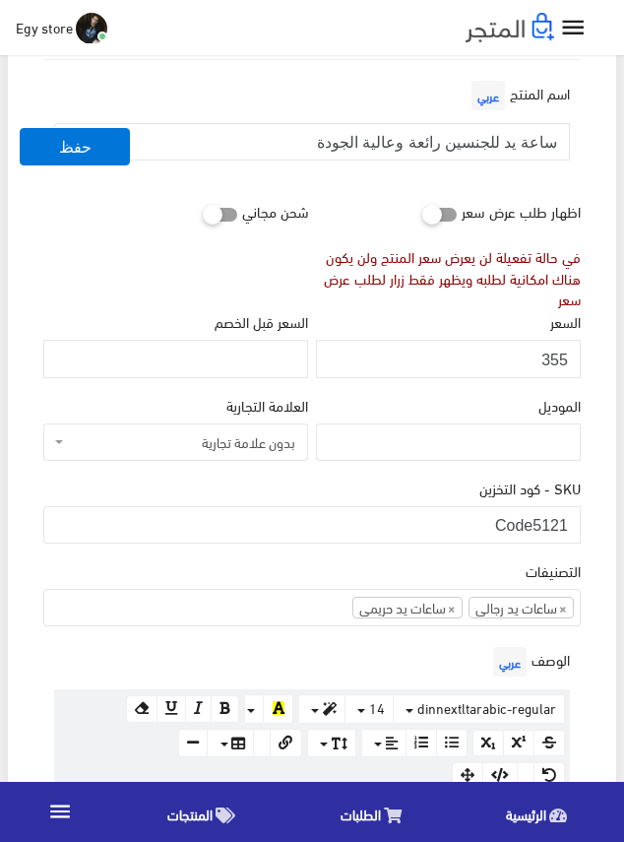
click at [314, 481] on div "SKU - كود التخزين Code5121" at bounding box center [312, 510] width 538 height 67
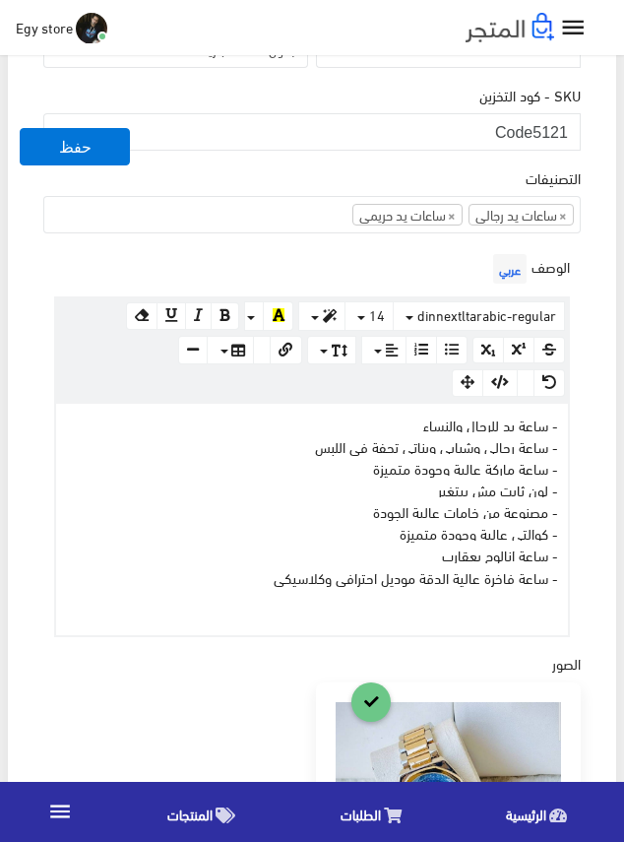
scroll to position [591, 0]
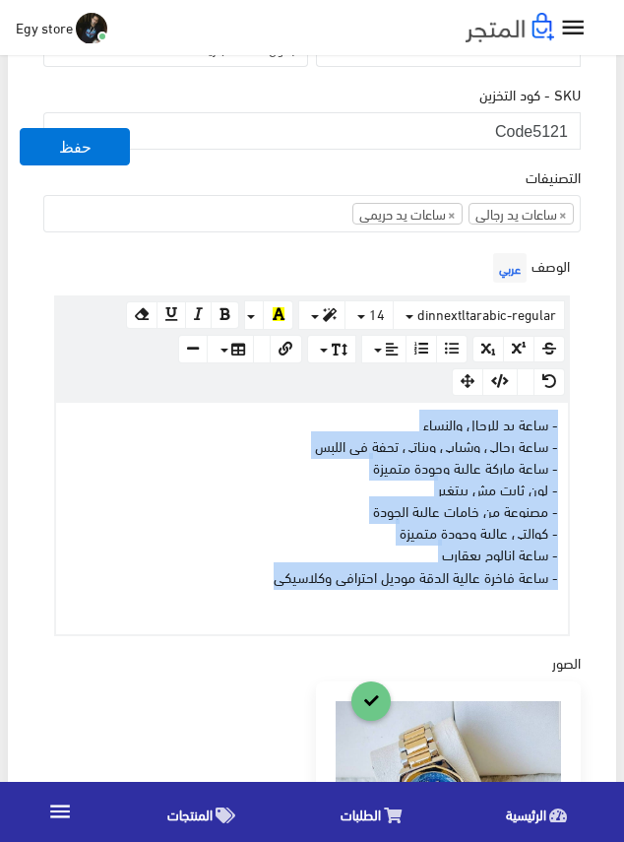
drag, startPoint x: 262, startPoint y: 572, endPoint x: 557, endPoint y: 430, distance: 327.7
click at [557, 430] on div "- ساعة يد للرجال والنساء - ساعة رجالى وشبابى وبناتى تحفة فى اللبس - ساعة ماركة …" at bounding box center [312, 518] width 512 height 231
copy div "- ساعة يد للرجال والنساء - ساعة رجالى وشبابى وبناتى تحفة فى اللبس - ساعة ماركة …"
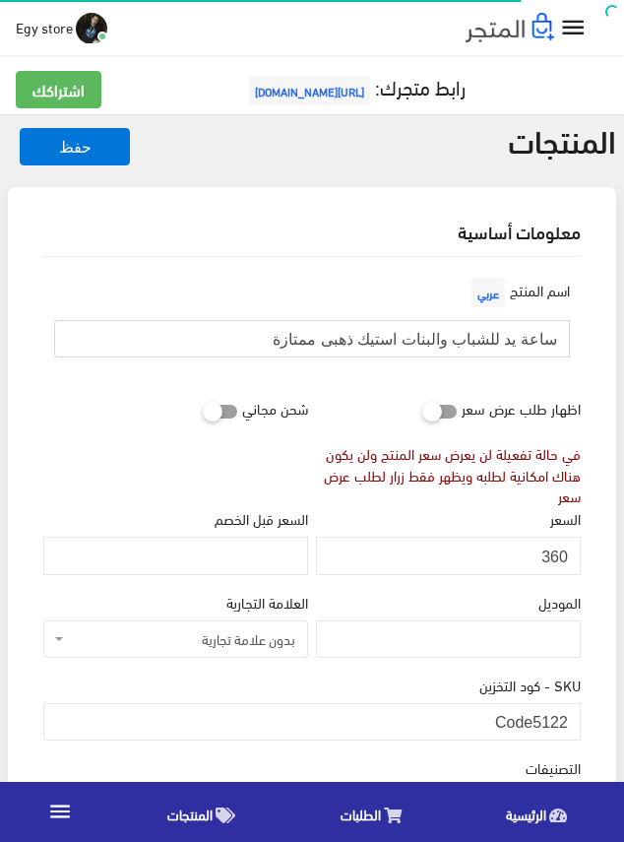
click at [491, 340] on input "ساعة يد للشباب والبنات استيك ذهبى ممتازة" at bounding box center [312, 338] width 516 height 37
drag, startPoint x: 535, startPoint y: 712, endPoint x: 581, endPoint y: 716, distance: 46.5
click at [581, 716] on div "SKU - كود التخزين Code5122" at bounding box center [312, 715] width 546 height 83
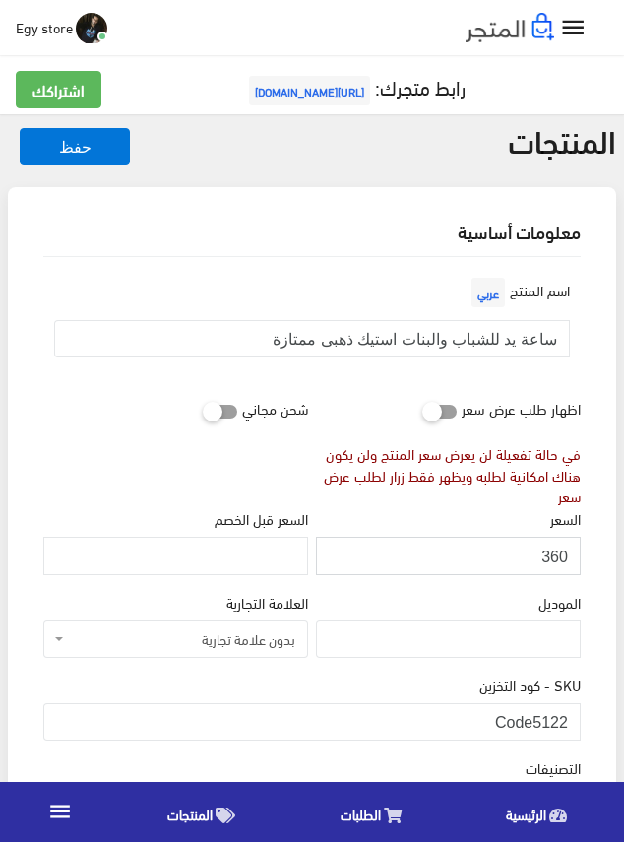
click at [553, 556] on input "360" at bounding box center [448, 555] width 265 height 37
click at [553, 556] on input "361" at bounding box center [448, 555] width 265 height 37
type input "360"
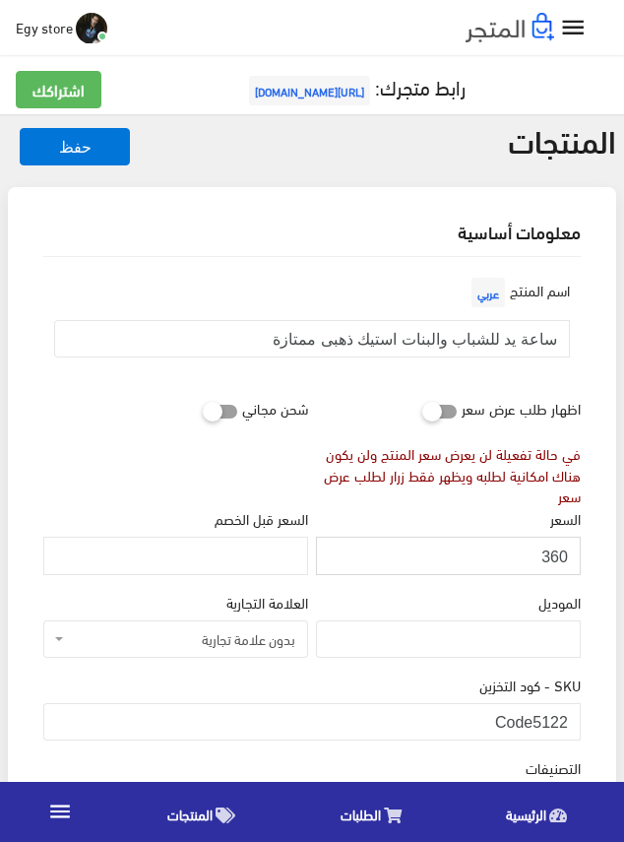
click at [557, 545] on input "360" at bounding box center [448, 555] width 265 height 37
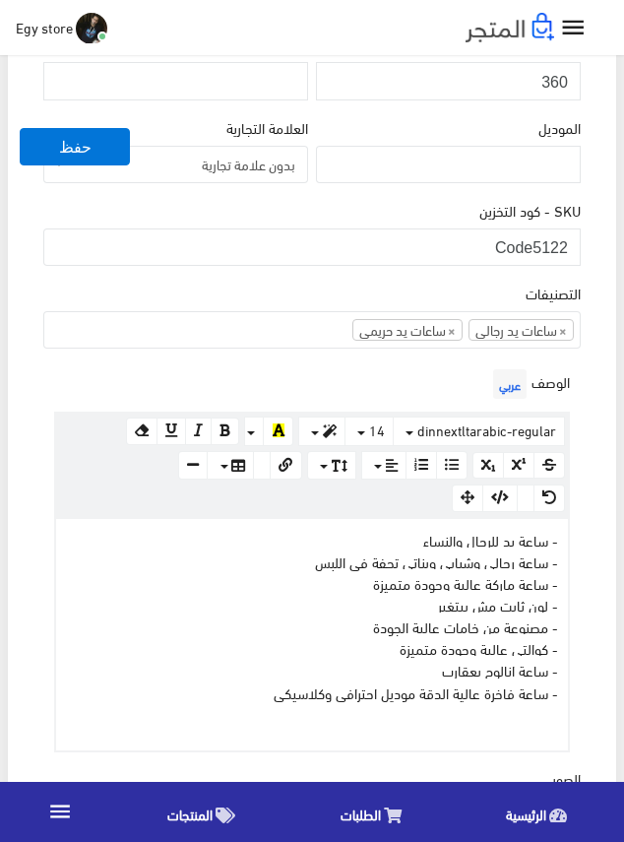
scroll to position [492, 0]
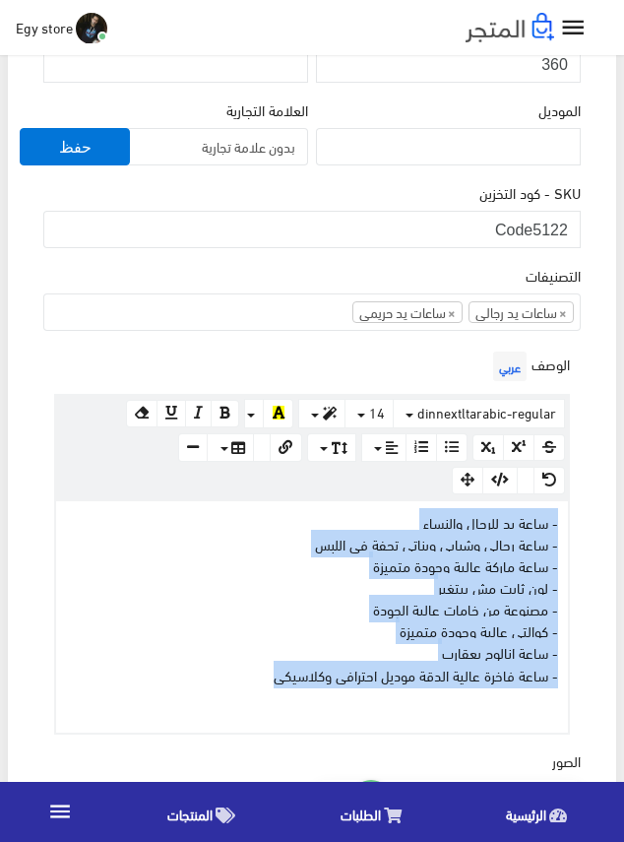
drag, startPoint x: 237, startPoint y: 673, endPoint x: 570, endPoint y: 528, distance: 363.0
click at [570, 528] on div "الوصف عربي × Insert Image Select from files Image URL Insert Image × Insert Lin…" at bounding box center [312, 541] width 546 height 388
copy div "- ساعة يد للرجال والنساء - ساعة رجالى وشبابى وبناتى تحفة فى اللبس - ساعة ماركة …"
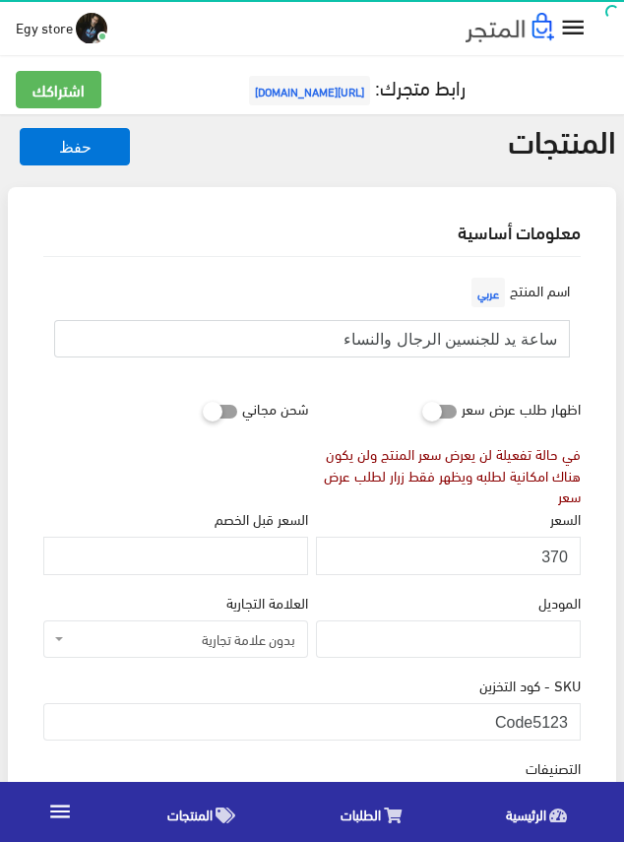
click at [464, 344] on input "ساعة يد للجنسين الرجال والنساء" at bounding box center [312, 338] width 516 height 37
drag, startPoint x: 538, startPoint y: 724, endPoint x: 573, endPoint y: 724, distance: 35.5
click at [573, 724] on input "Code5123" at bounding box center [312, 721] width 538 height 37
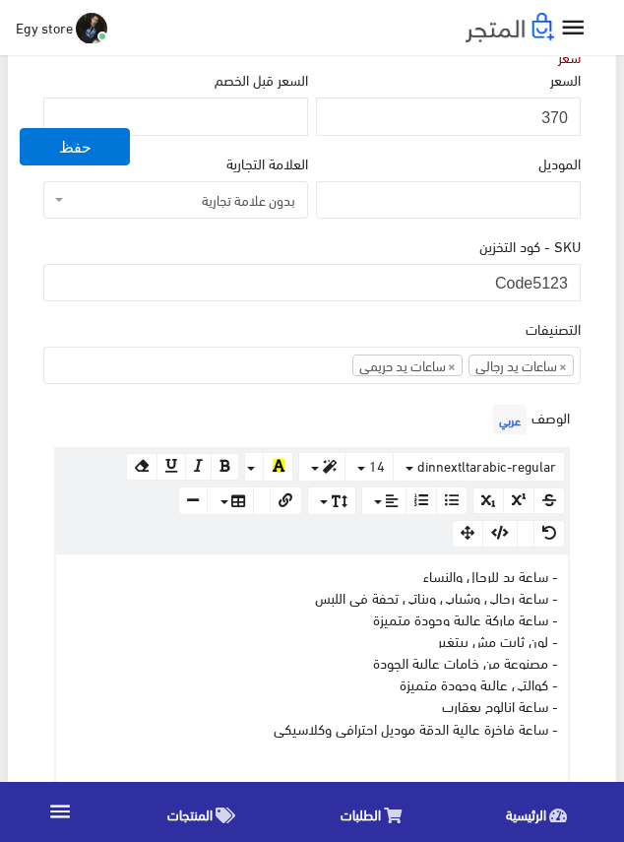
scroll to position [394, 0]
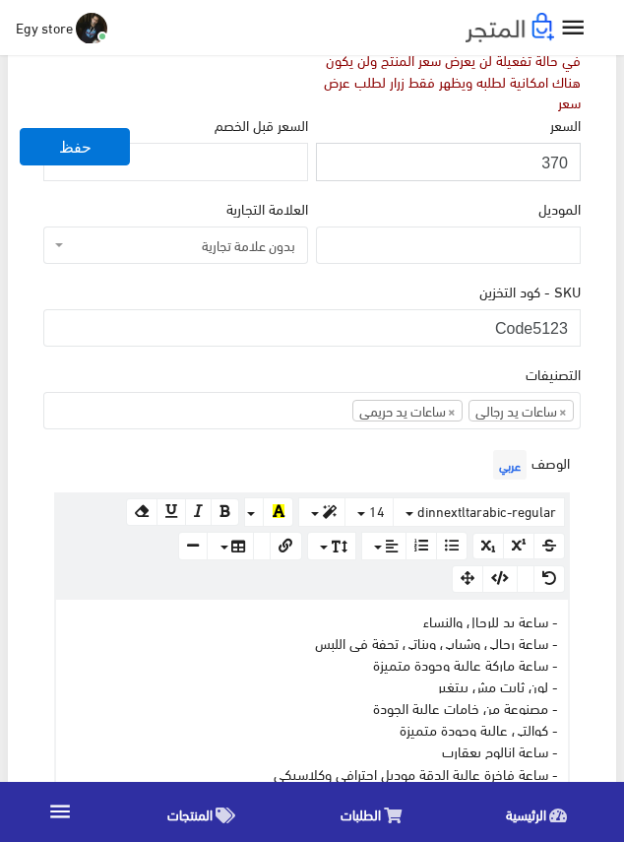
click at [555, 161] on input "370" at bounding box center [448, 161] width 265 height 37
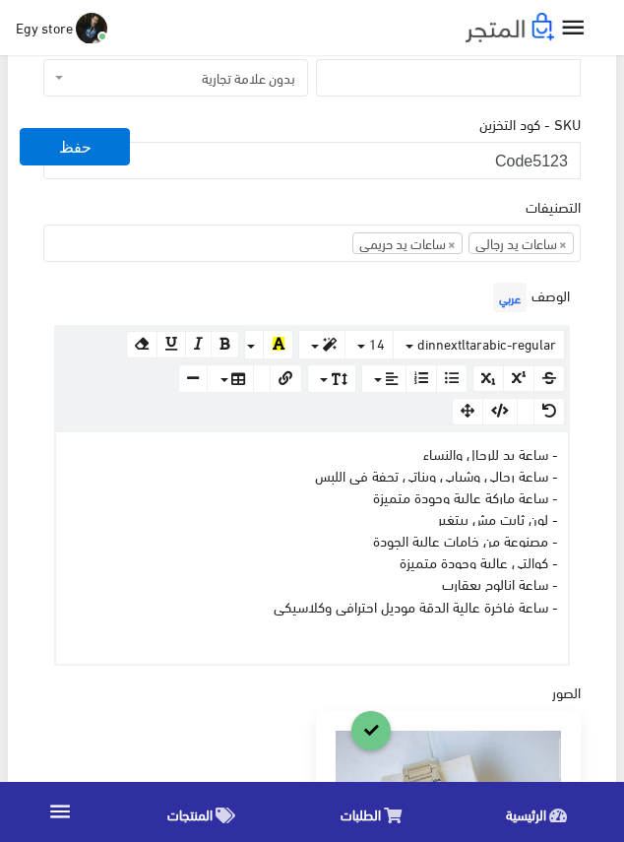
scroll to position [591, 0]
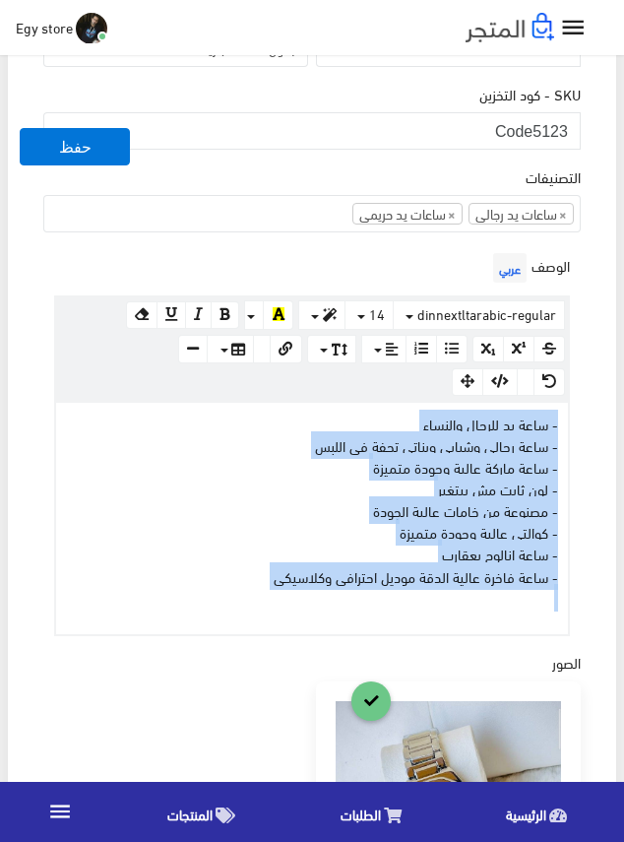
drag, startPoint x: 256, startPoint y: 585, endPoint x: 565, endPoint y: 424, distance: 348.9
click at [565, 424] on div "- ساعة يد للرجال والنساء - ساعة رجالى وشبابى وبناتى تحفة فى اللبس - ساعة ماركة …" at bounding box center [312, 518] width 512 height 231
copy div "- ساعة يد للرجال والنساء - ساعة رجالى وشبابى وبناتى تحفة فى اللبس - ساعة ماركة …"
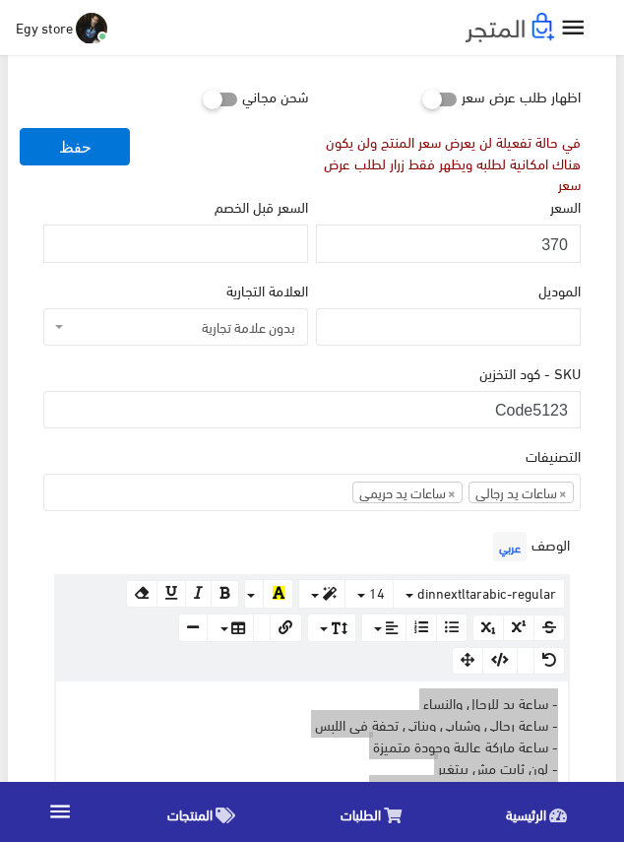
scroll to position [295, 0]
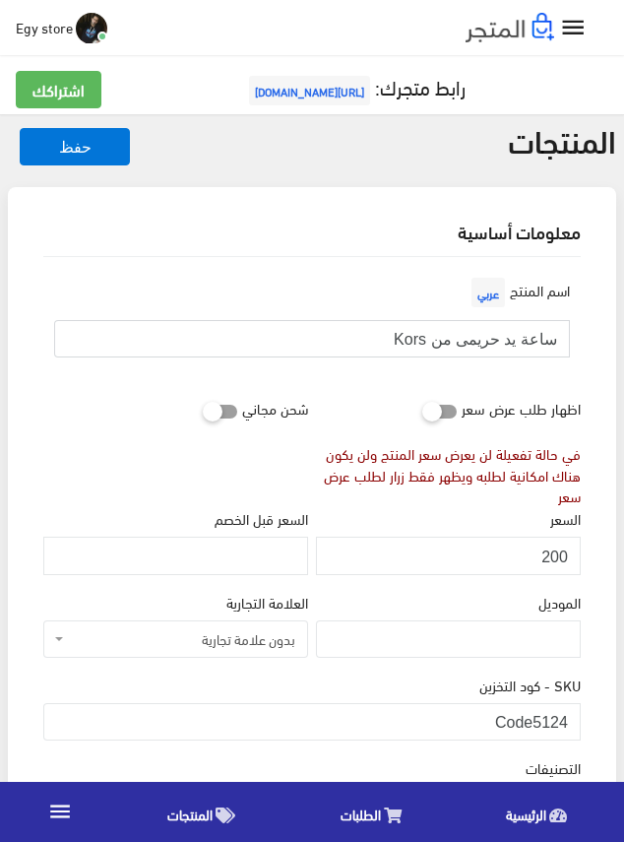
click at [454, 338] on input "ساعة يد حريمى من Kors" at bounding box center [312, 338] width 516 height 37
drag, startPoint x: 535, startPoint y: 722, endPoint x: 585, endPoint y: 722, distance: 50.2
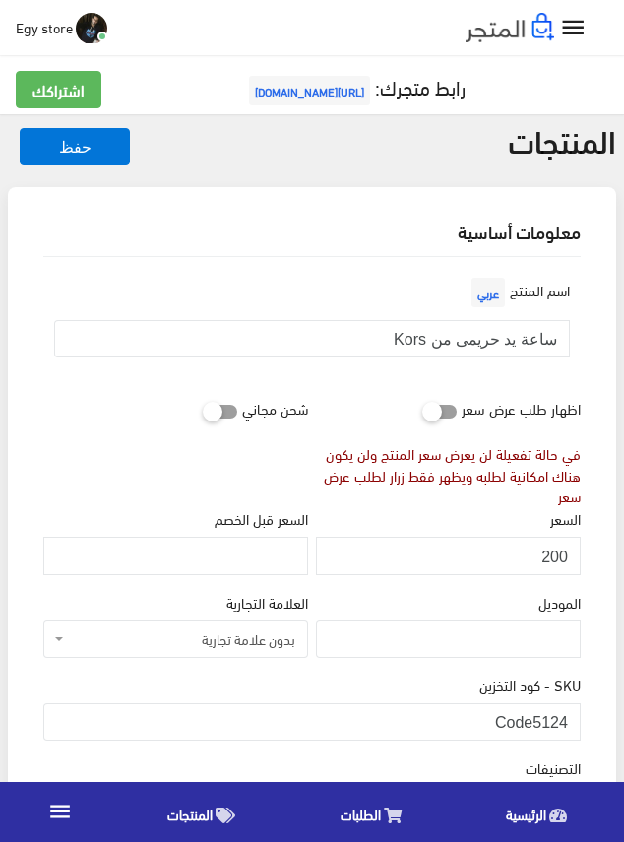
click at [560, 555] on input "200" at bounding box center [448, 555] width 265 height 37
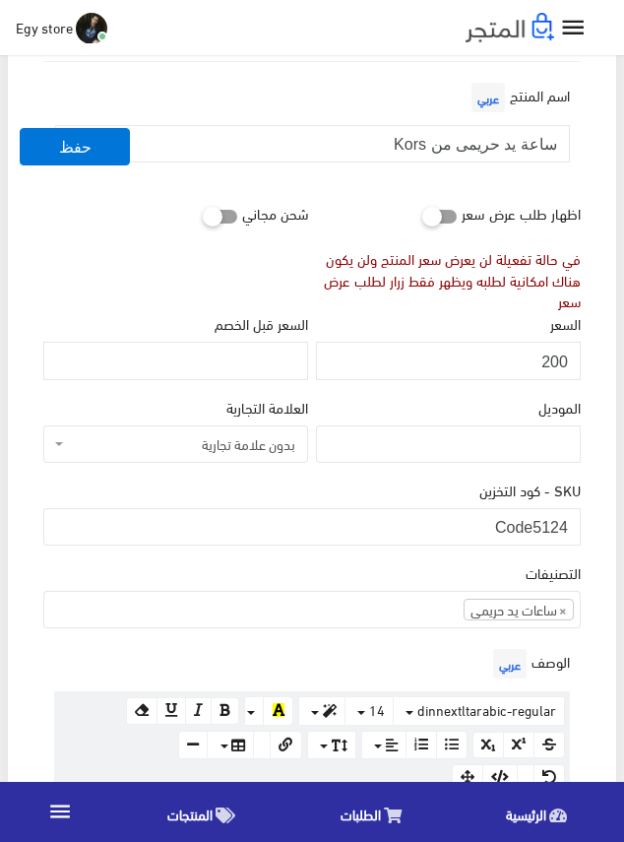
scroll to position [197, 0]
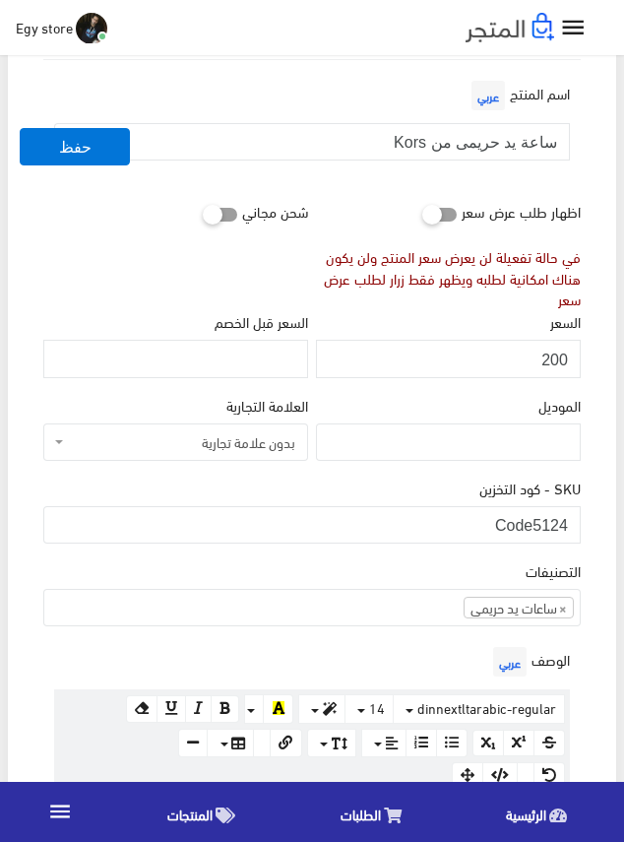
click at [494, 413] on div "الموديل" at bounding box center [448, 427] width 265 height 67
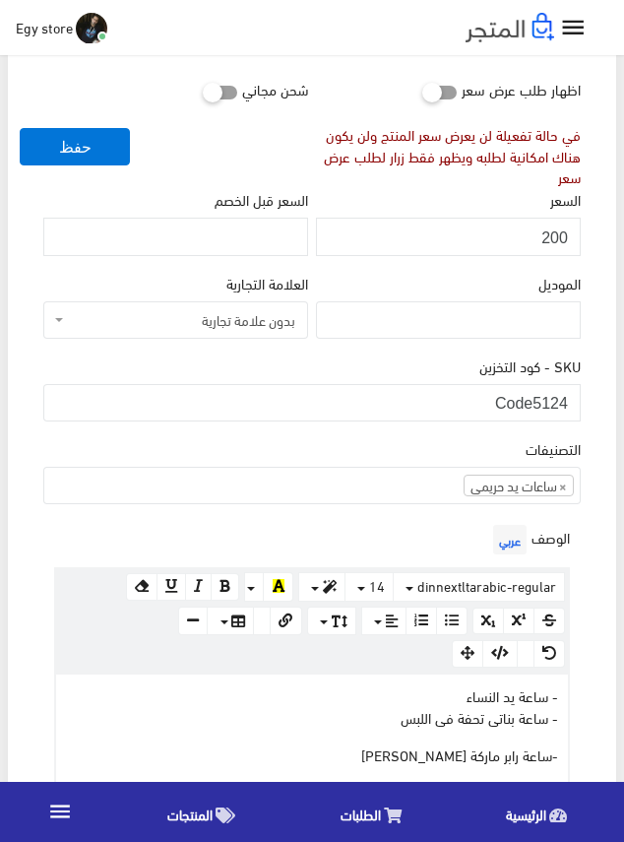
scroll to position [492, 0]
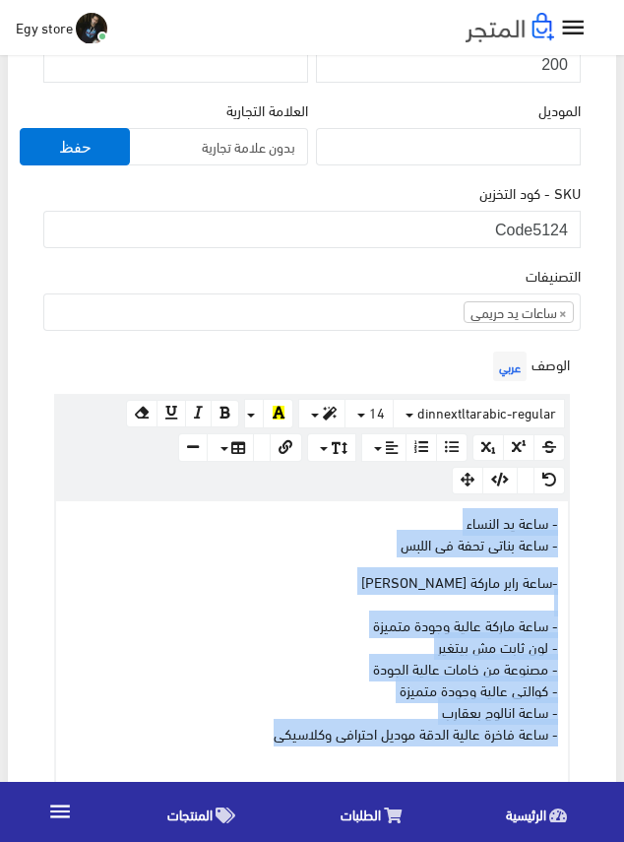
drag, startPoint x: 262, startPoint y: 731, endPoint x: 564, endPoint y: 495, distance: 383.2
click at [564, 495] on div "× Insert Image Select from files Image URL Insert Image × Insert Link Text to d…" at bounding box center [312, 601] width 516 height 415
copy div "- ساعة يد النساء - ساعة بناتى تحفة فى اللبس -ساعة رابر ماركة مايكل كورس KORS - …"
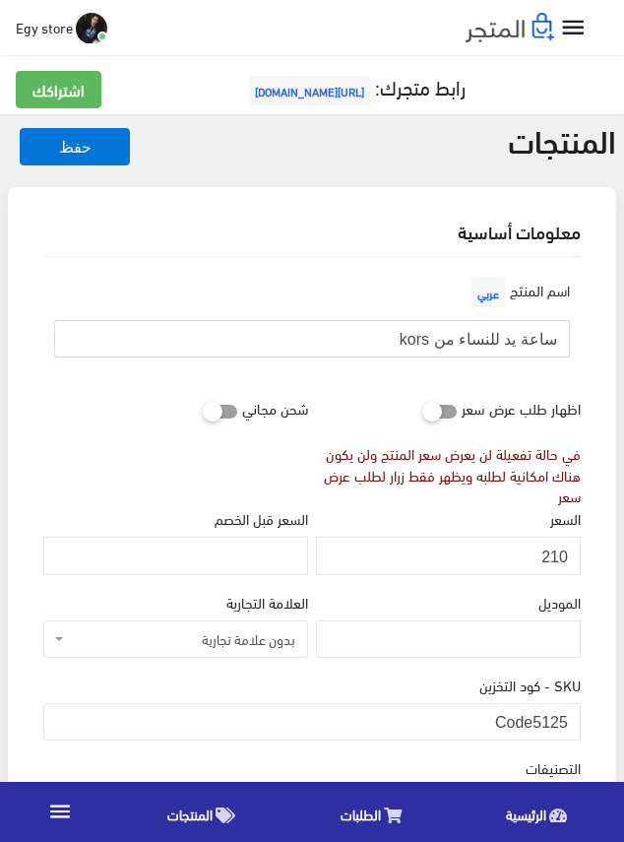
click at [488, 330] on input "ساعة يد للنساء من kors" at bounding box center [312, 338] width 516 height 37
drag, startPoint x: 534, startPoint y: 725, endPoint x: 573, endPoint y: 725, distance: 39.4
click at [573, 725] on input "Code5125" at bounding box center [312, 721] width 538 height 37
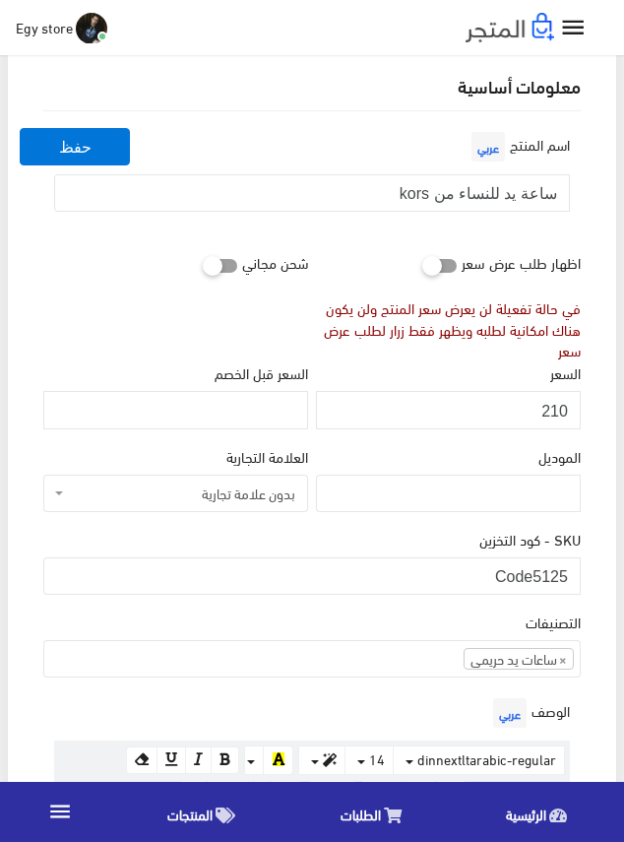
scroll to position [197, 0]
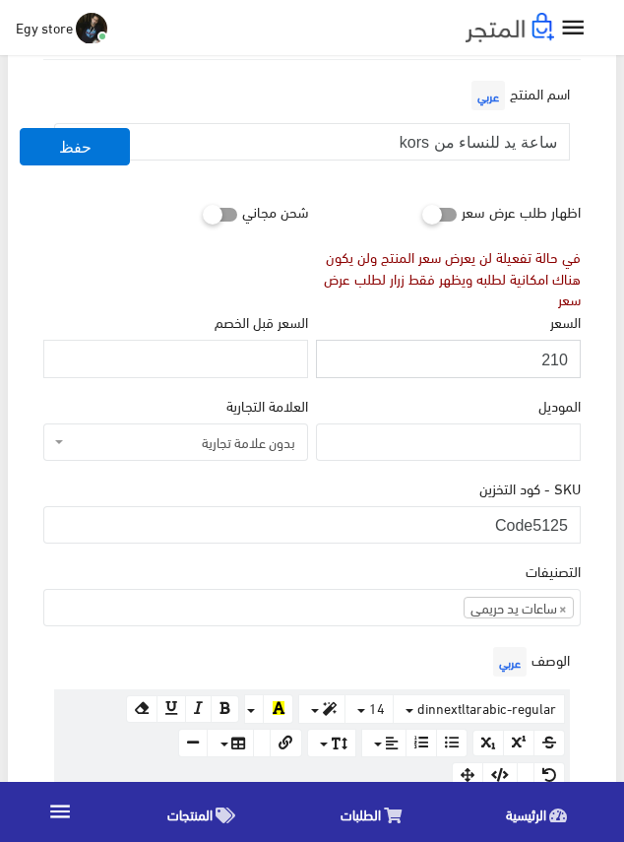
click at [558, 359] on input "210" at bounding box center [448, 358] width 265 height 37
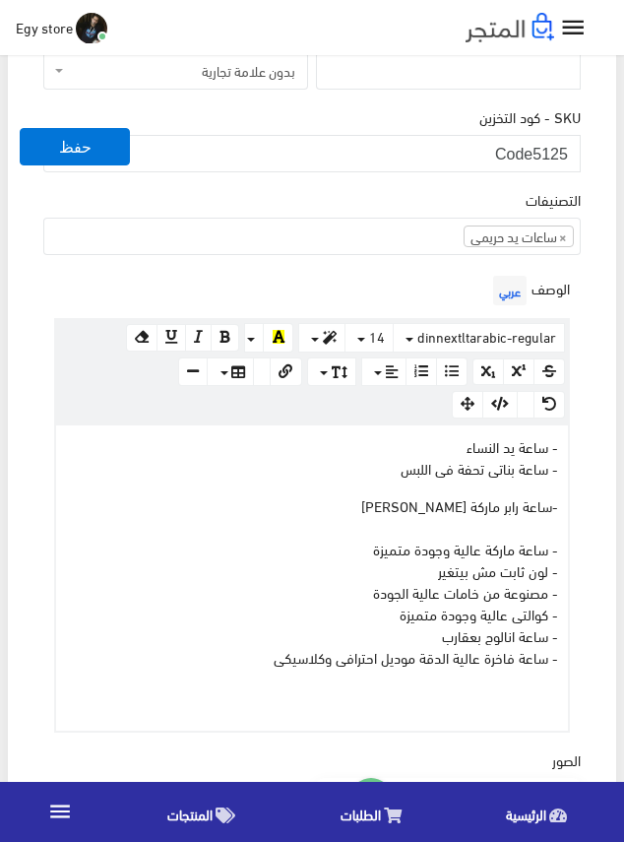
scroll to position [689, 0]
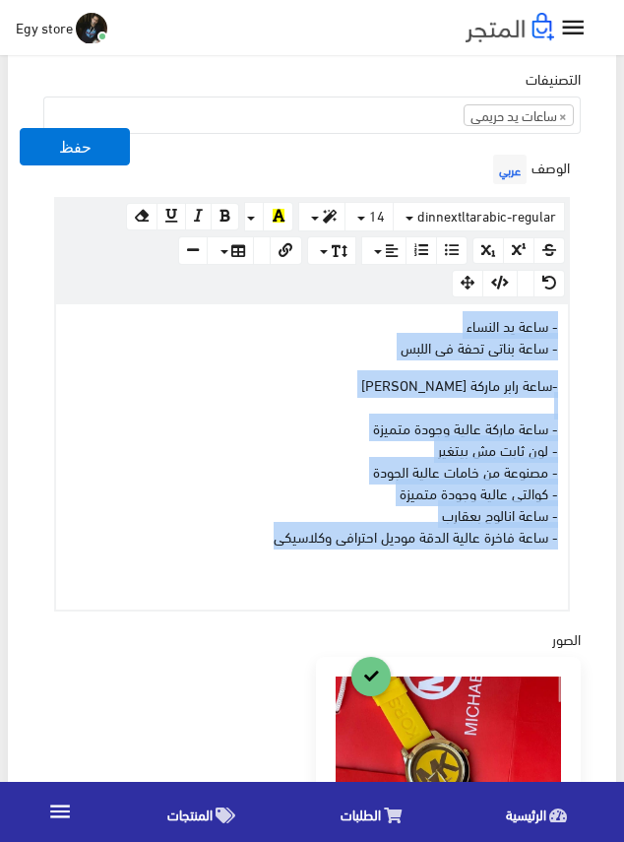
drag, startPoint x: 223, startPoint y: 540, endPoint x: 566, endPoint y: 330, distance: 402.7
click at [566, 330] on div "- ساعة يد النساء - ساعة بناتى تحفة فى اللبس -ساعة رابر ماركة مايكل كورس KORS - …" at bounding box center [312, 457] width 512 height 306
copy div "- ساعة يد النساء - ساعة بناتى تحفة فى اللبس -ساعة رابر ماركة مايكل كورس KORS - …"
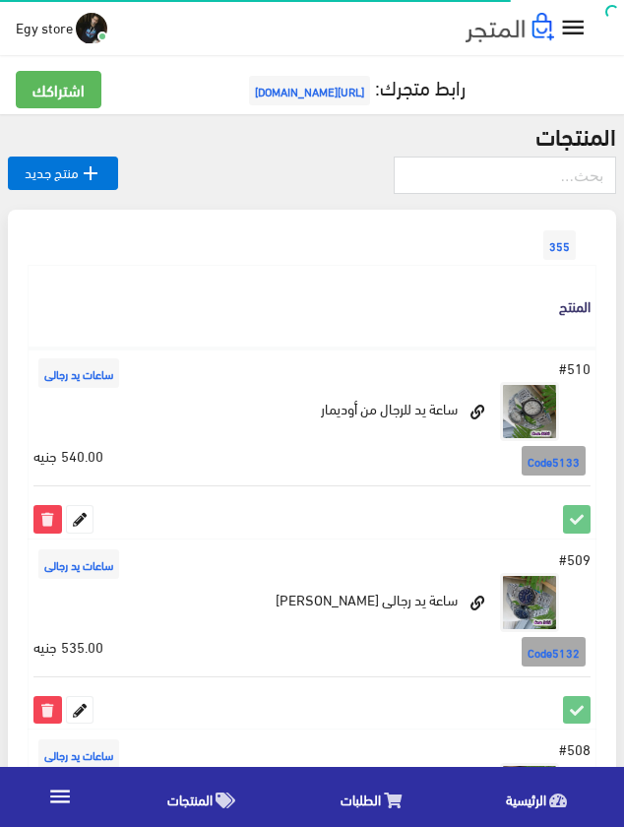
scroll to position [1609, 0]
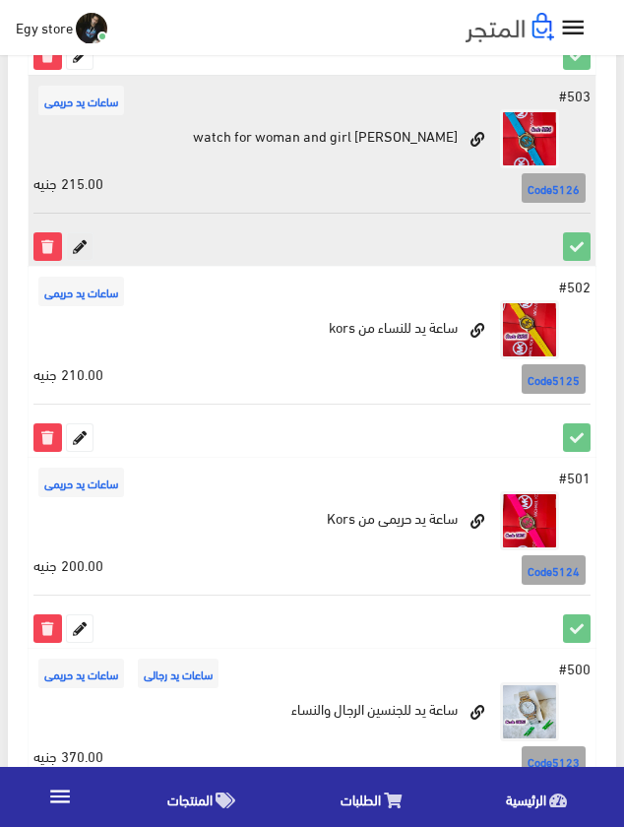
click at [83, 245] on icon at bounding box center [80, 246] width 26 height 26
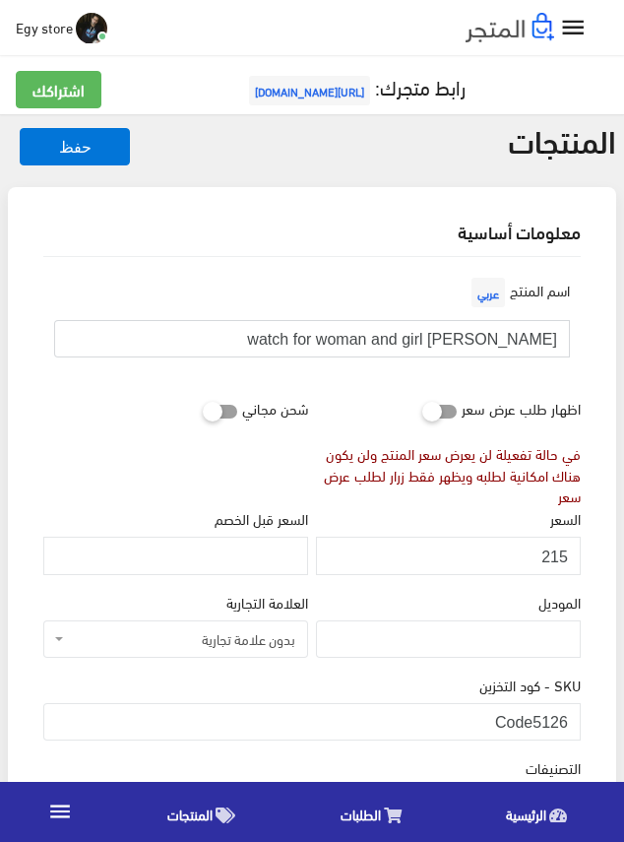
click at [502, 333] on input "[PERSON_NAME] watch for woman and girl" at bounding box center [312, 338] width 516 height 37
drag, startPoint x: 535, startPoint y: 714, endPoint x: 573, endPoint y: 719, distance: 38.7
click at [573, 719] on input "Code5126" at bounding box center [312, 721] width 538 height 37
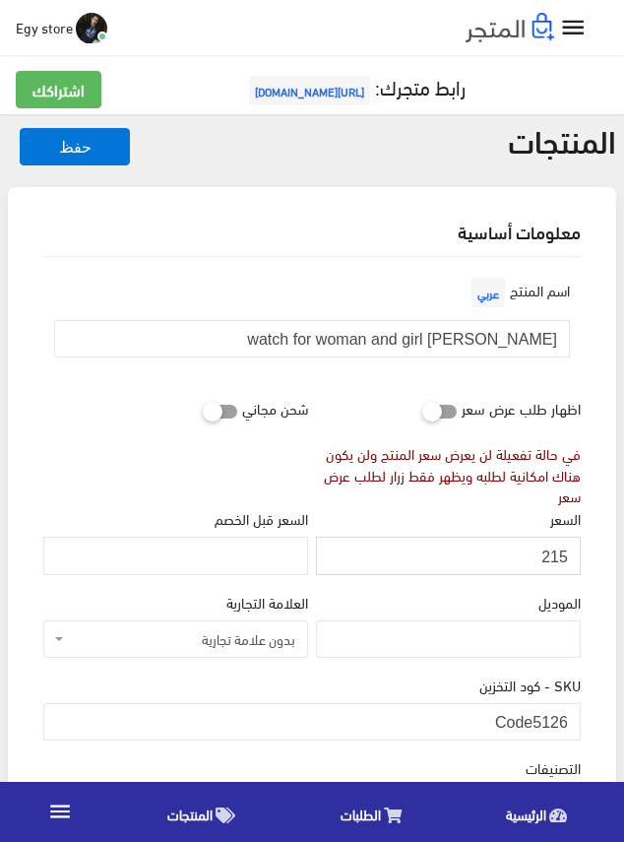
click at [560, 560] on input "215" at bounding box center [448, 555] width 265 height 37
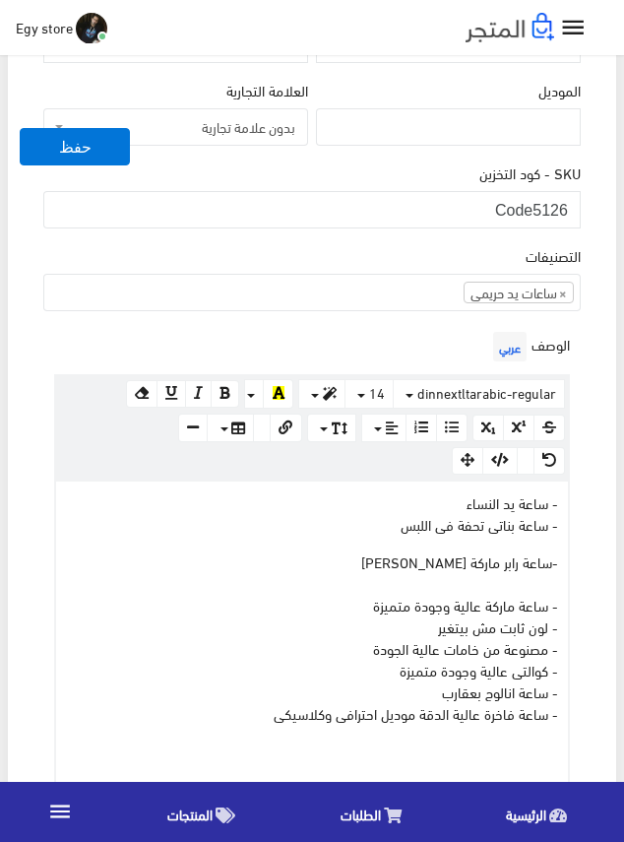
scroll to position [591, 0]
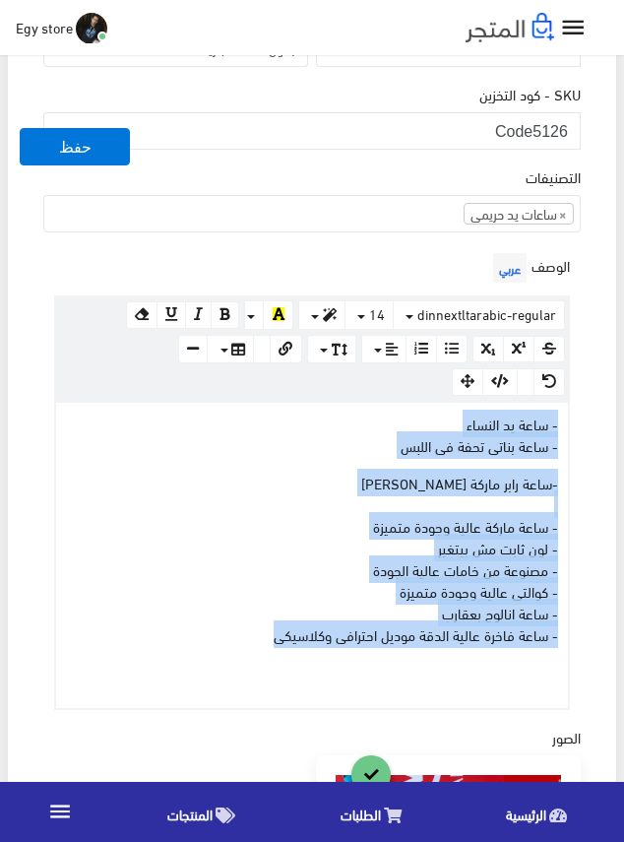
drag, startPoint x: 248, startPoint y: 641, endPoint x: 594, endPoint y: 428, distance: 405.9
click at [594, 428] on div "اسم المنتج عربي Kors watch for woman and girl اظهار طلب عرض سعر في حالة تفعيلة …" at bounding box center [312, 599] width 569 height 1867
copy div "- ساعة يد النساء - ساعة بناتى تحفة فى اللبس -ساعة رابر ماركة مايكل كورس KORS - …"
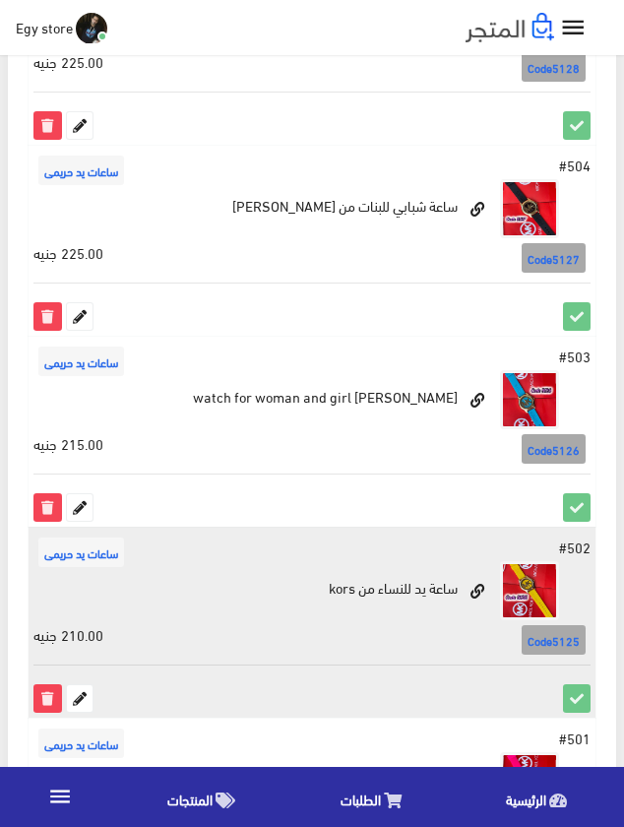
scroll to position [1314, 0]
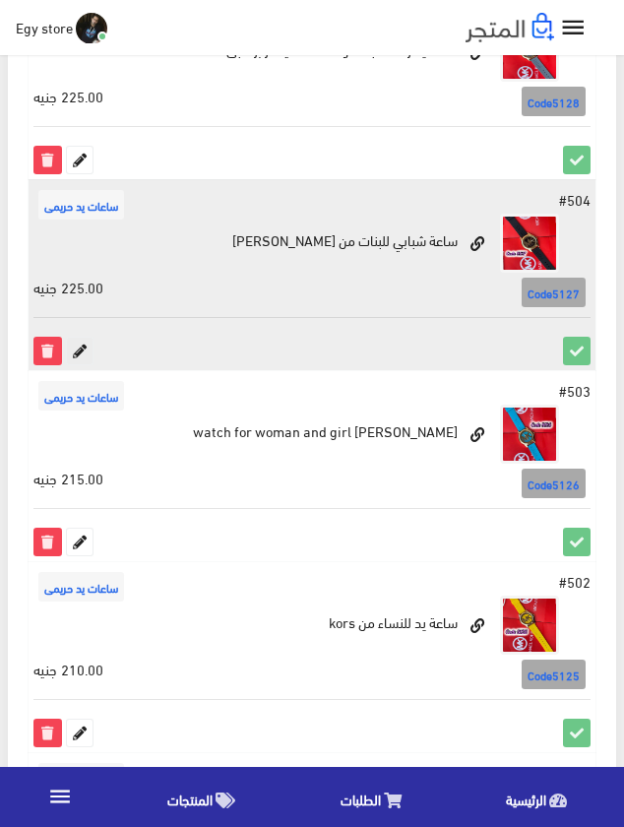
click at [85, 346] on icon at bounding box center [80, 351] width 26 height 26
click at [87, 352] on icon at bounding box center [80, 351] width 26 height 26
click at [78, 348] on icon at bounding box center [80, 351] width 26 height 26
click at [87, 348] on icon at bounding box center [80, 351] width 26 height 26
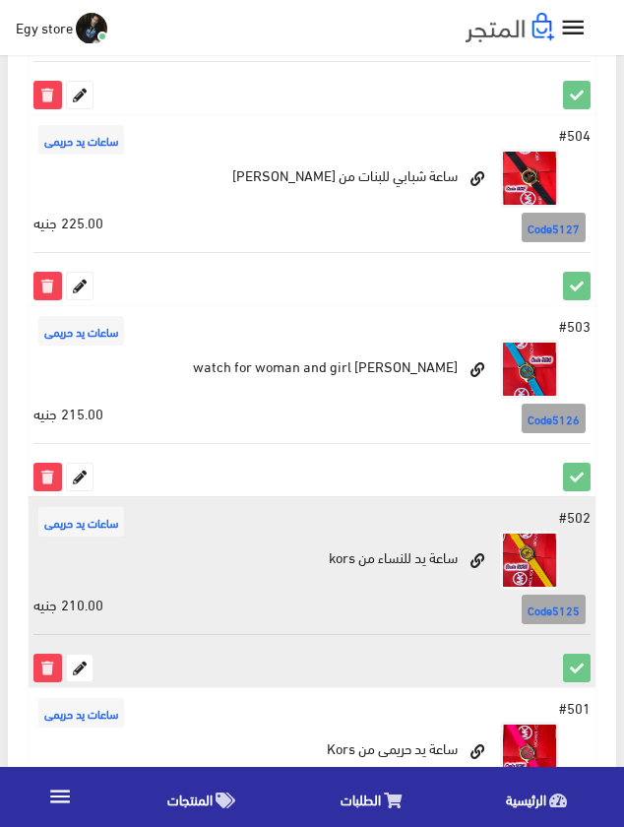
scroll to position [1280, 0]
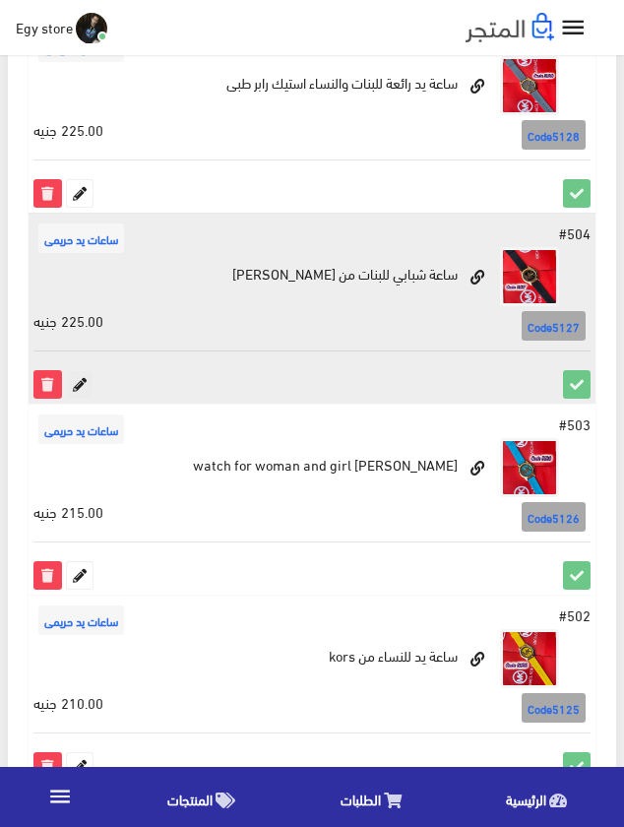
click at [76, 383] on icon at bounding box center [80, 384] width 26 height 26
click at [75, 386] on icon at bounding box center [80, 384] width 26 height 26
